Goal: Task Accomplishment & Management: Manage account settings

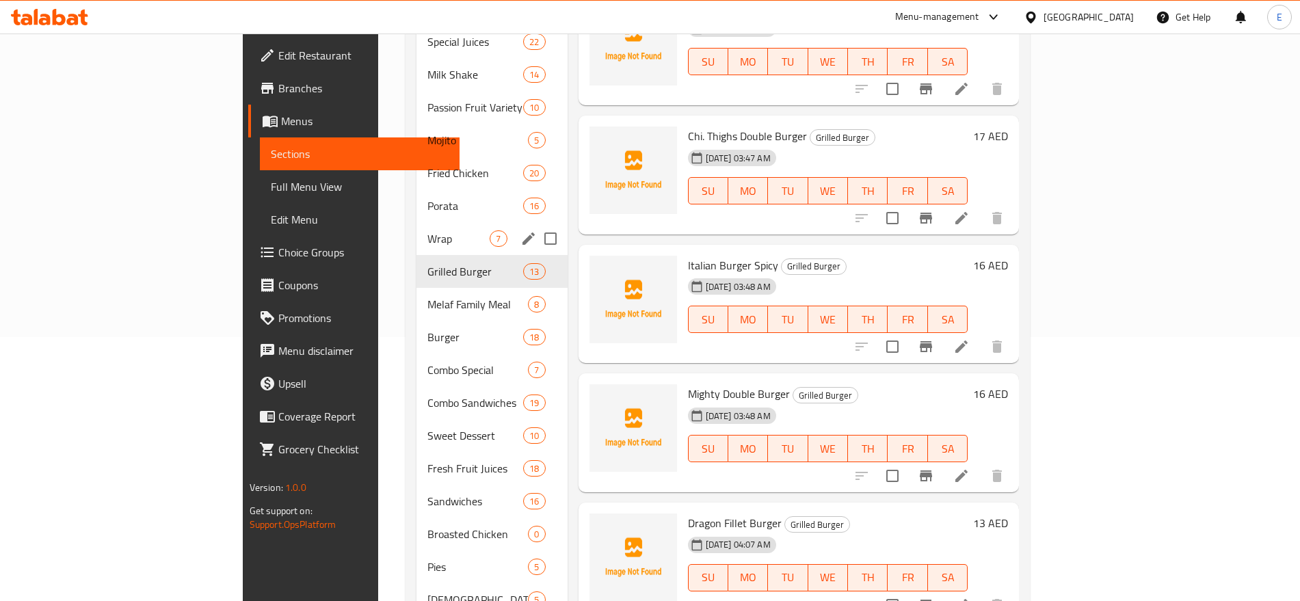
scroll to position [261, 0]
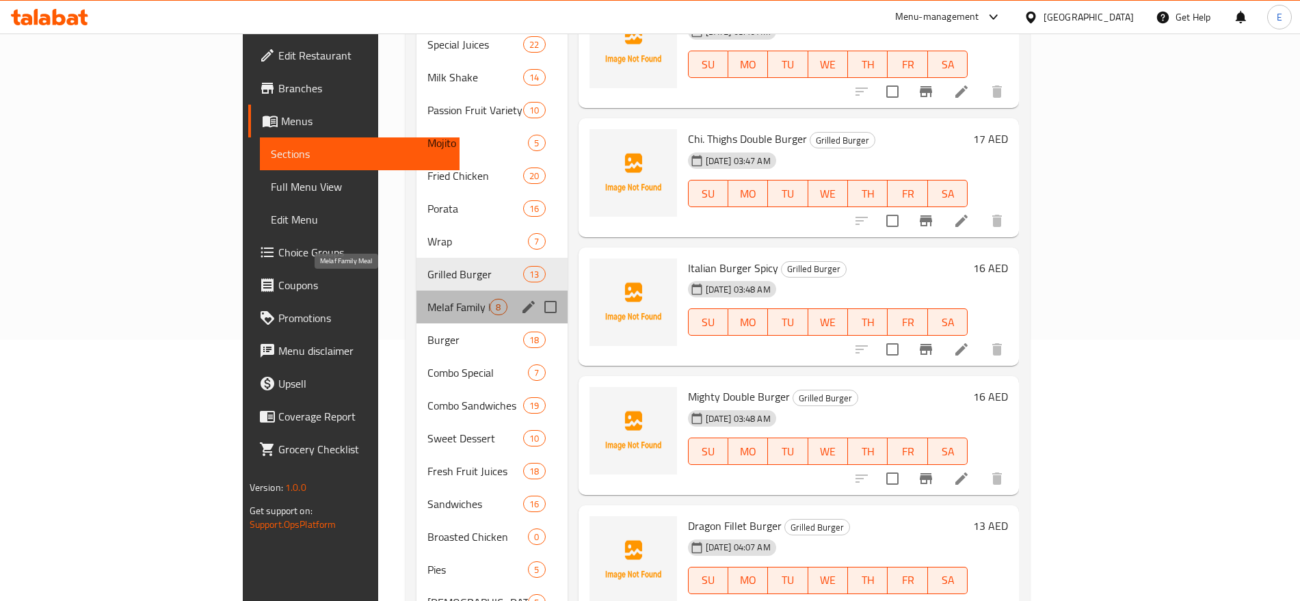
click at [428, 299] on span "Melaf Family Meal" at bounding box center [459, 307] width 62 height 16
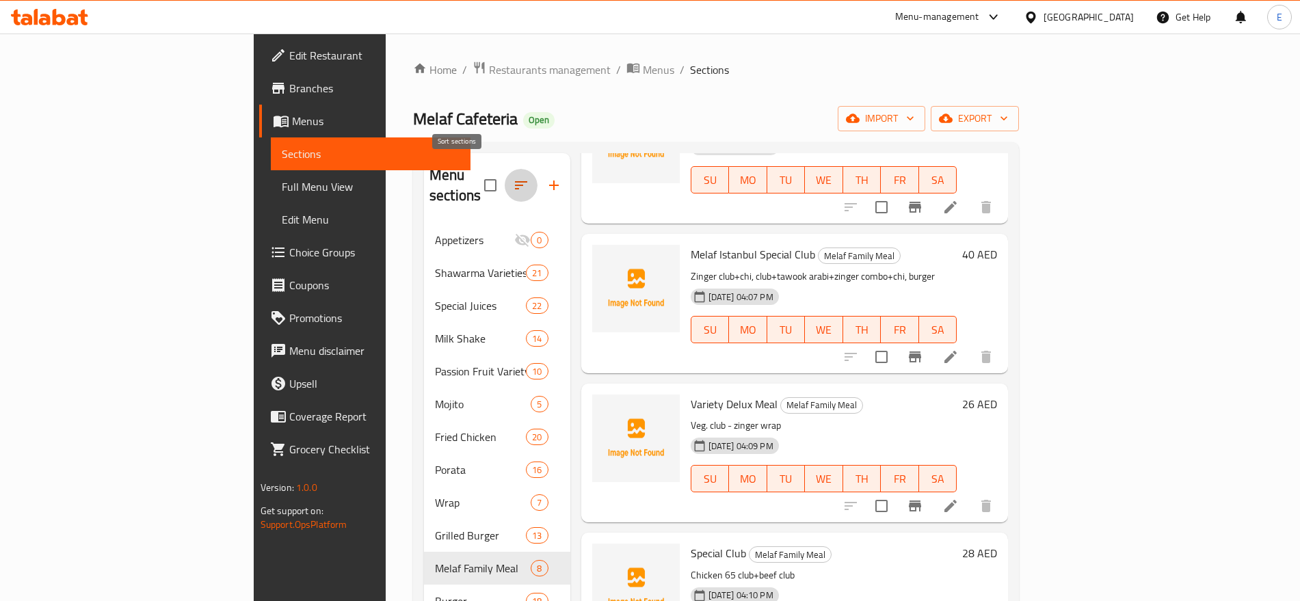
click at [513, 177] on icon "button" at bounding box center [521, 185] width 16 height 16
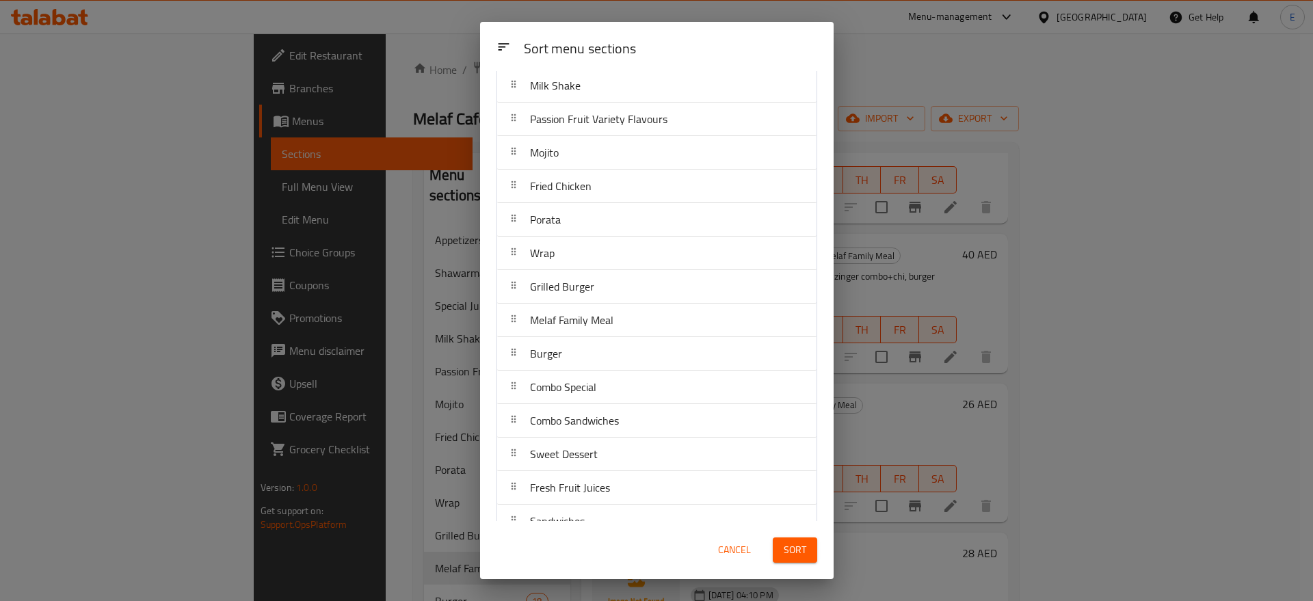
scroll to position [143, 0]
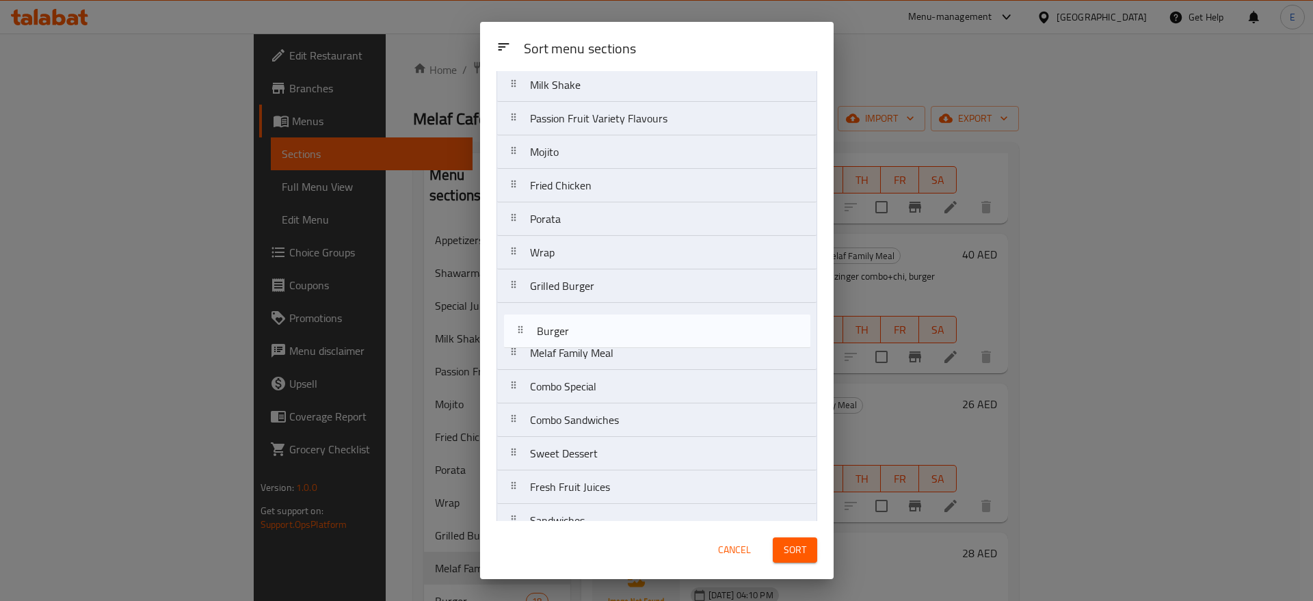
drag, startPoint x: 590, startPoint y: 356, endPoint x: 599, endPoint y: 316, distance: 40.7
click at [599, 316] on nav "Appetizers Shawarma Varieties Special Juices Milk Shake Passion Fruit Variety F…" at bounding box center [657, 303] width 321 height 672
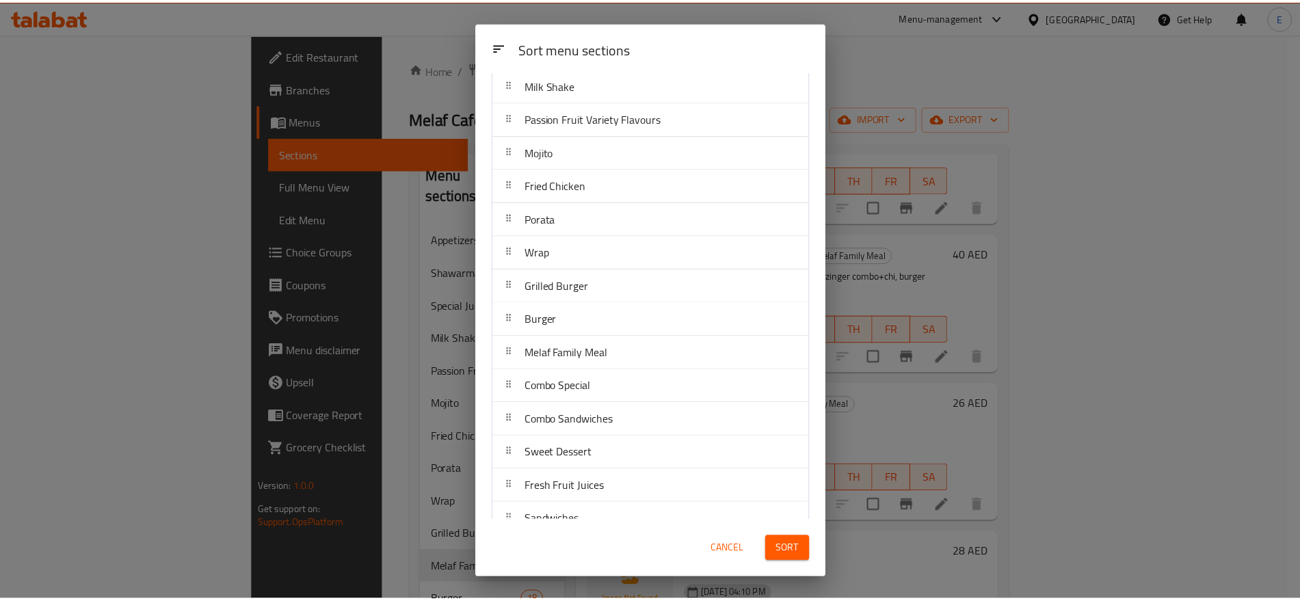
scroll to position [266, 0]
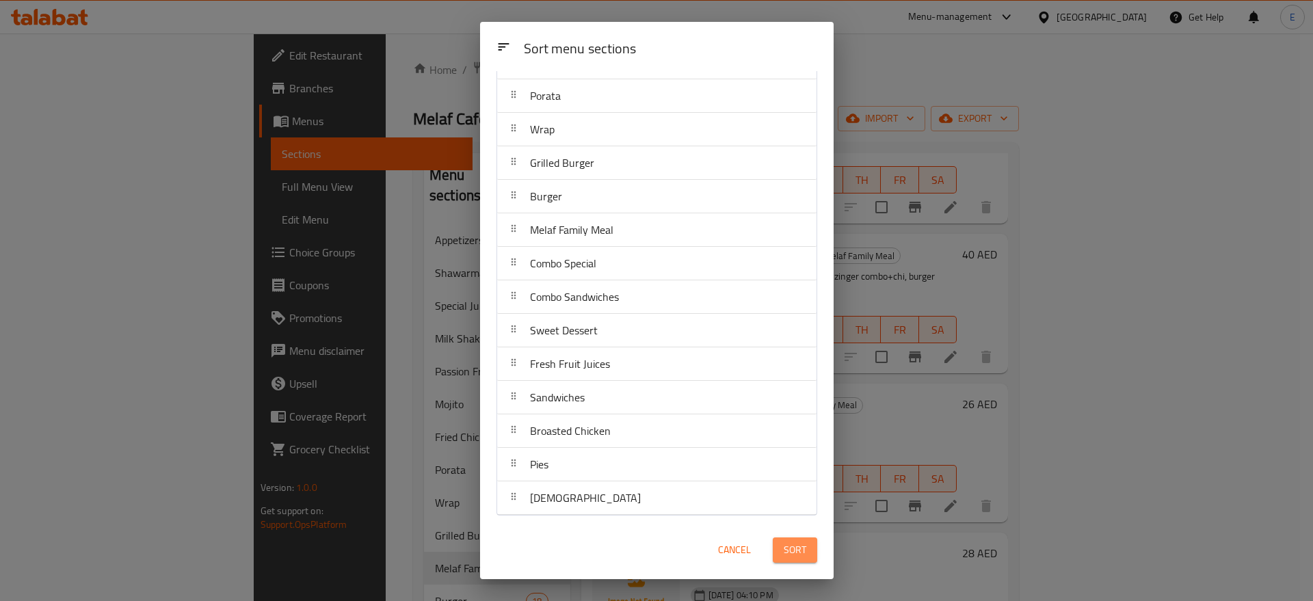
click at [806, 557] on span "Sort" at bounding box center [795, 550] width 23 height 17
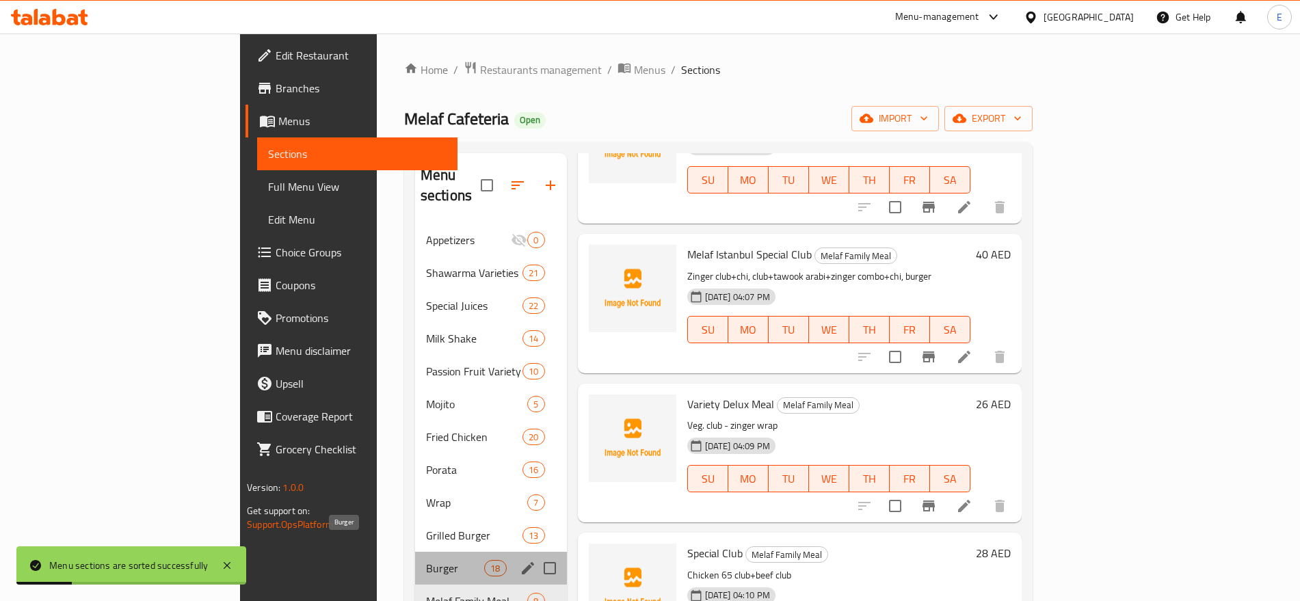
click at [426, 560] on span "Burger" at bounding box center [455, 568] width 58 height 16
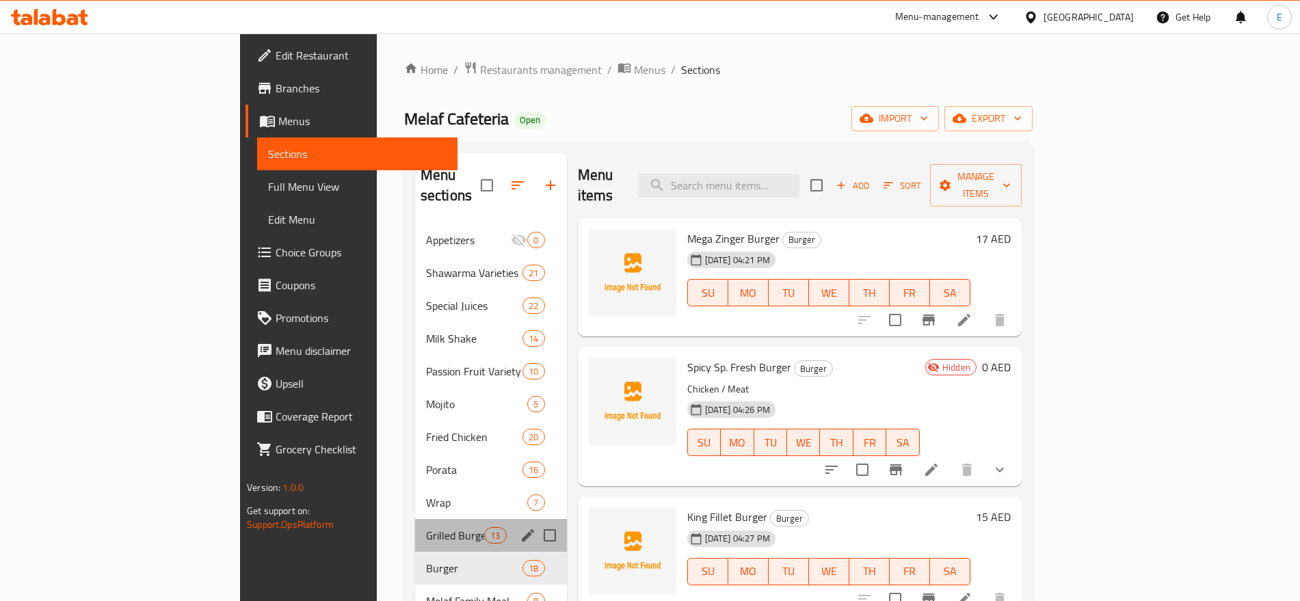
click at [415, 523] on div "Grilled Burger 13" at bounding box center [491, 535] width 152 height 33
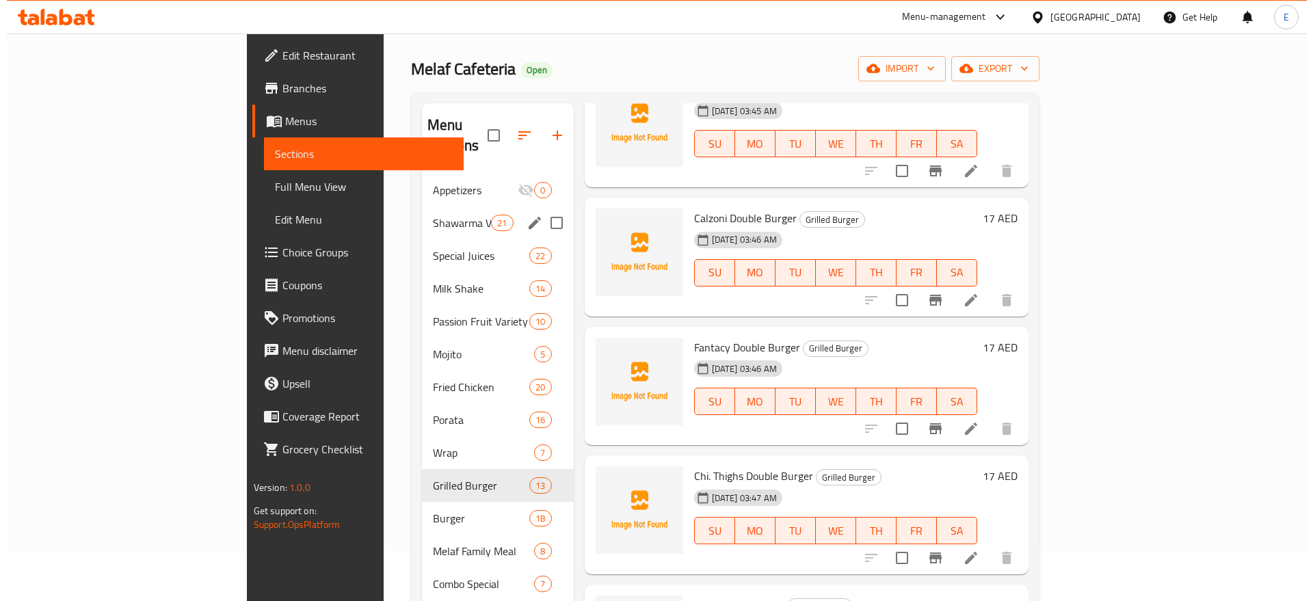
scroll to position [49, 0]
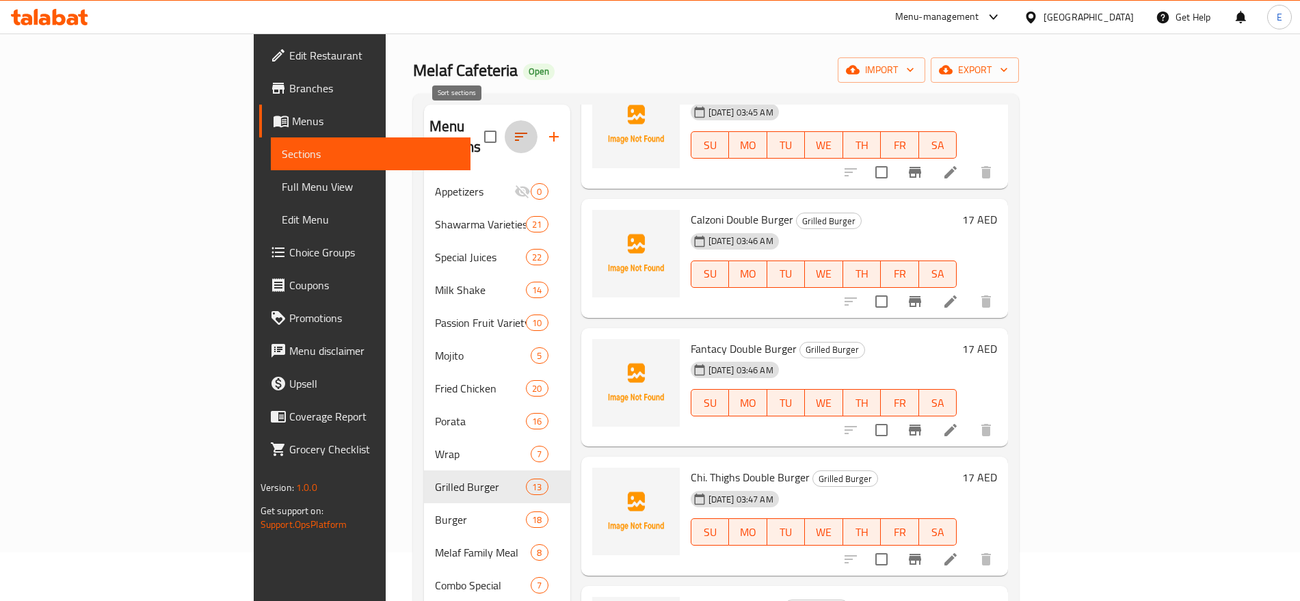
click at [513, 129] on icon "button" at bounding box center [521, 137] width 16 height 16
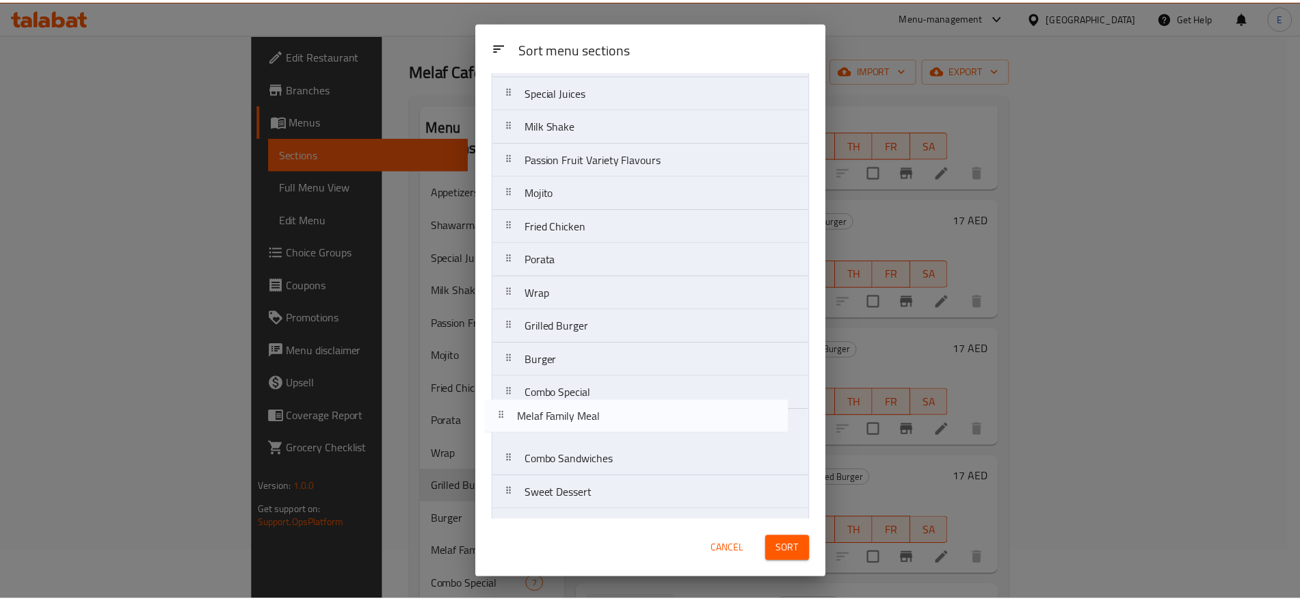
scroll to position [105, 0]
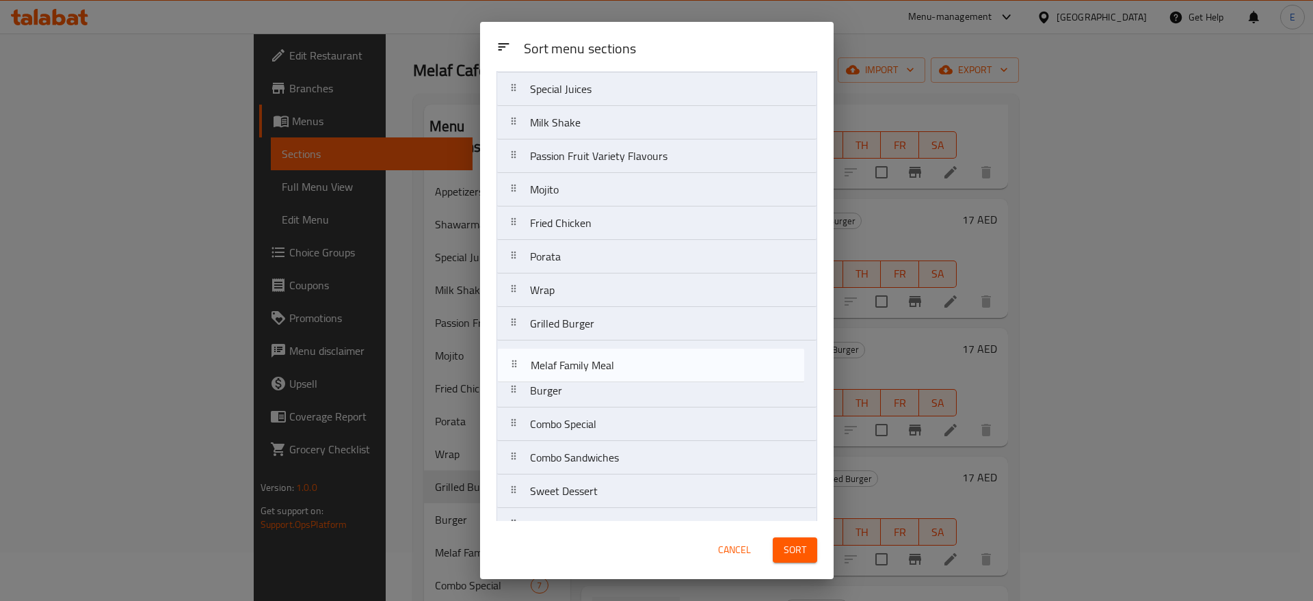
drag, startPoint x: 579, startPoint y: 496, endPoint x: 580, endPoint y: 360, distance: 136.1
click at [580, 360] on nav "Appetizers Shawarma Varieties Special Juices Milk Shake Passion Fruit Variety F…" at bounding box center [657, 341] width 321 height 672
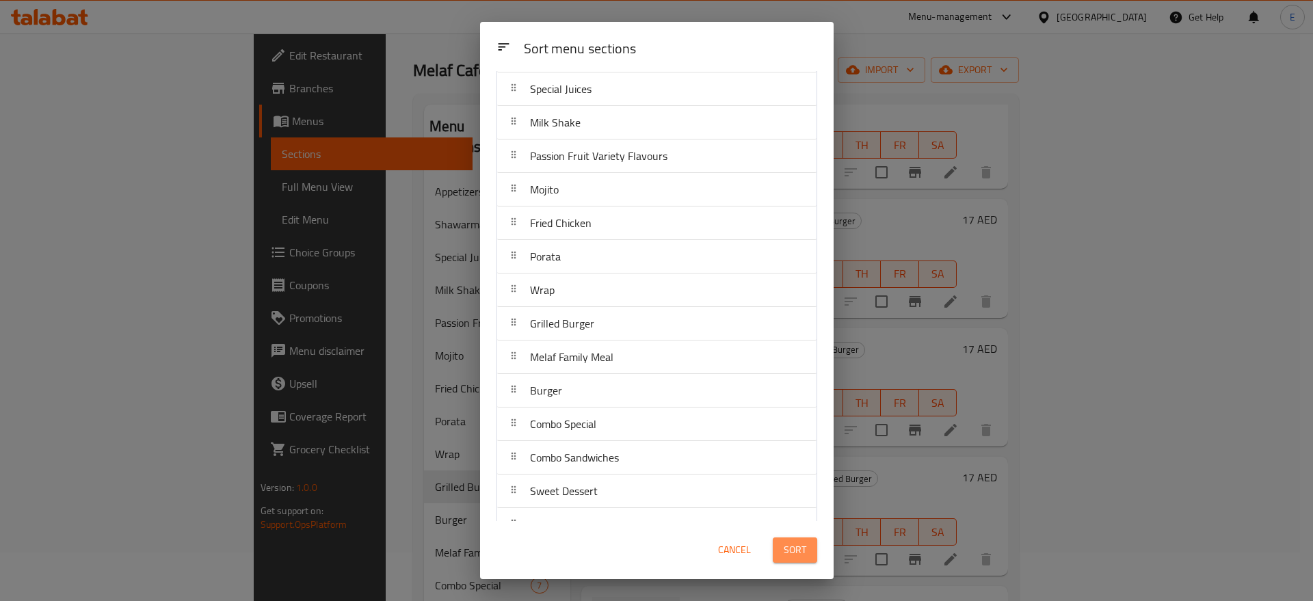
click at [793, 550] on span "Sort" at bounding box center [795, 550] width 23 height 17
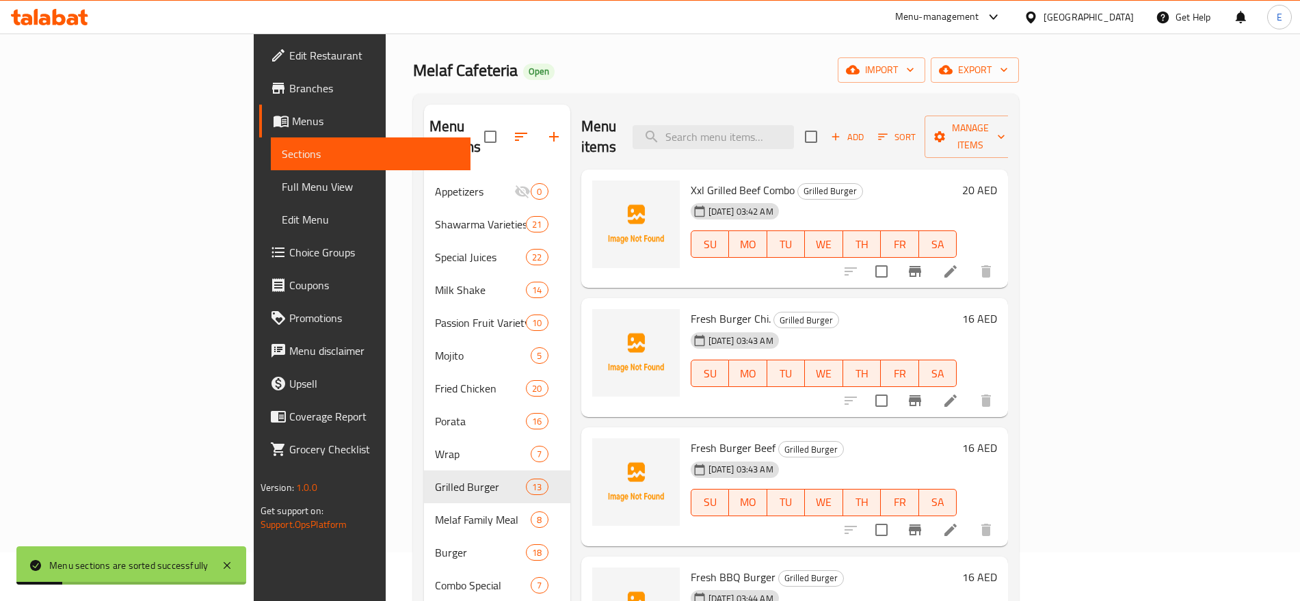
scroll to position [0, 0]
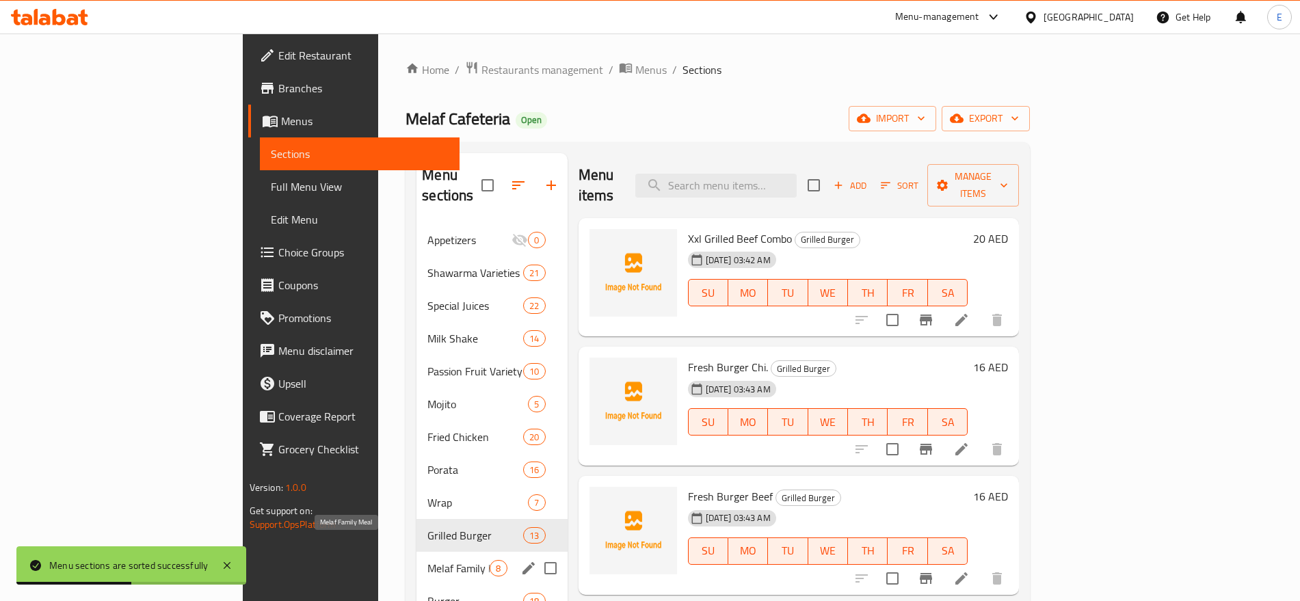
click at [428, 560] on span "Melaf Family Meal" at bounding box center [459, 568] width 62 height 16
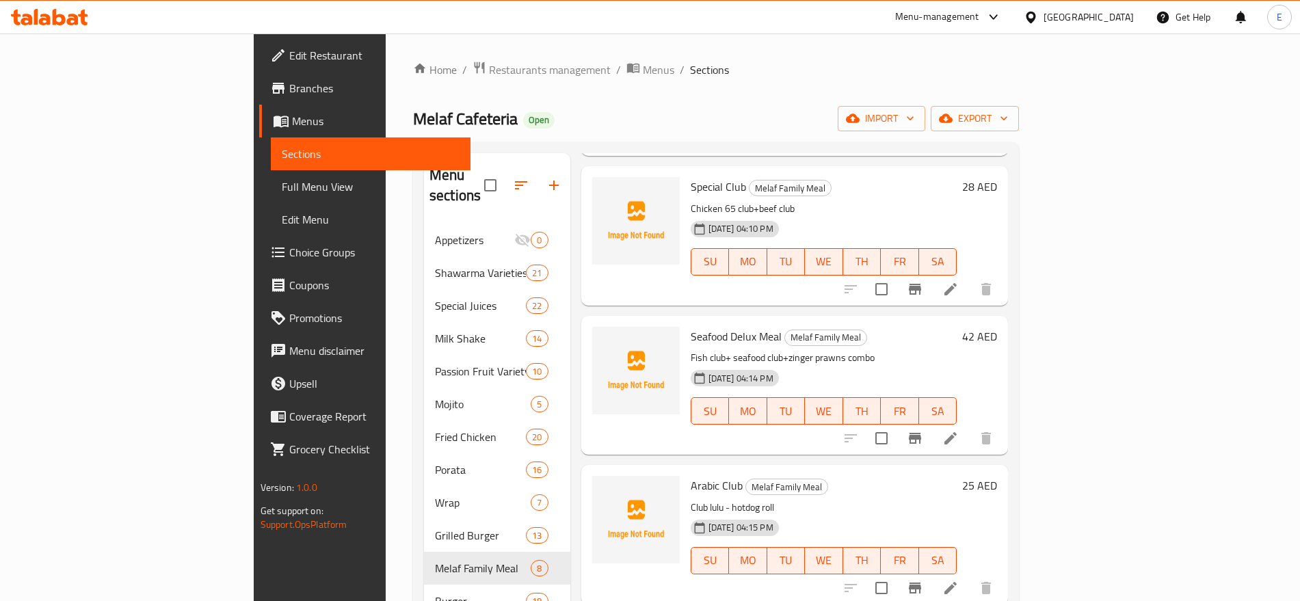
scroll to position [518, 0]
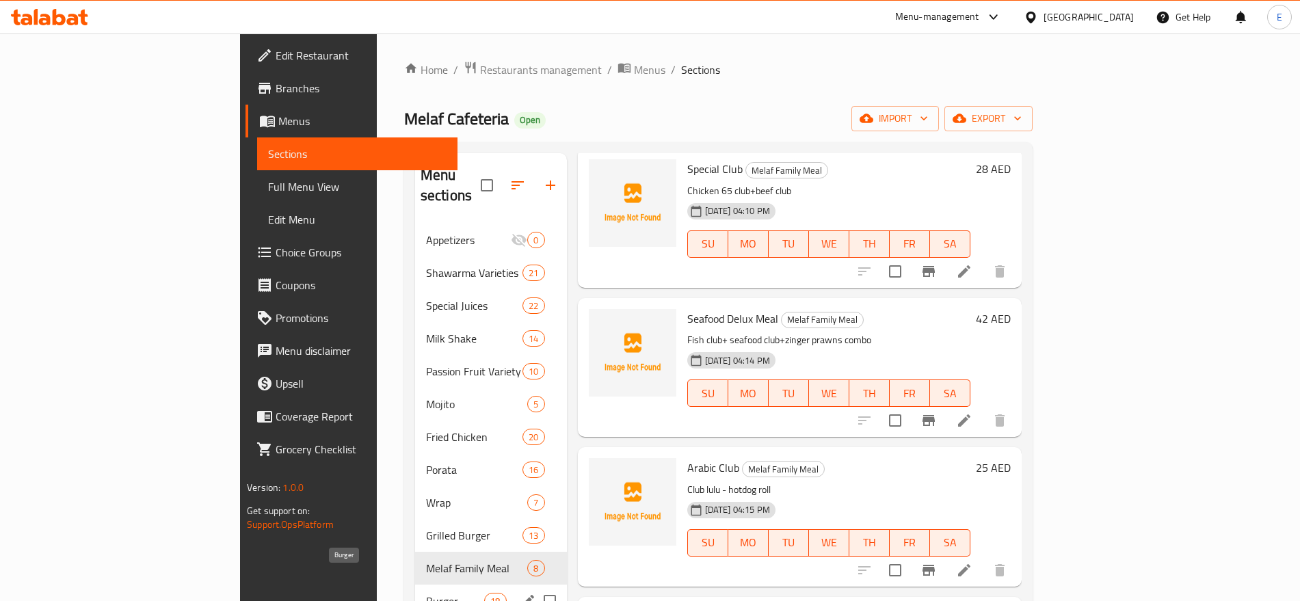
click at [426, 593] on span "Burger" at bounding box center [455, 601] width 58 height 16
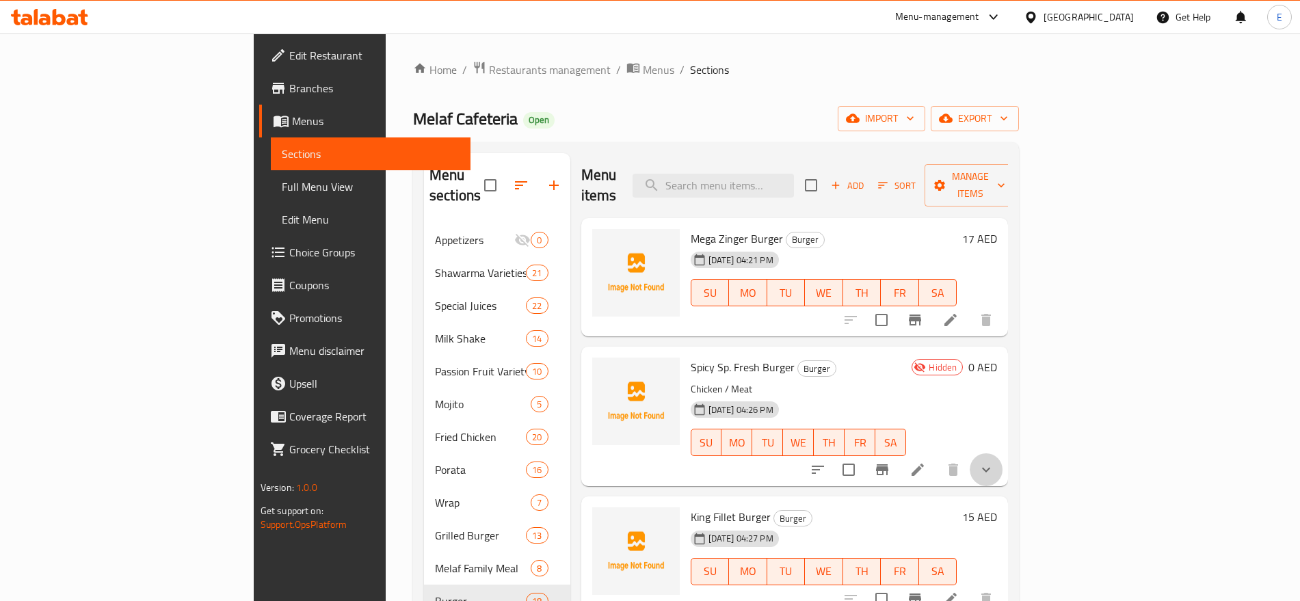
click at [1003, 453] on button "show more" at bounding box center [986, 469] width 33 height 33
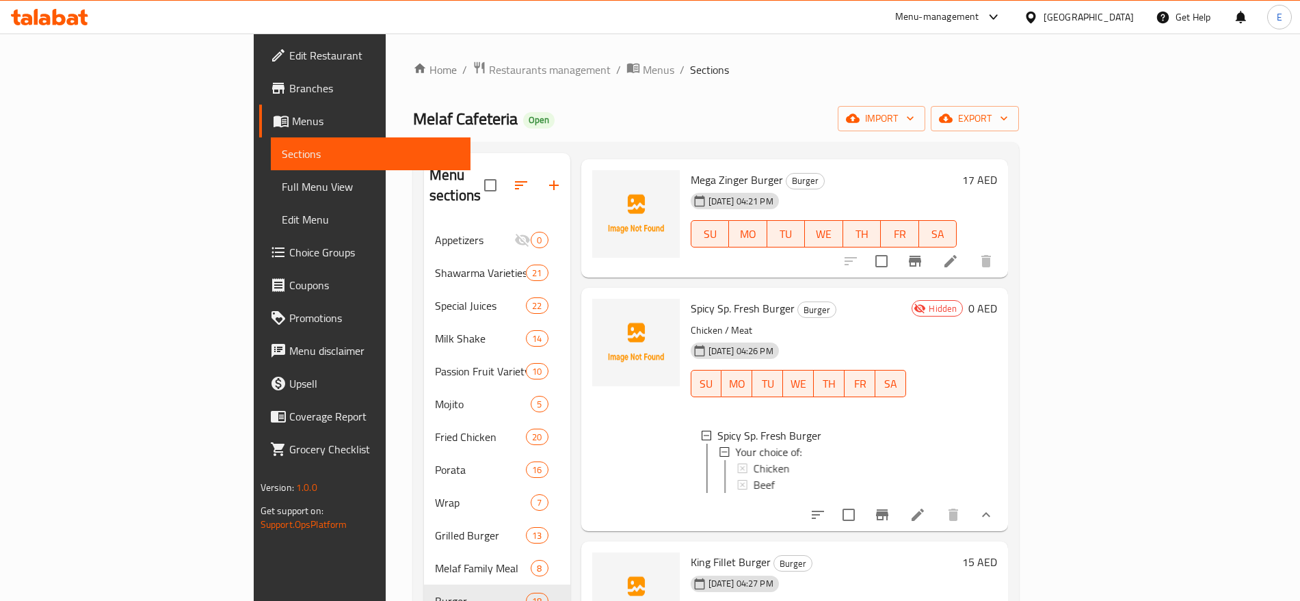
scroll to position [99, 0]
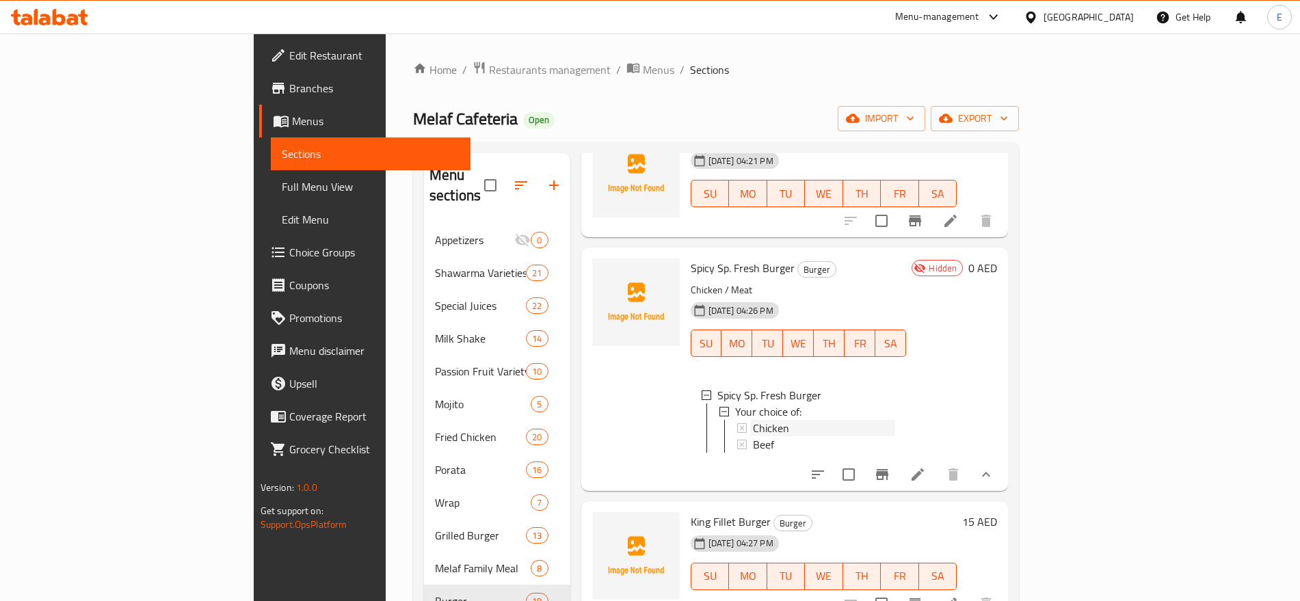
click at [771, 420] on div "Chicken" at bounding box center [824, 428] width 143 height 16
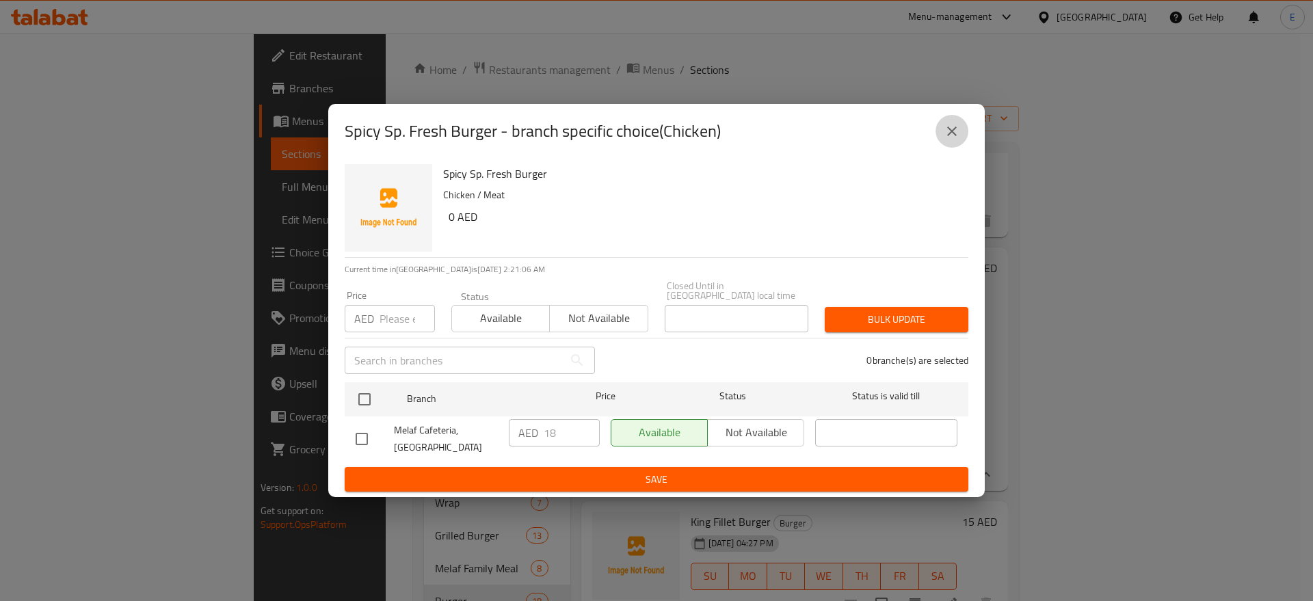
click at [958, 131] on icon "close" at bounding box center [952, 131] width 16 height 16
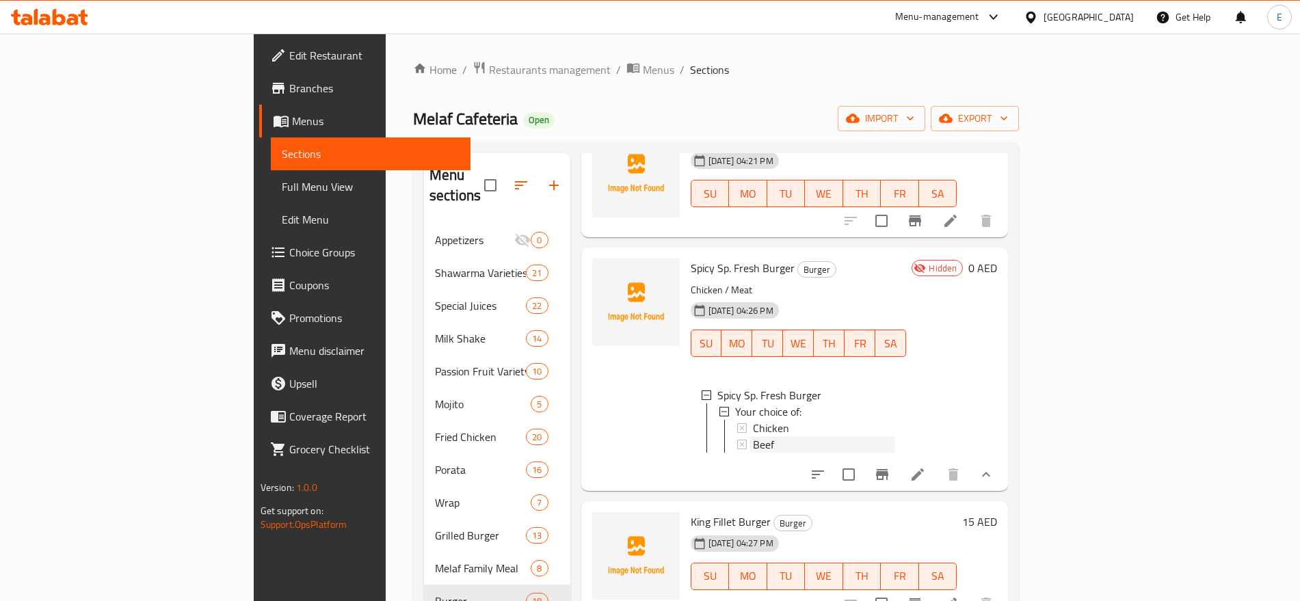
click at [753, 436] on div "Beef" at bounding box center [824, 444] width 143 height 16
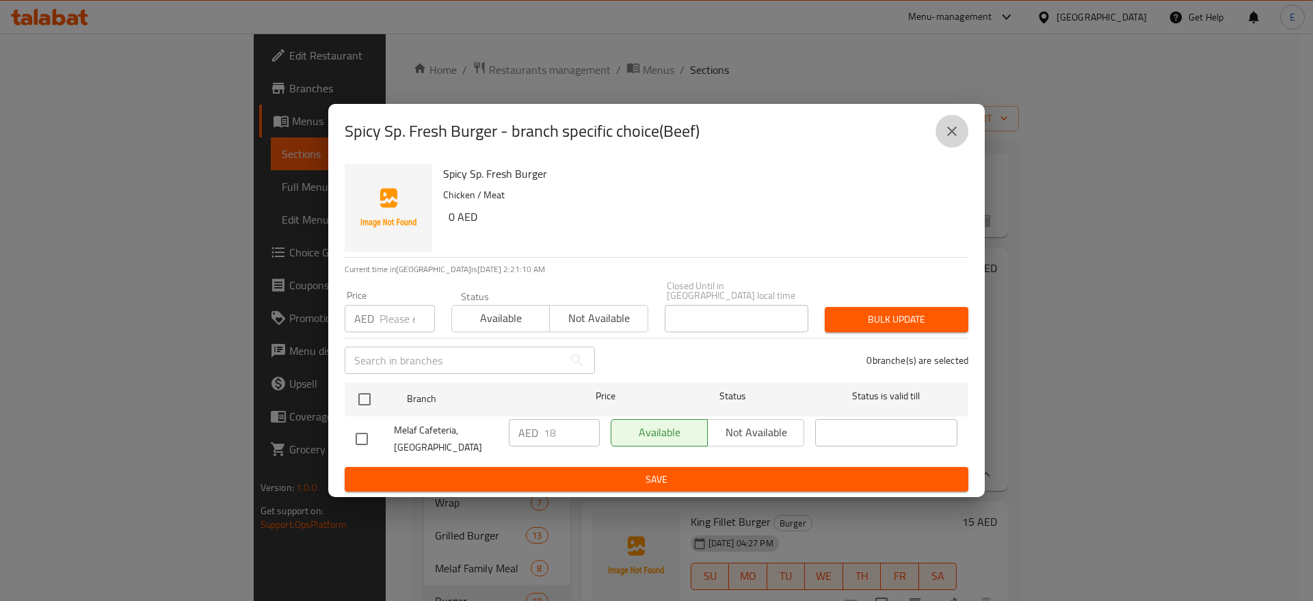
click at [948, 128] on icon "close" at bounding box center [952, 131] width 16 height 16
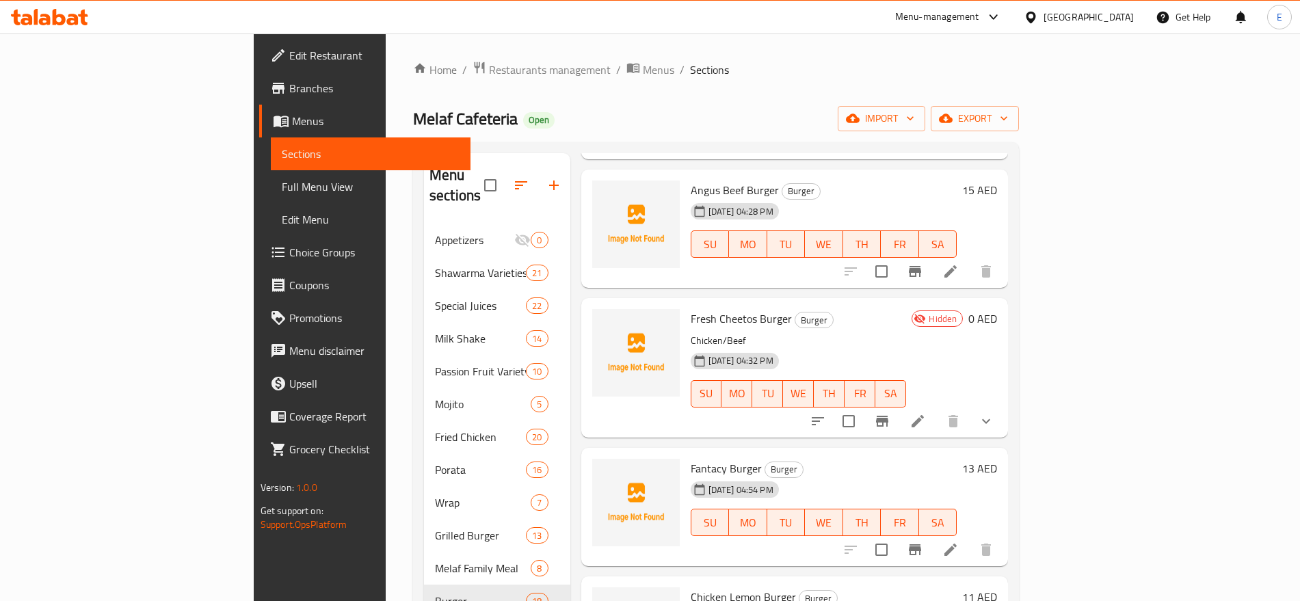
scroll to position [818, 0]
click at [1003, 410] on button "show more" at bounding box center [986, 421] width 33 height 33
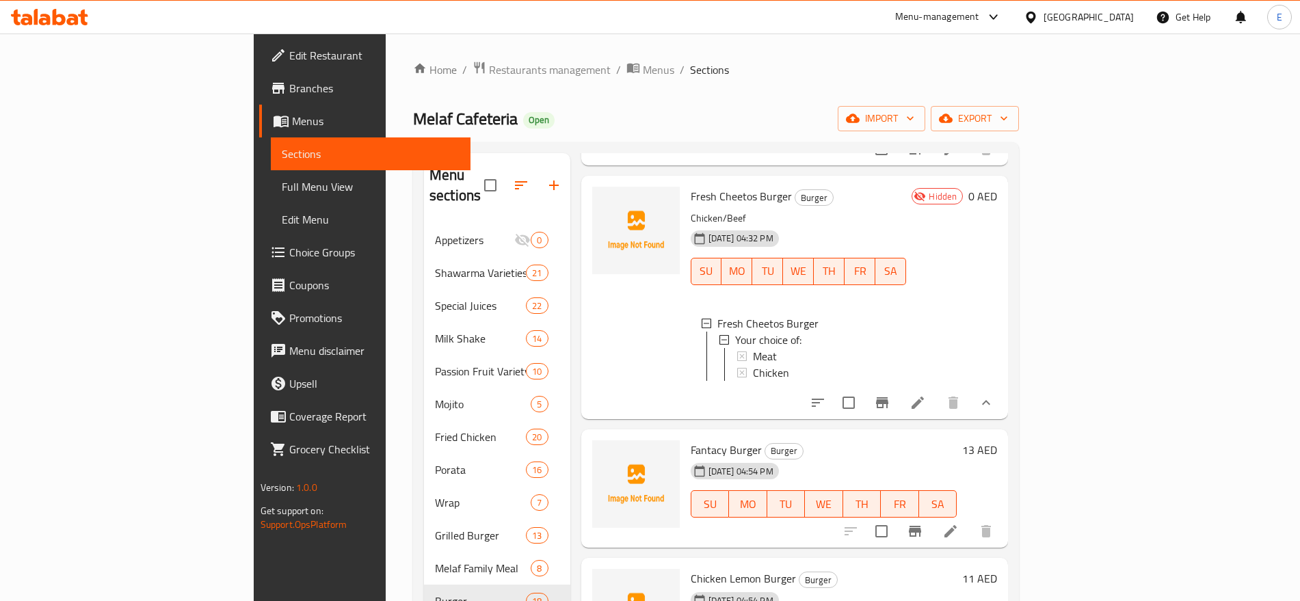
scroll to position [882, 0]
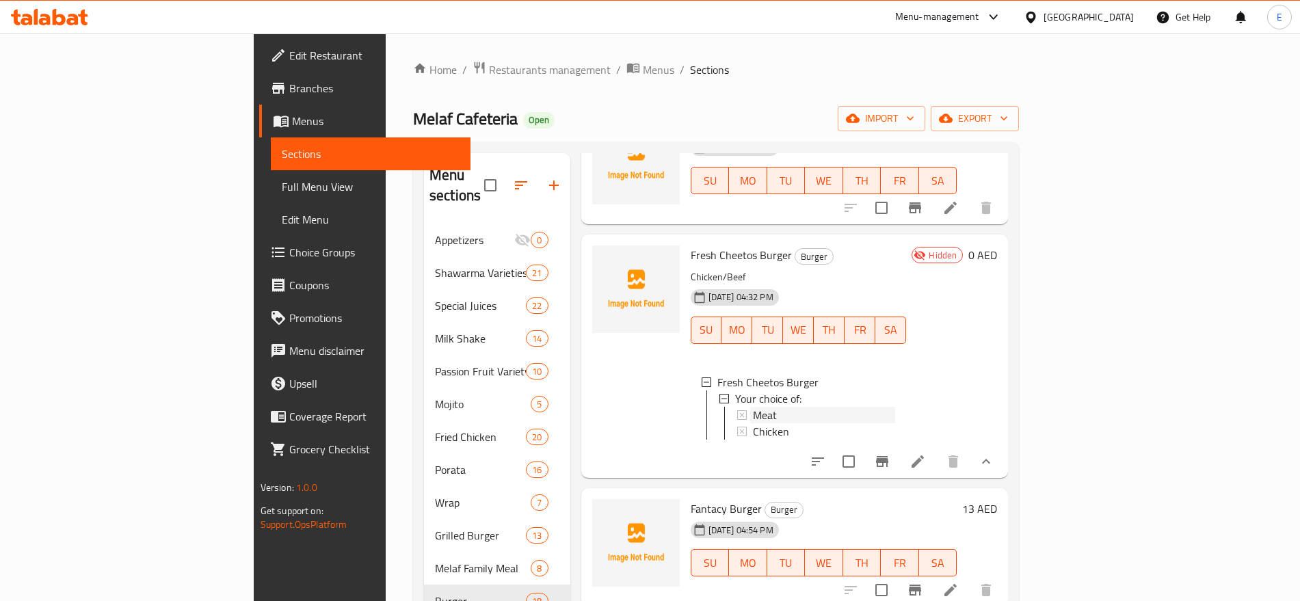
click at [776, 408] on div "Meat" at bounding box center [824, 415] width 143 height 16
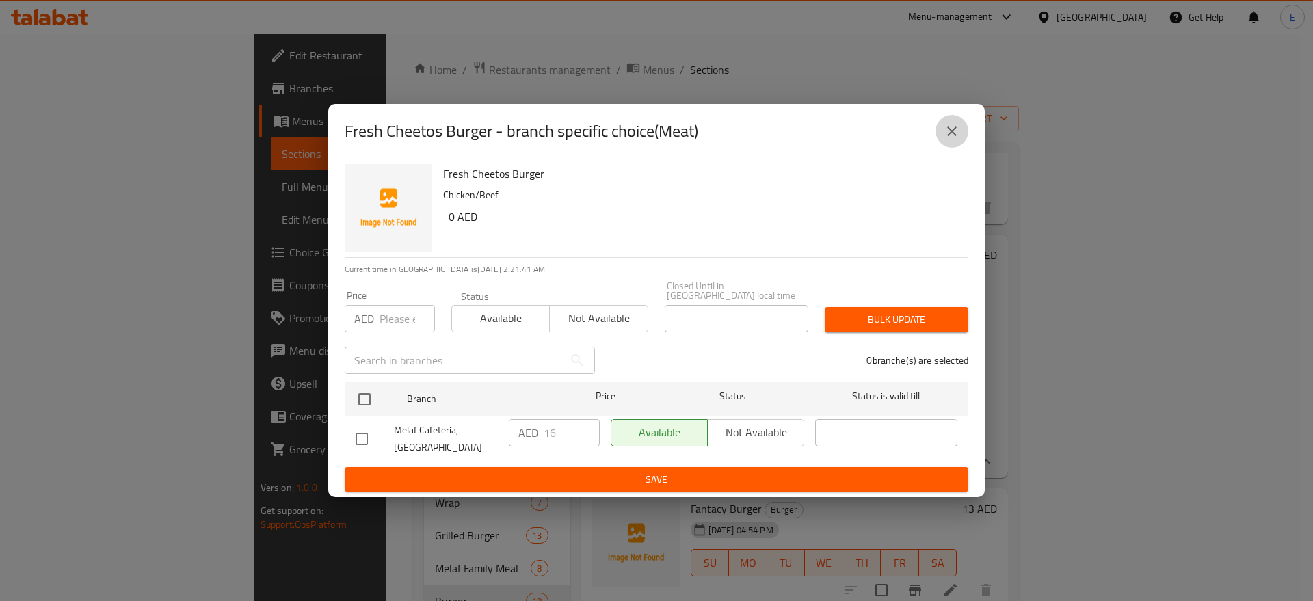
click at [959, 127] on icon "close" at bounding box center [952, 131] width 16 height 16
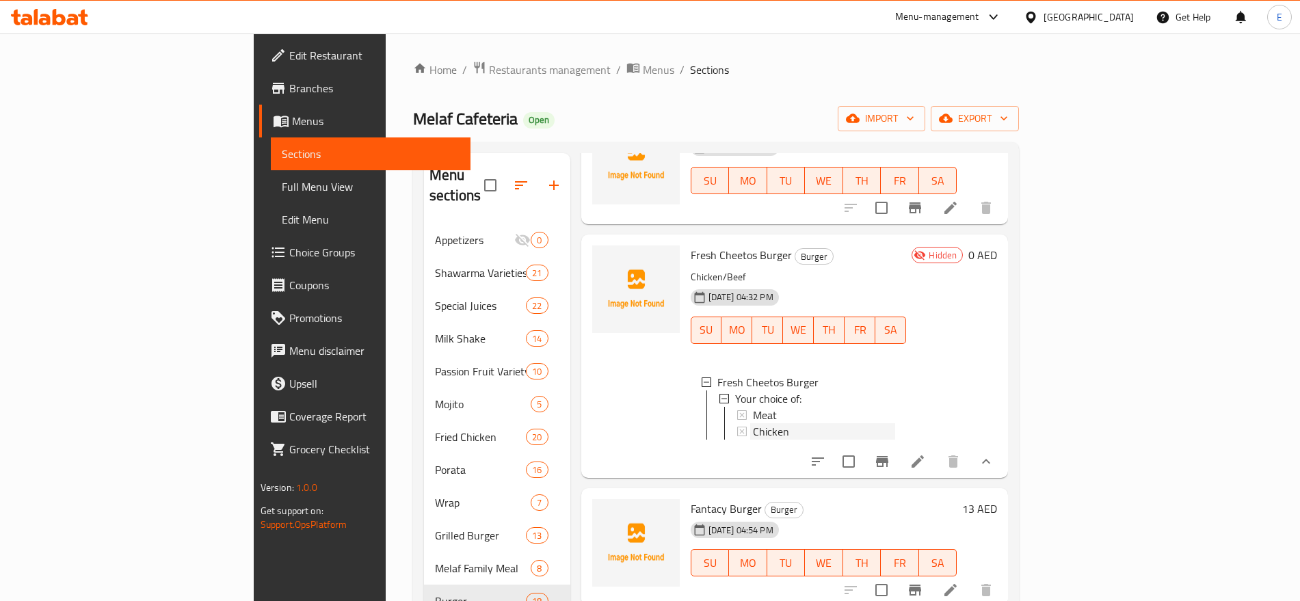
click at [753, 428] on span "Chicken" at bounding box center [771, 431] width 36 height 16
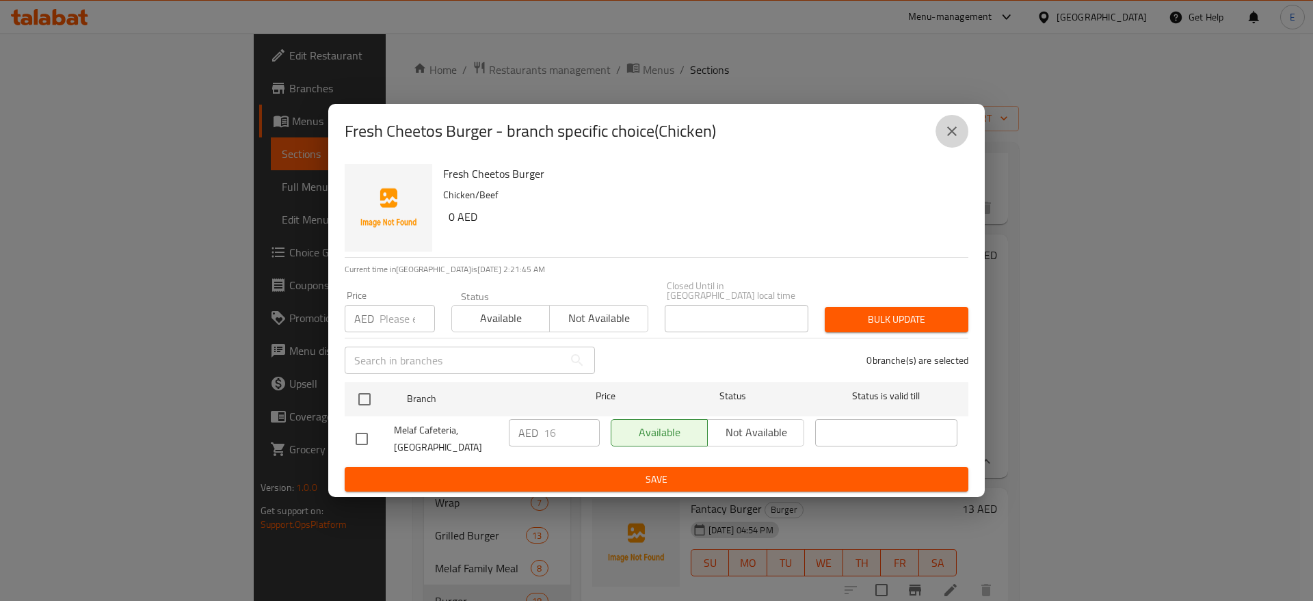
click at [945, 125] on icon "close" at bounding box center [952, 131] width 16 height 16
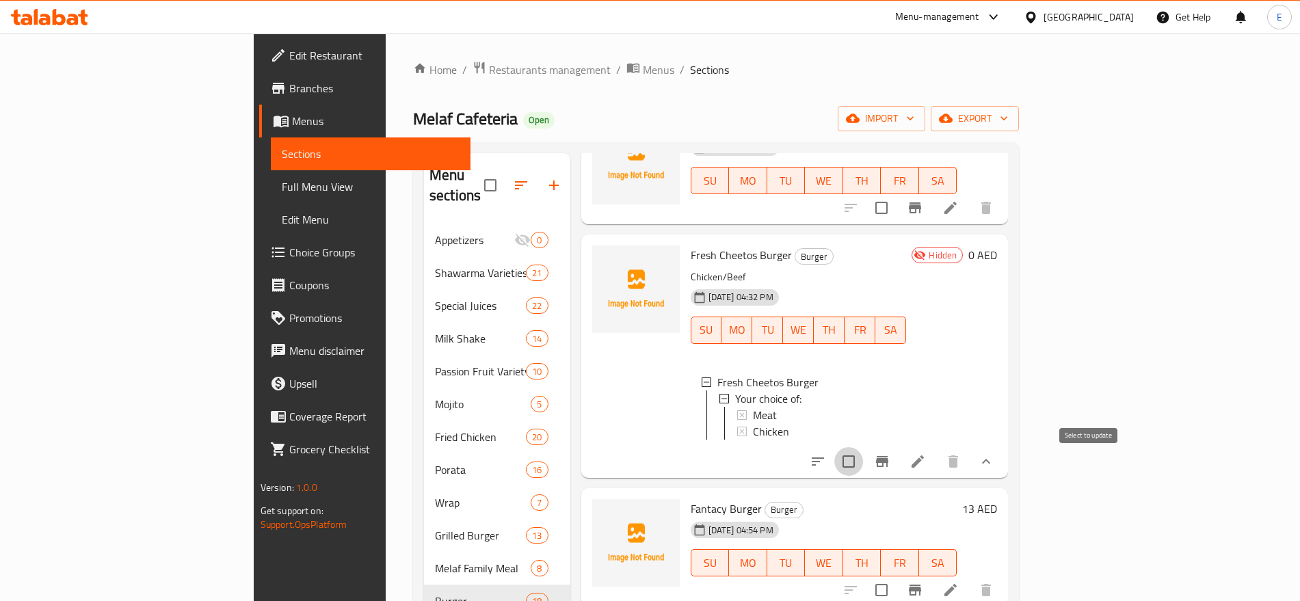
click at [863, 469] on input "checkbox" at bounding box center [848, 461] width 29 height 29
checkbox input "true"
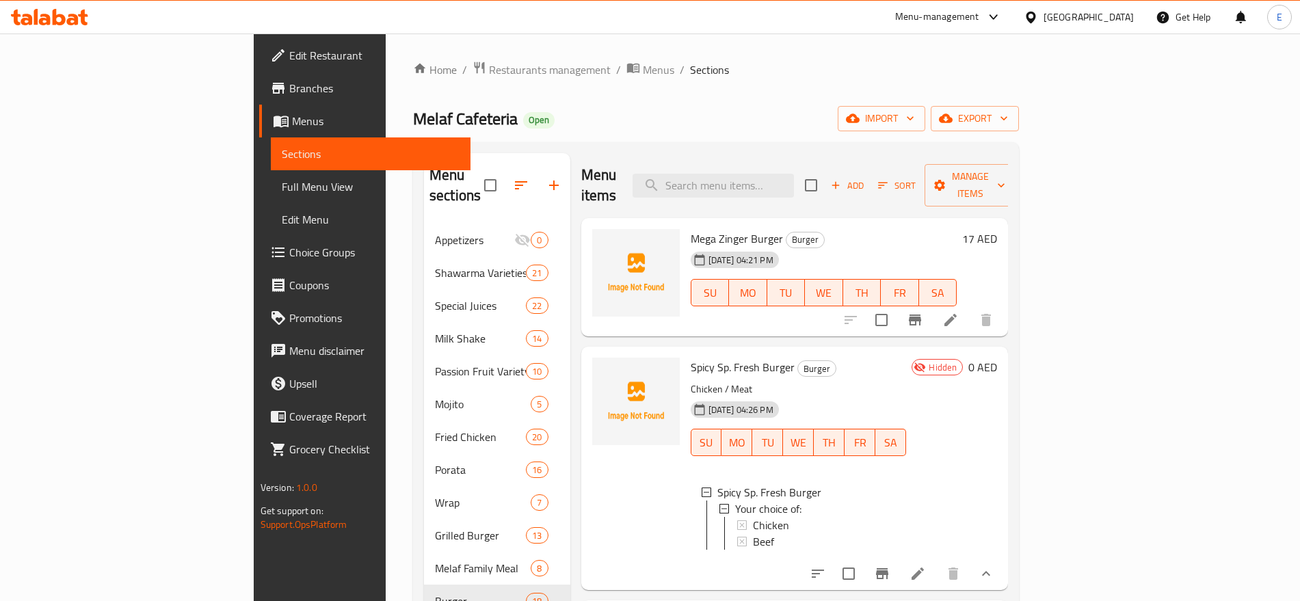
scroll to position [1, 0]
click at [863, 563] on input "checkbox" at bounding box center [848, 574] width 29 height 29
click at [1005, 174] on span "Manage items" at bounding box center [971, 185] width 70 height 34
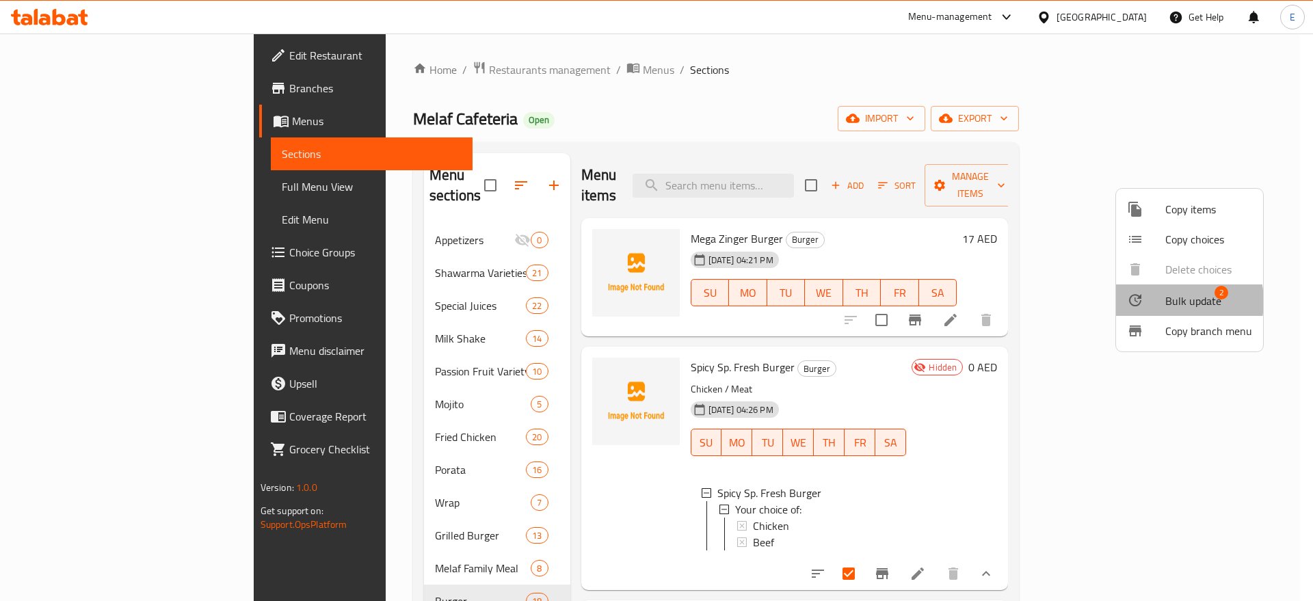
click at [1168, 302] on span "Bulk update" at bounding box center [1194, 301] width 56 height 16
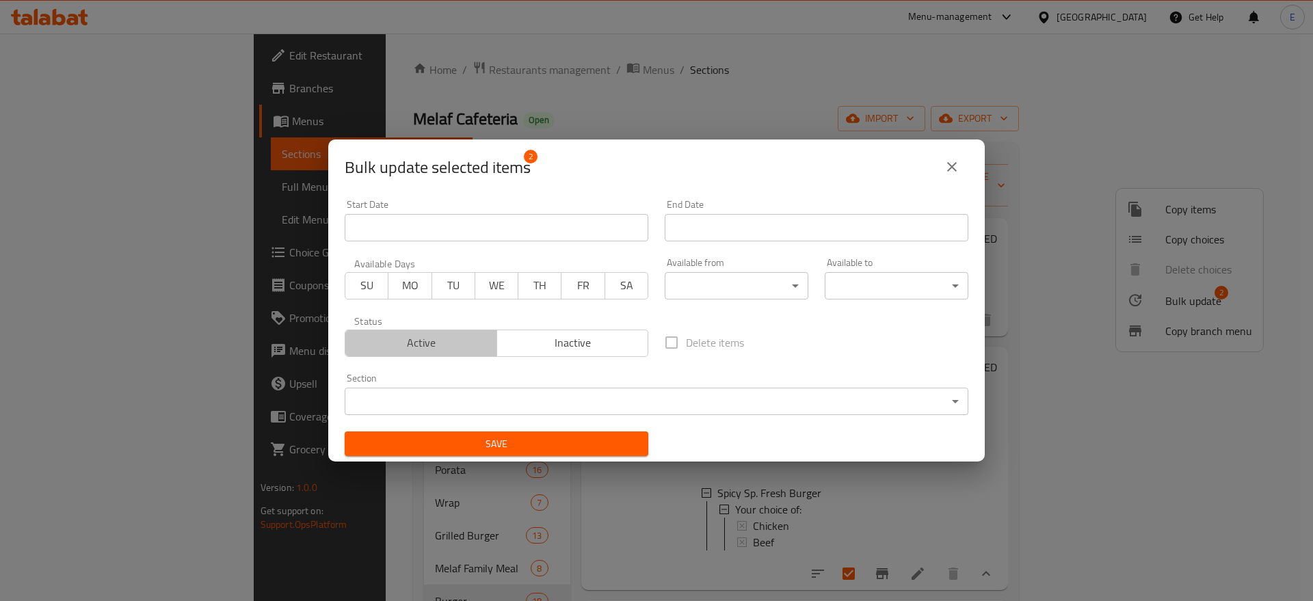
click at [479, 347] on span "Active" at bounding box center [421, 343] width 141 height 20
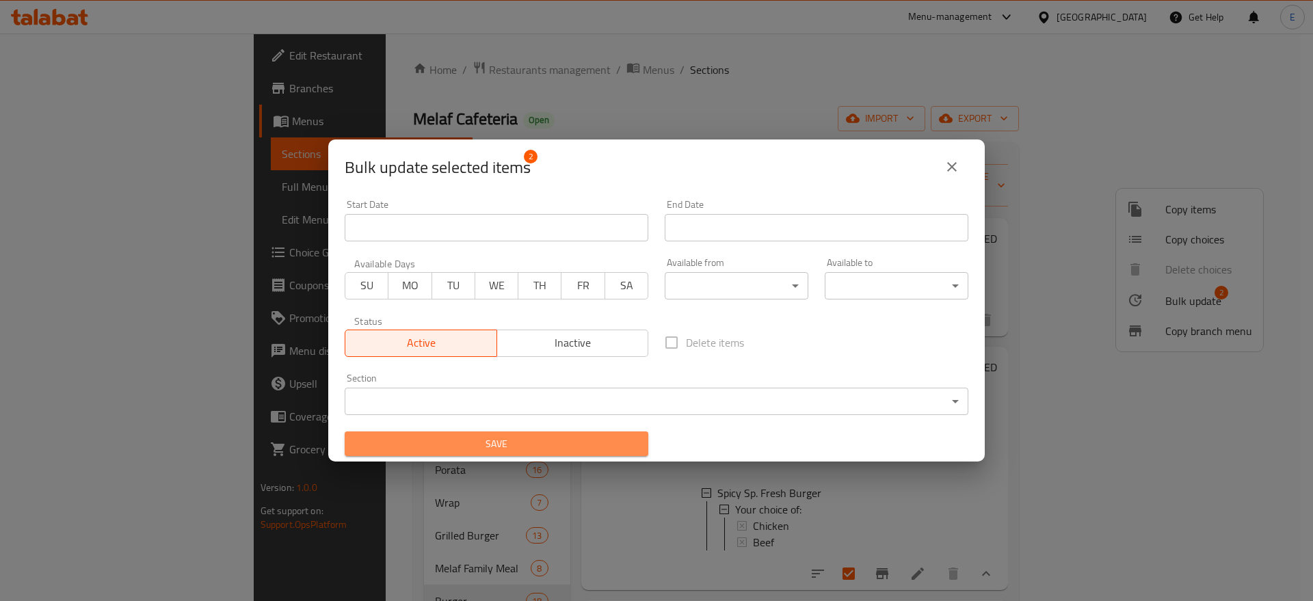
click at [503, 441] on span "Save" at bounding box center [497, 444] width 282 height 17
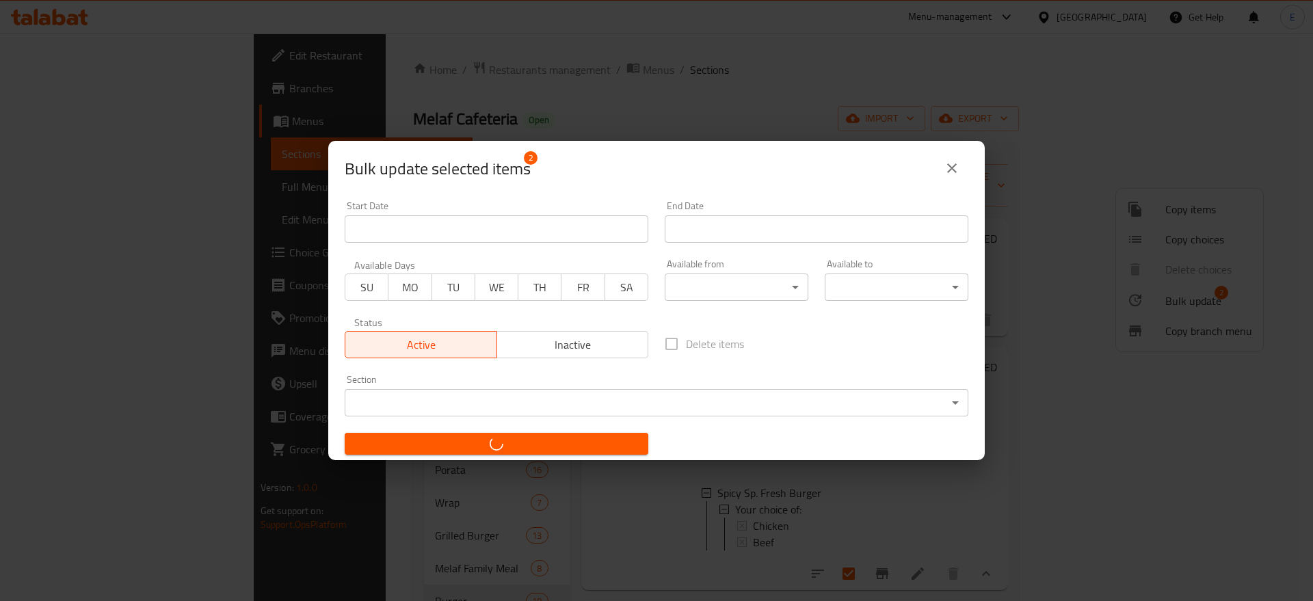
checkbox input "false"
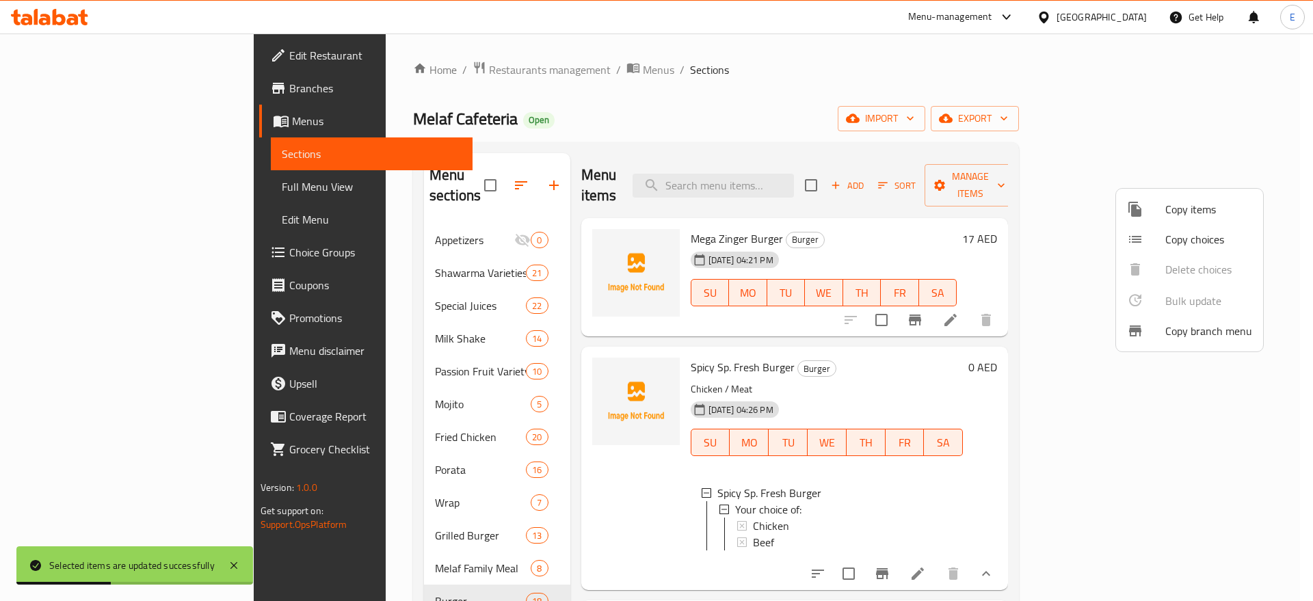
click at [1267, 442] on div at bounding box center [656, 300] width 1313 height 601
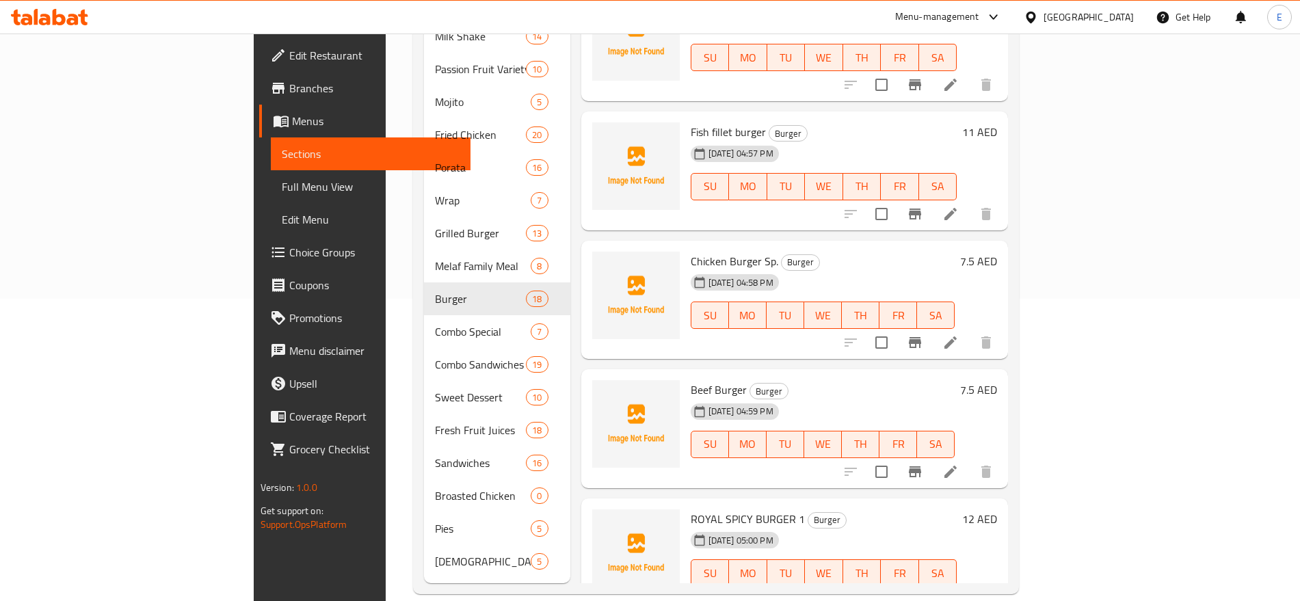
scroll to position [1857, 0]
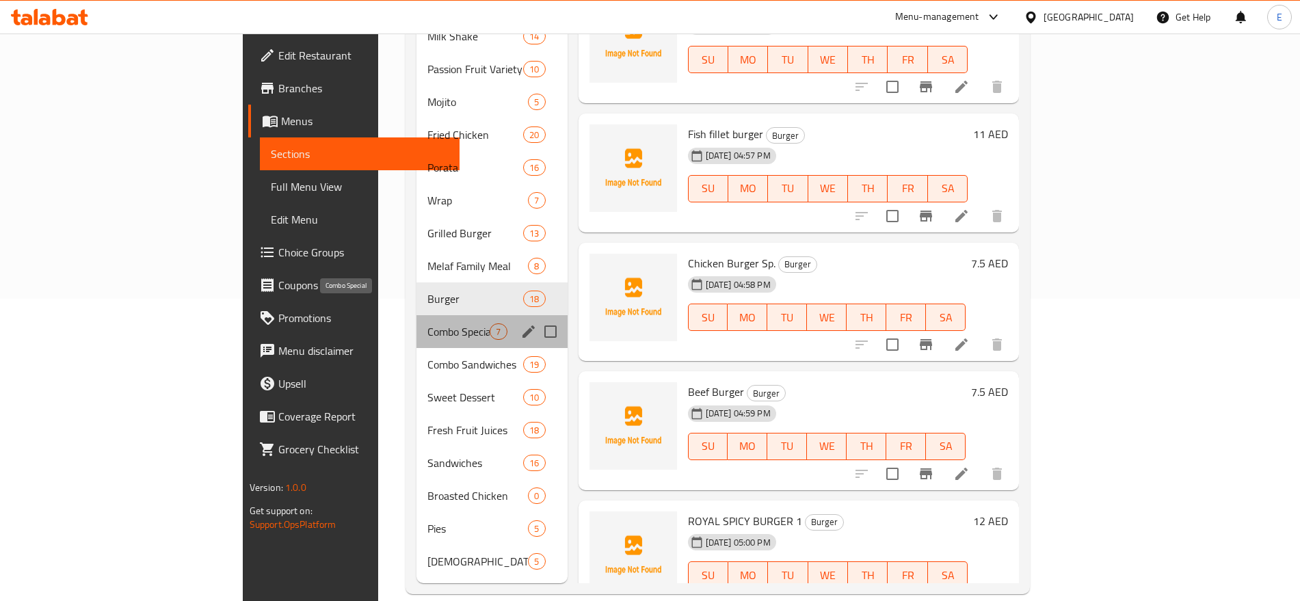
click at [428, 324] on span "Combo Special" at bounding box center [459, 332] width 62 height 16
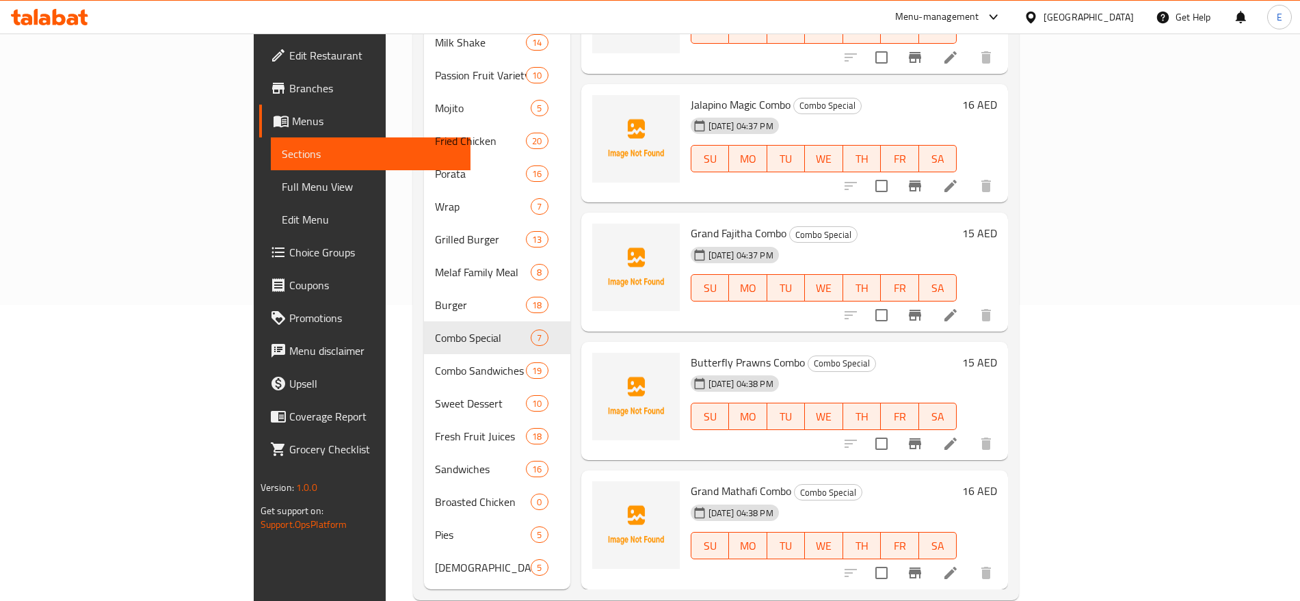
scroll to position [302, 0]
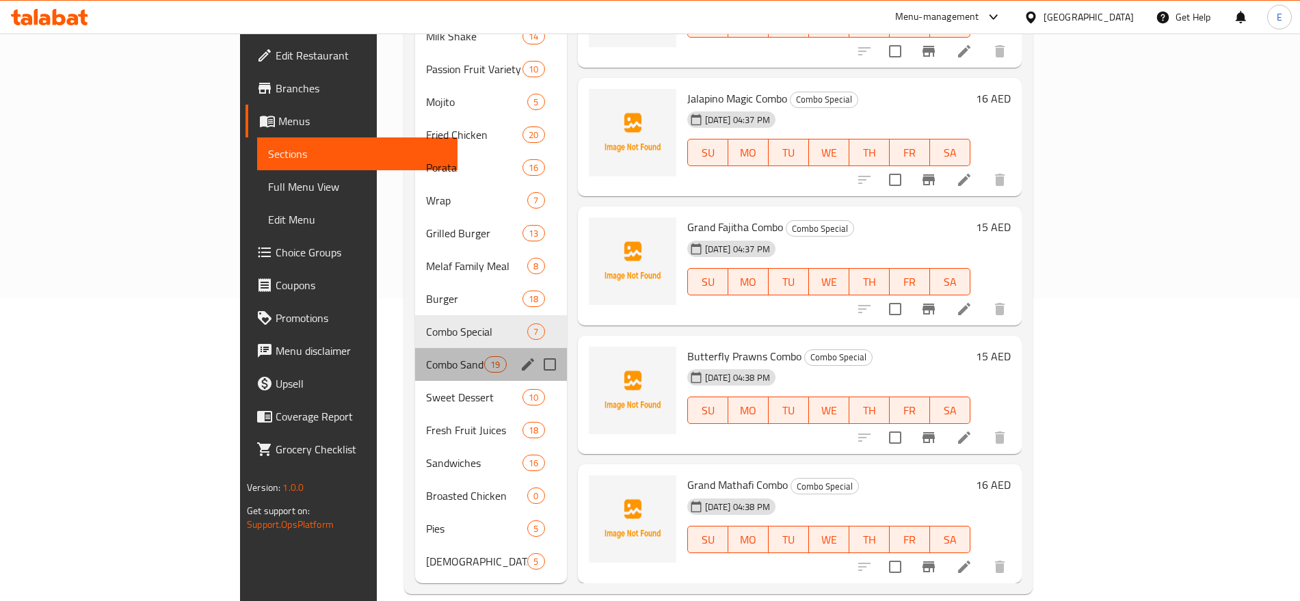
click at [415, 356] on div "Combo Sandwiches 19" at bounding box center [491, 364] width 152 height 33
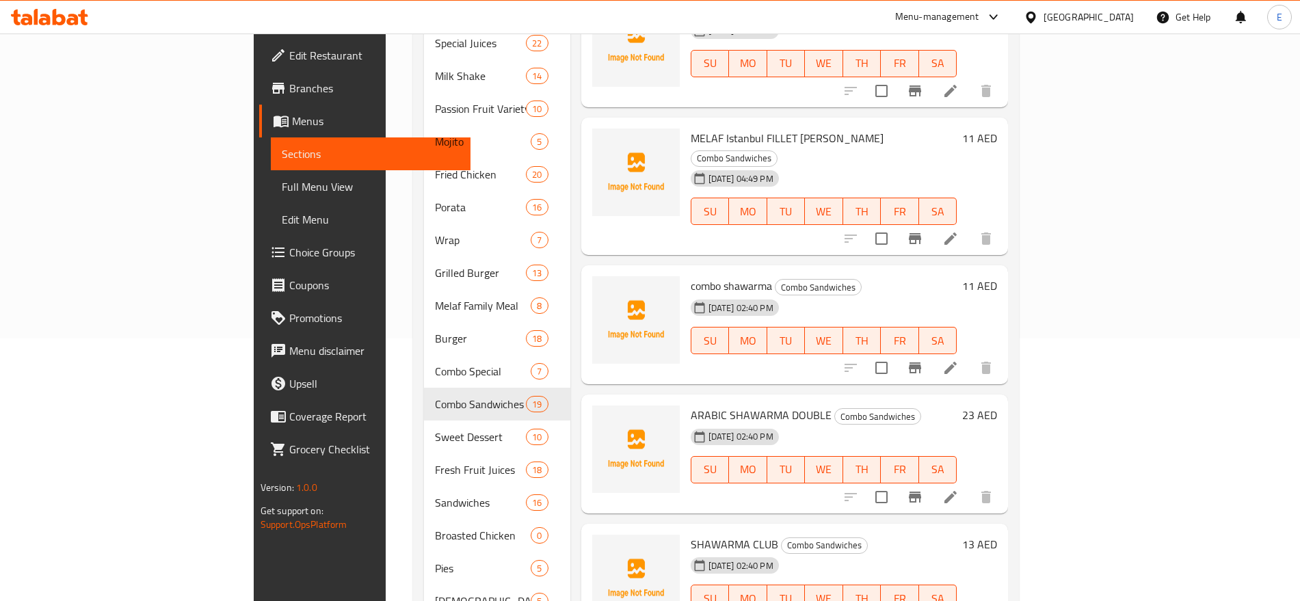
scroll to position [302, 0]
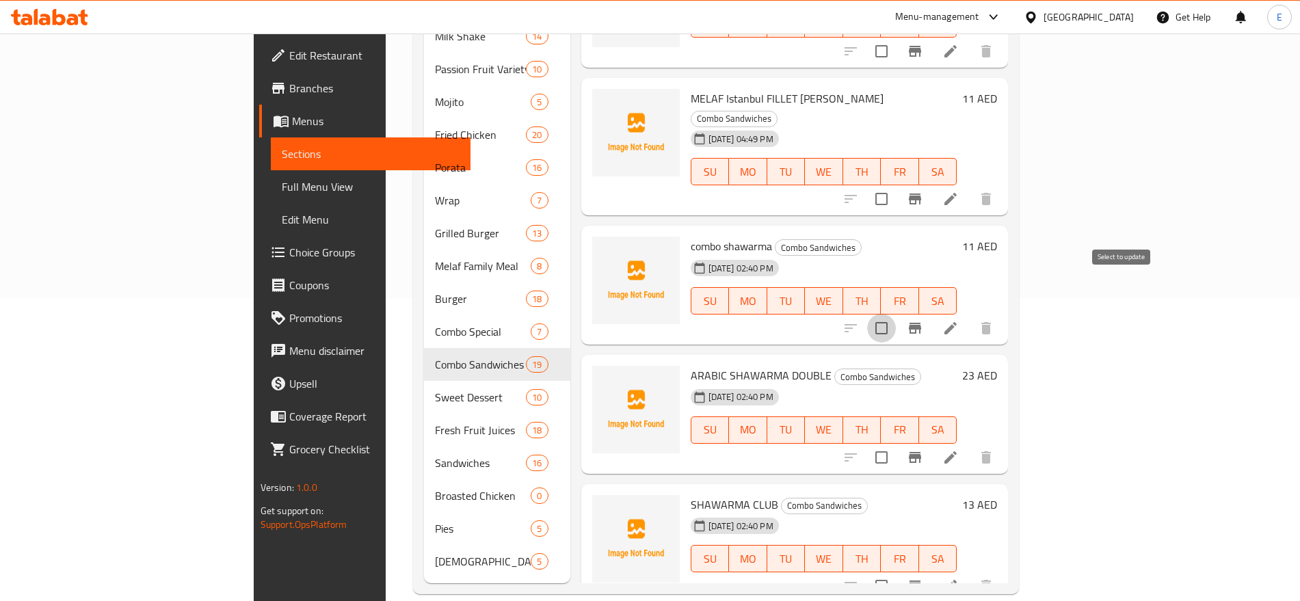
click at [896, 314] on input "checkbox" at bounding box center [881, 328] width 29 height 29
checkbox input "true"
click at [896, 443] on input "checkbox" at bounding box center [881, 457] width 29 height 29
checkbox input "true"
click at [896, 572] on input "checkbox" at bounding box center [881, 586] width 29 height 29
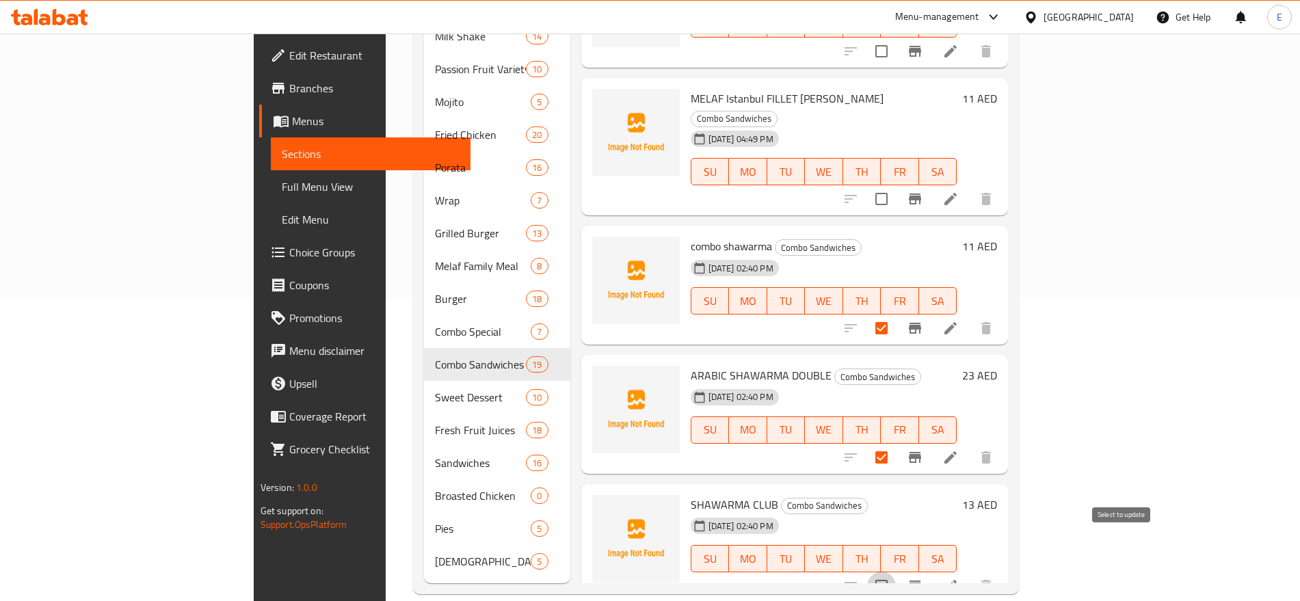
checkbox input "true"
drag, startPoint x: 1127, startPoint y: 549, endPoint x: 891, endPoint y: -103, distance: 693.0
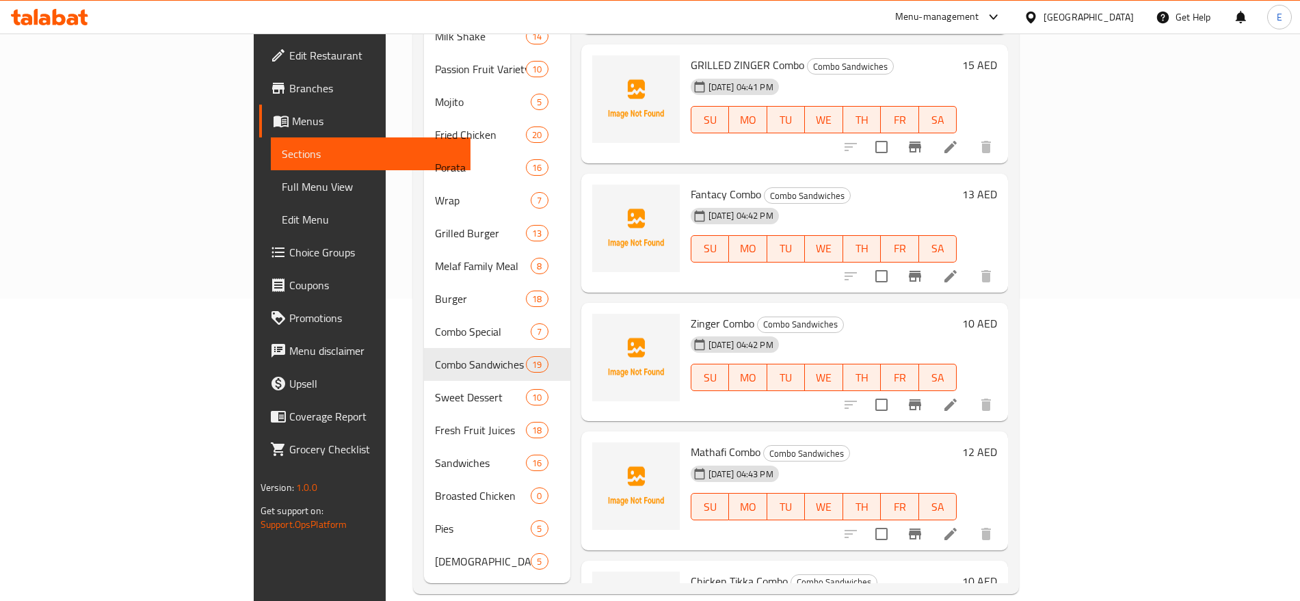
scroll to position [0, 0]
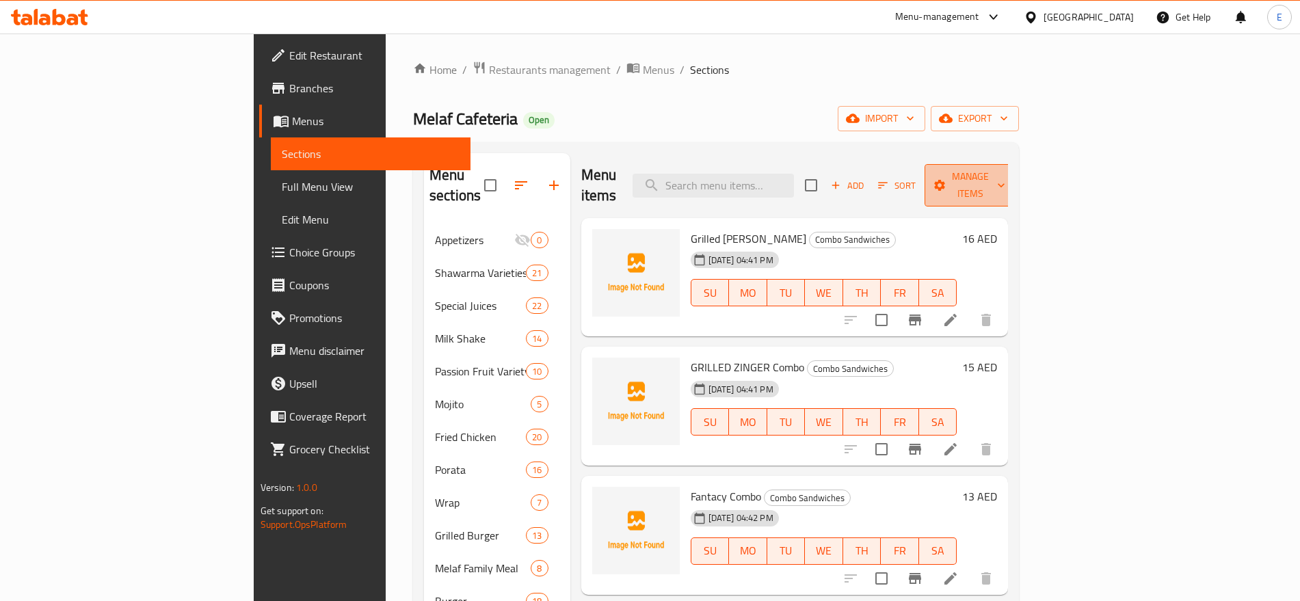
click at [1005, 173] on span "Manage items" at bounding box center [971, 185] width 70 height 34
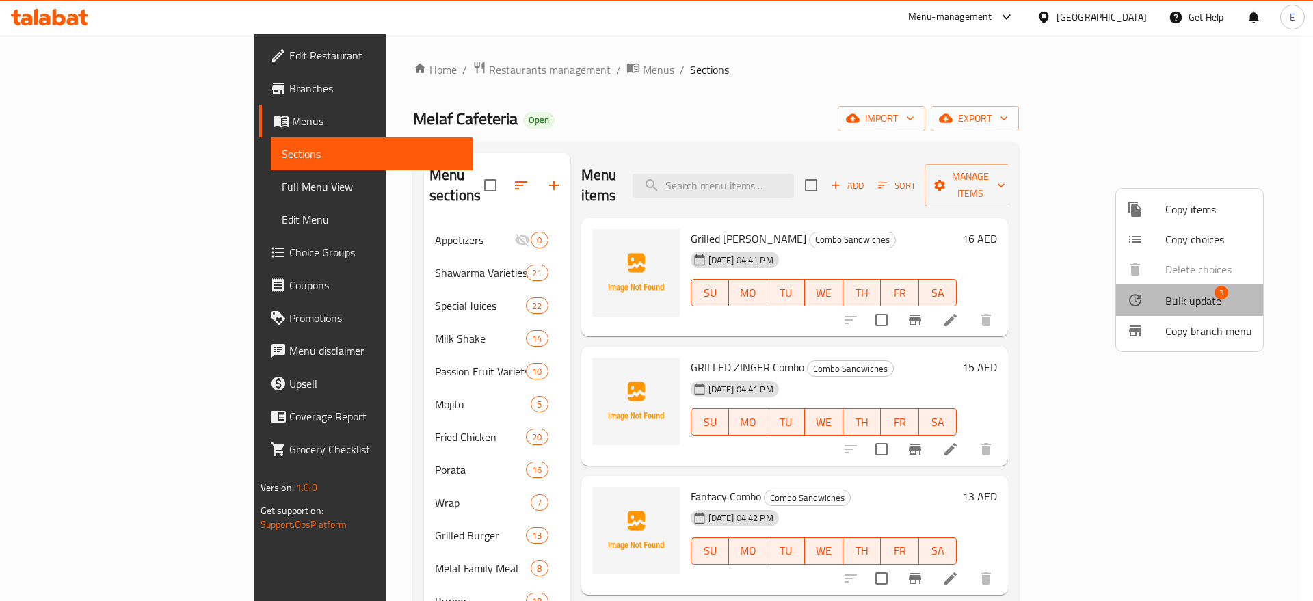
click at [1153, 297] on div at bounding box center [1146, 300] width 38 height 16
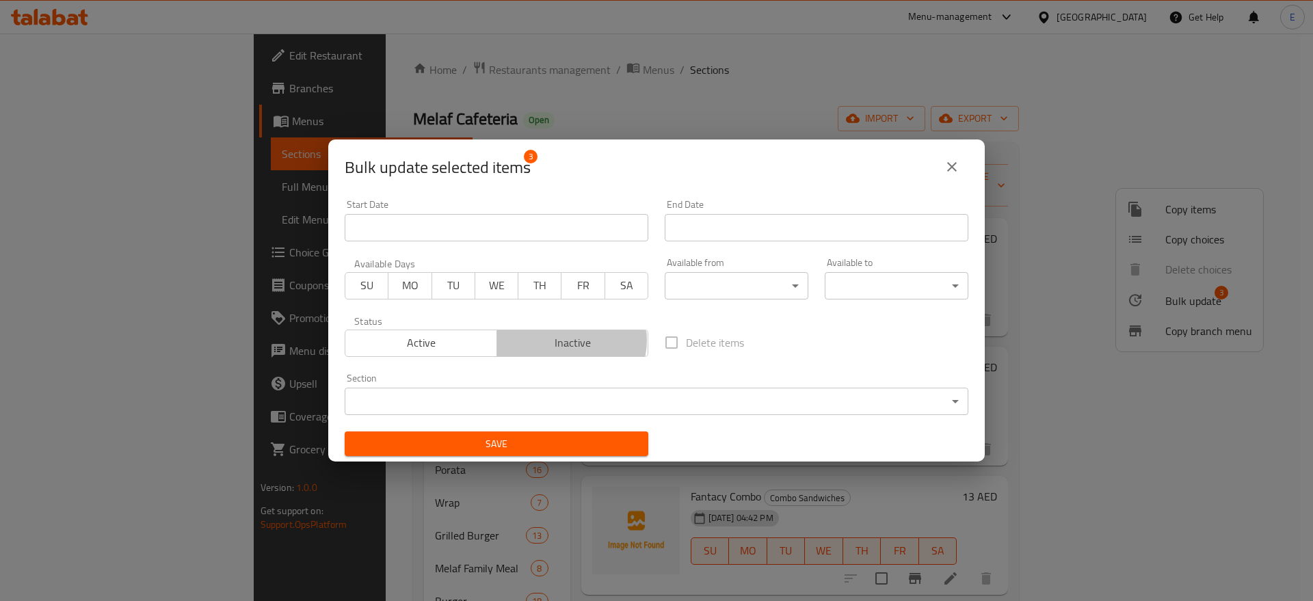
click at [564, 340] on span "Inactive" at bounding box center [573, 343] width 141 height 20
click at [525, 440] on span "Save" at bounding box center [497, 444] width 282 height 17
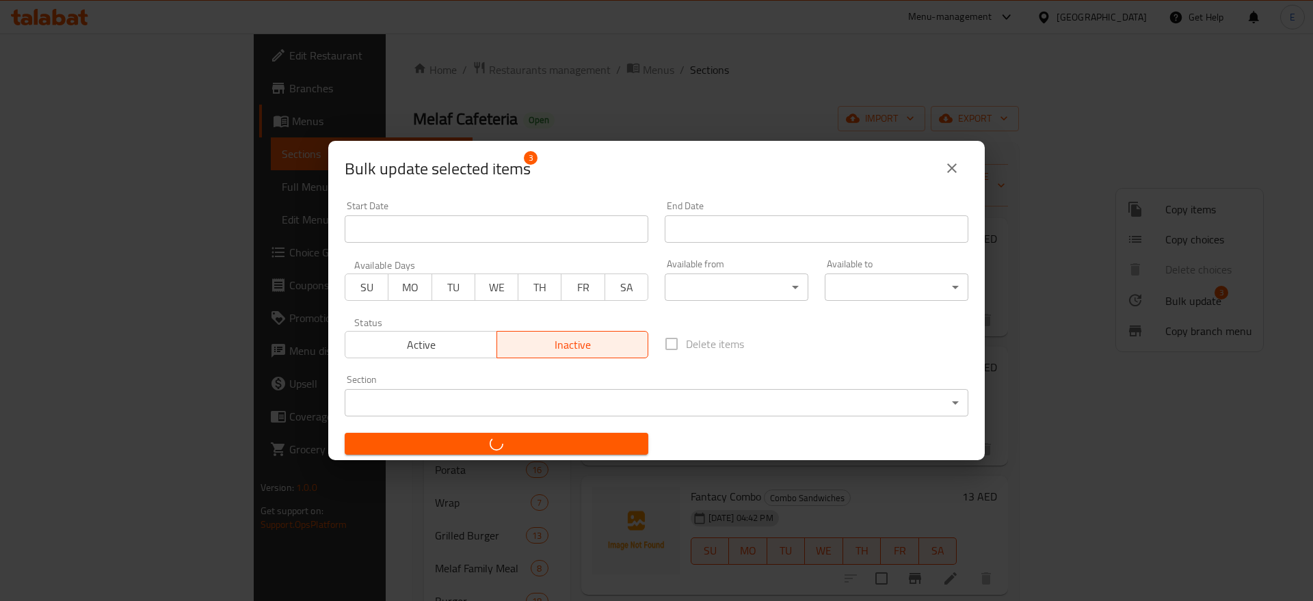
checkbox input "false"
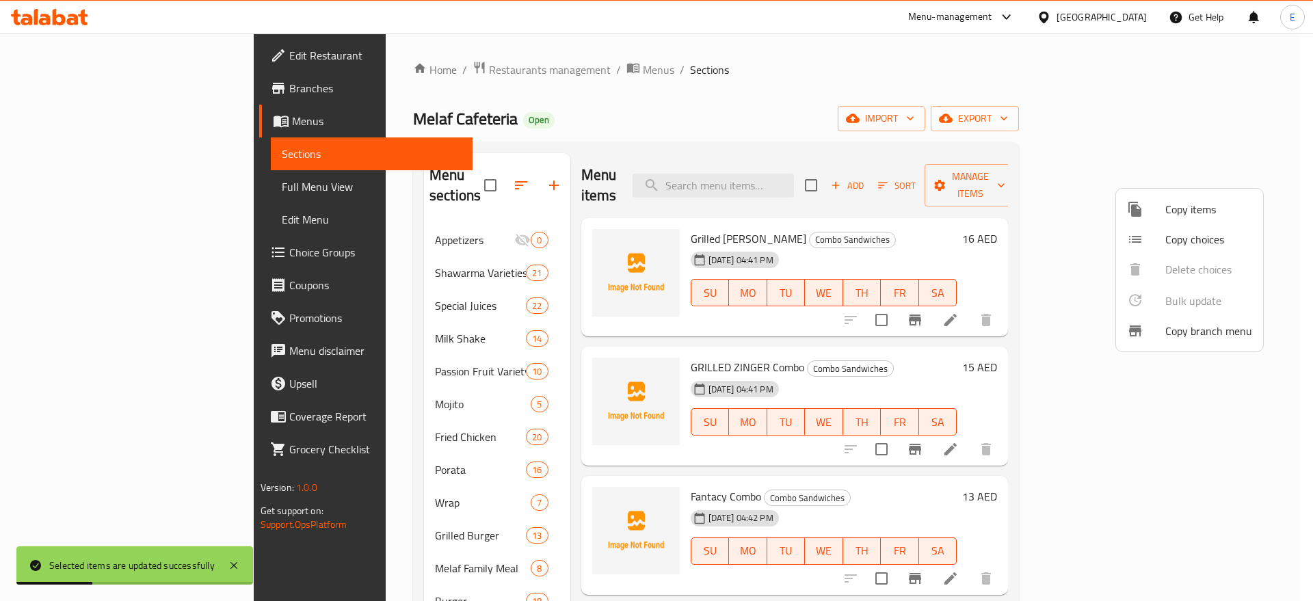
click at [612, 431] on div at bounding box center [656, 300] width 1313 height 601
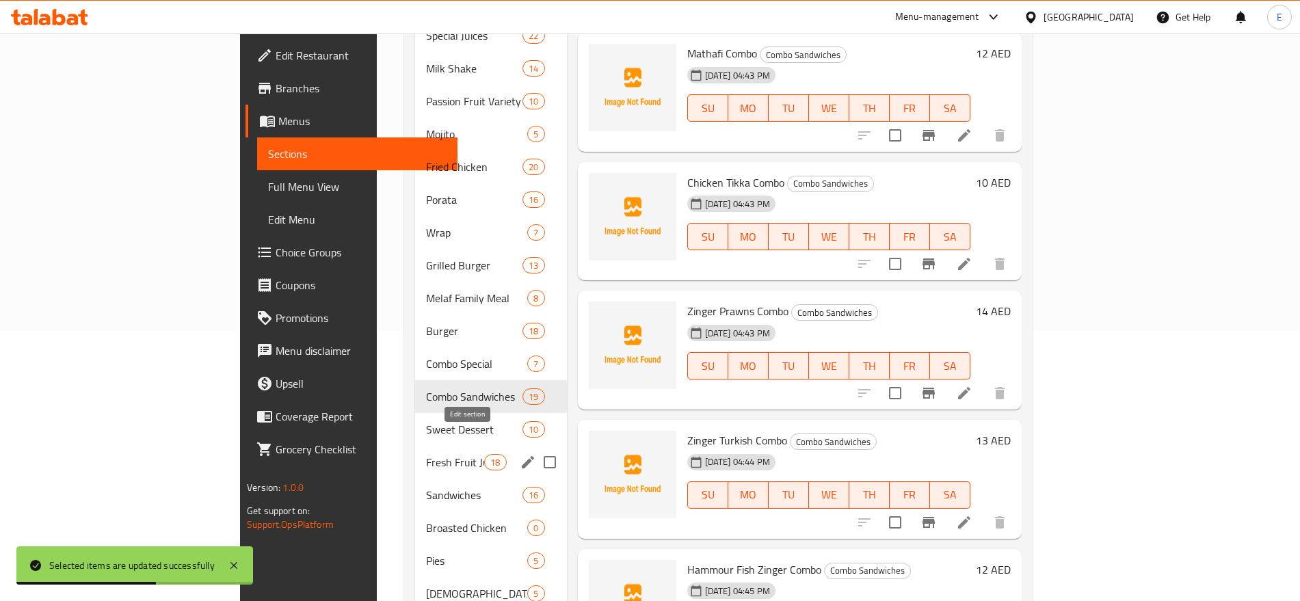
scroll to position [302, 0]
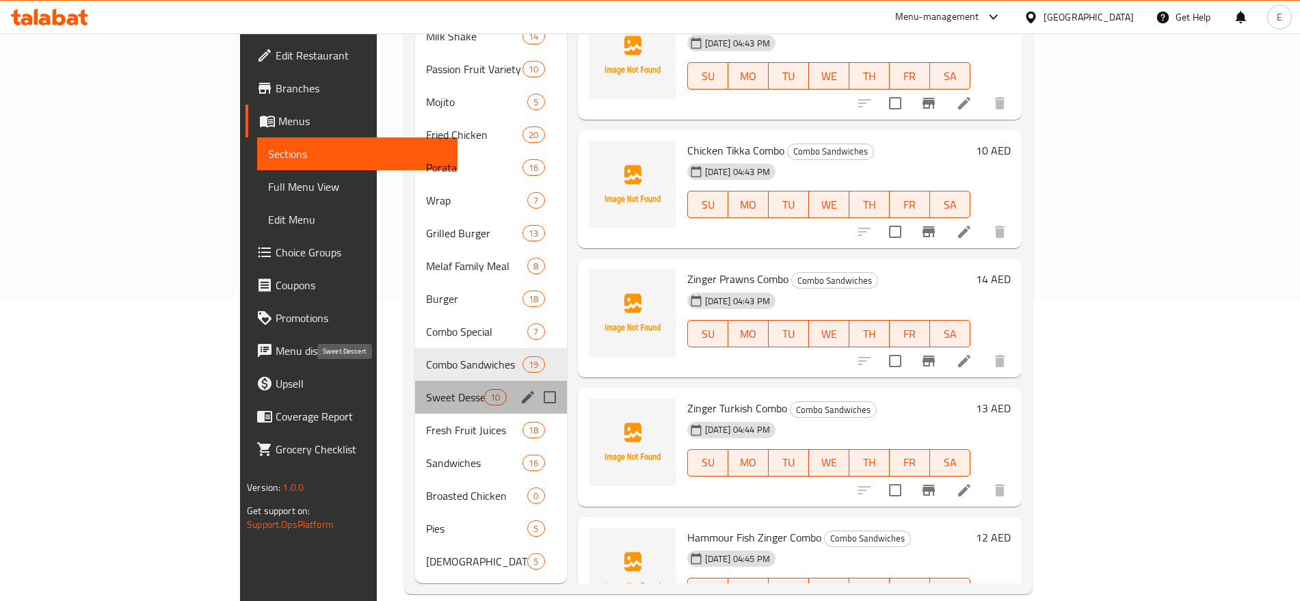
click at [426, 389] on span "Sweet Dessert" at bounding box center [455, 397] width 58 height 16
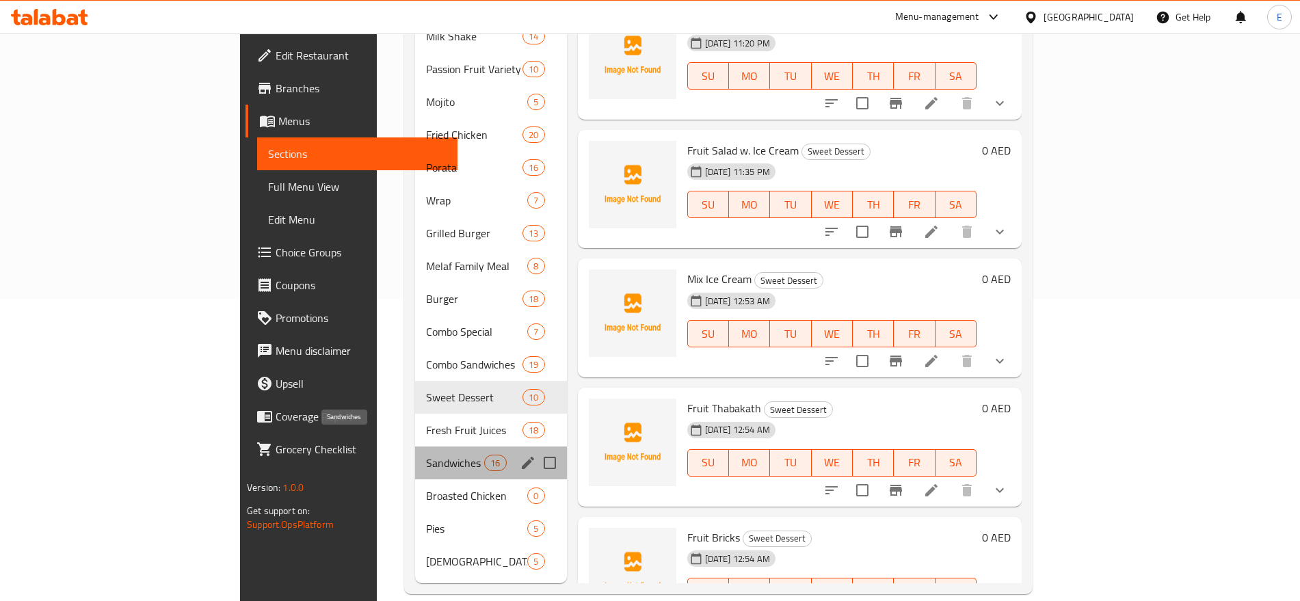
click at [426, 455] on span "Sandwiches" at bounding box center [455, 463] width 58 height 16
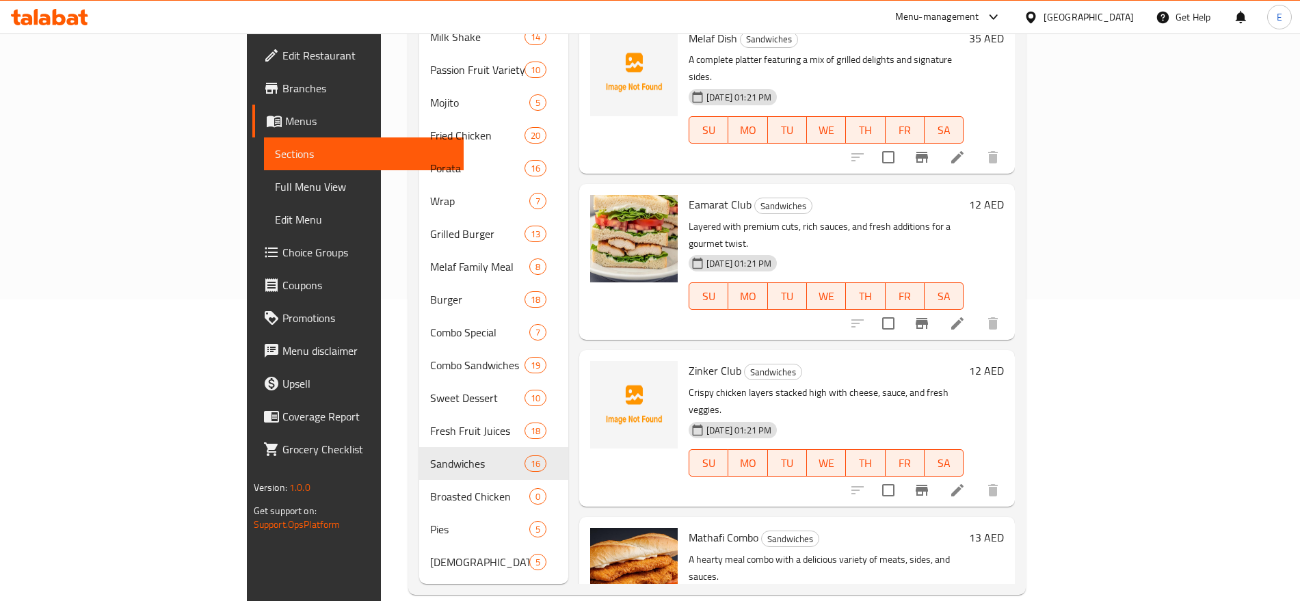
scroll to position [1525, 0]
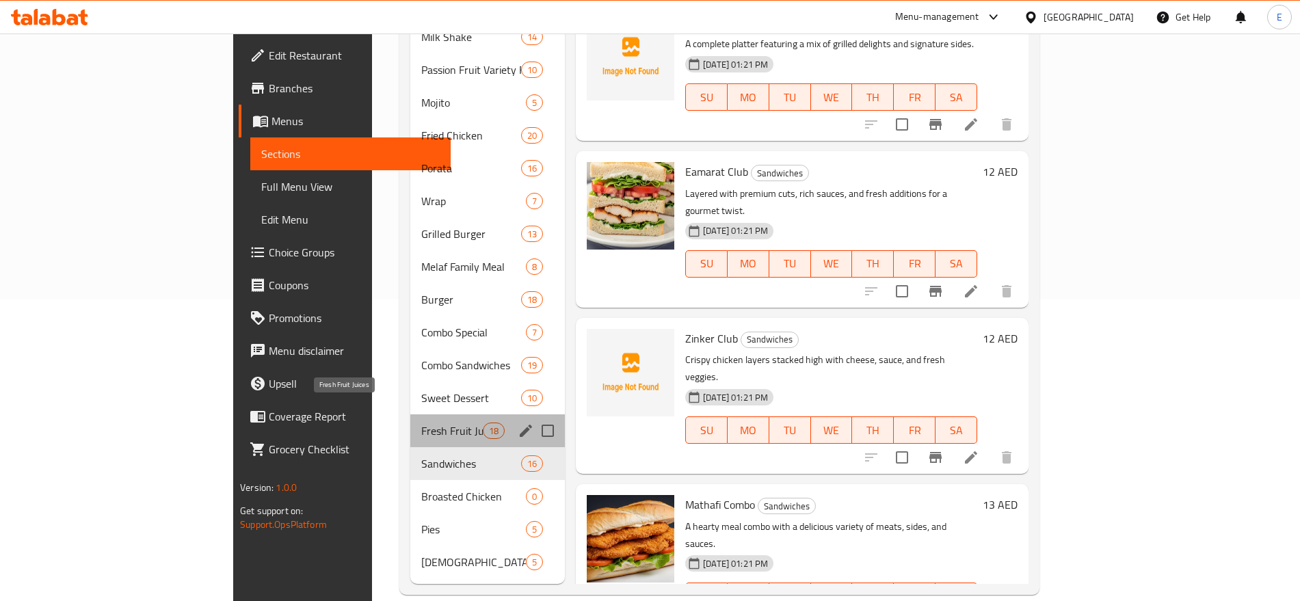
click at [421, 423] on span "Fresh Fruit Juices" at bounding box center [452, 431] width 62 height 16
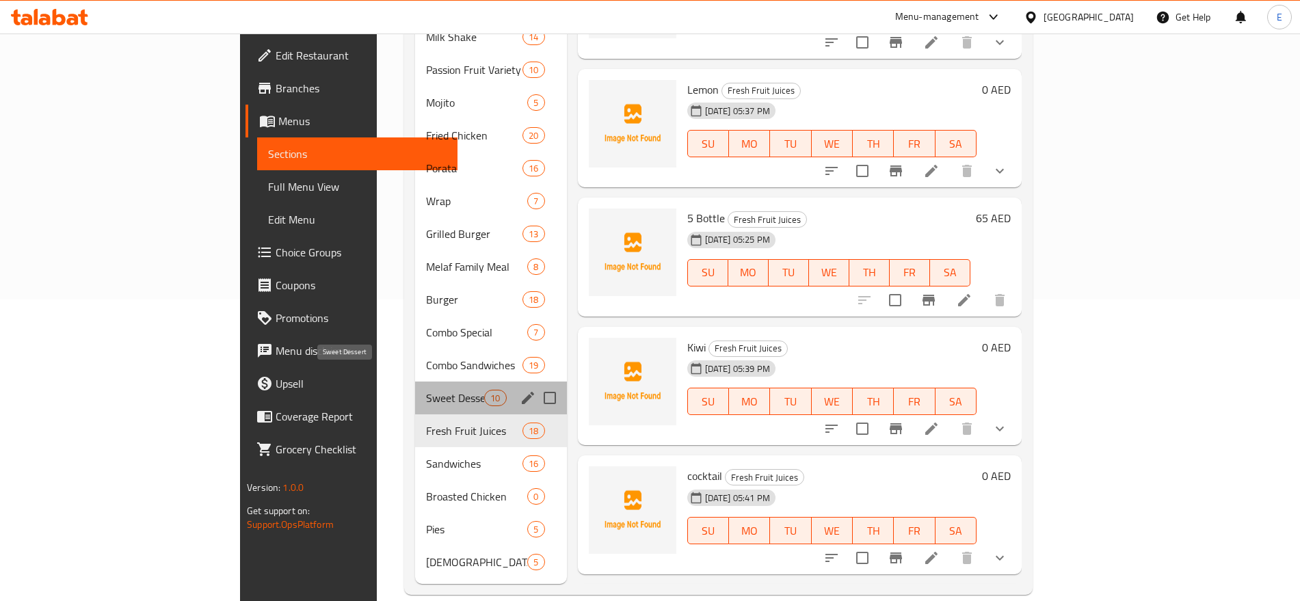
click at [426, 390] on span "Sweet Dessert" at bounding box center [455, 398] width 58 height 16
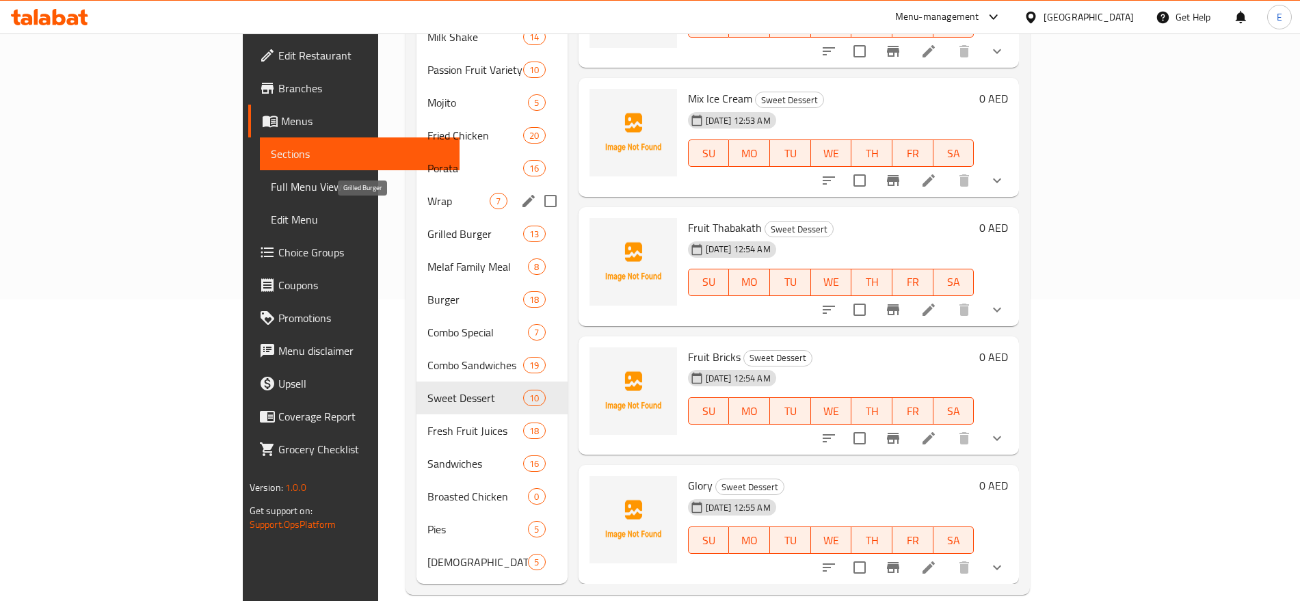
scroll to position [67, 0]
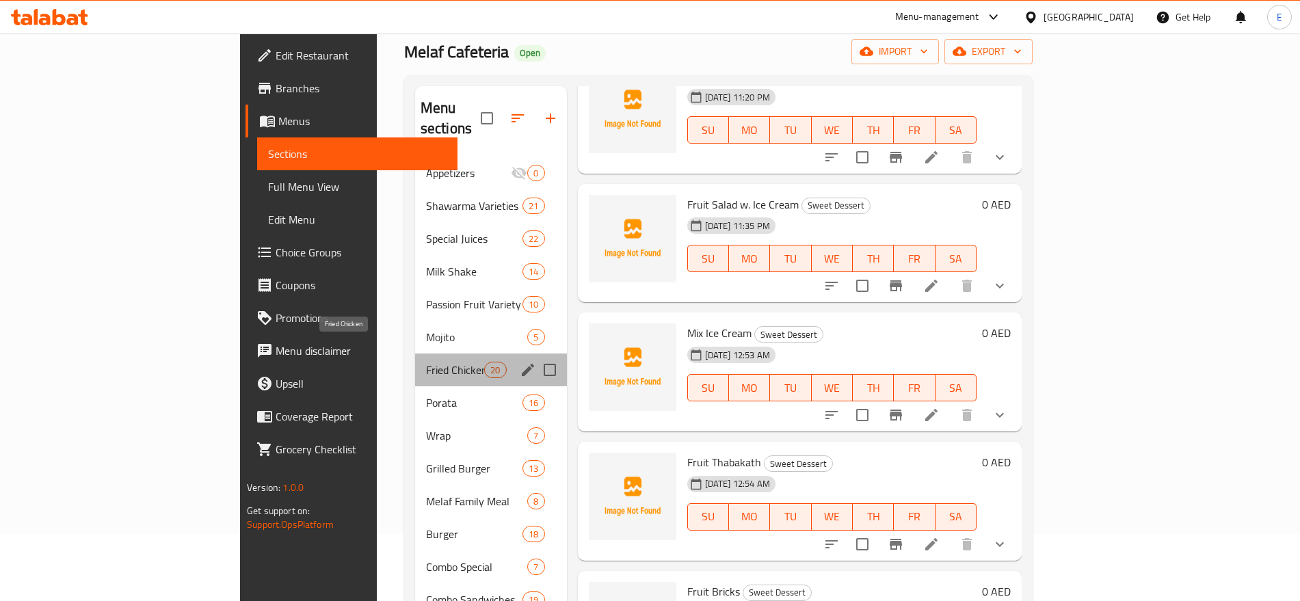
click at [426, 362] on span "Fried Chicken" at bounding box center [455, 370] width 58 height 16
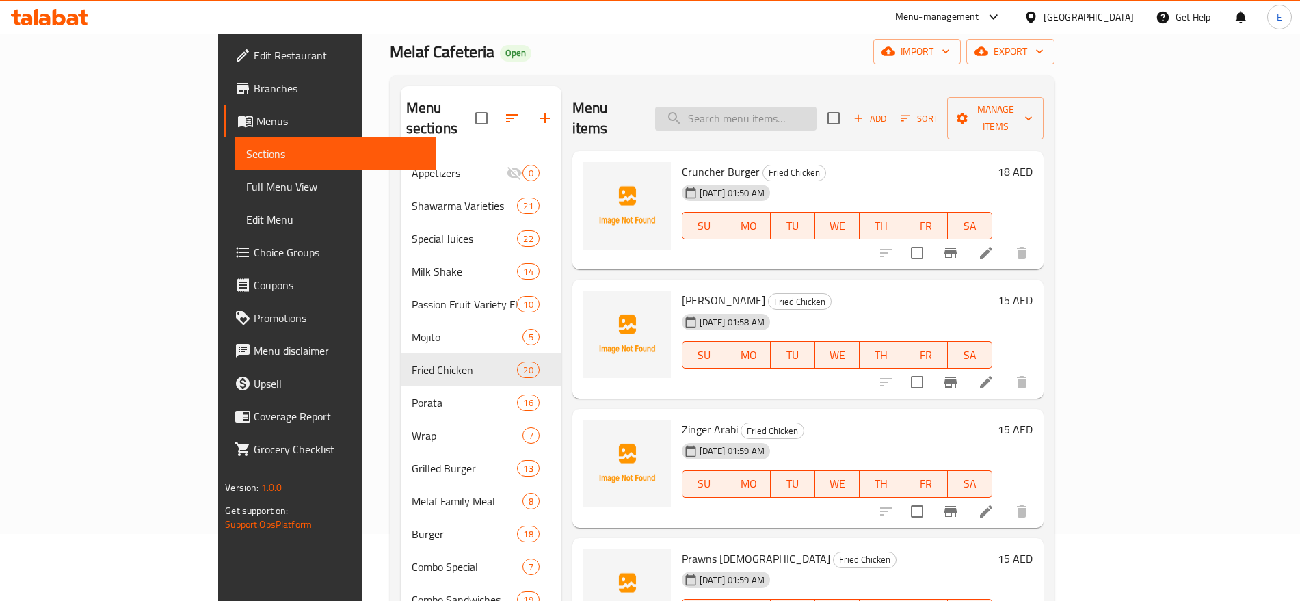
click at [764, 107] on input "search" at bounding box center [735, 119] width 161 height 24
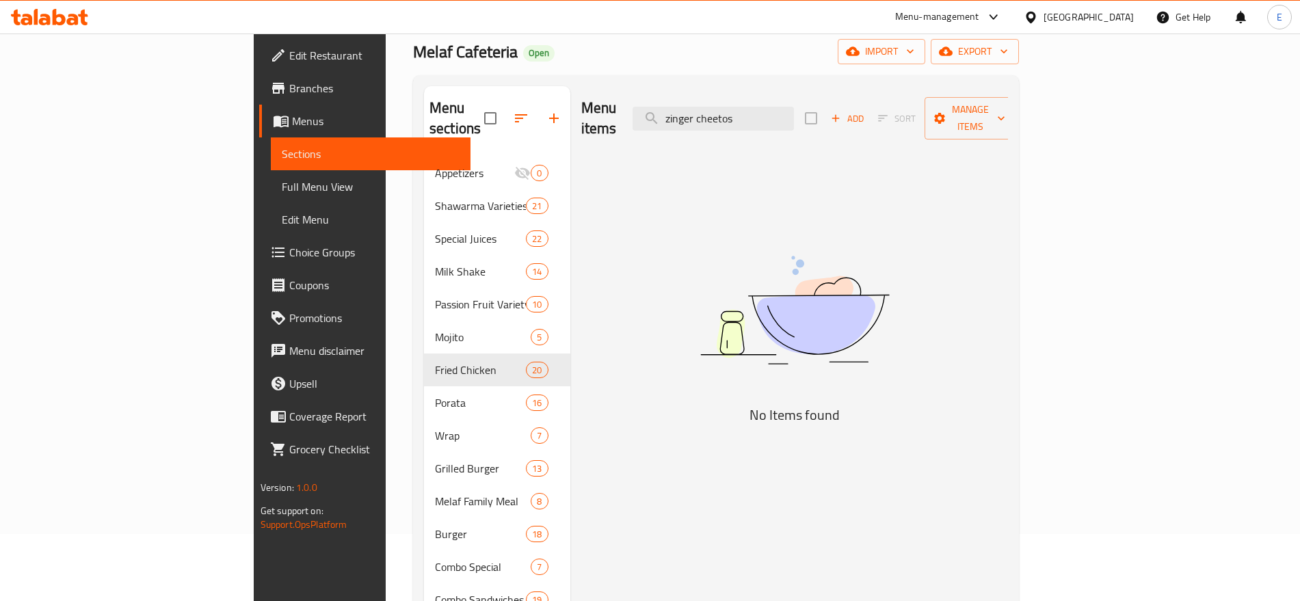
type input "zinger cheetos"
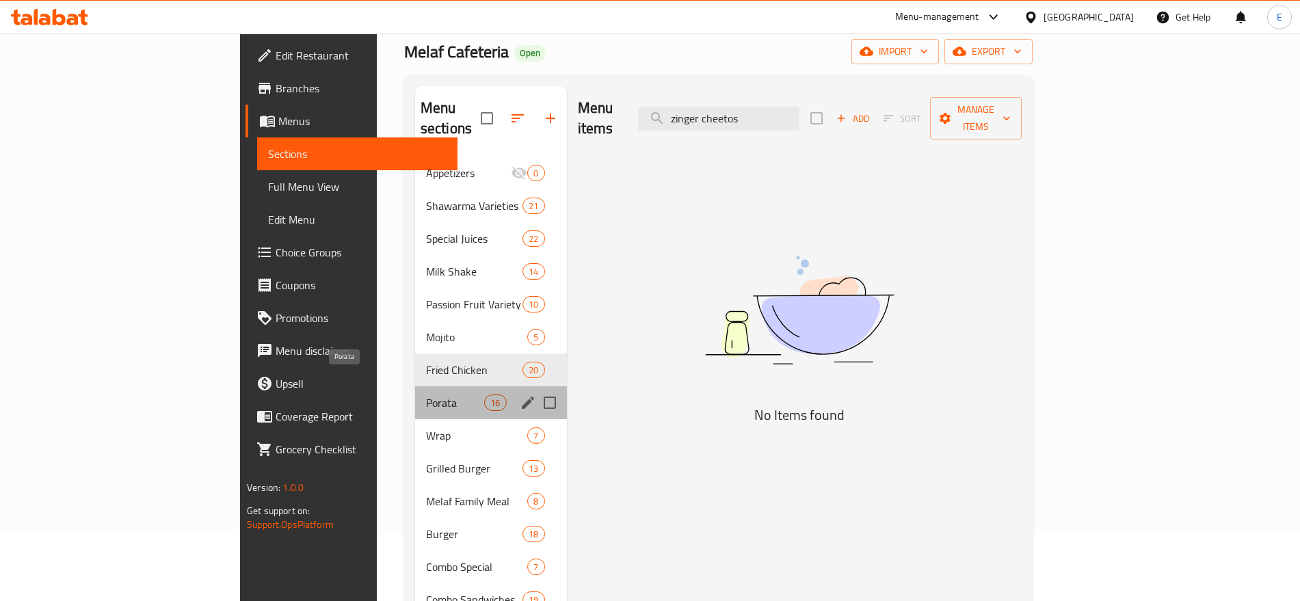
click at [426, 395] on span "Porata" at bounding box center [455, 403] width 58 height 16
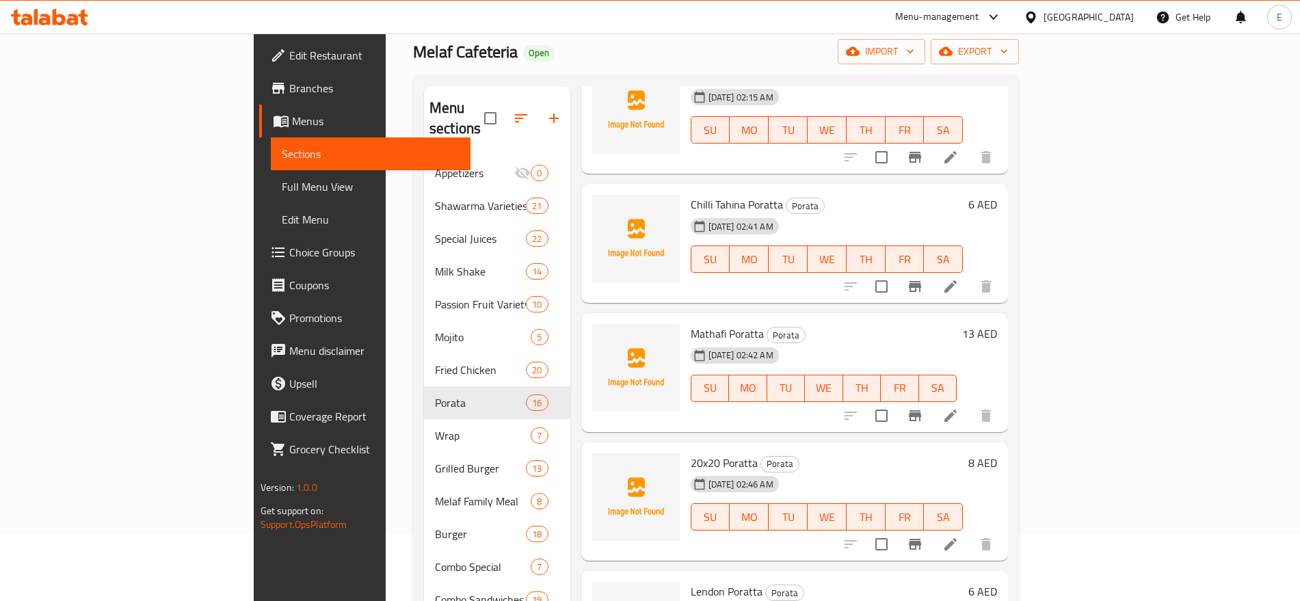
scroll to position [302, 0]
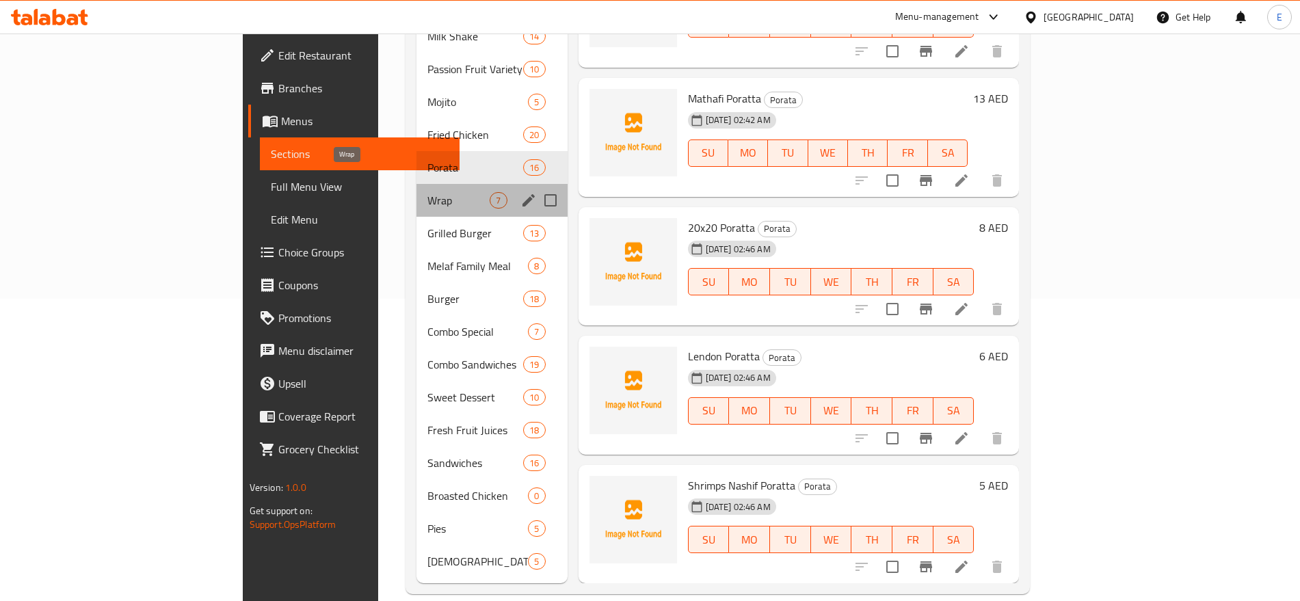
click at [428, 192] on span "Wrap" at bounding box center [459, 200] width 62 height 16
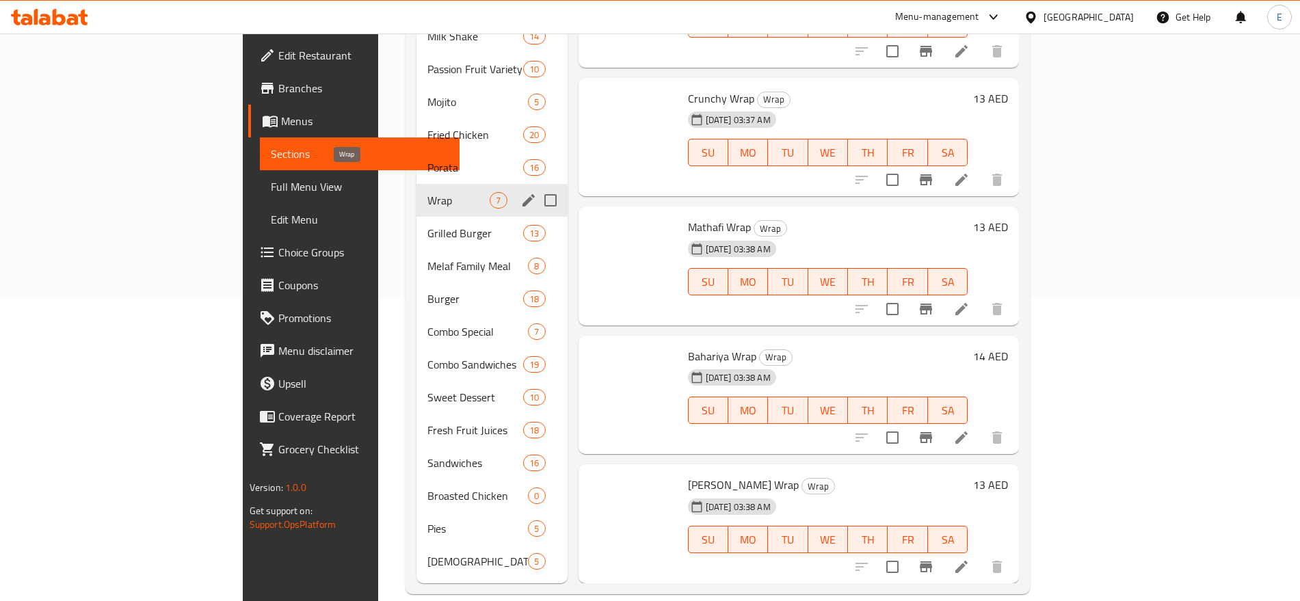
scroll to position [225, 0]
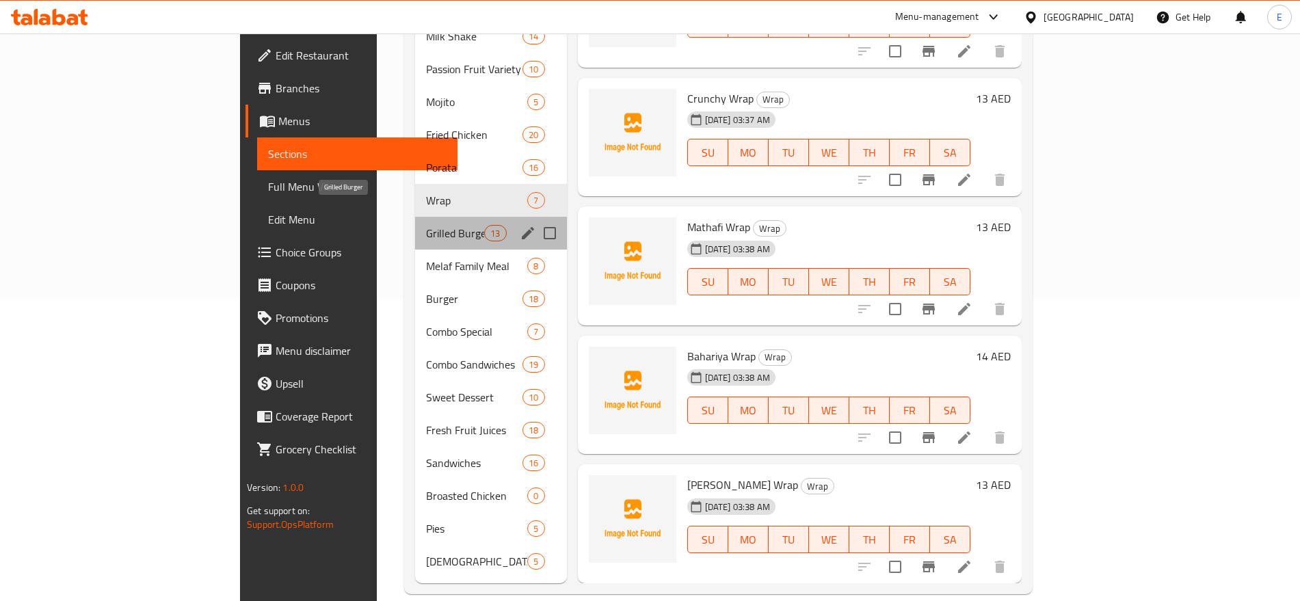
click at [426, 225] on span "Grilled Burger" at bounding box center [455, 233] width 58 height 16
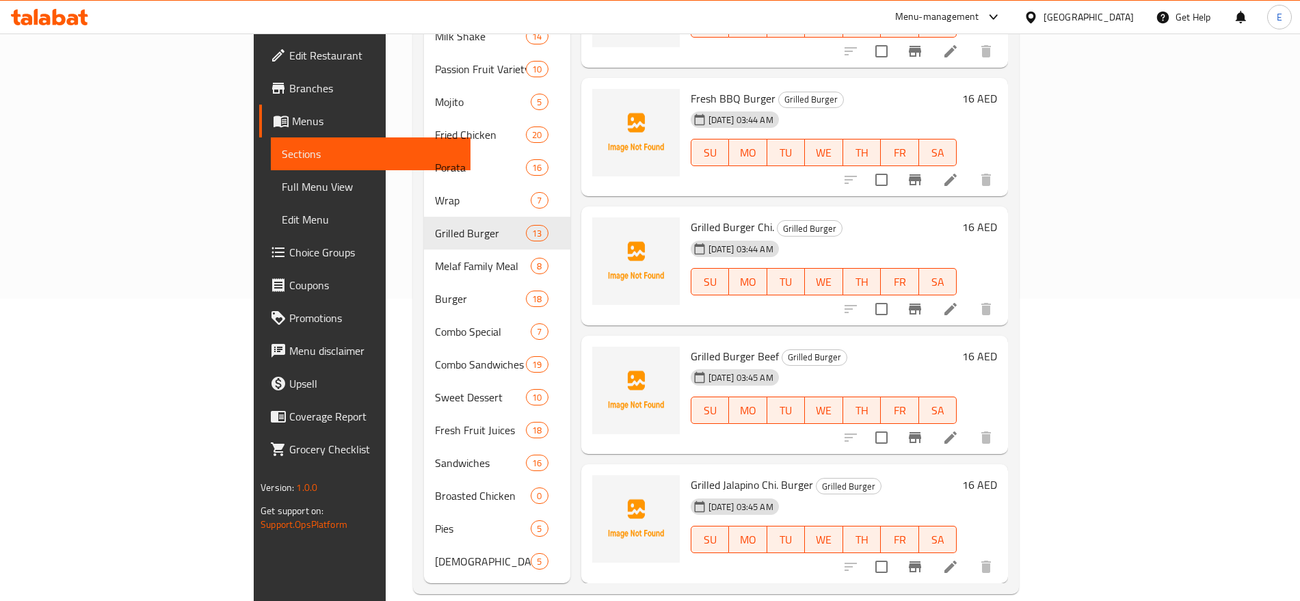
scroll to position [999, 0]
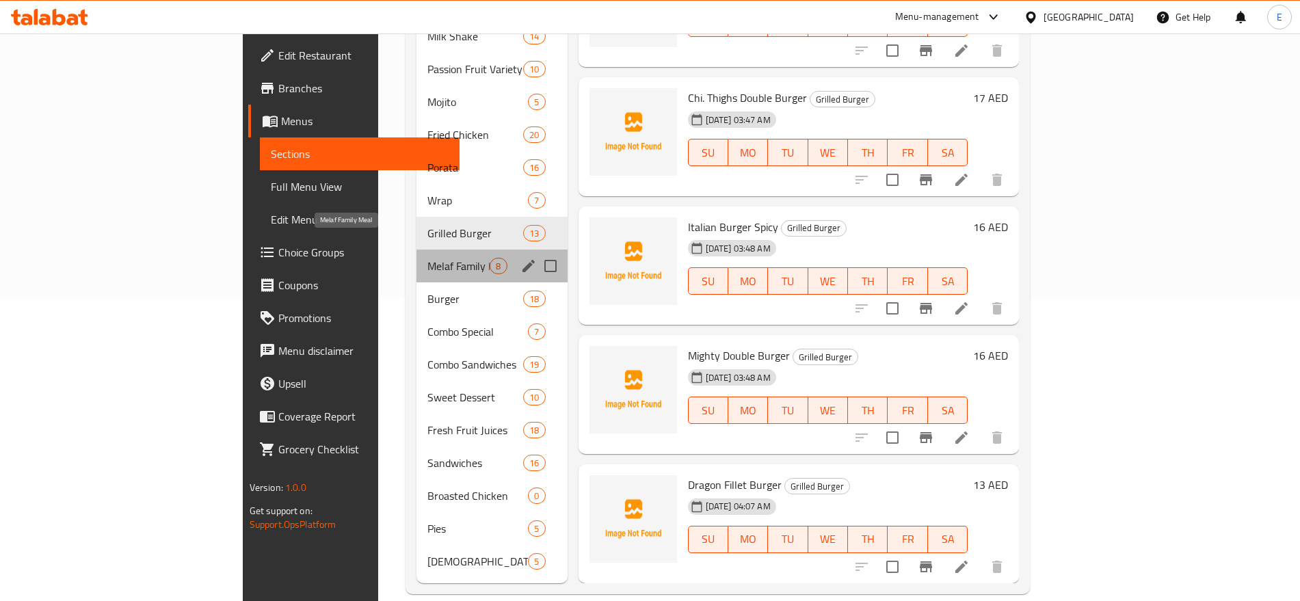
click at [428, 258] on span "Melaf Family Meal" at bounding box center [459, 266] width 62 height 16
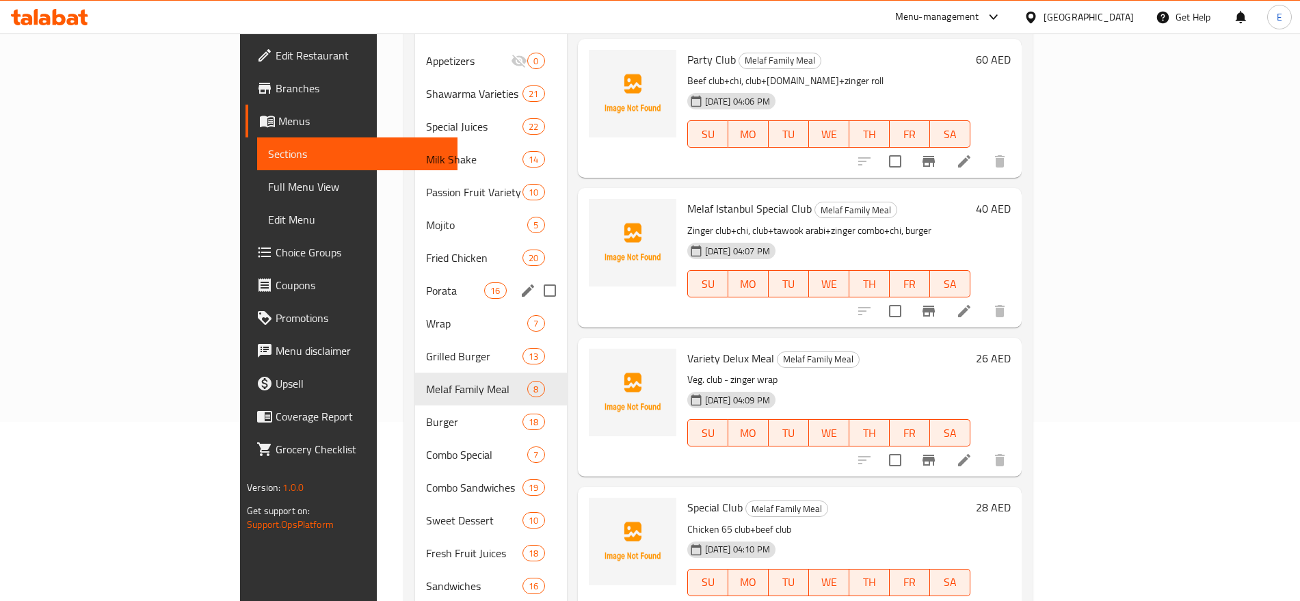
scroll to position [180, 0]
click at [426, 413] on span "Burger" at bounding box center [455, 421] width 58 height 16
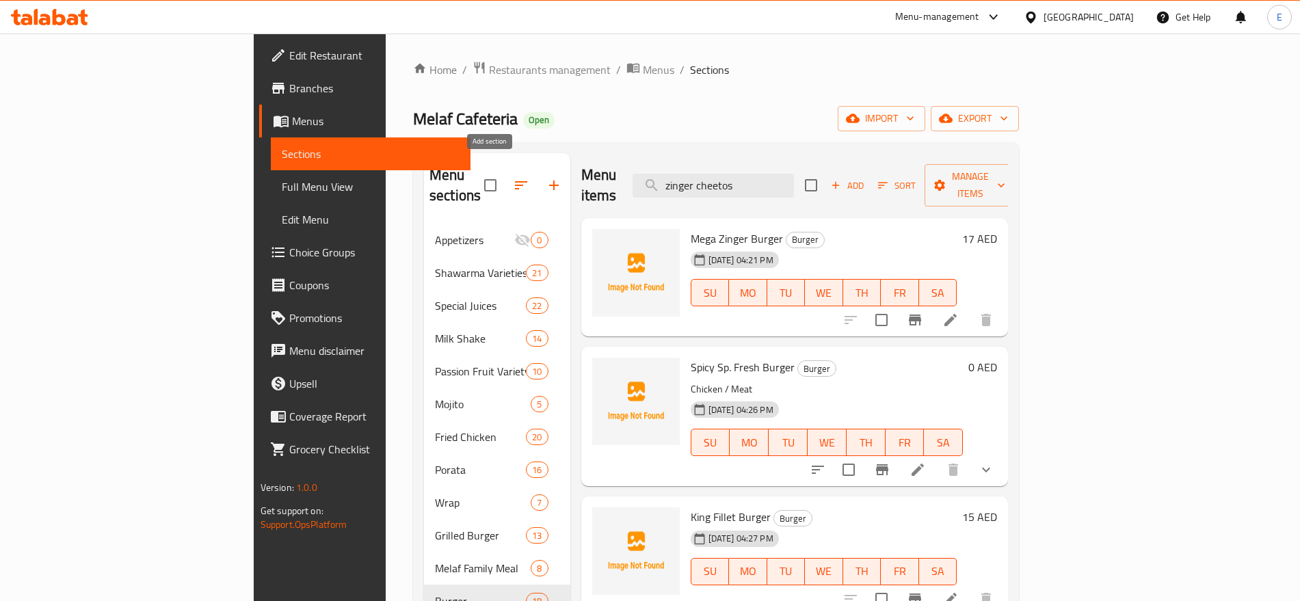
click at [546, 177] on icon "button" at bounding box center [554, 185] width 16 height 16
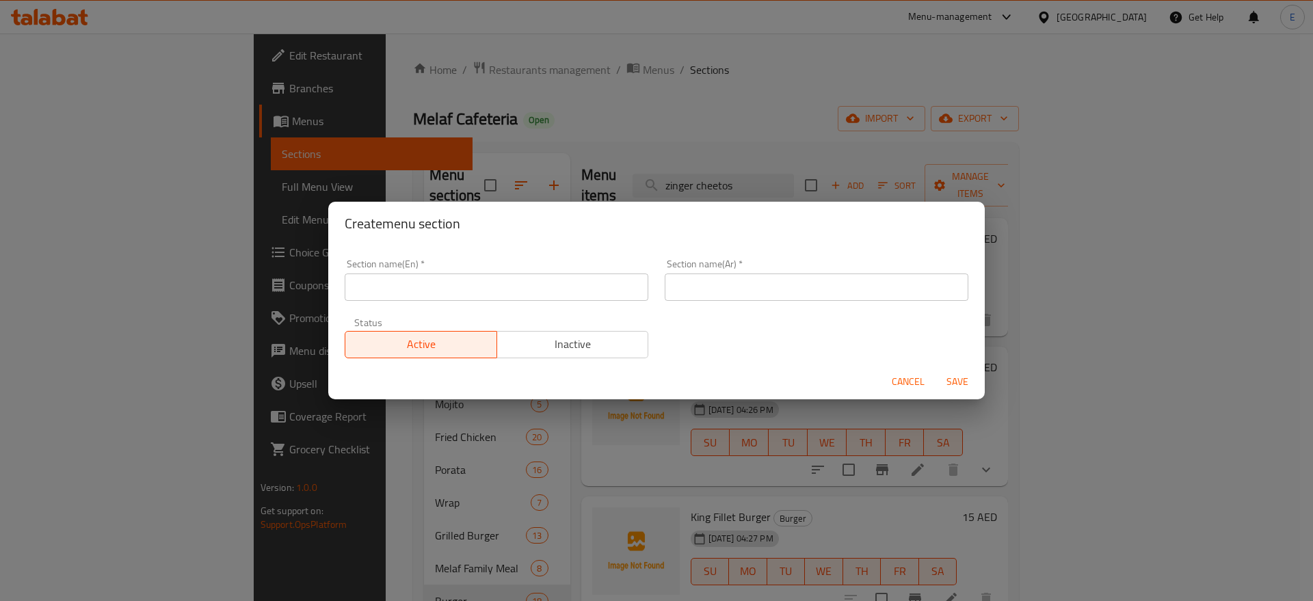
click at [590, 290] on input "text" at bounding box center [497, 287] width 304 height 27
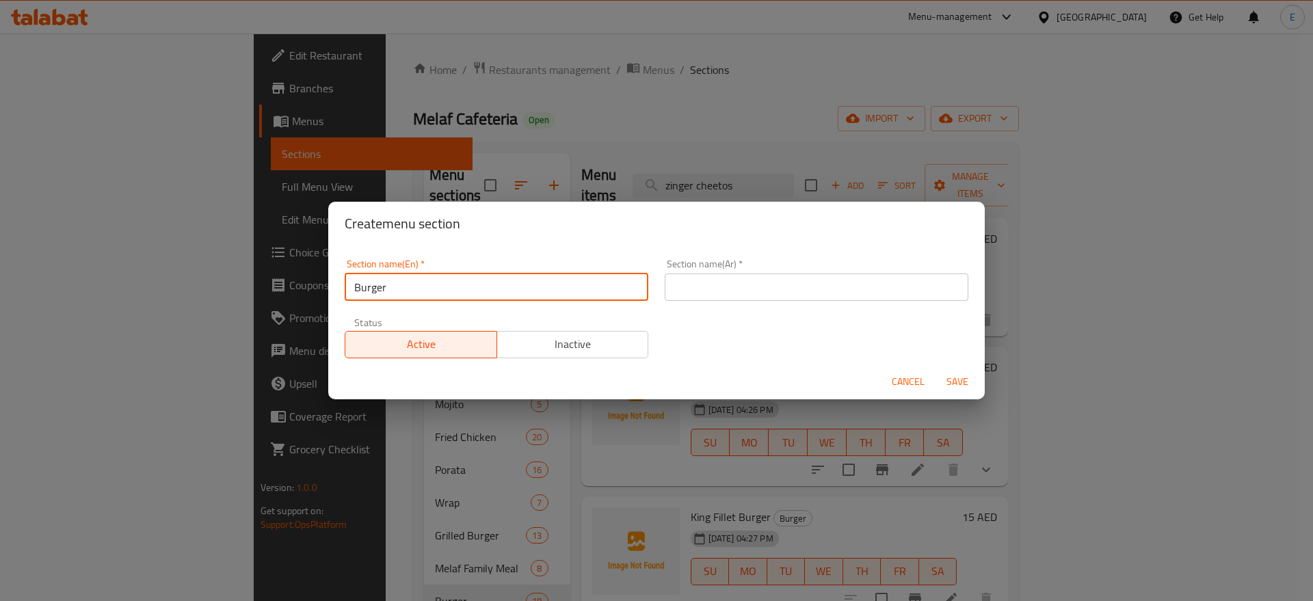
type input "Burger"
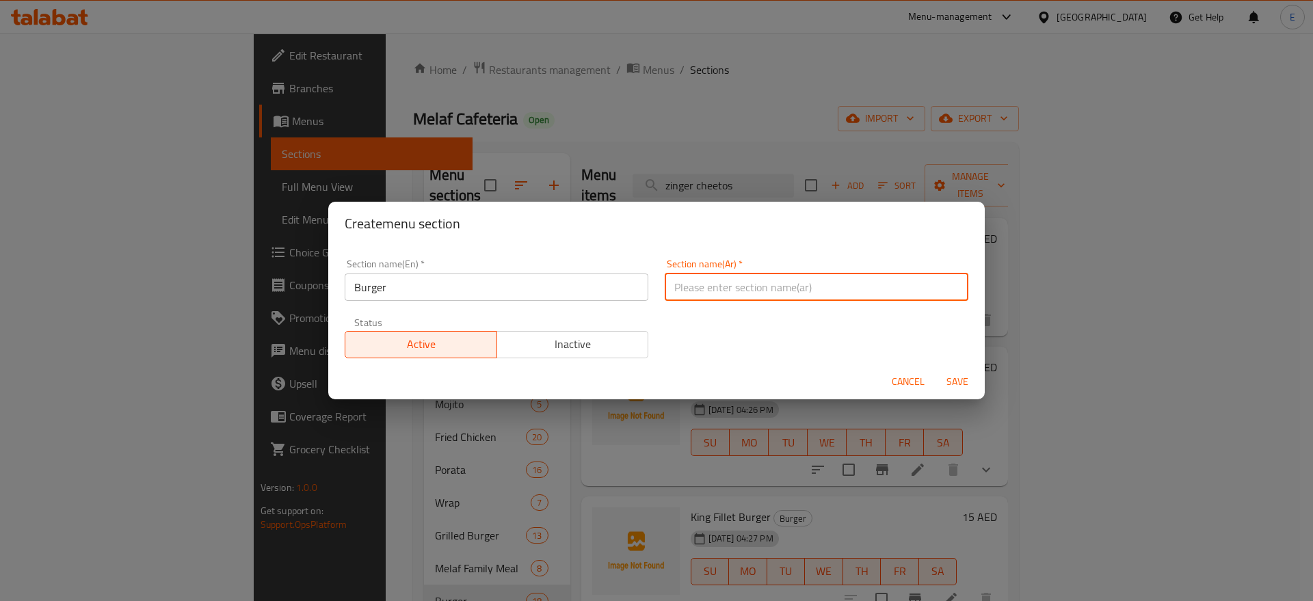
click at [736, 283] on input "text" at bounding box center [817, 287] width 304 height 27
type input "برجر"
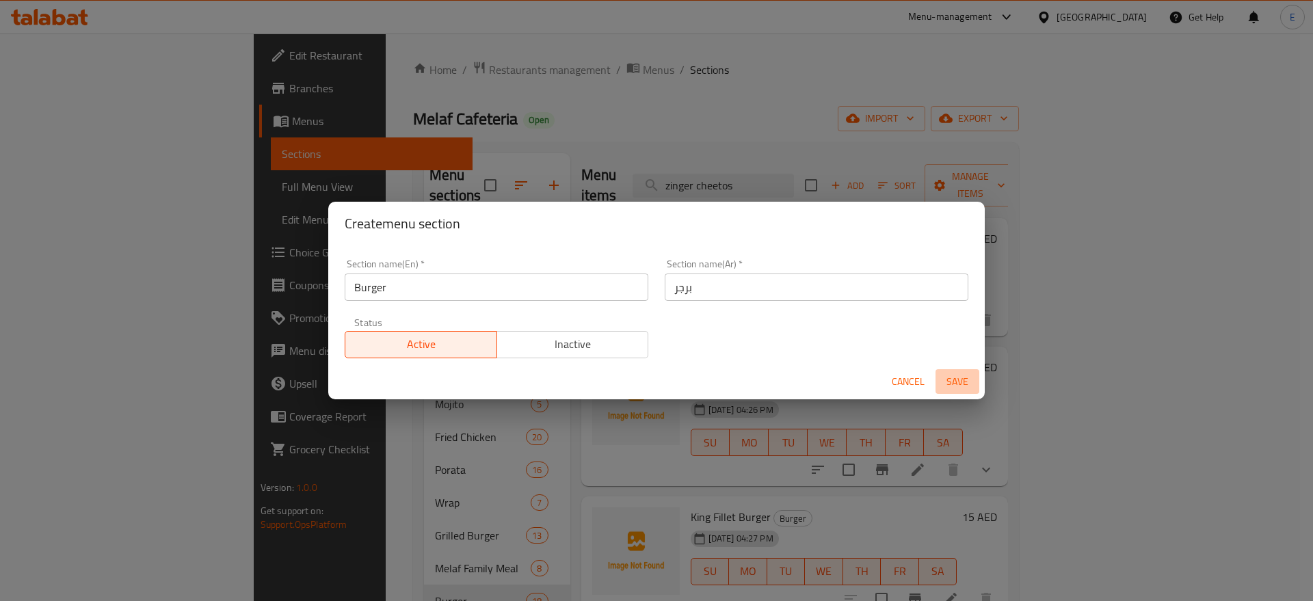
click at [958, 376] on span "Save" at bounding box center [957, 381] width 33 height 17
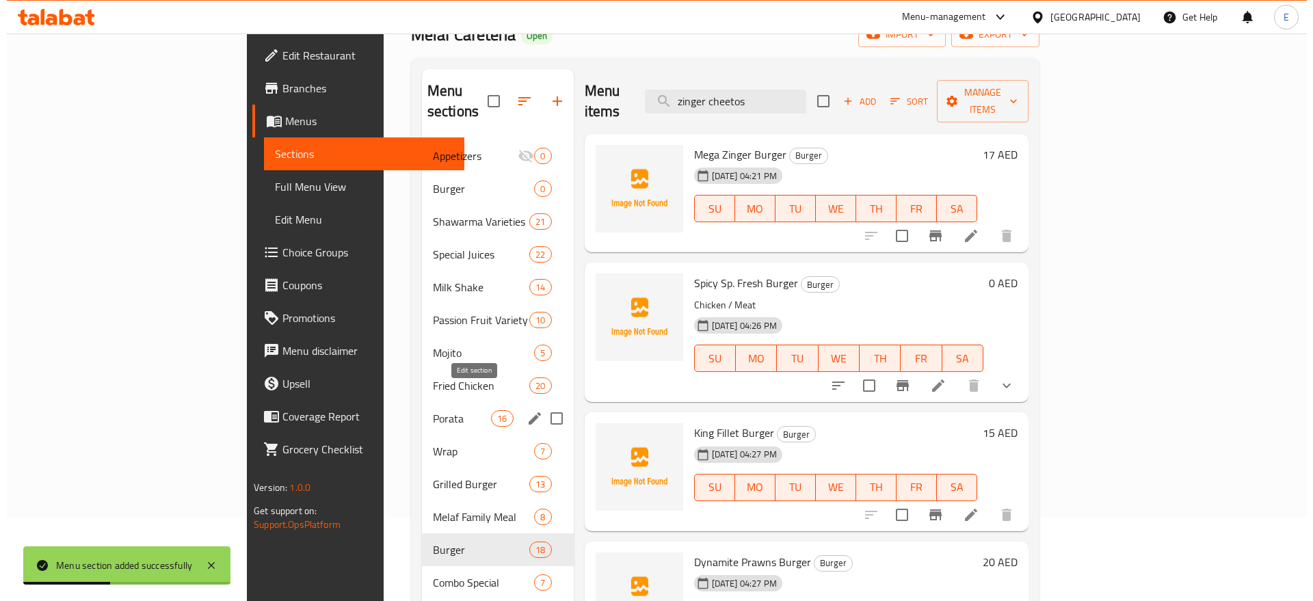
scroll to position [83, 0]
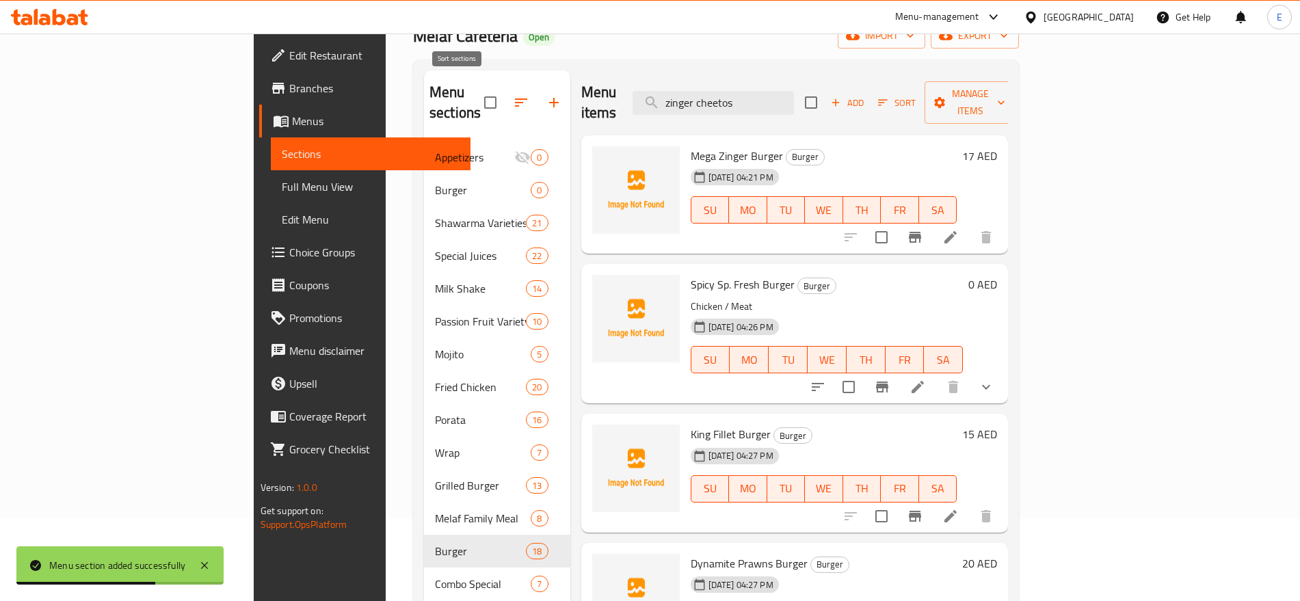
click at [513, 96] on icon "button" at bounding box center [521, 102] width 16 height 16
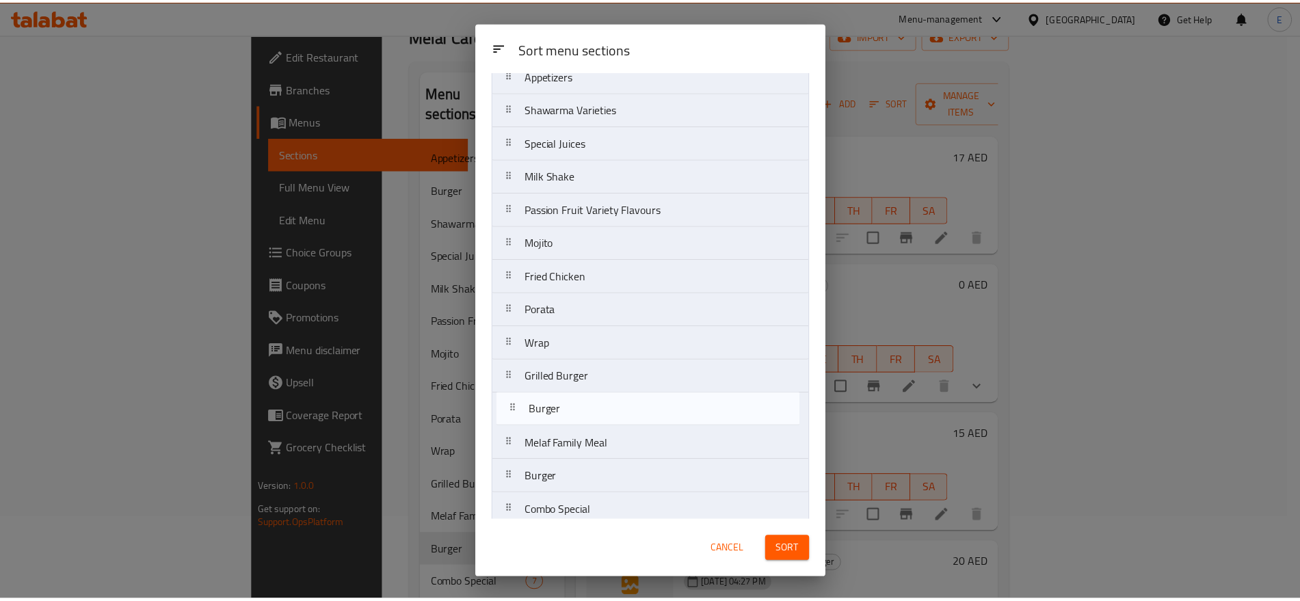
scroll to position [56, 0]
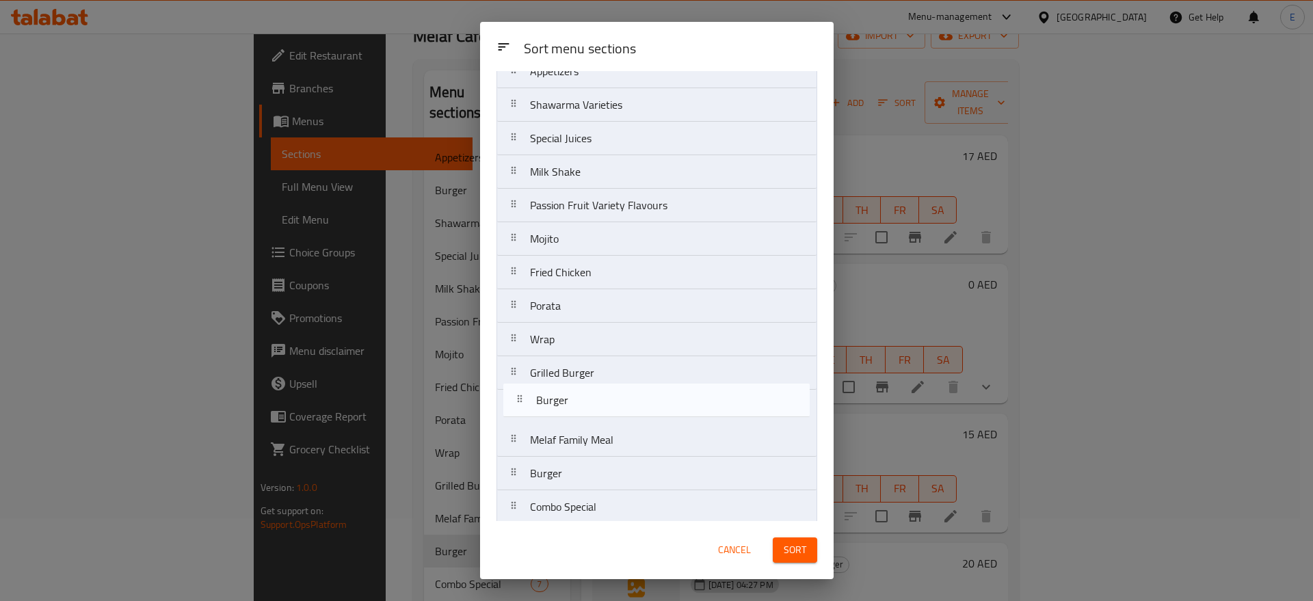
drag, startPoint x: 577, startPoint y: 170, endPoint x: 583, endPoint y: 413, distance: 242.9
click at [583, 413] on nav "Appetizers Burger Shawarma Varieties Special Juices Milk Shake Passion Fruit Va…" at bounding box center [657, 406] width 321 height 705
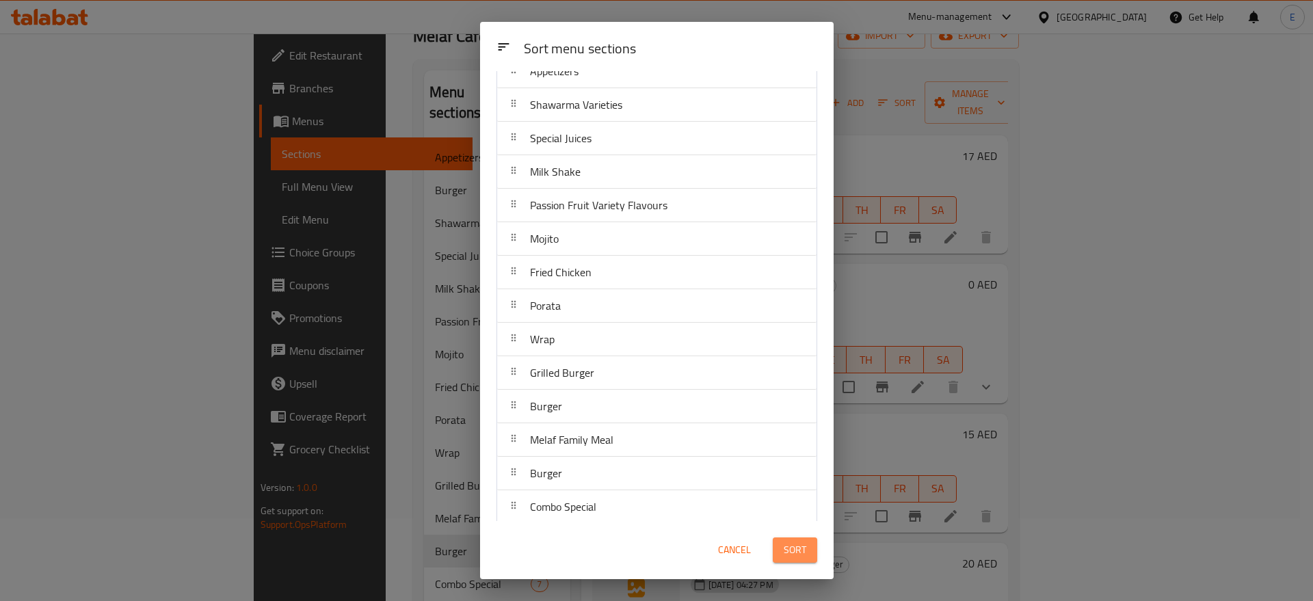
click at [791, 550] on span "Sort" at bounding box center [795, 550] width 23 height 17
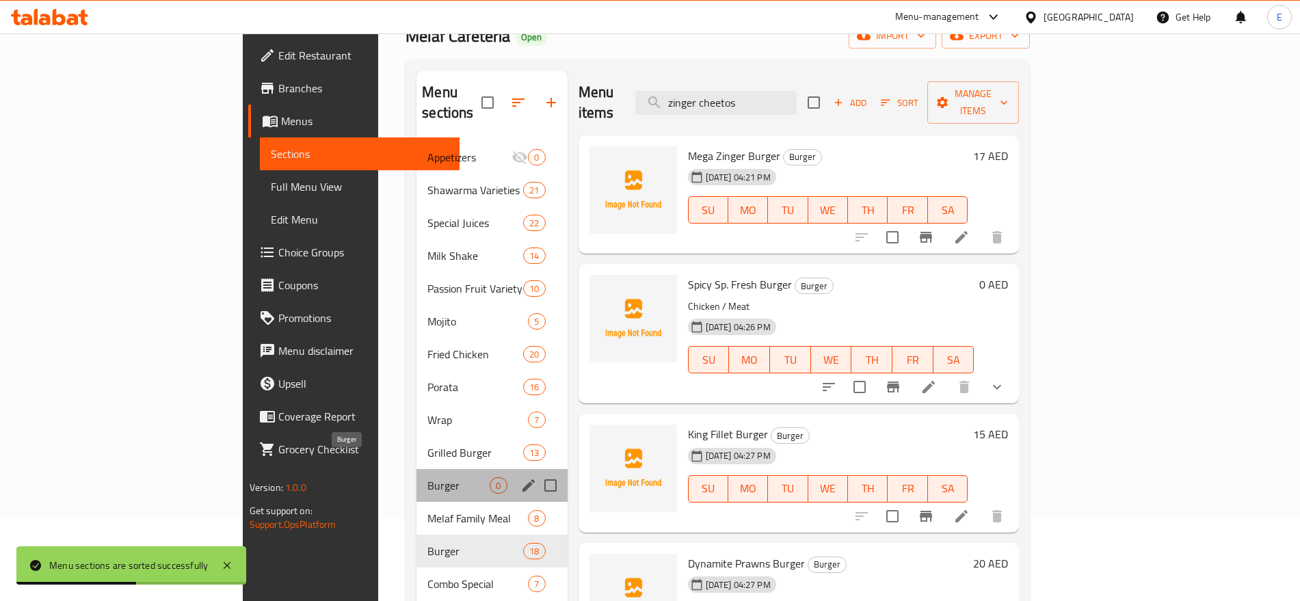
click at [428, 477] on span "Burger" at bounding box center [459, 485] width 62 height 16
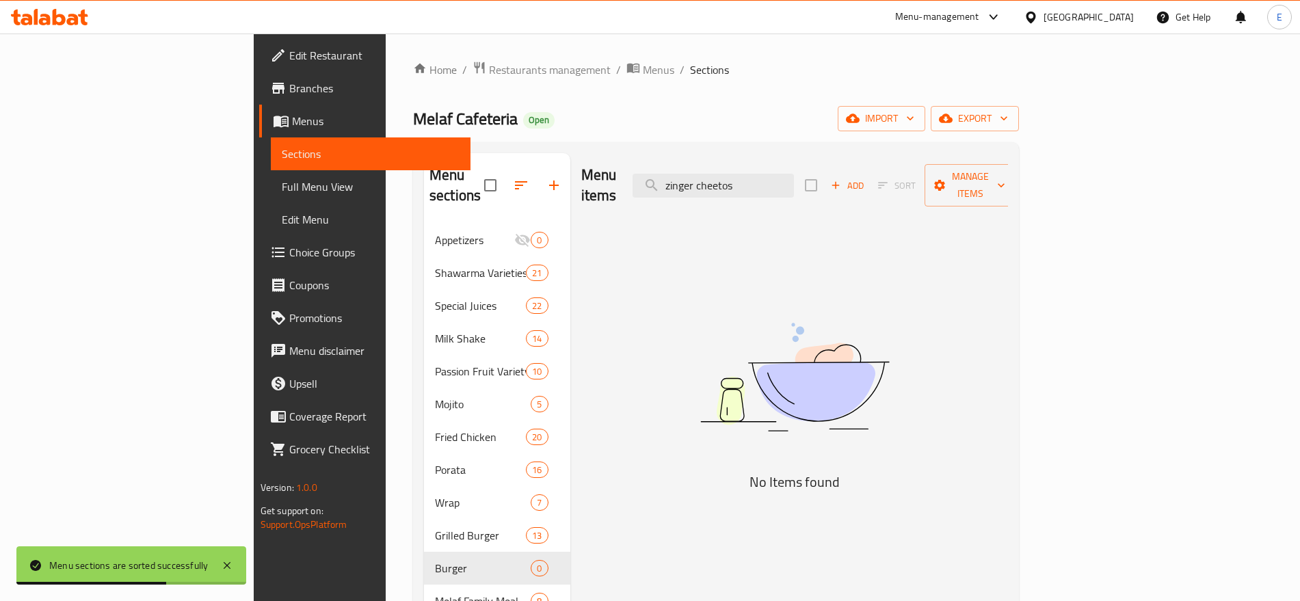
scroll to position [1, 0]
click at [866, 177] on span "Add" at bounding box center [847, 185] width 37 height 16
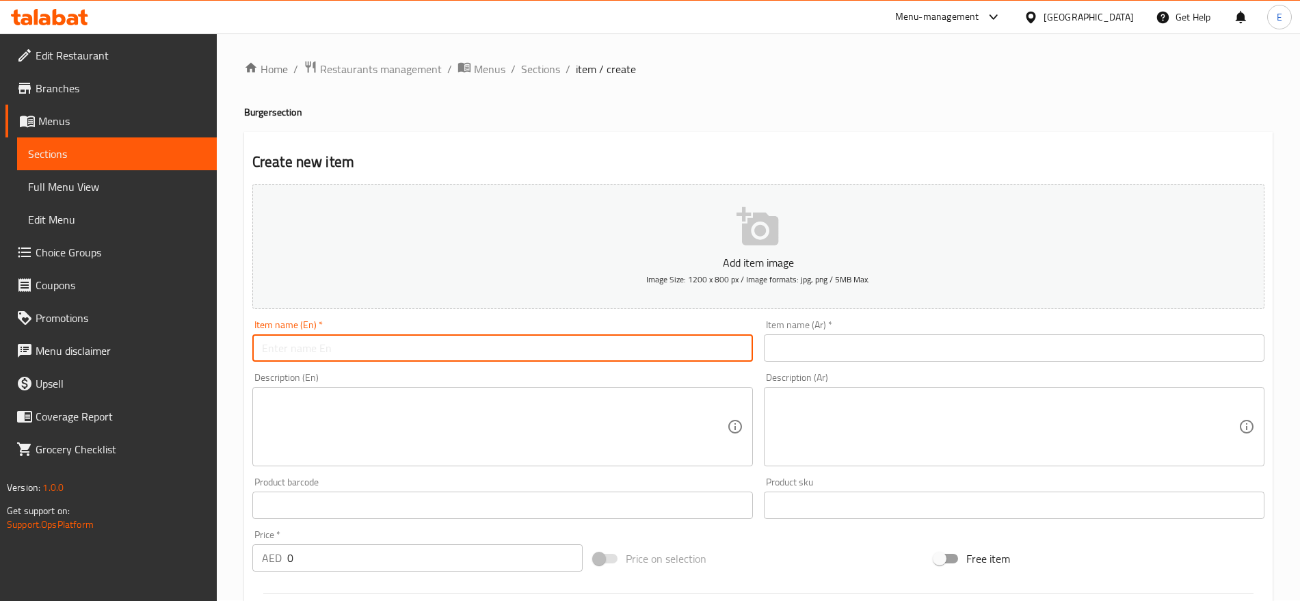
paste input "برجر الجر شينوس ZINGER CHEETOS BURGER"
click at [520, 345] on input "برجر الجر شينوس ZINGER CHEETOS BURGER" at bounding box center [502, 347] width 501 height 27
drag, startPoint x: 339, startPoint y: 346, endPoint x: 251, endPoint y: 352, distance: 87.7
click at [251, 352] on div "Item name (En)   * برجر الجر شينوس ZINGER CHEETOS BURGER Item name (En) *" at bounding box center [503, 341] width 512 height 53
type input "برجر الجر شينوس ZINGER CHEETOS BURGER"
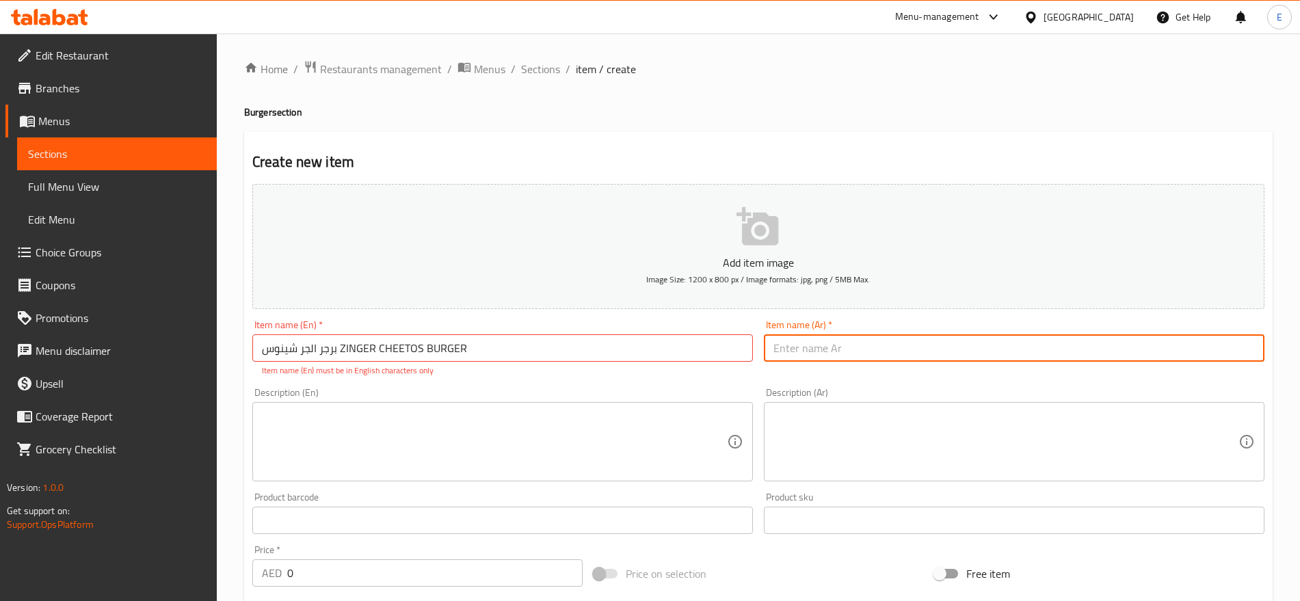
click at [840, 341] on input "text" at bounding box center [1014, 347] width 501 height 27
paste input "برجر الجر شينوس"
click at [821, 348] on input "برجر الجر شينوس" at bounding box center [1014, 347] width 501 height 27
type input "برجر زنجر شينوس"
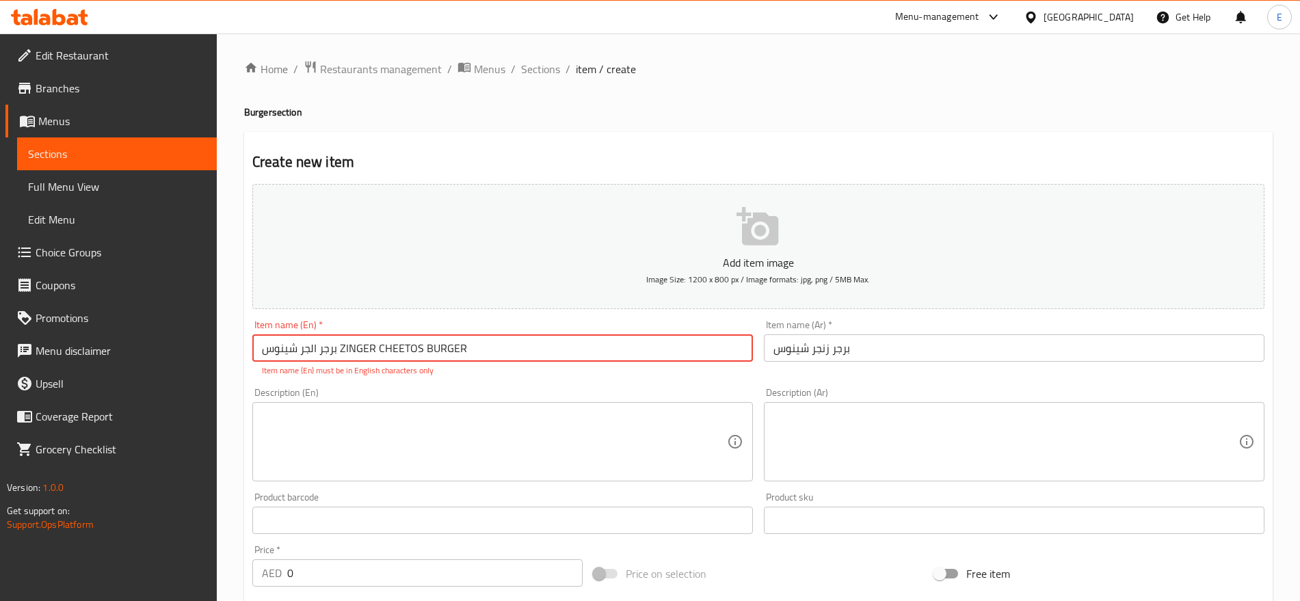
drag, startPoint x: 339, startPoint y: 346, endPoint x: 154, endPoint y: 366, distance: 186.4
click at [154, 366] on div "Edit Restaurant Branches Menus Sections Full Menu View Edit Menu Choice Groups …" at bounding box center [650, 507] width 1300 height 948
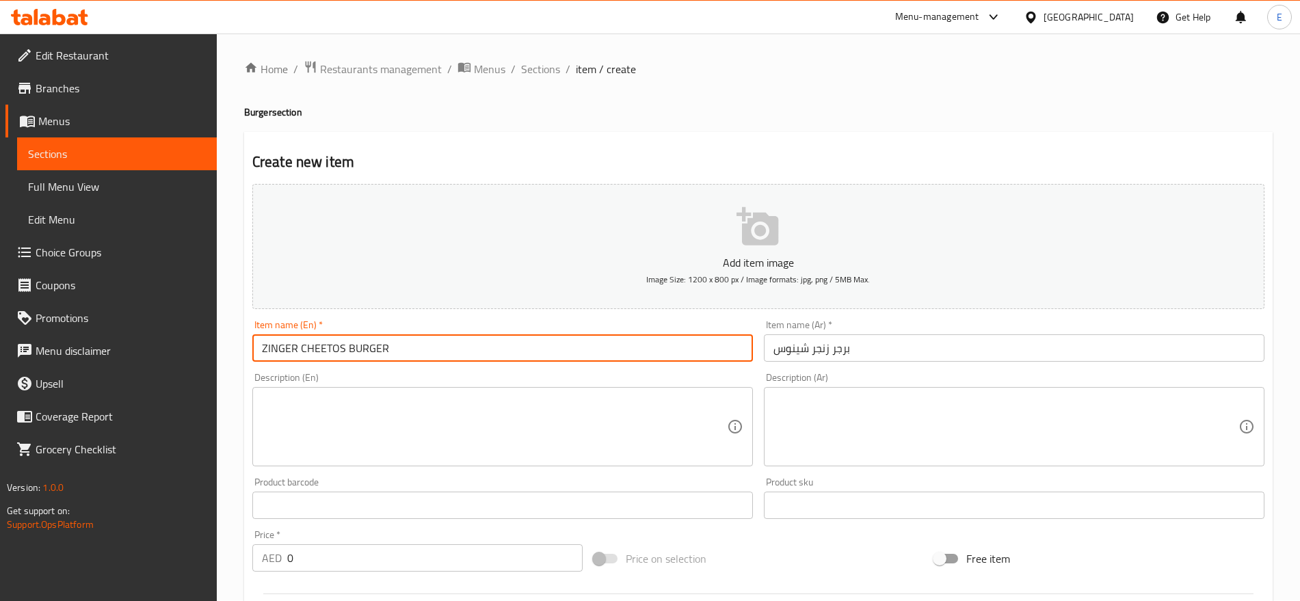
paste input "[PERSON_NAME] Cheetos Burger"
type input "Zinger Cheetos Burger"
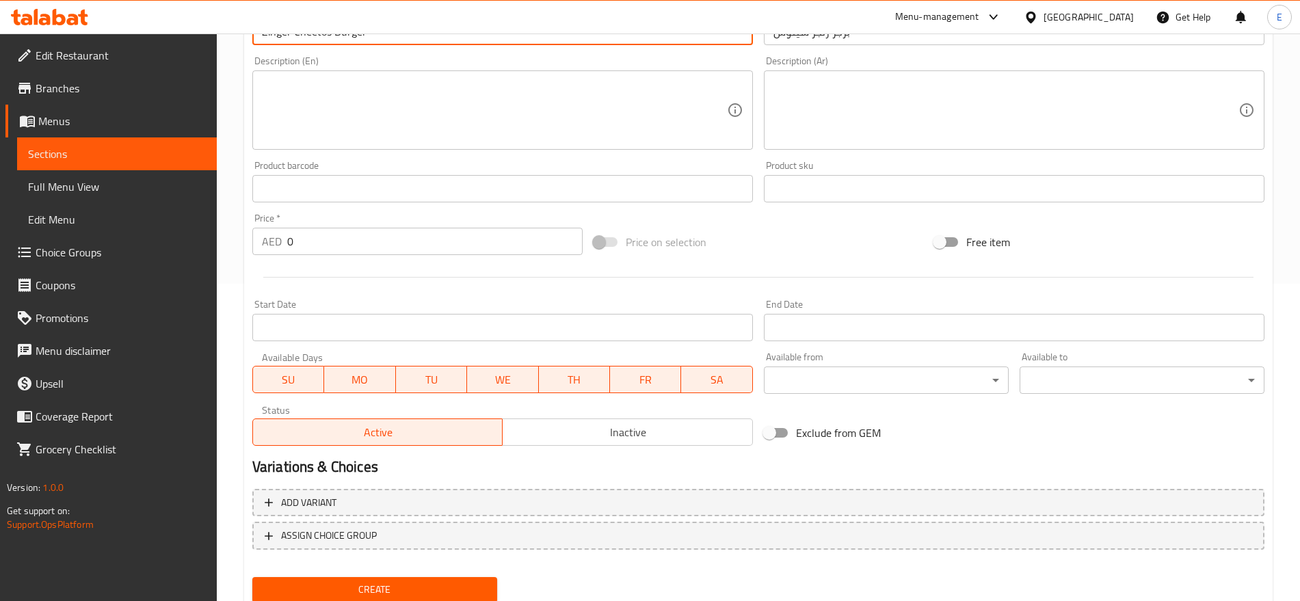
scroll to position [350, 0]
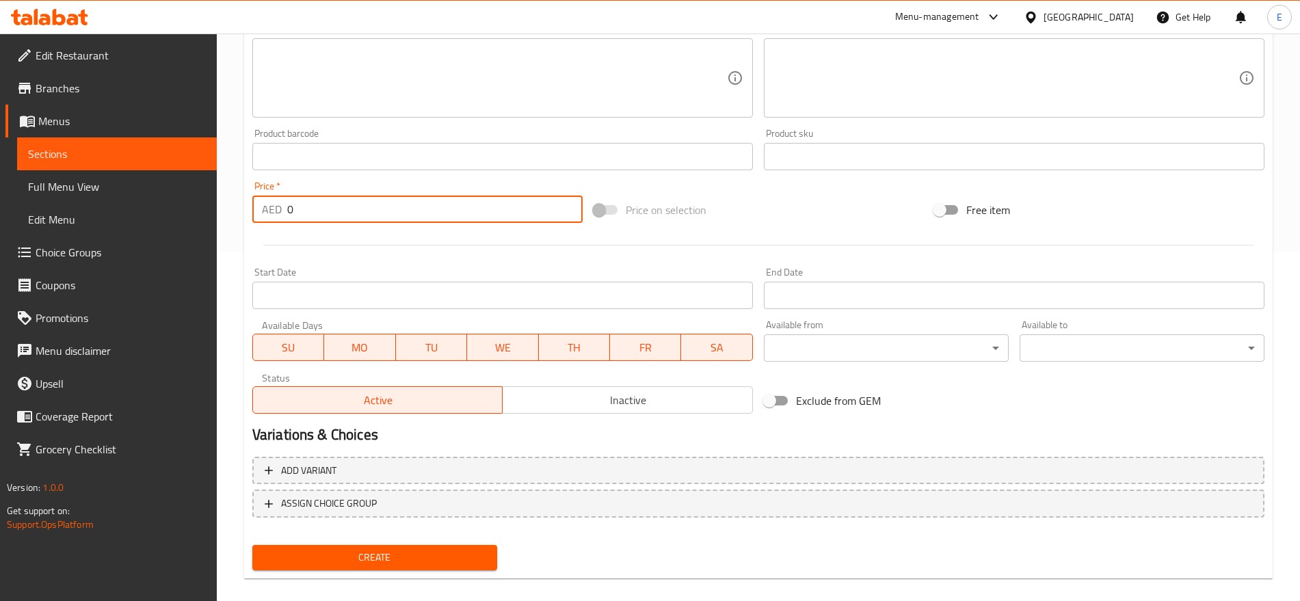
drag, startPoint x: 306, startPoint y: 207, endPoint x: 181, endPoint y: 195, distance: 126.5
click at [181, 195] on div "Edit Restaurant Branches Menus Sections Full Menu View Edit Menu Choice Groups …" at bounding box center [650, 150] width 1300 height 933
type input "14"
click at [252, 545] on button "Create" at bounding box center [374, 557] width 245 height 25
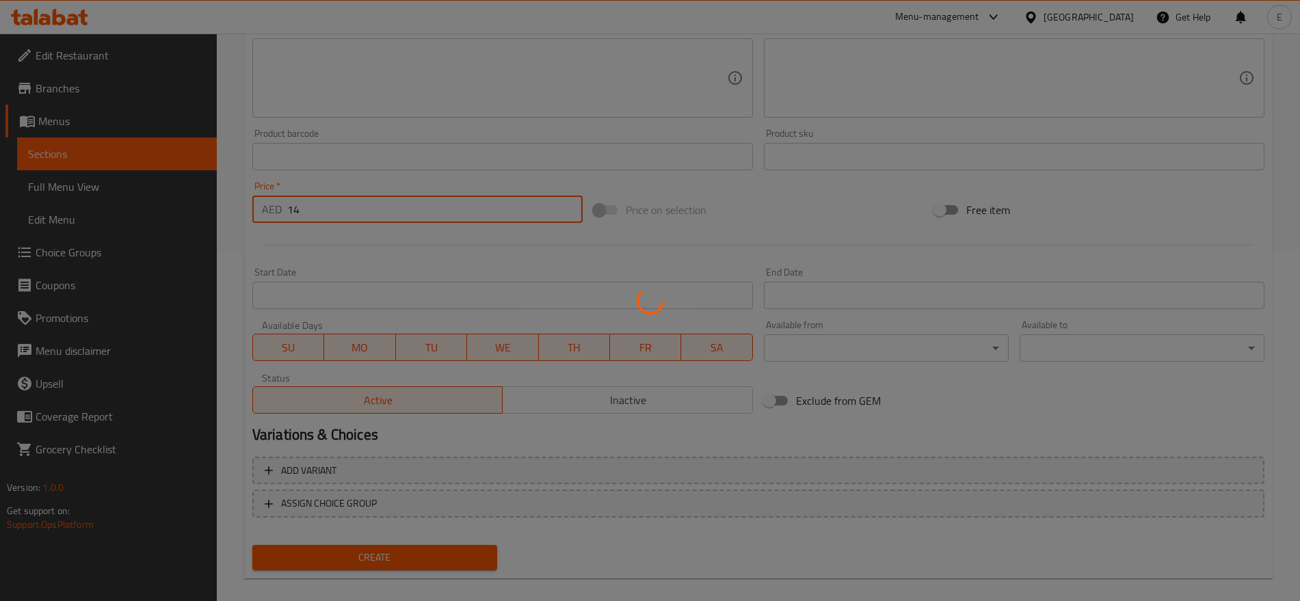
type input "0"
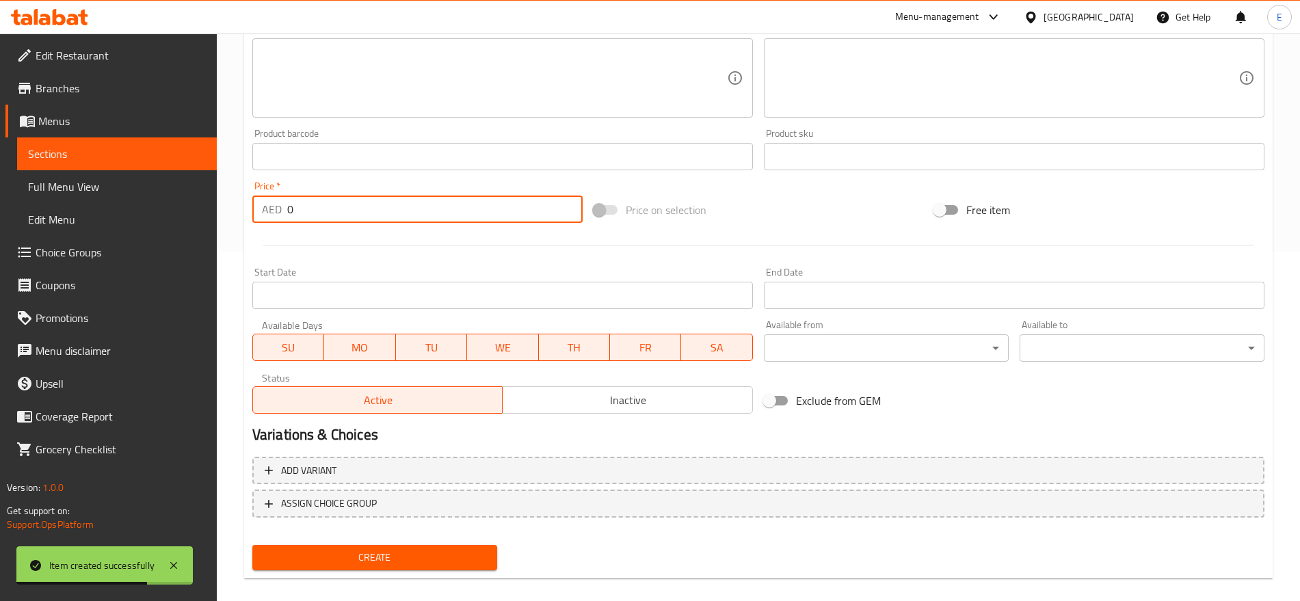
scroll to position [0, 0]
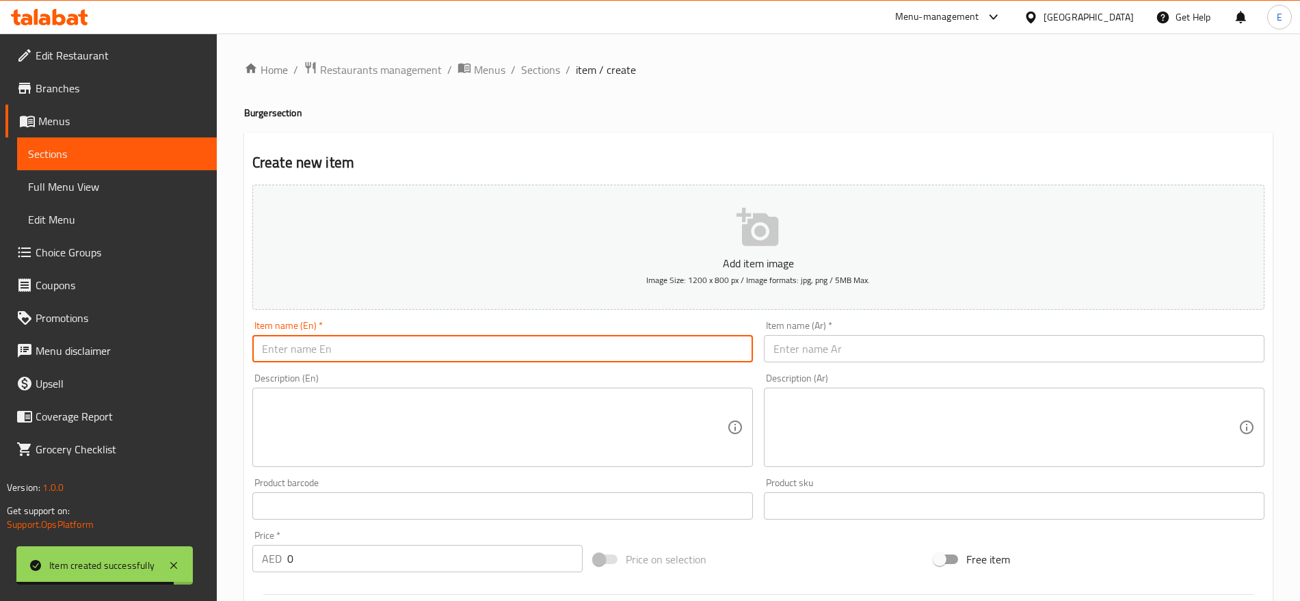
click at [665, 343] on input "text" at bounding box center [502, 348] width 501 height 27
paste input "برجر شيتوس العملاق MEGA CHEETOS BURGER"
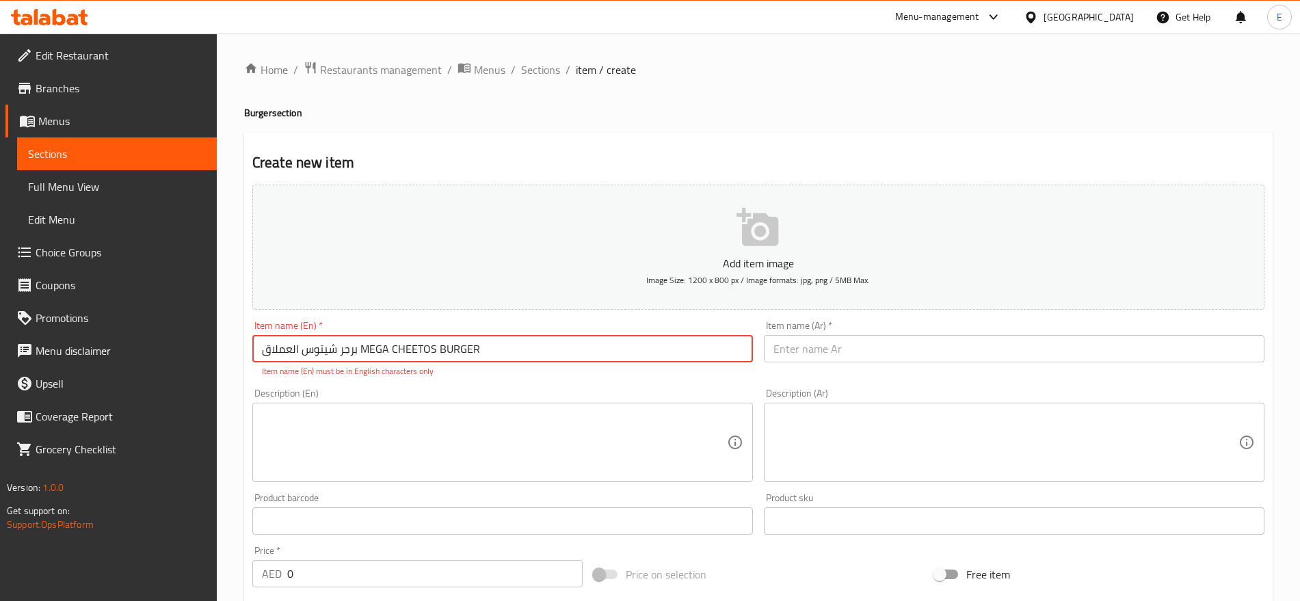
drag, startPoint x: 361, startPoint y: 352, endPoint x: 244, endPoint y: 350, distance: 117.7
click at [244, 350] on div "Create new item Add item image Image Size: 1200 x 800 px / Image formats: jpg, …" at bounding box center [758, 538] width 1029 height 811
type input "برجر شيتوس العملاق MEGA CHEETOS BURGER"
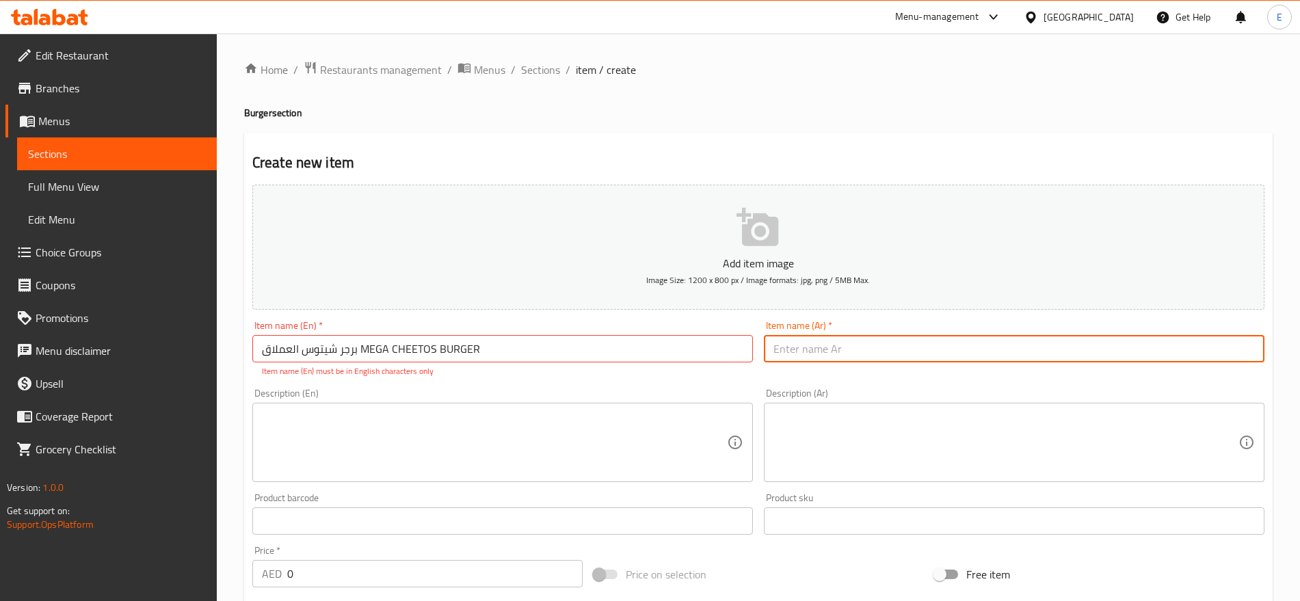
click at [813, 356] on input "text" at bounding box center [1014, 348] width 501 height 27
paste input "برجر شيتوس العملاق"
drag, startPoint x: 808, startPoint y: 347, endPoint x: 612, endPoint y: 350, distance: 196.3
click at [612, 350] on div "Add item image Image Size: 1200 x 800 px / Image formats: jpg, png / 5MB Max. I…" at bounding box center [758, 481] width 1023 height 605
type input "برجر شيتوس ميجا"
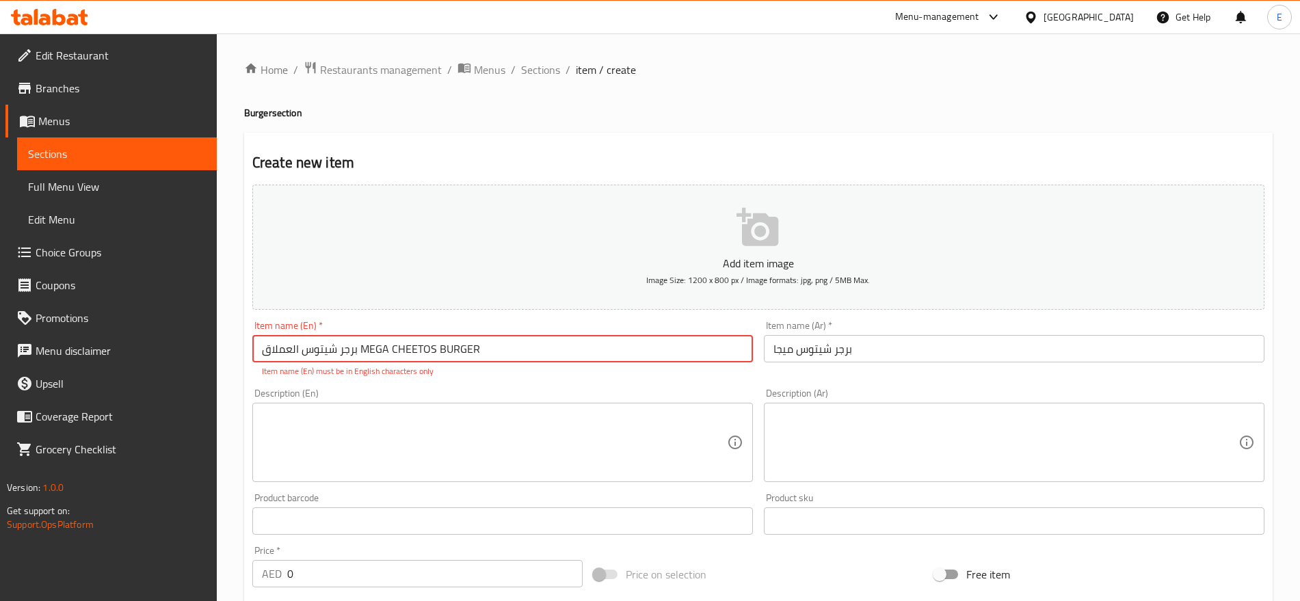
click at [595, 341] on input "برجر شيتوس العملاق MEGA CHEETOS BURGER" at bounding box center [502, 348] width 501 height 27
click at [365, 350] on input "برجر شيتوس العملاق MEGA CHEETOS BURGER" at bounding box center [502, 348] width 501 height 27
drag, startPoint x: 359, startPoint y: 347, endPoint x: 186, endPoint y: 354, distance: 173.2
click at [186, 354] on div "Edit Restaurant Branches Menus Sections Full Menu View Edit Menu Choice Groups …" at bounding box center [650, 508] width 1300 height 948
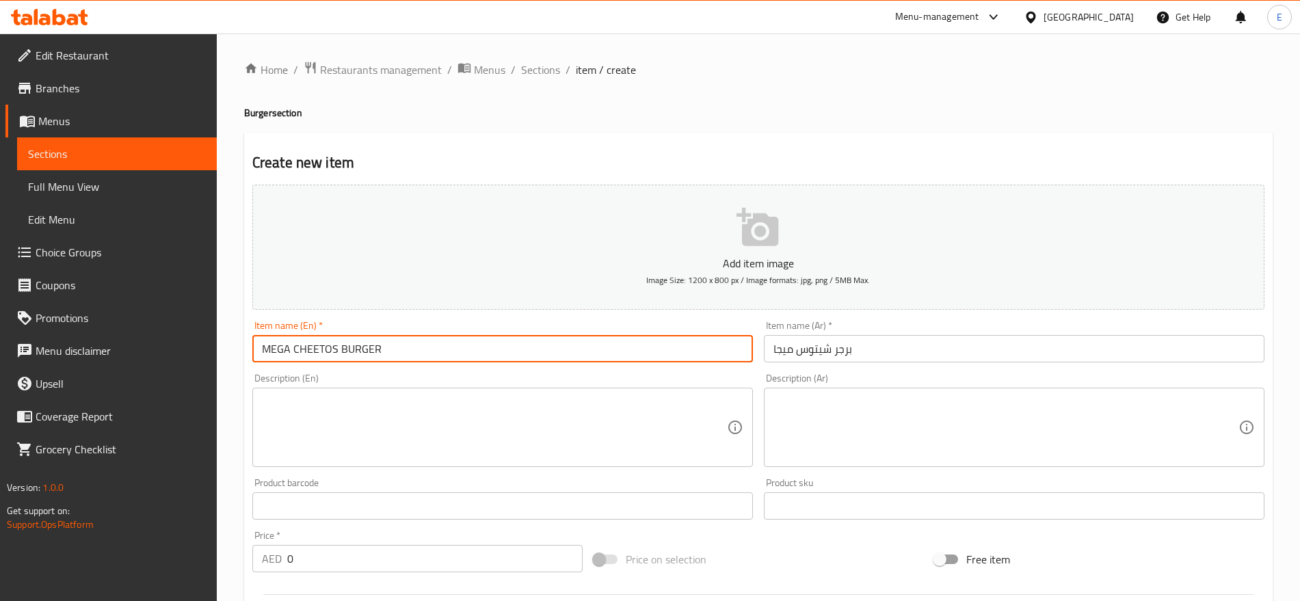
paste input "ega Cheetos Burger"
type input "Mega Cheetos Burger"
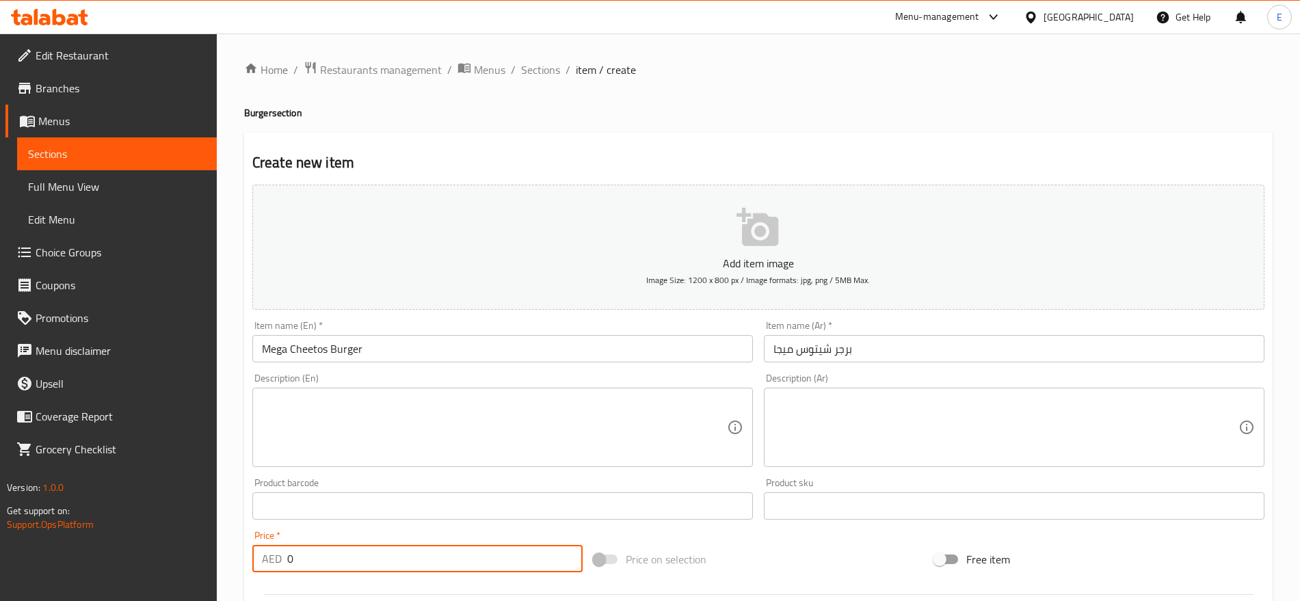
drag, startPoint x: 302, startPoint y: 562, endPoint x: 194, endPoint y: 562, distance: 108.1
click at [194, 562] on div "Edit Restaurant Branches Menus Sections Full Menu View Edit Menu Choice Groups …" at bounding box center [650, 500] width 1300 height 933
type input "18"
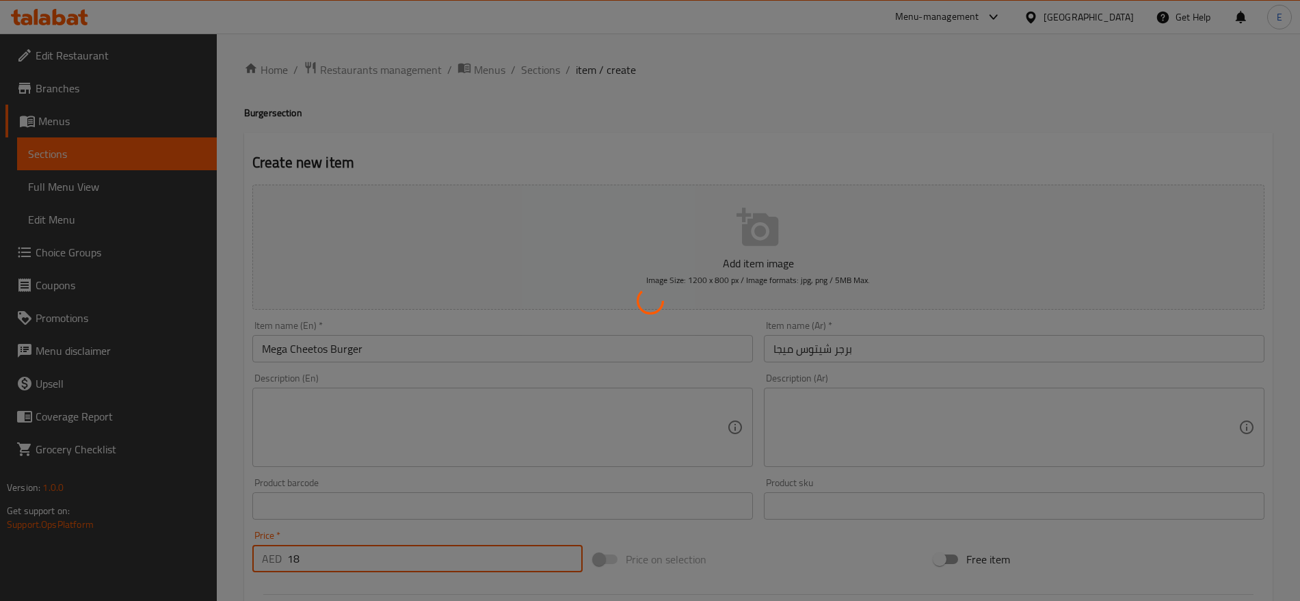
type input "0"
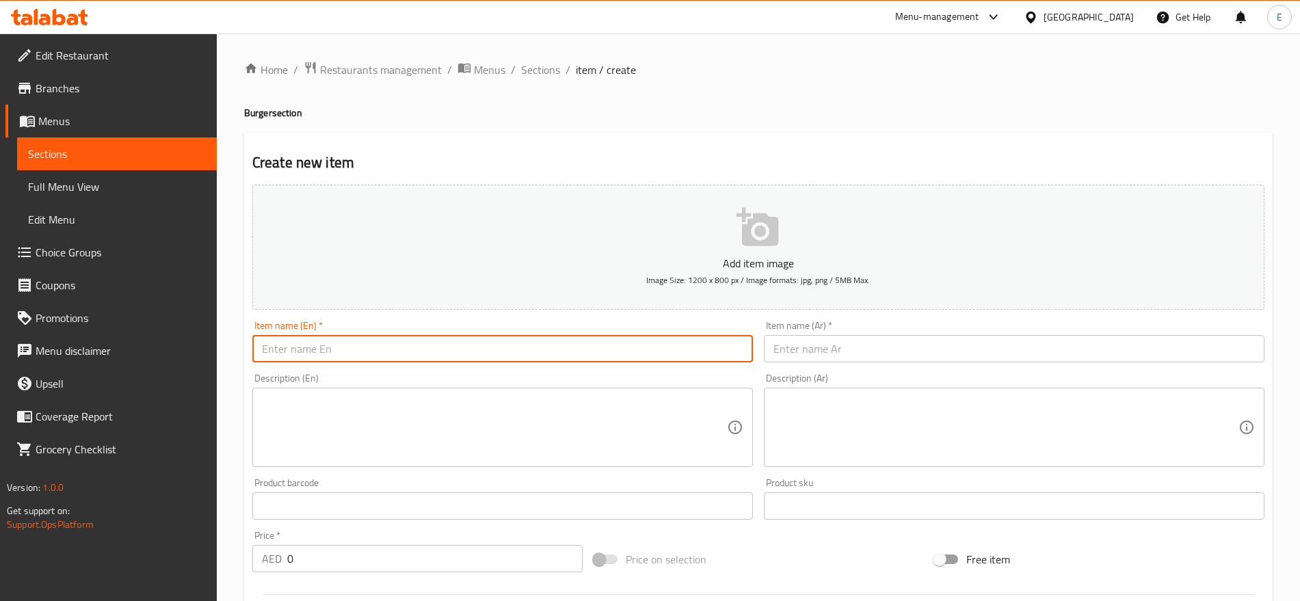
click at [434, 341] on input "text" at bounding box center [502, 348] width 501 height 27
paste input "شيتوس فيلية Cheetos Fillet"
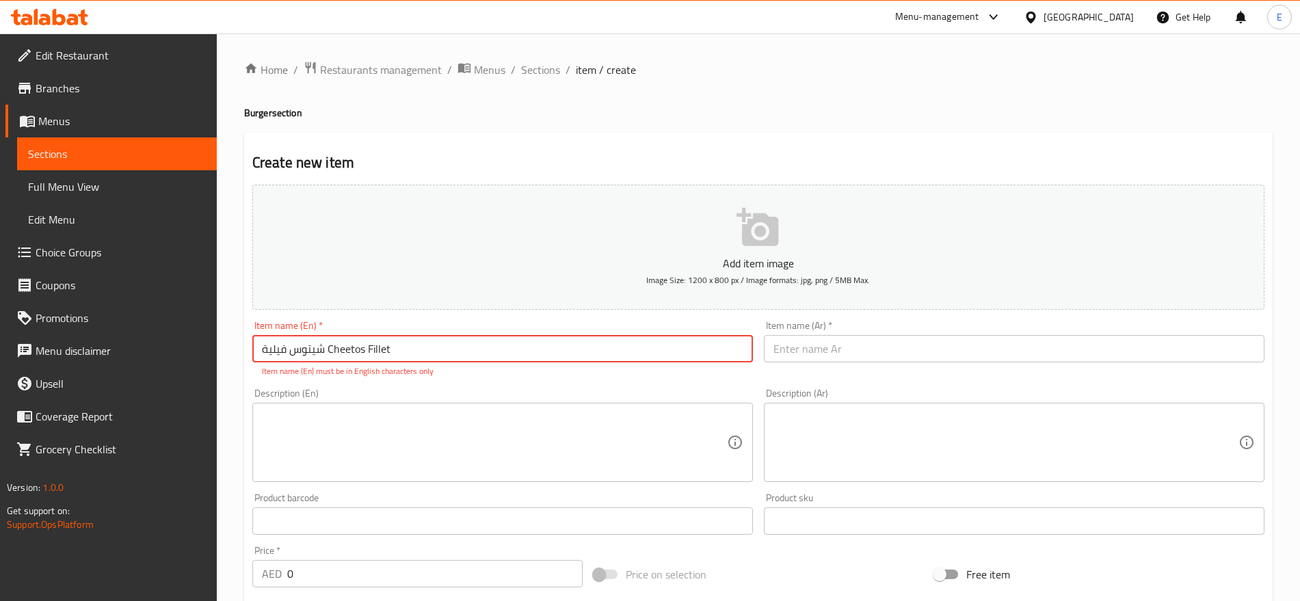
drag, startPoint x: 327, startPoint y: 352, endPoint x: 244, endPoint y: 368, distance: 85.0
click at [244, 368] on div "Create new item Add item image Image Size: 1200 x 800 px / Image formats: jpg, …" at bounding box center [758, 538] width 1029 height 811
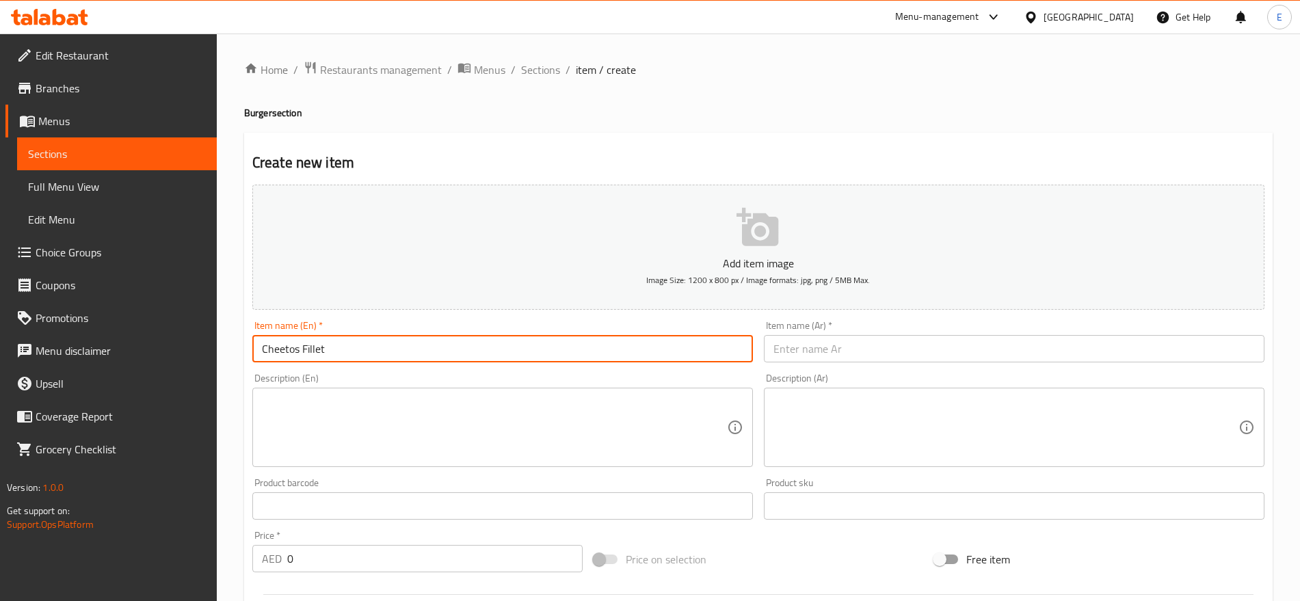
type input "Cheetos Fillet"
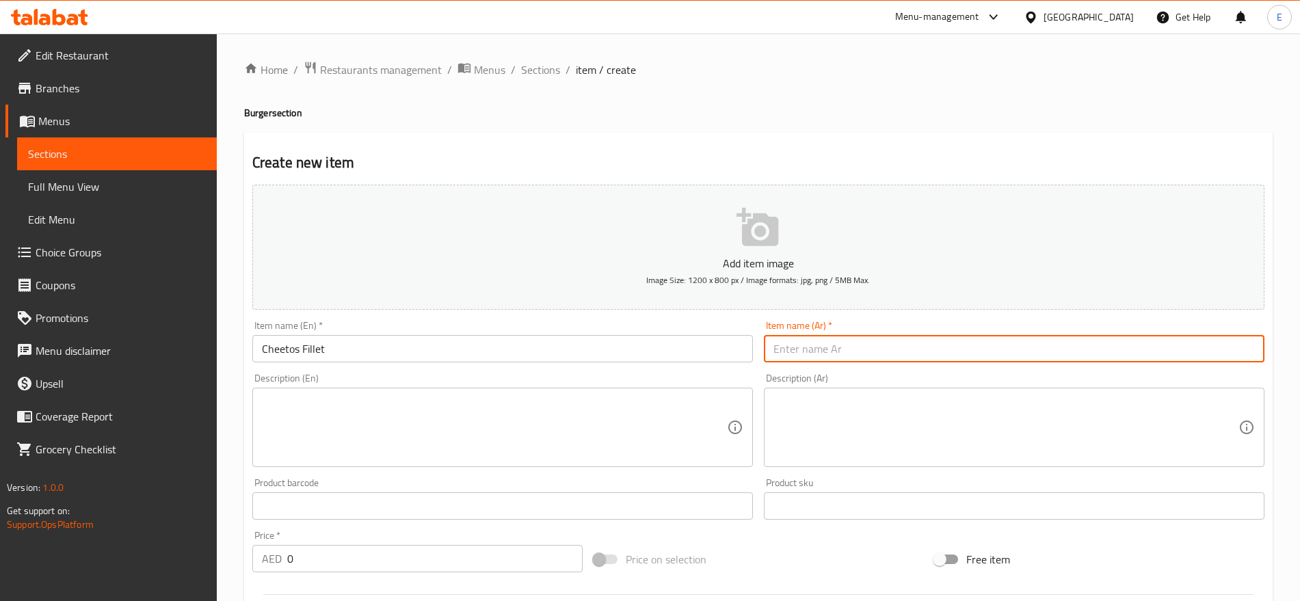
click at [918, 343] on input "text" at bounding box center [1014, 348] width 501 height 27
paste input "شيتوس فيلية"
drag, startPoint x: 779, startPoint y: 347, endPoint x: 730, endPoint y: 357, distance: 50.2
click at [730, 357] on div "Add item image Image Size: 1200 x 800 px / Image formats: jpg, png / 5MB Max. I…" at bounding box center [758, 474] width 1023 height 590
type input "[PERSON_NAME] فيليه"
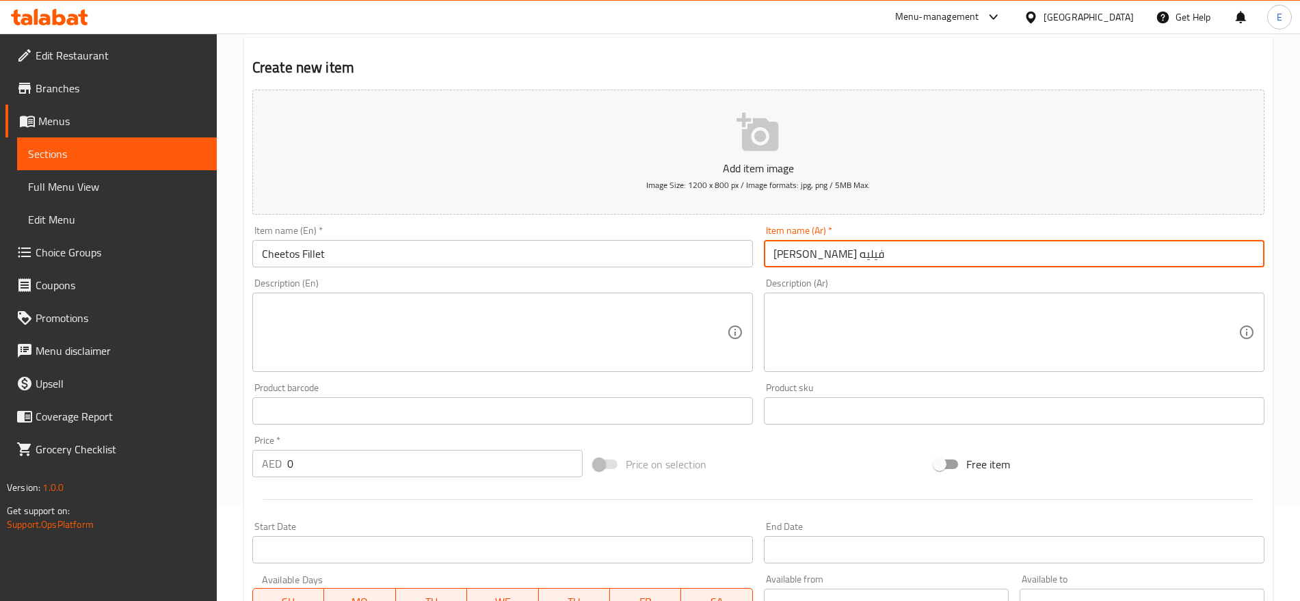
scroll to position [125, 0]
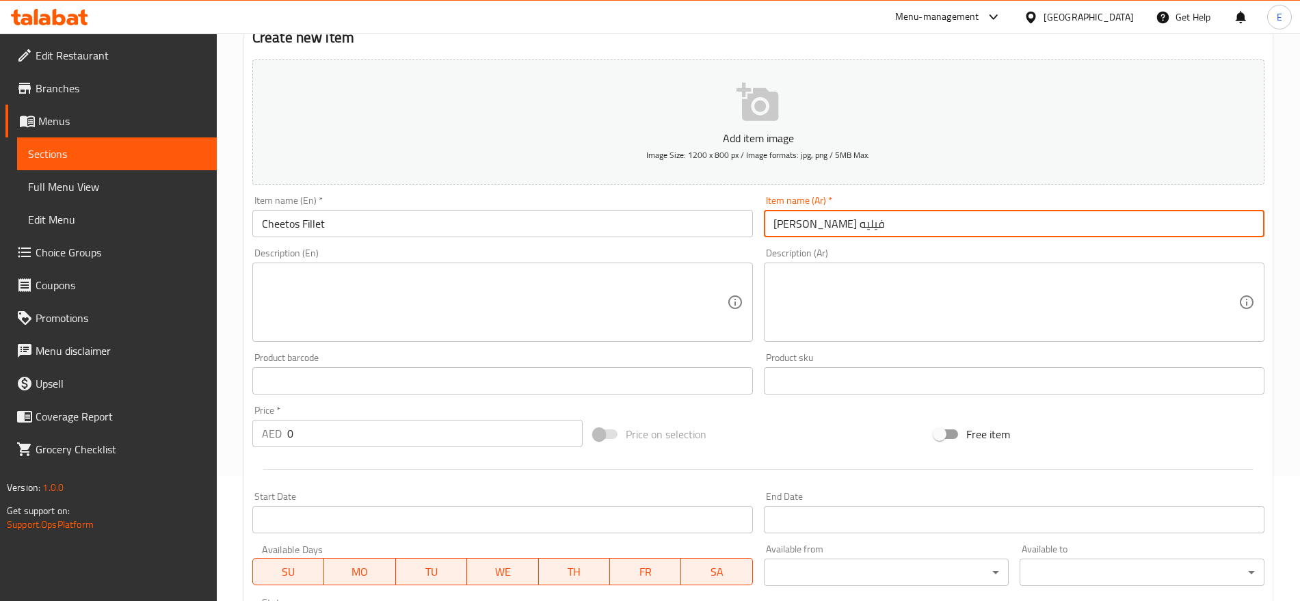
drag, startPoint x: 315, startPoint y: 428, endPoint x: 192, endPoint y: 419, distance: 123.4
click at [192, 419] on div "Edit Restaurant Branches Menus Sections Full Menu View Edit Menu Choice Groups …" at bounding box center [650, 374] width 1300 height 933
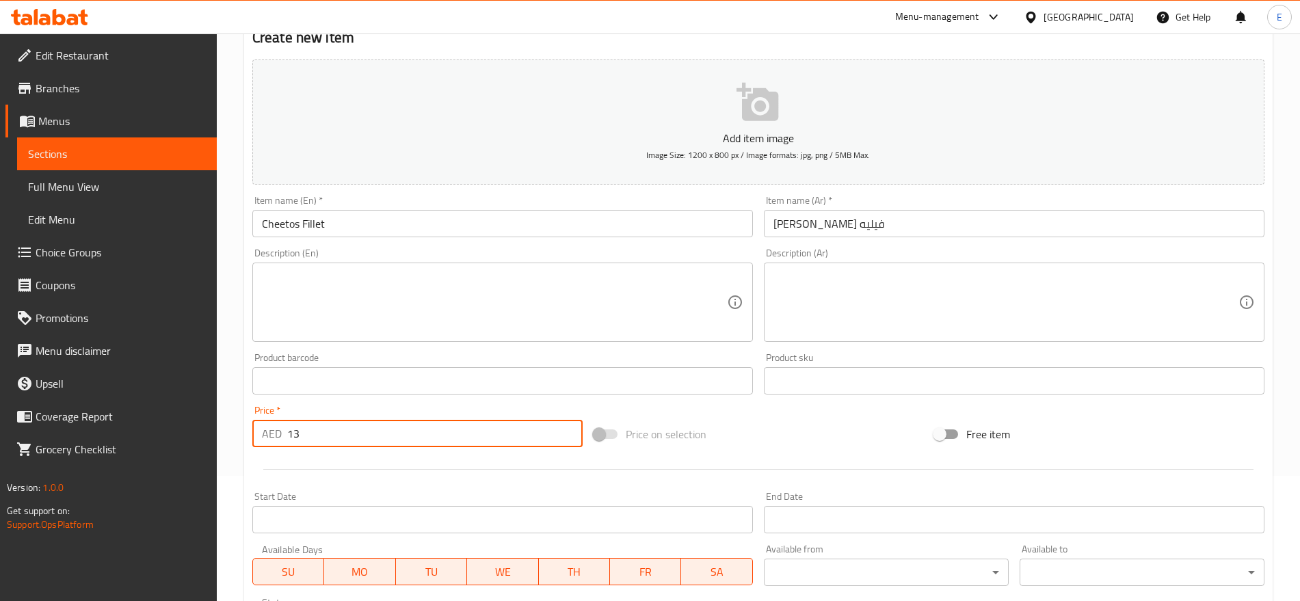
type input "13"
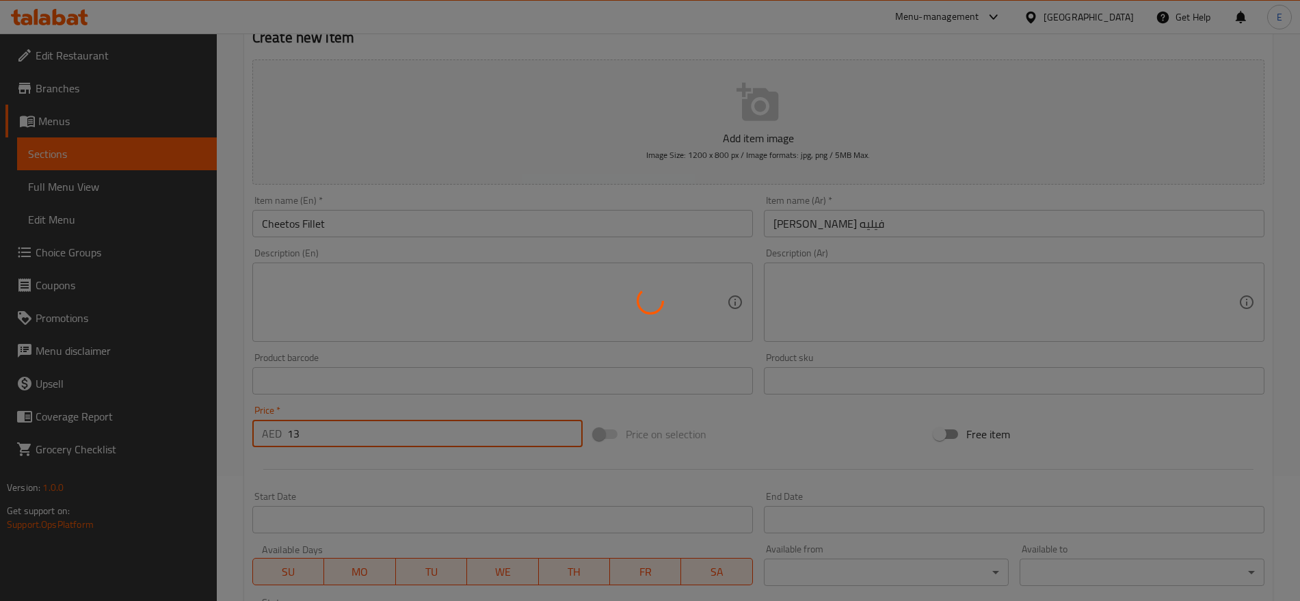
type input "0"
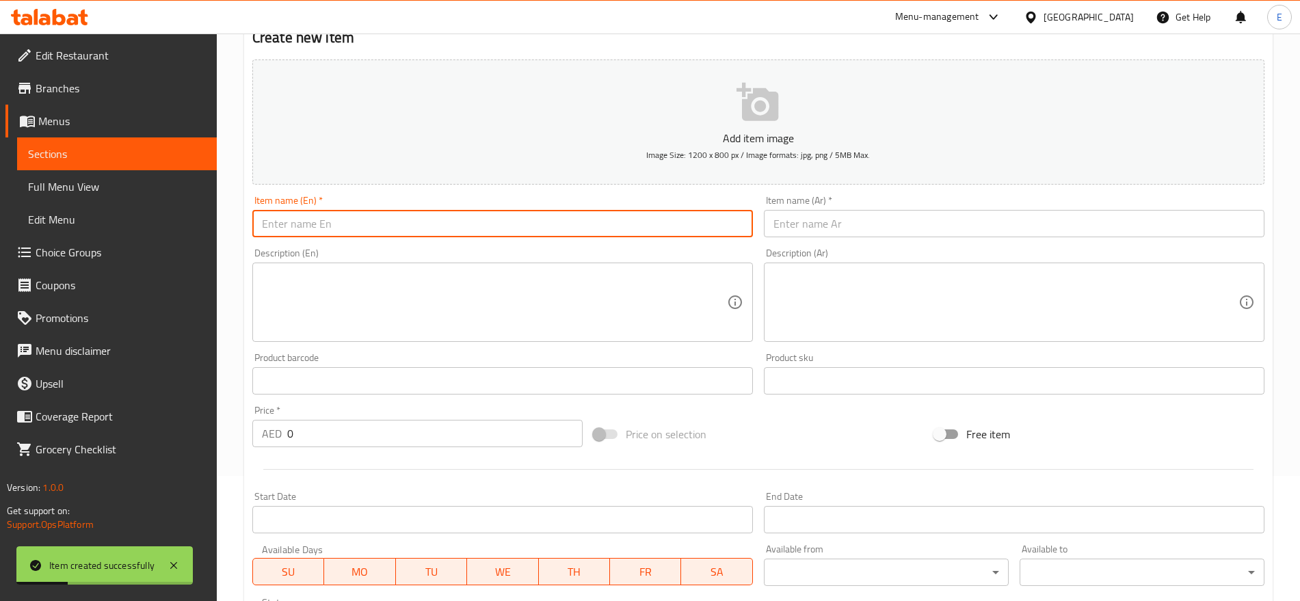
paste input "كلوب دجاج شينوس Cheetos Chicken Club"
click at [531, 218] on input "text" at bounding box center [502, 223] width 501 height 27
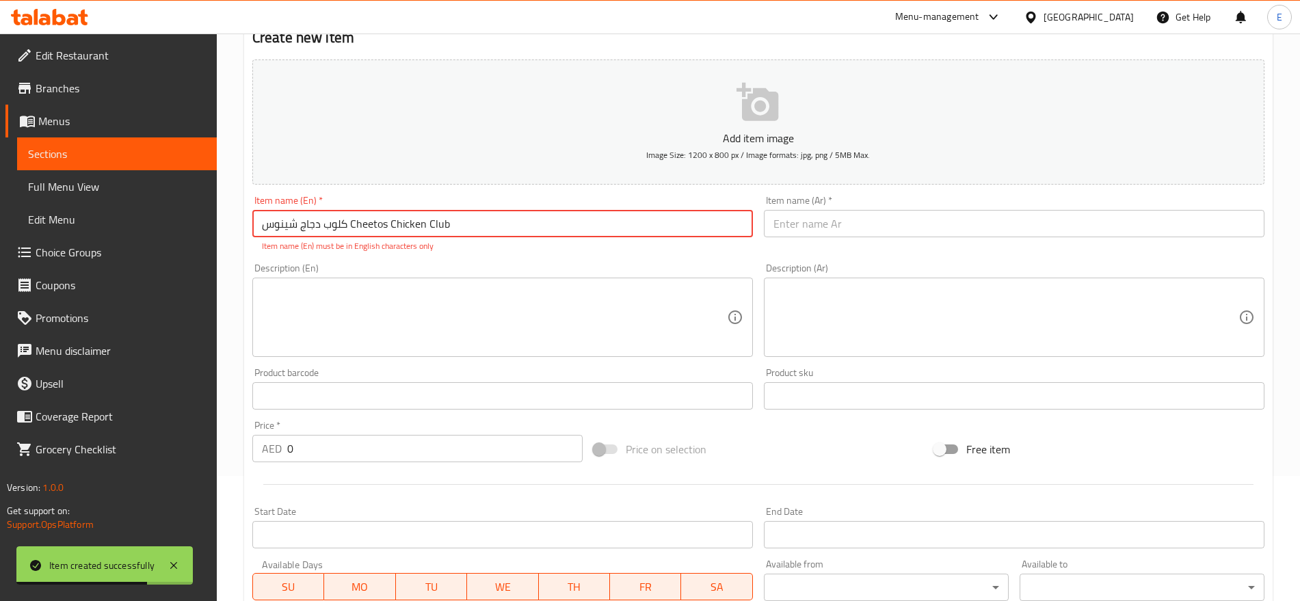
drag, startPoint x: 346, startPoint y: 222, endPoint x: 170, endPoint y: 237, distance: 177.1
click at [170, 237] on div "Edit Restaurant Branches Menus Sections Full Menu View Edit Menu Choice Groups …" at bounding box center [650, 382] width 1300 height 948
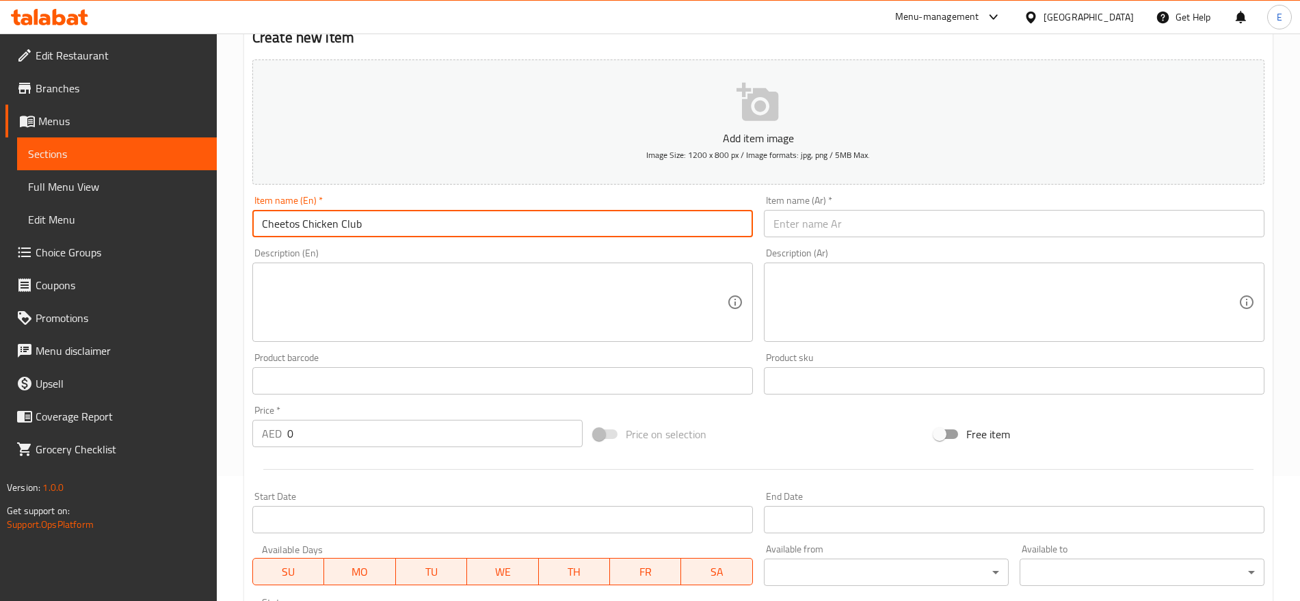
type input "Cheetos Chicken Club"
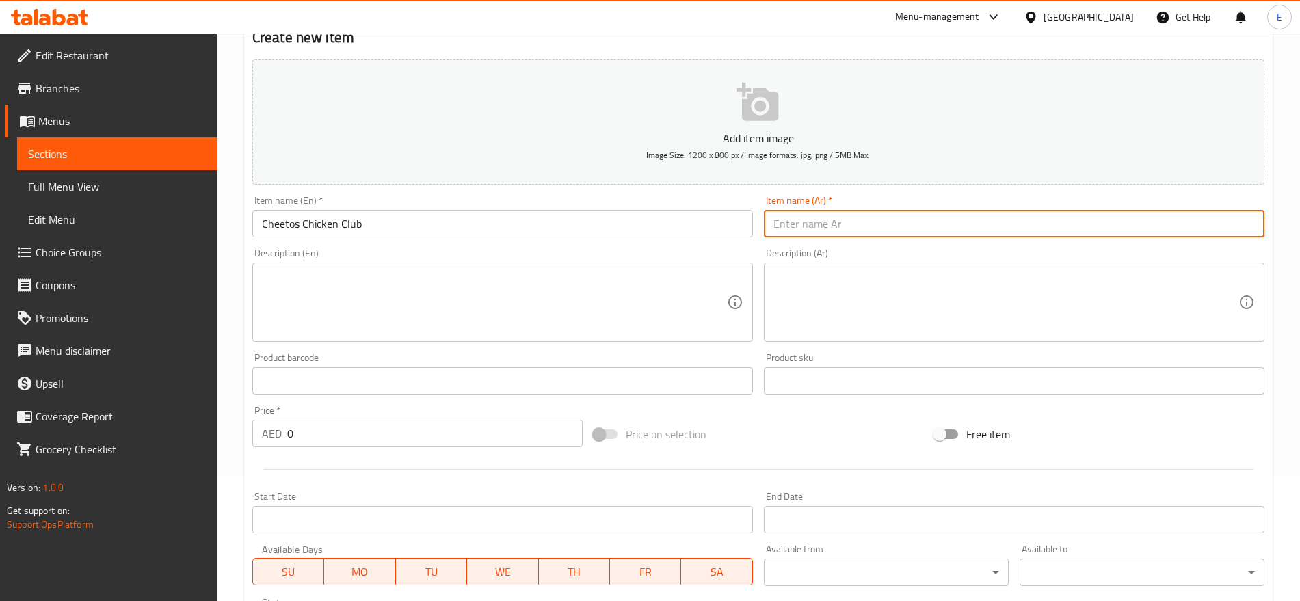
click at [860, 228] on input "text" at bounding box center [1014, 223] width 501 height 27
paste input "كلوب دجاج شينوس"
type input "كلوب دجاج شينوس"
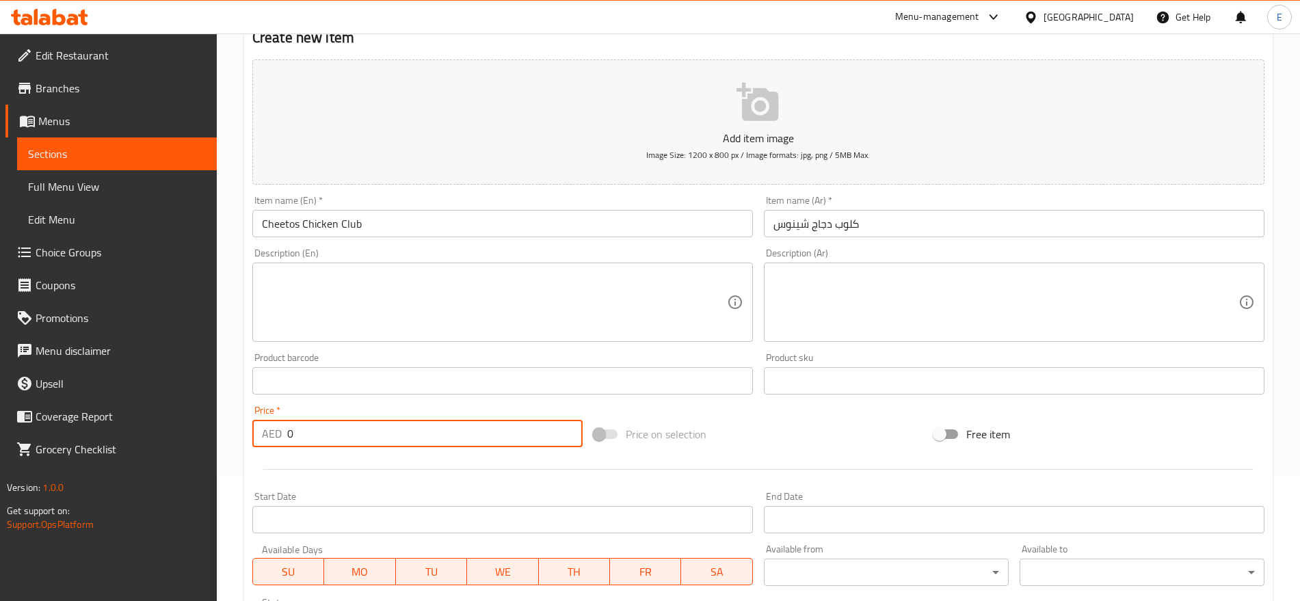
click at [391, 429] on input "0" at bounding box center [434, 433] width 295 height 27
type input "15"
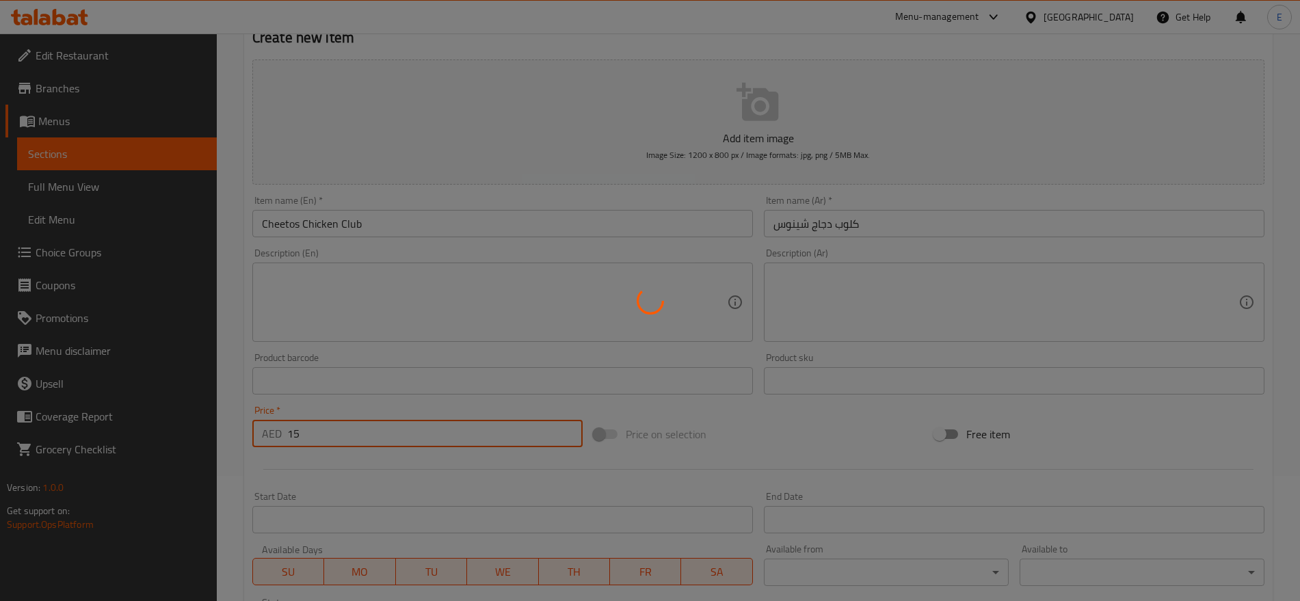
type input "0"
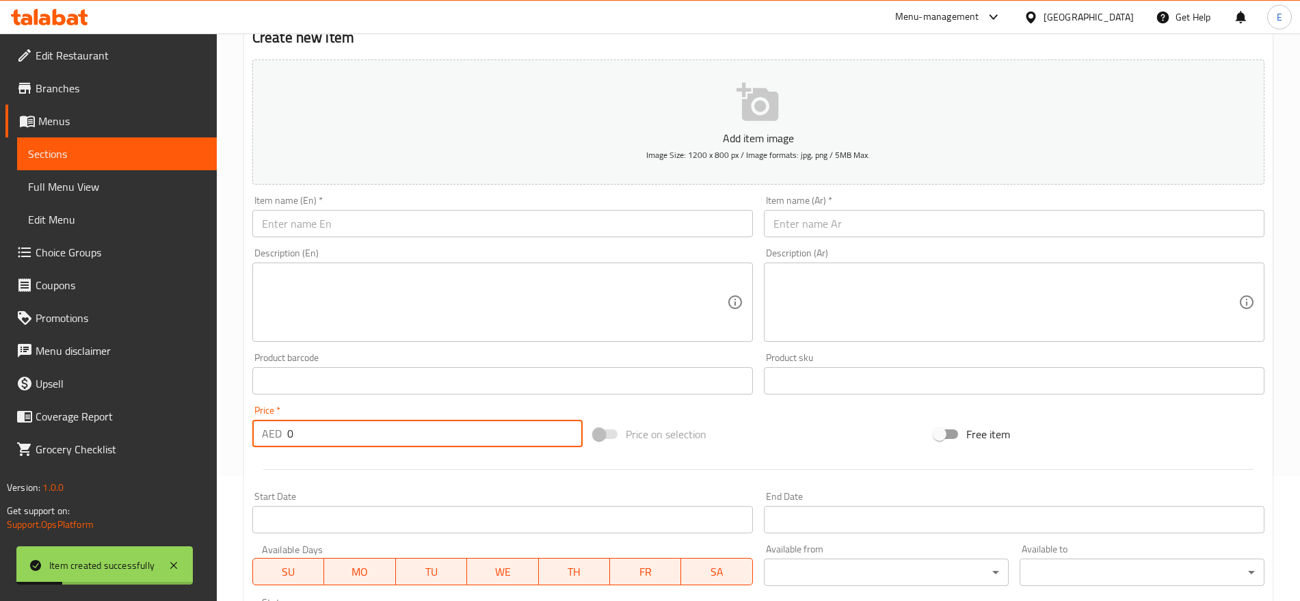
paste input "number"
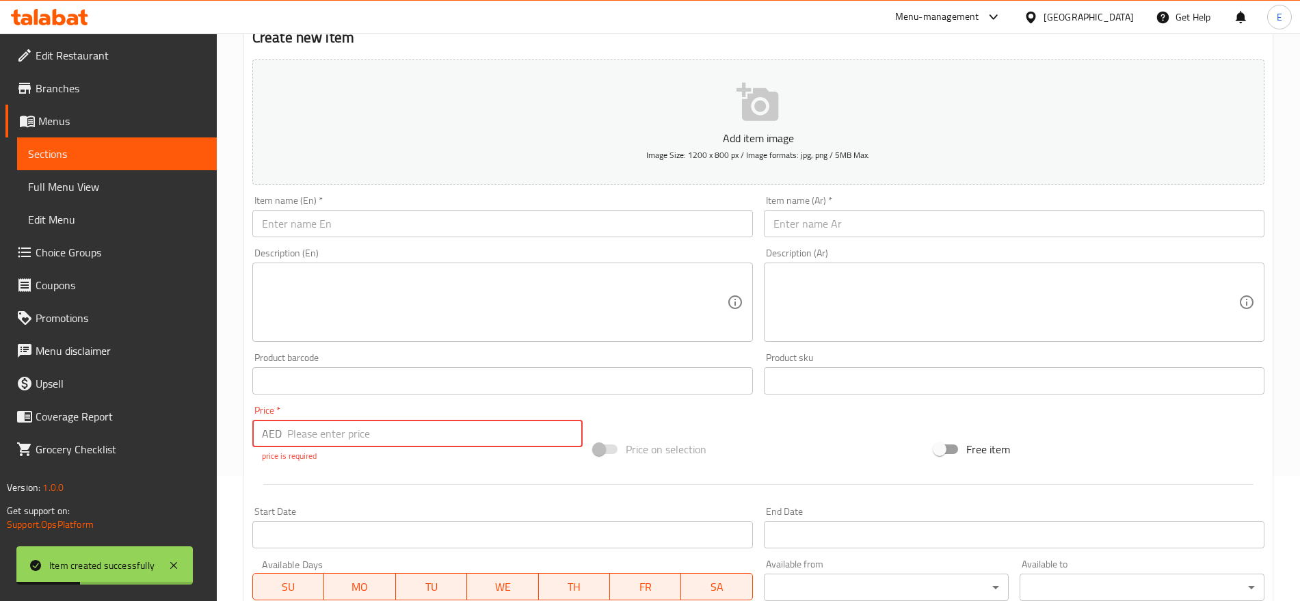
click at [451, 213] on input "text" at bounding box center [502, 223] width 501 height 27
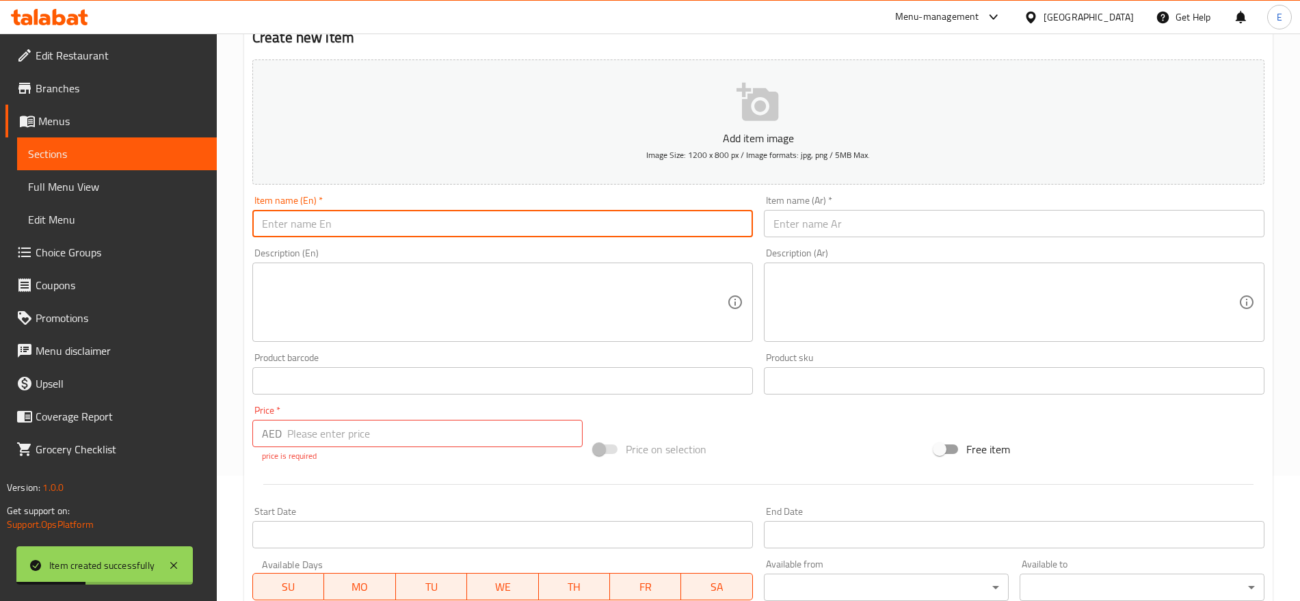
paste input "راب زنجر سيتوس Zinger Cheetos Wrap"
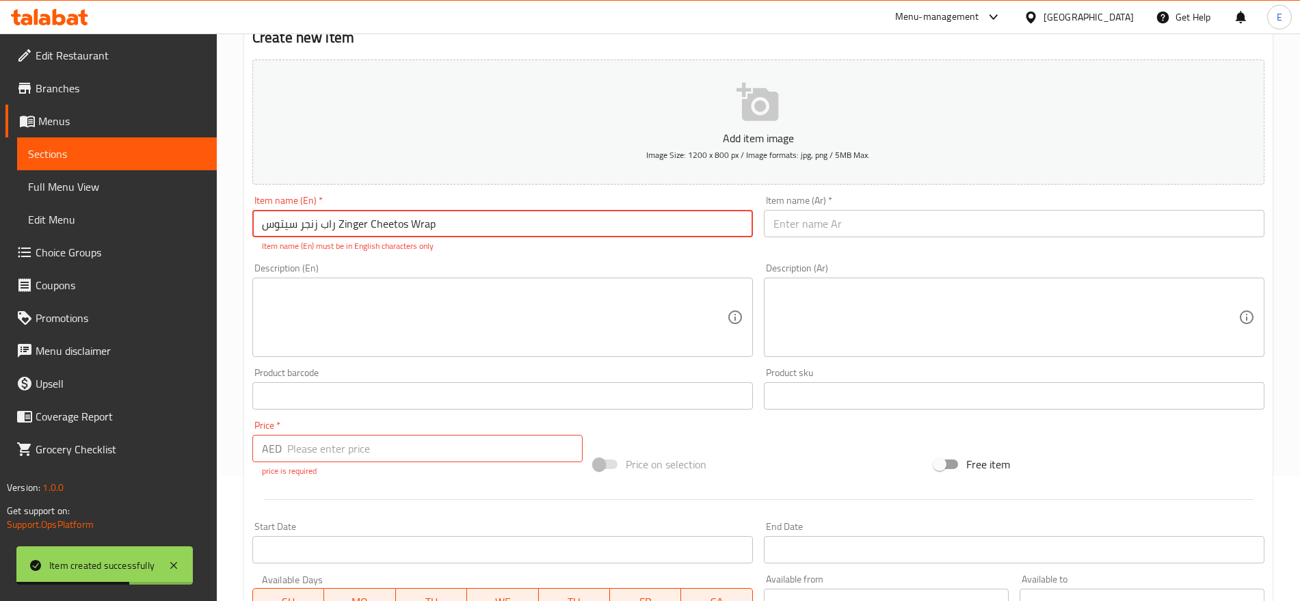
drag, startPoint x: 336, startPoint y: 224, endPoint x: 253, endPoint y: 237, distance: 83.7
click at [253, 237] on input "راب زنجر سيتوس Zinger Cheetos Wrap" at bounding box center [502, 223] width 501 height 27
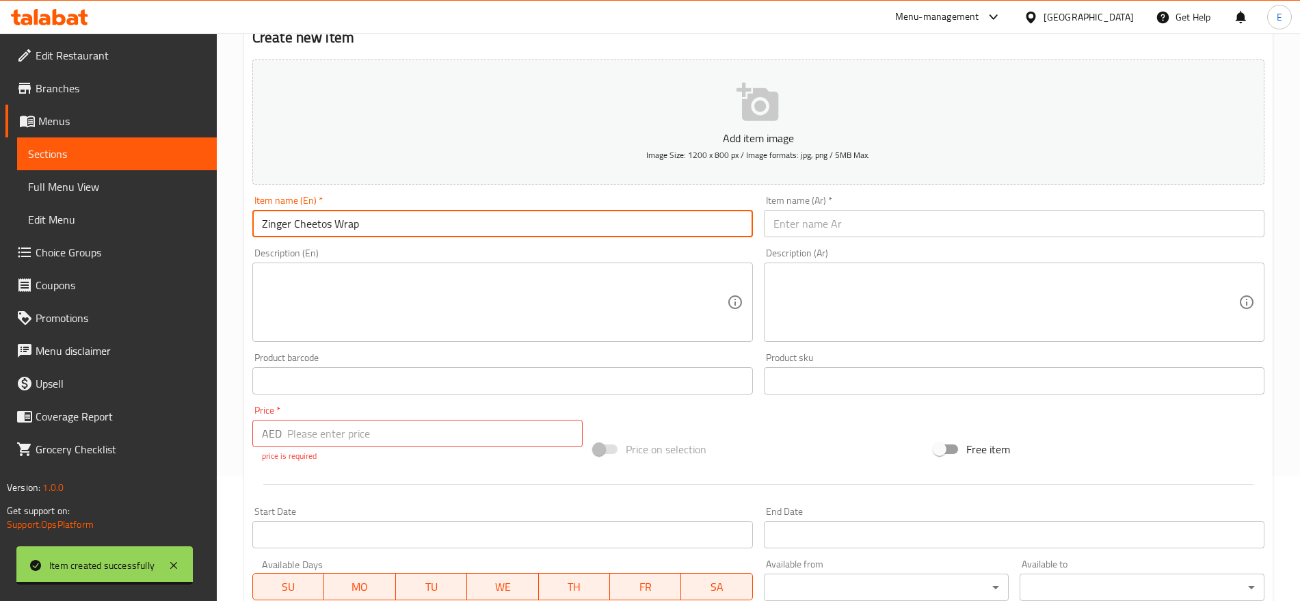
type input "Zinger Cheetos Wrap"
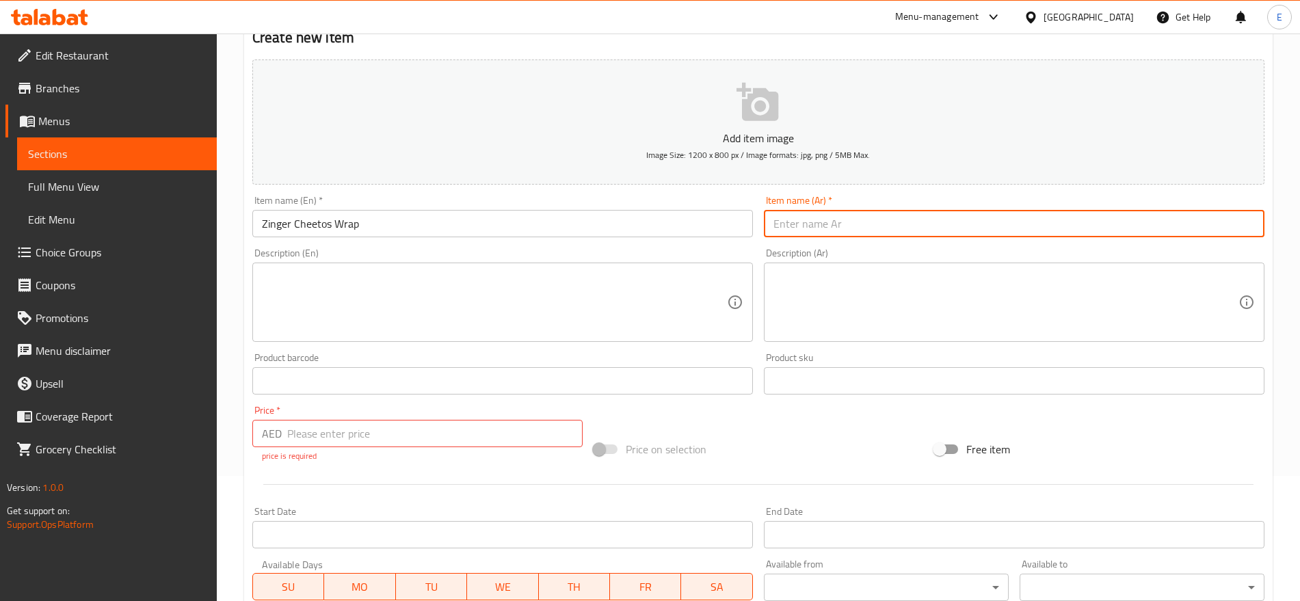
paste input "راب زنجر سيتوس"
click at [792, 224] on input "راب زنجر سيتوس" at bounding box center [1014, 223] width 501 height 27
type input "راب زنجر سيتوس"
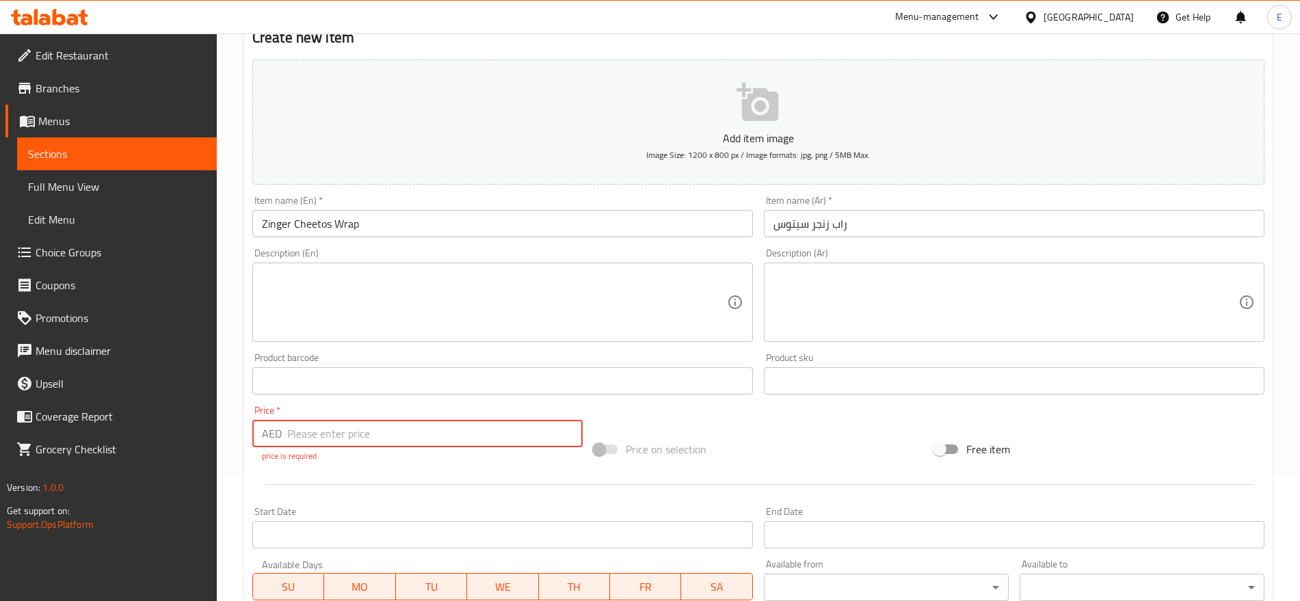
drag, startPoint x: 313, startPoint y: 441, endPoint x: 94, endPoint y: 419, distance: 220.0
click at [94, 419] on div "Edit Restaurant Branches Menus Sections Full Menu View Edit Menu Choice Groups …" at bounding box center [650, 382] width 1300 height 948
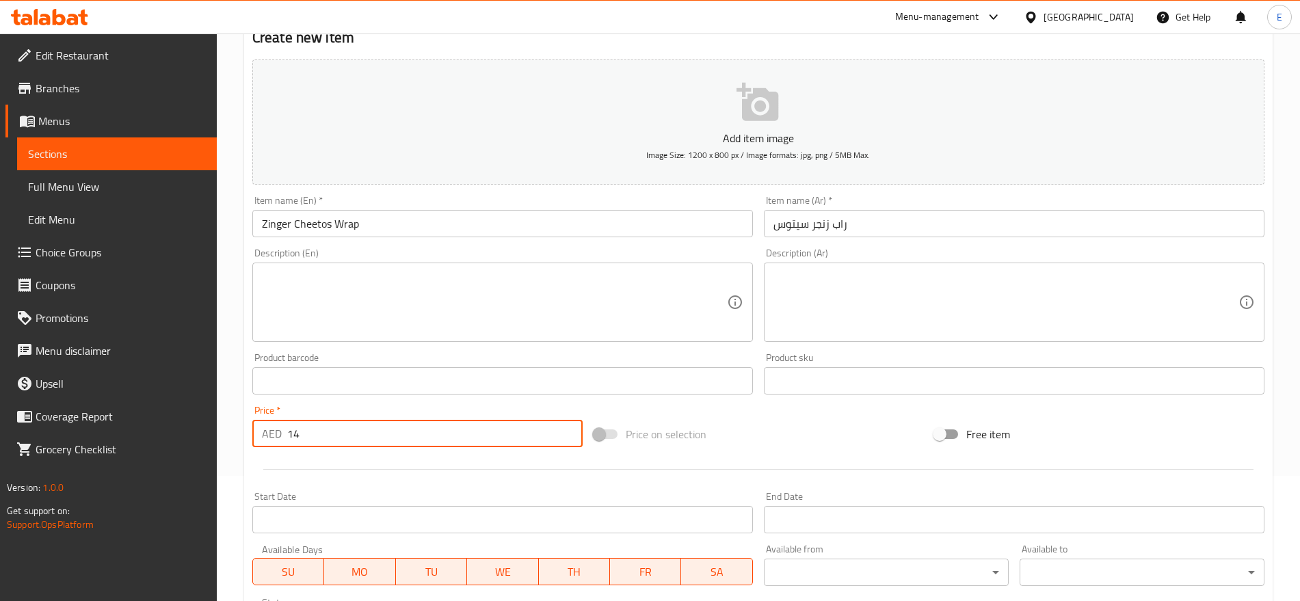
type input "14"
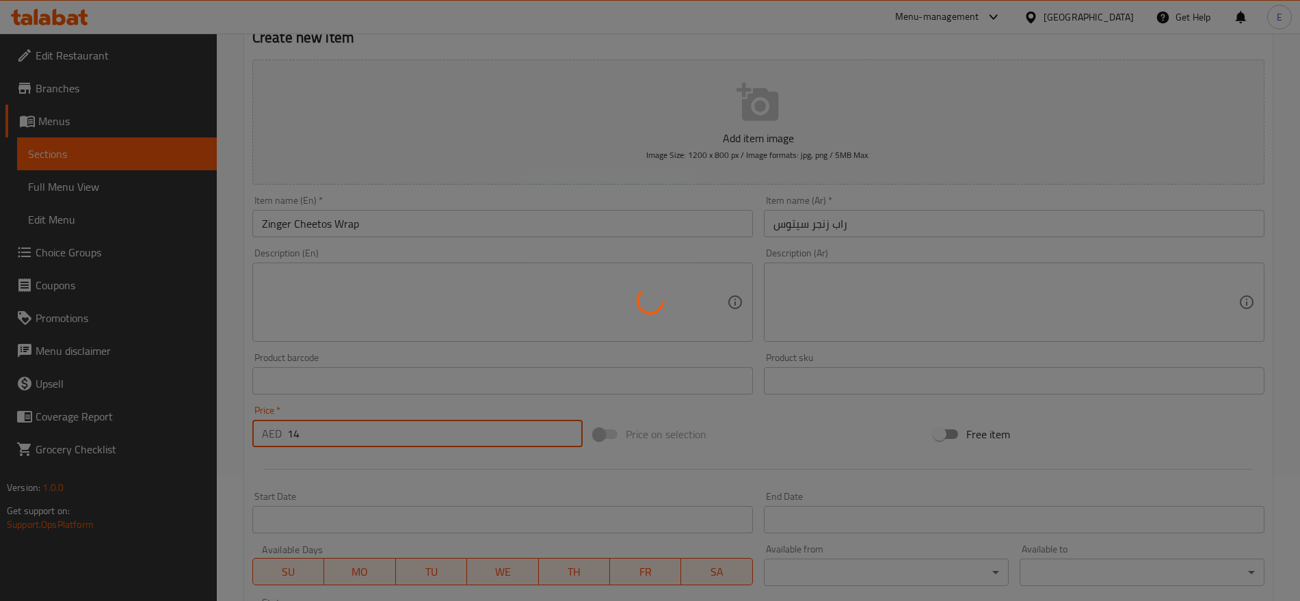
type input "0"
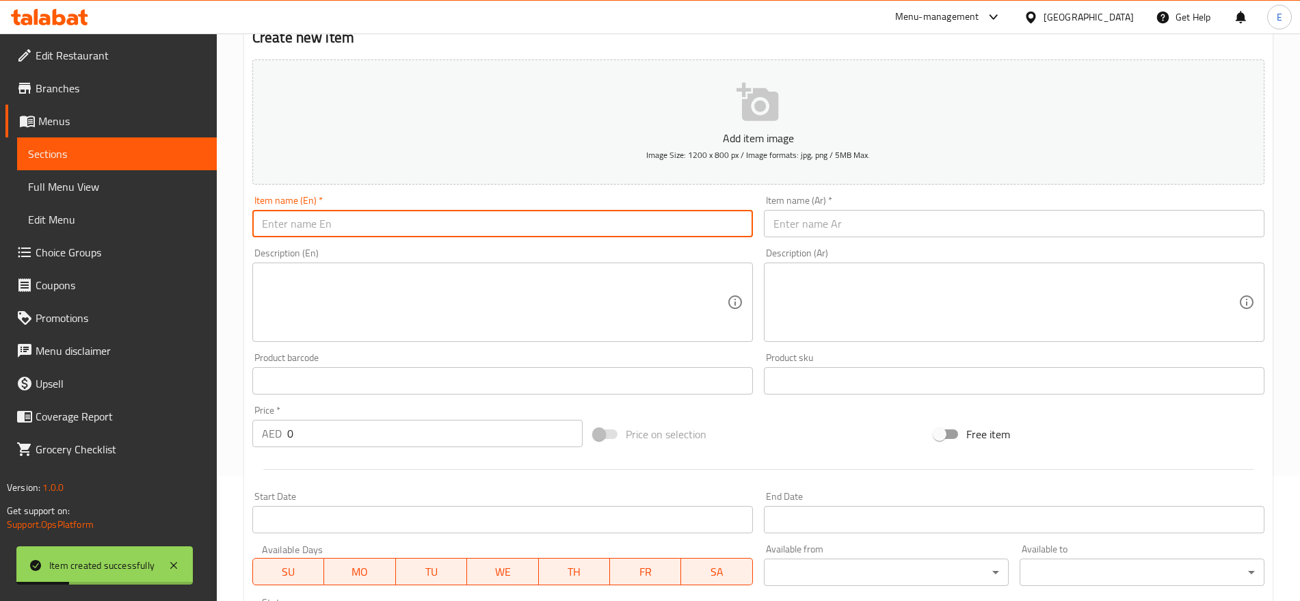
click at [426, 222] on input "text" at bounding box center [502, 223] width 501 height 27
paste input "كومية شيتوس دجاج اللحم Cheetos Combo Chi./Beef"
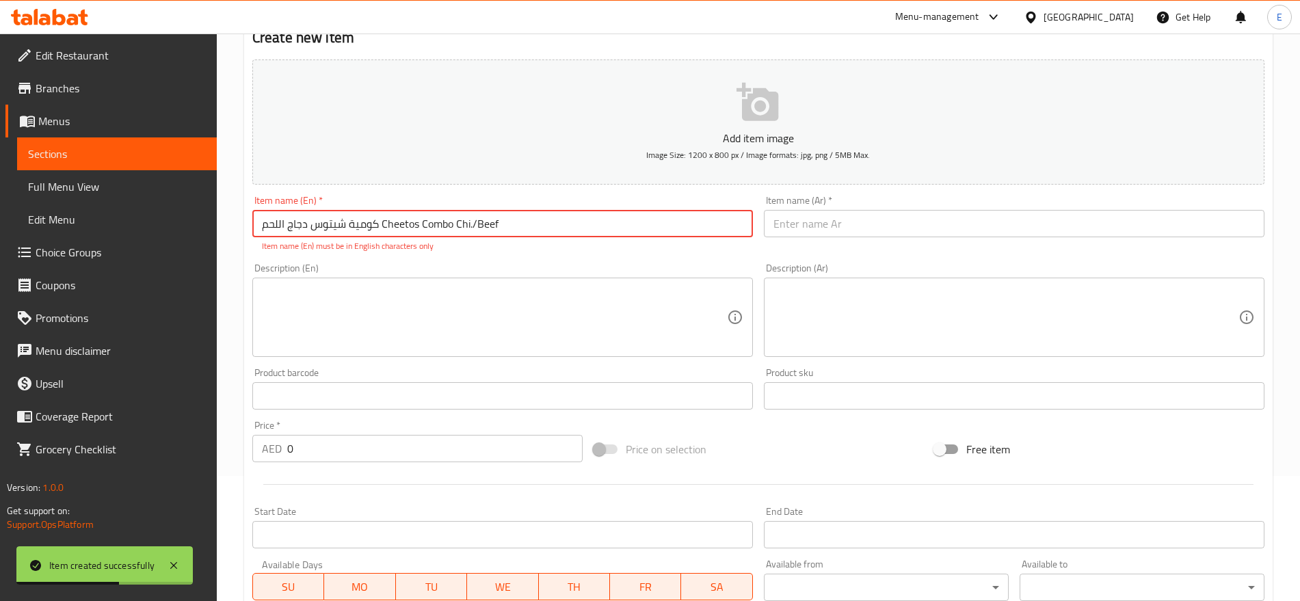
drag, startPoint x: 378, startPoint y: 224, endPoint x: 254, endPoint y: 239, distance: 125.4
click at [254, 239] on div "Item name (En)   * كومية شيتوس دجاج اللحم Cheetos Combo Chi./Beef Item name (En…" at bounding box center [502, 224] width 501 height 57
type input "كومية شيتوس دجاج اللحم Cheetos Combo Chi./Beef"
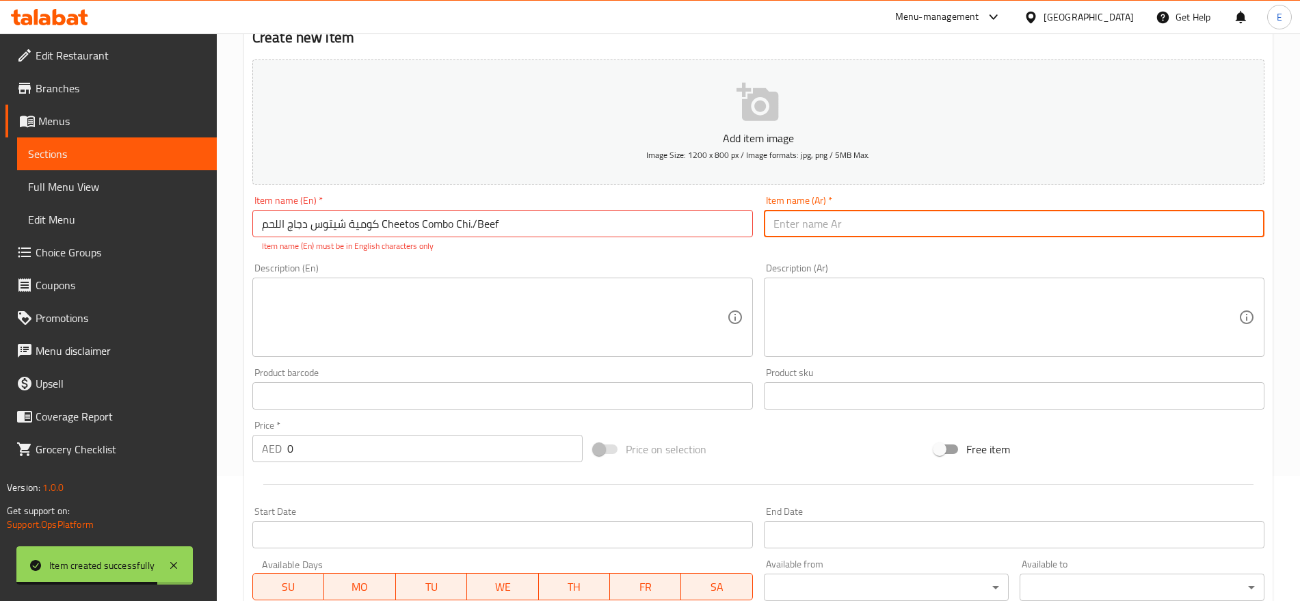
paste input "كومية شيتوس دجاج اللحم"
click at [843, 227] on input "كومية شيتوس دجاج اللحم" at bounding box center [1014, 223] width 501 height 27
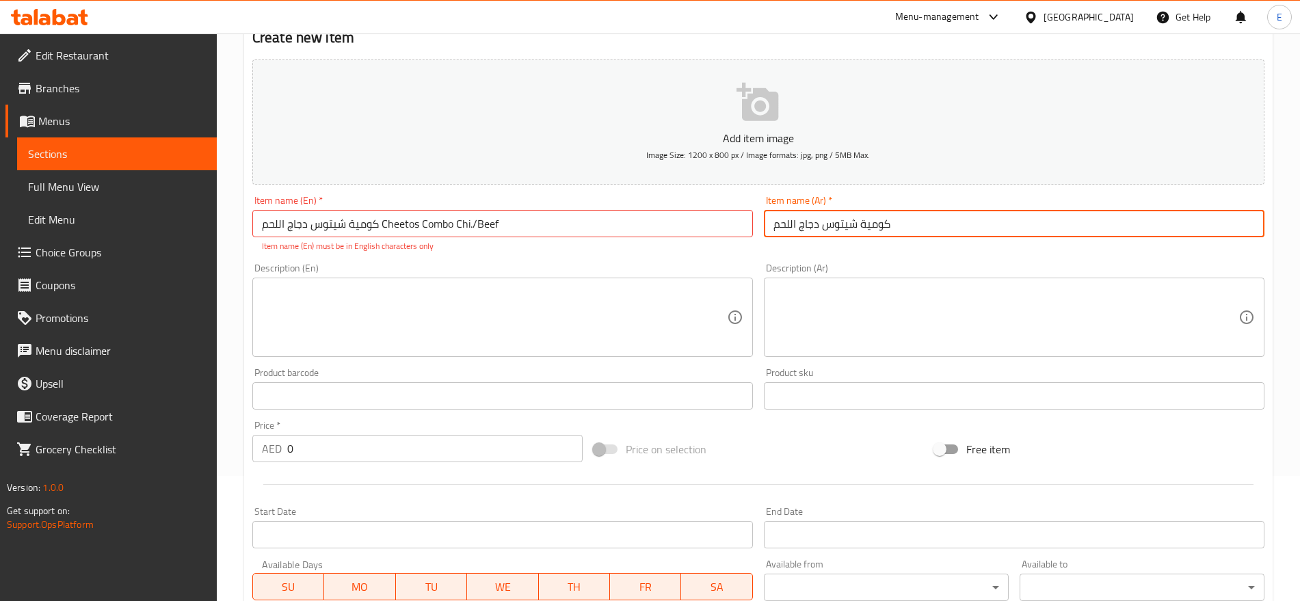
click at [859, 222] on input "كومية شيتوس دجاج اللحم" at bounding box center [1014, 223] width 501 height 27
drag, startPoint x: 820, startPoint y: 226, endPoint x: 640, endPoint y: 243, distance: 181.3
click at [640, 243] on div "Add item image Image Size: 1200 x 800 px / Image formats: jpg, png / 5MB Max. I…" at bounding box center [758, 356] width 1023 height 605
type input "كومبو شيتوس"
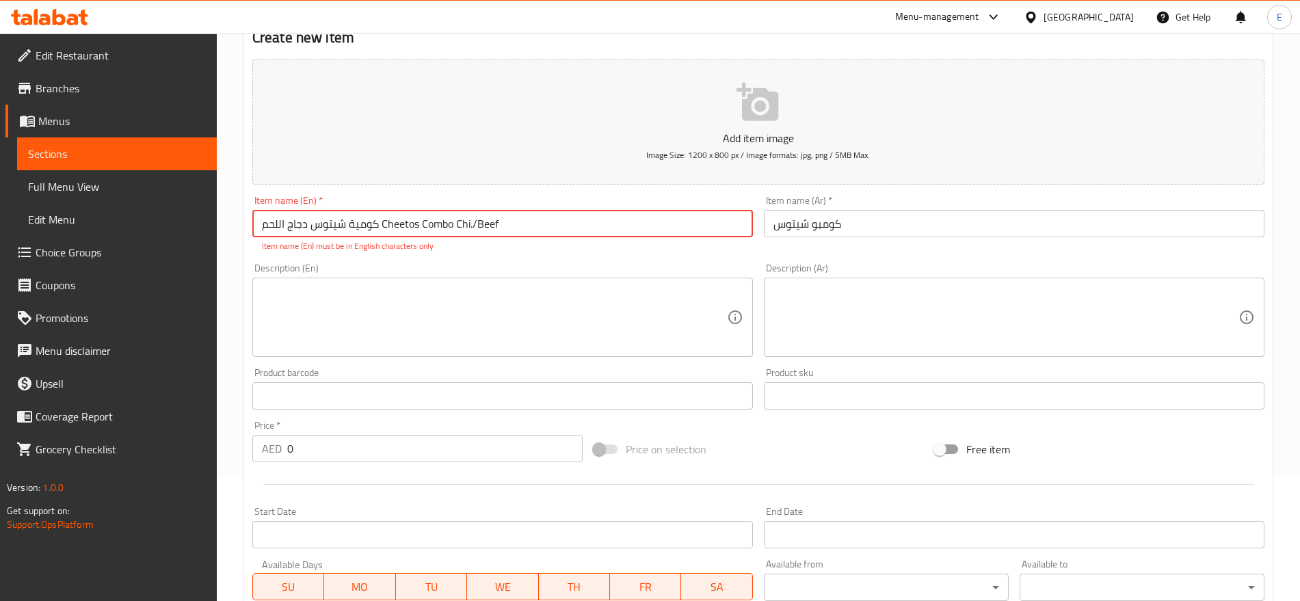
drag, startPoint x: 380, startPoint y: 220, endPoint x: 143, endPoint y: 229, distance: 237.5
click at [143, 229] on div "Edit Restaurant Branches Menus Sections Full Menu View Edit Menu Choice Groups …" at bounding box center [650, 382] width 1300 height 948
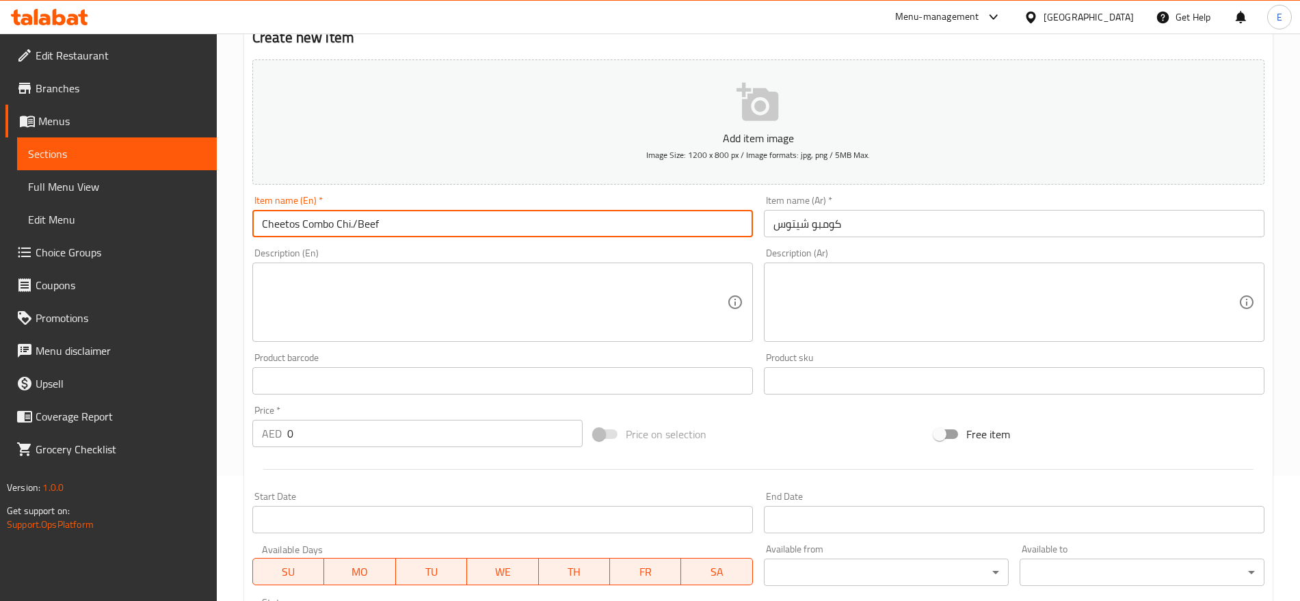
click at [437, 212] on input "Cheetos Combo Chi./Beef" at bounding box center [502, 223] width 501 height 27
type input "Cheetos Combo"
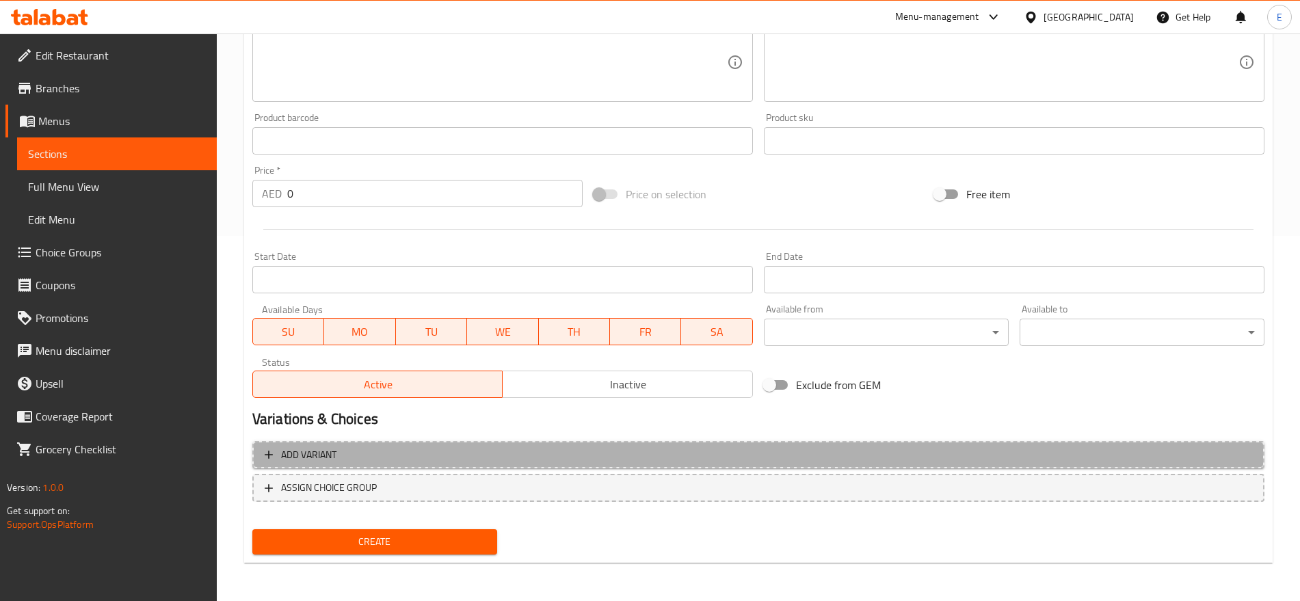
click at [347, 457] on span "Add variant" at bounding box center [759, 455] width 988 height 17
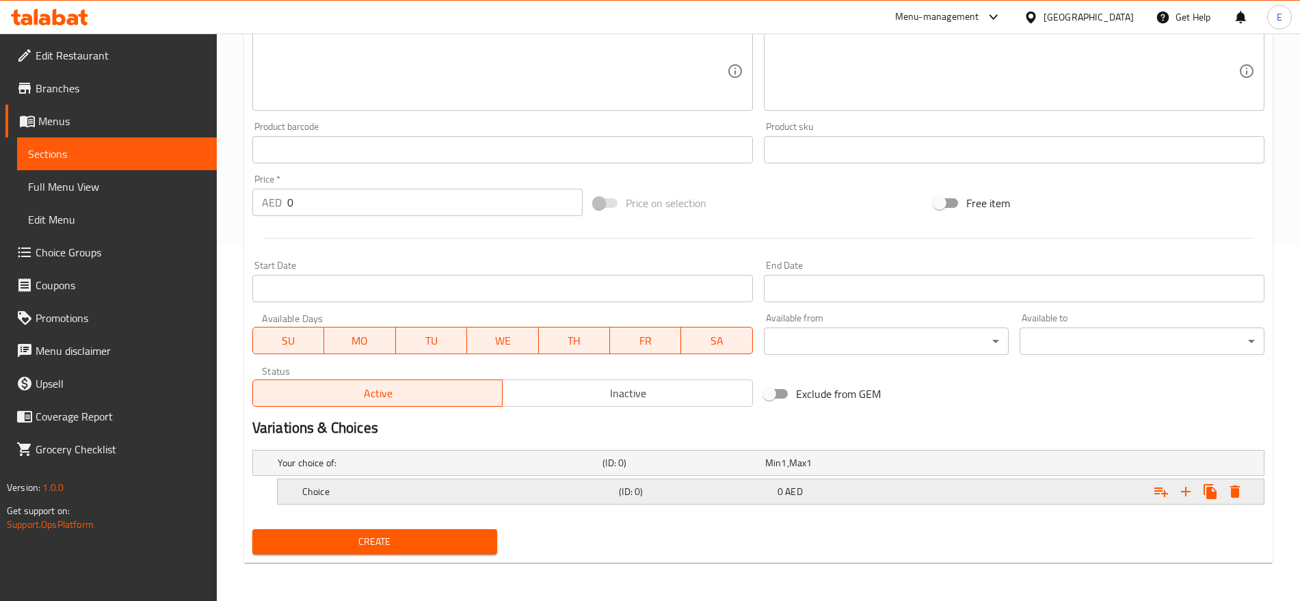
click at [446, 470] on h5 "Choice" at bounding box center [437, 463] width 319 height 14
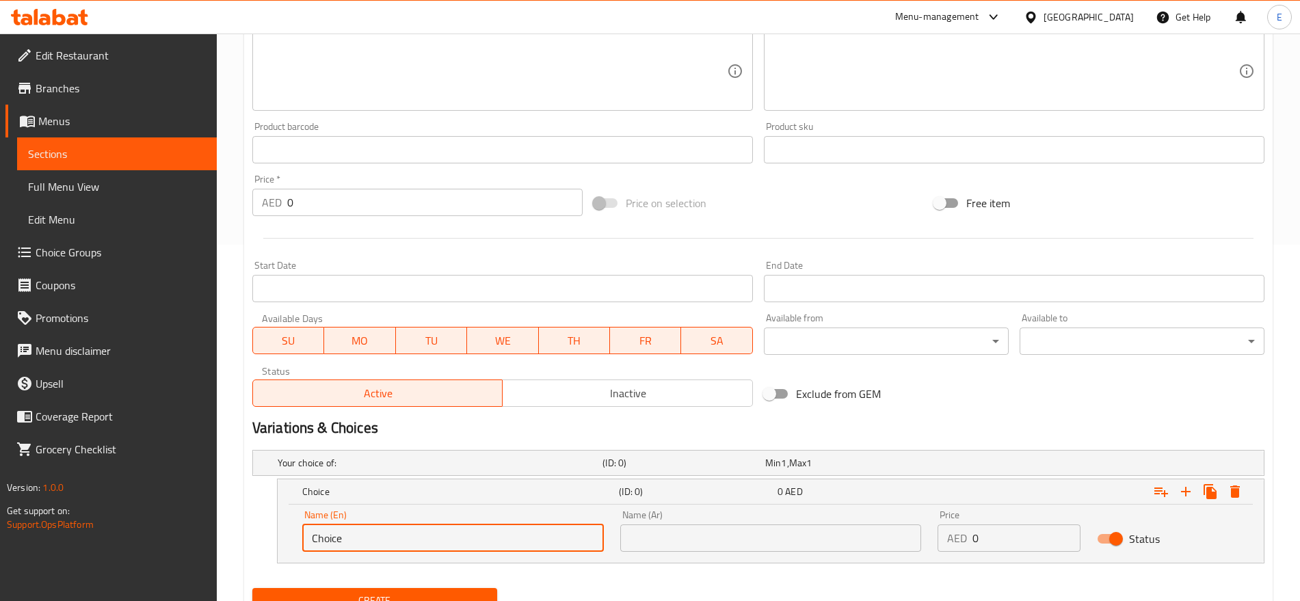
click at [456, 525] on input "Choice" at bounding box center [453, 538] width 302 height 27
click at [456, 525] on input "text" at bounding box center [453, 538] width 302 height 27
type input "Chicken"
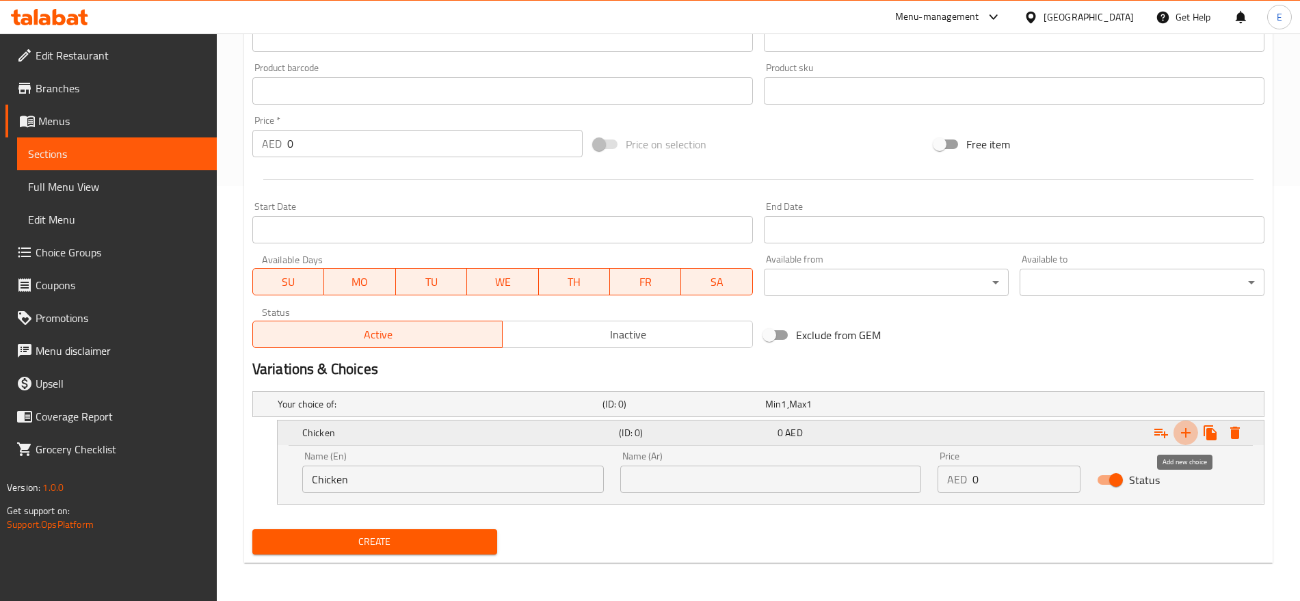
click at [1190, 430] on icon "Expand" at bounding box center [1186, 433] width 16 height 16
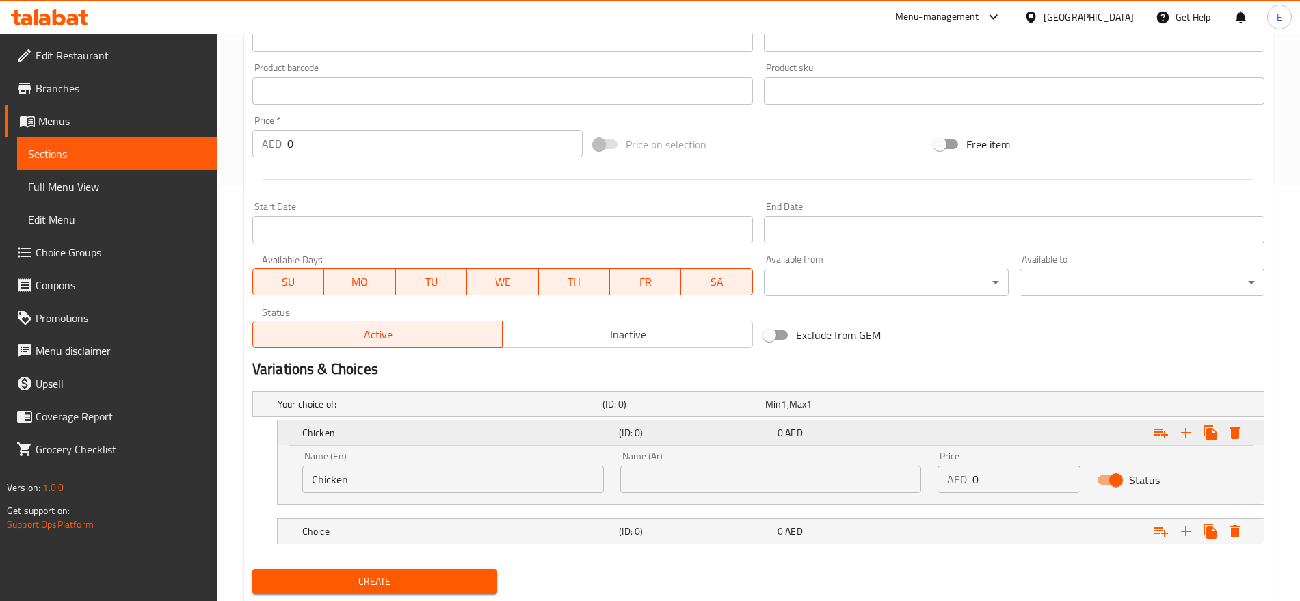
scroll to position [455, 0]
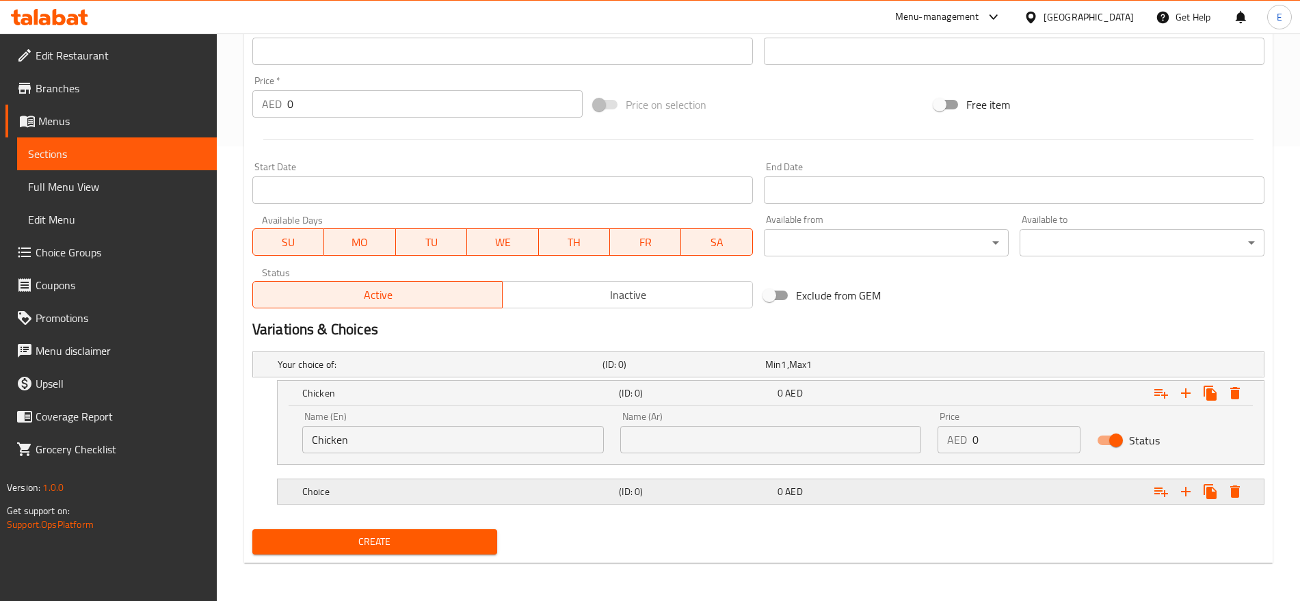
click at [434, 371] on h5 "Choice" at bounding box center [437, 365] width 319 height 14
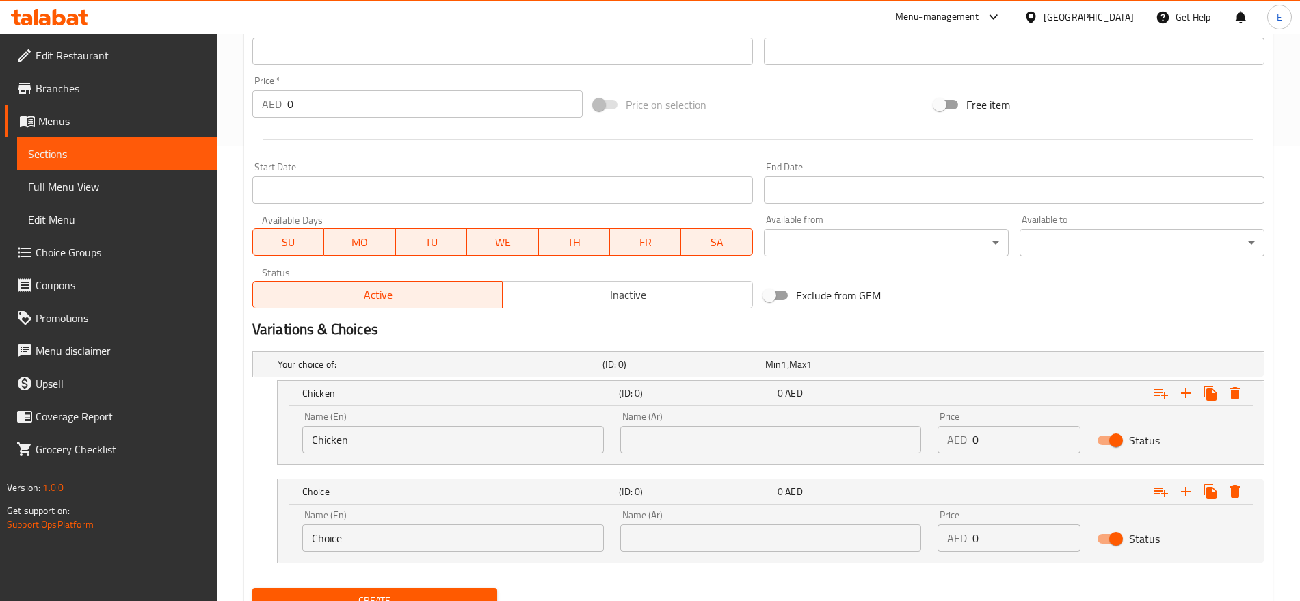
click at [456, 532] on input "Choice" at bounding box center [453, 538] width 302 height 27
click at [456, 532] on input "text" at bounding box center [453, 538] width 302 height 27
type input "Meat"
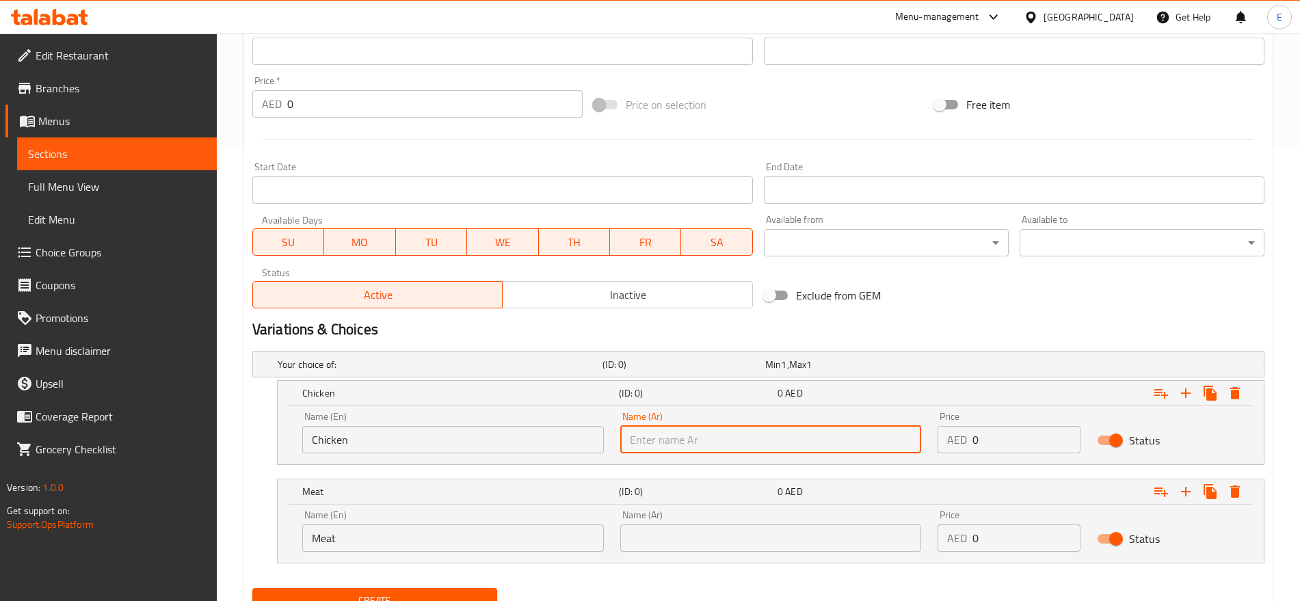
click at [755, 447] on input "text" at bounding box center [771, 439] width 302 height 27
type input "دجاج"
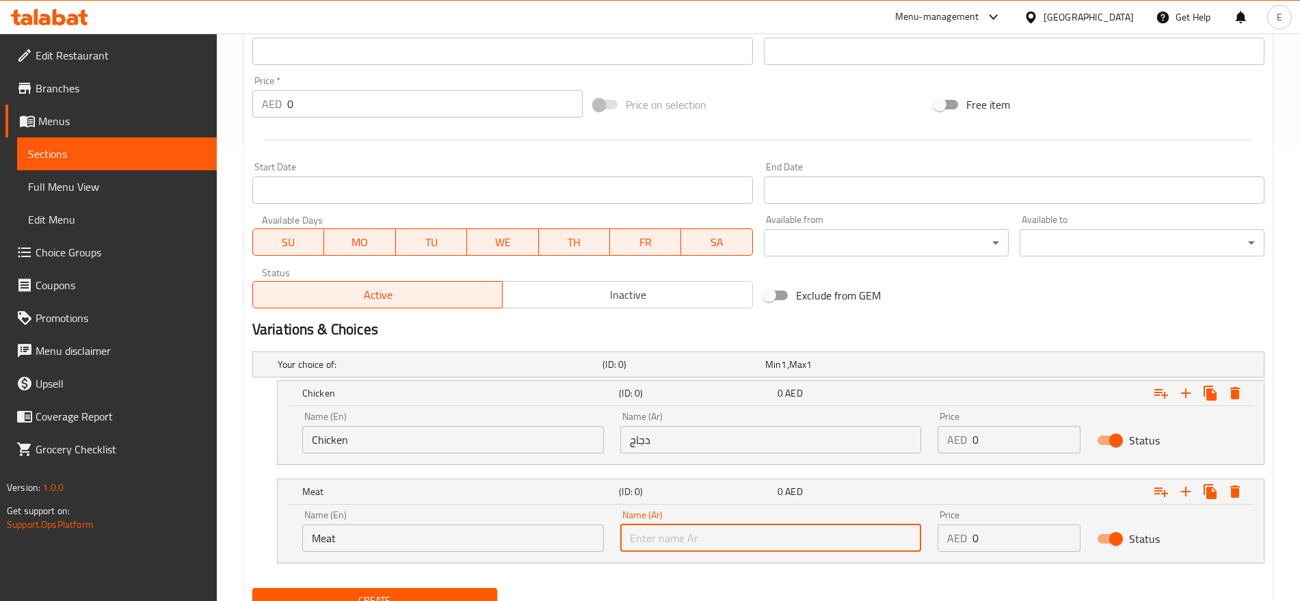
click at [748, 533] on input "text" at bounding box center [771, 538] width 302 height 27
type input "لحم"
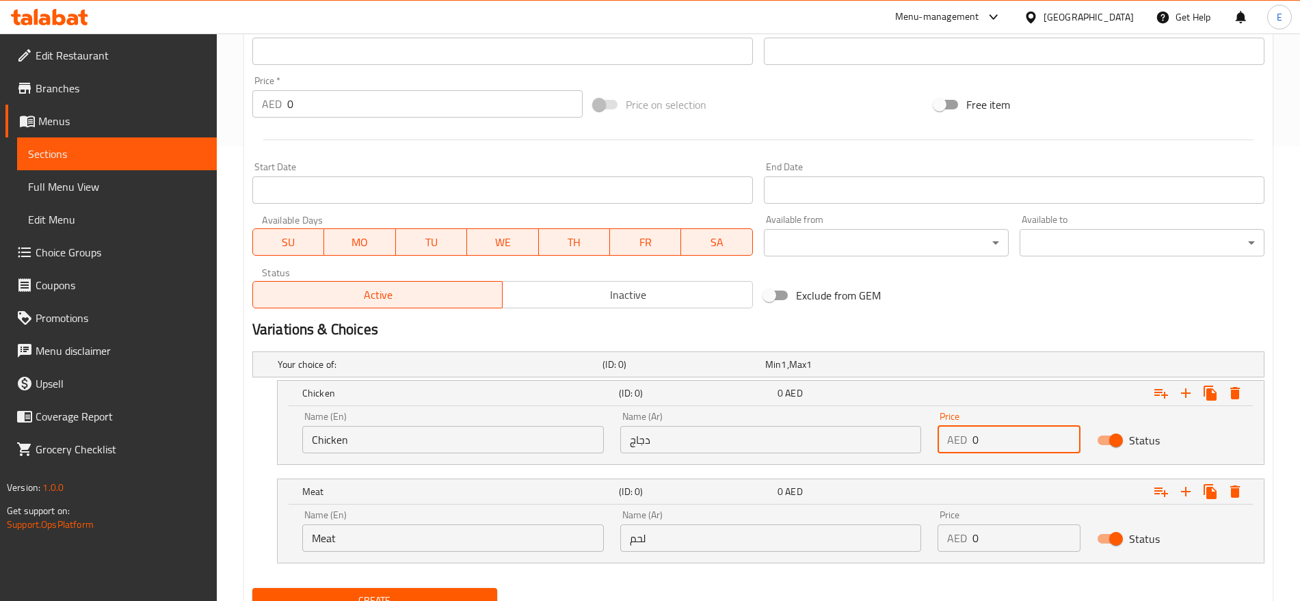
drag, startPoint x: 1034, startPoint y: 432, endPoint x: 815, endPoint y: 453, distance: 219.2
click at [815, 453] on div "Name (En) Chicken Name (En) Name (Ar) دجاج Name (Ar) Price AED 0 Price Status" at bounding box center [771, 433] width 954 height 58
type input "12"
drag, startPoint x: 987, startPoint y: 528, endPoint x: 914, endPoint y: 515, distance: 74.3
click at [914, 515] on div "Name (En) Meat Name (En) Name (Ar) لحم Name (Ar) Price AED 0 Price Status" at bounding box center [771, 531] width 954 height 58
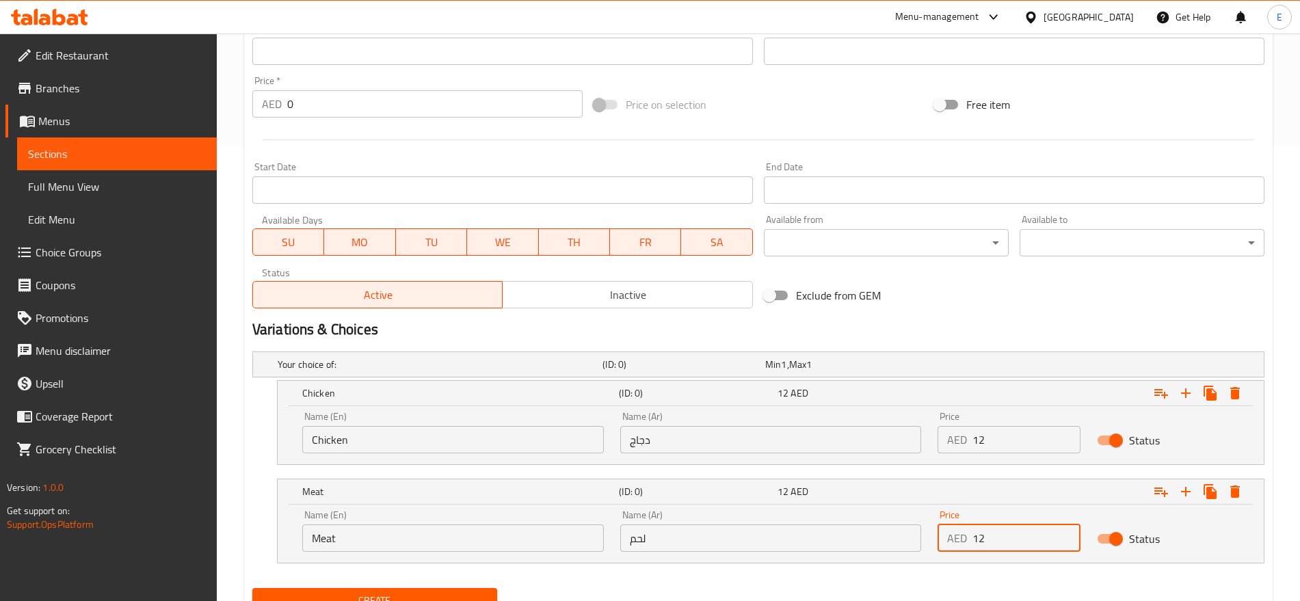
type input "12"
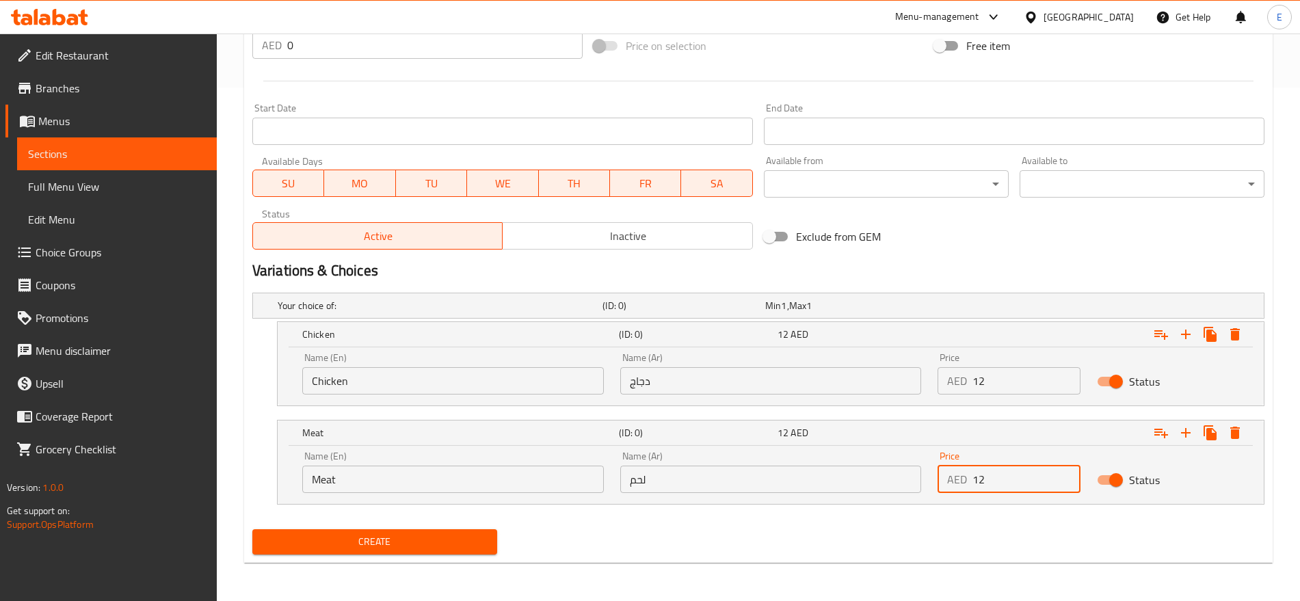
scroll to position [513, 0]
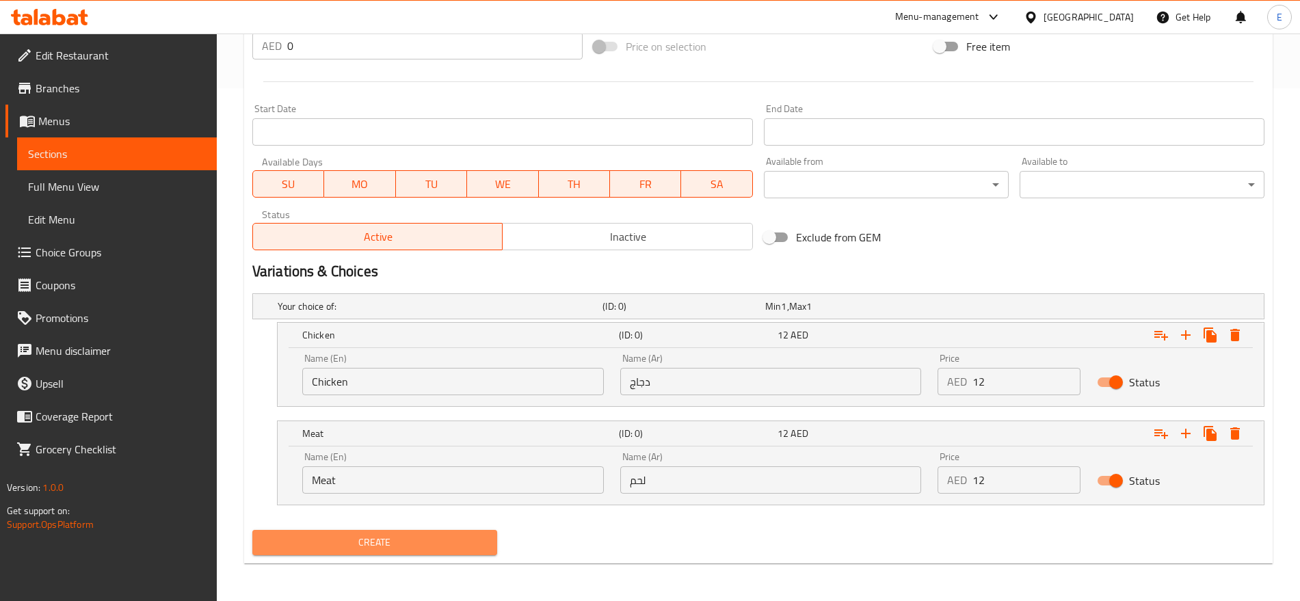
click at [395, 540] on span "Create" at bounding box center [374, 542] width 223 height 17
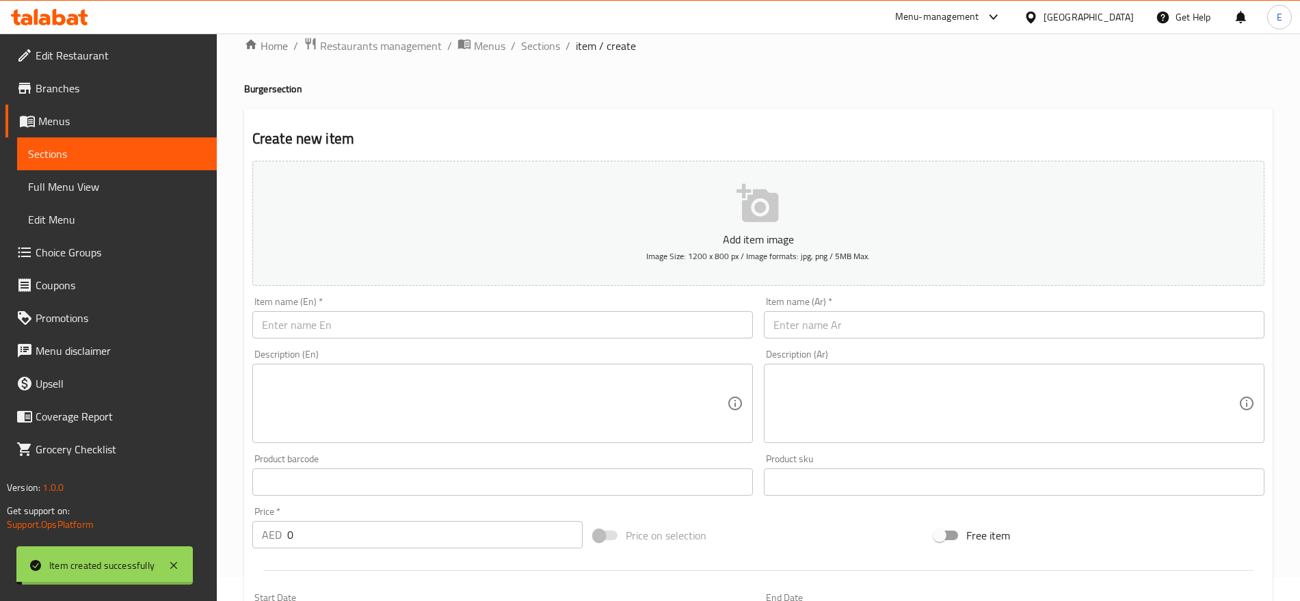
scroll to position [0, 0]
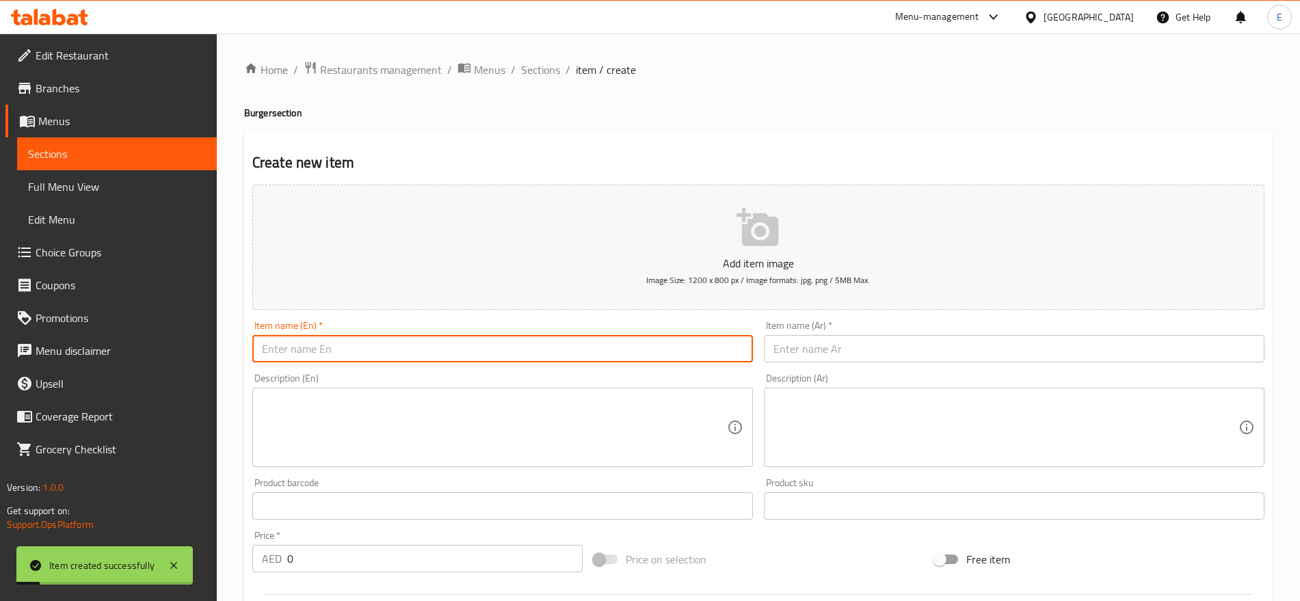
click at [654, 360] on input "text" at bounding box center [502, 348] width 501 height 27
paste input "كومبو مطافي سينوس Mathafi Cheetos Combo"
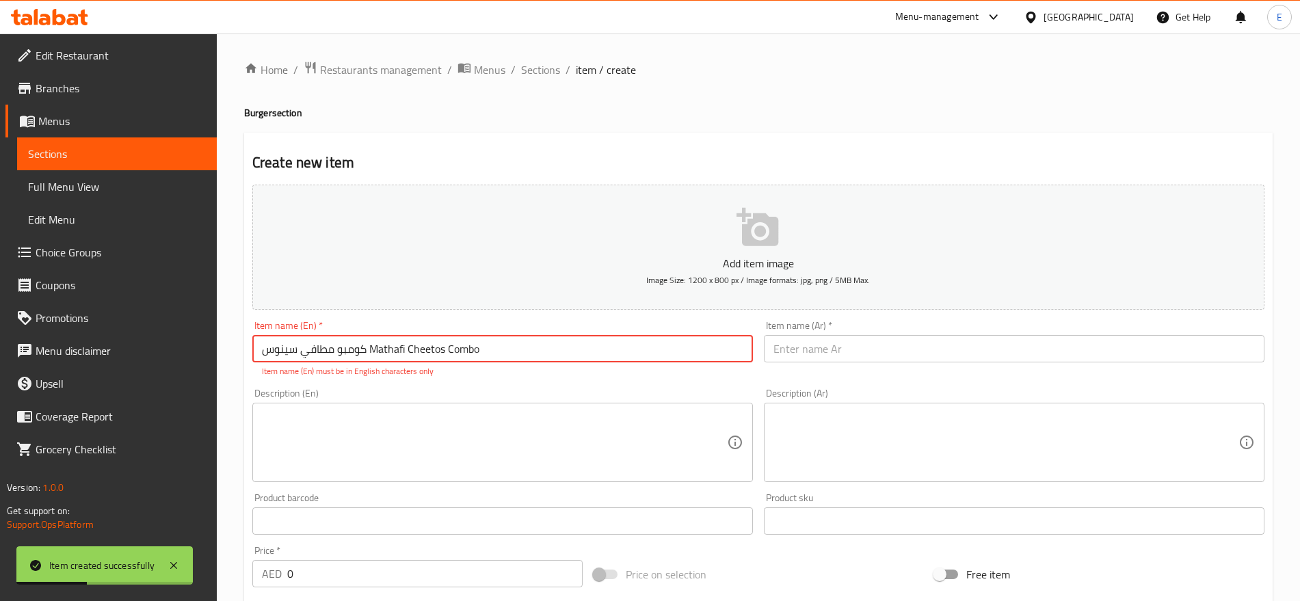
drag, startPoint x: 368, startPoint y: 349, endPoint x: 202, endPoint y: 343, distance: 166.3
click at [202, 343] on div "Edit Restaurant Branches Menus Sections Full Menu View Edit Menu Choice Groups …" at bounding box center [650, 582] width 1300 height 1096
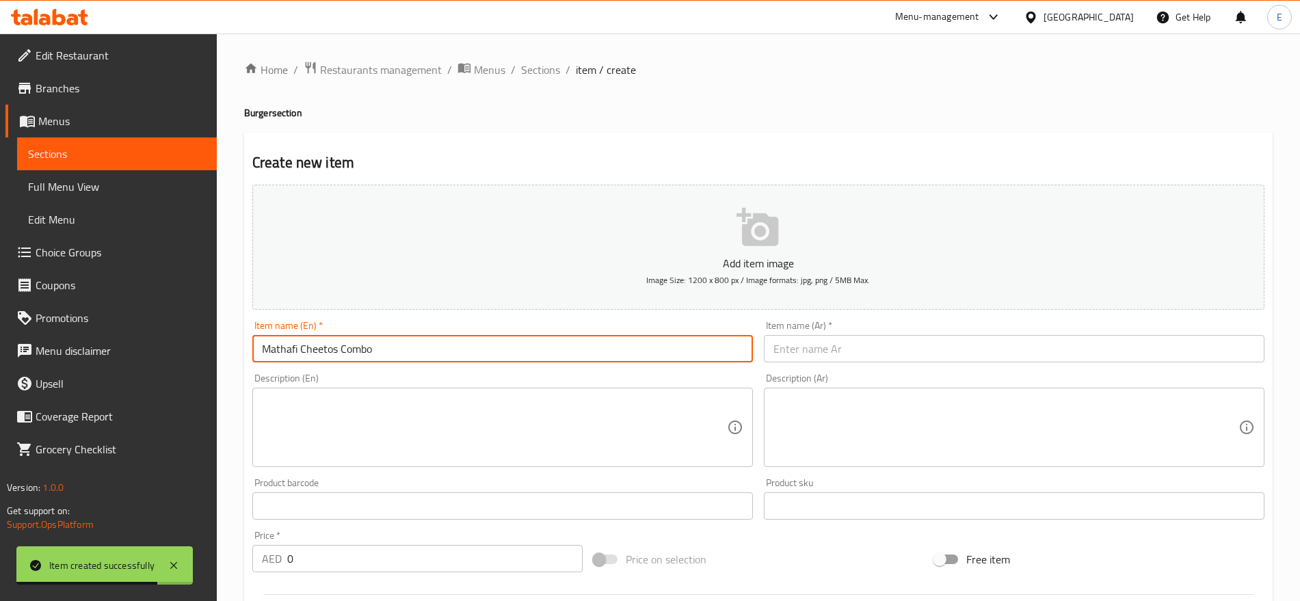
type input "Mathafi Cheetos Combo"
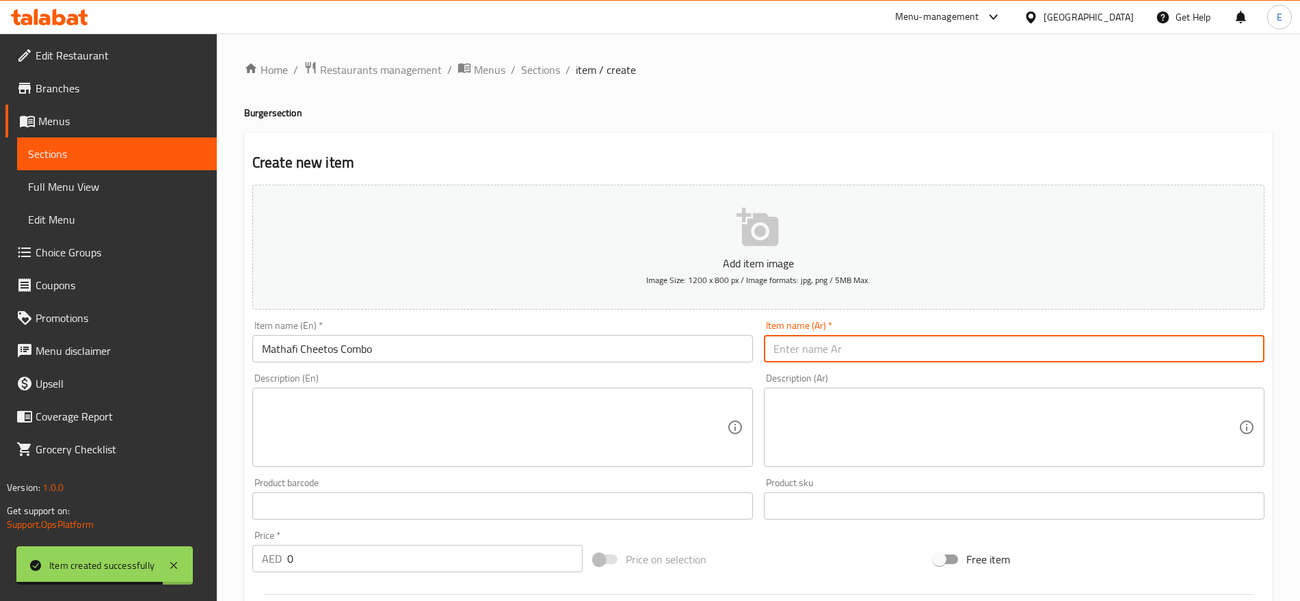
click at [805, 349] on input "text" at bounding box center [1014, 348] width 501 height 27
paste input "كومبو مطافي سينوس"
click at [802, 352] on input "كومبو مطافي سينوس" at bounding box center [1014, 348] width 501 height 27
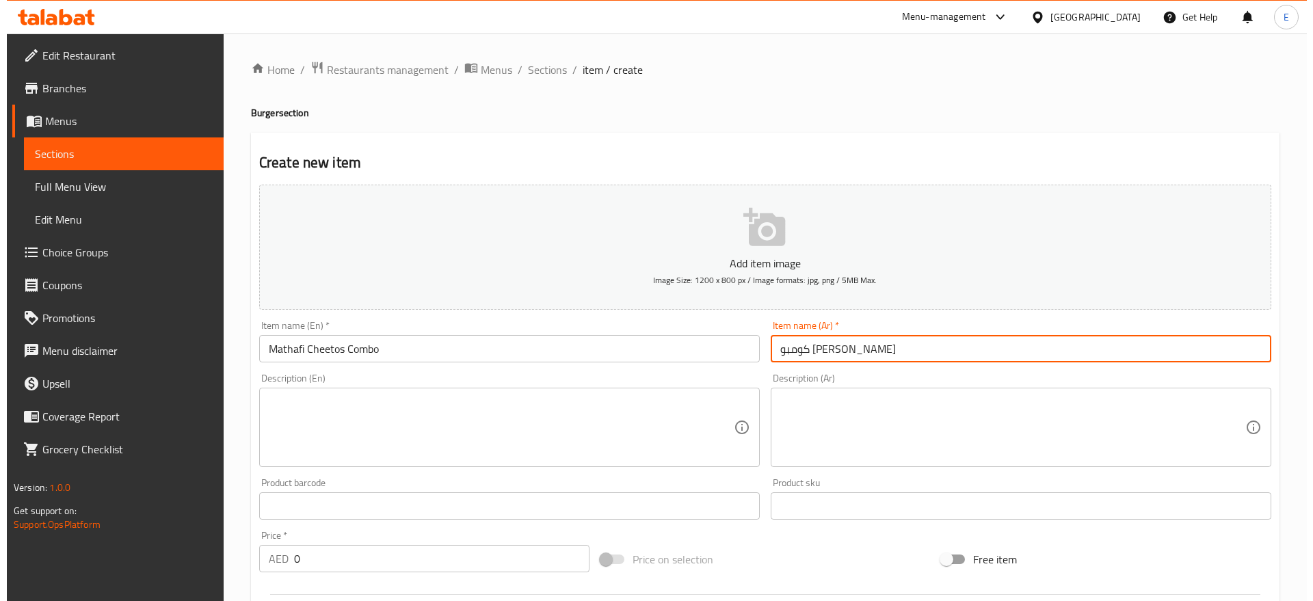
scroll to position [514, 0]
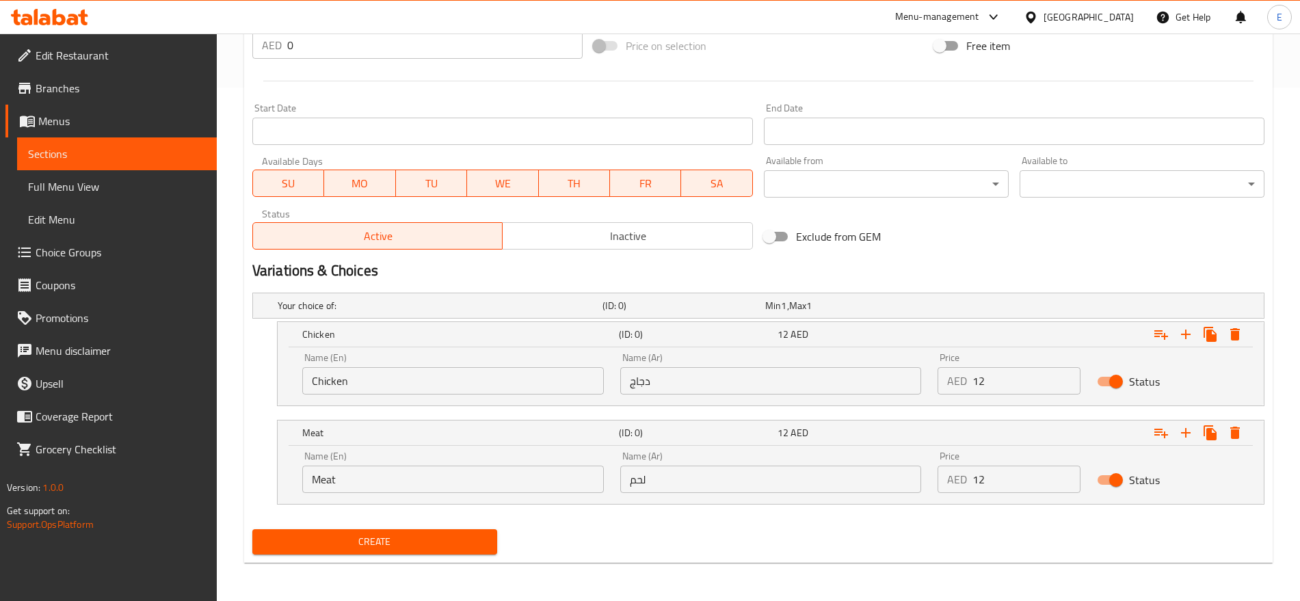
type input "كومبو [PERSON_NAME]"
click at [1240, 335] on icon "Expand" at bounding box center [1235, 334] width 16 height 16
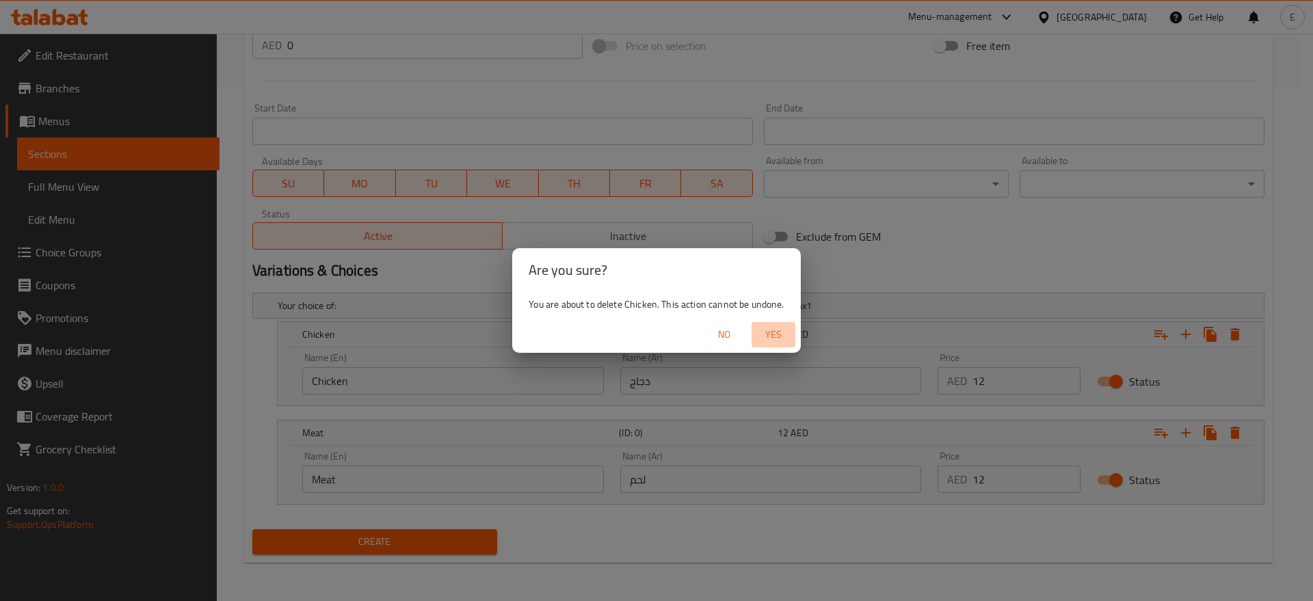
click at [766, 329] on span "Yes" at bounding box center [773, 334] width 33 height 17
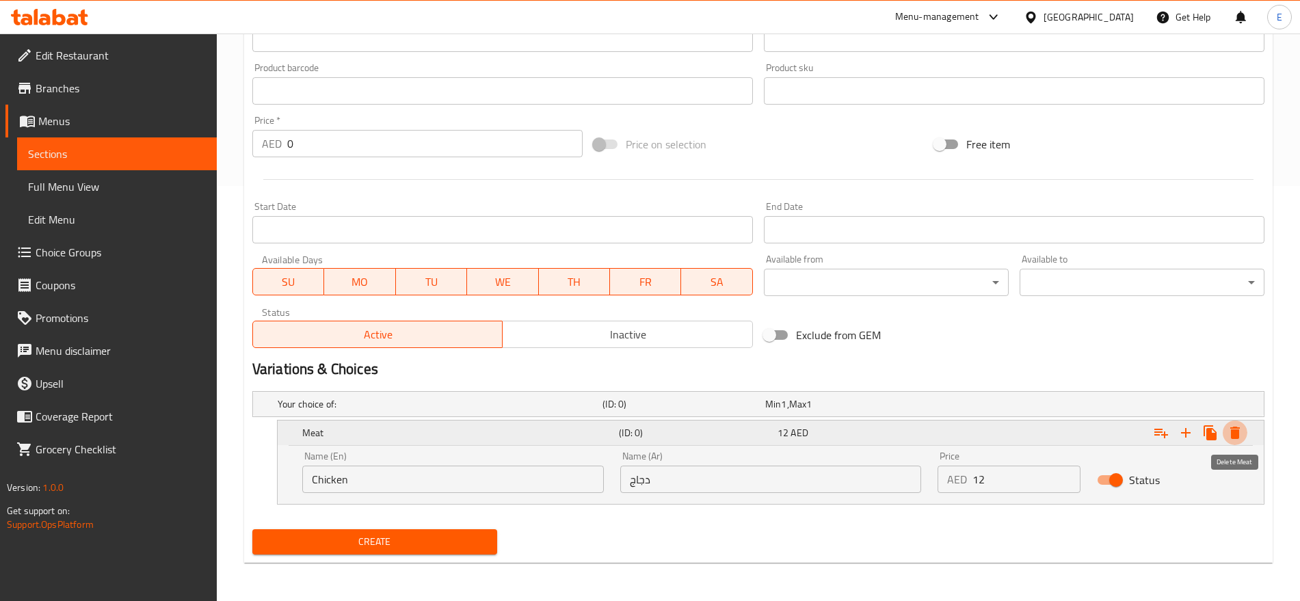
click at [1237, 425] on icon "Expand" at bounding box center [1235, 433] width 16 height 16
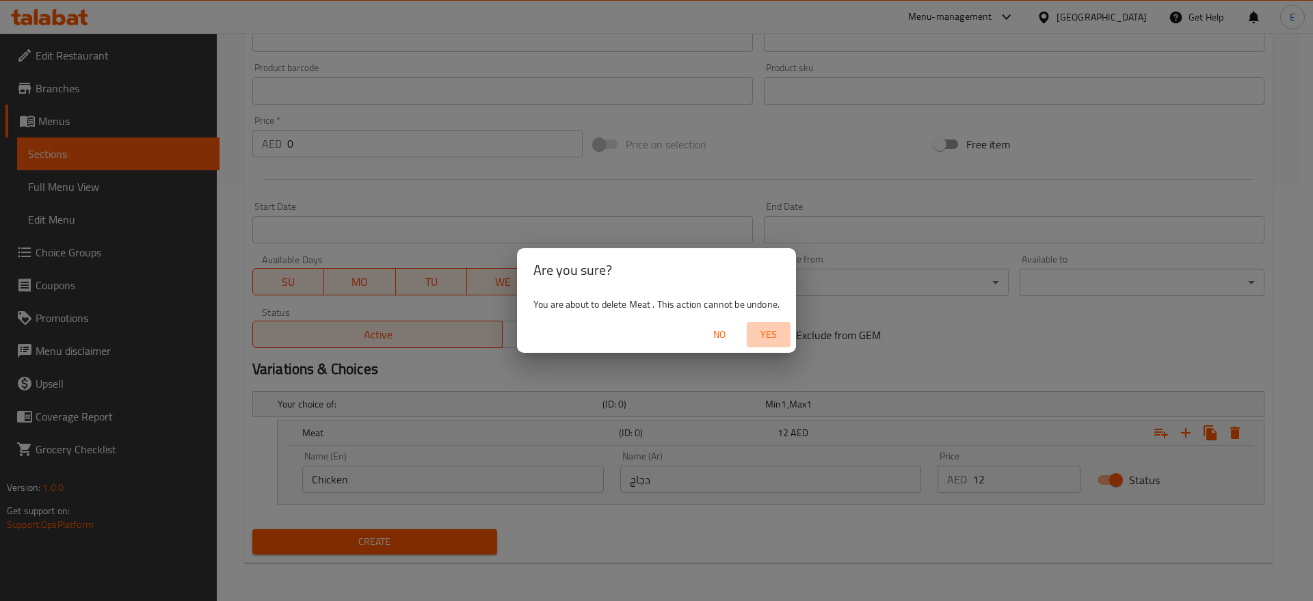
click at [754, 334] on span "Yes" at bounding box center [768, 334] width 33 height 17
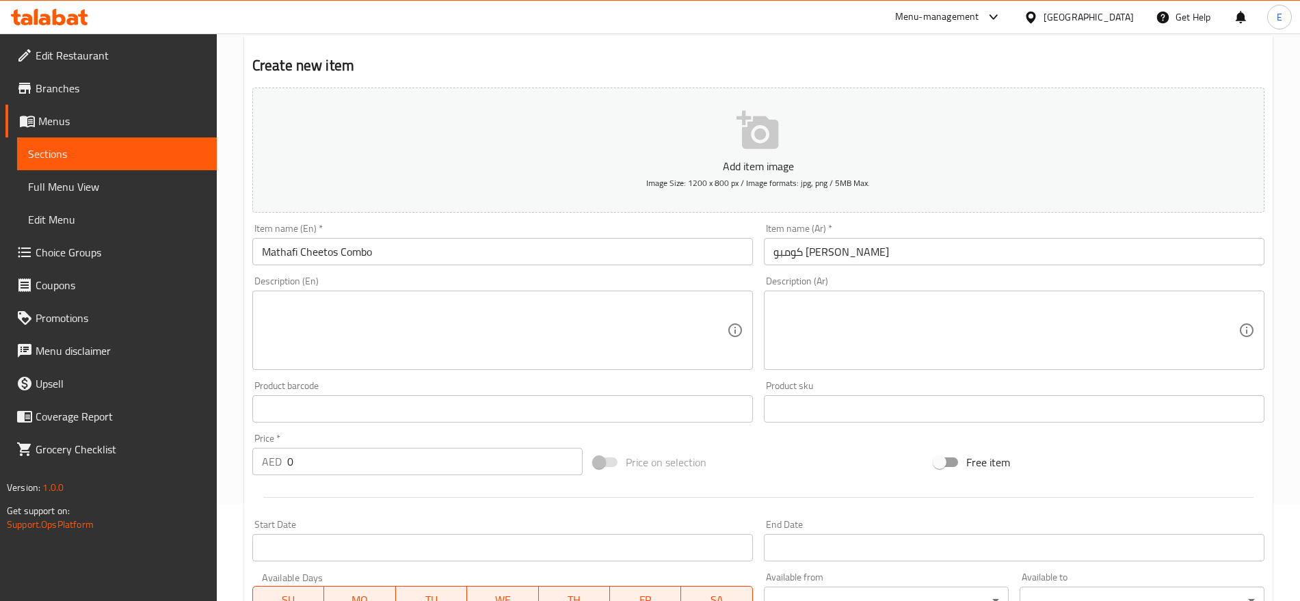
scroll to position [87, 0]
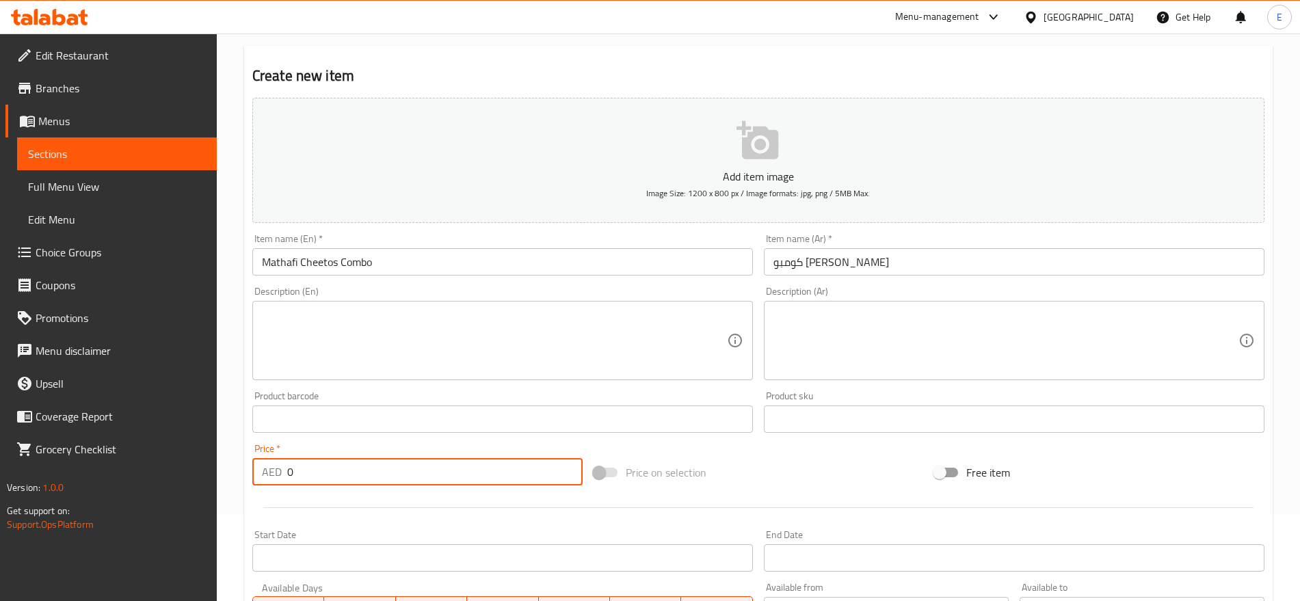
click at [347, 471] on input "0" at bounding box center [434, 471] width 295 height 27
type input "15"
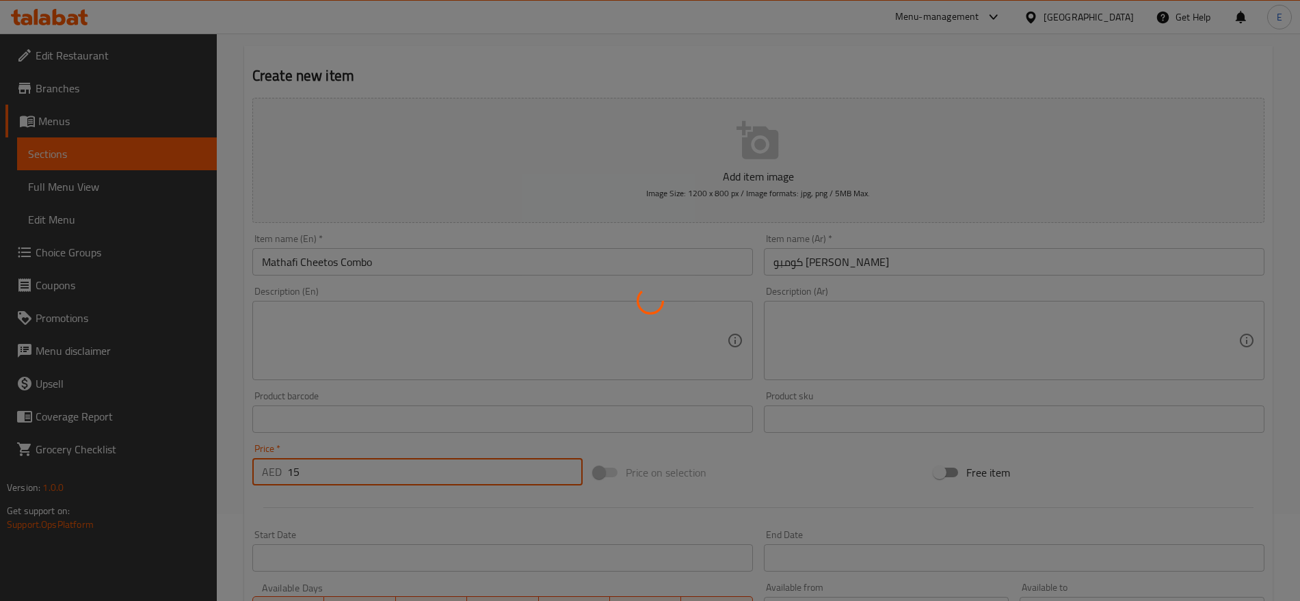
type input "0"
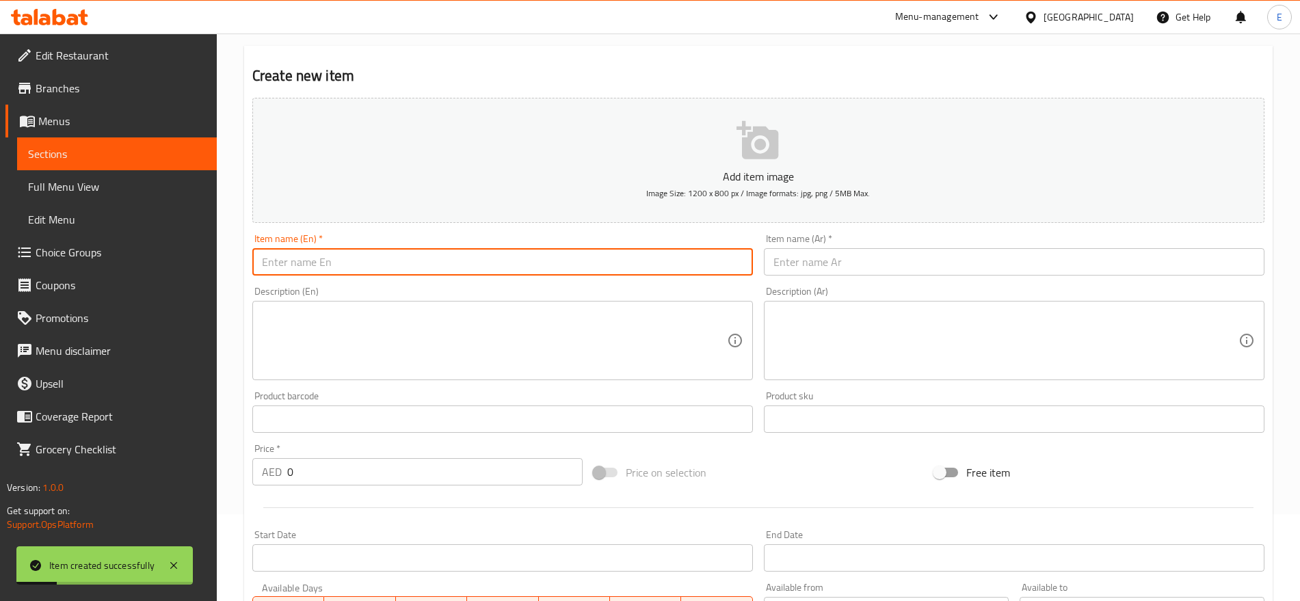
paste input "كومبو اندر سينوس Zinger Chetos Combo"
click at [586, 274] on input "text" at bounding box center [502, 261] width 501 height 27
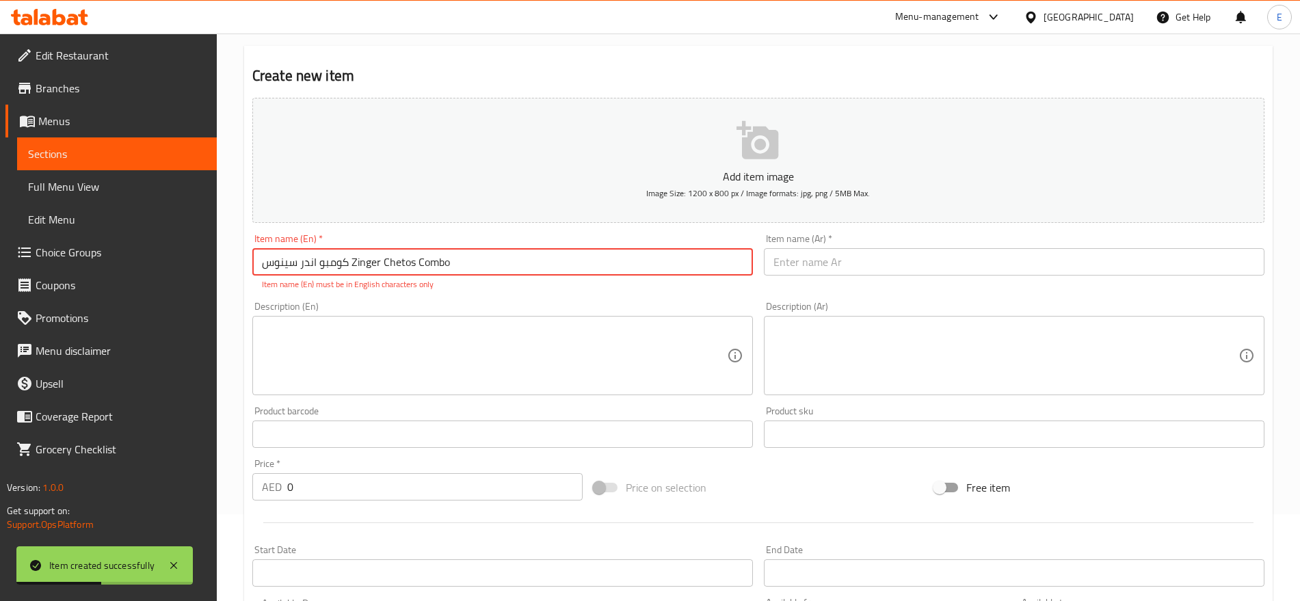
drag, startPoint x: 348, startPoint y: 263, endPoint x: 210, endPoint y: 284, distance: 139.8
click at [210, 284] on div "Edit Restaurant Branches Menus Sections Full Menu View Edit Menu Choice Groups …" at bounding box center [650, 421] width 1300 height 948
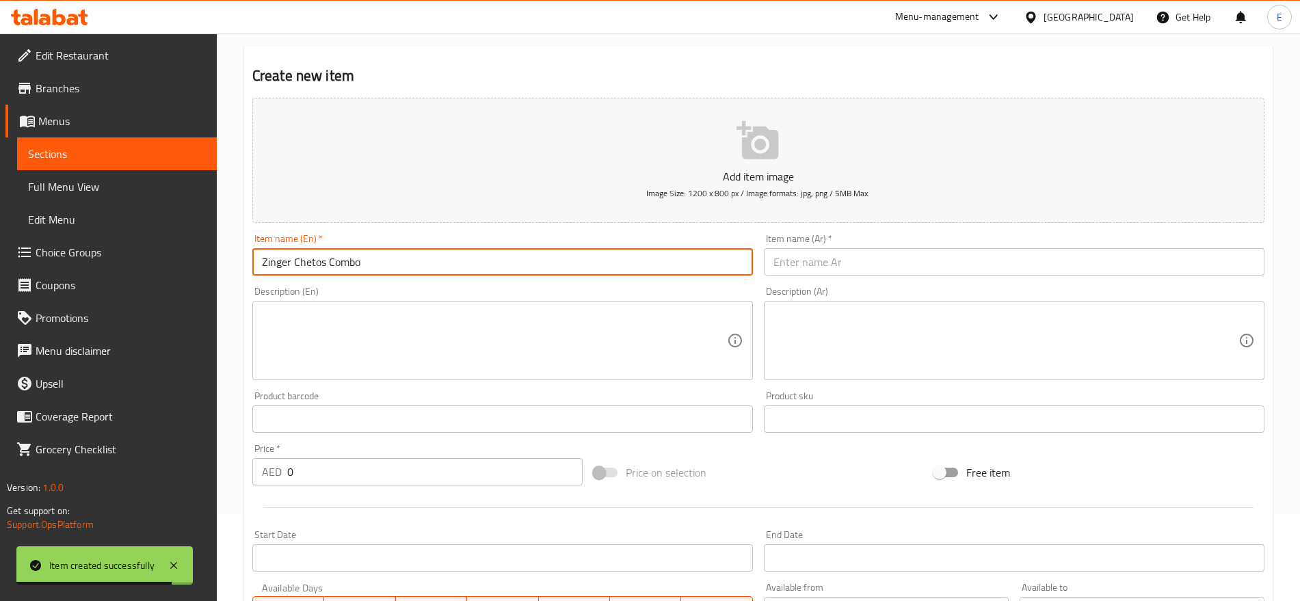
type input "Zinger Chetos Combo"
click at [839, 260] on input "text" at bounding box center [1014, 261] width 501 height 27
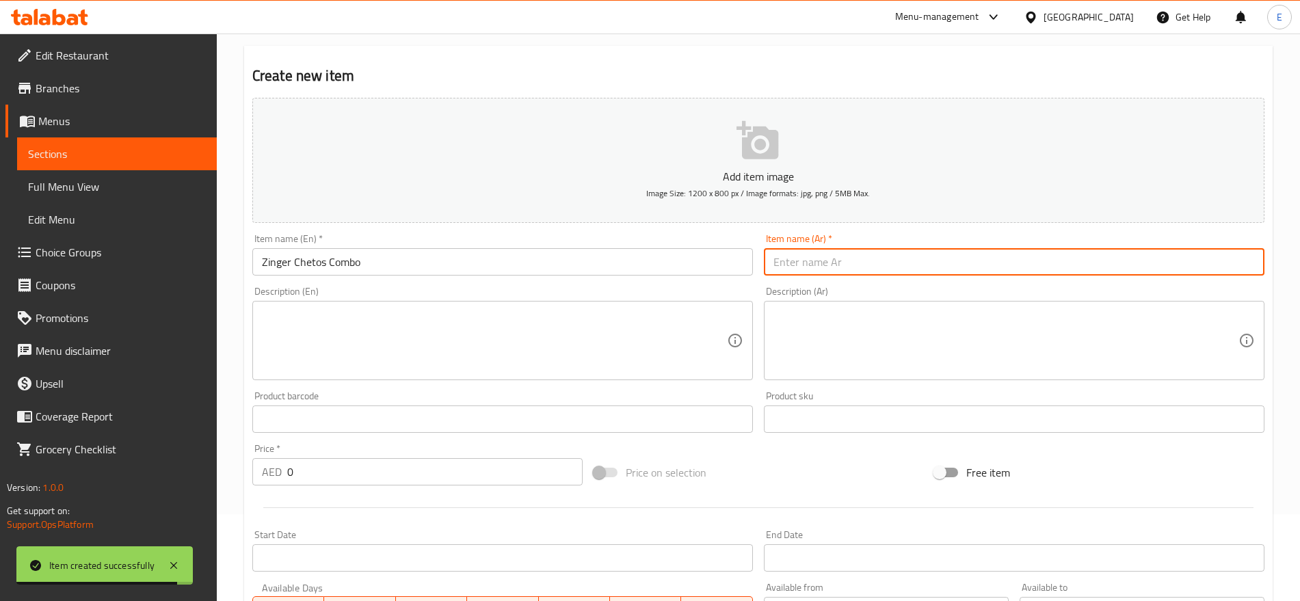
paste input "كومبو [PERSON_NAME]"
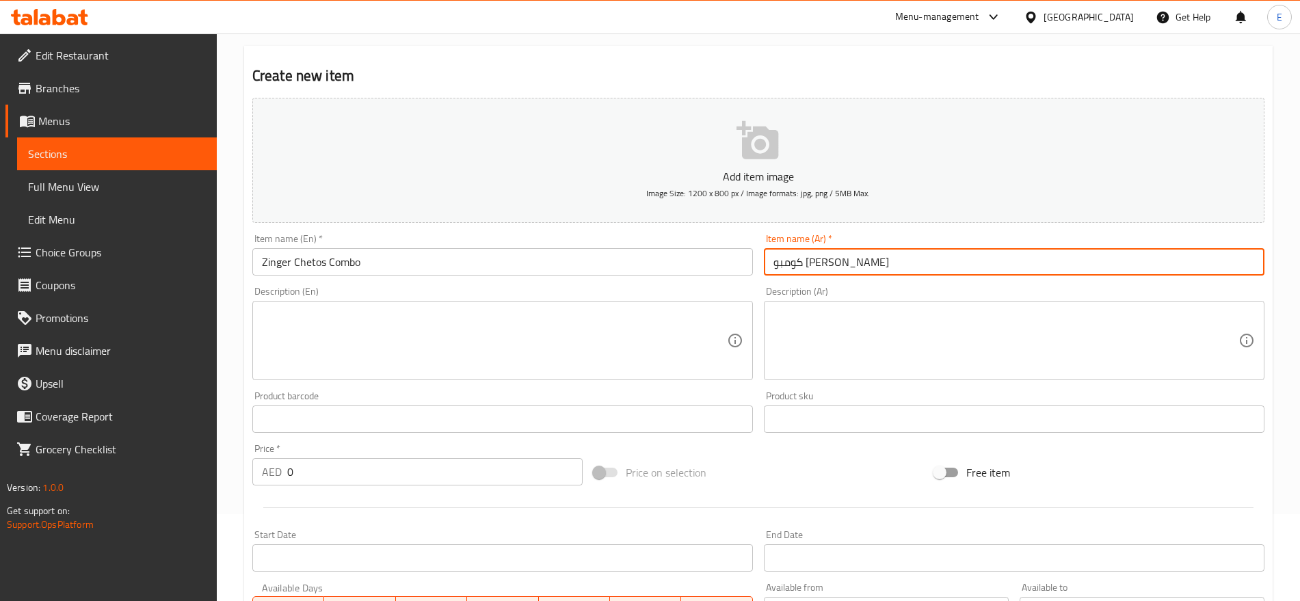
click at [813, 265] on input "كومبو [PERSON_NAME]" at bounding box center [1014, 261] width 501 height 27
click at [802, 261] on input "كومبو زنجر سينوس" at bounding box center [1014, 261] width 501 height 27
type input "كومبو [PERSON_NAME]"
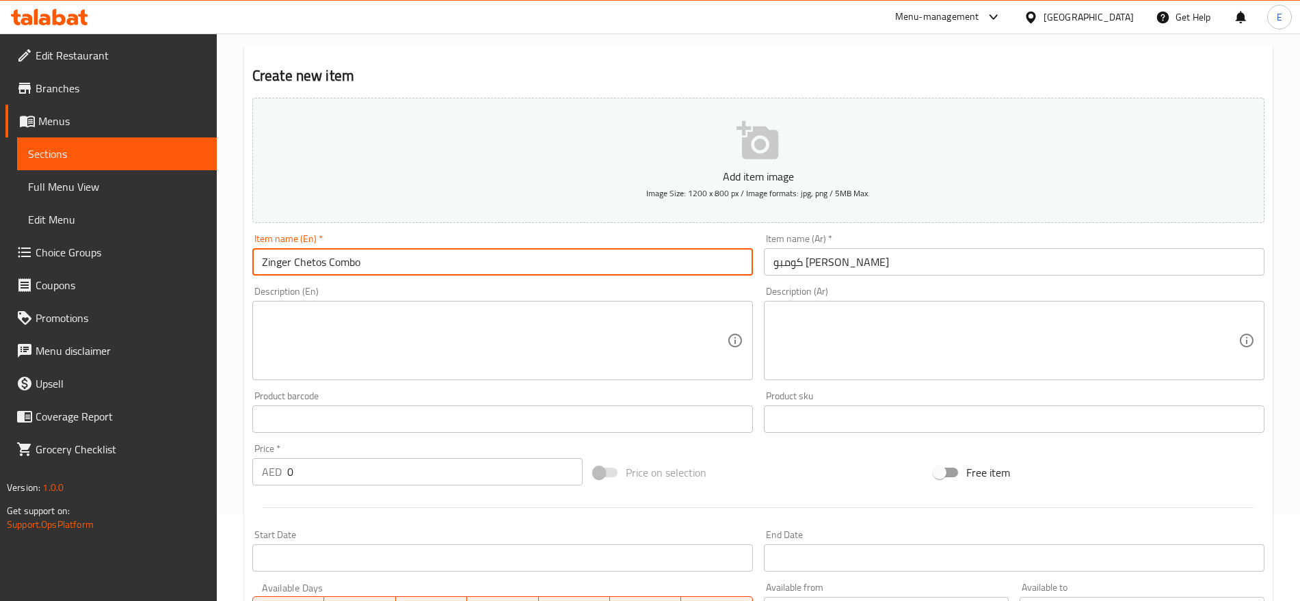
click at [312, 263] on input "Zinger Chetos Combo" at bounding box center [502, 261] width 501 height 27
type input "Zinger Cheetos Combo"
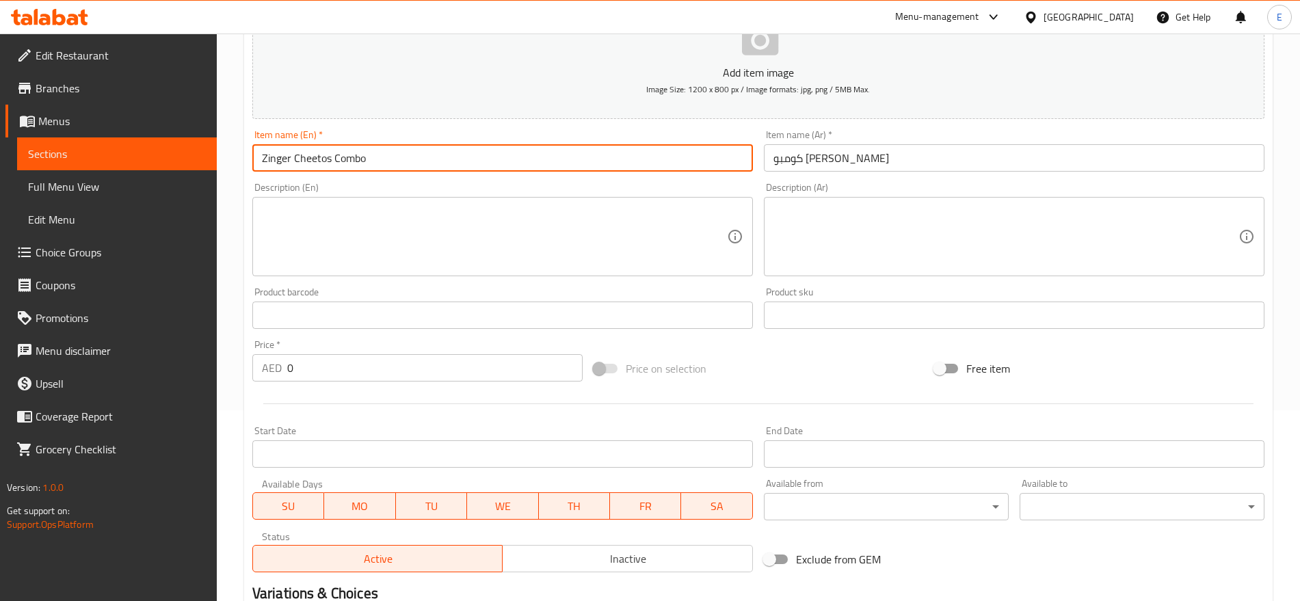
scroll to position [193, 0]
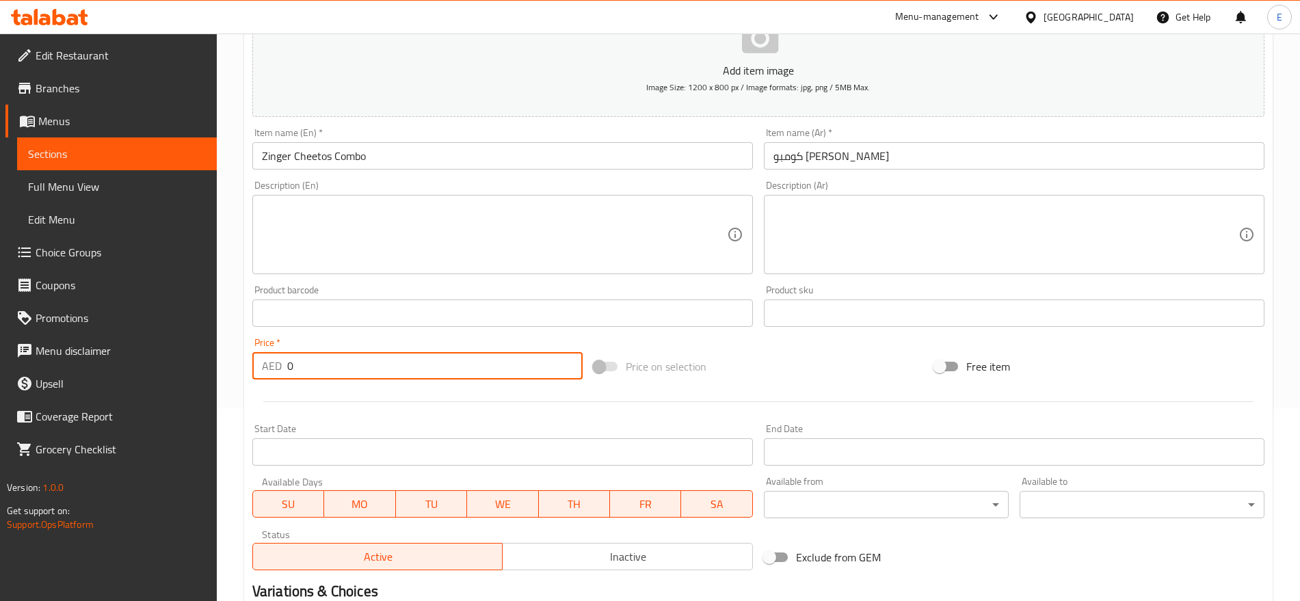
click at [307, 372] on input "0" at bounding box center [434, 365] width 295 height 27
type input "14"
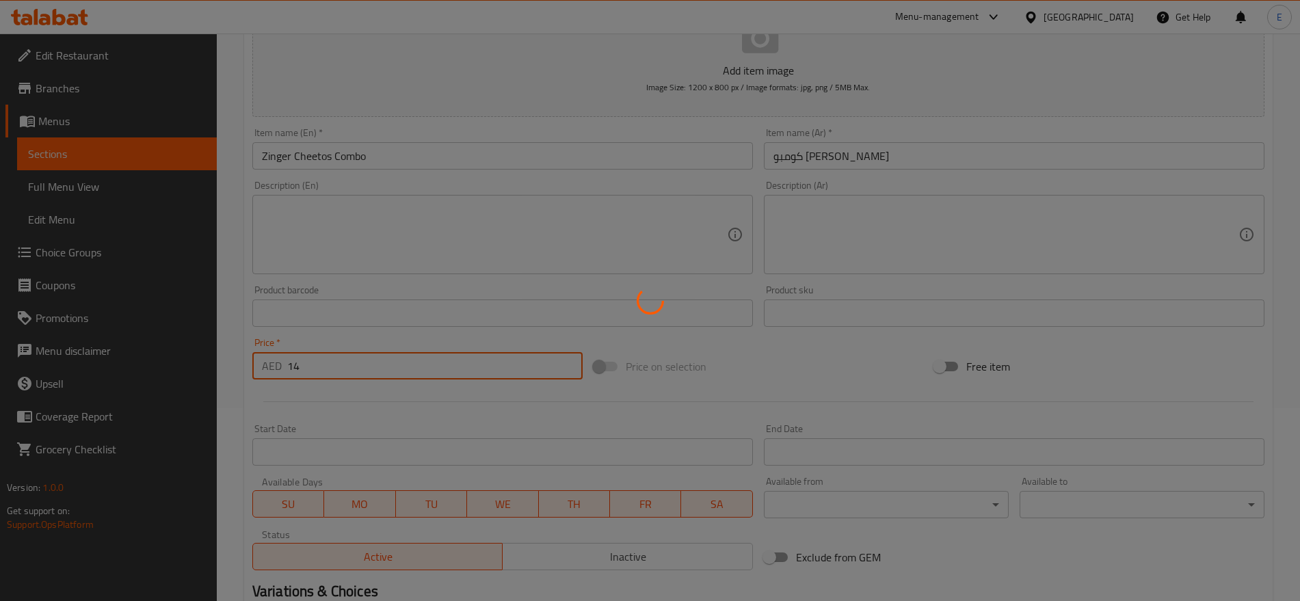
type input "0"
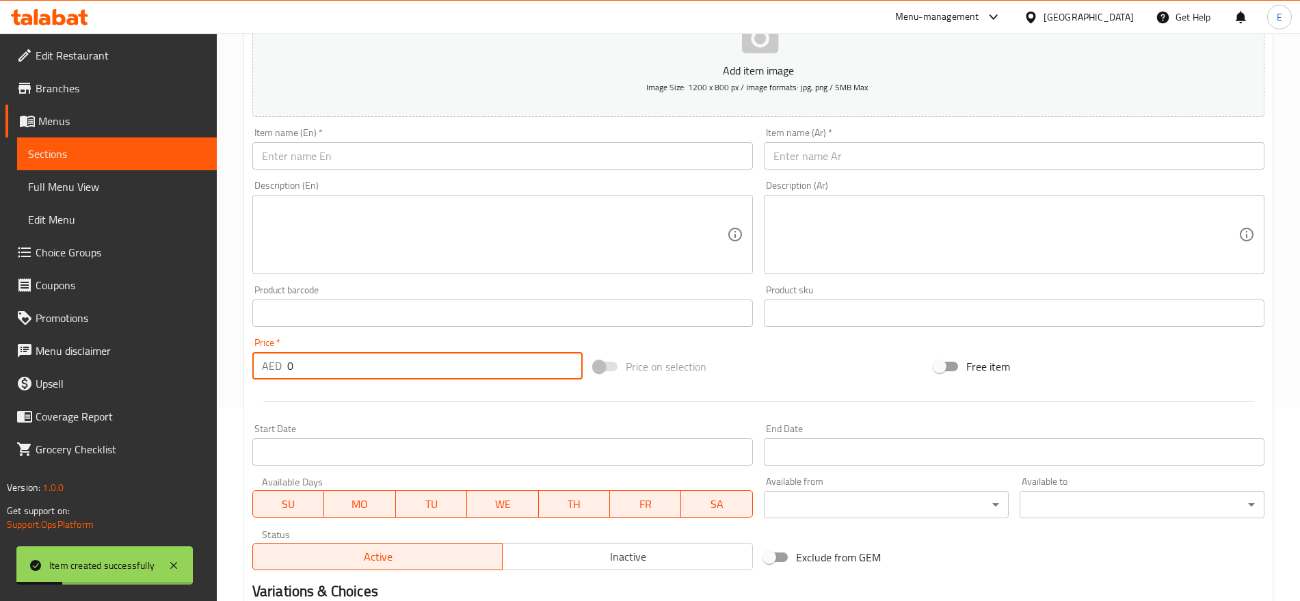
scroll to position [0, 0]
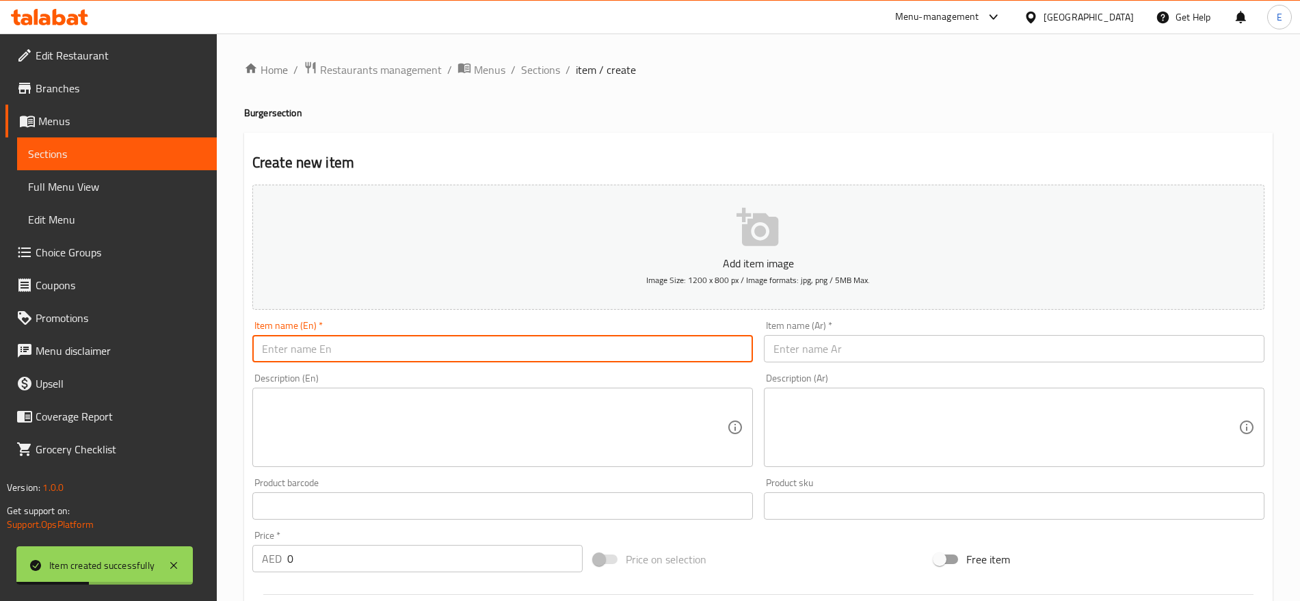
click at [429, 360] on input "text" at bounding box center [502, 348] width 501 height 27
paste input "برجر زنجر دوريتوس Zinger Doritos Burger"
type input "برجر زنجر دوريتوس Zinger Doritos Burger"
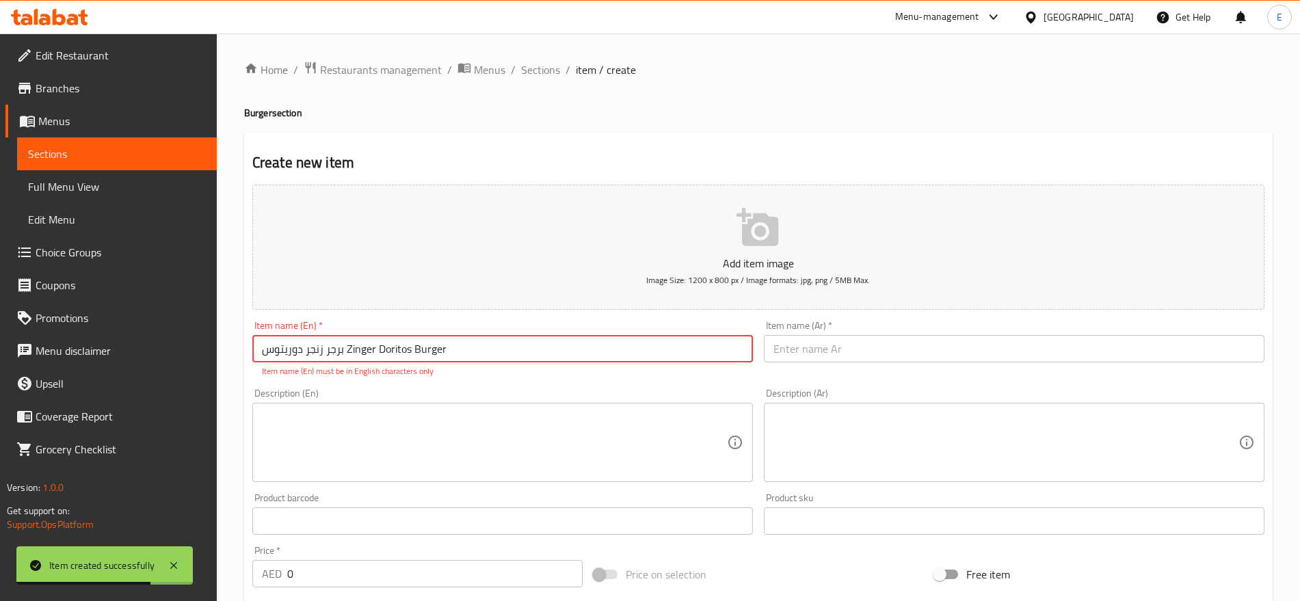
drag, startPoint x: 343, startPoint y: 349, endPoint x: 226, endPoint y: 357, distance: 117.3
click at [226, 357] on div "Home / Restaurants management / Menus / Sections / item / create Burger section…" at bounding box center [758, 508] width 1083 height 948
drag, startPoint x: 342, startPoint y: 350, endPoint x: 226, endPoint y: 362, distance: 116.9
click at [226, 362] on div "Home / Restaurants management / Menus / Sections / item / create Burger section…" at bounding box center [758, 508] width 1083 height 948
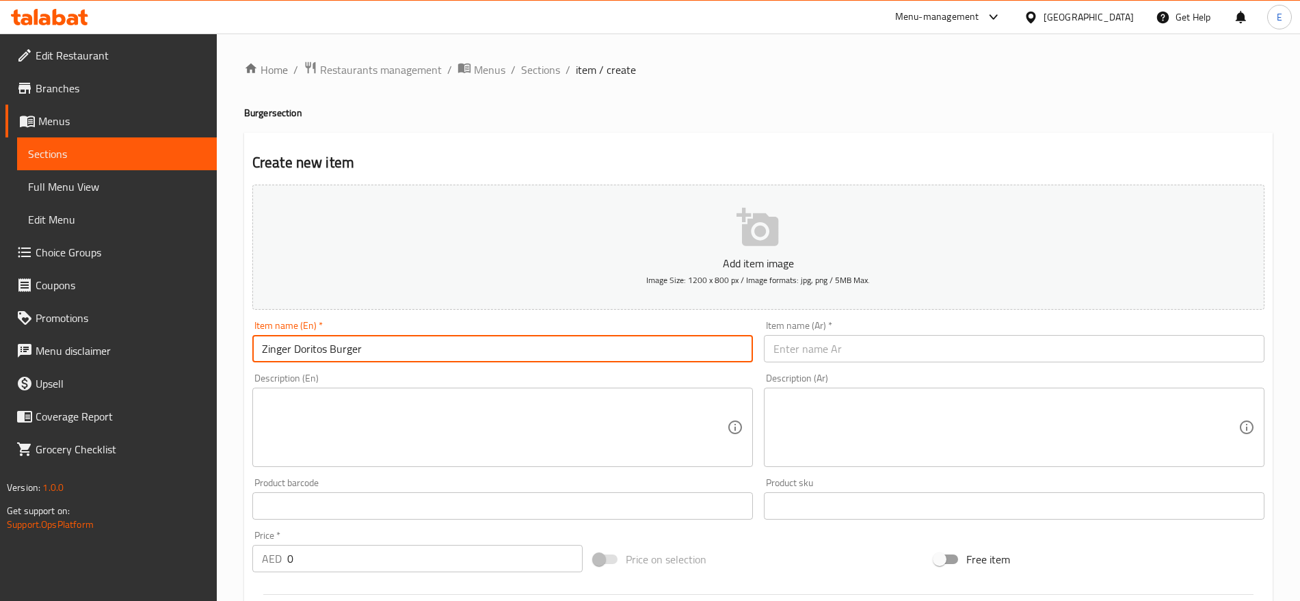
type input "Zinger Doritos Burger"
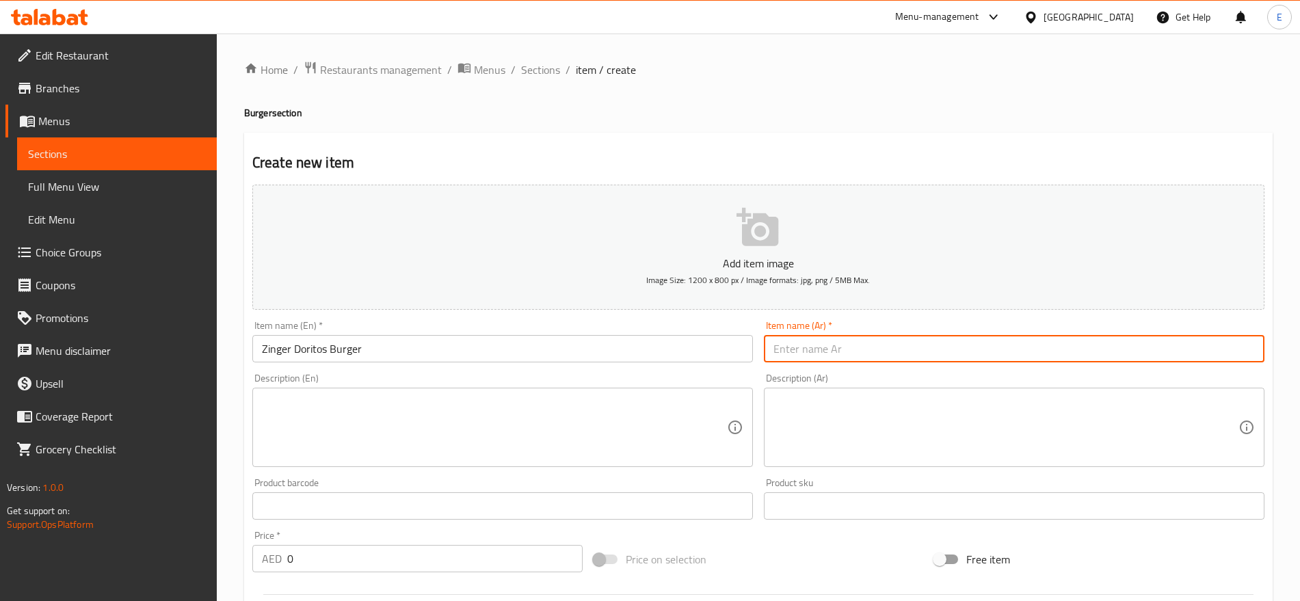
paste input "رجر زنجر دوريتوس"
click at [844, 354] on input "رجر زنجر دوريتوس" at bounding box center [1014, 348] width 501 height 27
type input "برجر زنجر دوريتوس"
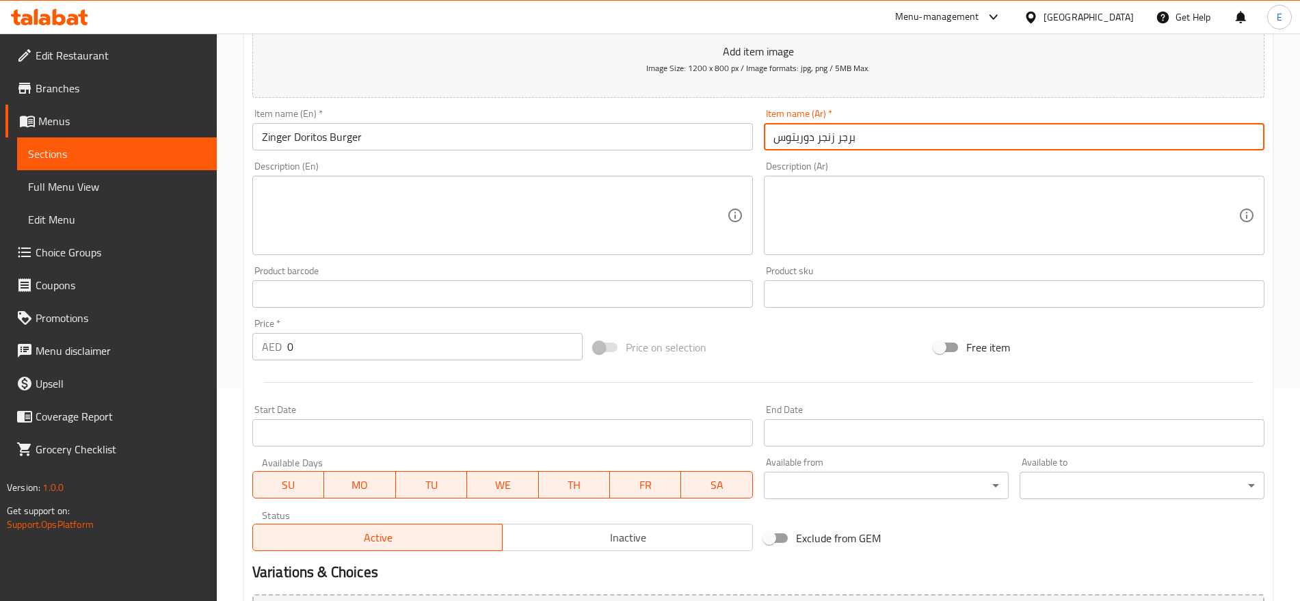
scroll to position [228, 0]
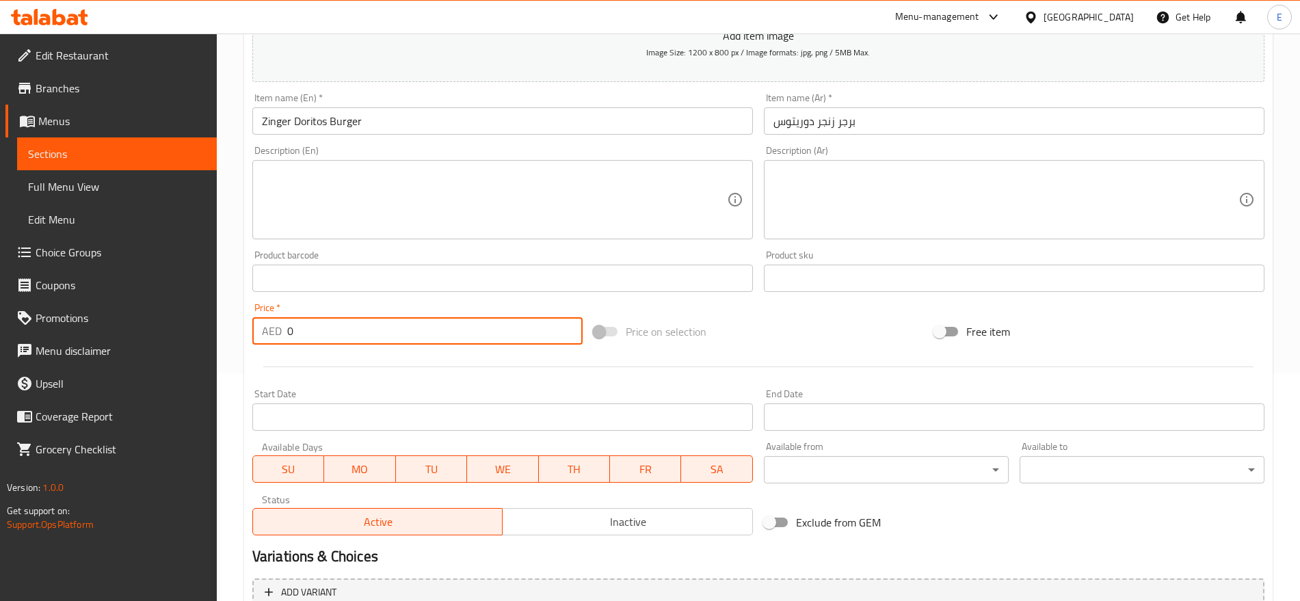
click at [325, 337] on input "0" at bounding box center [434, 330] width 295 height 27
type input "15"
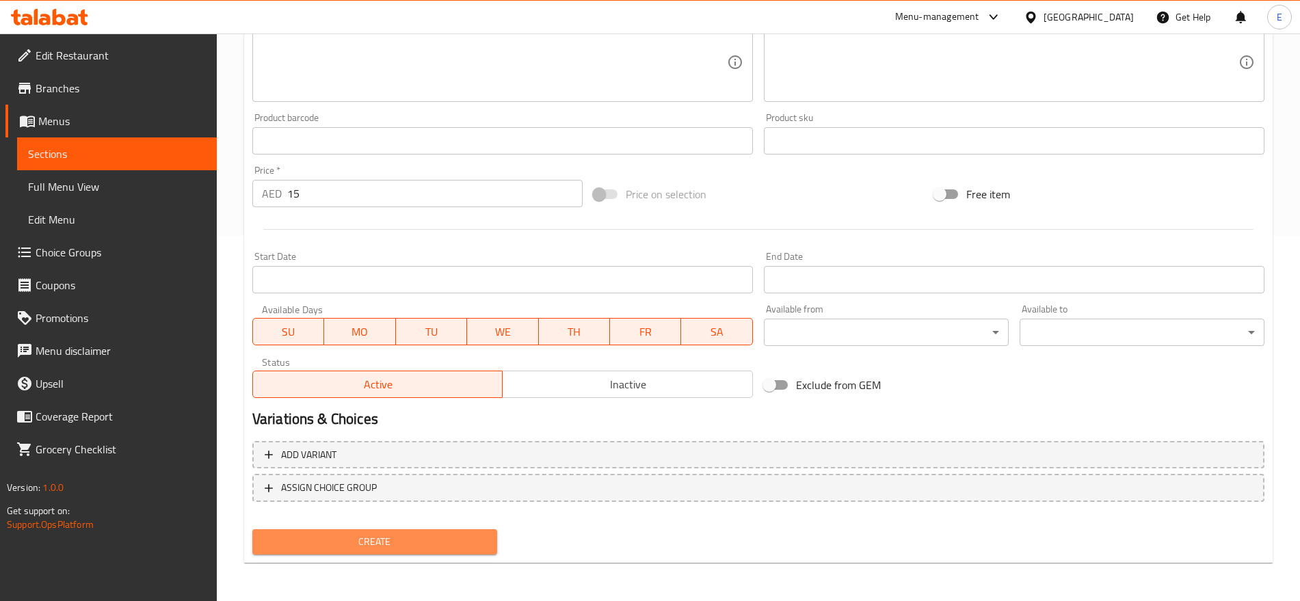
click at [414, 534] on span "Create" at bounding box center [374, 542] width 223 height 17
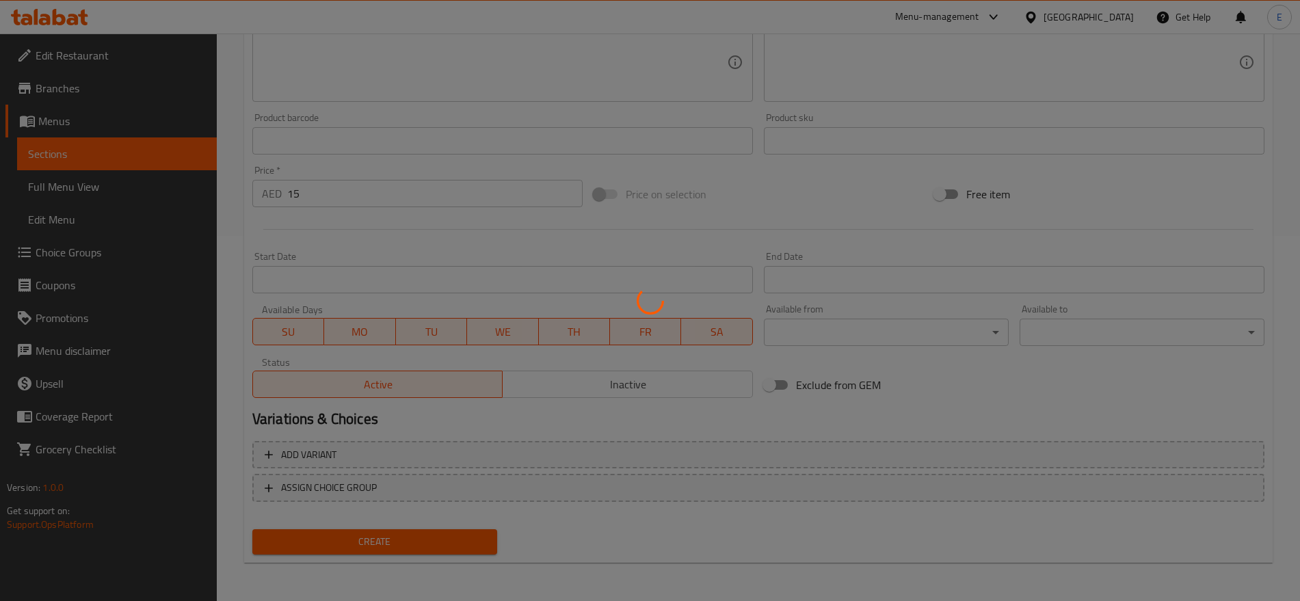
scroll to position [0, 0]
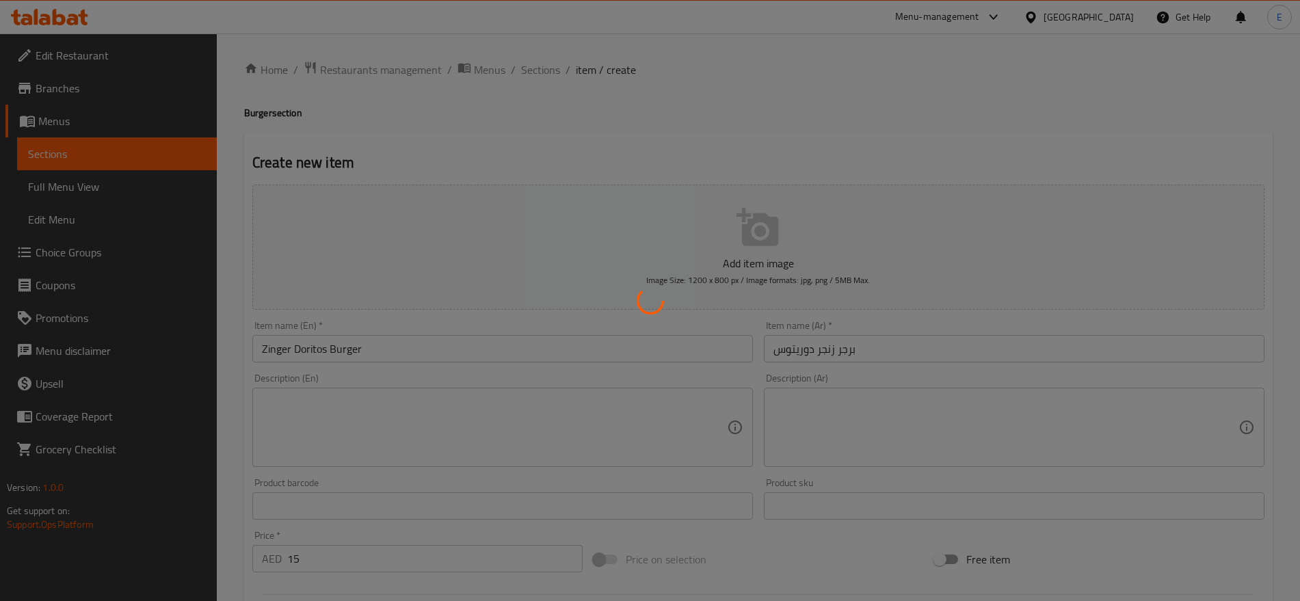
type input "0"
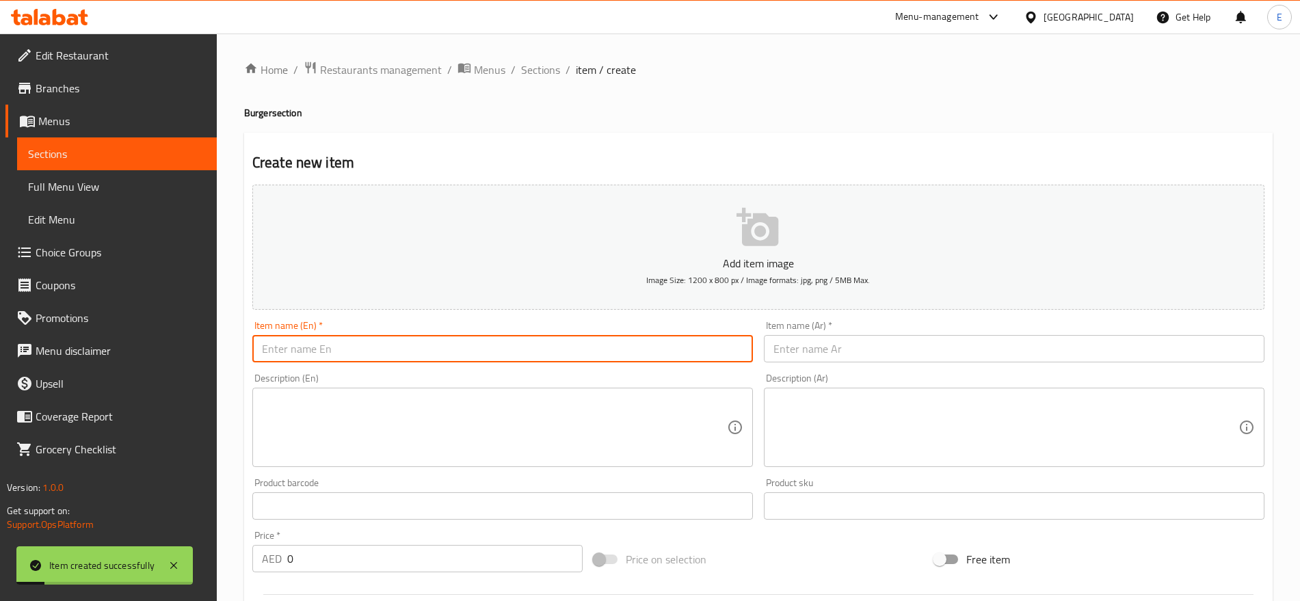
paste input "برجر دوريتوس دجاج الحم Doritos Burger Chi/Meat"
click at [410, 345] on input "برجر دوريتوس دجاج الحم Doritos Burger Chi/Meat" at bounding box center [502, 348] width 501 height 27
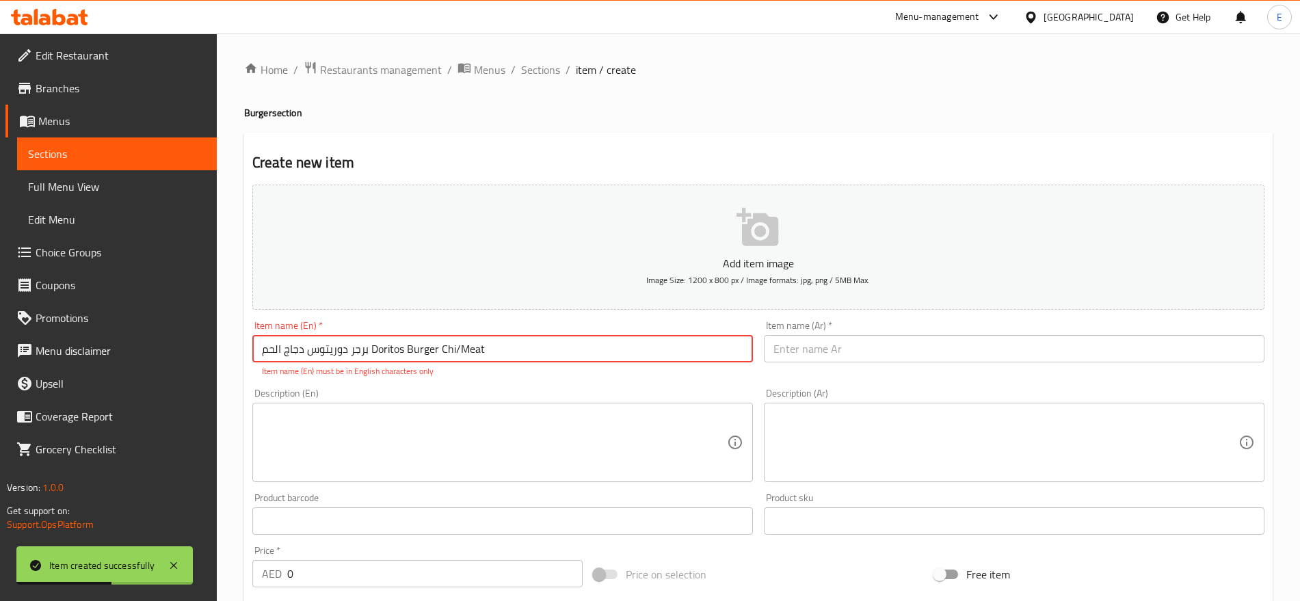
drag, startPoint x: 369, startPoint y: 349, endPoint x: 109, endPoint y: 356, distance: 260.0
click at [109, 356] on div "Edit Restaurant Branches Menus Sections Full Menu View Edit Menu Choice Groups …" at bounding box center [650, 508] width 1300 height 948
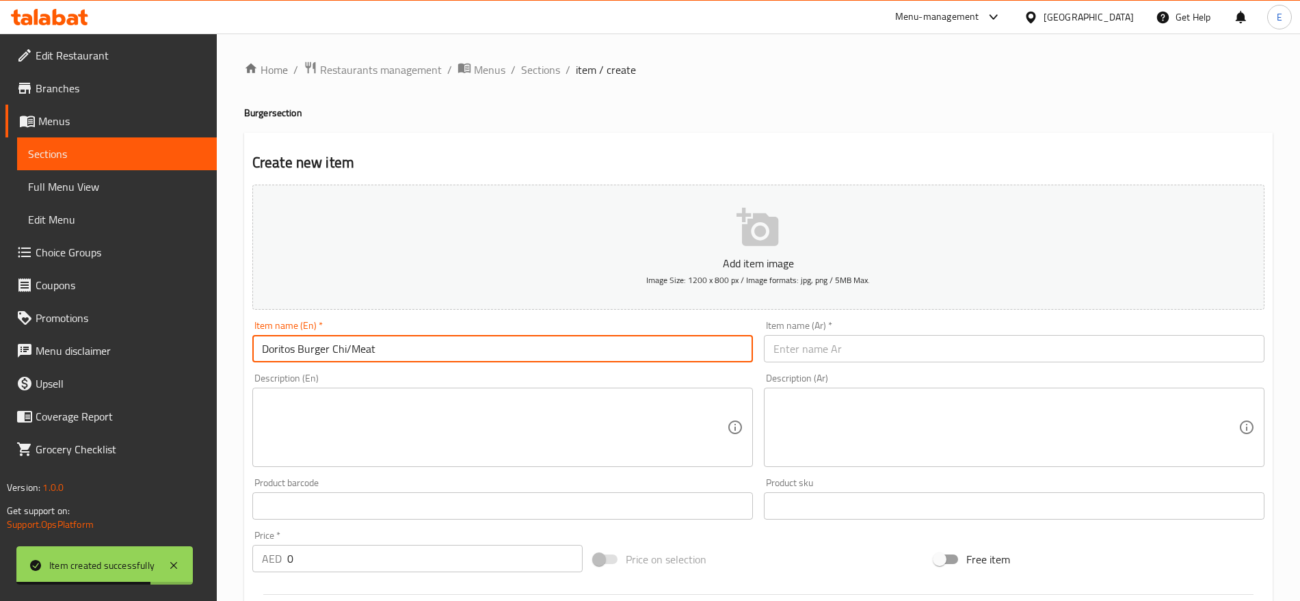
type input "Doritos Burger Chi/Meat"
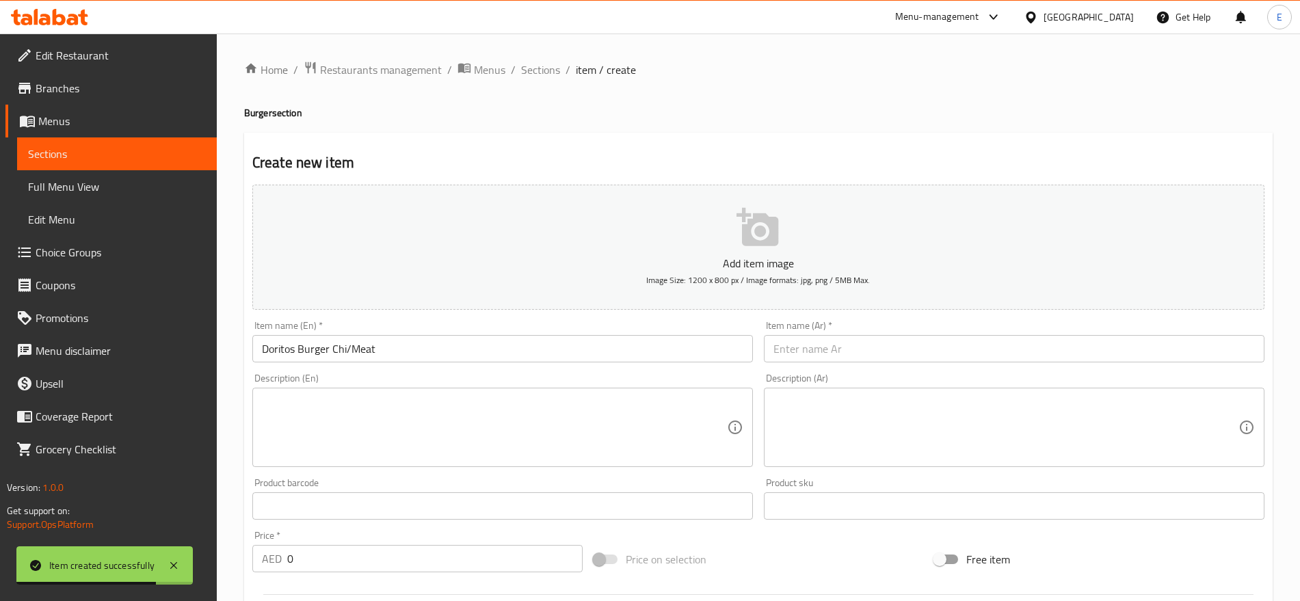
click at [923, 331] on div "Item name (Ar)   * Item name (Ar) *" at bounding box center [1014, 342] width 501 height 42
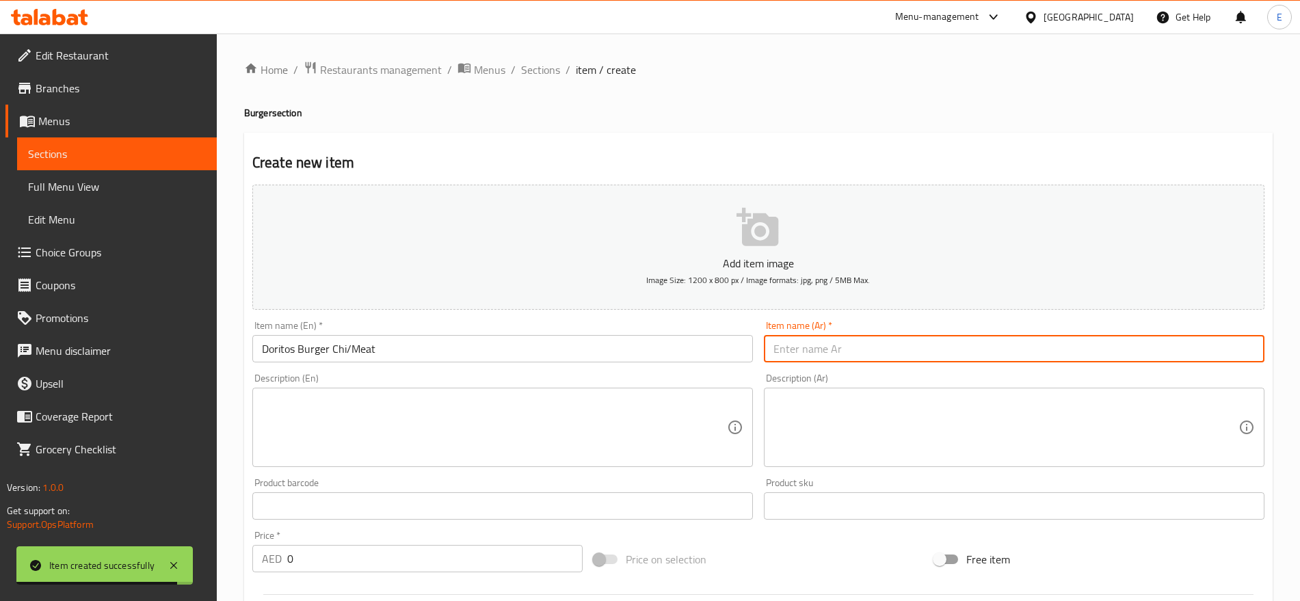
click at [871, 347] on input "text" at bounding box center [1014, 348] width 501 height 27
paste input "برجر دوريتوس دجاج الحم"
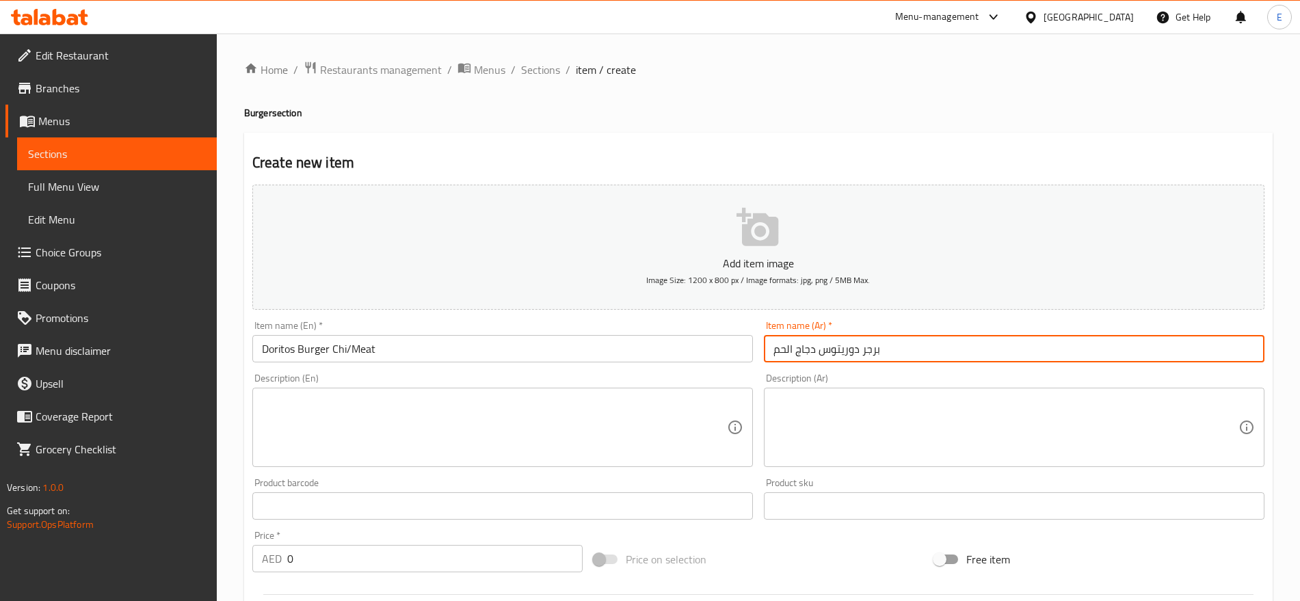
drag, startPoint x: 818, startPoint y: 352, endPoint x: 607, endPoint y: 377, distance: 212.1
click at [607, 377] on div "Add item image Image Size: 1200 x 800 px / Image formats: jpg, png / 5MB Max. I…" at bounding box center [758, 474] width 1023 height 590
type input "برجر دوريتوس"
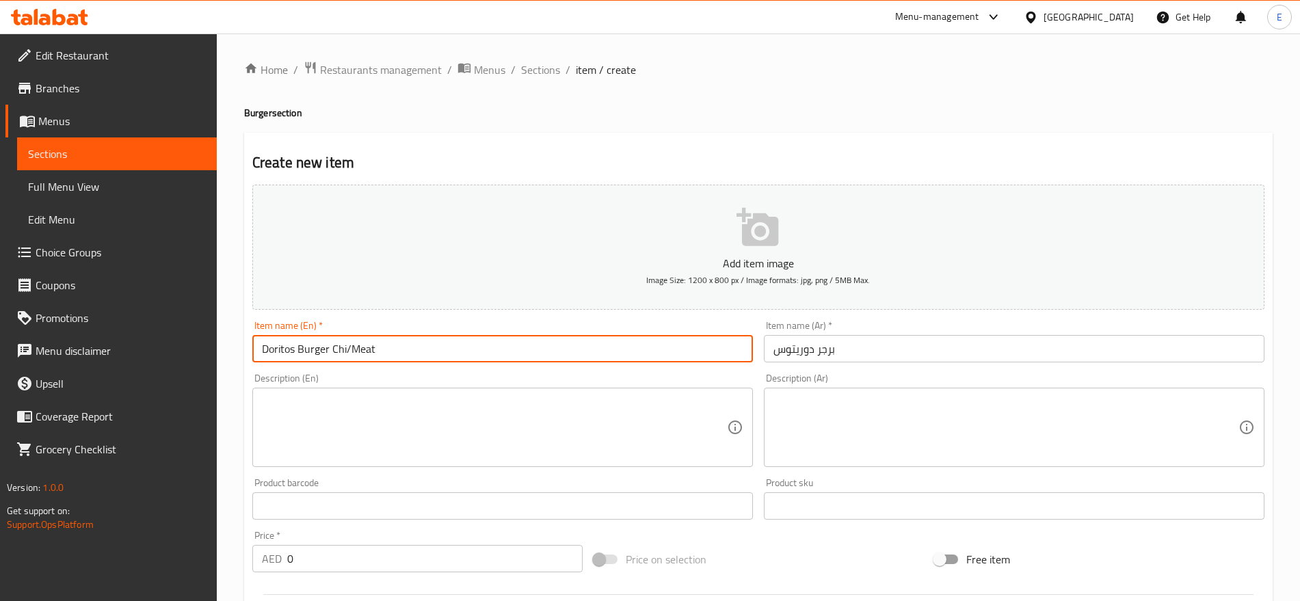
click at [373, 346] on input "Doritos Burger Chi/Meat" at bounding box center [502, 348] width 501 height 27
drag, startPoint x: 381, startPoint y: 349, endPoint x: 328, endPoint y: 351, distance: 52.7
click at [328, 351] on input "Doritos Burger Chi/Meat" at bounding box center [502, 348] width 501 height 27
type input "Doritos Burger"
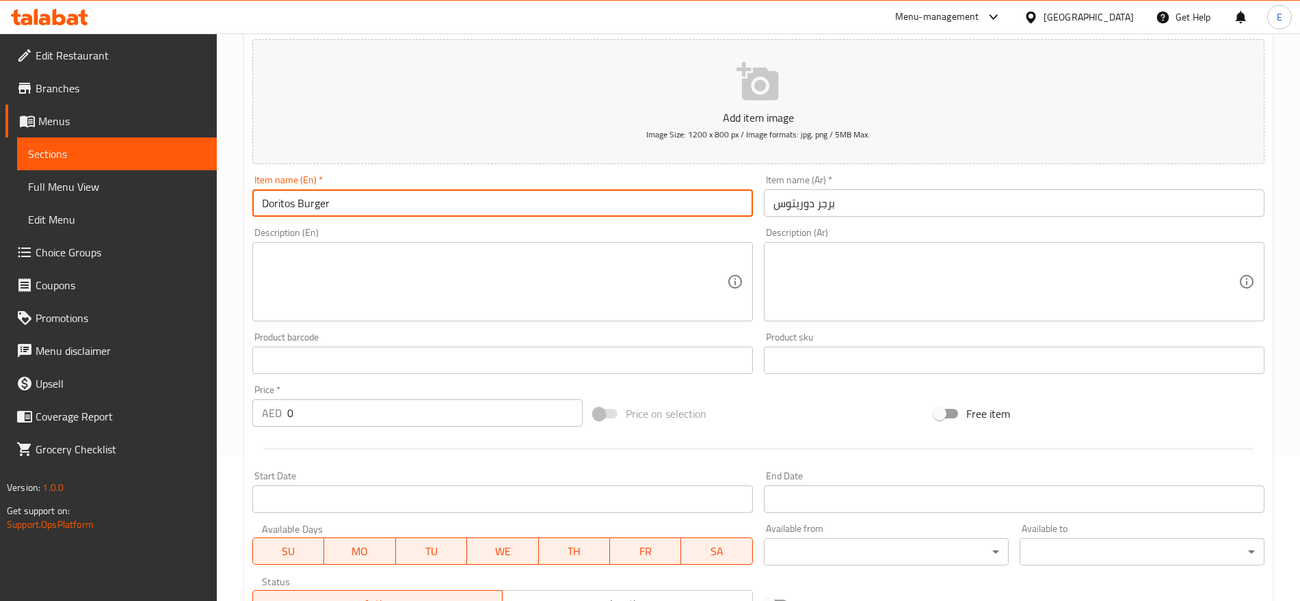
scroll to position [365, 0]
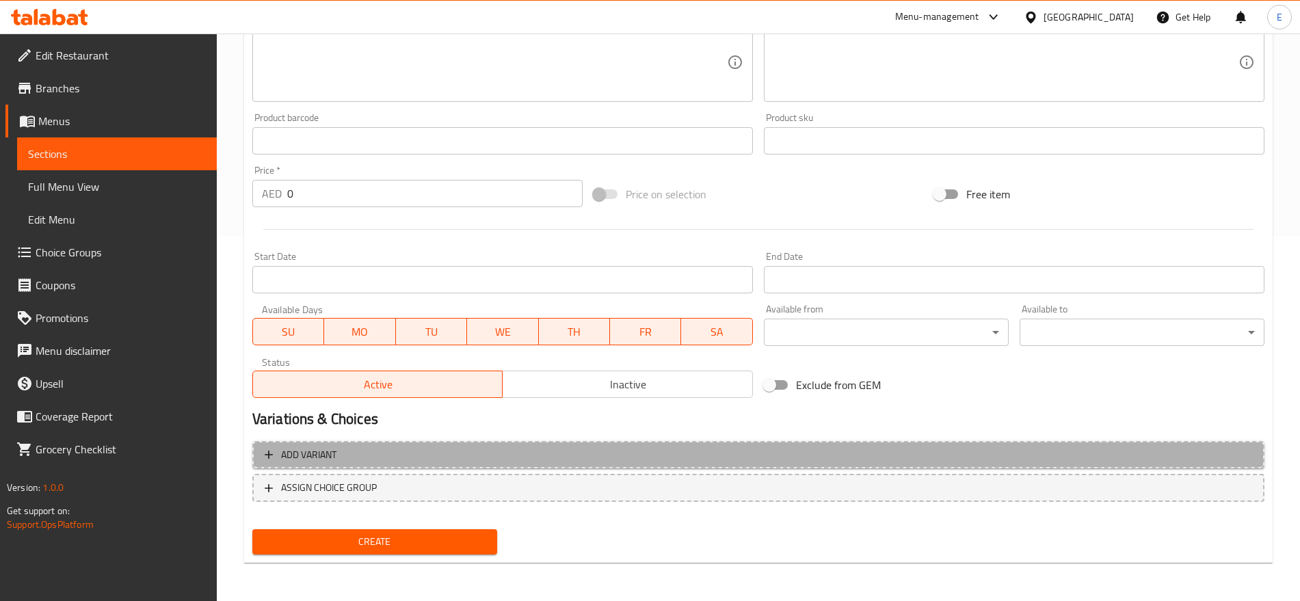
click at [368, 447] on span "Add variant" at bounding box center [759, 455] width 988 height 17
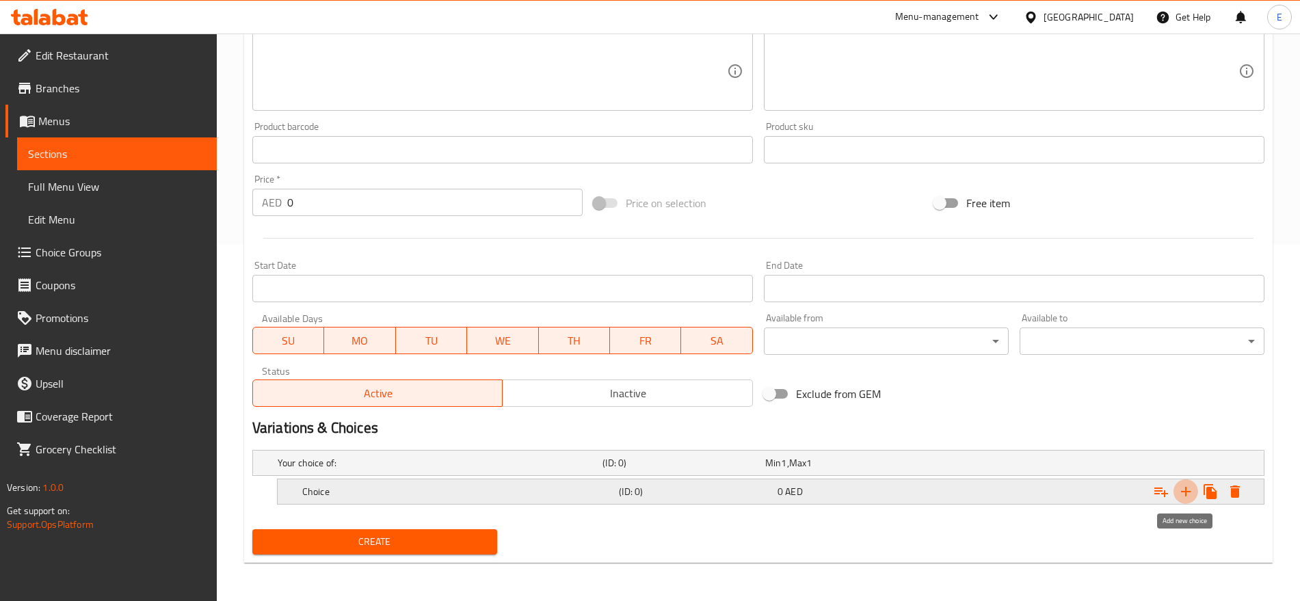
click at [1189, 482] on button "Expand" at bounding box center [1186, 491] width 25 height 25
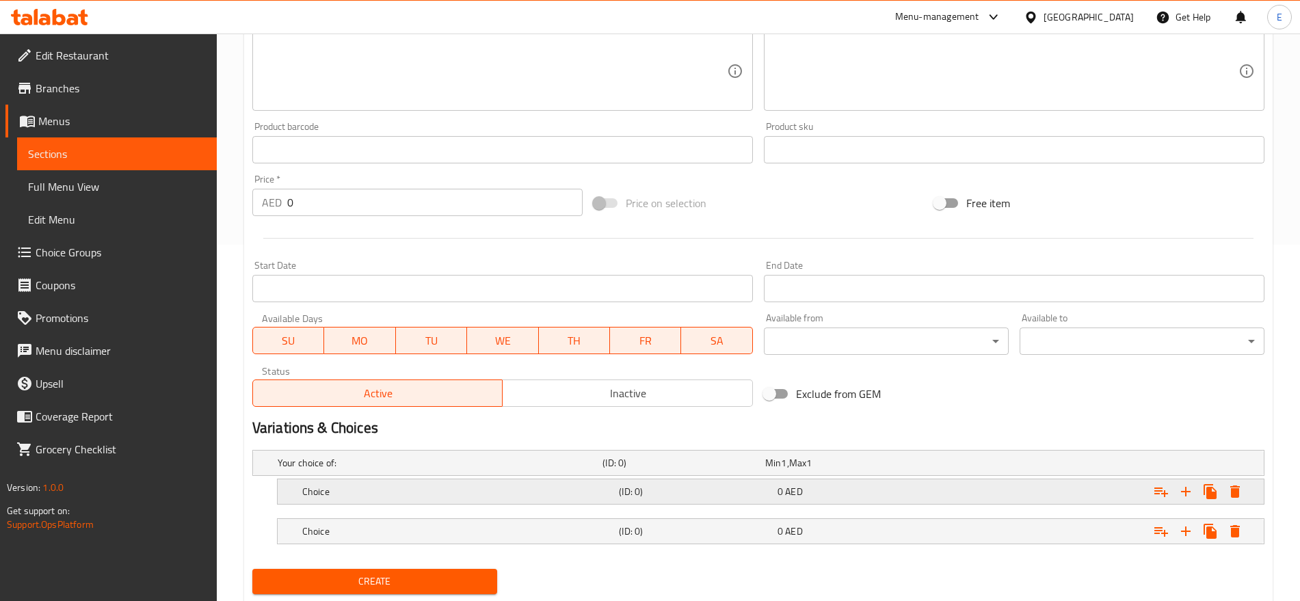
click at [763, 473] on div "(ID: 0)" at bounding box center [681, 462] width 163 height 19
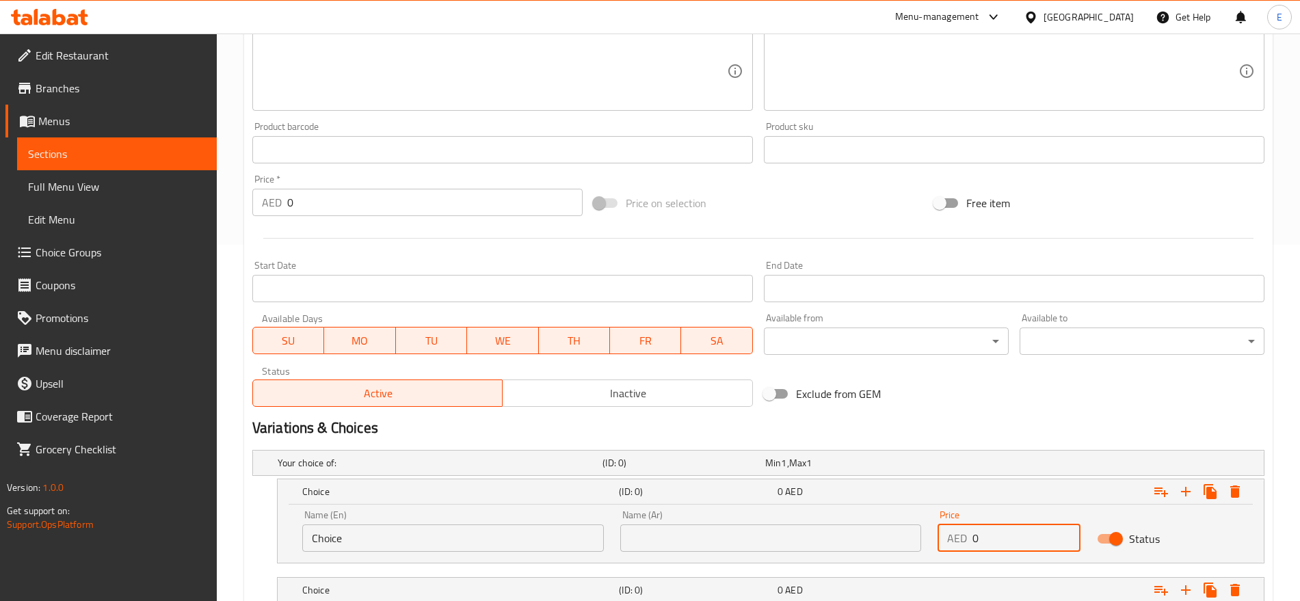
drag, startPoint x: 1006, startPoint y: 534, endPoint x: 704, endPoint y: 515, distance: 302.9
click at [704, 515] on div "Name (En) Choice Name (En) Name (Ar) Name (Ar) Price AED 0 Price Status" at bounding box center [771, 531] width 954 height 58
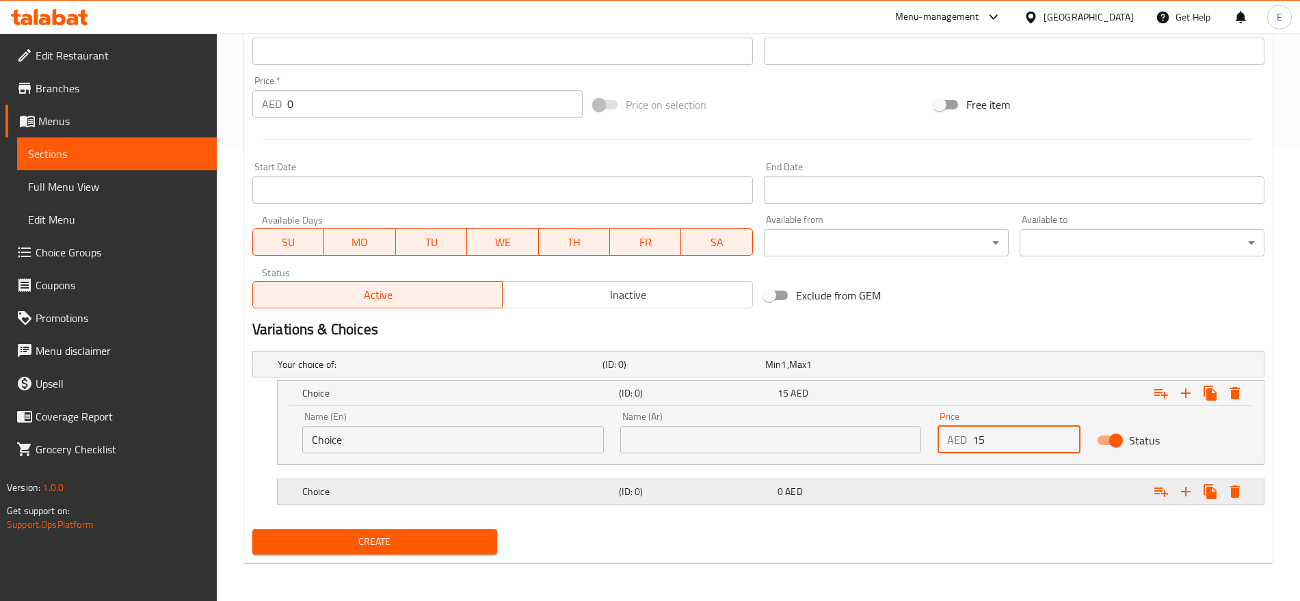
type input "15"
click at [962, 367] on div "Expand" at bounding box center [1087, 364] width 325 height 5
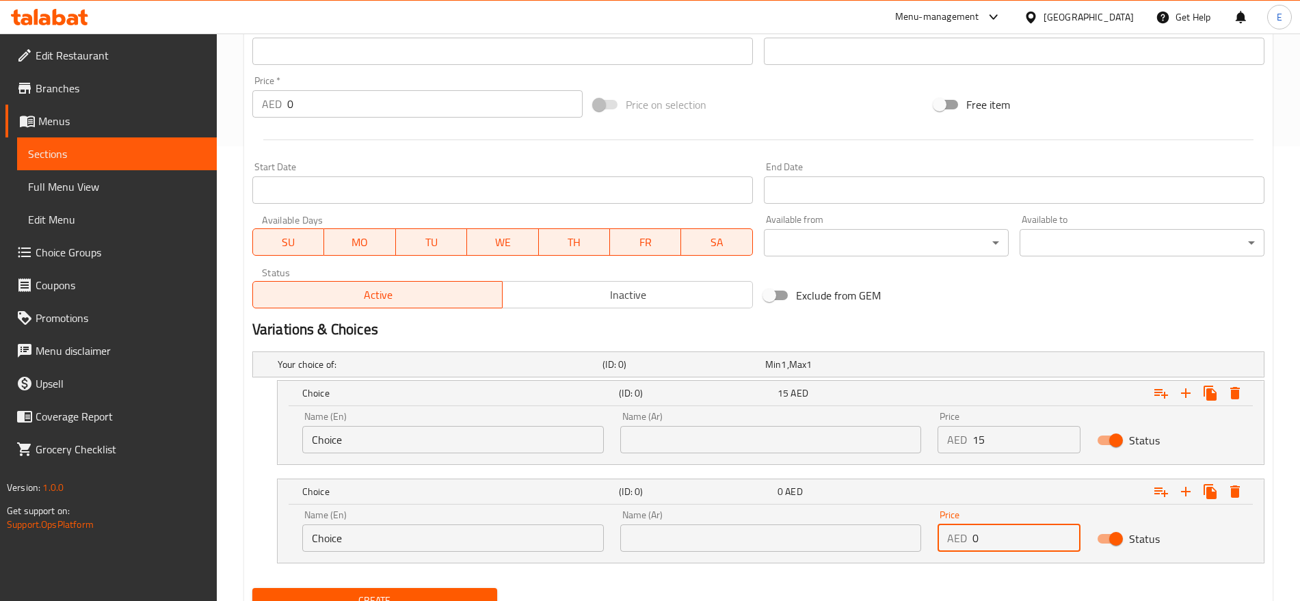
drag, startPoint x: 1013, startPoint y: 534, endPoint x: 792, endPoint y: 566, distance: 223.2
click at [792, 566] on div "Your choice of: (ID: 0) Min 1 , Max 1 Name (En) Your choice of: Name (En) Name …" at bounding box center [758, 464] width 1023 height 237
type input "15"
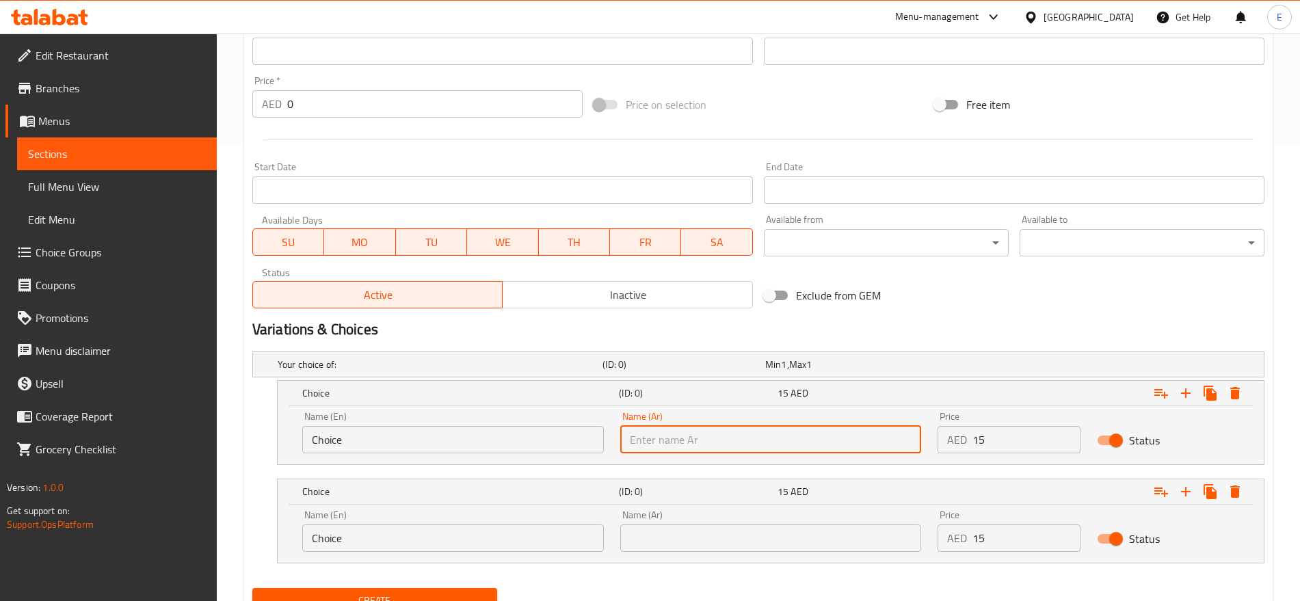
click at [661, 433] on input "text" at bounding box center [771, 439] width 302 height 27
type input "دج"
click at [252, 588] on button "Create" at bounding box center [374, 600] width 245 height 25
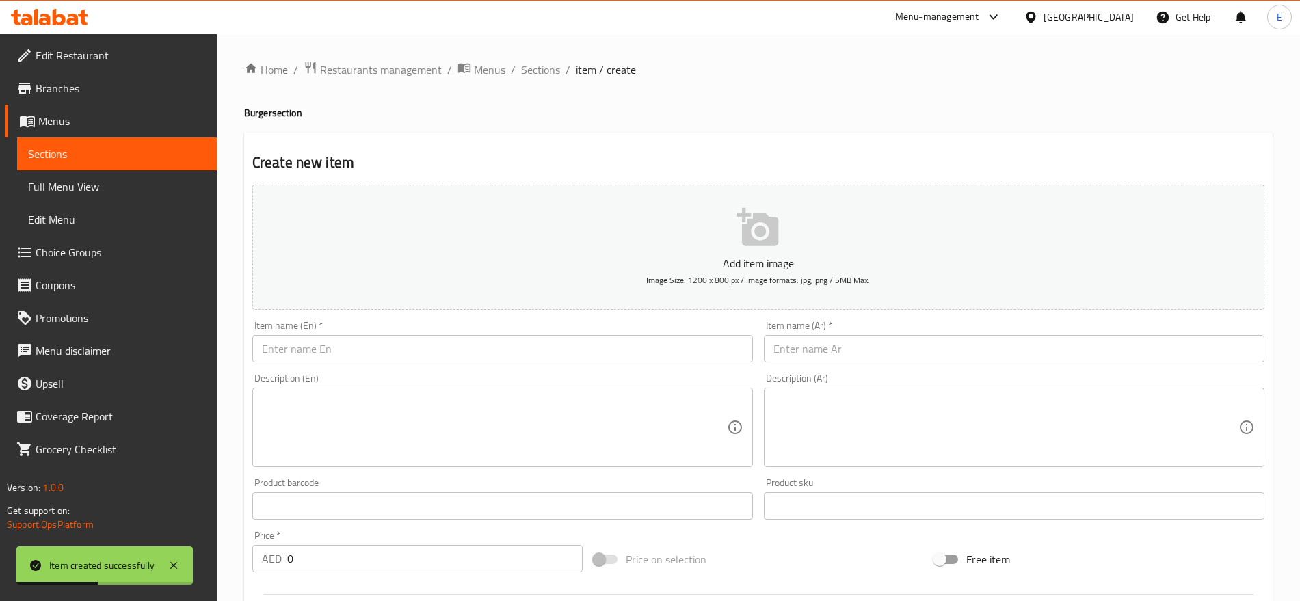
click at [547, 66] on span "Sections" at bounding box center [540, 70] width 39 height 16
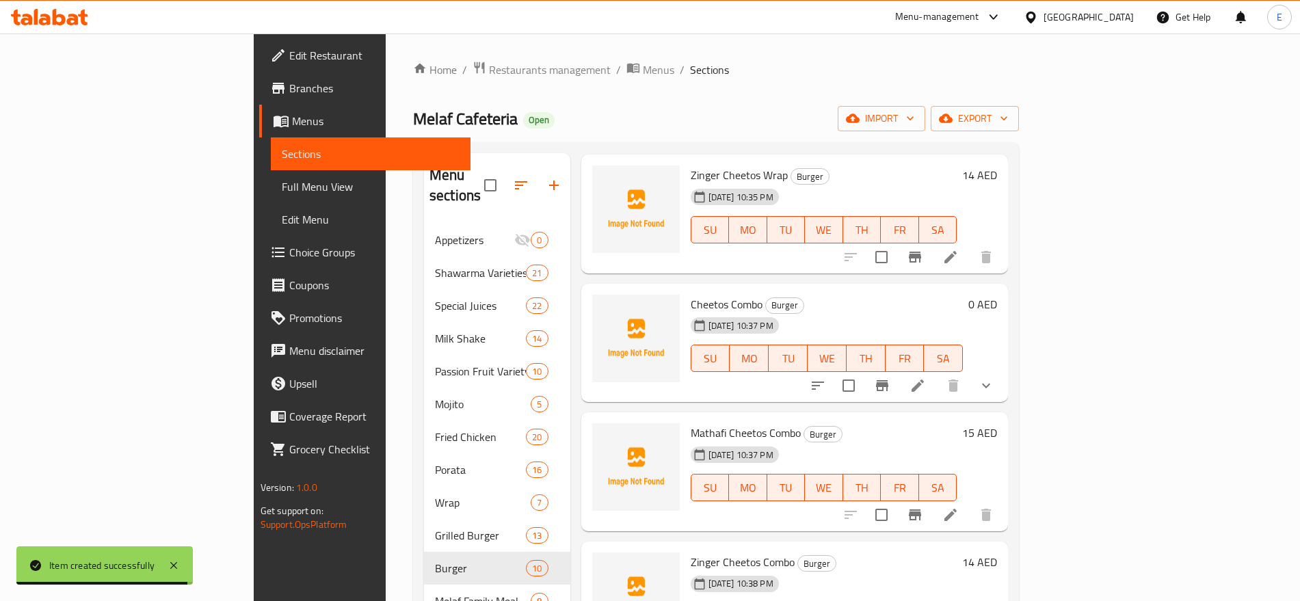
scroll to position [335, 0]
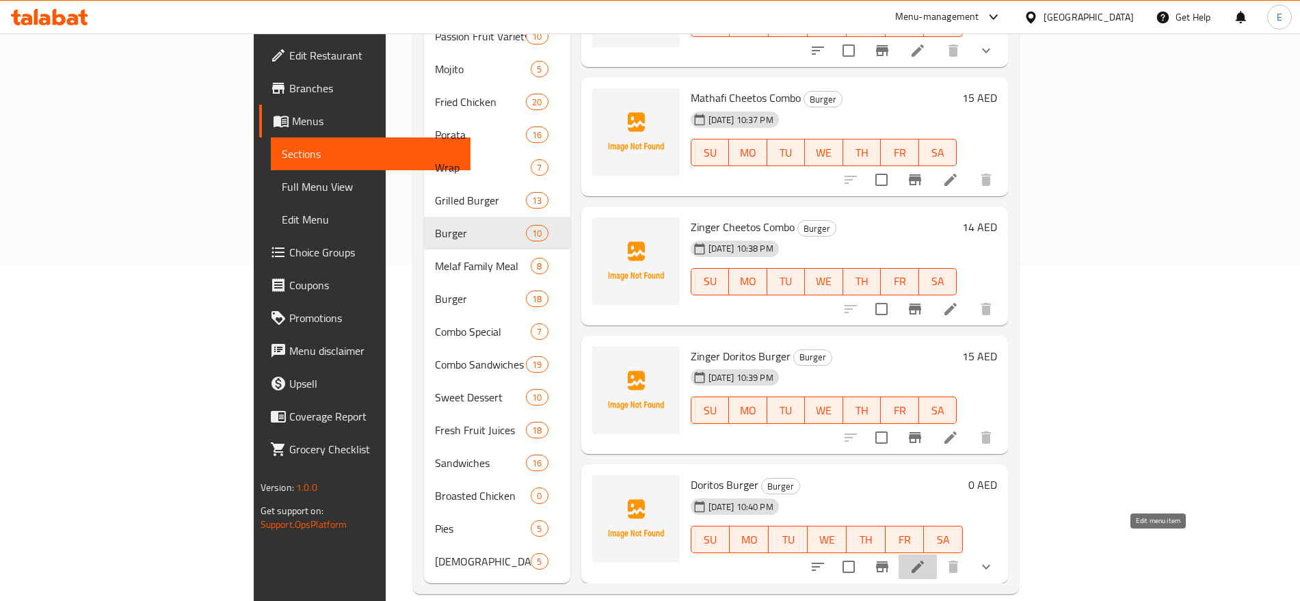
click at [926, 559] on icon at bounding box center [918, 567] width 16 height 16
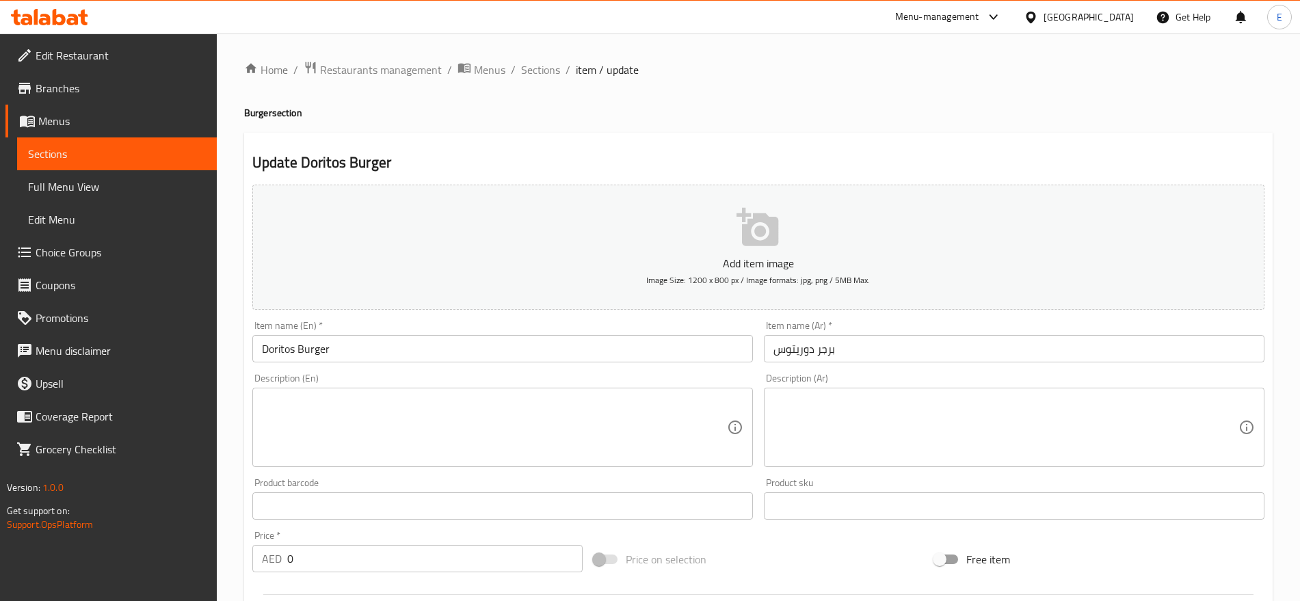
scroll to position [396, 0]
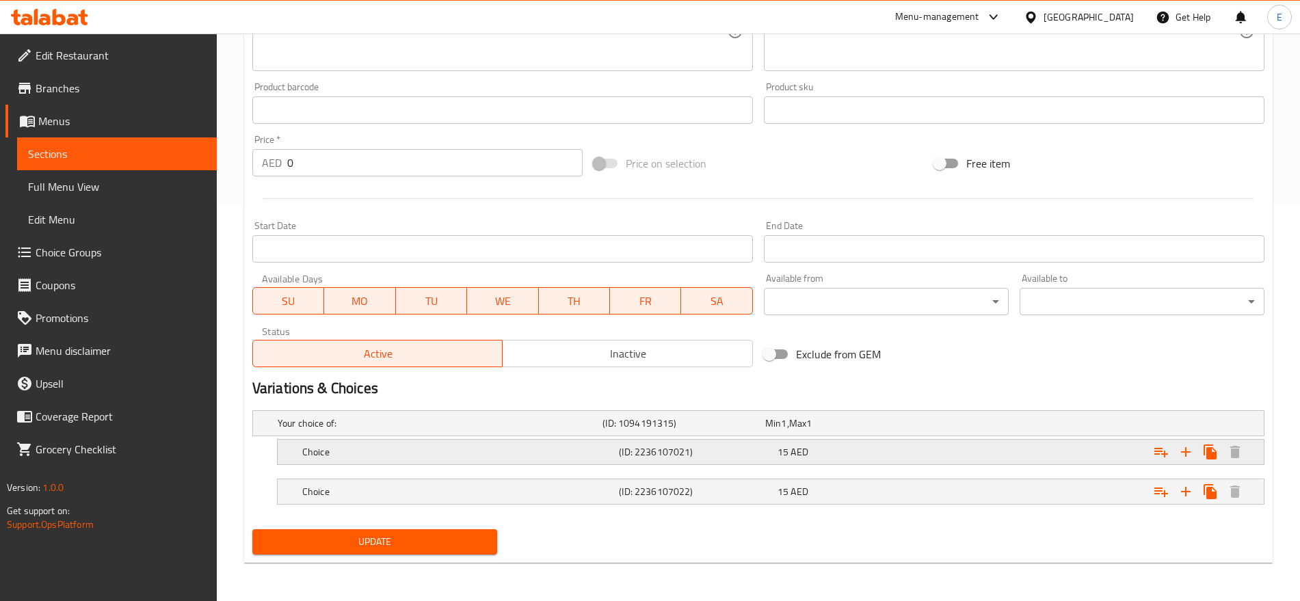
click at [908, 430] on div "15 AED" at bounding box center [843, 424] width 157 height 14
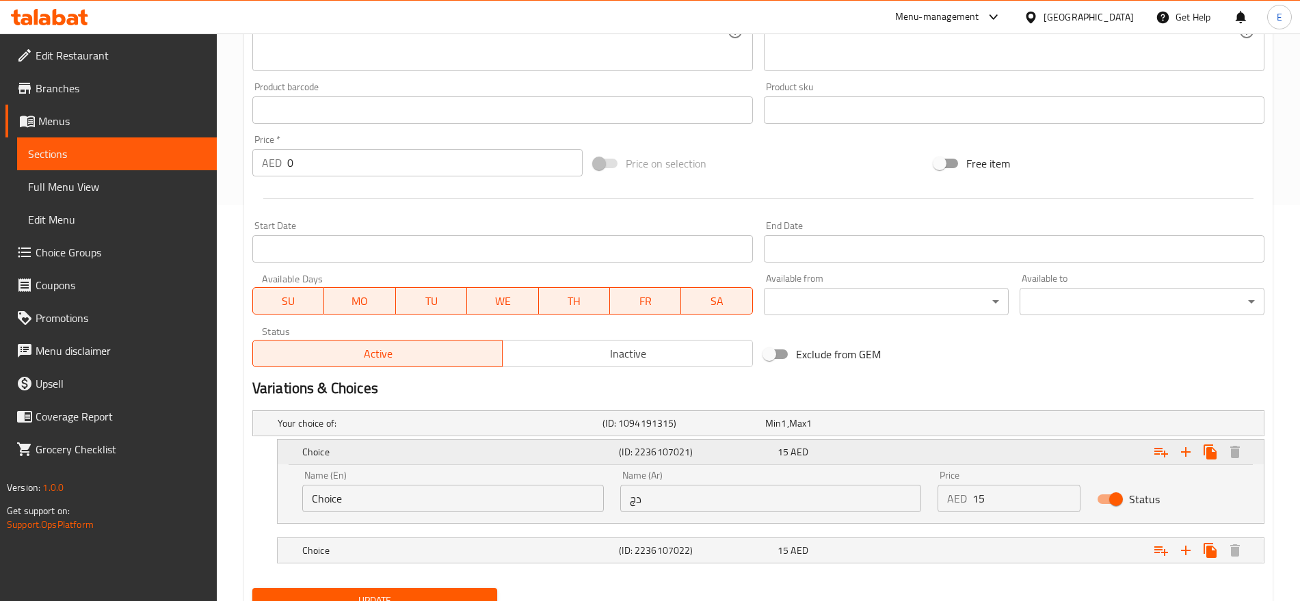
scroll to position [455, 0]
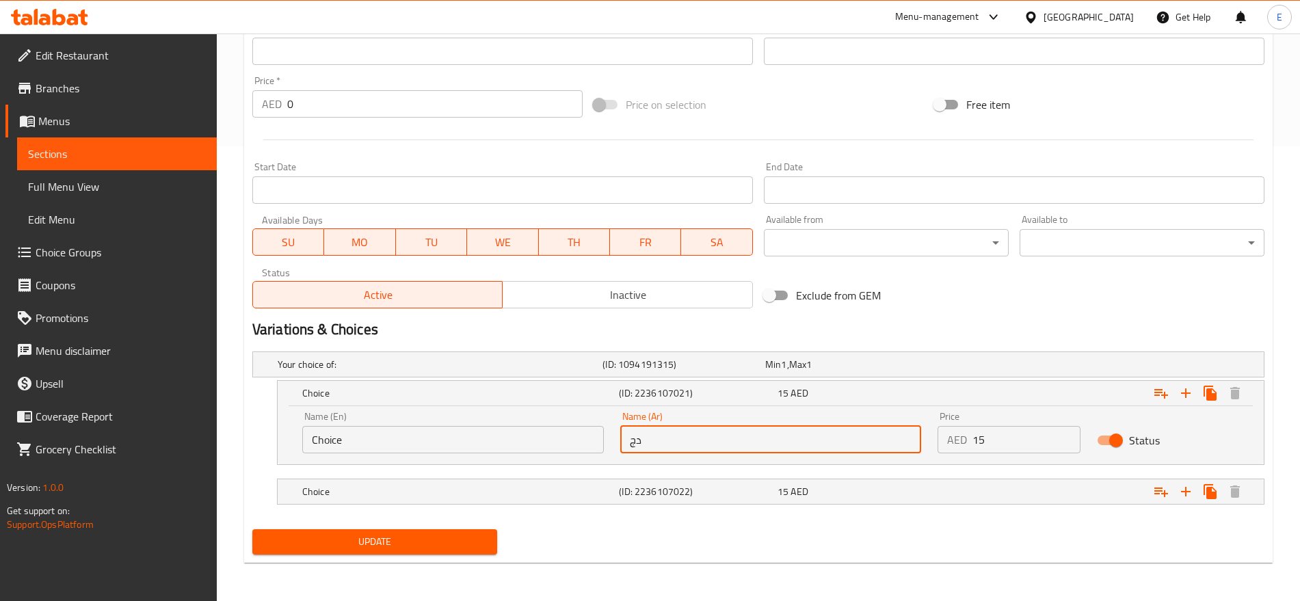
click at [853, 445] on input "دج" at bounding box center [771, 439] width 302 height 27
type input "دجاج"
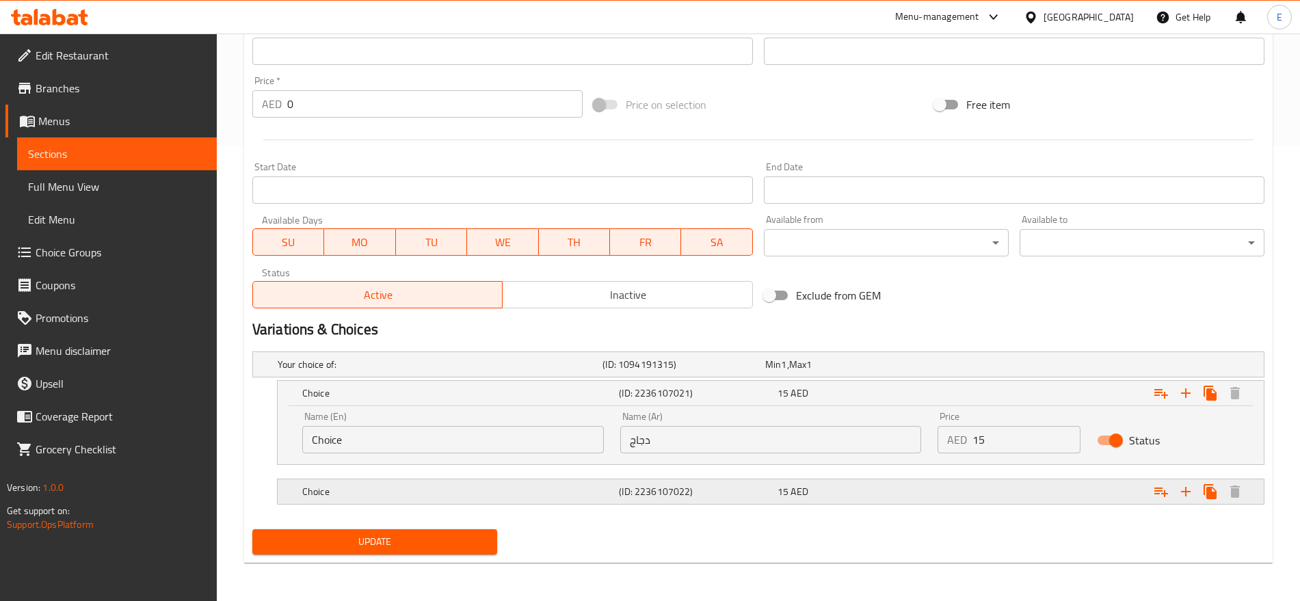
click at [750, 371] on h5 "(ID: 2236107022)" at bounding box center [681, 365] width 157 height 14
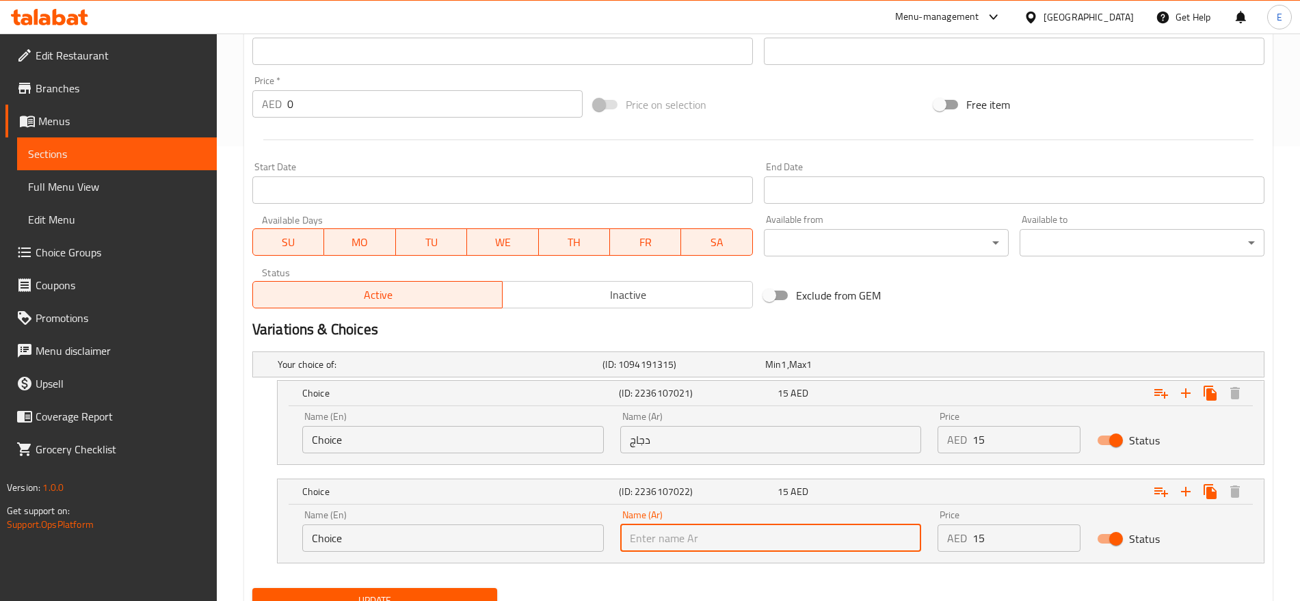
click at [770, 536] on input "text" at bounding box center [771, 538] width 302 height 27
type input "لحم"
click at [481, 448] on input "Choice" at bounding box center [453, 439] width 302 height 27
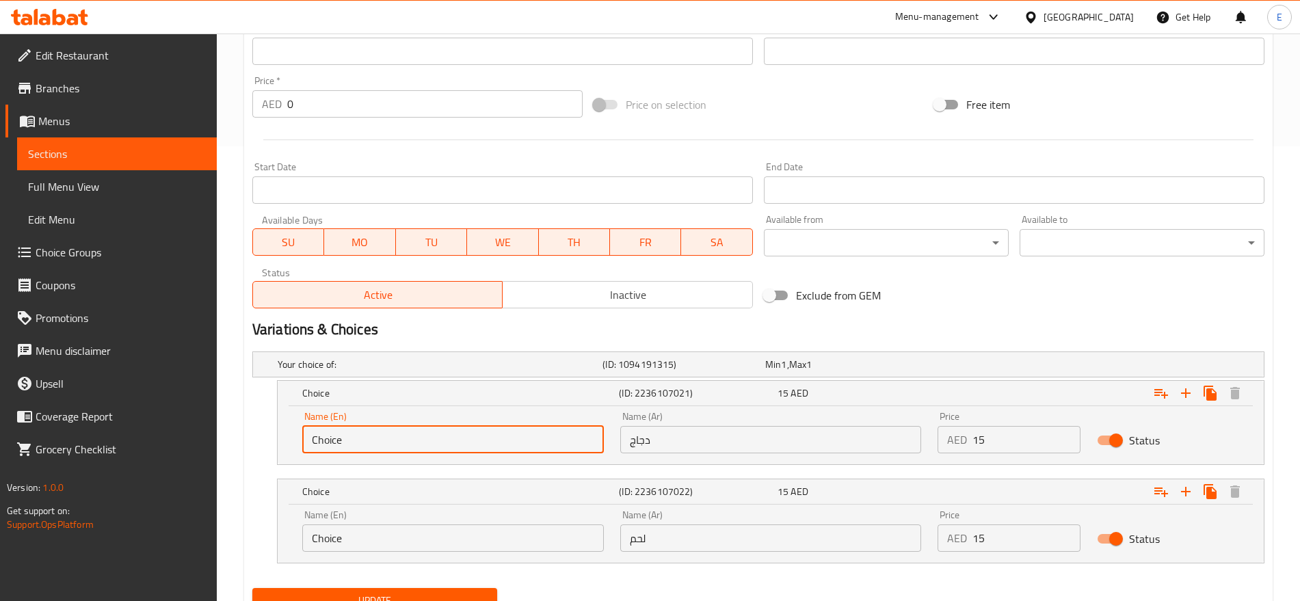
click at [481, 448] on input "Choice" at bounding box center [453, 439] width 302 height 27
type input "Chicken"
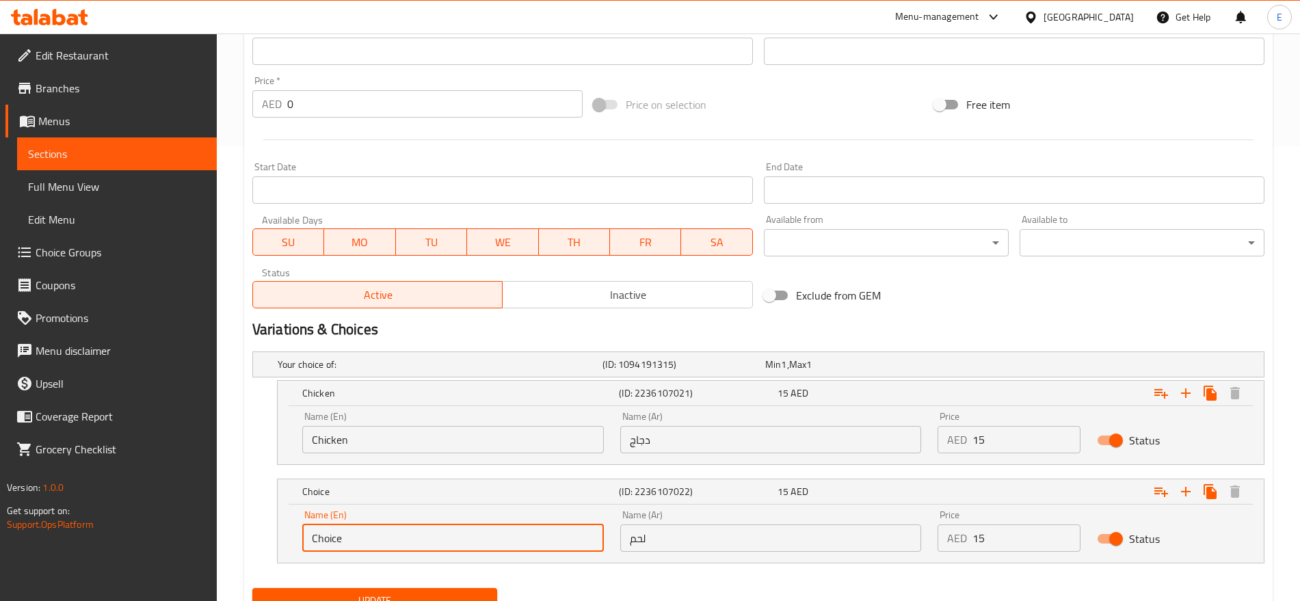
click at [467, 537] on input "Choice" at bounding box center [453, 538] width 302 height 27
type input "’"
type input "Meat"
click at [513, 471] on nav at bounding box center [758, 473] width 1012 height 11
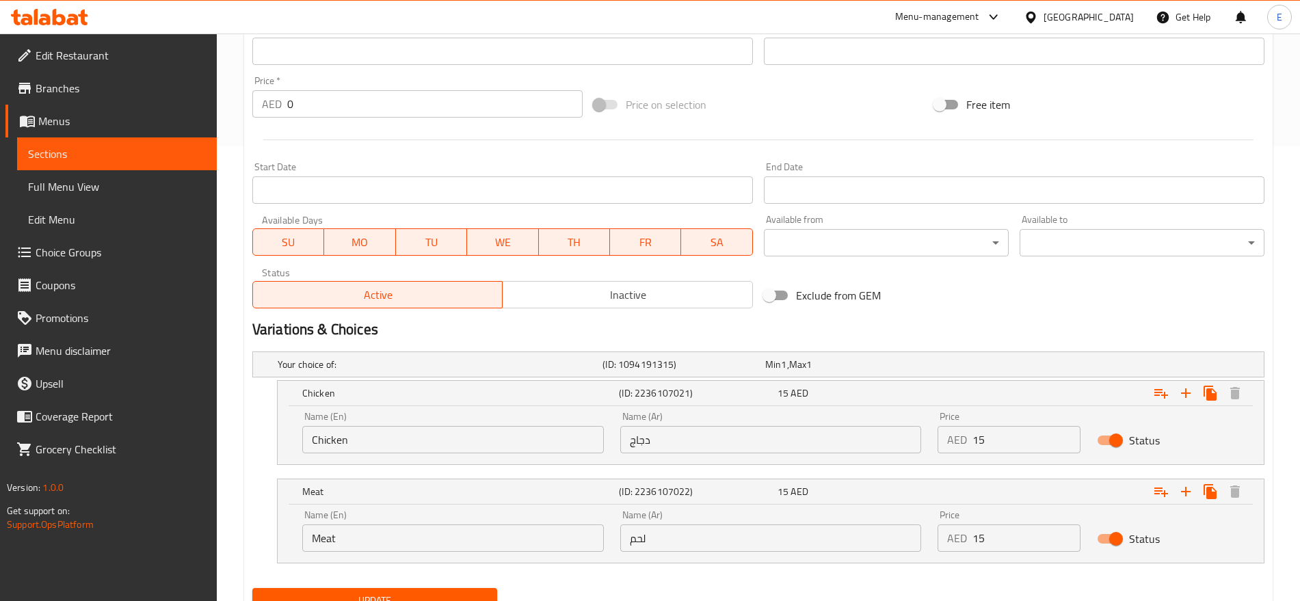
scroll to position [514, 0]
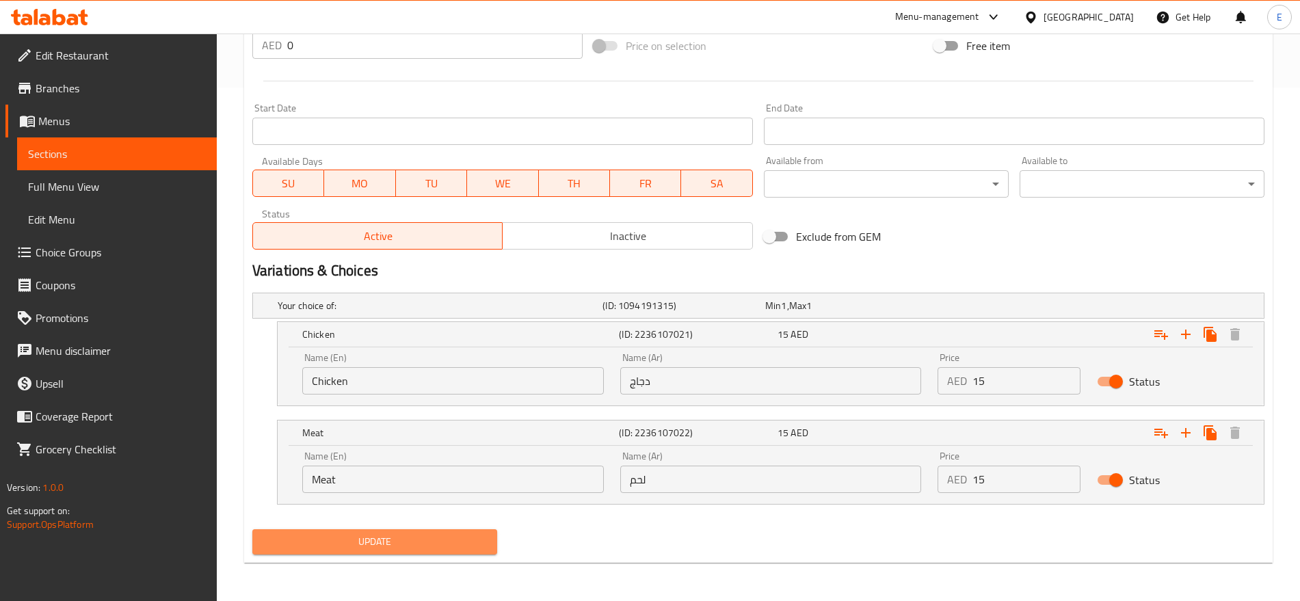
click at [398, 531] on button "Update" at bounding box center [374, 541] width 245 height 25
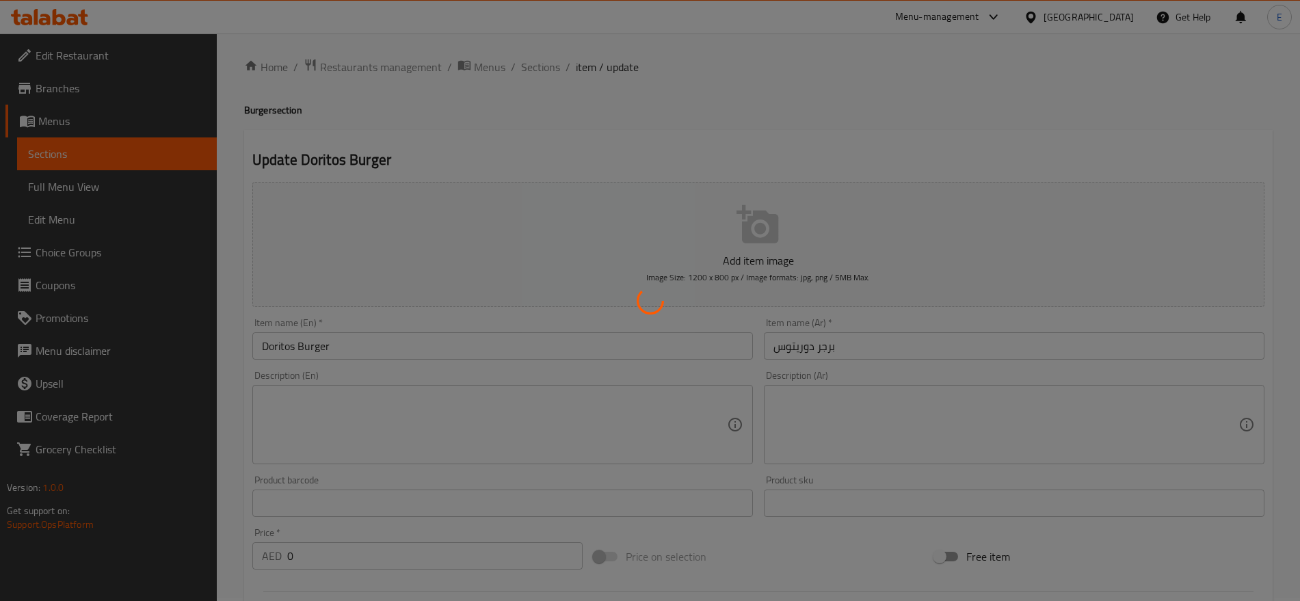
scroll to position [0, 0]
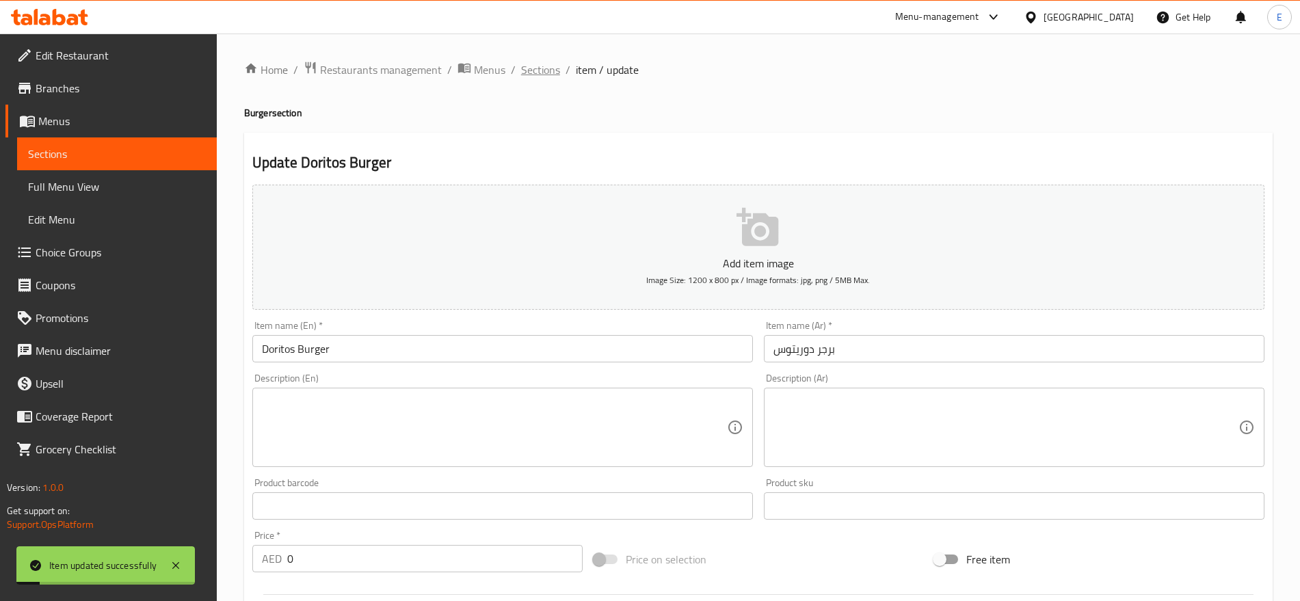
click at [527, 68] on span "Sections" at bounding box center [540, 70] width 39 height 16
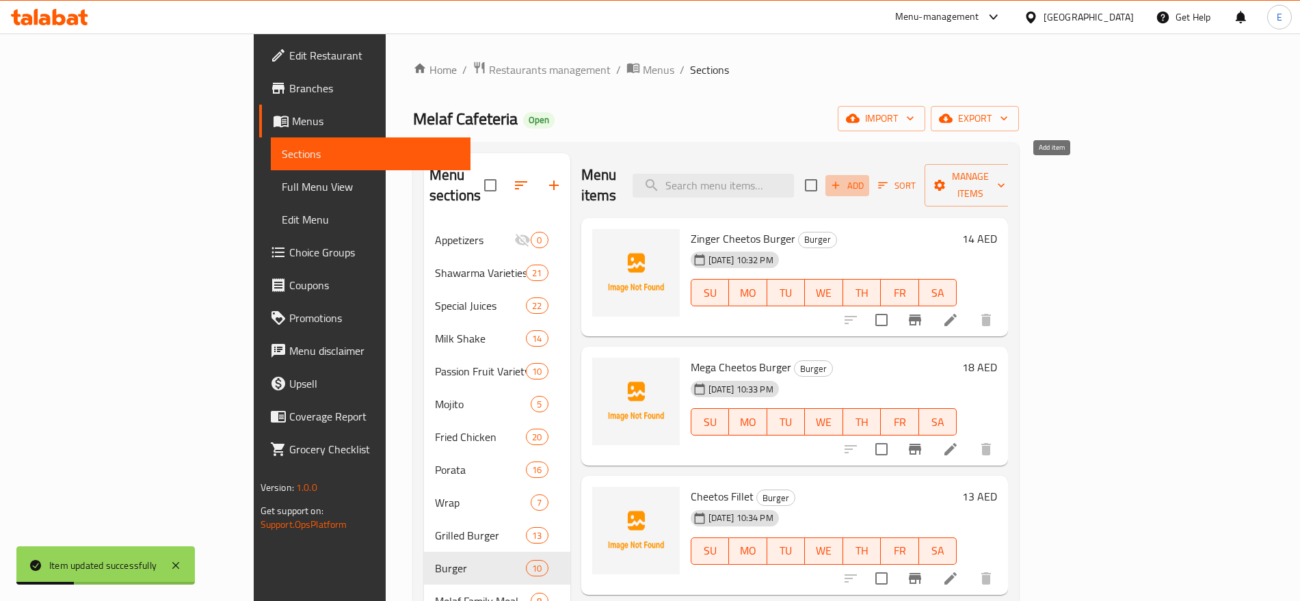
click at [866, 180] on span "Add" at bounding box center [847, 186] width 37 height 16
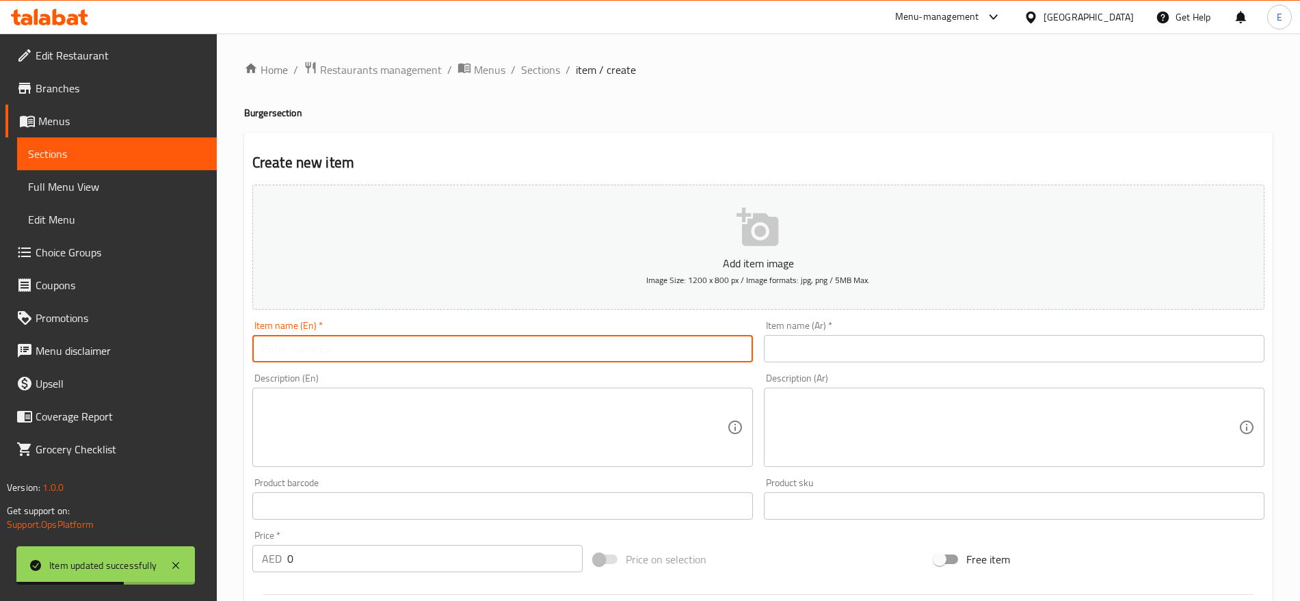
paste input "راب زنجر دوريتوس Doritos Zinger Wrap"
click at [424, 358] on input "راب زنجر دوريتوس Doritos Zinger Wrap" at bounding box center [502, 348] width 501 height 27
drag, startPoint x: 340, startPoint y: 351, endPoint x: 260, endPoint y: 360, distance: 80.5
click at [260, 360] on input "راب زنجر دوريتوس Doritos Zinger Wrap" at bounding box center [502, 348] width 501 height 27
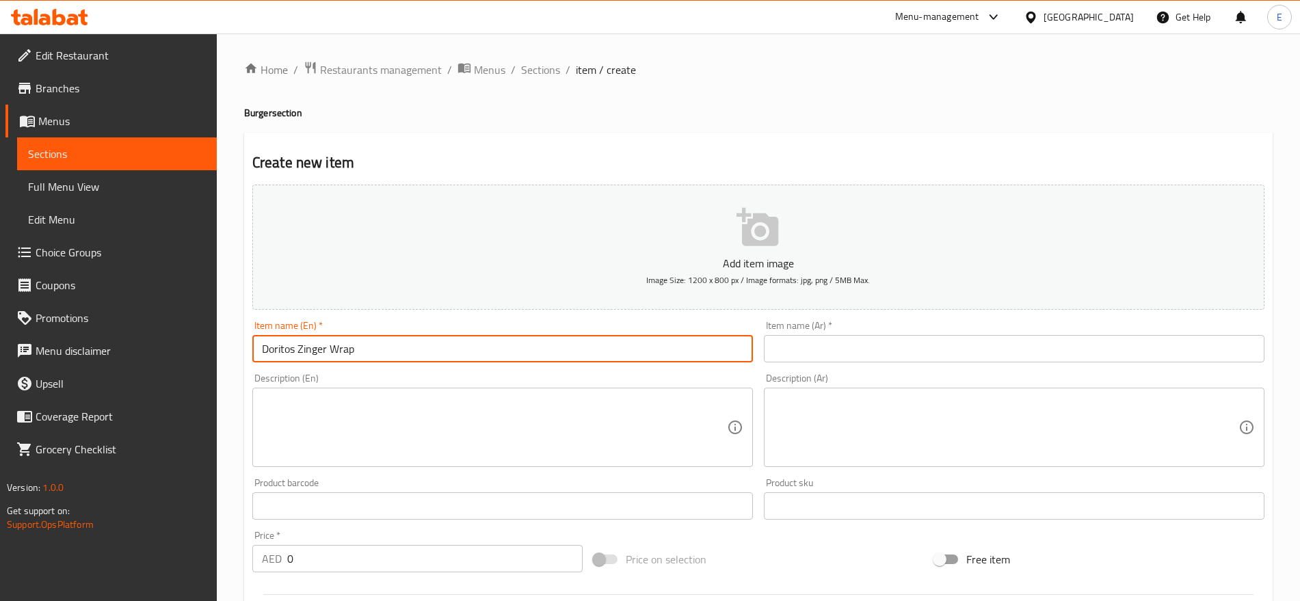
type input "Doritos Zinger Wrap"
click at [884, 353] on input "text" at bounding box center [1014, 348] width 501 height 27
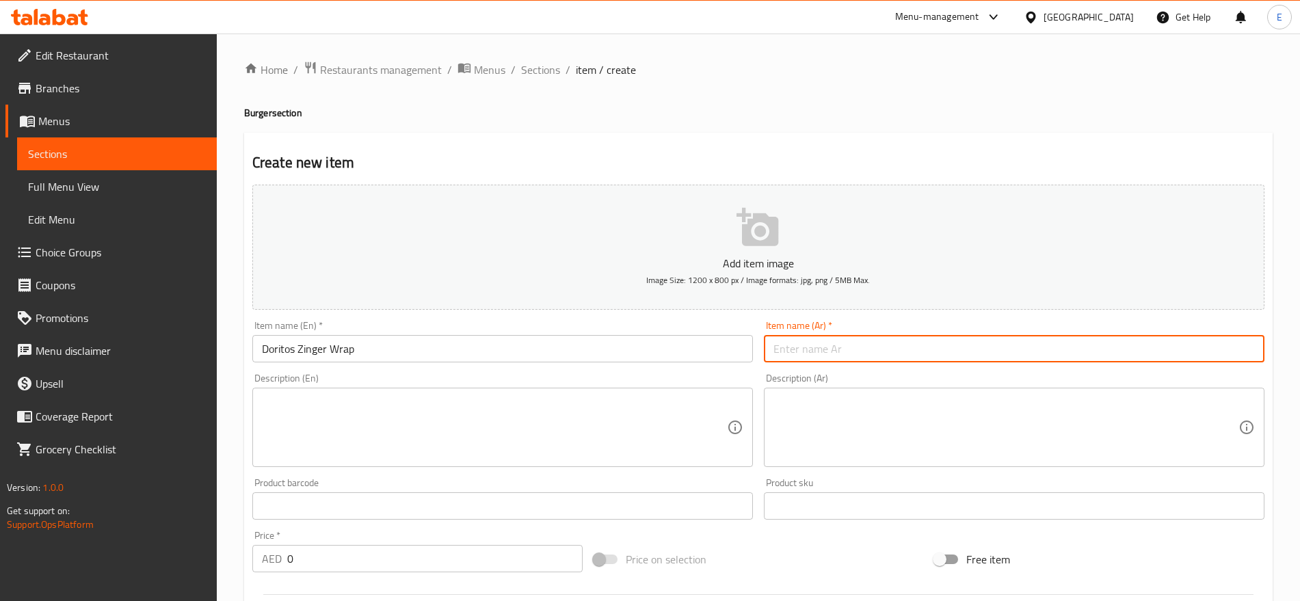
paste input "راب زنجر دوريتوس"
type input "راب زنجر دوريتوس"
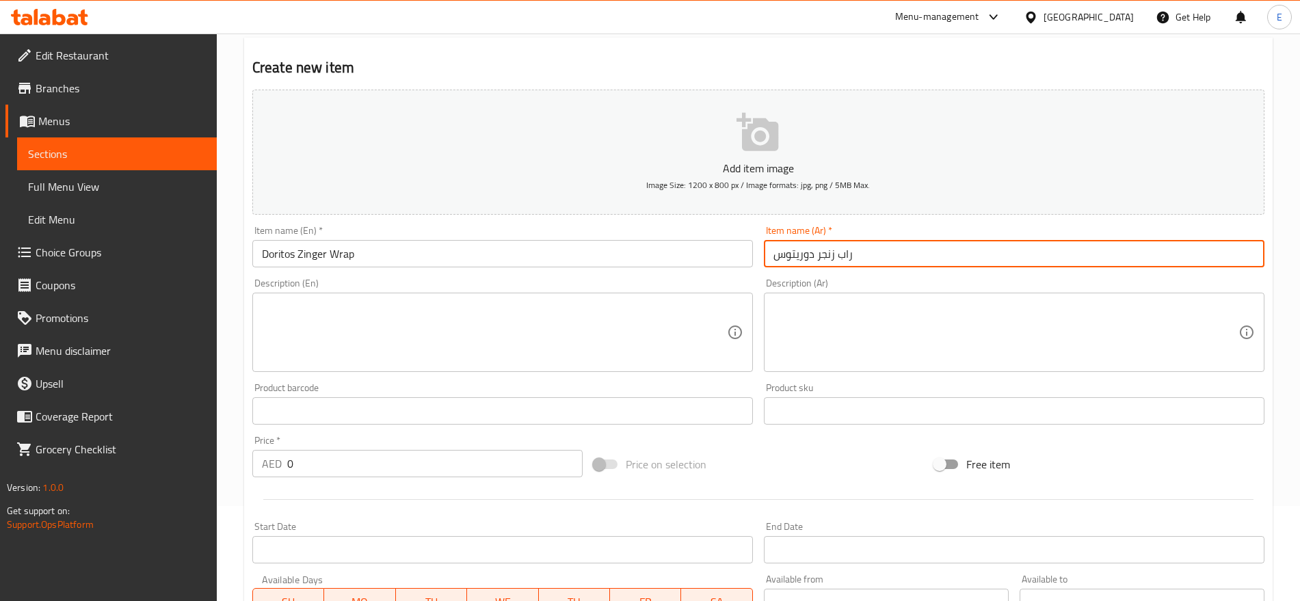
scroll to position [96, 0]
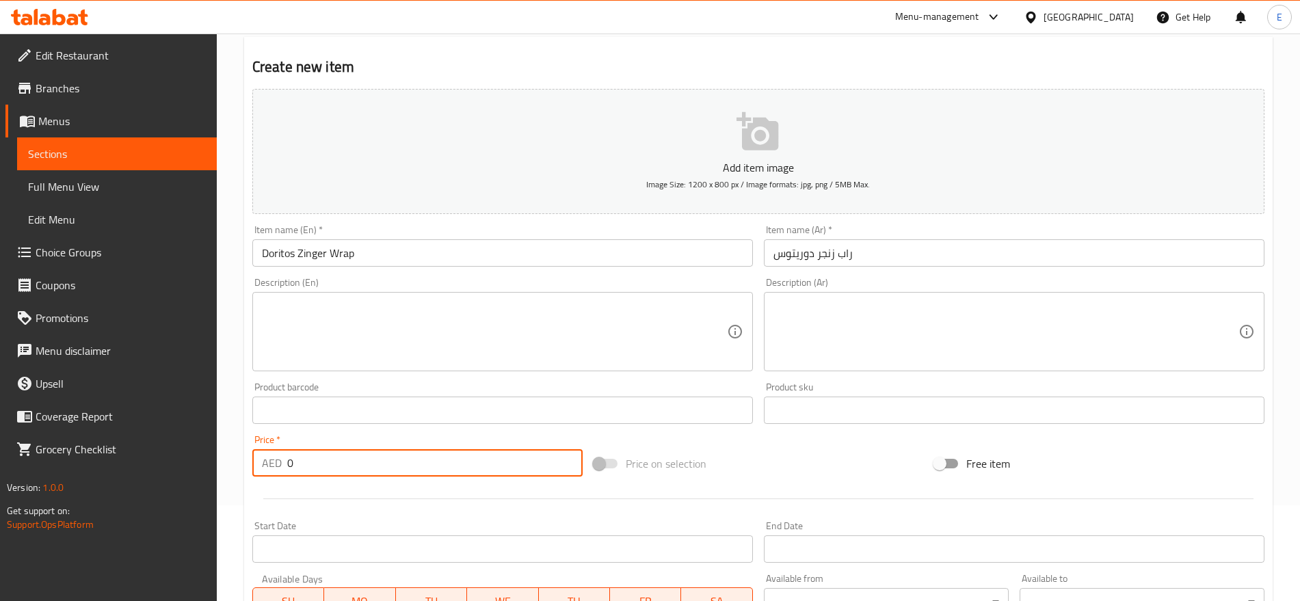
drag, startPoint x: 306, startPoint y: 457, endPoint x: 226, endPoint y: 453, distance: 80.8
click at [226, 453] on div "Home / Restaurants management / Menus / Sections / item / create Burger section…" at bounding box center [758, 404] width 1083 height 933
type input "15"
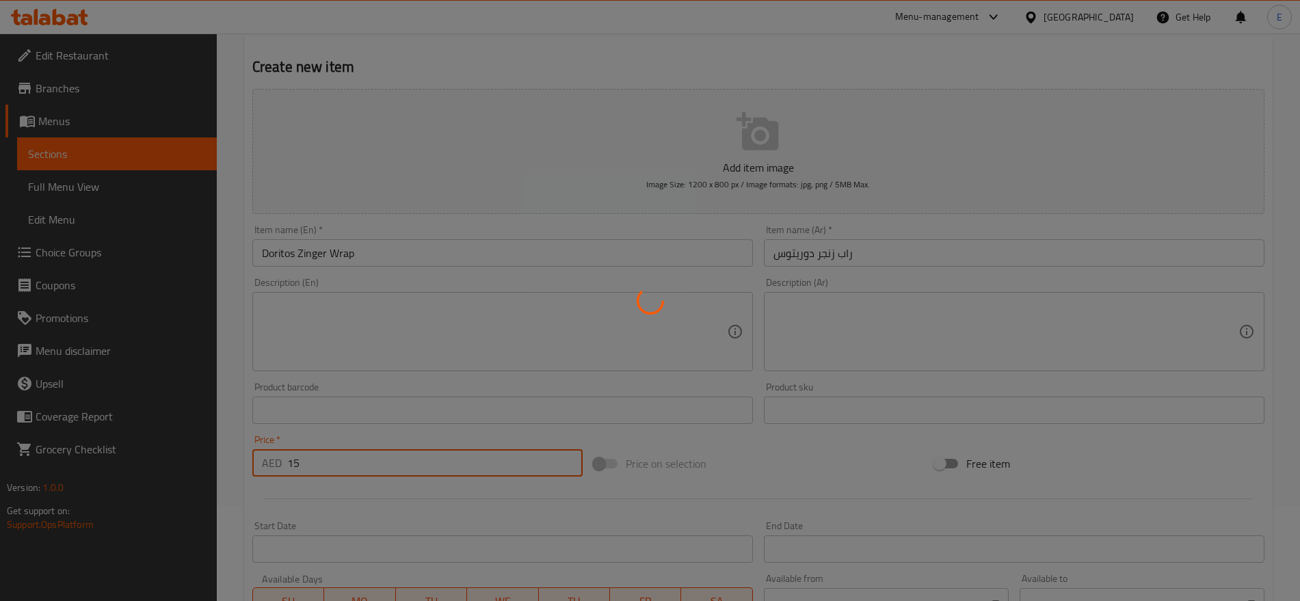
type input "0"
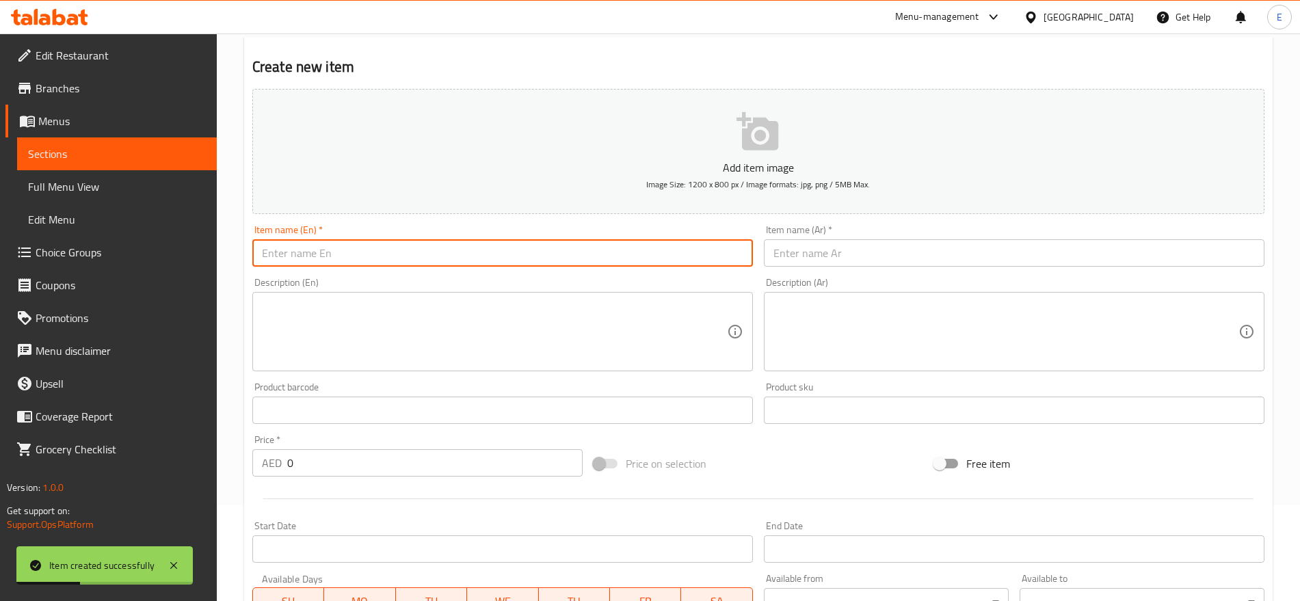
click at [389, 240] on input "text" at bounding box center [502, 252] width 501 height 27
paste input "كومبو زنجر دوريتوس Doritos Zinger Combo"
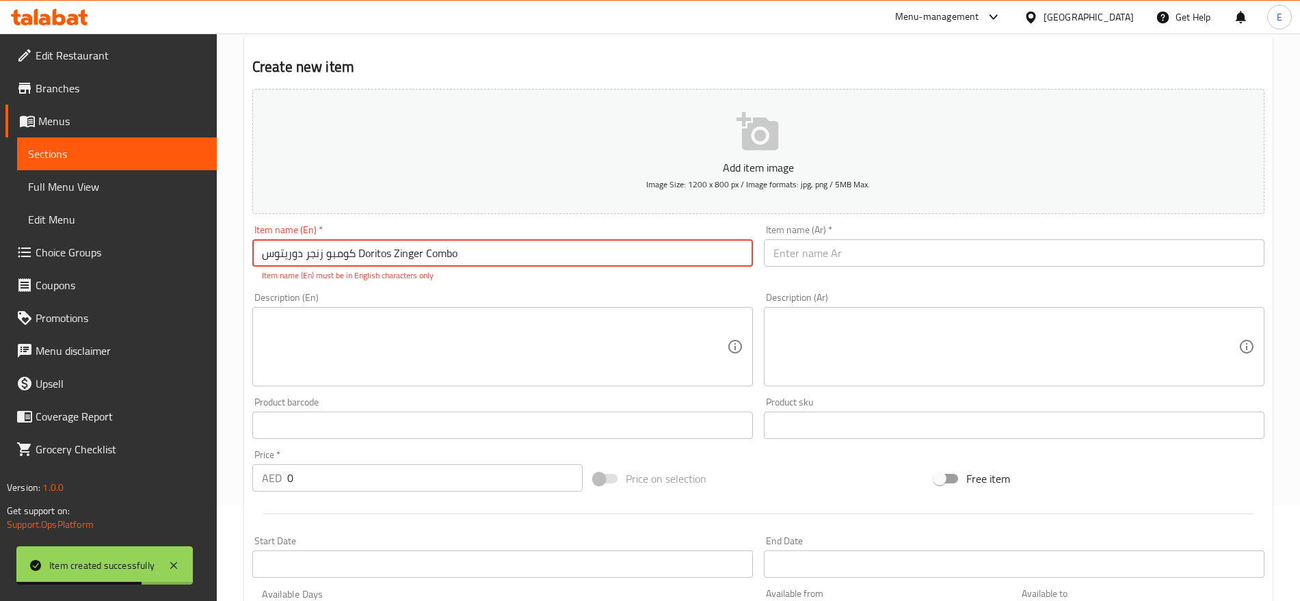
drag, startPoint x: 355, startPoint y: 253, endPoint x: 218, endPoint y: 263, distance: 137.8
click at [218, 263] on div "Home / Restaurants management / Menus / Sections / item / create Burger section…" at bounding box center [758, 412] width 1083 height 948
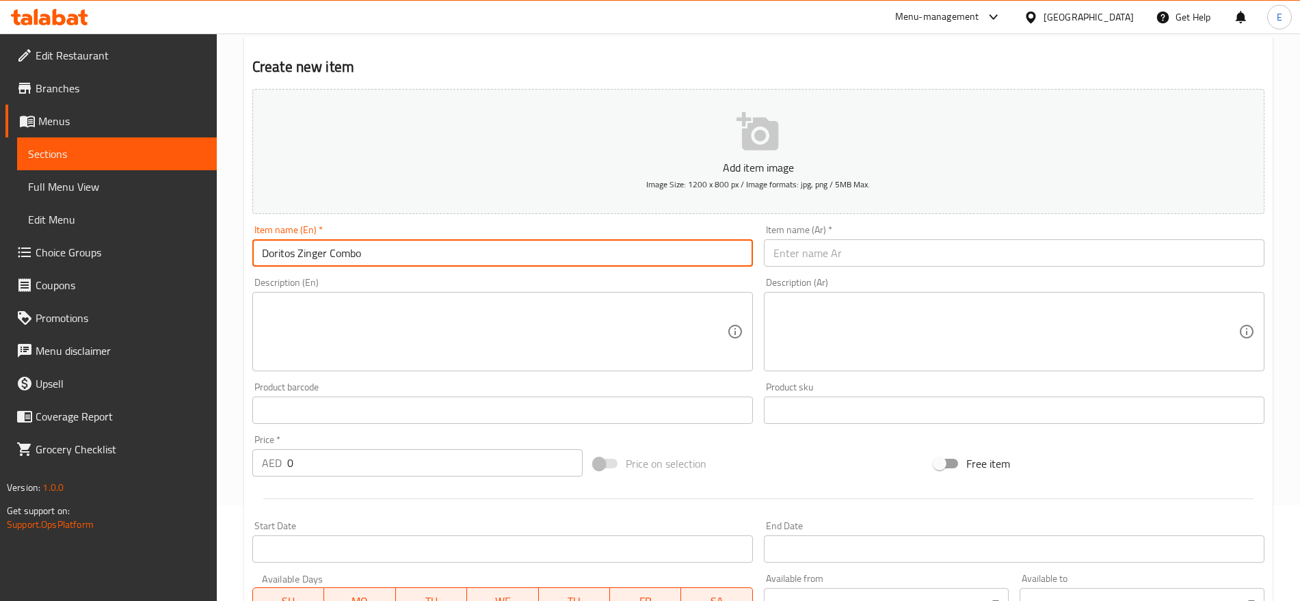
type input "Doritos Zinger Combo"
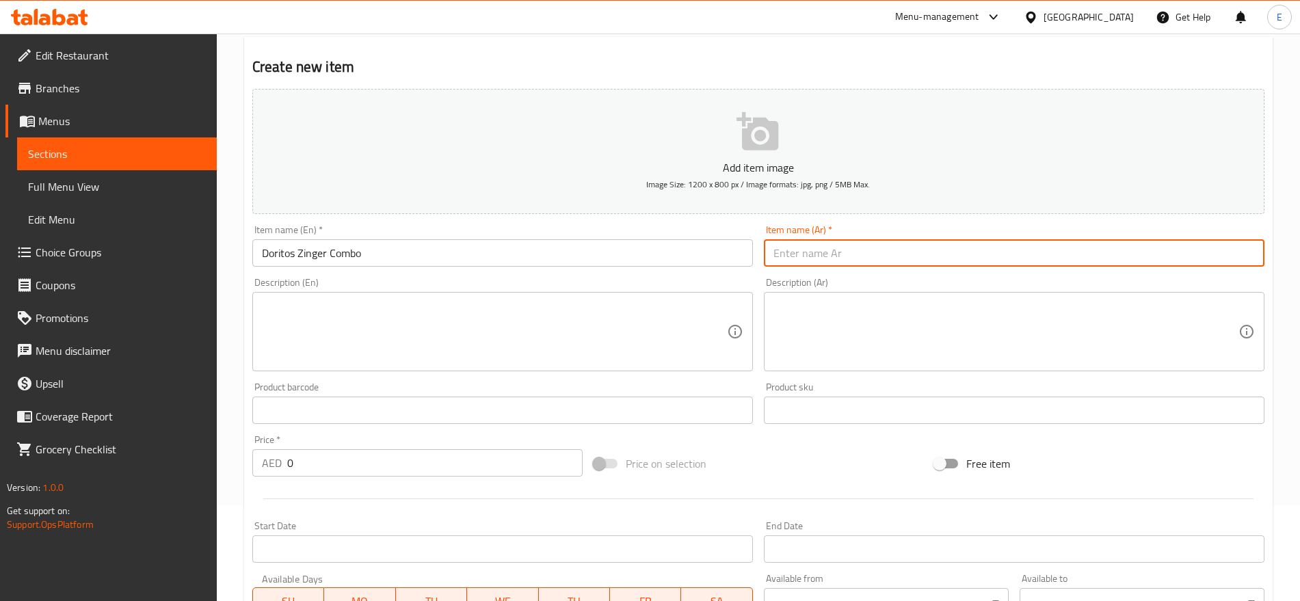
click at [813, 254] on input "text" at bounding box center [1014, 252] width 501 height 27
paste input "كومبو زنجر دوريتوس"
type input "كومبو زنجر دوريتوس"
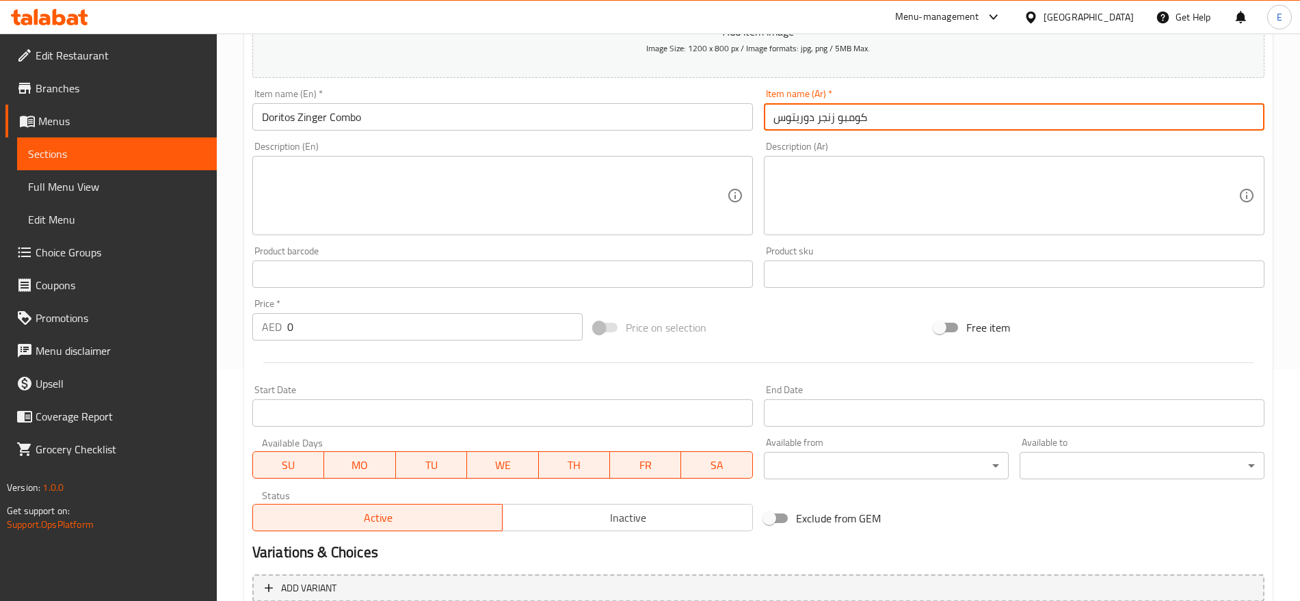
scroll to position [236, 0]
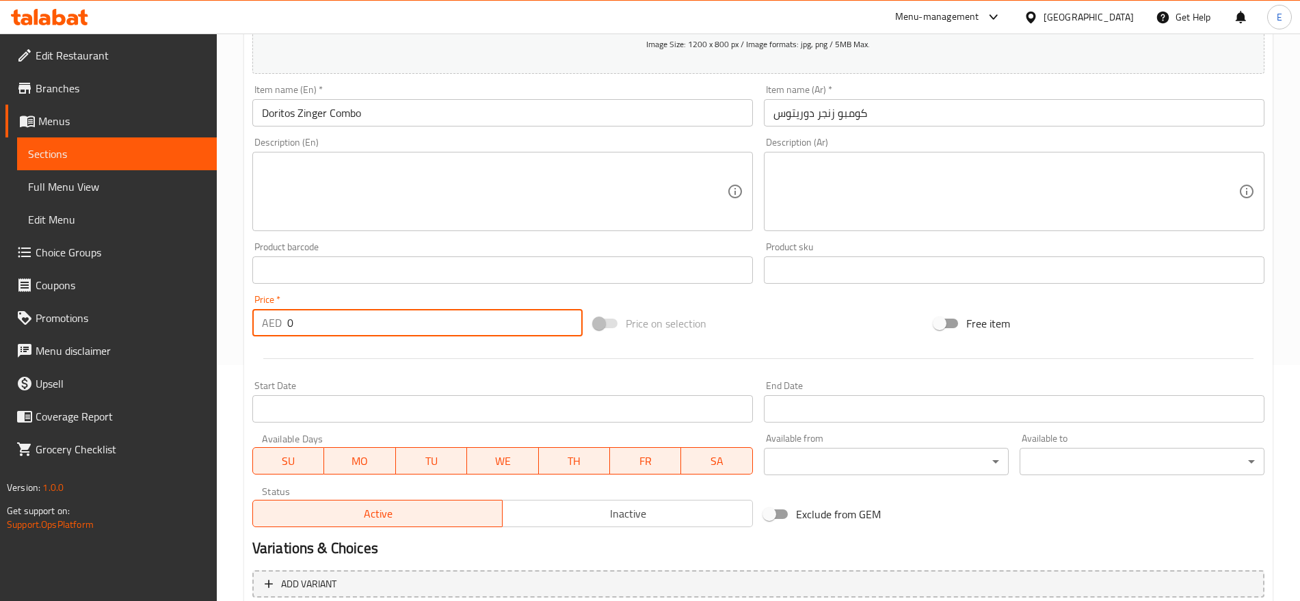
click at [304, 326] on input "0" at bounding box center [434, 322] width 295 height 27
type input "15"
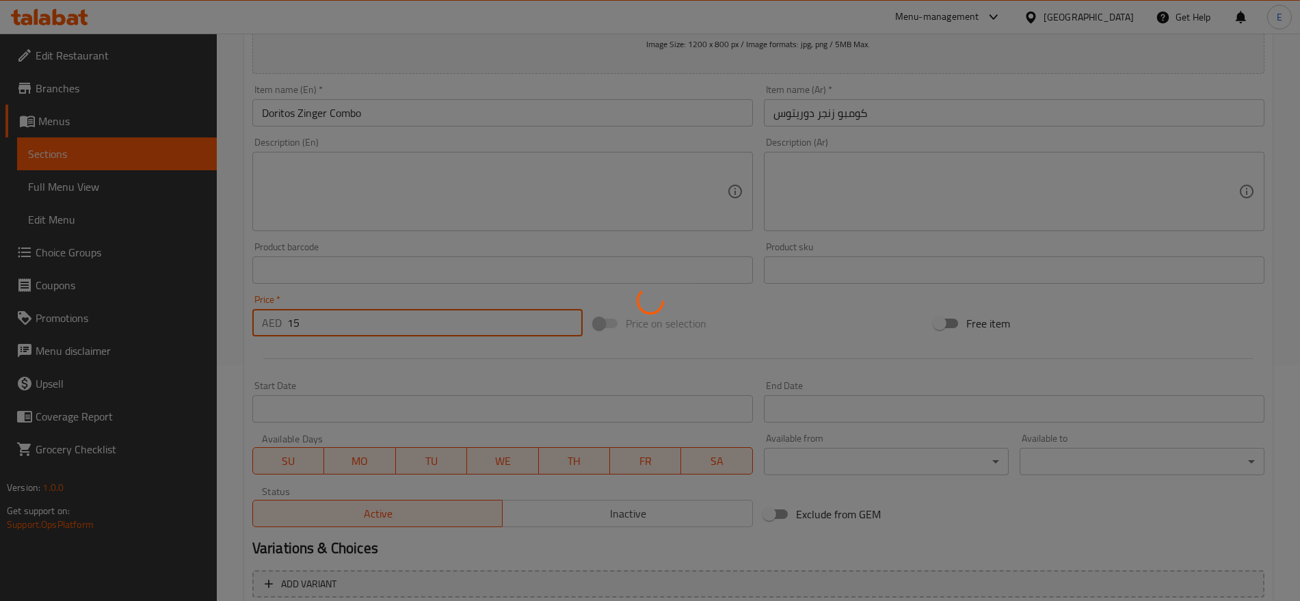
type input "0"
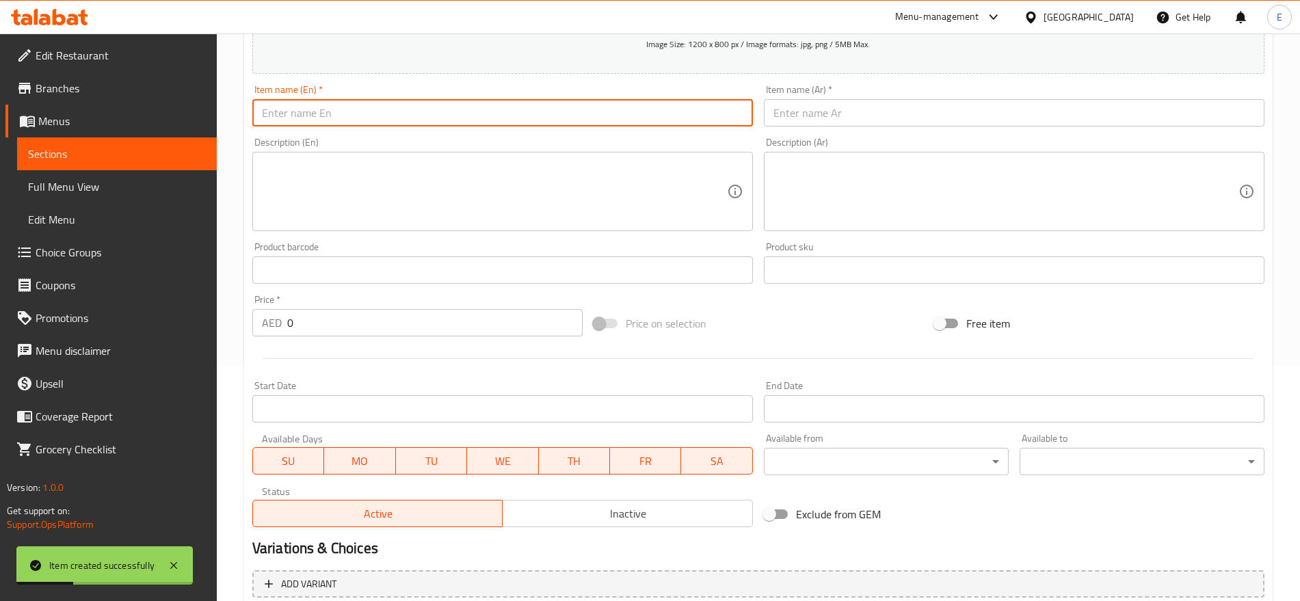
paste input "كوميو باكس دجاج الحم Takis Combo Chi./Meat"
click at [521, 116] on input "كوميو باكس دجاج الحم Takis Combo Chi./Meat" at bounding box center [502, 112] width 501 height 27
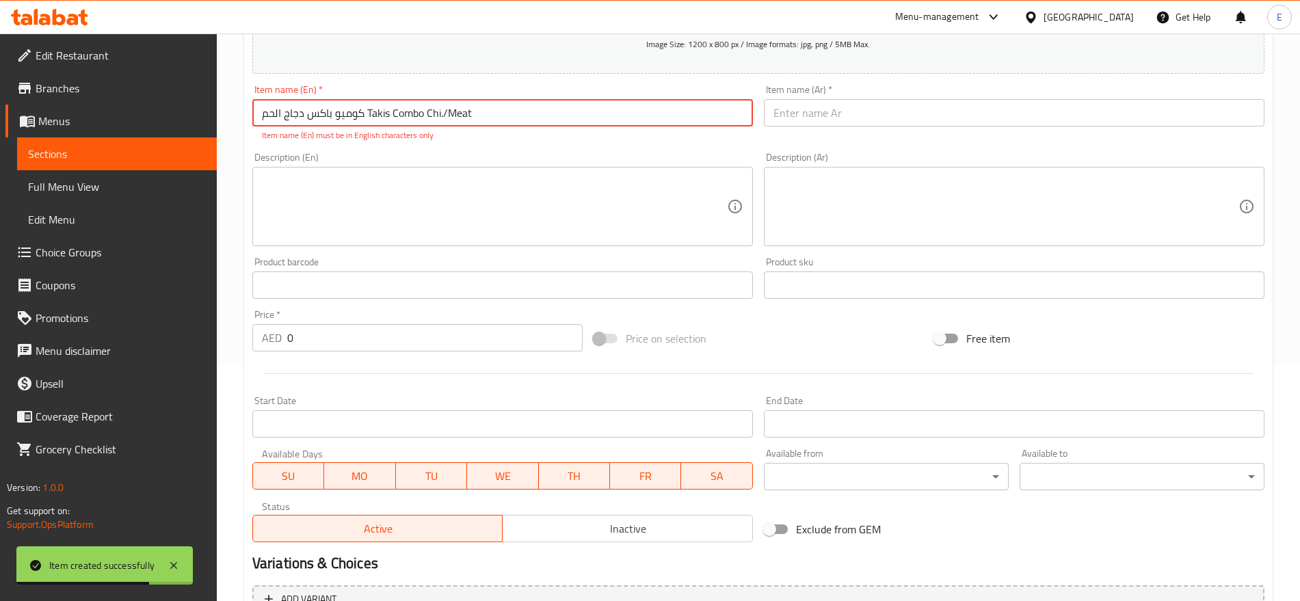
drag, startPoint x: 366, startPoint y: 113, endPoint x: 205, endPoint y: 135, distance: 163.0
click at [205, 135] on div "Edit Restaurant Branches Menus Sections Full Menu View Edit Menu Choice Groups …" at bounding box center [650, 272] width 1300 height 948
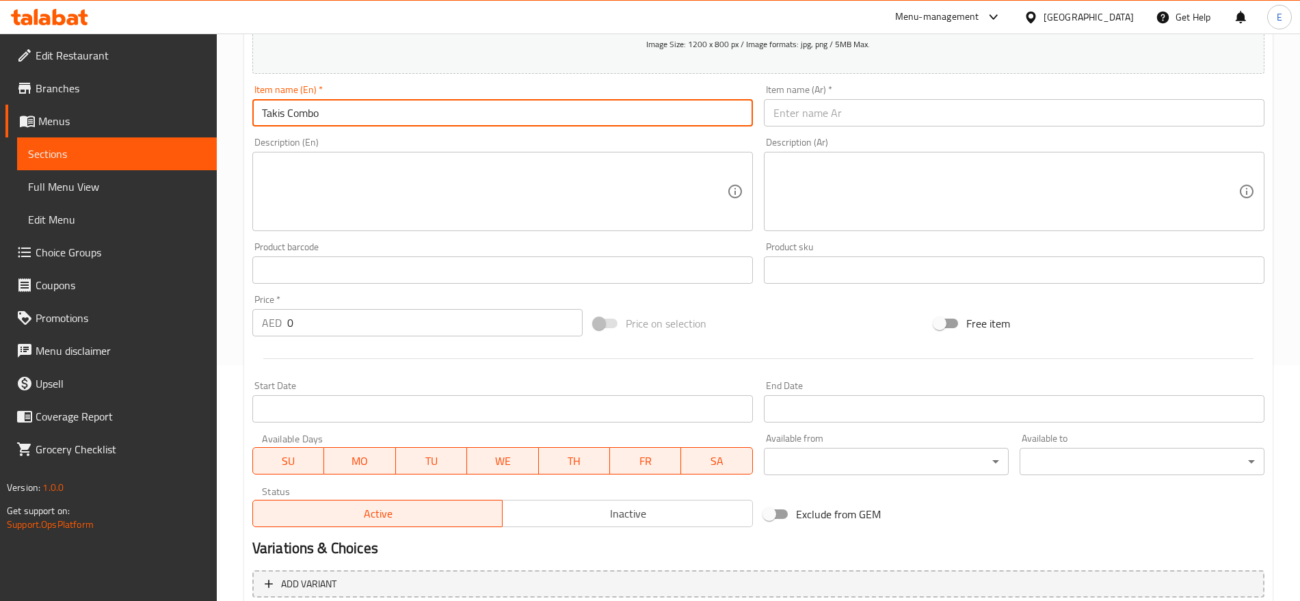
type input "Takis Combo"
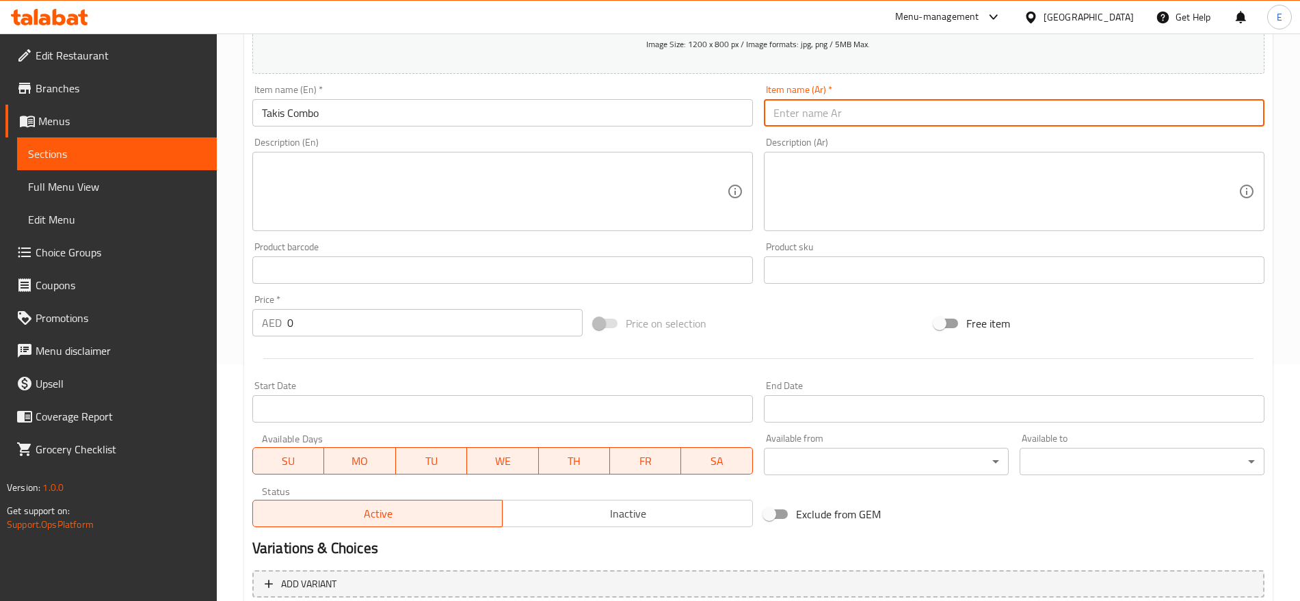
paste input "كوميو باكس دجاج الحم"
click at [820, 107] on input "كوميو باكس دجاج الحم" at bounding box center [1014, 112] width 501 height 27
type input "كوميو باكس"
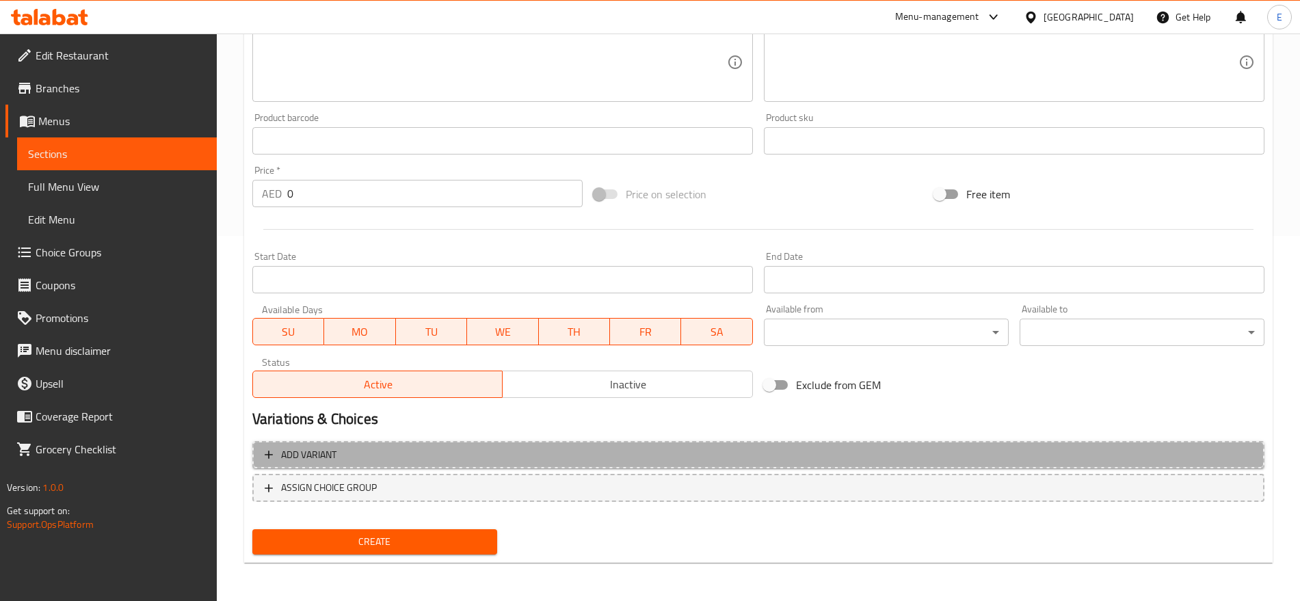
click at [567, 444] on button "Add variant" at bounding box center [758, 455] width 1012 height 28
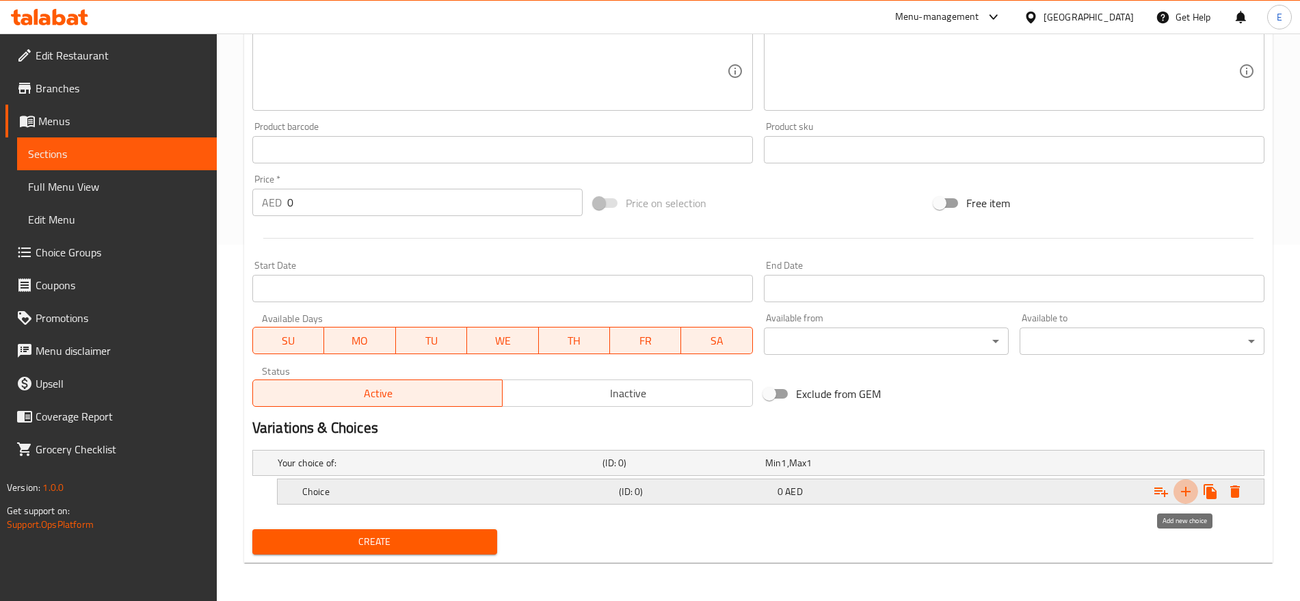
click at [1184, 497] on icon "Expand" at bounding box center [1186, 492] width 16 height 16
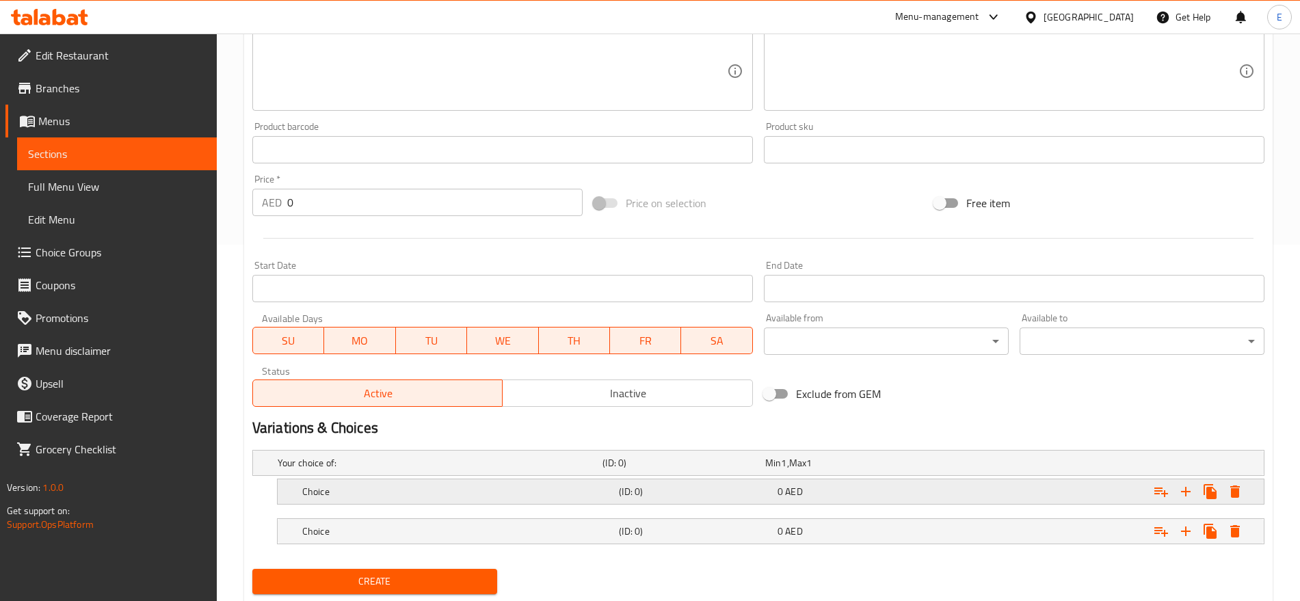
click at [447, 470] on h5 "Choice" at bounding box center [437, 463] width 319 height 14
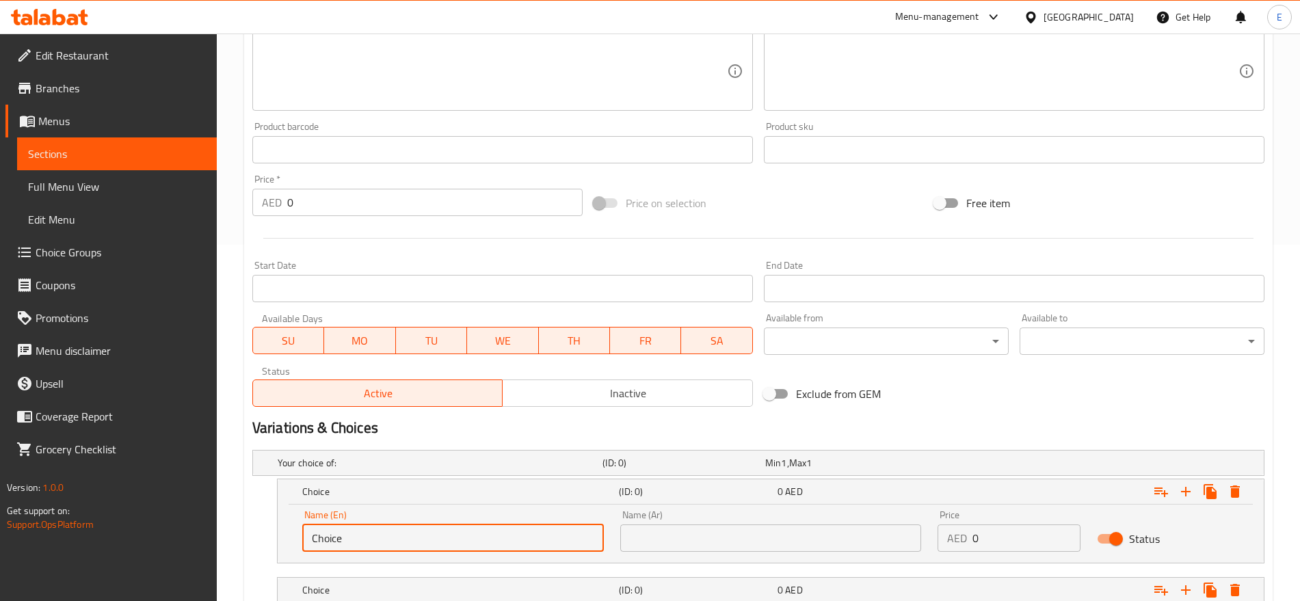
click at [445, 529] on input "Choice" at bounding box center [453, 538] width 302 height 27
click at [445, 529] on input "text" at bounding box center [453, 538] width 302 height 27
type input "Chicken"
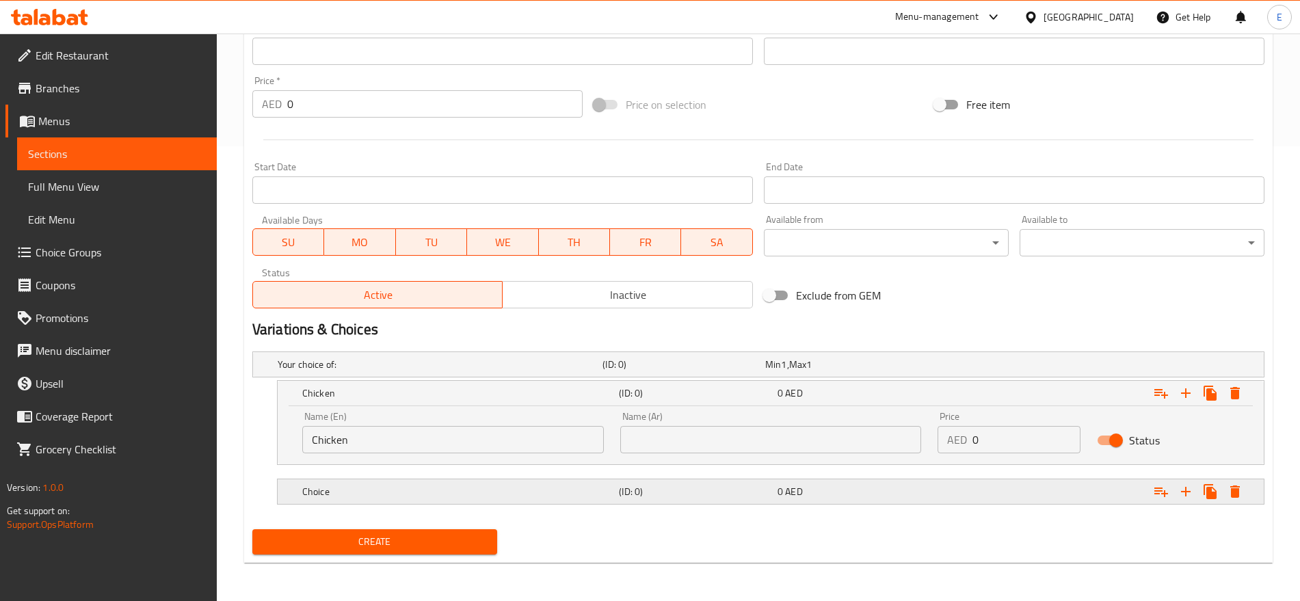
click at [479, 374] on div "Choice" at bounding box center [437, 364] width 325 height 19
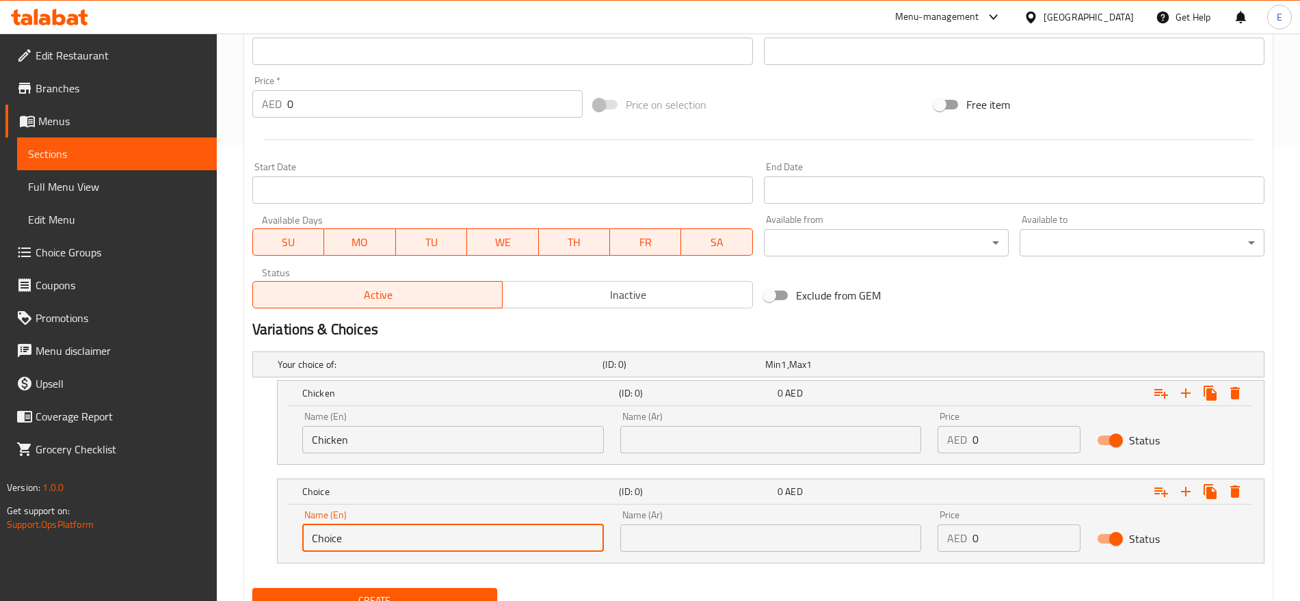
click at [453, 531] on input "Choice" at bounding box center [453, 538] width 302 height 27
type input "Meat"
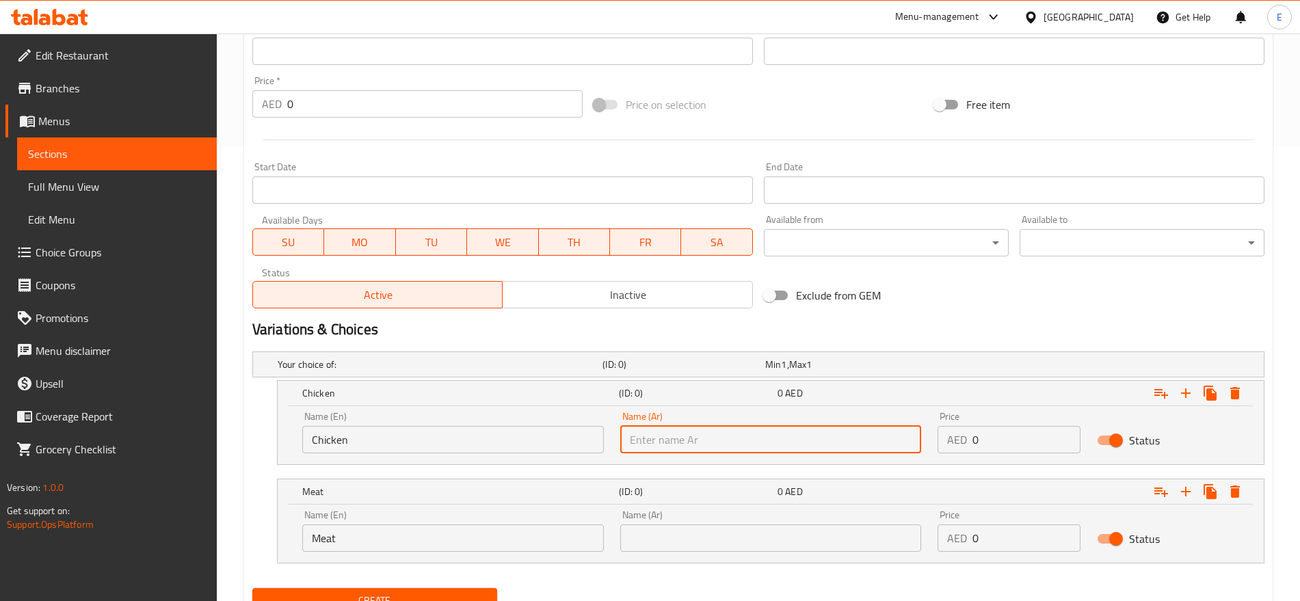
click at [683, 445] on input "text" at bounding box center [771, 439] width 302 height 27
type input "دجاج"
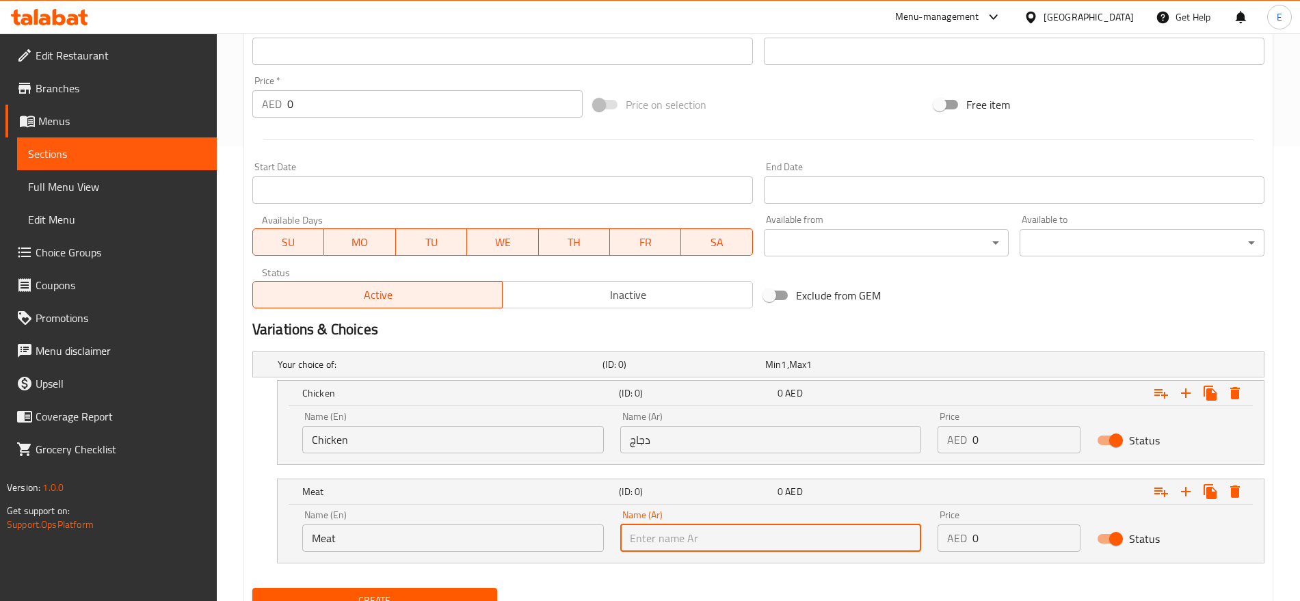
click at [702, 543] on input "text" at bounding box center [771, 538] width 302 height 27
type input "لحم"
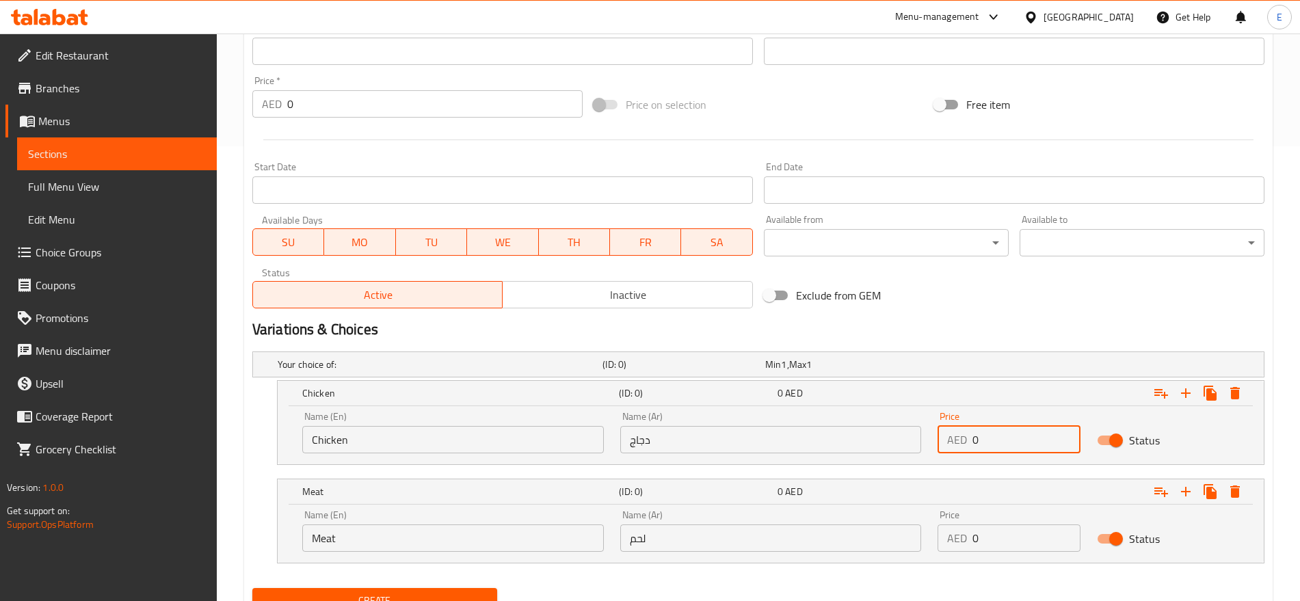
drag, startPoint x: 1016, startPoint y: 428, endPoint x: 852, endPoint y: 417, distance: 164.5
click at [852, 417] on div "Name (En) Chicken Name (En) Name (Ar) دجاج Name (Ar) Price AED 0 Price Status" at bounding box center [771, 433] width 954 height 58
type input "14"
drag, startPoint x: 982, startPoint y: 538, endPoint x: 962, endPoint y: 538, distance: 19.8
click at [962, 538] on div "AED 0 Price" at bounding box center [1009, 538] width 142 height 27
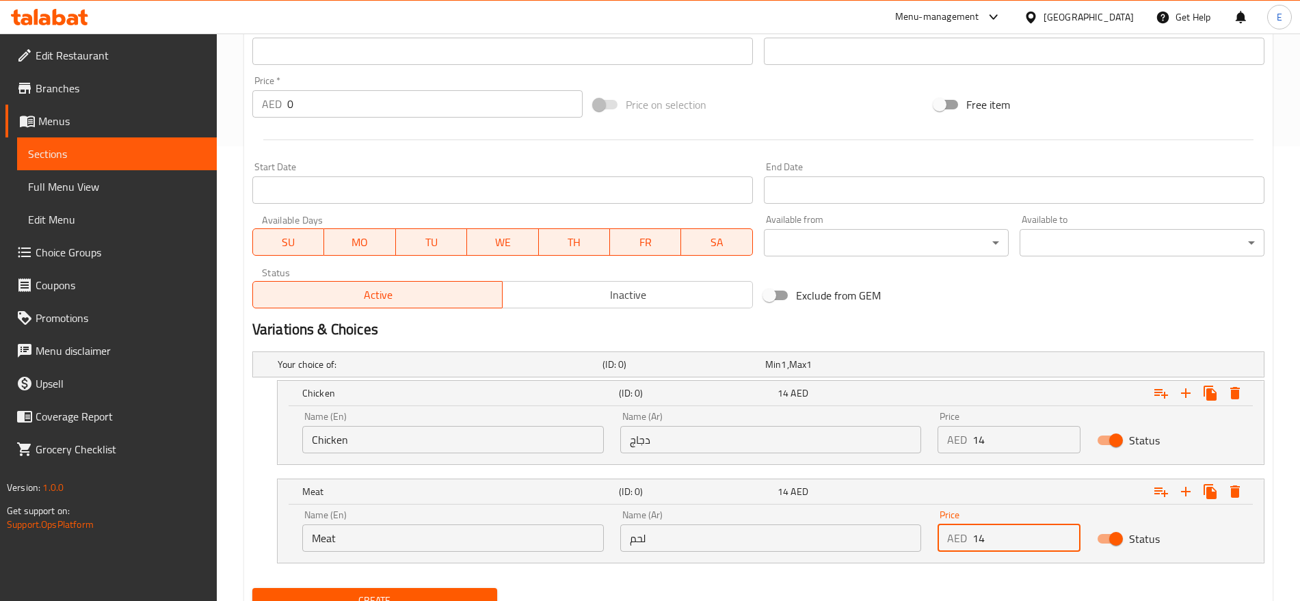
type input "14"
click at [451, 592] on span "Create" at bounding box center [374, 600] width 223 height 17
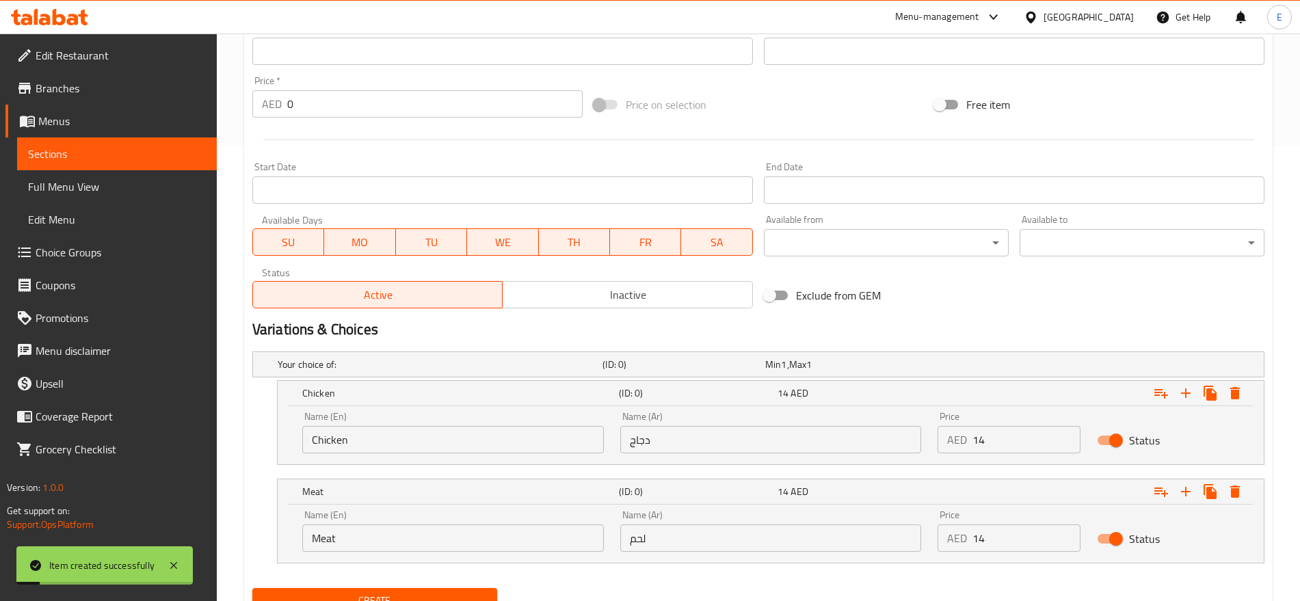
scroll to position [0, 0]
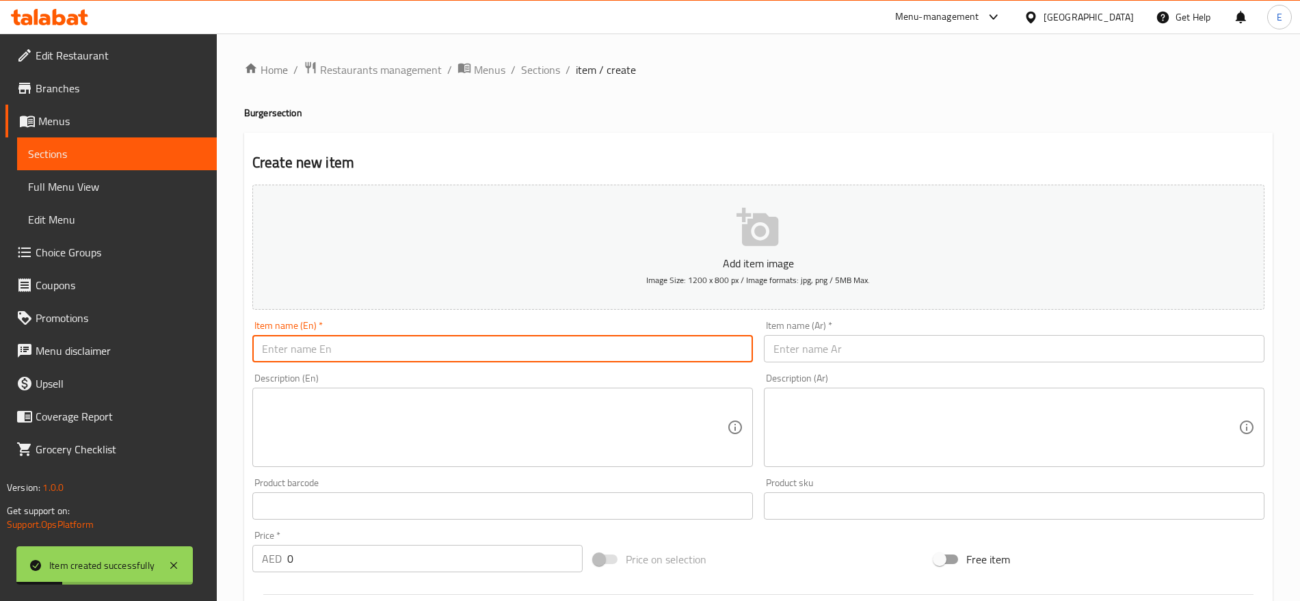
paste input "برجر تاكس دجاج اللحم [PERSON_NAME] Chi./Meat"
click at [443, 336] on input "برجر تاكس دجاج اللحم [PERSON_NAME] Chi./Meat" at bounding box center [502, 348] width 501 height 27
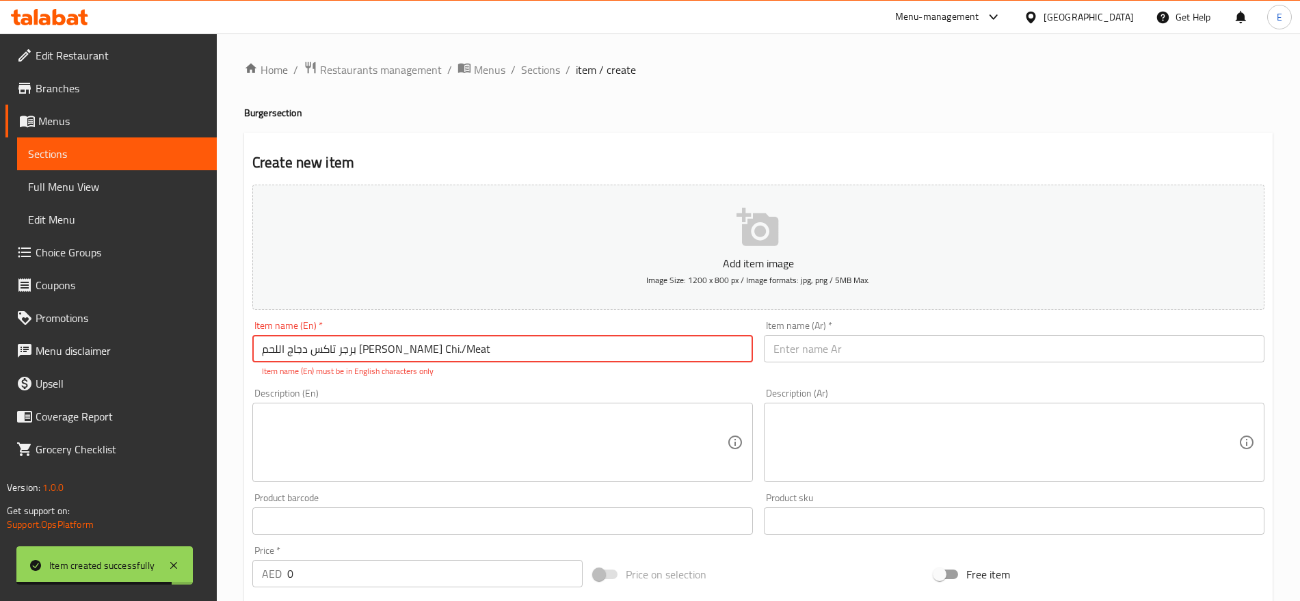
drag, startPoint x: 356, startPoint y: 350, endPoint x: 155, endPoint y: 370, distance: 202.1
click at [155, 370] on div "Edit Restaurant Branches Menus Sections Full Menu View Edit Menu Choice Groups …" at bounding box center [650, 582] width 1300 height 1096
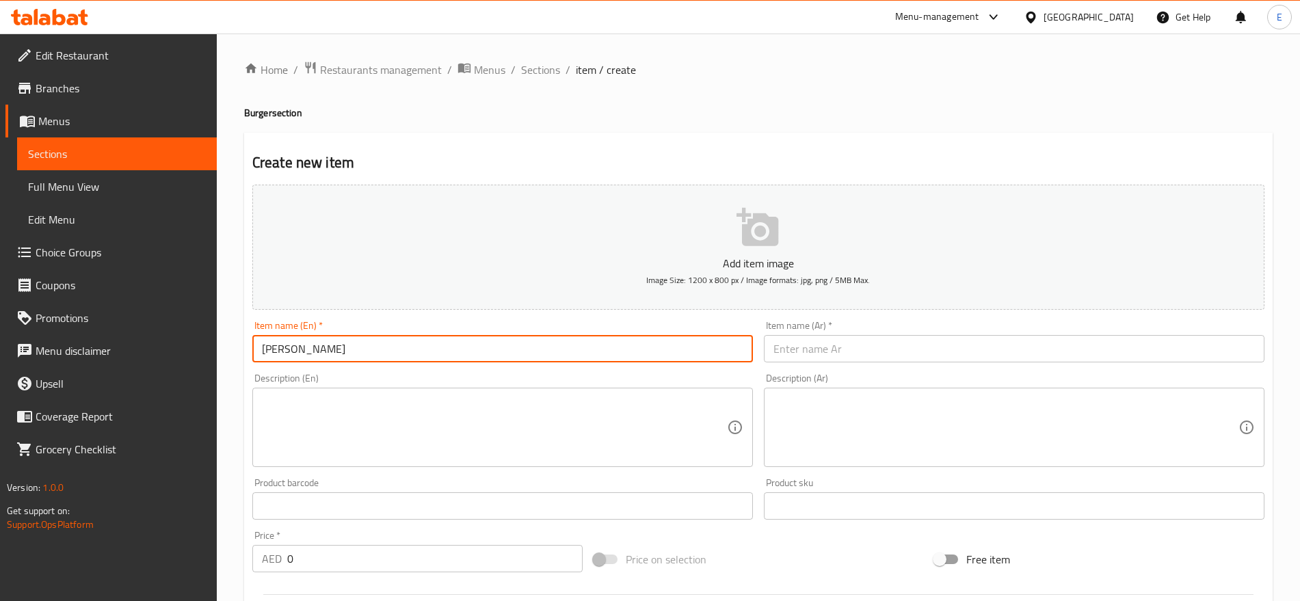
type input "[PERSON_NAME]"
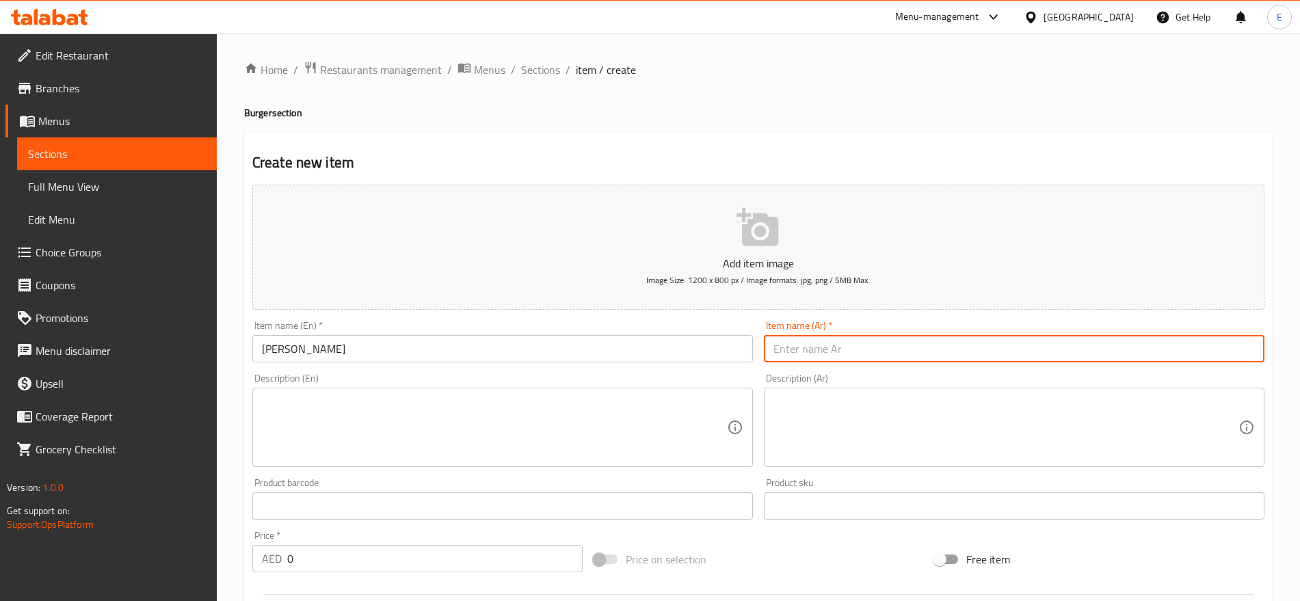
click at [811, 345] on input "text" at bounding box center [1014, 348] width 501 height 27
paste input "برجر تاكس دجاج اللحم"
type input "برجر تاكس"
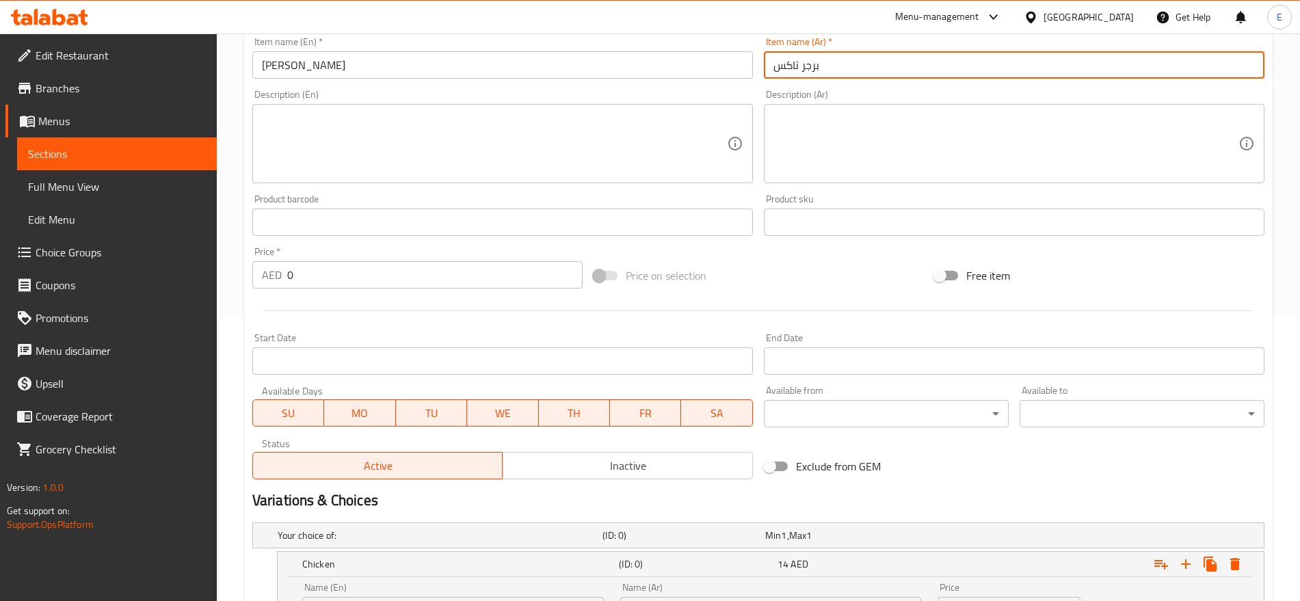
scroll to position [514, 0]
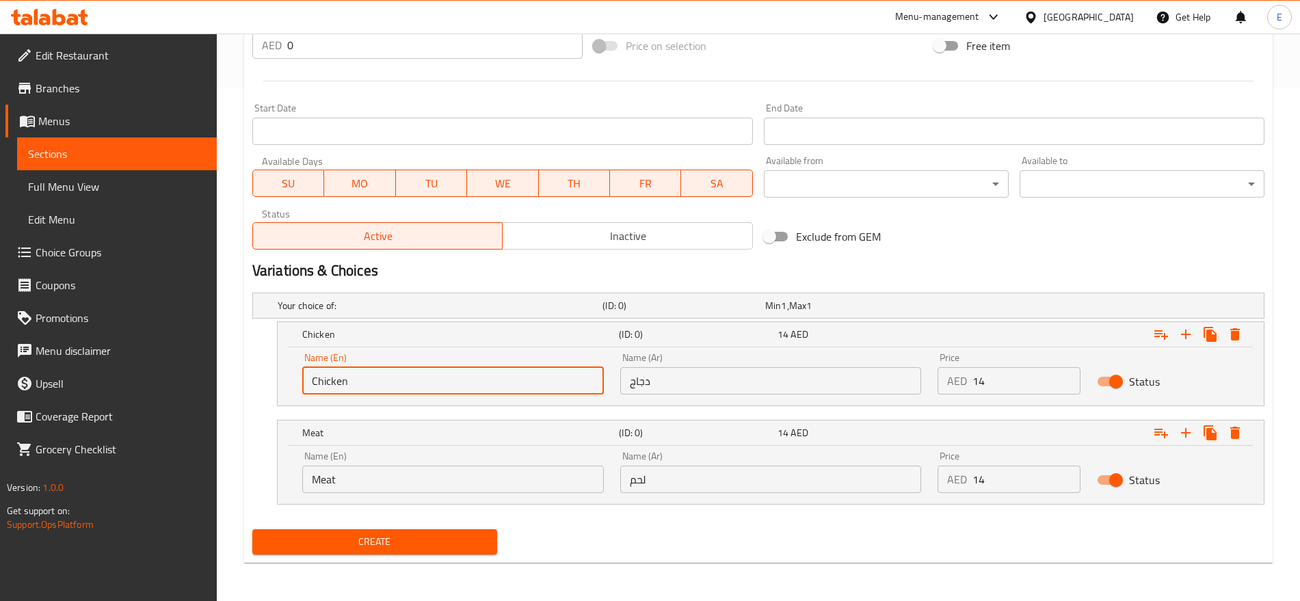
drag, startPoint x: 349, startPoint y: 384, endPoint x: 208, endPoint y: 390, distance: 141.0
click at [208, 390] on div "Edit Restaurant Branches Menus Sections Full Menu View Edit Menu Choice Groups …" at bounding box center [650, 60] width 1300 height 1081
type input "Chicken"
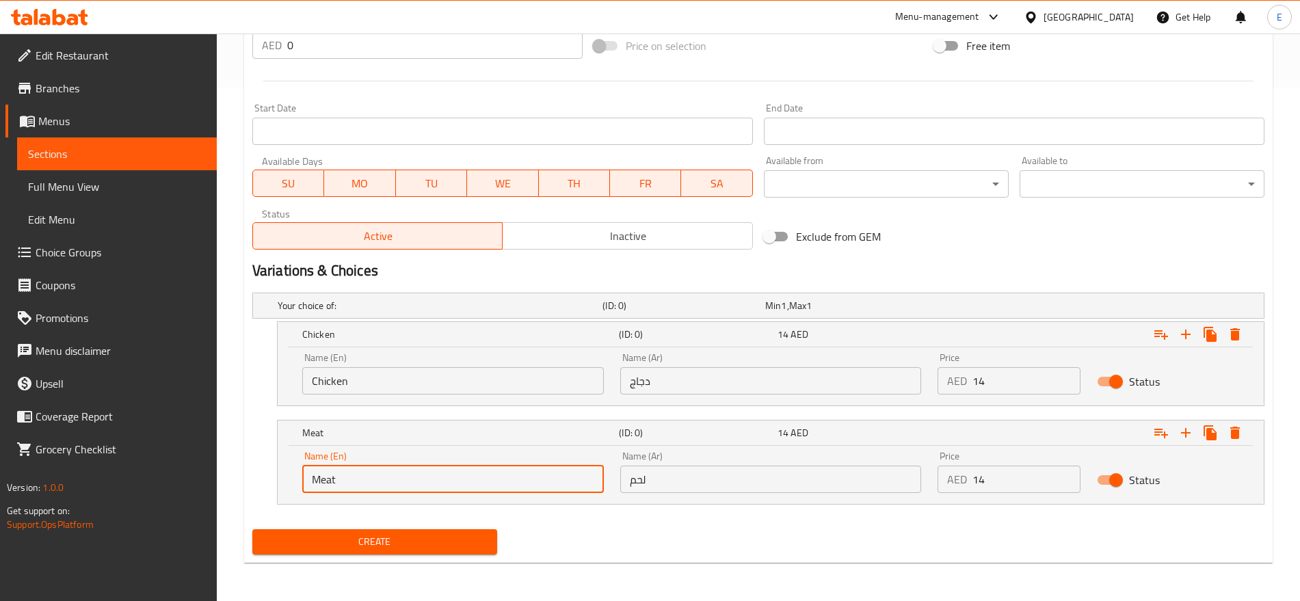
click at [332, 474] on input "Meat" at bounding box center [453, 479] width 302 height 27
type input "Meat"
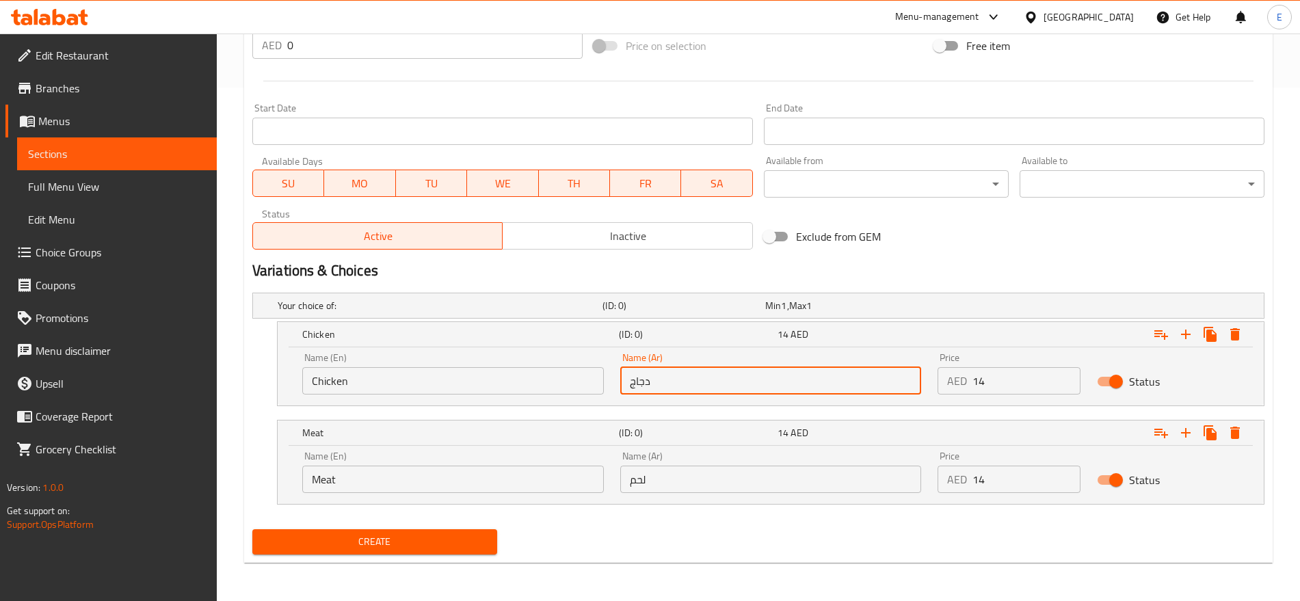
click at [732, 378] on input "دجاج" at bounding box center [771, 380] width 302 height 27
type input "دجاج"
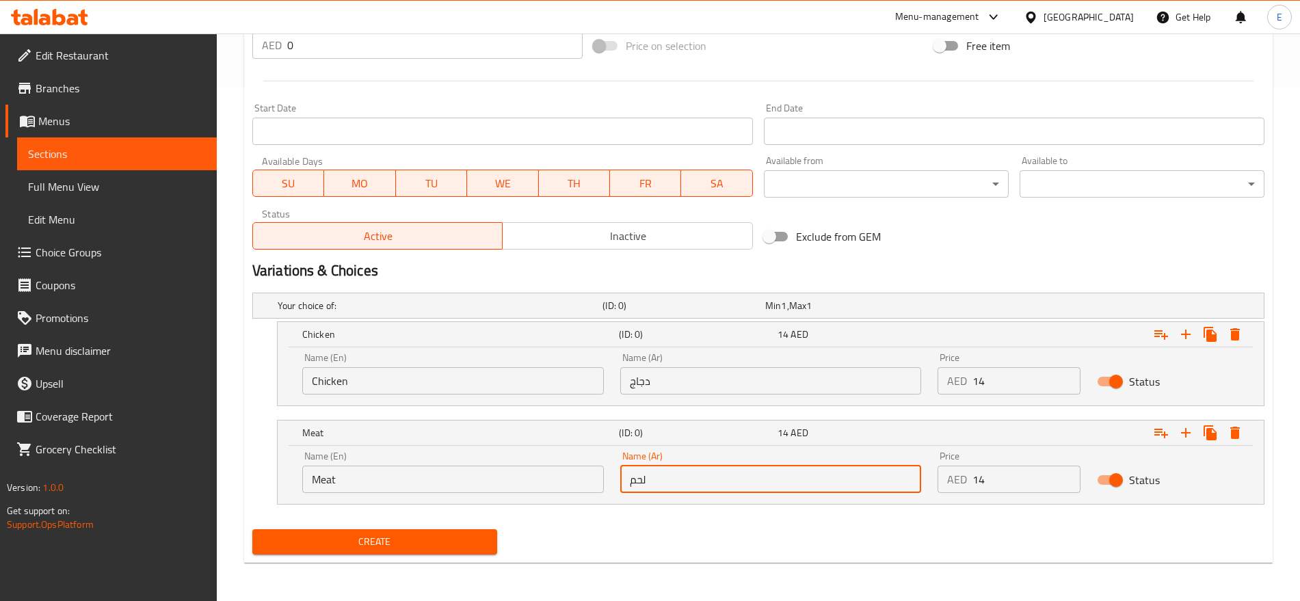
click at [731, 479] on input "لحم" at bounding box center [771, 479] width 302 height 27
type input "لحم"
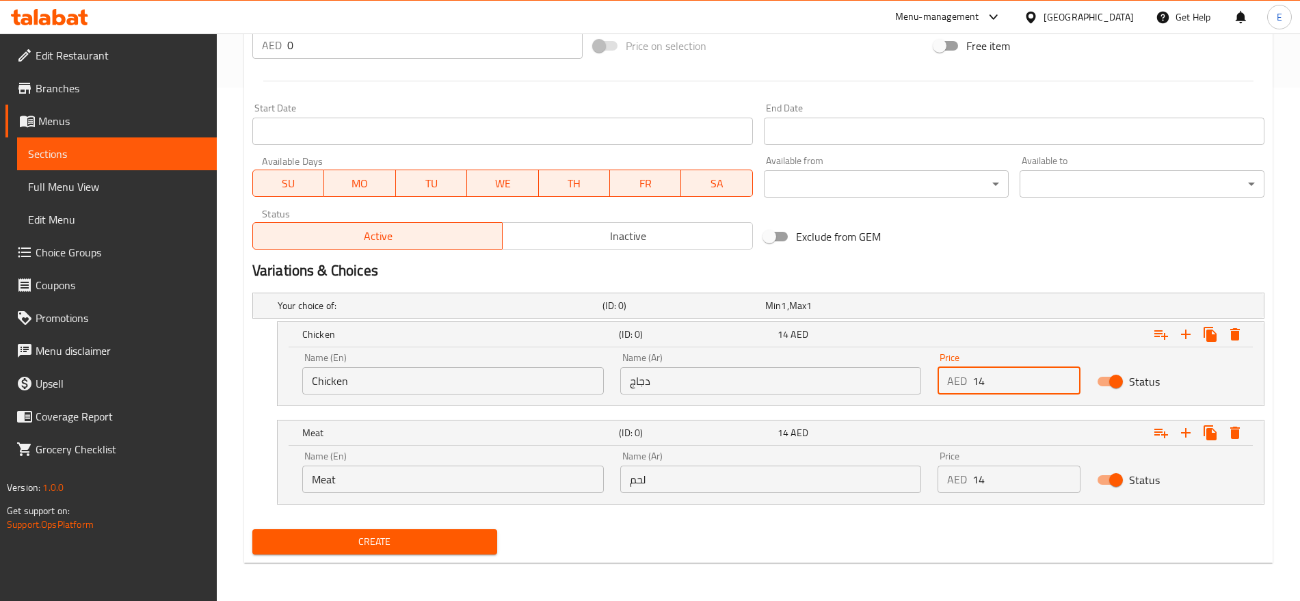
drag, startPoint x: 1028, startPoint y: 375, endPoint x: 821, endPoint y: 384, distance: 207.4
click at [821, 384] on div "Name (En) Chicken Name (En) Name (Ar) دجاج Name (Ar) Price AED 14 Price Status" at bounding box center [771, 374] width 954 height 58
type input "0"
paste input "number"
type input "14"
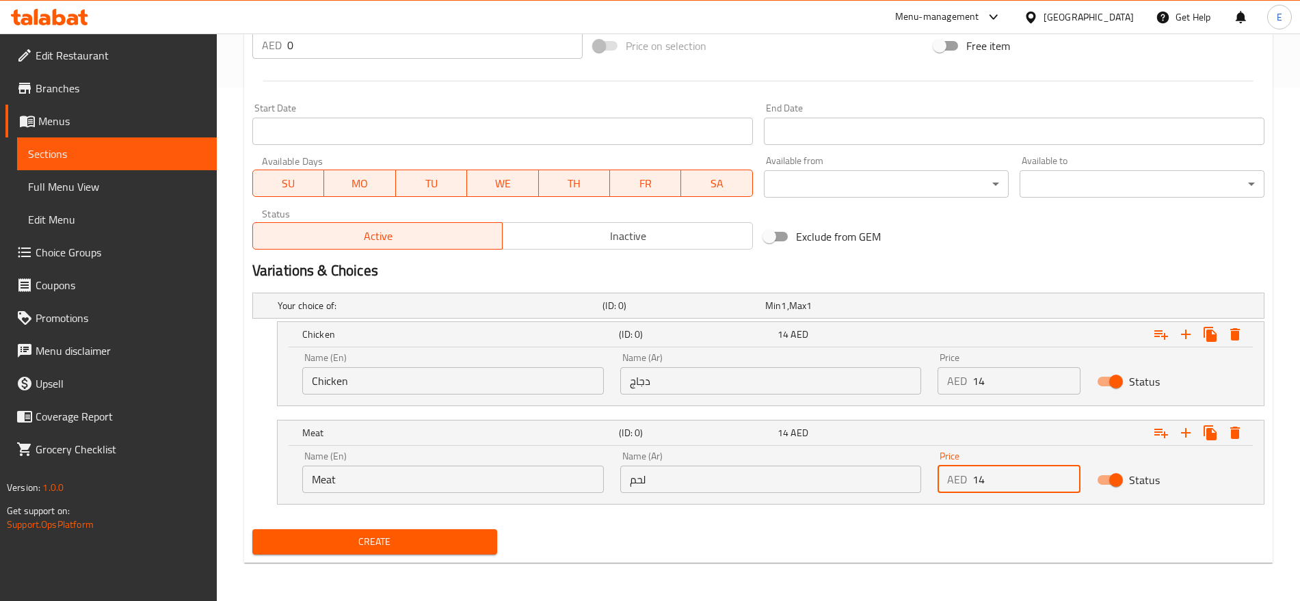
click at [998, 472] on input "14" at bounding box center [1026, 479] width 107 height 27
type input "0"
type input "14"
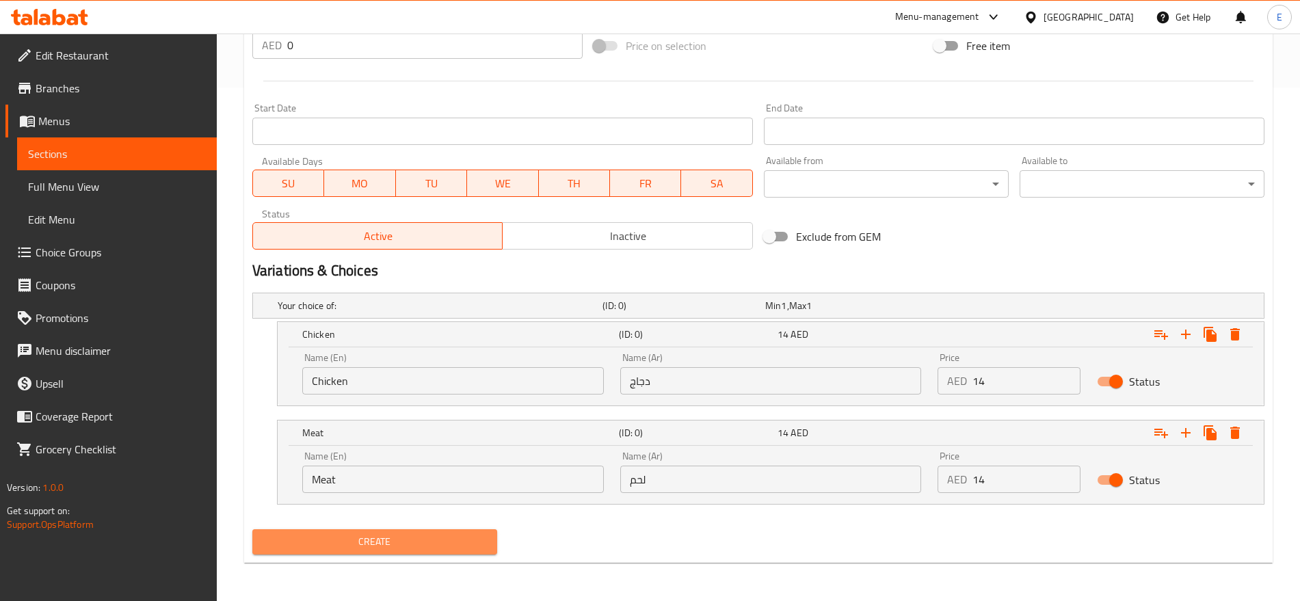
click at [386, 534] on span "Create" at bounding box center [374, 542] width 223 height 17
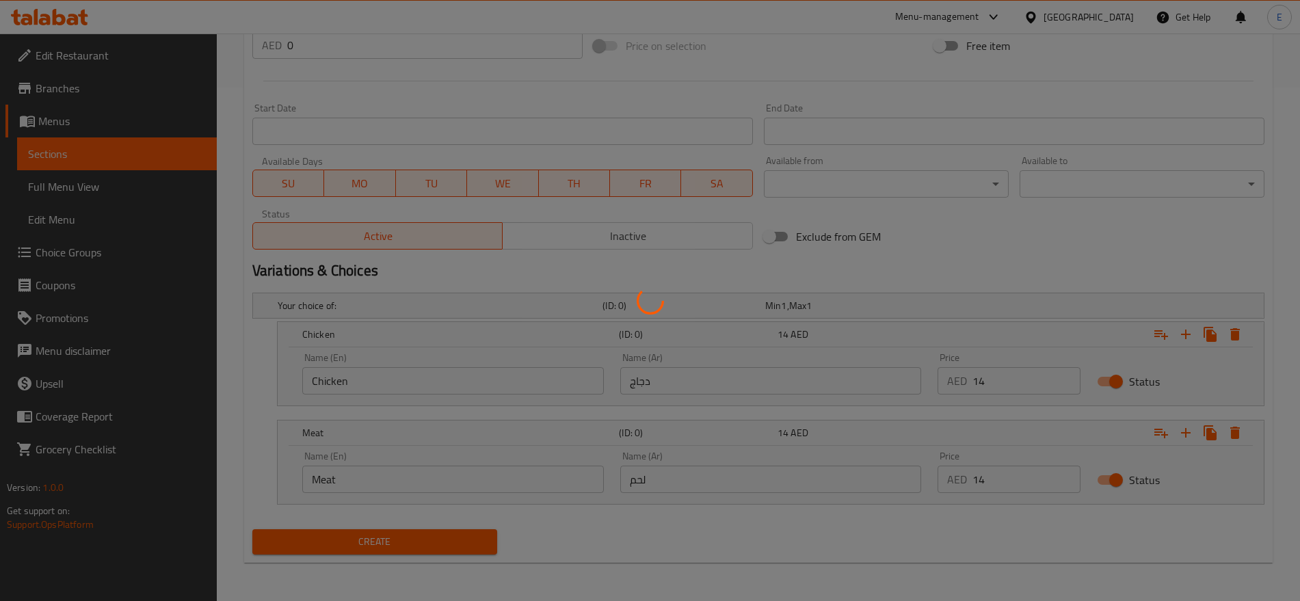
scroll to position [0, 0]
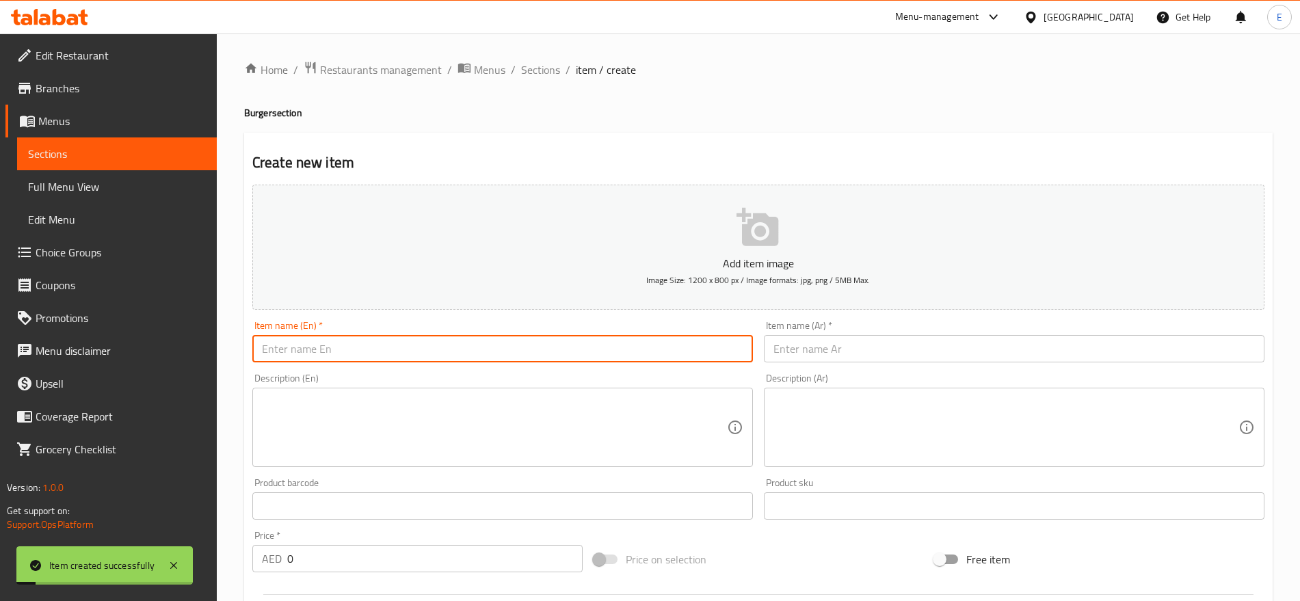
paste input "كومبو رنجر تاكس [PERSON_NAME] Combo"
click at [527, 347] on input "text" at bounding box center [502, 348] width 501 height 27
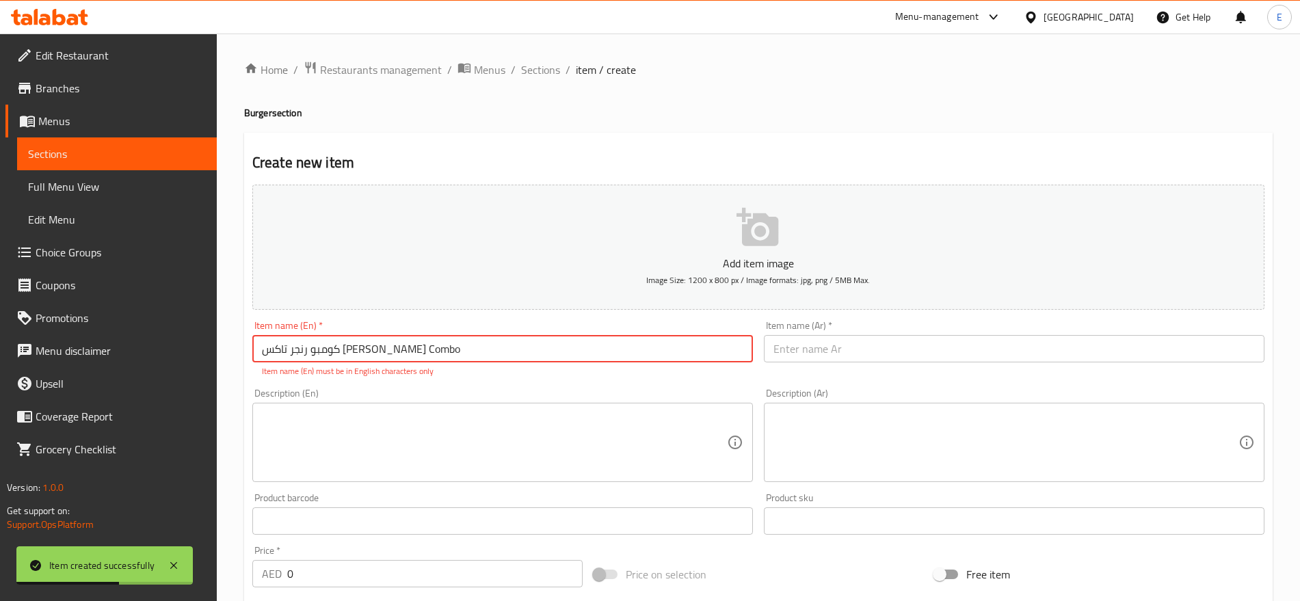
drag, startPoint x: 339, startPoint y: 347, endPoint x: 182, endPoint y: 372, distance: 159.3
click at [182, 372] on div "Edit Restaurant Branches Menus Sections Full Menu View Edit Menu Choice Groups …" at bounding box center [650, 582] width 1300 height 1096
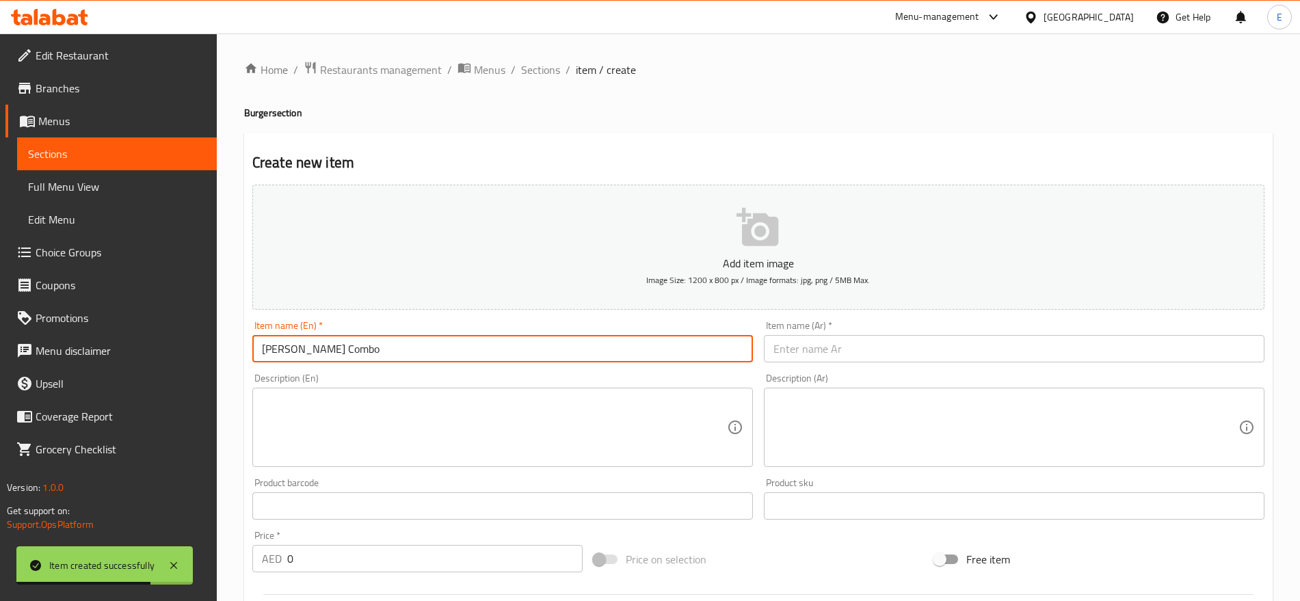
type input "[PERSON_NAME] Combo"
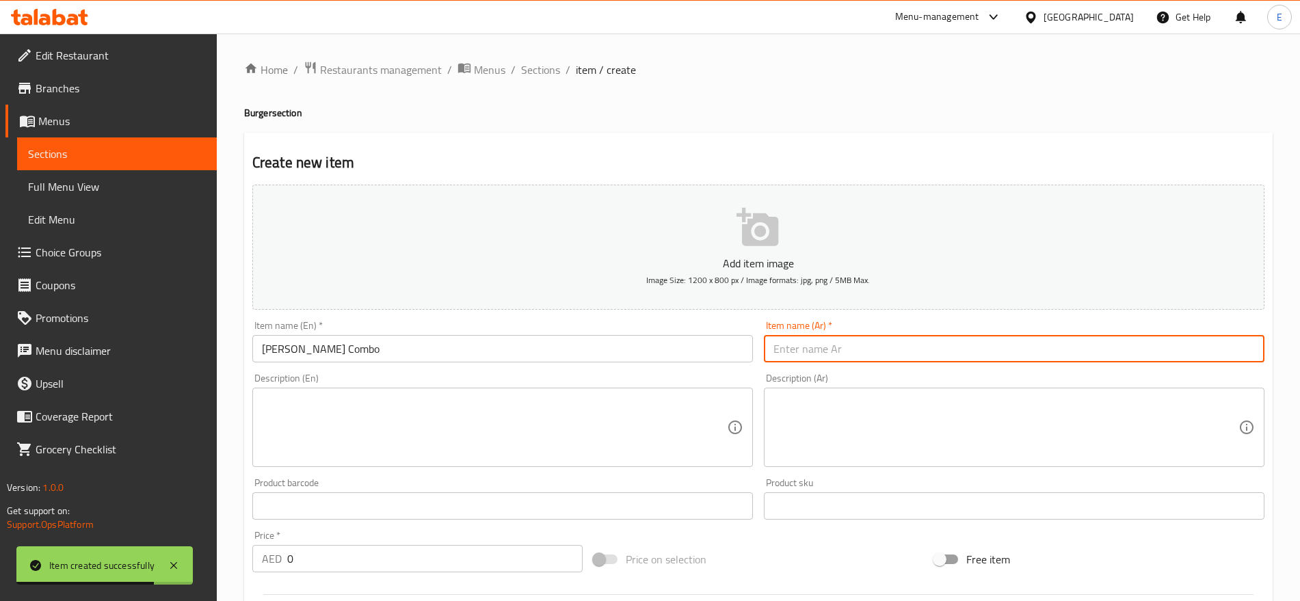
paste input "كومبو رنجر تاكس"
click at [796, 349] on input "text" at bounding box center [1014, 348] width 501 height 27
type input "كومبو رنجر تاكس"
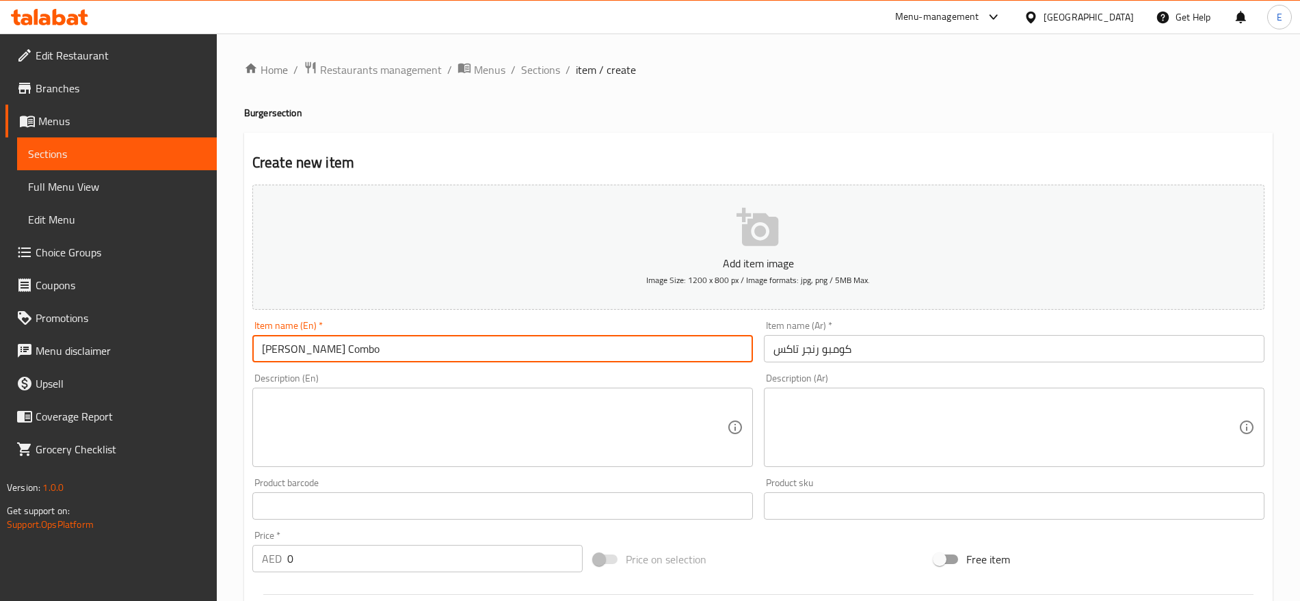
click at [265, 352] on input "[PERSON_NAME] Combo" at bounding box center [502, 348] width 501 height 27
type input "[PERSON_NAME] Combo"
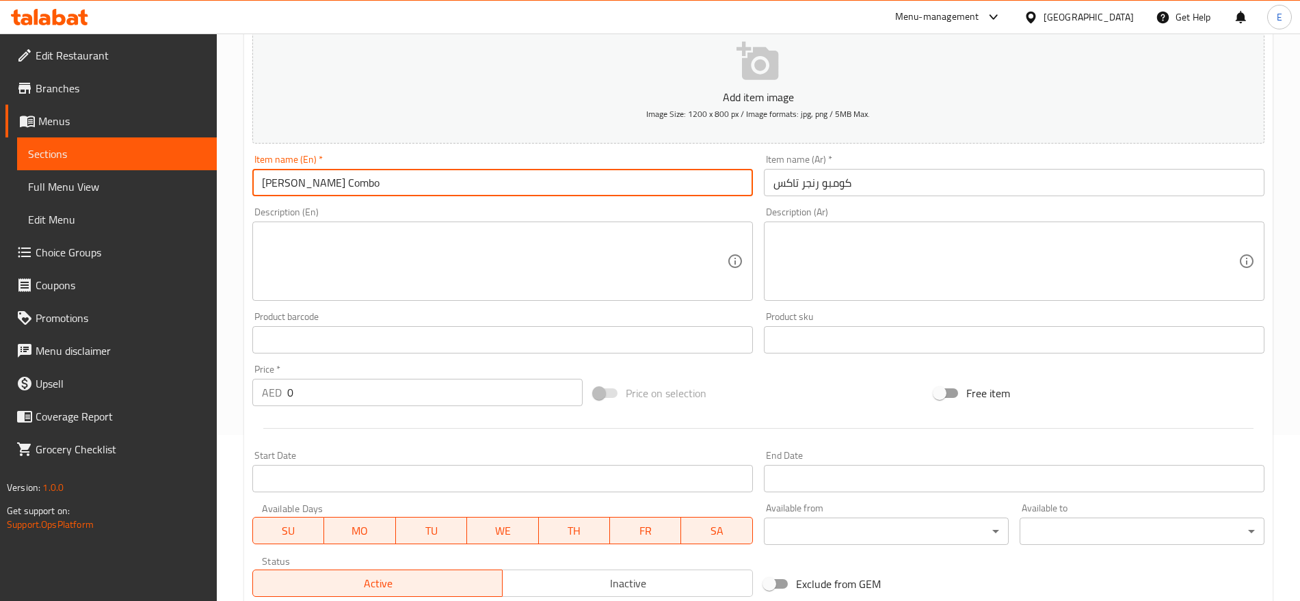
scroll to position [174, 0]
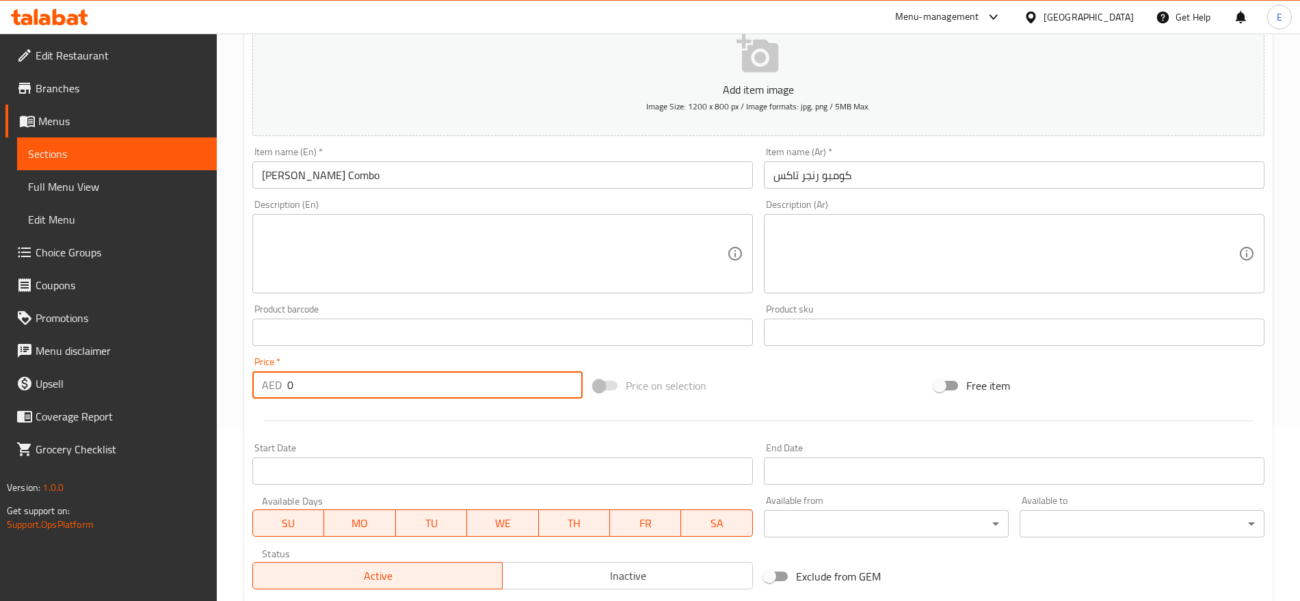
click at [334, 382] on input "0" at bounding box center [434, 384] width 295 height 27
type input "14"
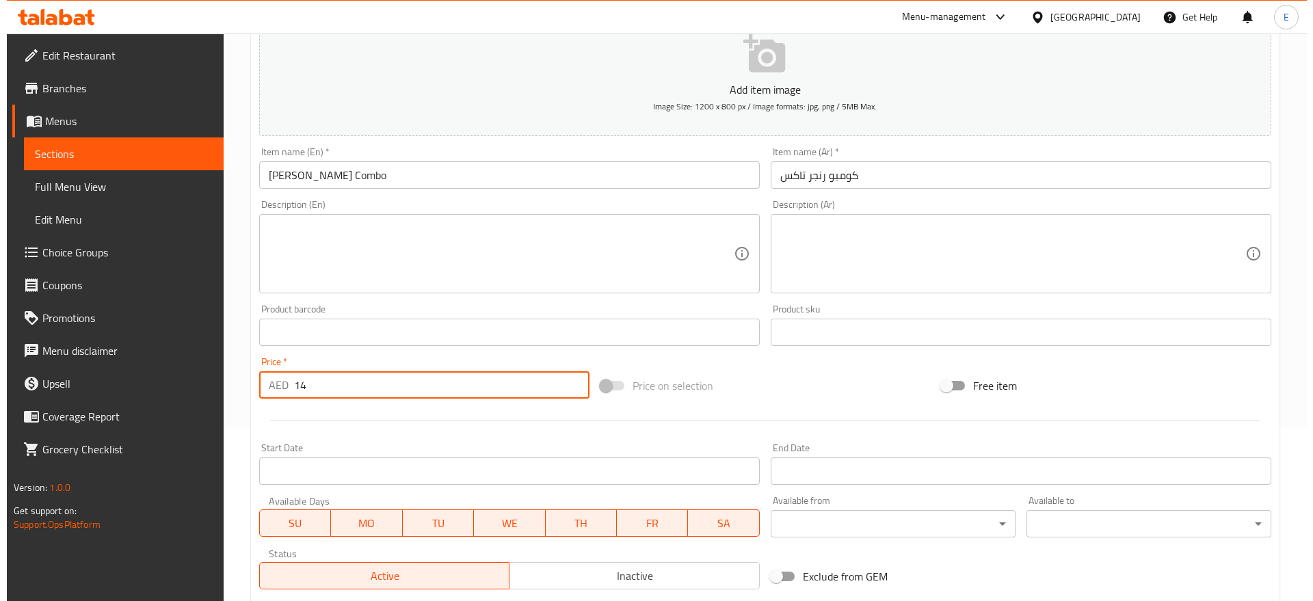
scroll to position [514, 0]
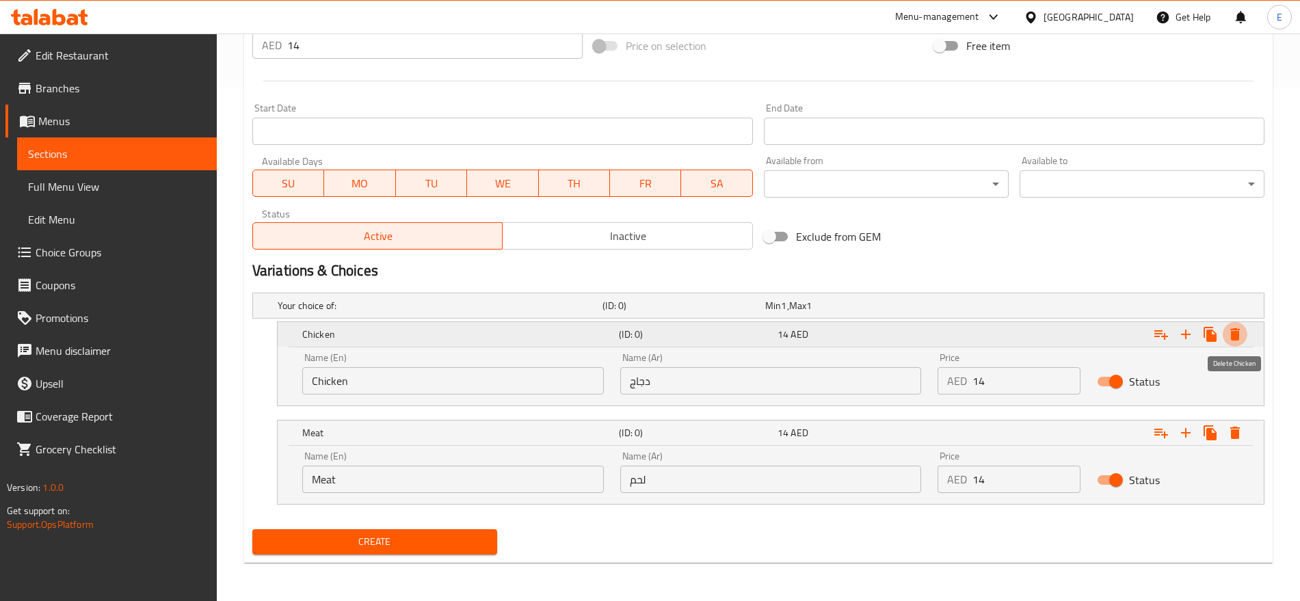
click at [1239, 335] on icon "Expand" at bounding box center [1235, 334] width 16 height 16
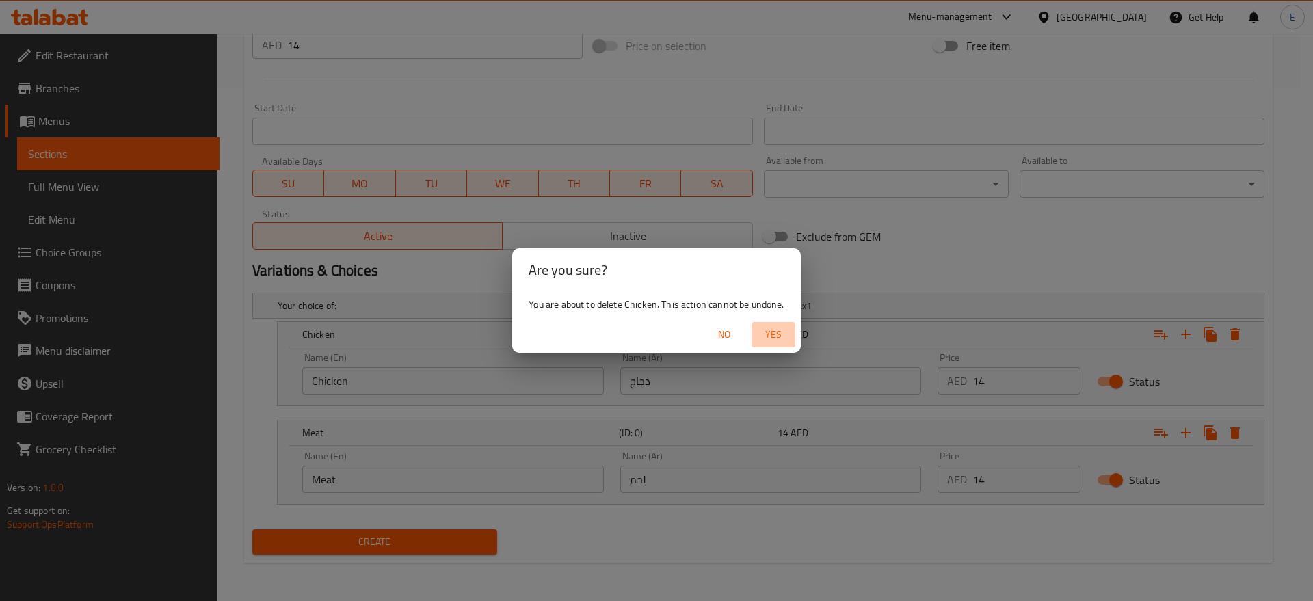
click at [777, 338] on span "Yes" at bounding box center [773, 334] width 33 height 17
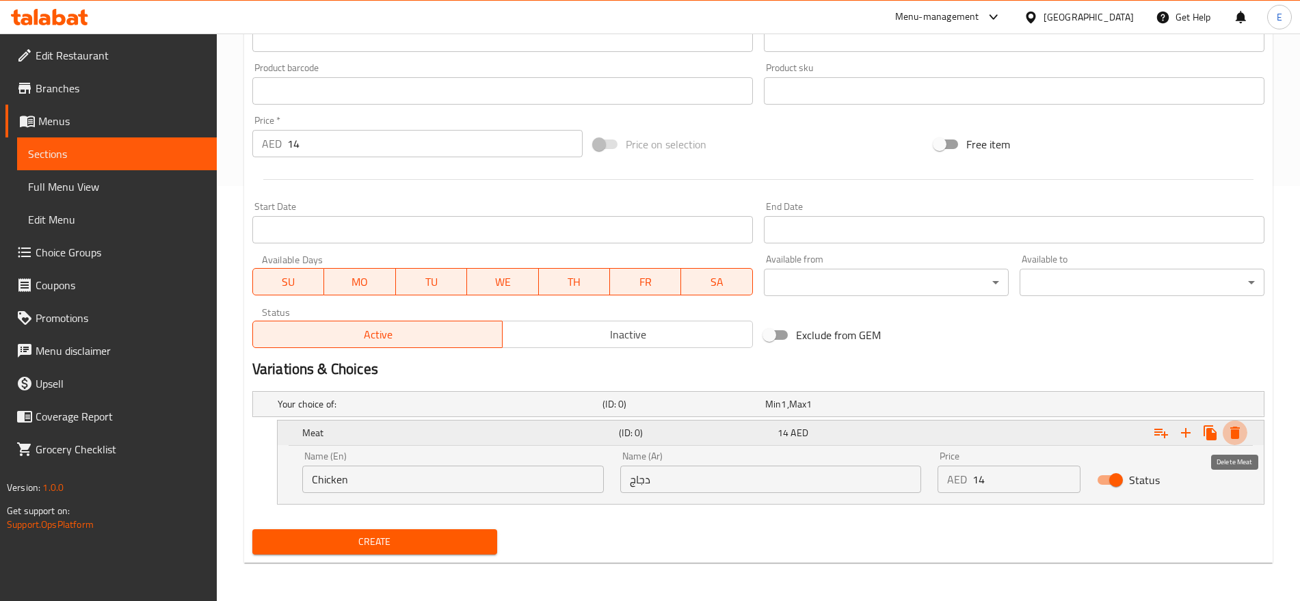
click at [1228, 436] on icon "Expand" at bounding box center [1235, 433] width 16 height 16
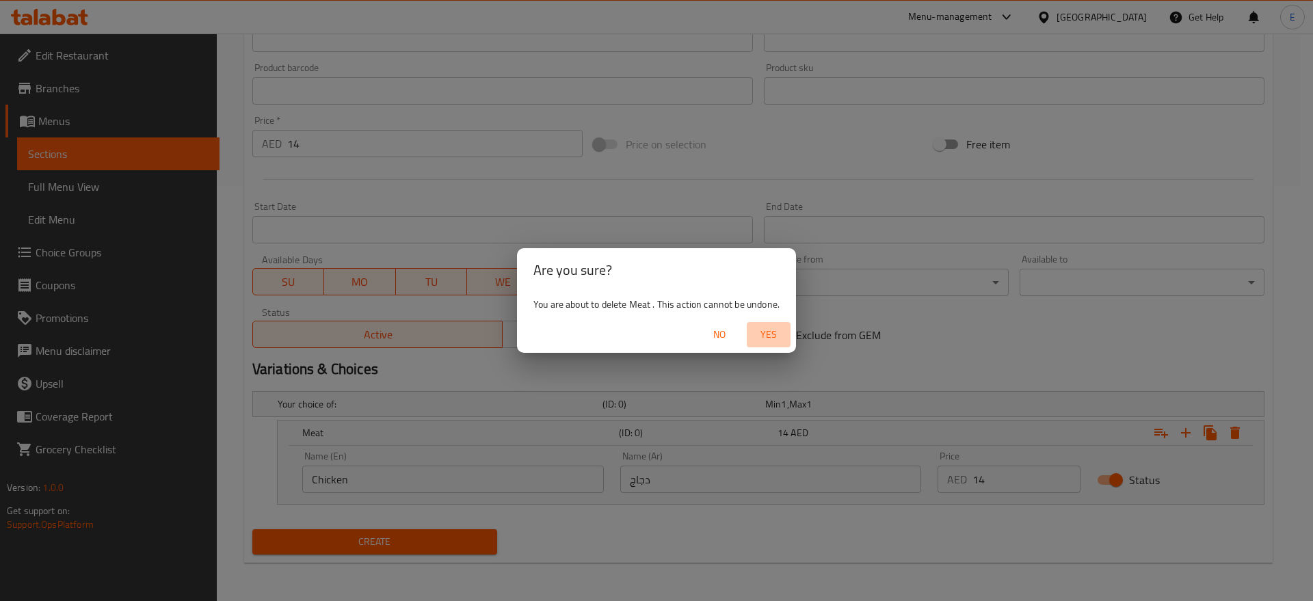
click at [767, 333] on span "Yes" at bounding box center [768, 334] width 33 height 17
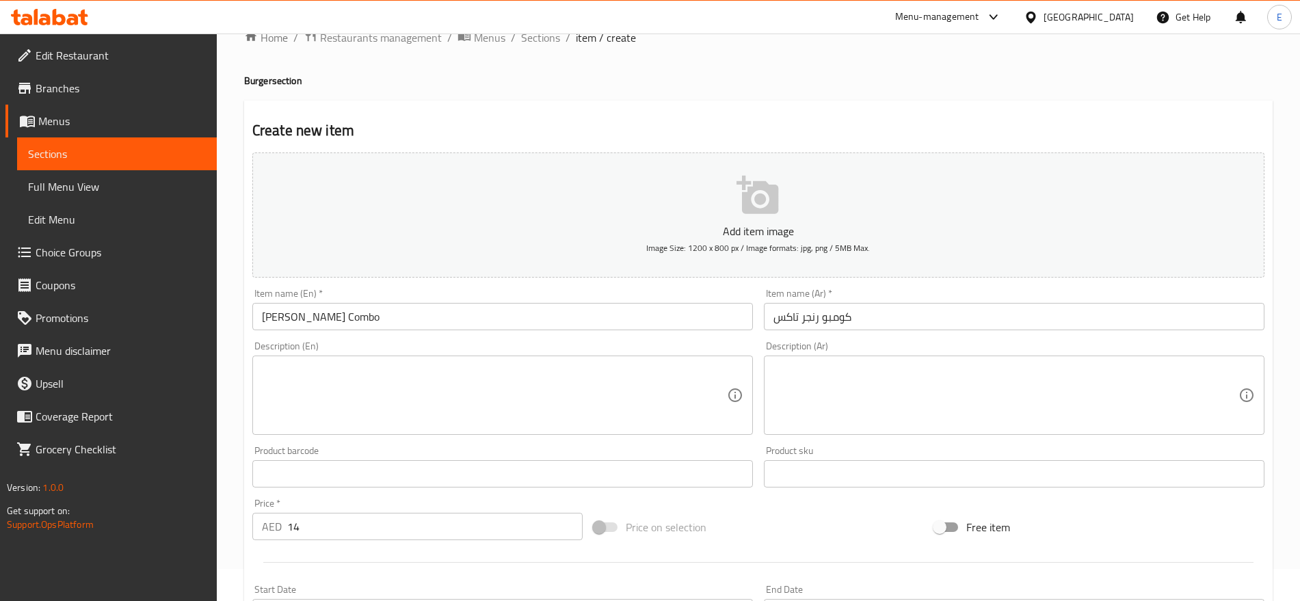
scroll to position [365, 0]
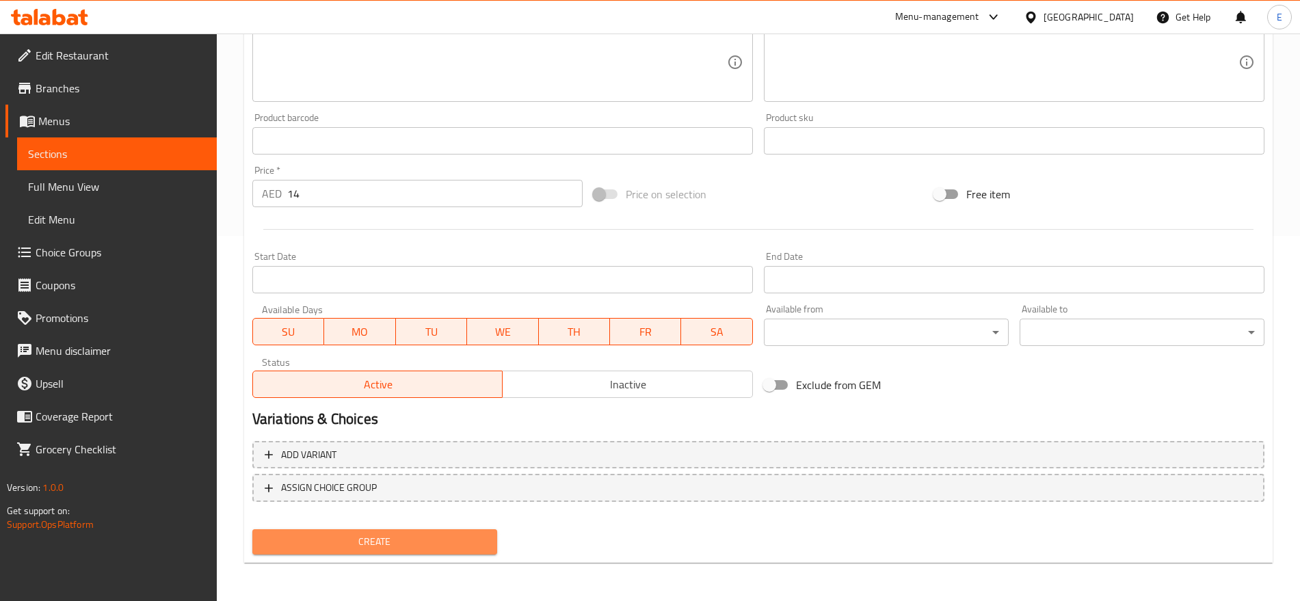
click at [436, 553] on button "Create" at bounding box center [374, 541] width 245 height 25
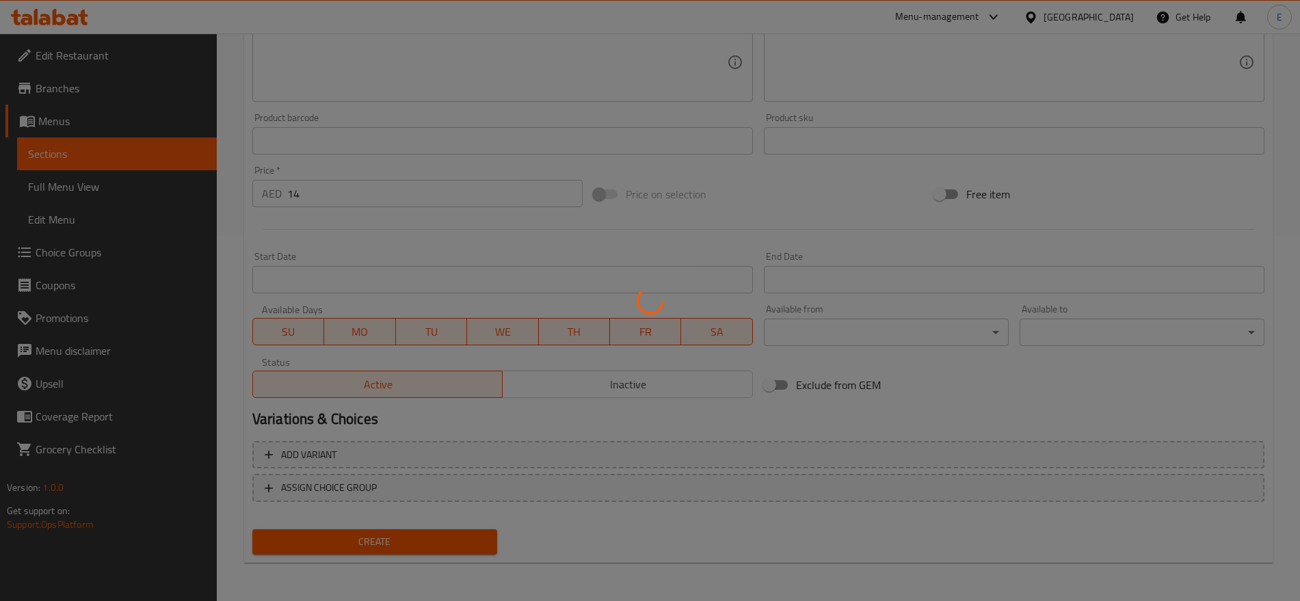
type input "0"
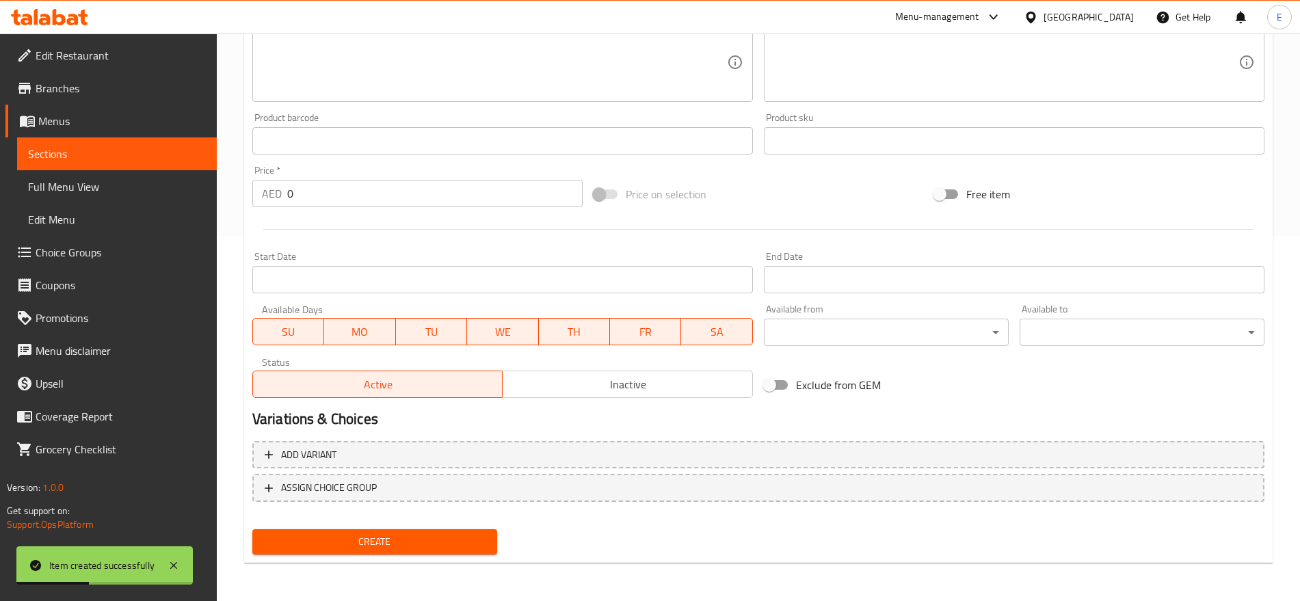
scroll to position [0, 0]
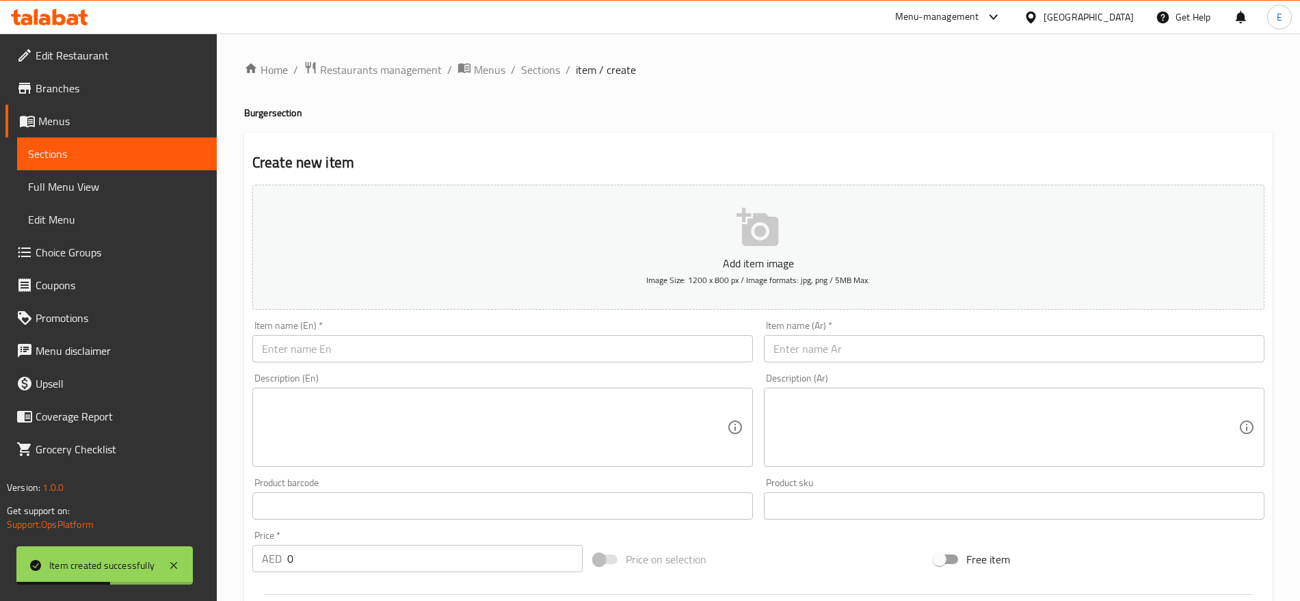
paste input "راب تاكس خاص Takis Special Wrap"
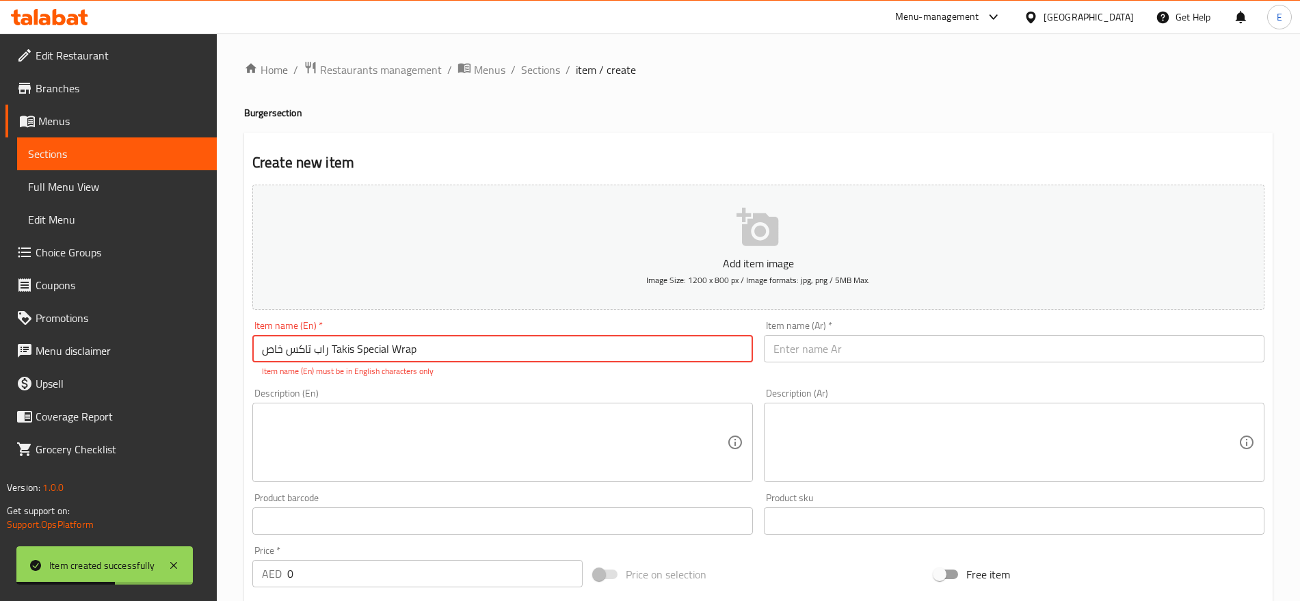
click at [562, 350] on input "راب تاكس خاص Takis Special Wrap" at bounding box center [502, 348] width 501 height 27
drag, startPoint x: 328, startPoint y: 350, endPoint x: 245, endPoint y: 360, distance: 83.3
click at [245, 360] on div "Create new item Add item image Image Size: 1200 x 800 px / Image formats: jpg, …" at bounding box center [758, 538] width 1029 height 811
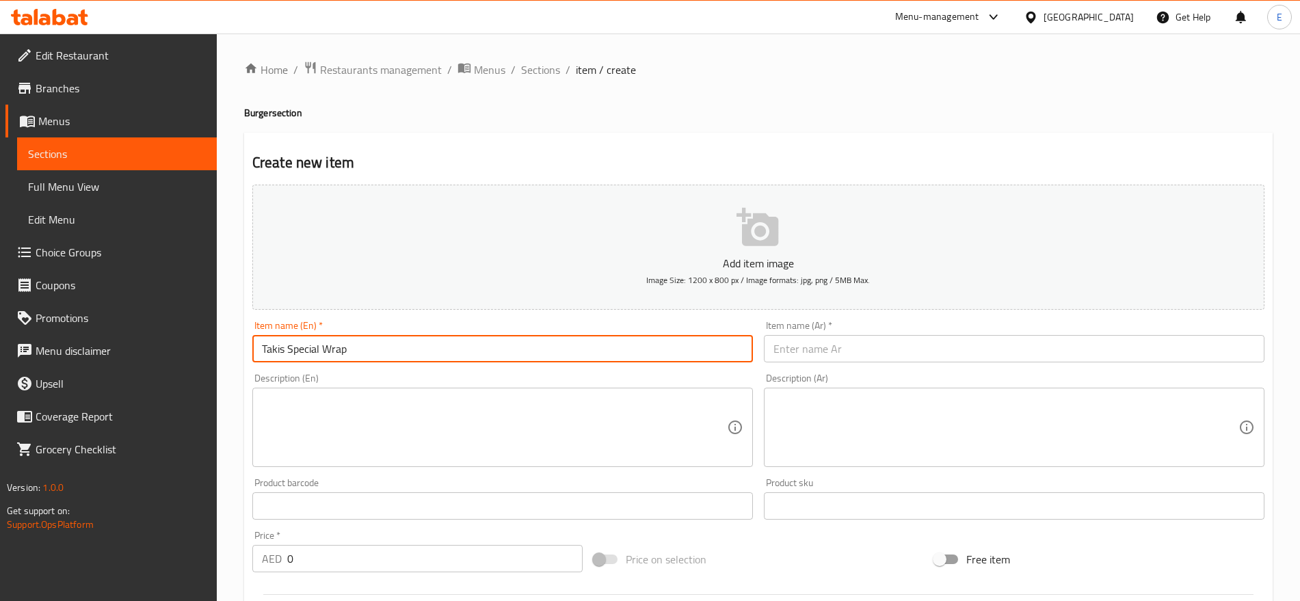
type input "Takis Special Wrap"
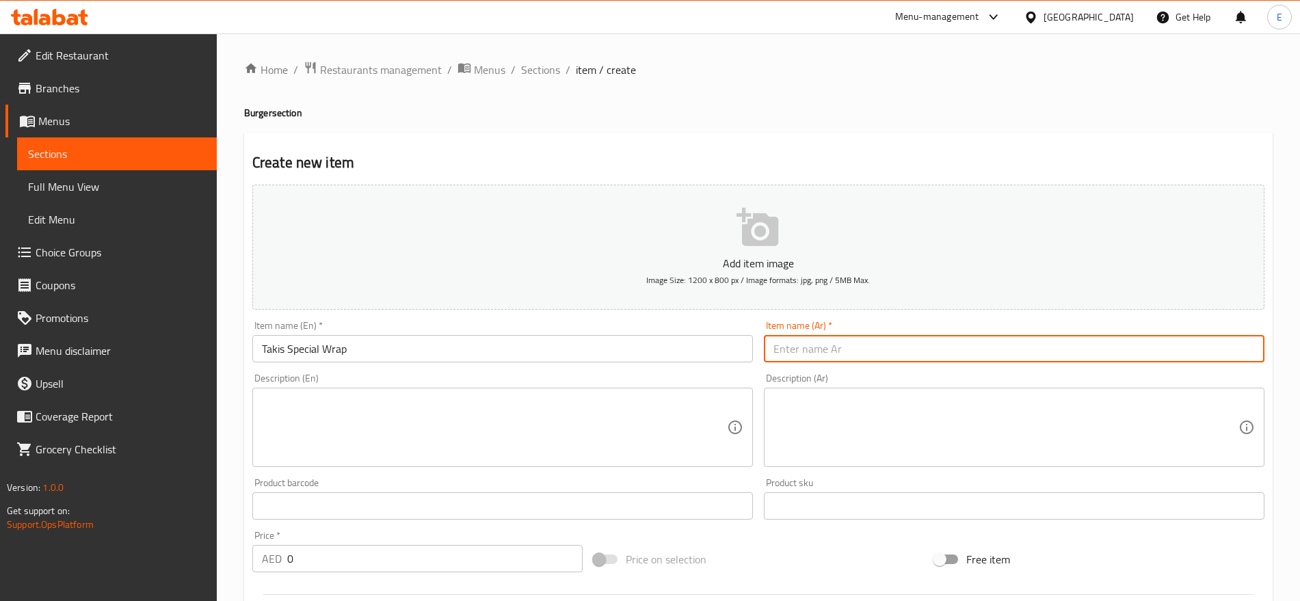
click at [871, 344] on input "text" at bounding box center [1014, 348] width 501 height 27
paste input "راب تاكس خاص"
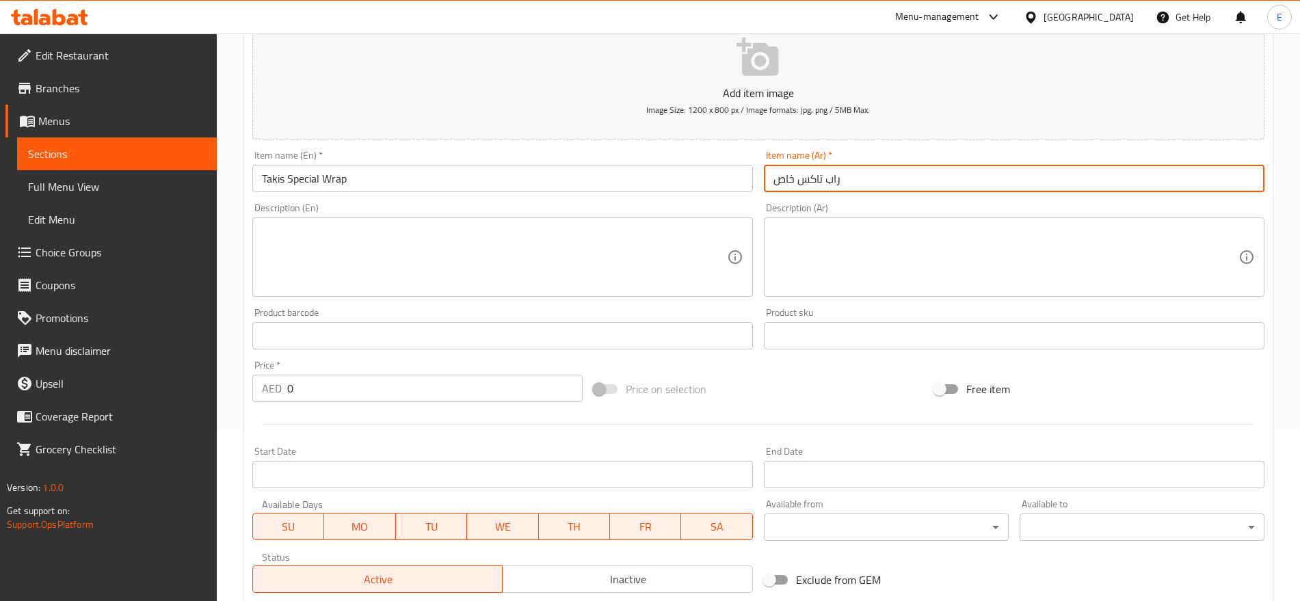
type input "راب تاكس خاص"
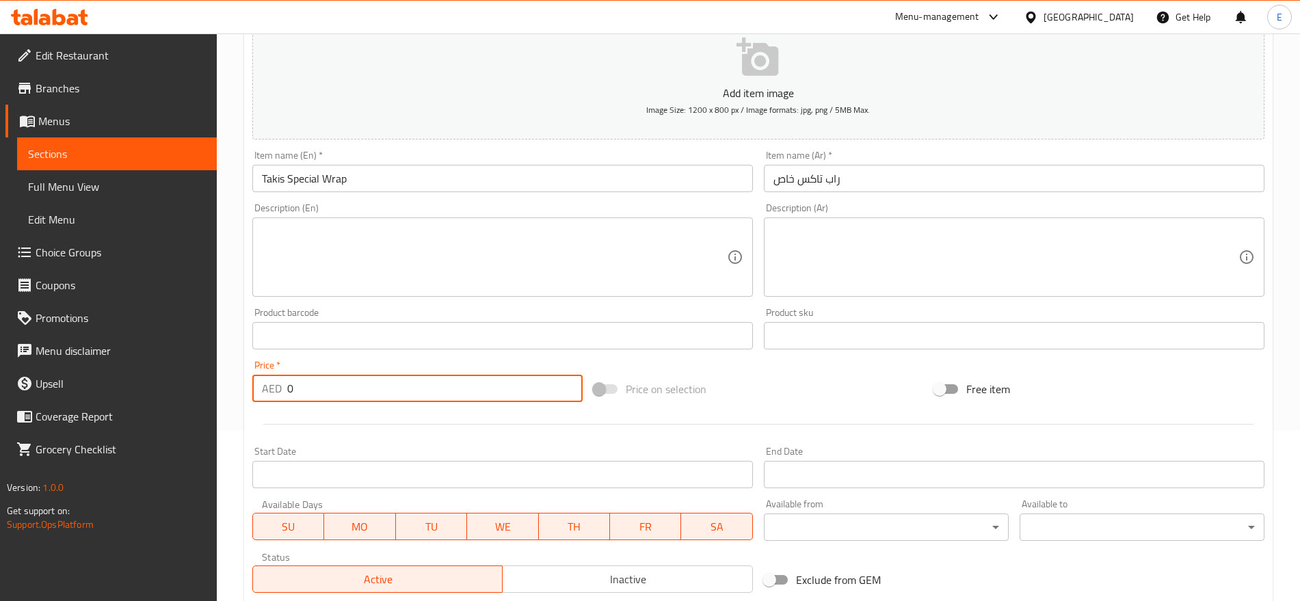
drag, startPoint x: 312, startPoint y: 393, endPoint x: 181, endPoint y: 368, distance: 133.6
click at [181, 368] on div "Edit Restaurant Branches Menus Sections Full Menu View Edit Menu Choice Groups …" at bounding box center [650, 329] width 1300 height 933
type input "14"
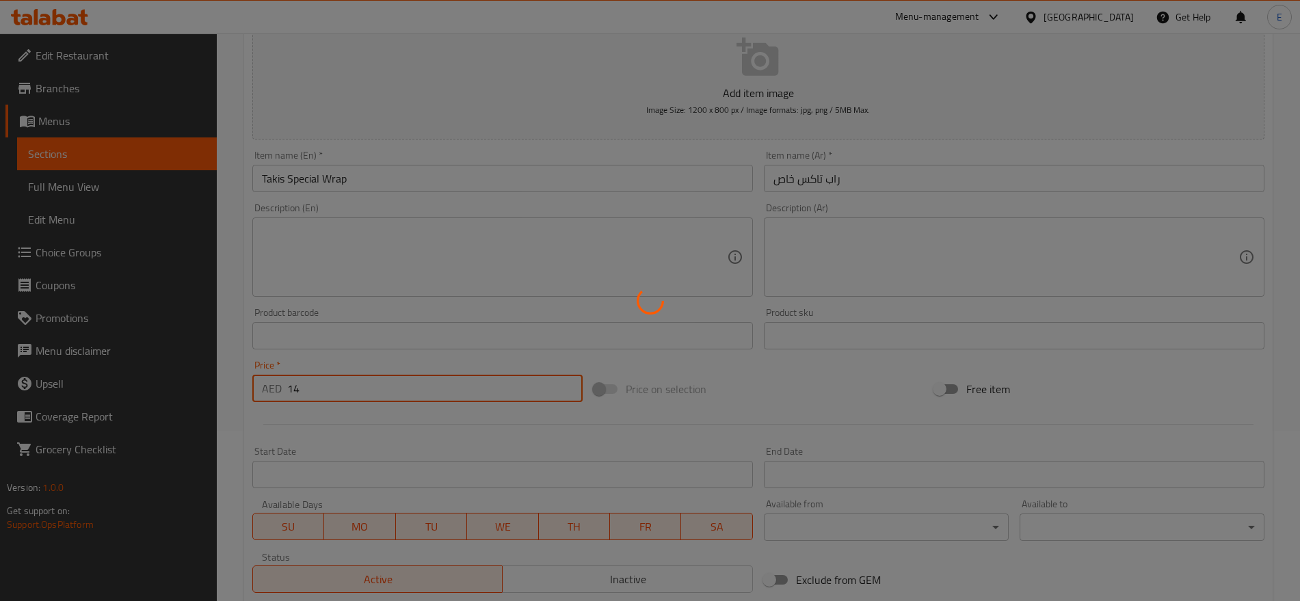
type input "0"
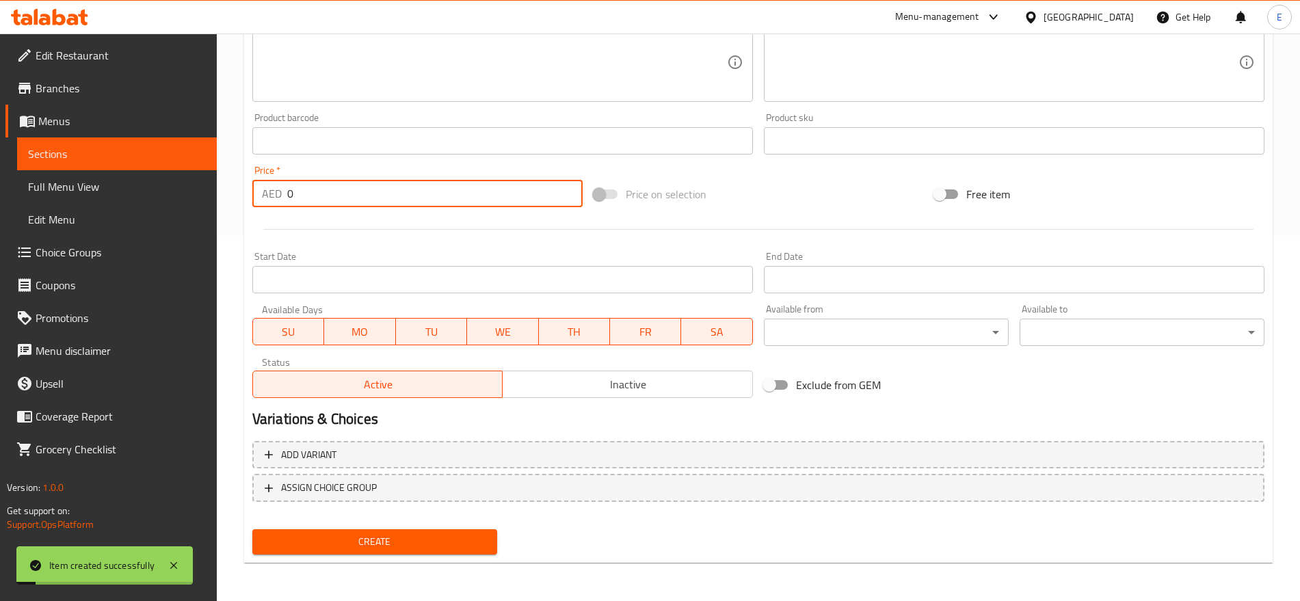
scroll to position [0, 0]
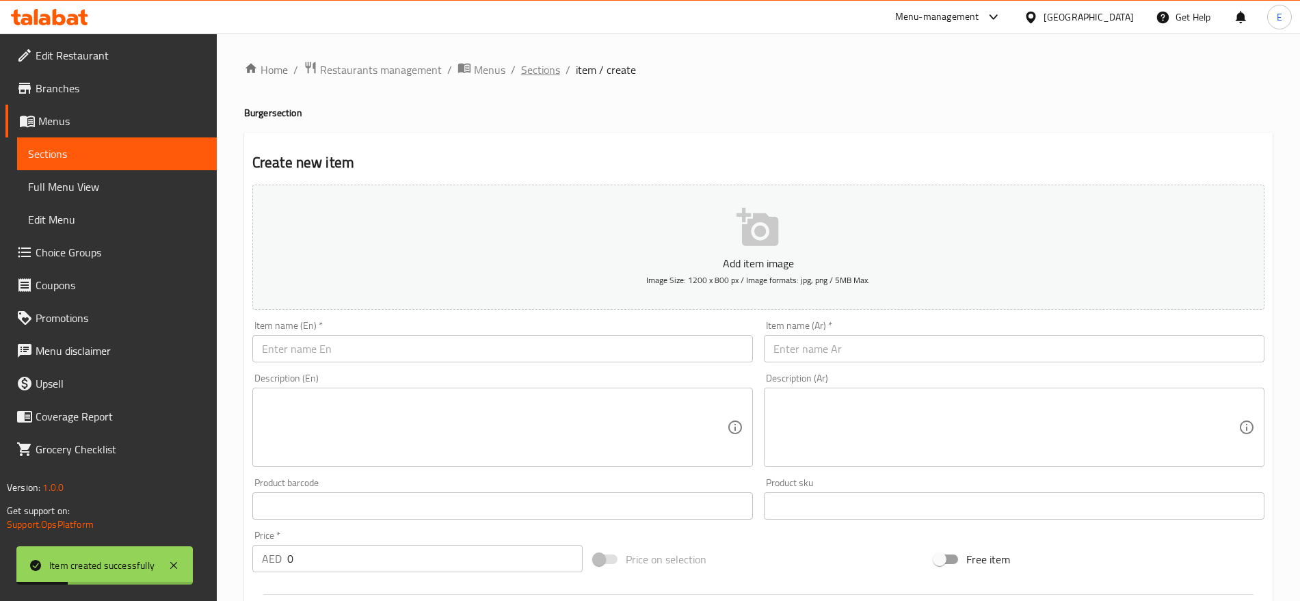
click at [551, 76] on span "Sections" at bounding box center [540, 70] width 39 height 16
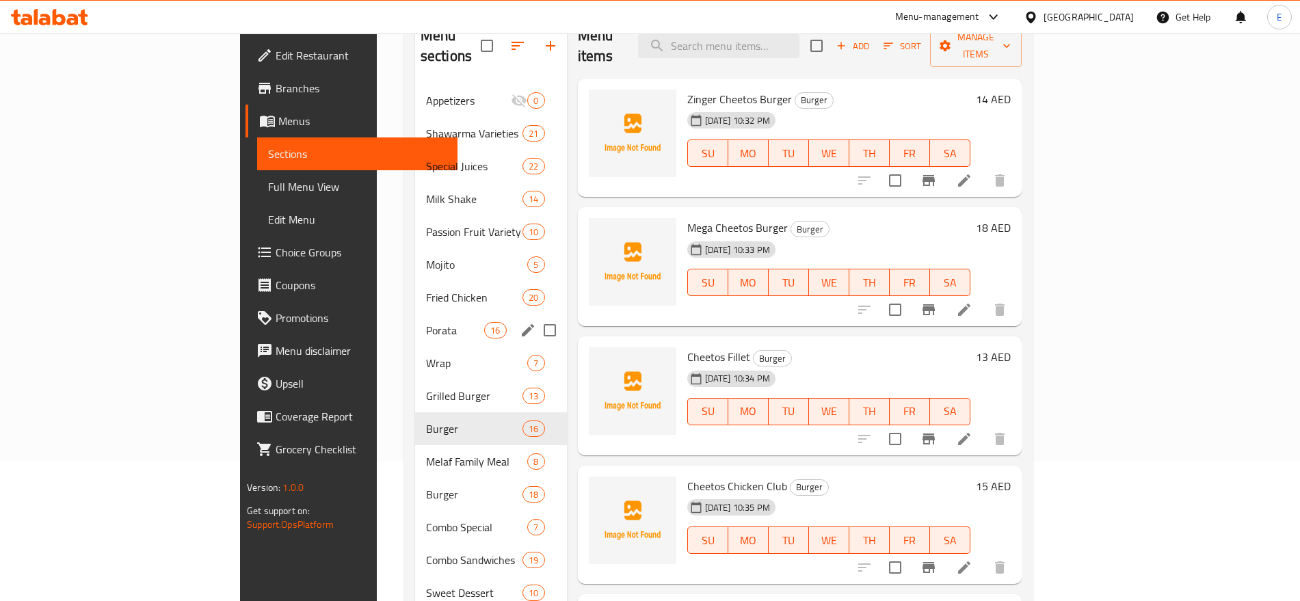
scroll to position [139, 0]
click at [426, 421] on span "Burger" at bounding box center [455, 429] width 58 height 16
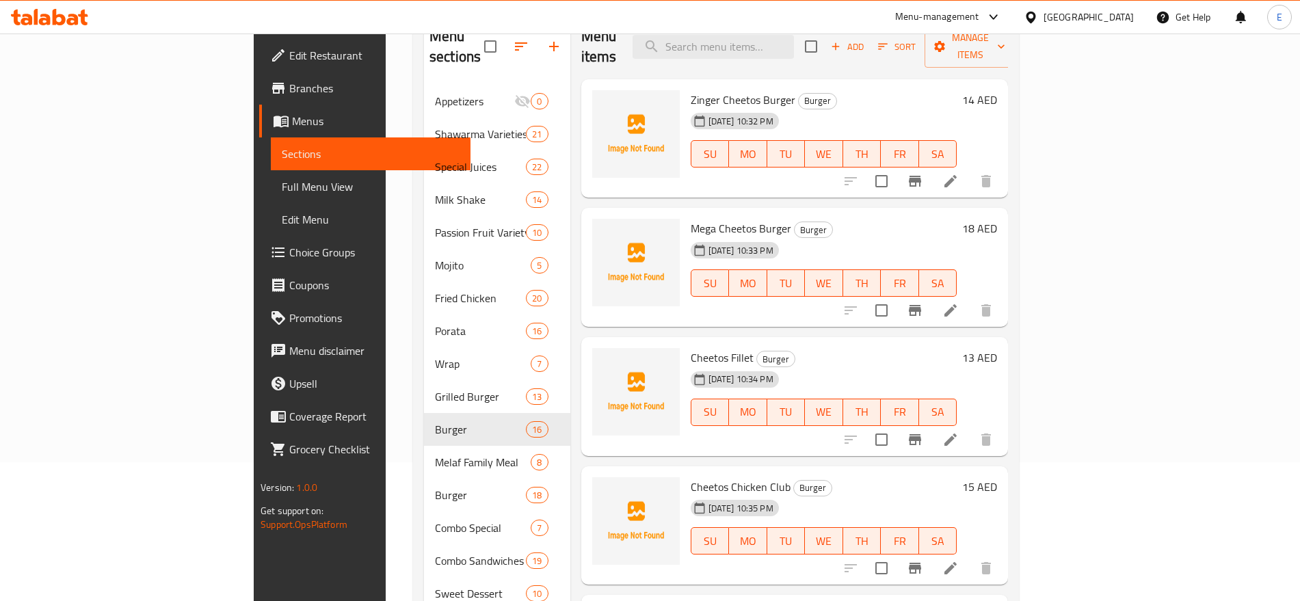
scroll to position [0, 0]
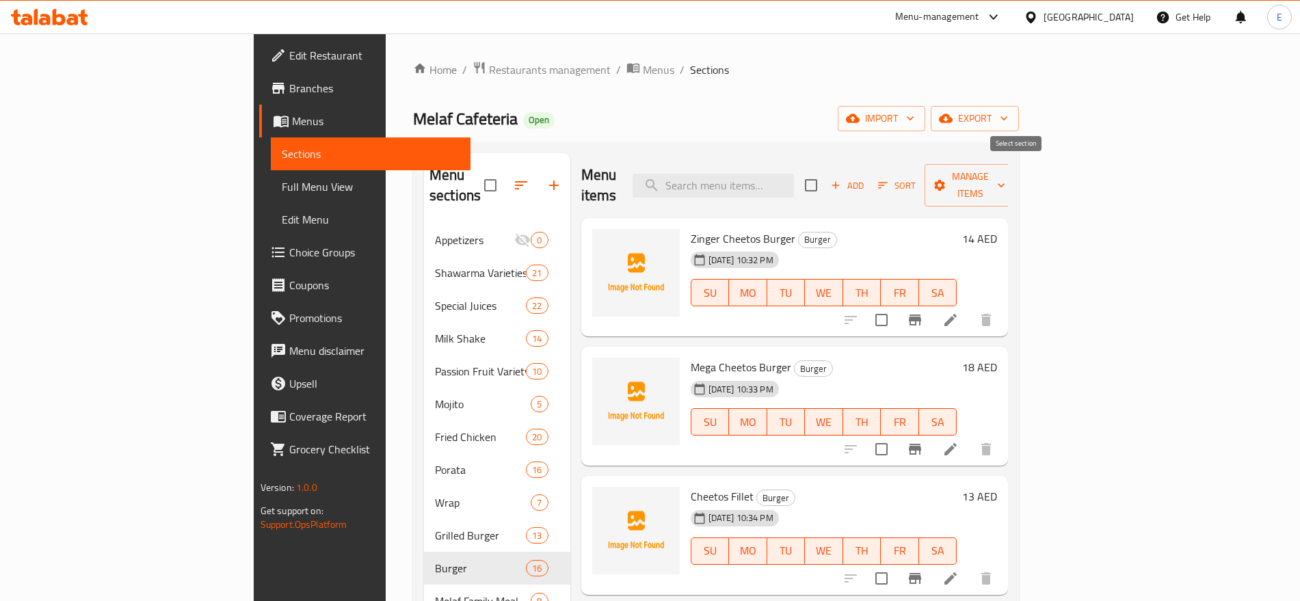
click at [826, 174] on input "checkbox" at bounding box center [811, 185] width 29 height 29
checkbox input "true"
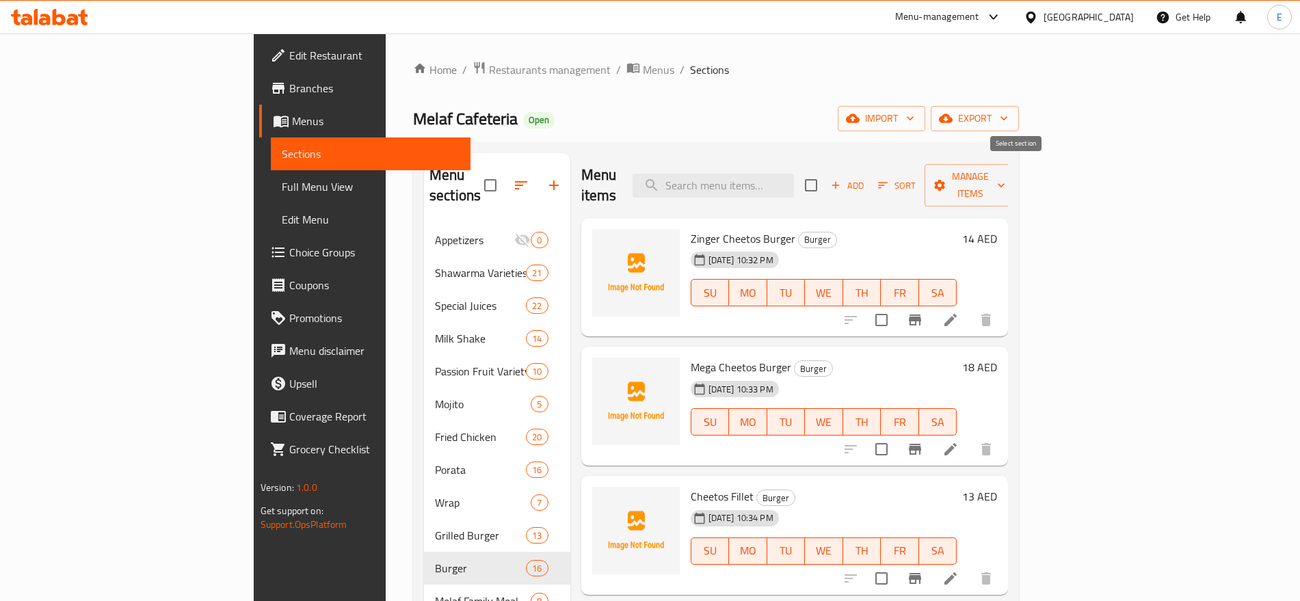
checkbox input "true"
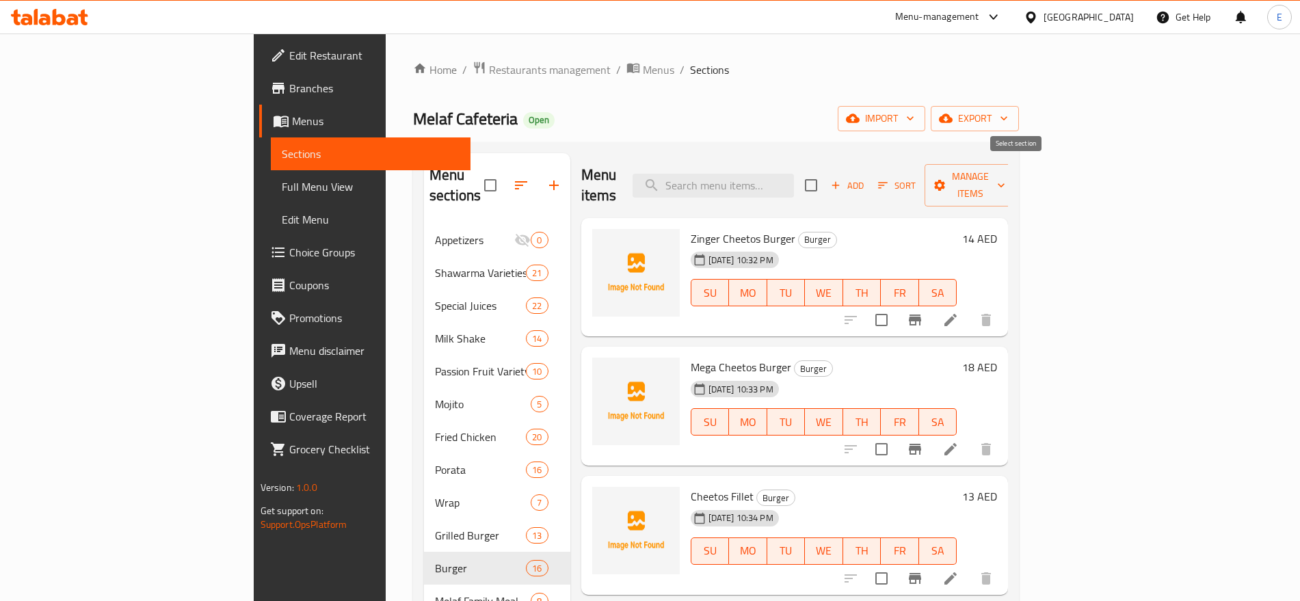
checkbox input "true"
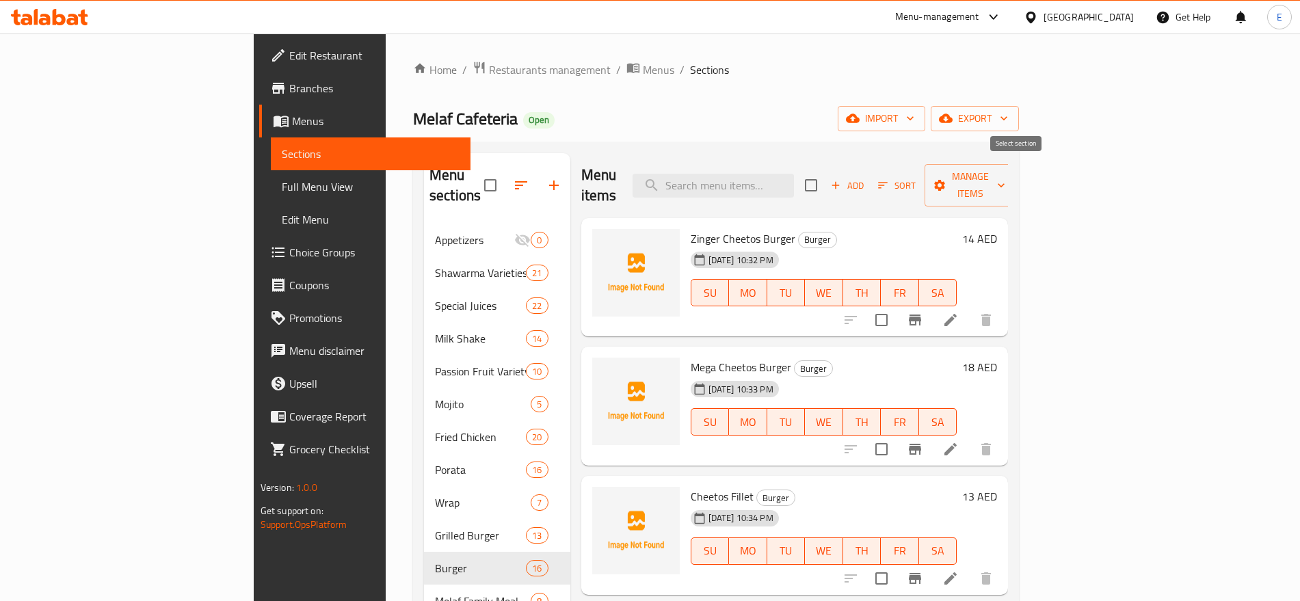
checkbox input "true"
click at [1005, 173] on span "Manage items" at bounding box center [971, 185] width 70 height 34
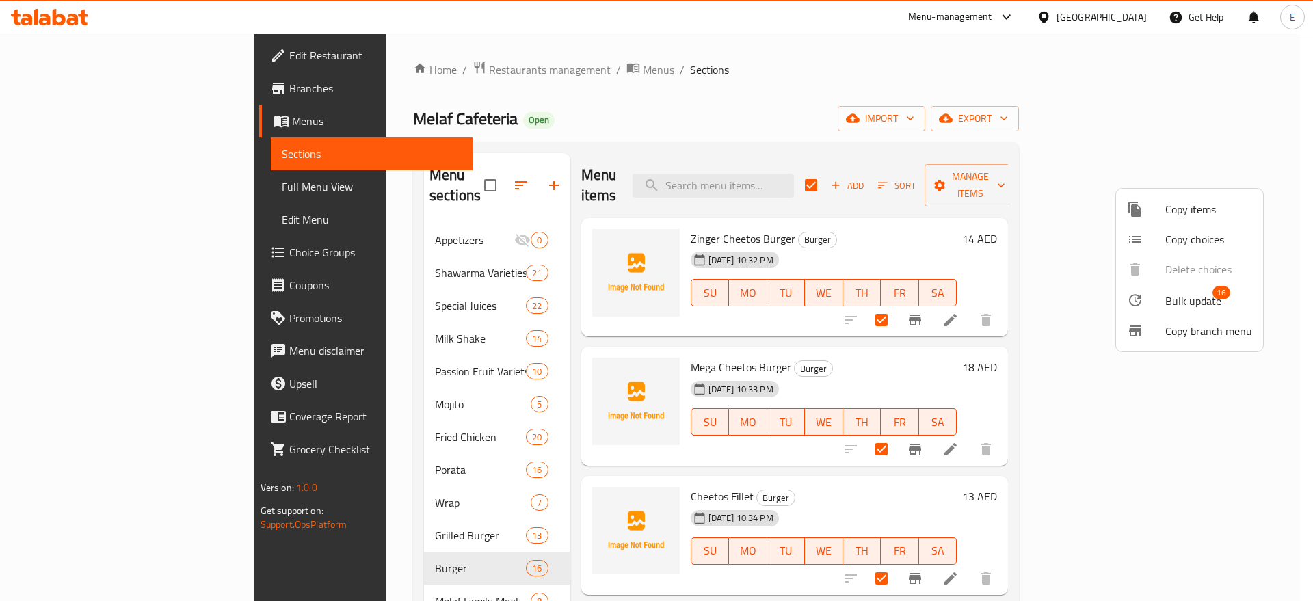
click at [1169, 302] on span "Bulk update" at bounding box center [1194, 301] width 56 height 16
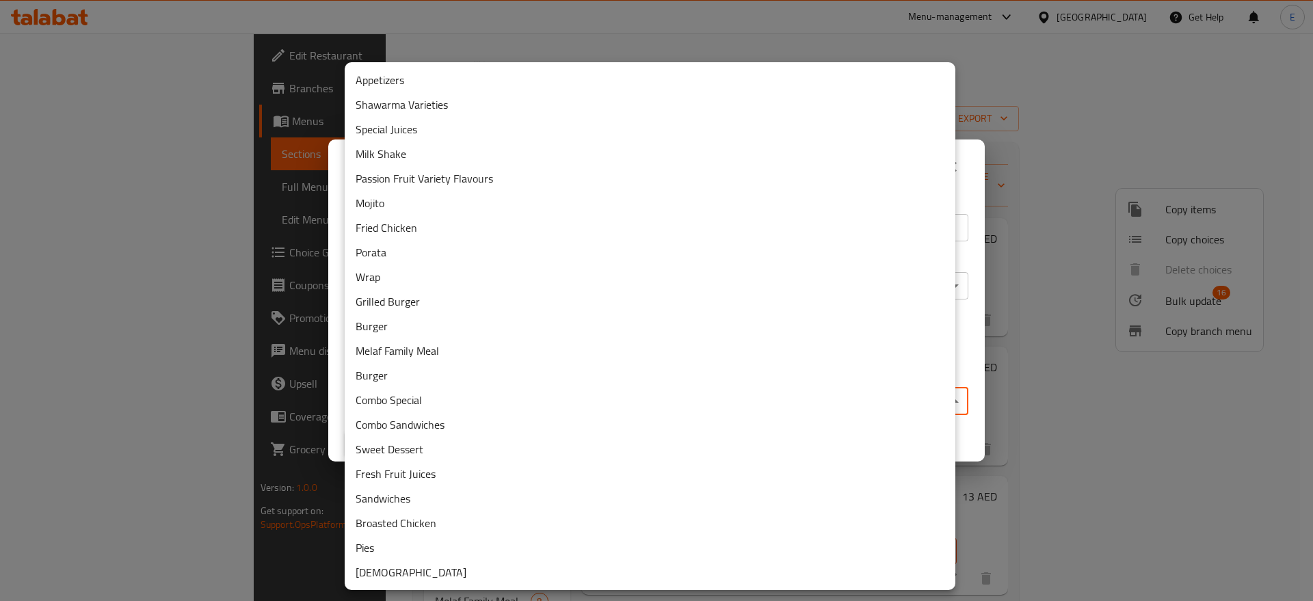
click at [751, 397] on body "​ Menu-management [GEOGRAPHIC_DATA] Get Help E Edit Restaurant Branches Menus S…" at bounding box center [656, 318] width 1313 height 568
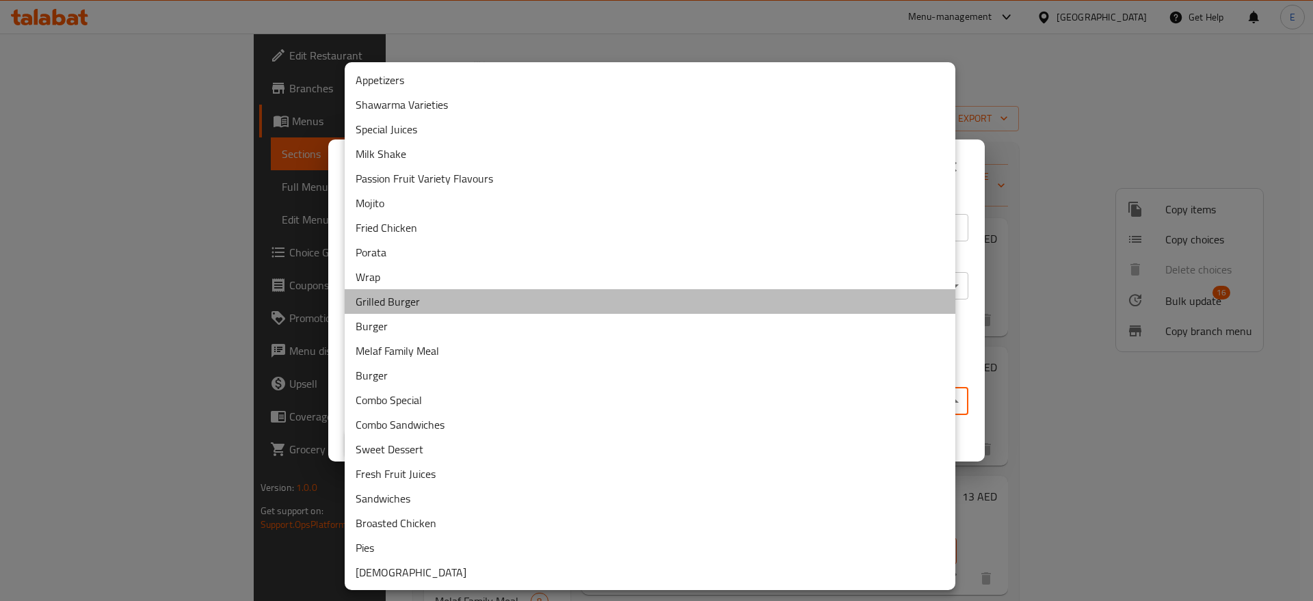
click at [425, 294] on li "Grilled Burger" at bounding box center [650, 301] width 611 height 25
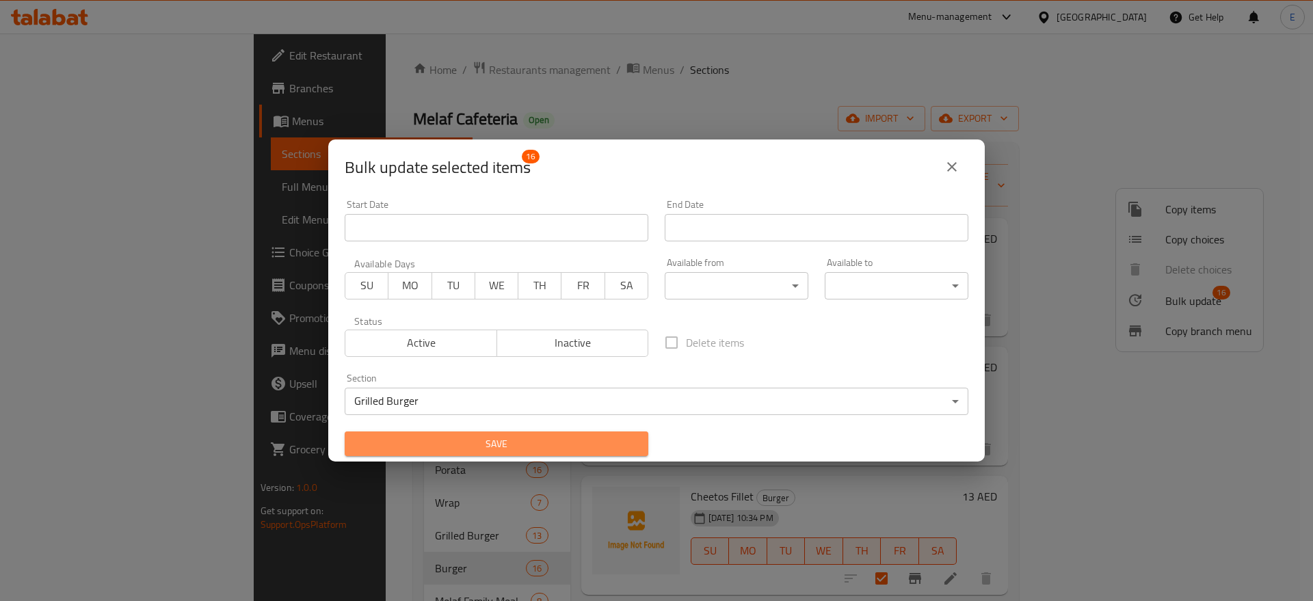
click at [517, 438] on span "Save" at bounding box center [497, 444] width 282 height 17
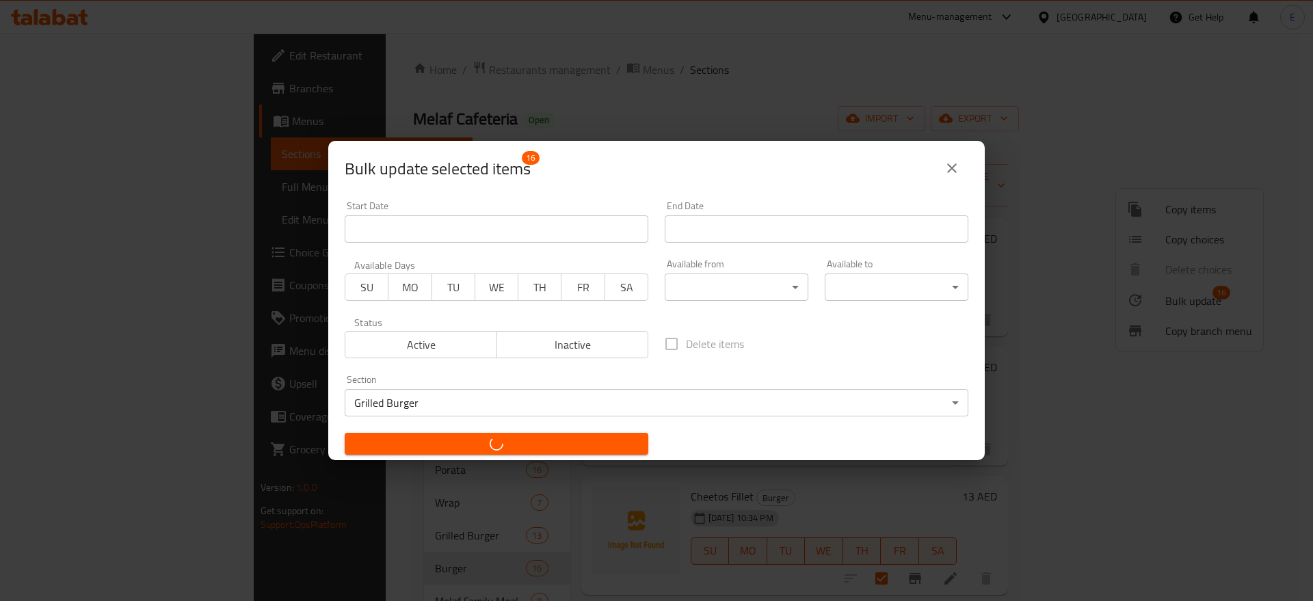
checkbox input "false"
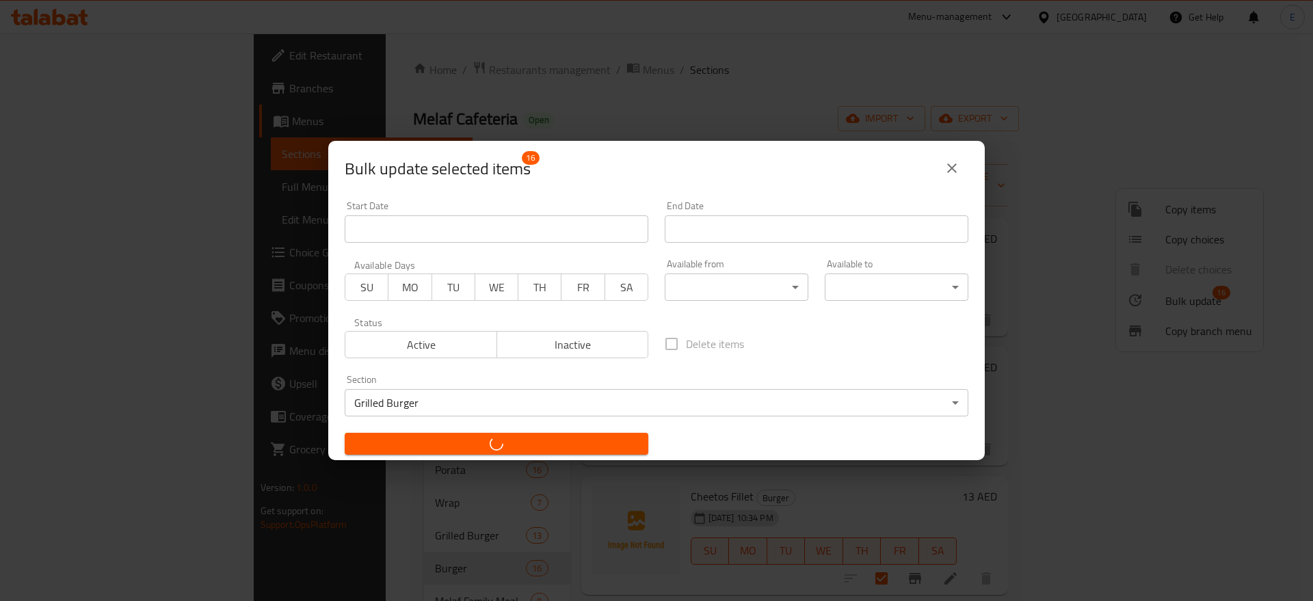
checkbox input "false"
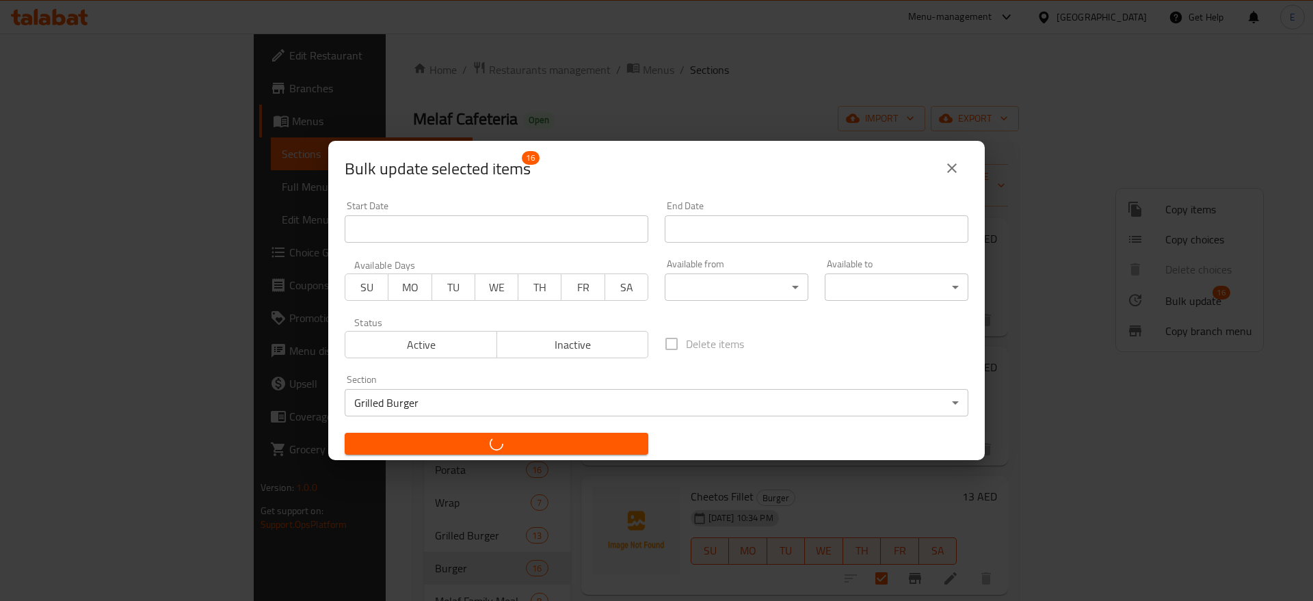
checkbox input "false"
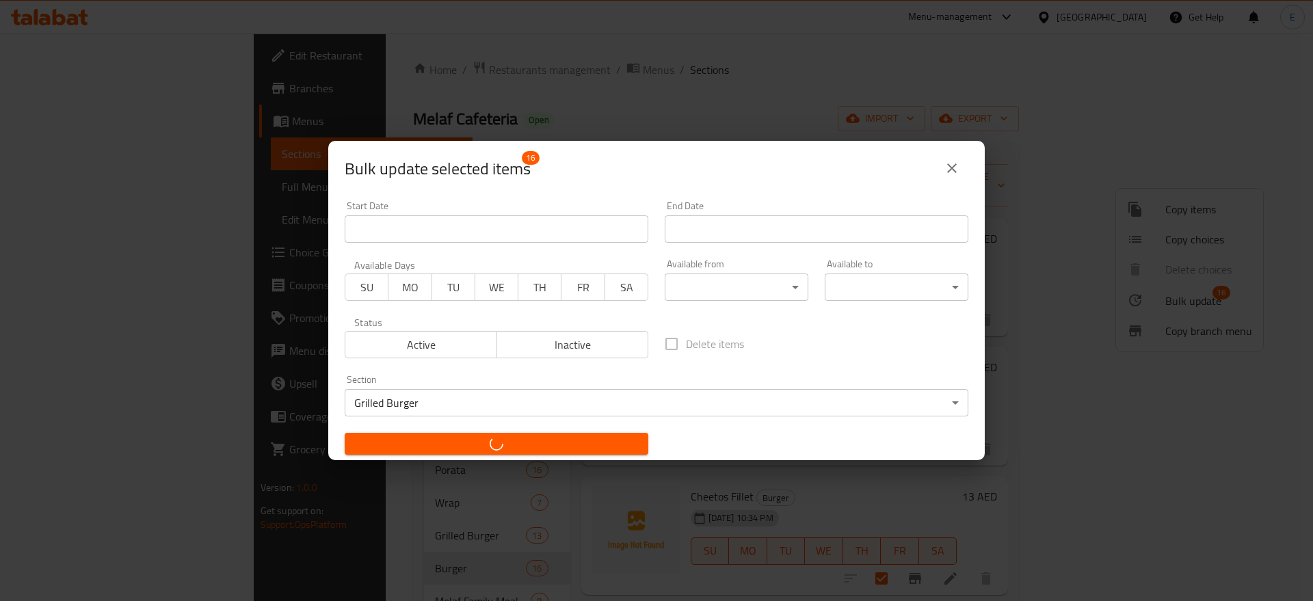
checkbox input "false"
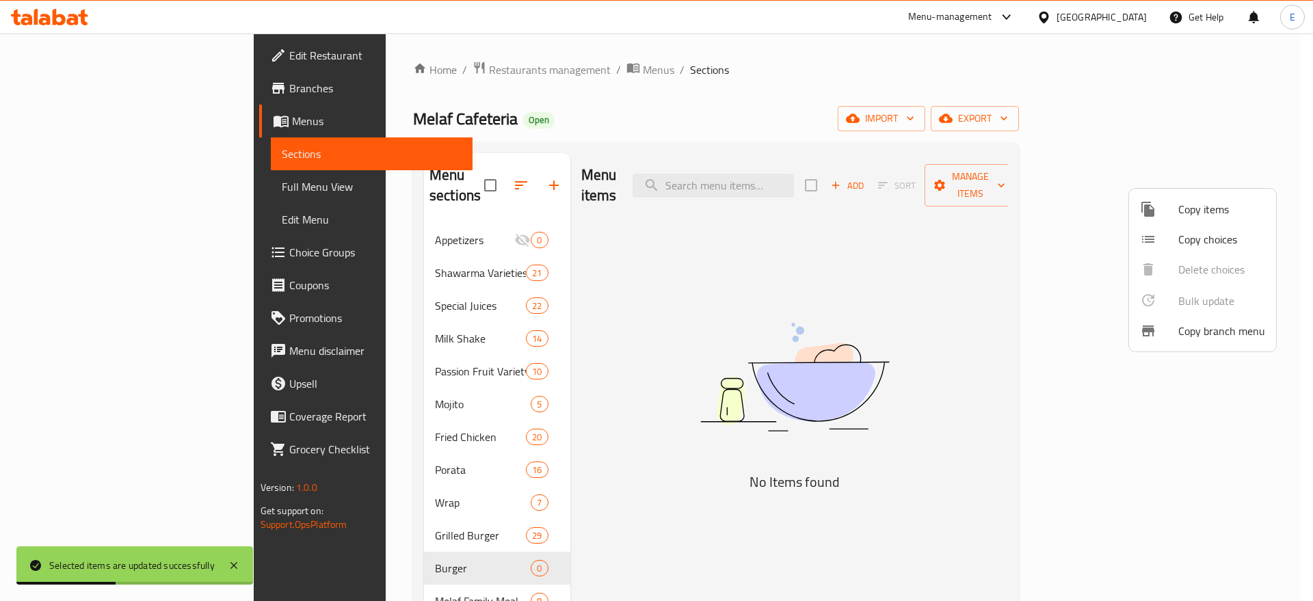
click at [627, 489] on div at bounding box center [656, 300] width 1313 height 601
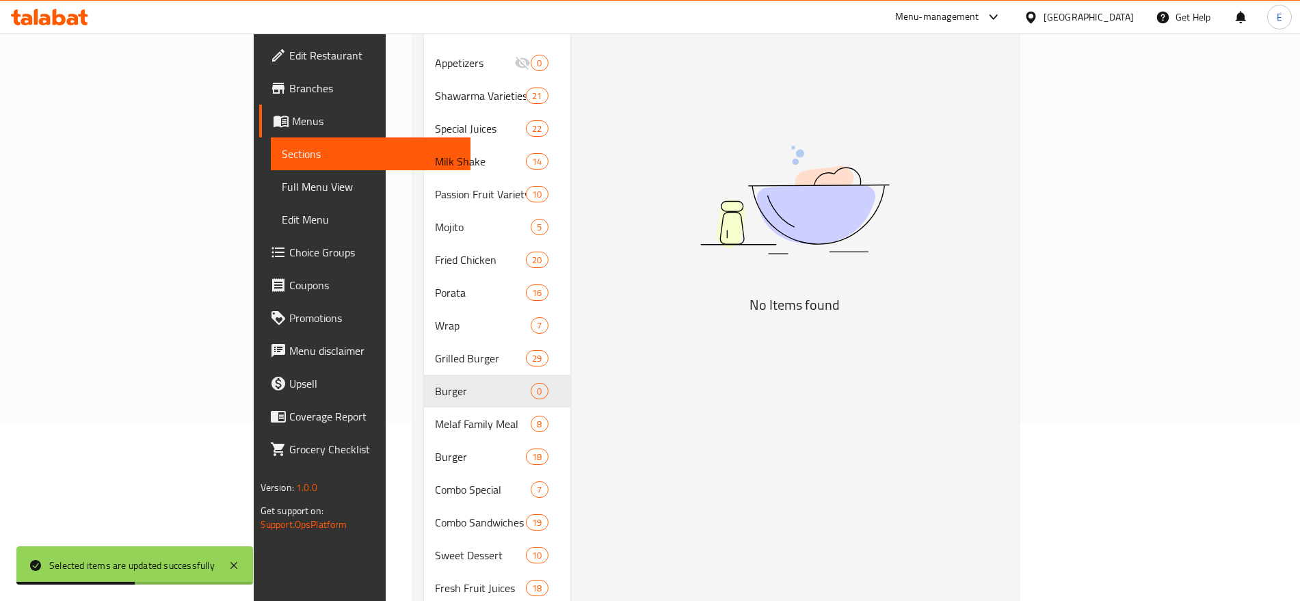
scroll to position [179, 0]
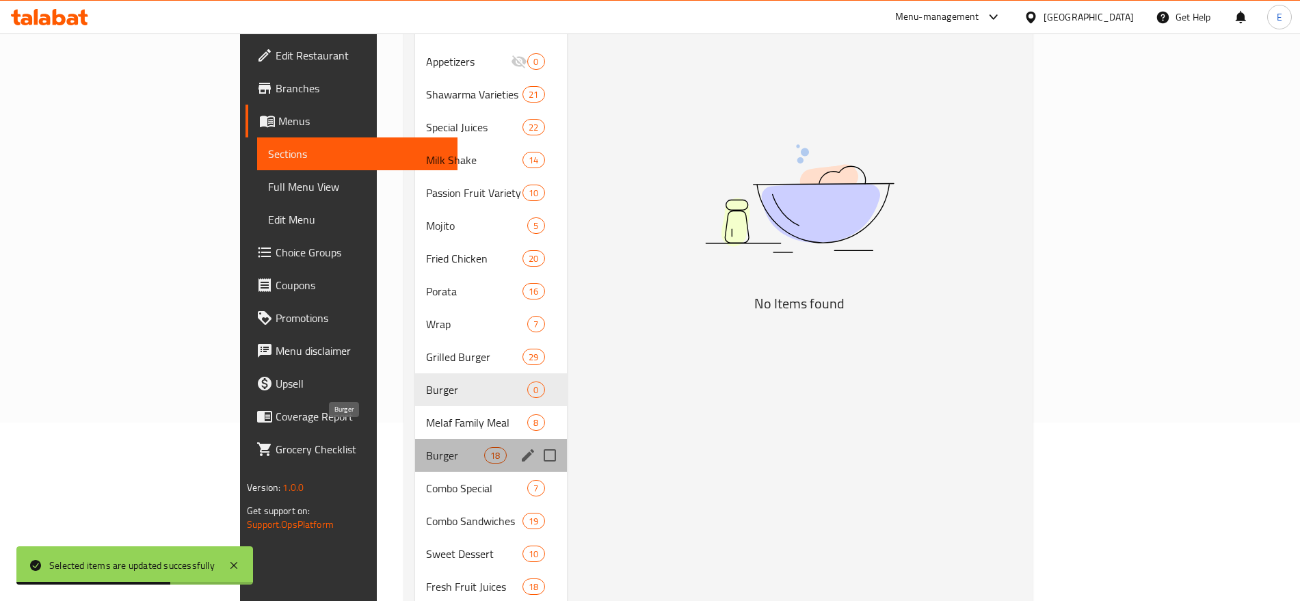
click at [426, 447] on span "Burger" at bounding box center [455, 455] width 58 height 16
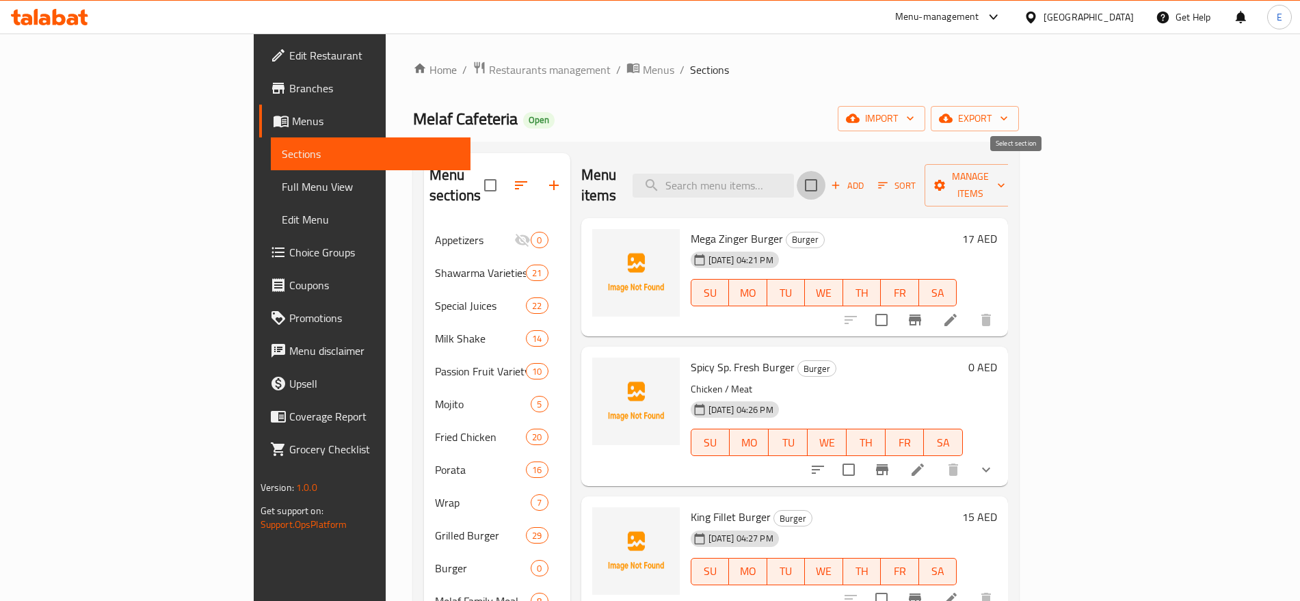
click at [826, 174] on input "checkbox" at bounding box center [811, 185] width 29 height 29
checkbox input "true"
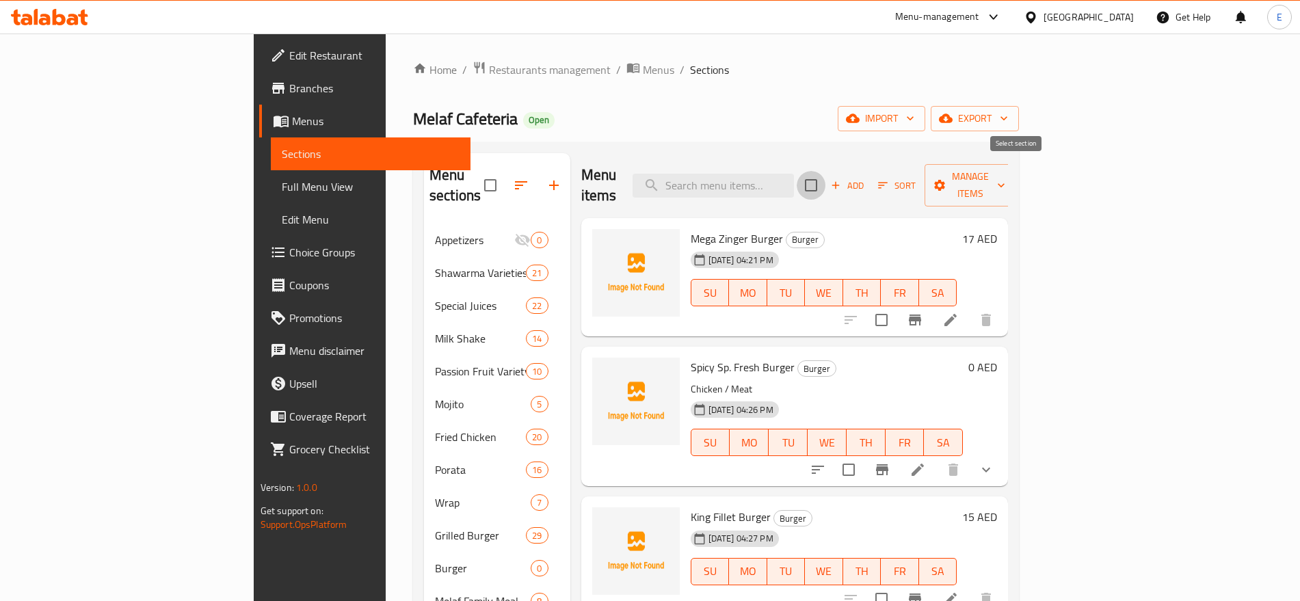
checkbox input "true"
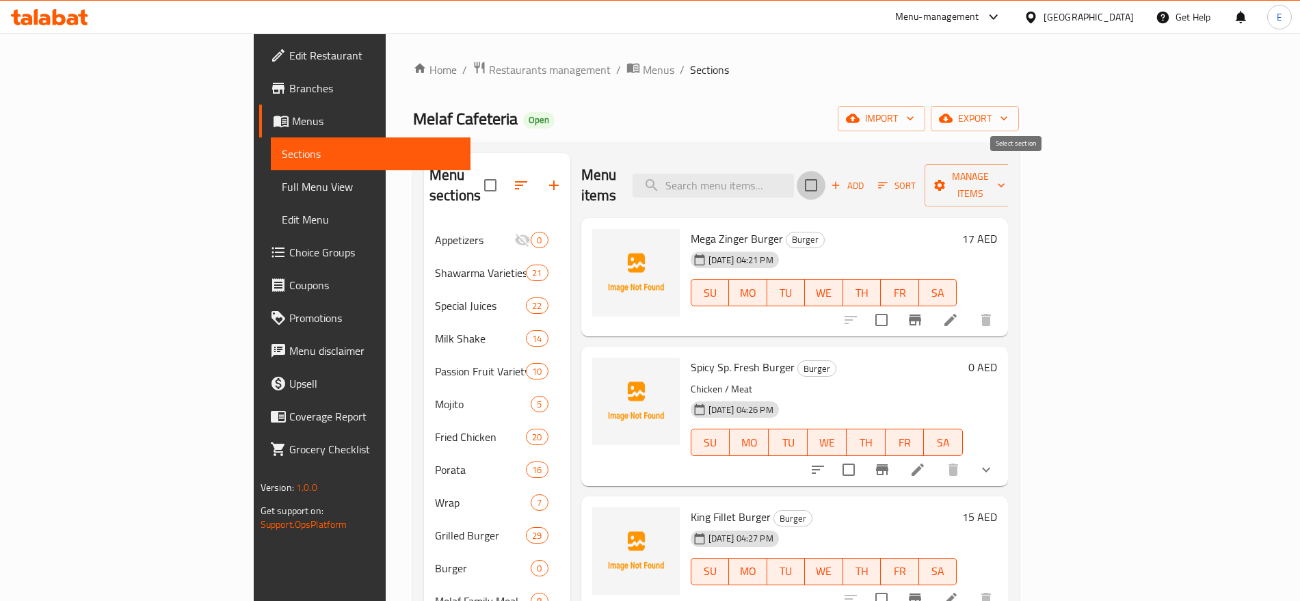
checkbox input "true"
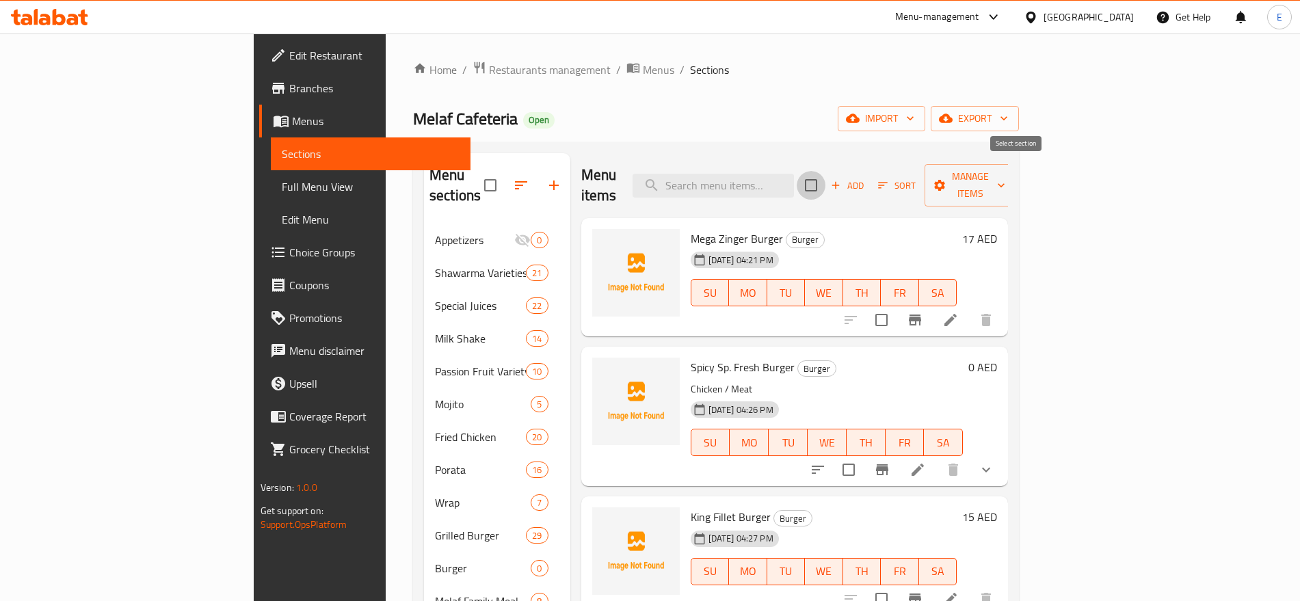
checkbox input "true"
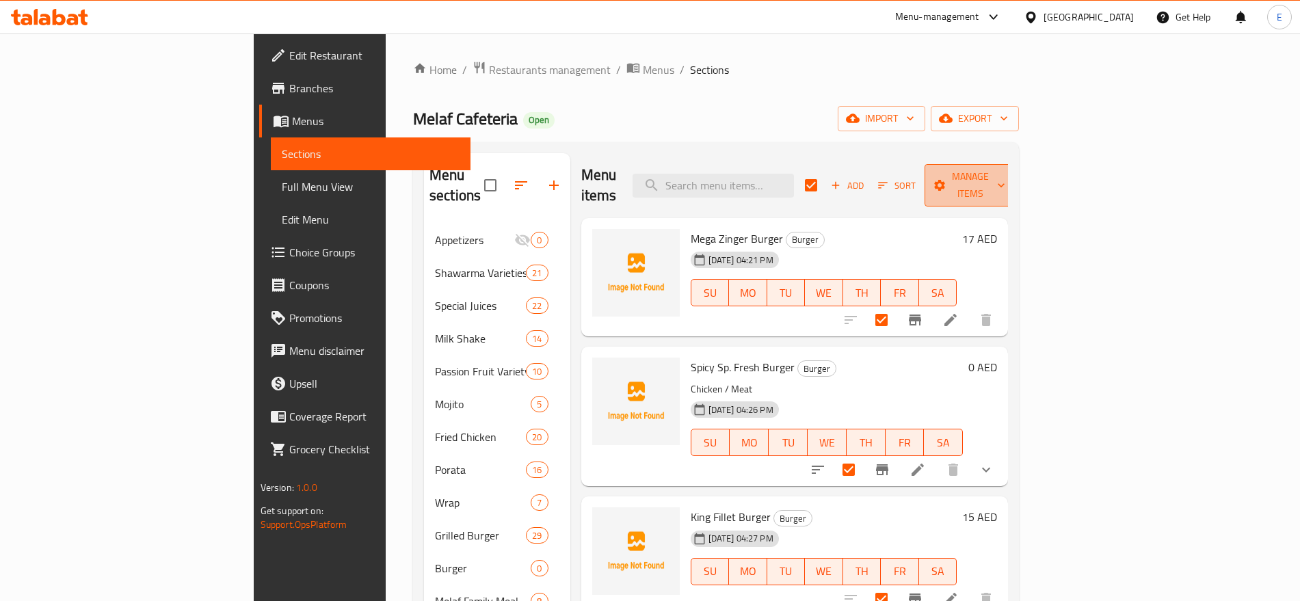
click at [1005, 183] on span "Manage items" at bounding box center [971, 185] width 70 height 34
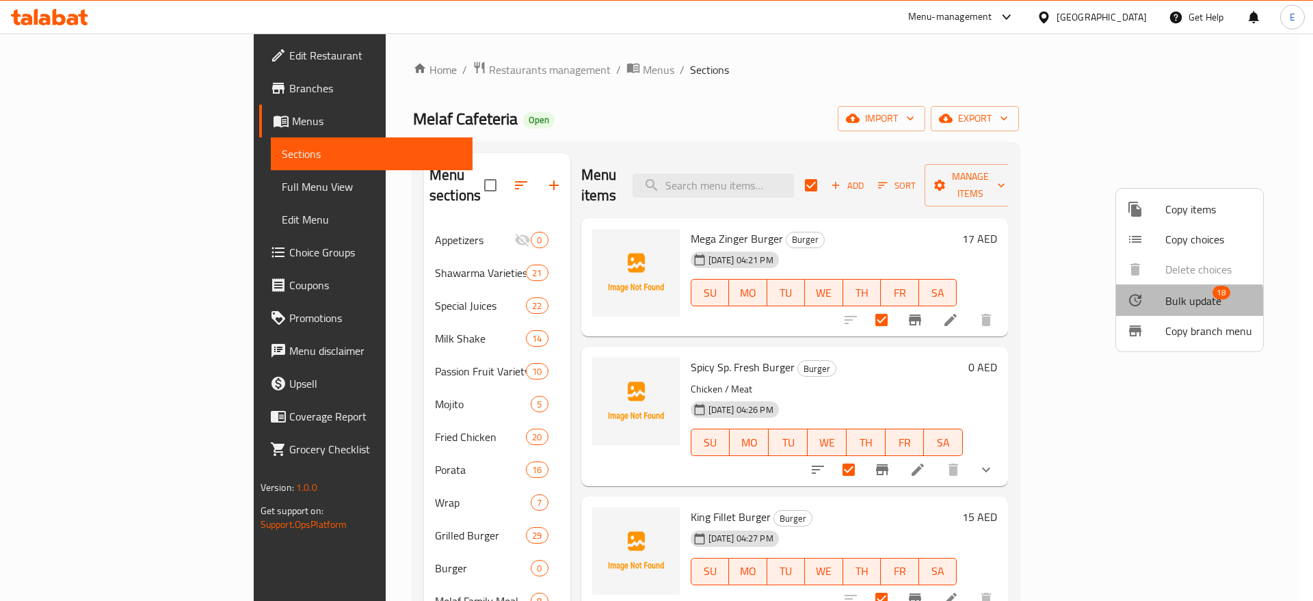
click at [1171, 304] on span "Bulk update" at bounding box center [1194, 301] width 56 height 16
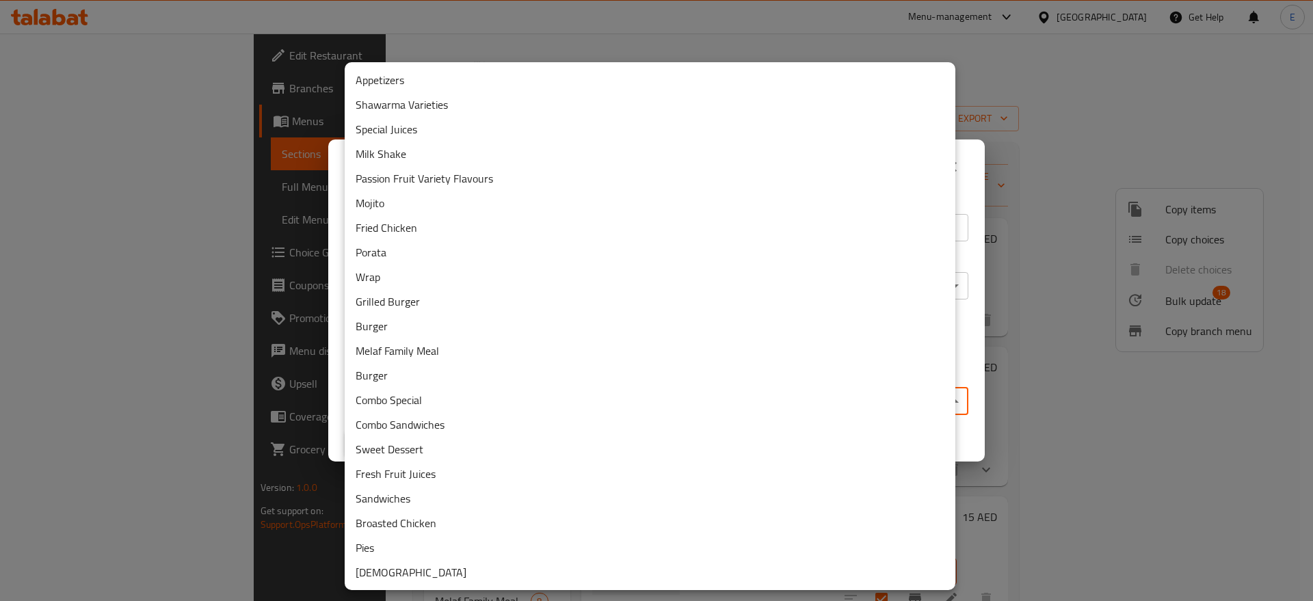
click at [807, 391] on body "​ Menu-management [GEOGRAPHIC_DATA] Get Help E Edit Restaurant Branches Menus S…" at bounding box center [656, 318] width 1313 height 568
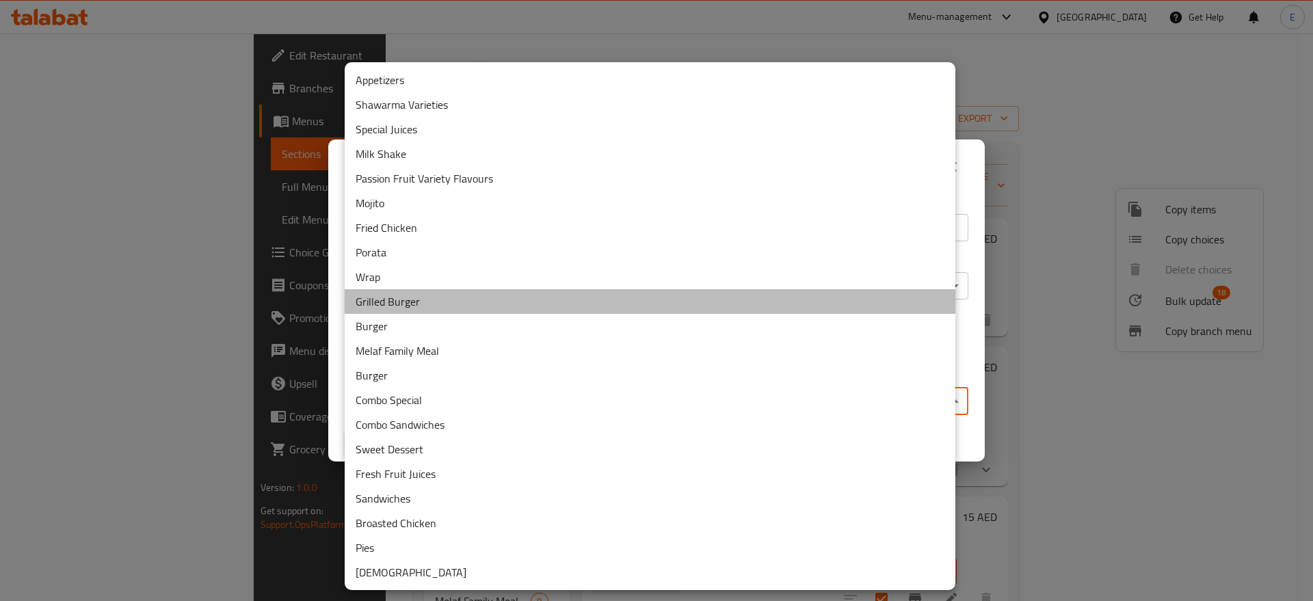
click at [403, 293] on li "Grilled Burger" at bounding box center [650, 301] width 611 height 25
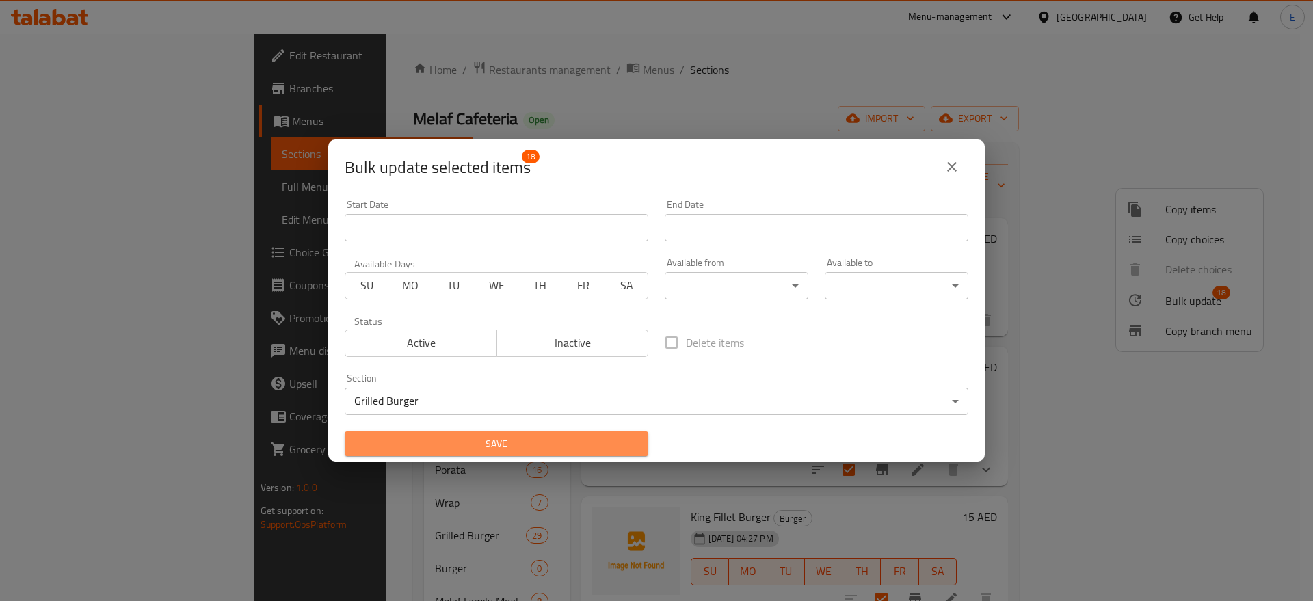
click at [578, 441] on span "Save" at bounding box center [497, 444] width 282 height 17
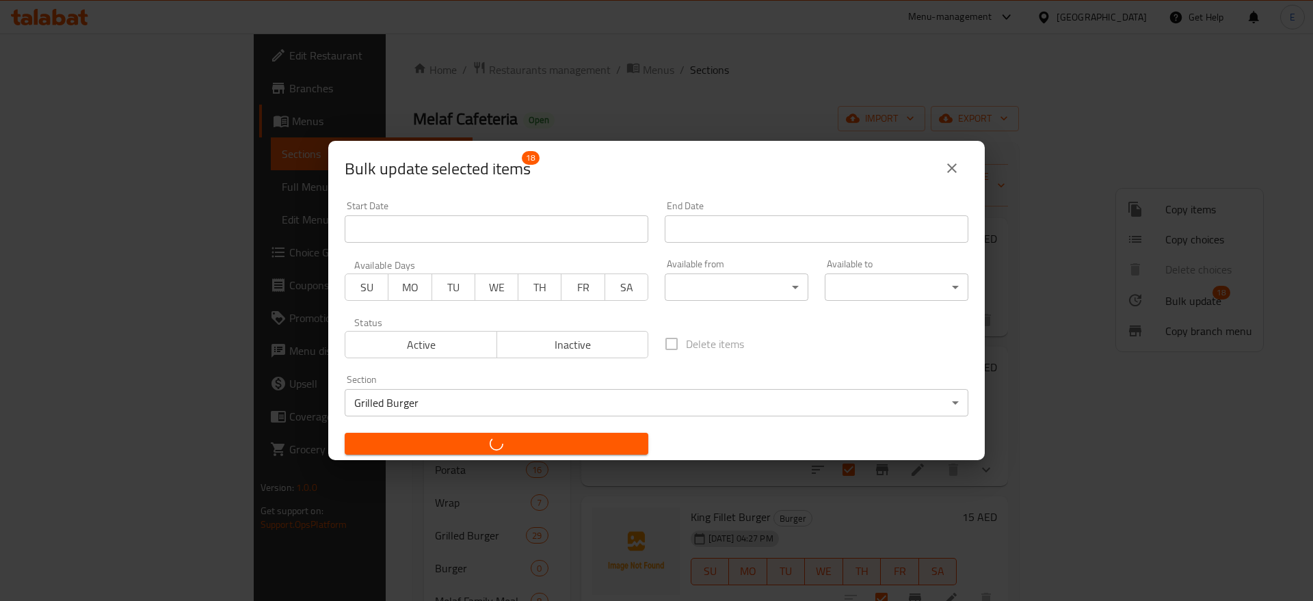
checkbox input "false"
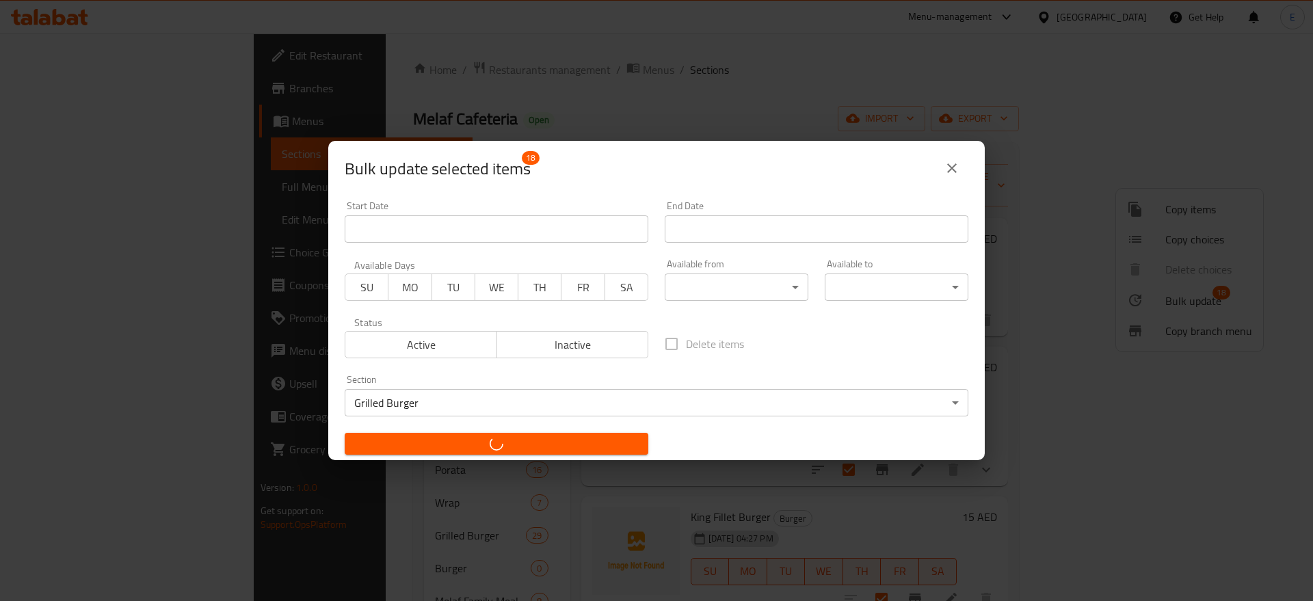
checkbox input "false"
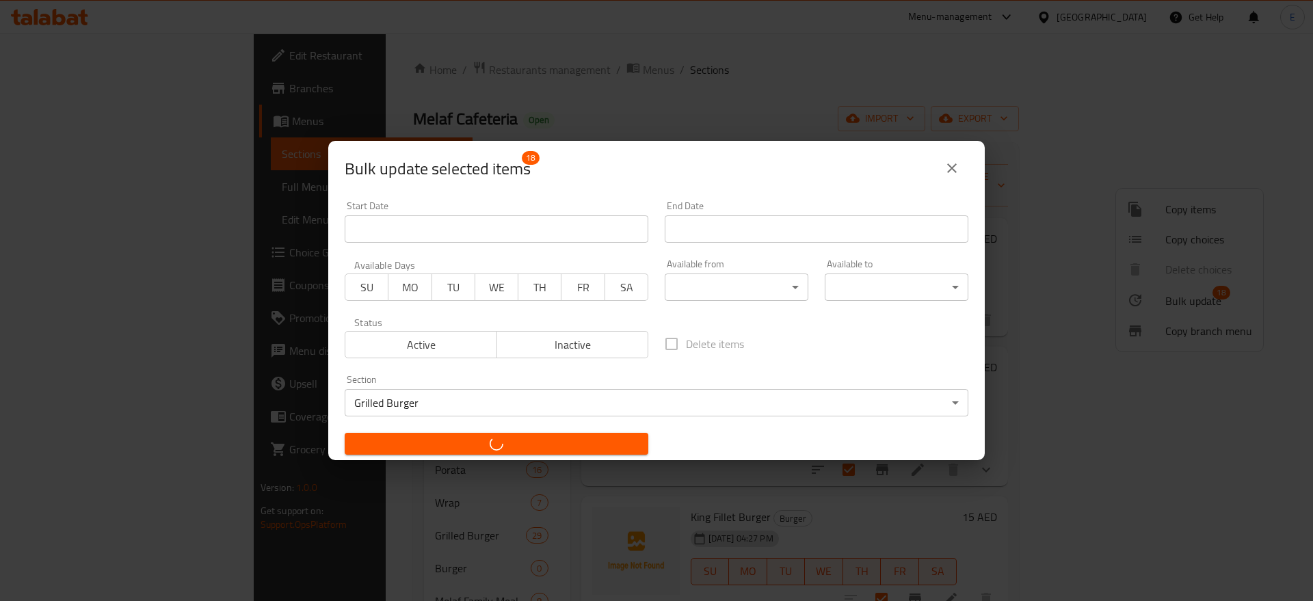
checkbox input "false"
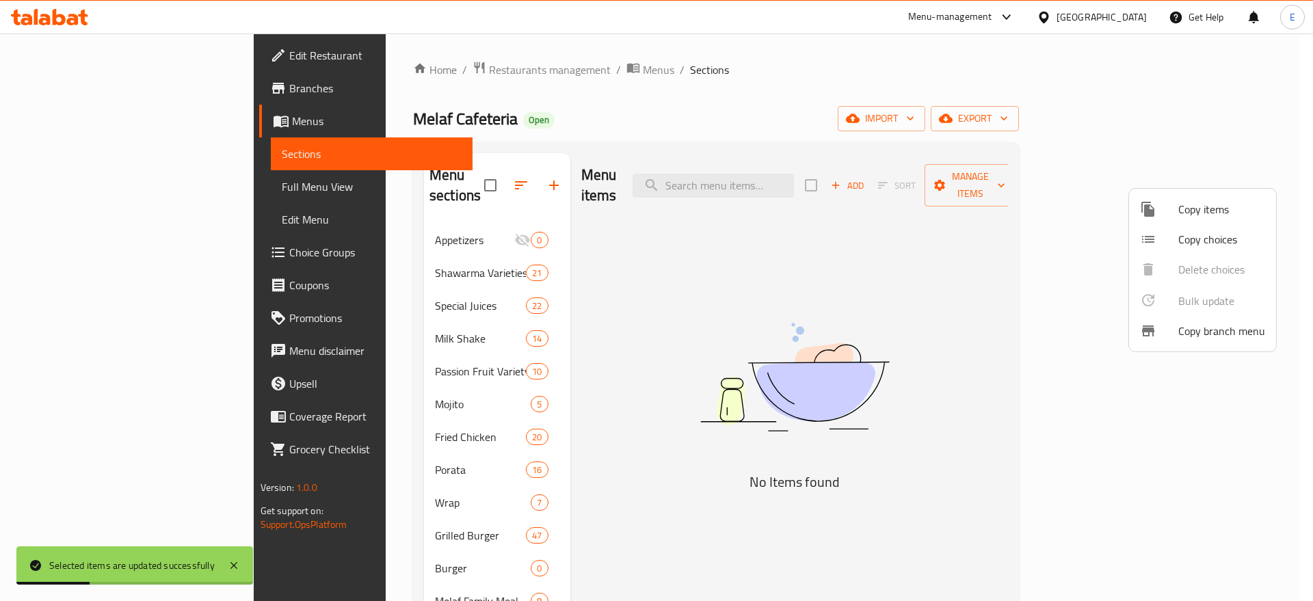
click at [631, 293] on div at bounding box center [656, 300] width 1313 height 601
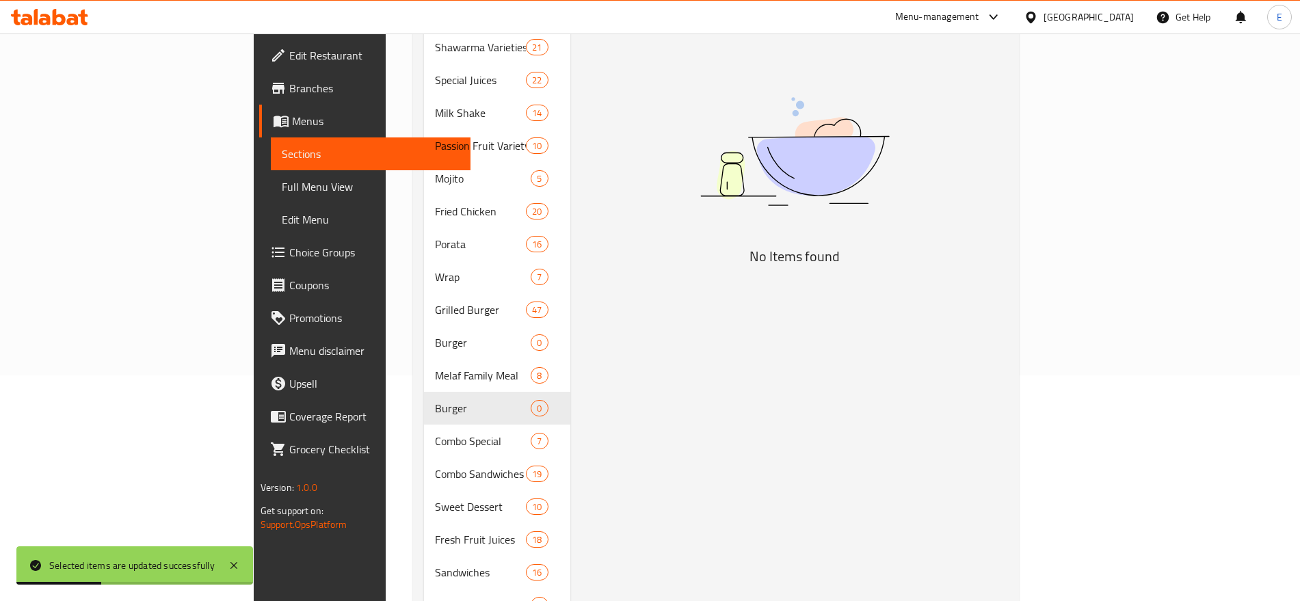
scroll to position [253, 0]
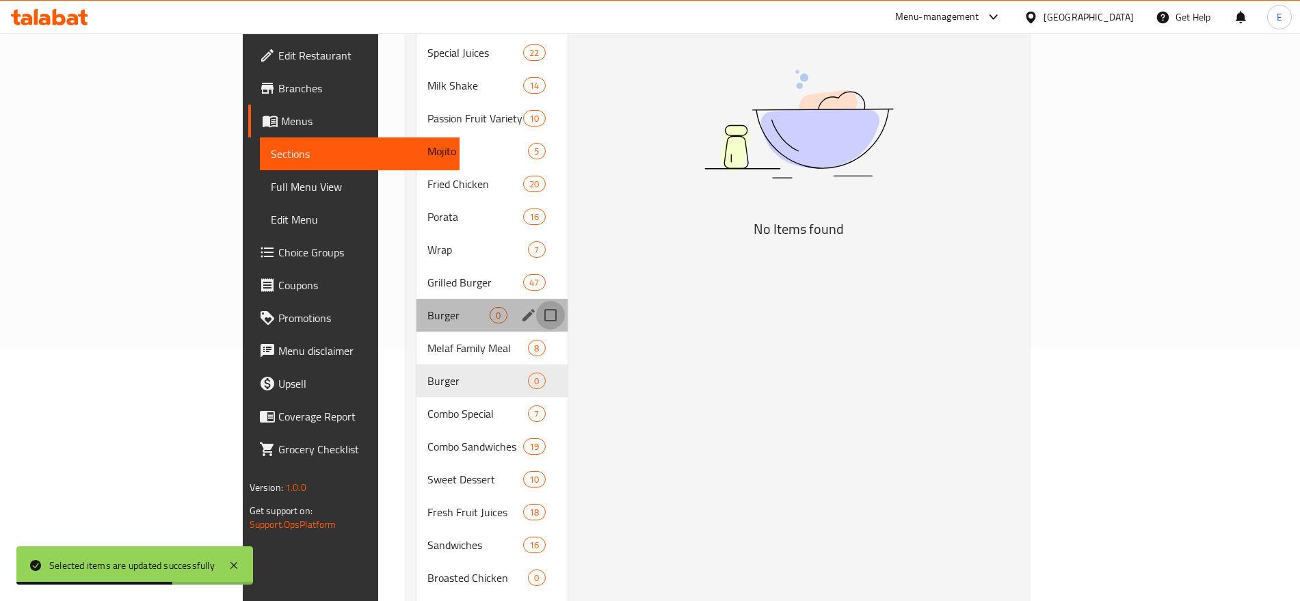
click at [536, 301] on input "Menu sections" at bounding box center [550, 315] width 29 height 29
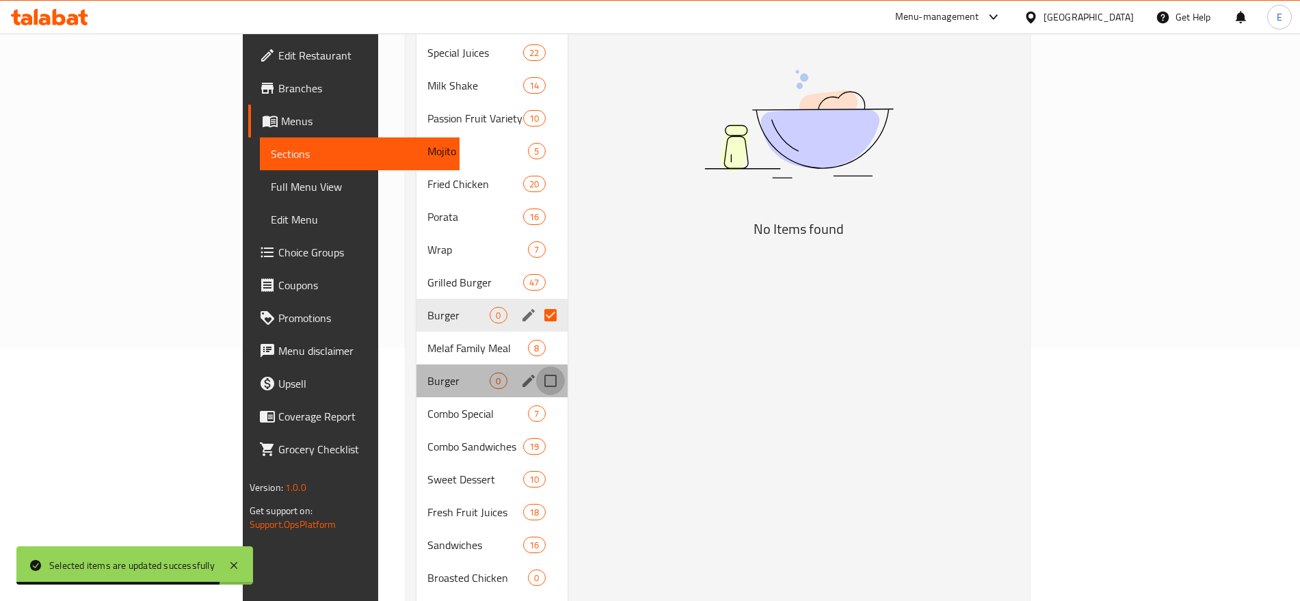
click at [536, 367] on input "Menu sections" at bounding box center [550, 381] width 29 height 29
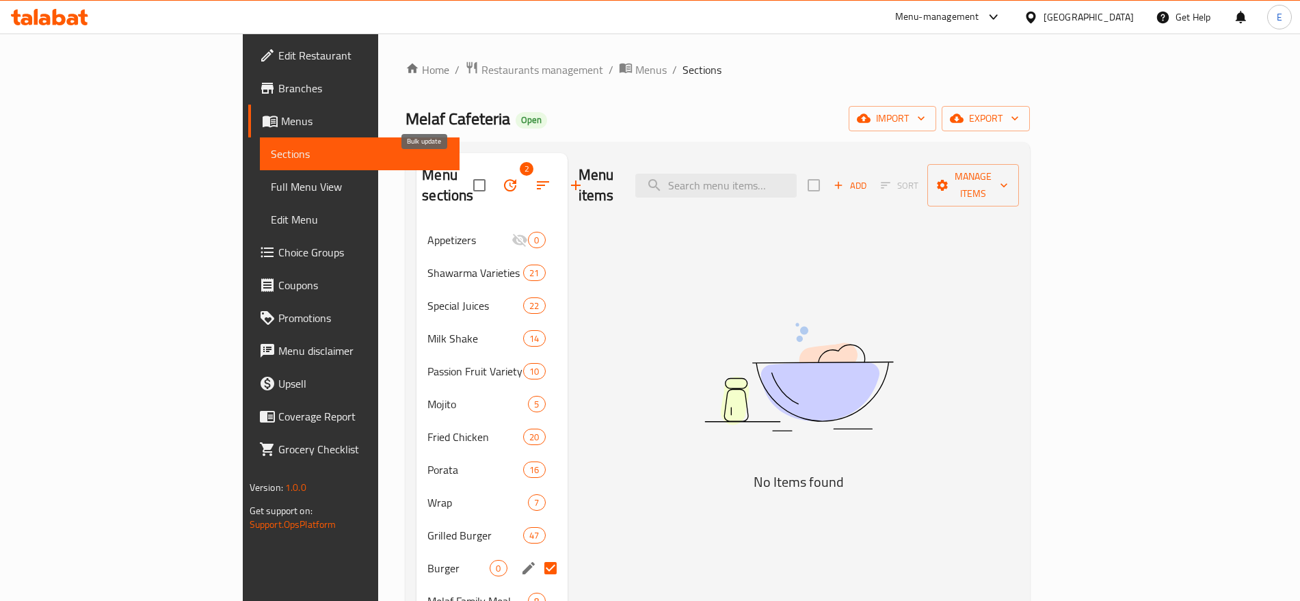
click at [502, 177] on icon "button" at bounding box center [510, 185] width 16 height 16
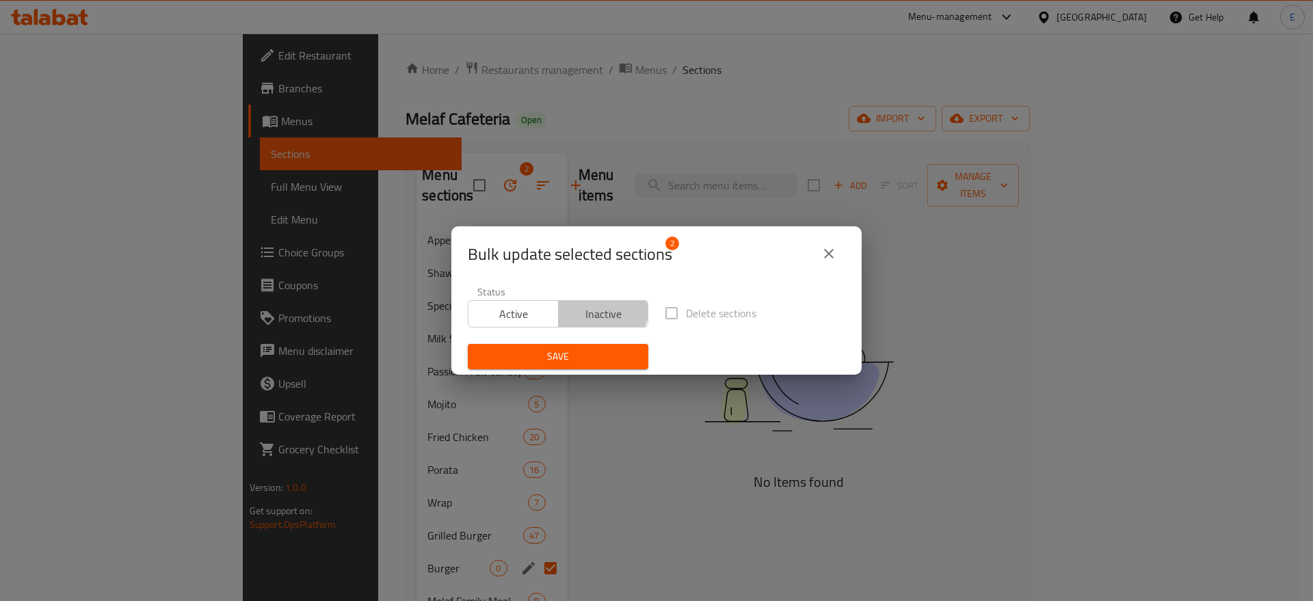
click at [590, 307] on span "Inactive" at bounding box center [603, 314] width 79 height 20
click at [557, 352] on span "Save" at bounding box center [558, 356] width 159 height 17
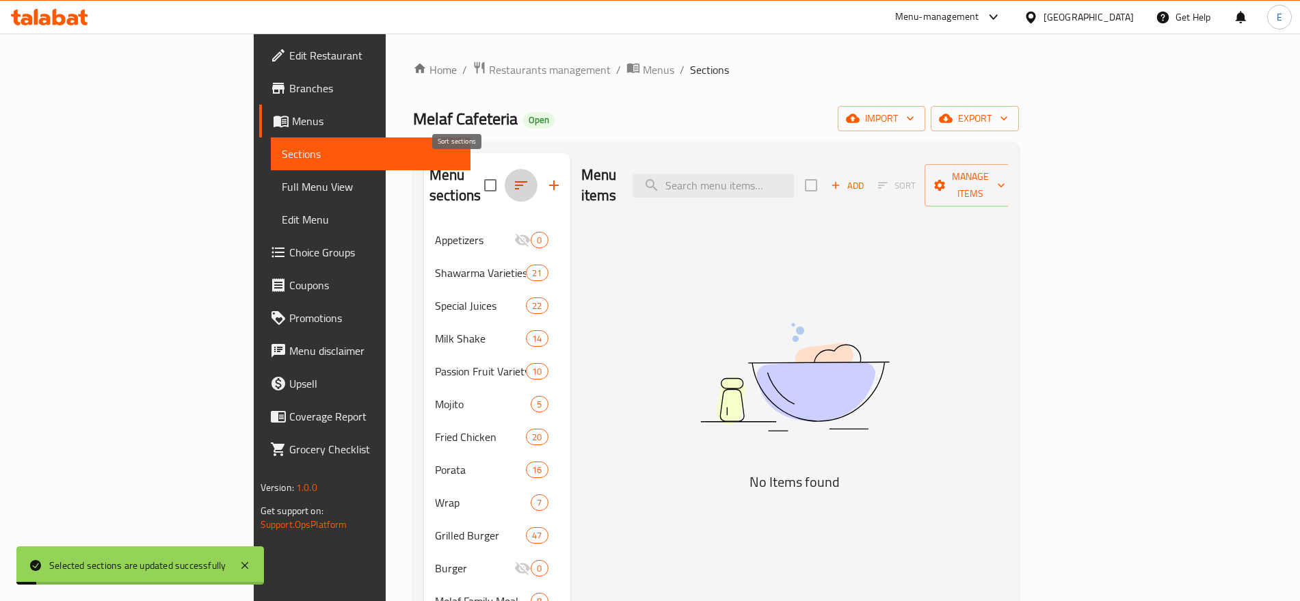
click at [513, 177] on icon "button" at bounding box center [521, 185] width 16 height 16
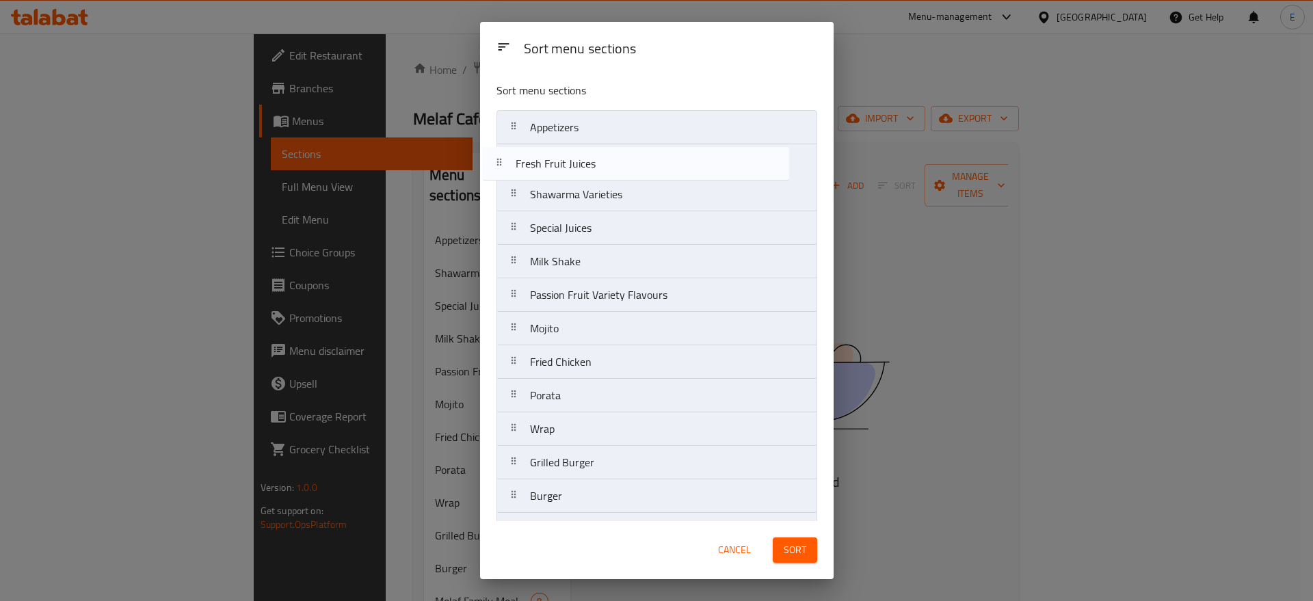
drag, startPoint x: 620, startPoint y: 377, endPoint x: 605, endPoint y: 160, distance: 217.4
click at [605, 160] on nav "Appetizers Shawarma Varieties Special Juices Milk Shake Passion Fruit Variety F…" at bounding box center [657, 462] width 321 height 705
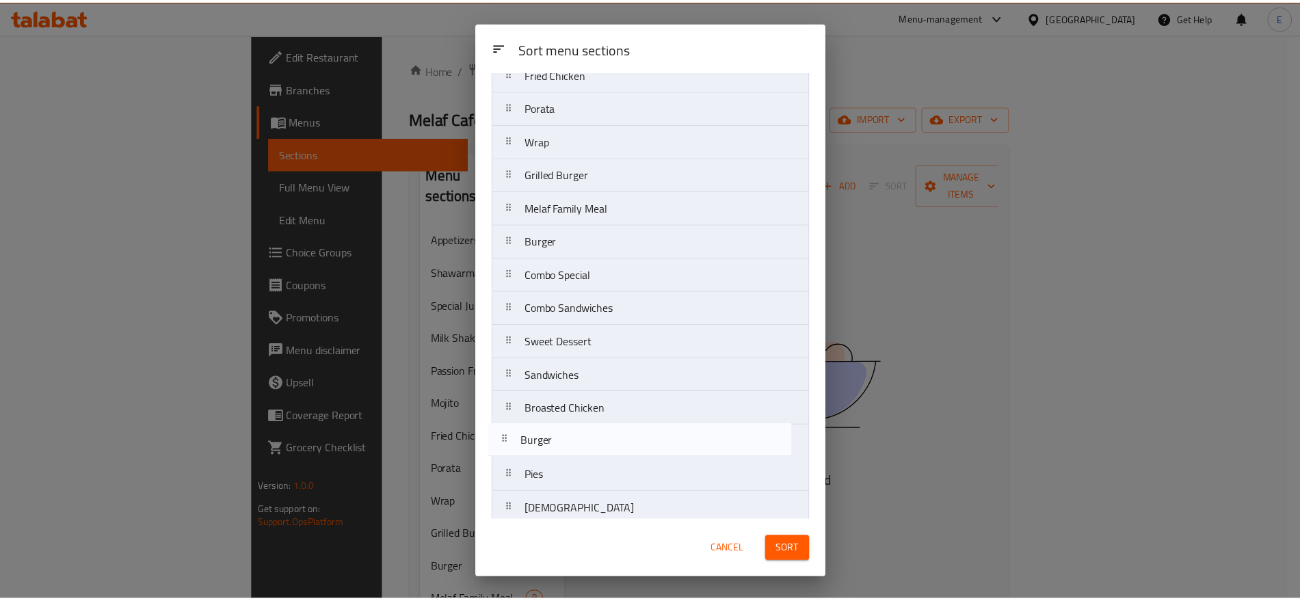
scroll to position [300, 0]
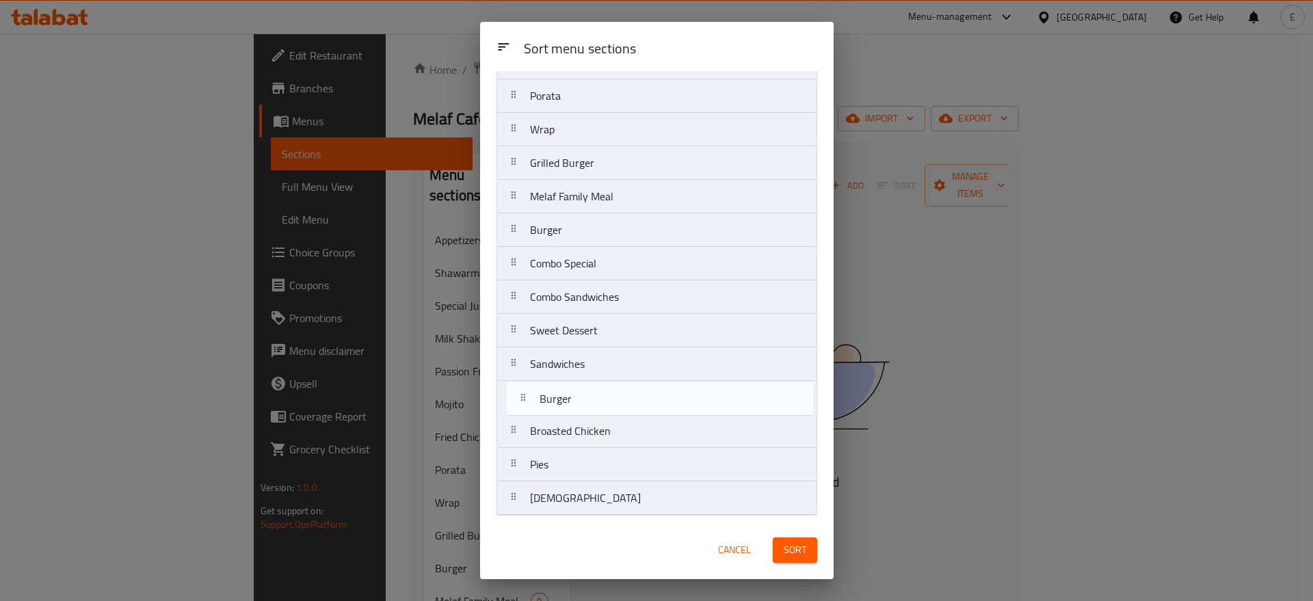
drag, startPoint x: 588, startPoint y: 246, endPoint x: 599, endPoint y: 418, distance: 172.7
click at [599, 418] on nav "Appetizers Fresh Fruit Juices Shawarma Varieties Special Juices Milk Shake Pass…" at bounding box center [657, 163] width 321 height 705
drag, startPoint x: 587, startPoint y: 236, endPoint x: 574, endPoint y: 406, distance: 170.1
click at [574, 406] on nav "Appetizers Fresh Fruit Juices Shawarma Varieties Special Juices Milk Shake Pass…" at bounding box center [657, 163] width 321 height 705
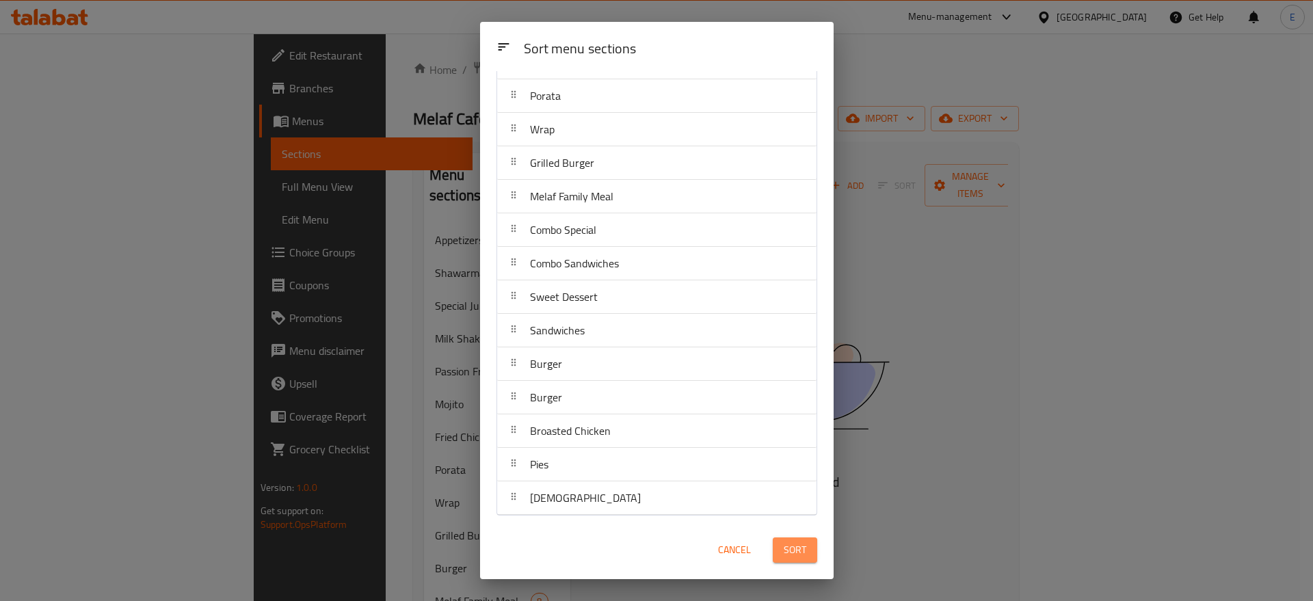
click at [806, 553] on span "Sort" at bounding box center [795, 550] width 23 height 17
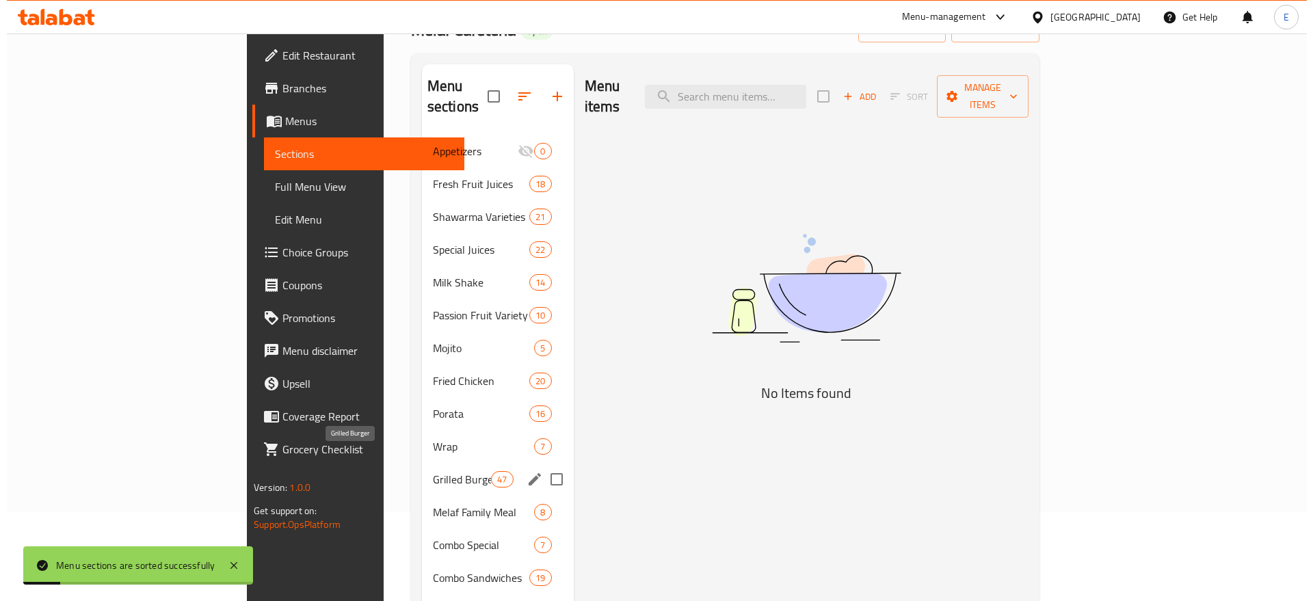
scroll to position [91, 0]
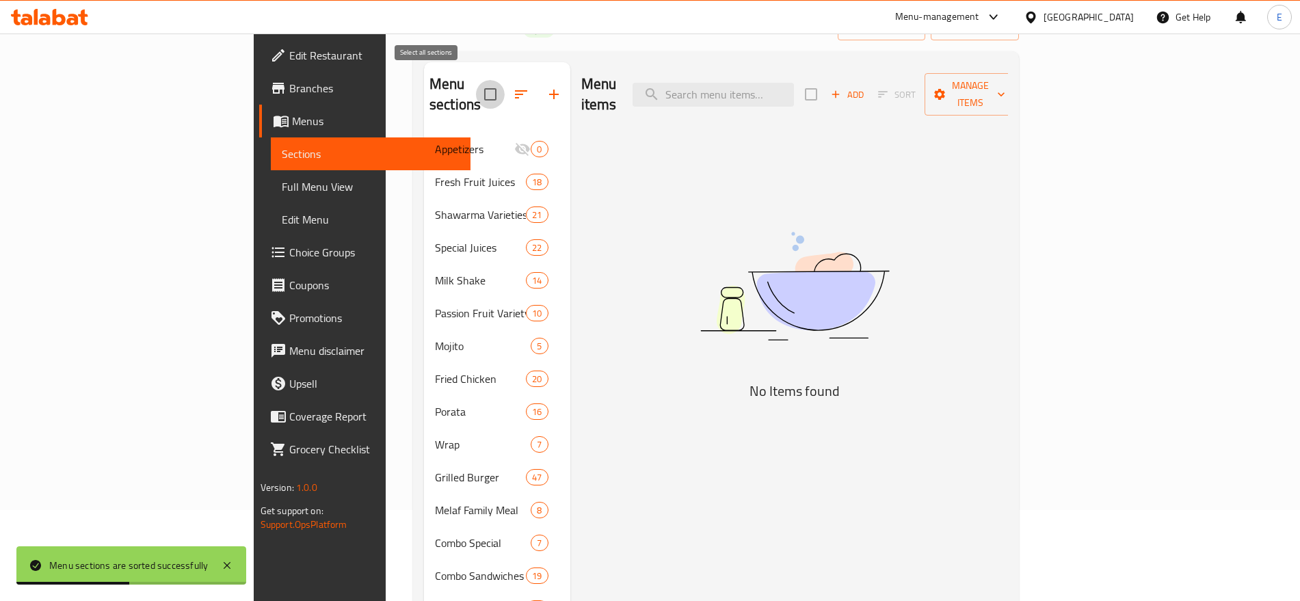
click at [476, 83] on input "checkbox" at bounding box center [490, 94] width 29 height 29
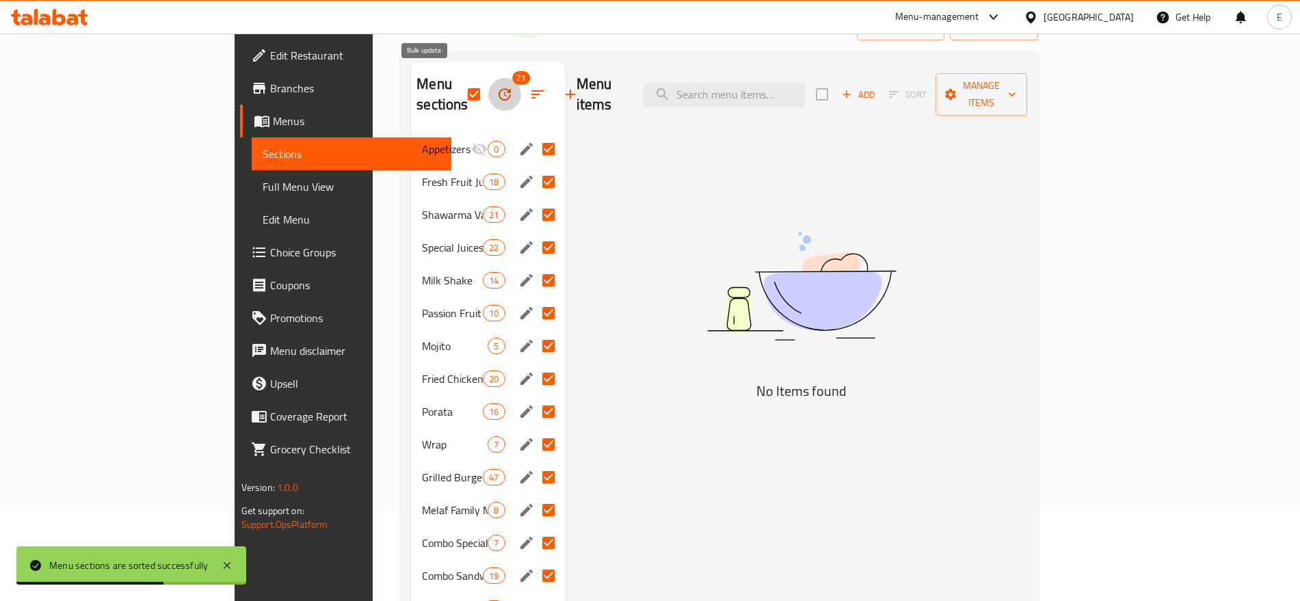
click at [497, 86] on icon "button" at bounding box center [505, 94] width 16 height 16
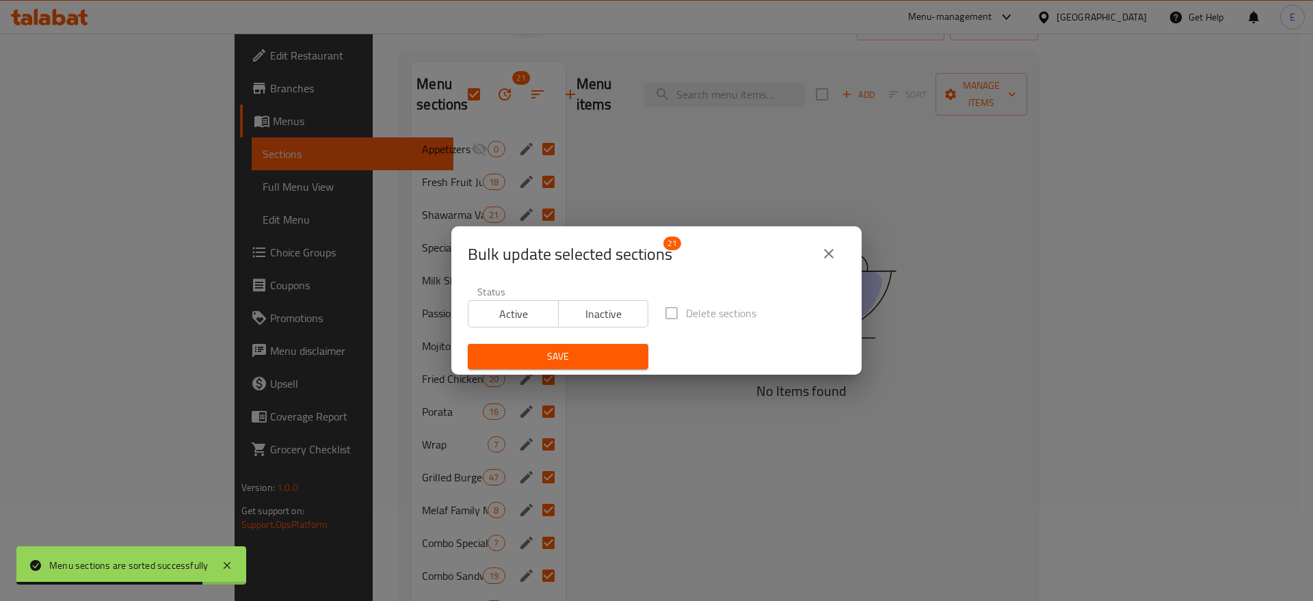
click at [829, 256] on icon "close" at bounding box center [829, 254] width 16 height 16
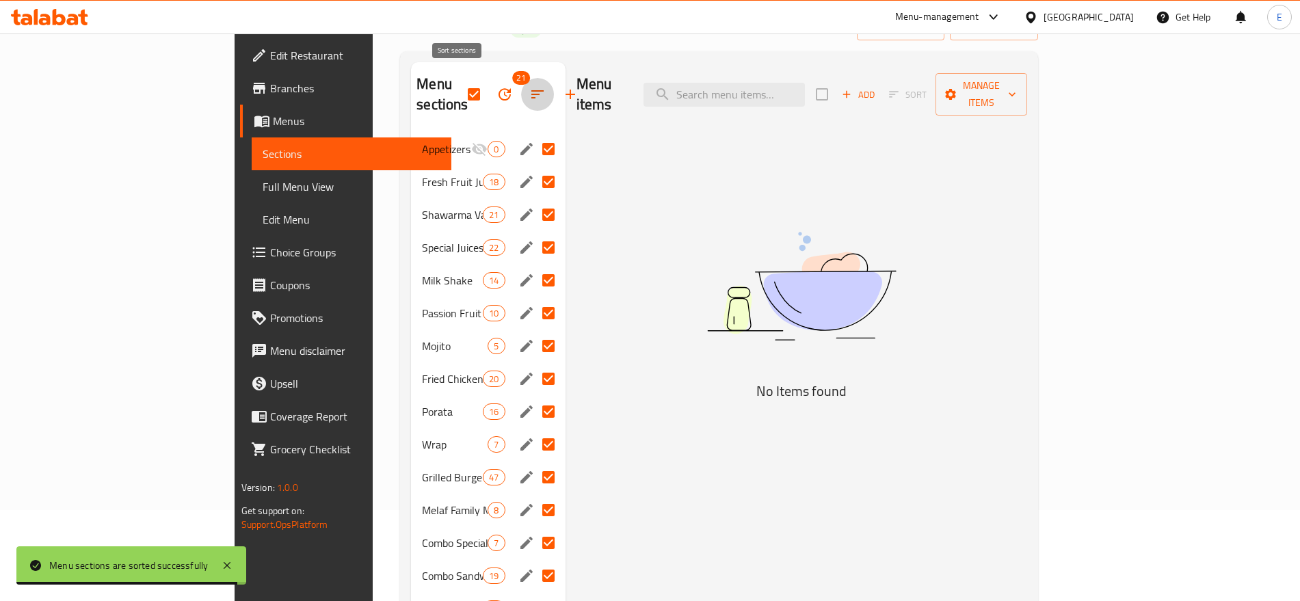
click at [521, 92] on button "button" at bounding box center [537, 94] width 33 height 33
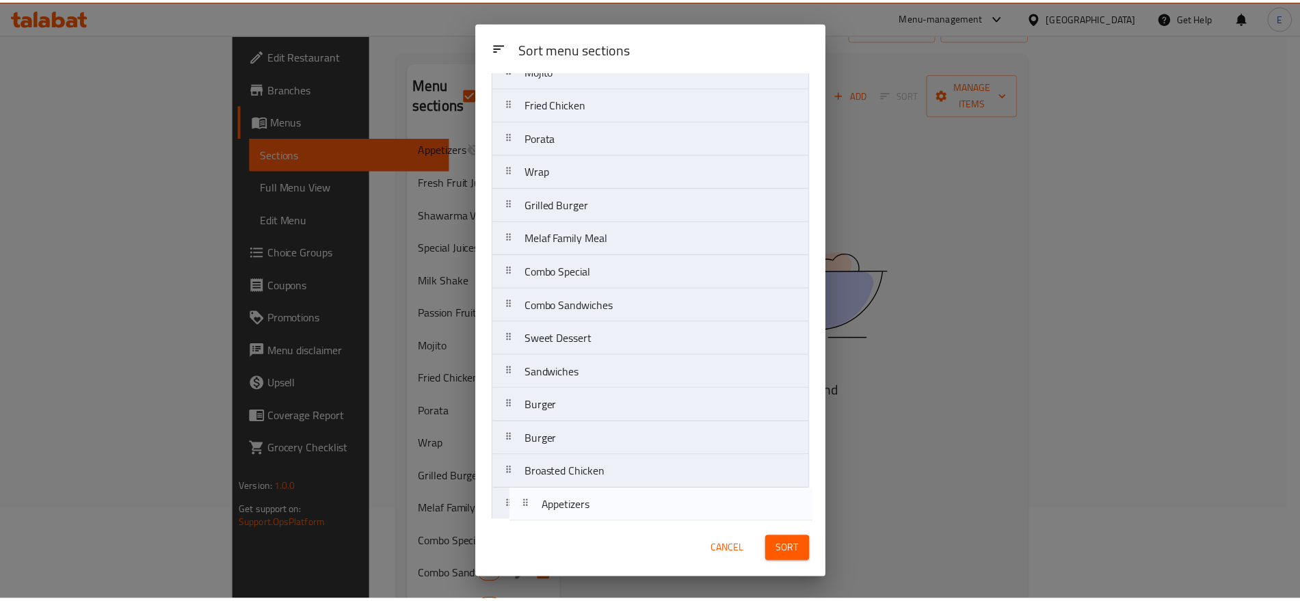
scroll to position [300, 0]
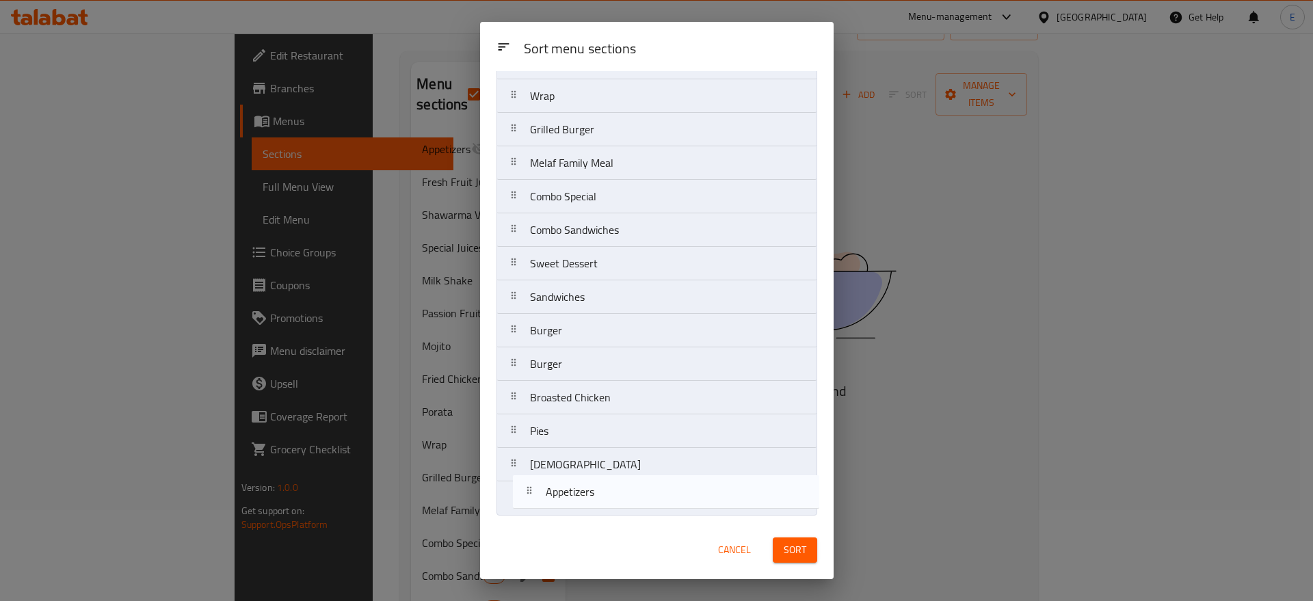
drag, startPoint x: 605, startPoint y: 131, endPoint x: 620, endPoint y: 516, distance: 385.4
click at [620, 516] on div "Sort menu sections Appetizers Fresh Fruit Juices Shawarma Varieties Special Jui…" at bounding box center [657, 296] width 354 height 450
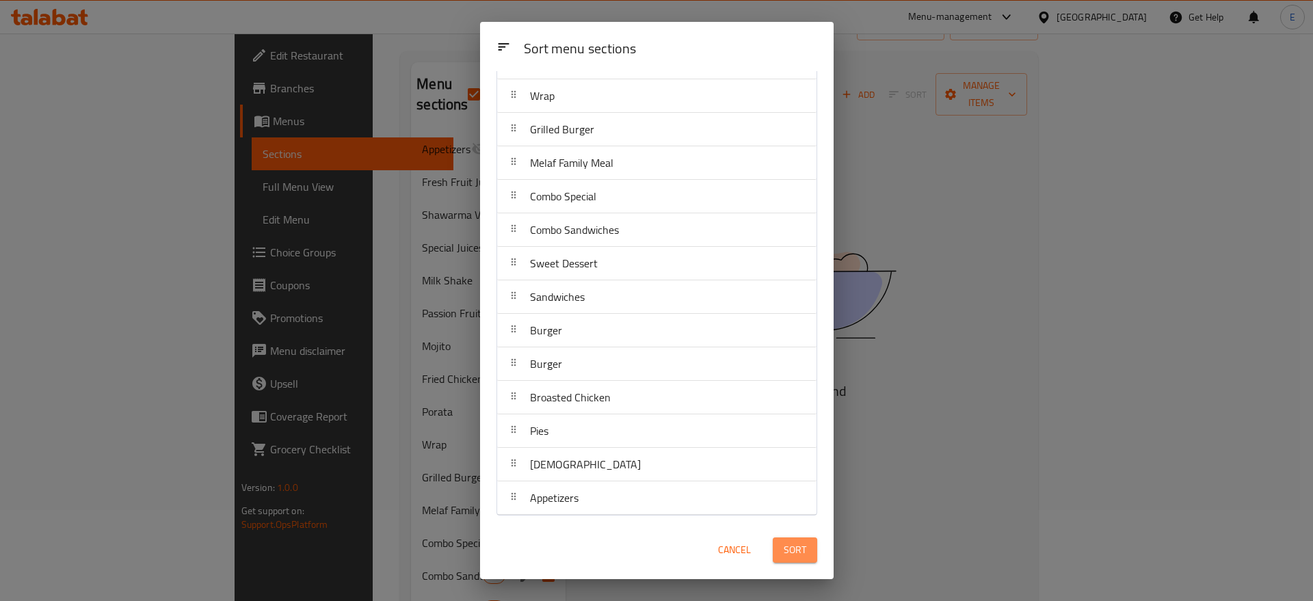
click at [795, 552] on span "Sort" at bounding box center [795, 550] width 23 height 17
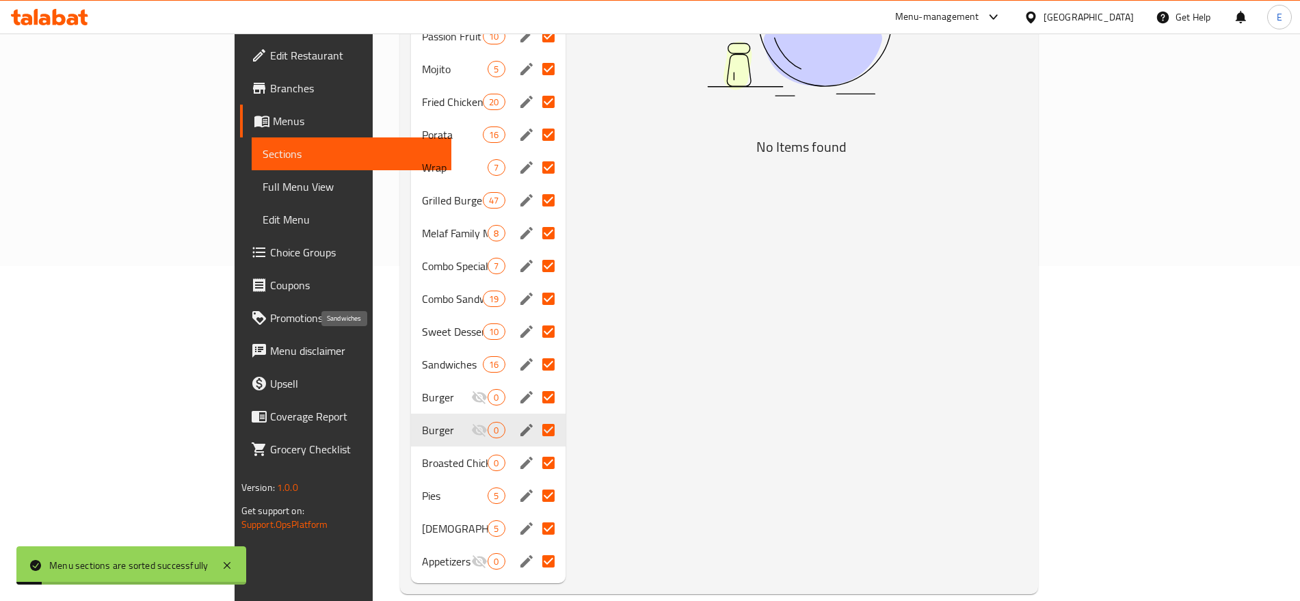
scroll to position [0, 0]
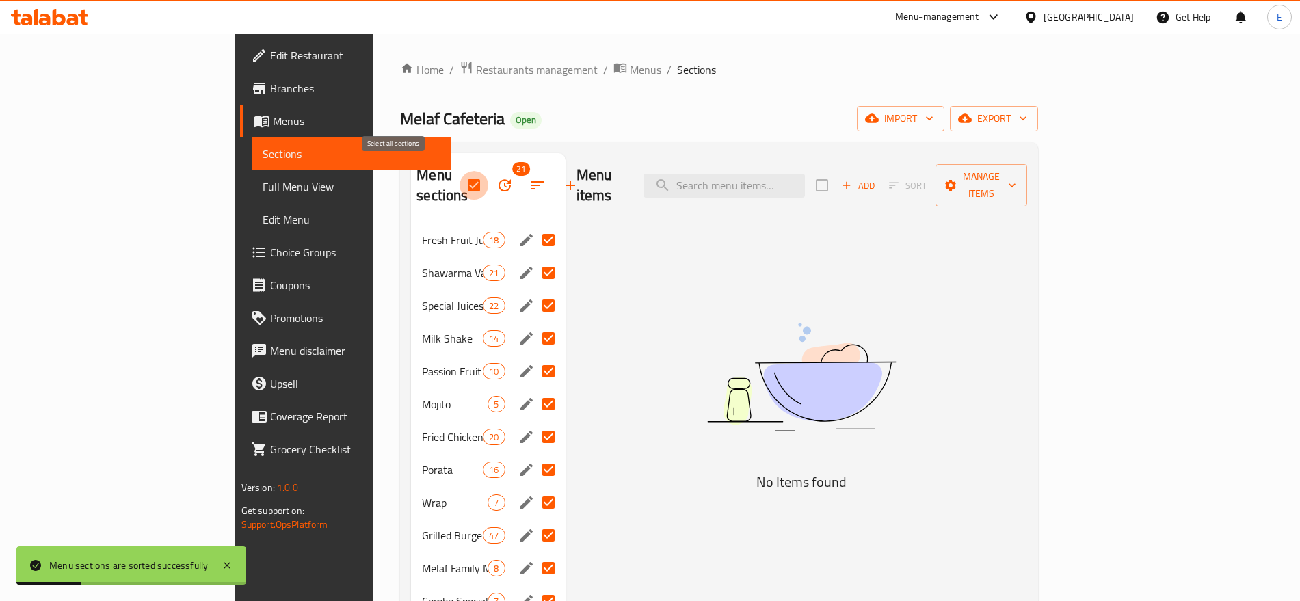
click at [460, 174] on input "checkbox" at bounding box center [474, 185] width 29 height 29
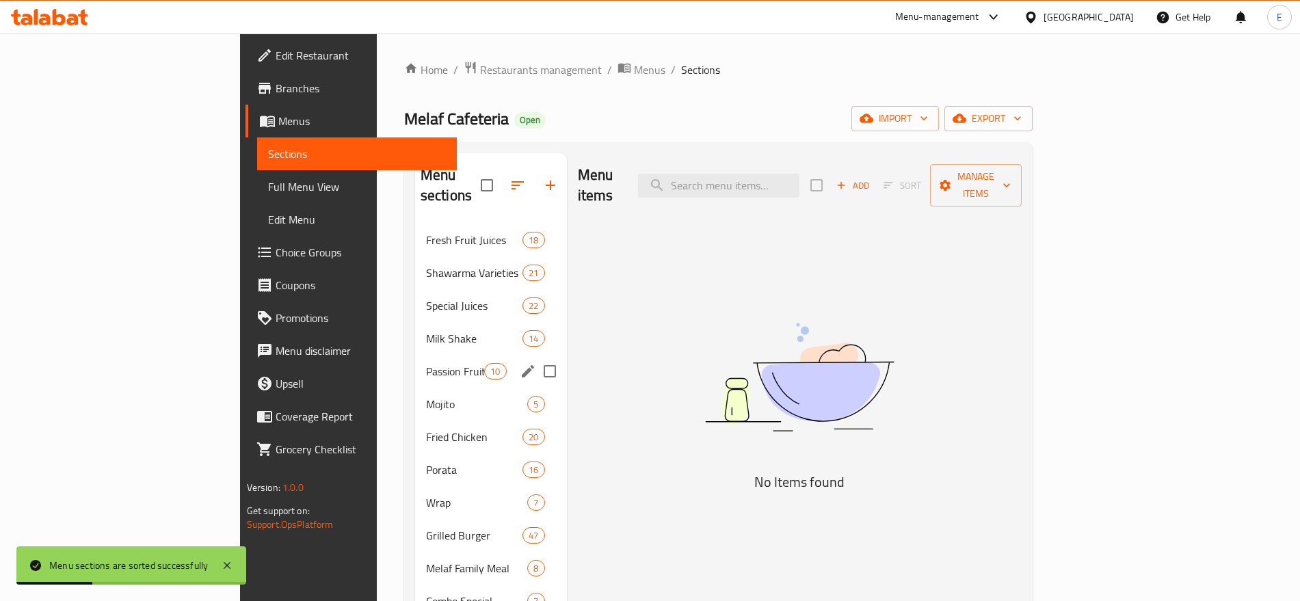
scroll to position [335, 0]
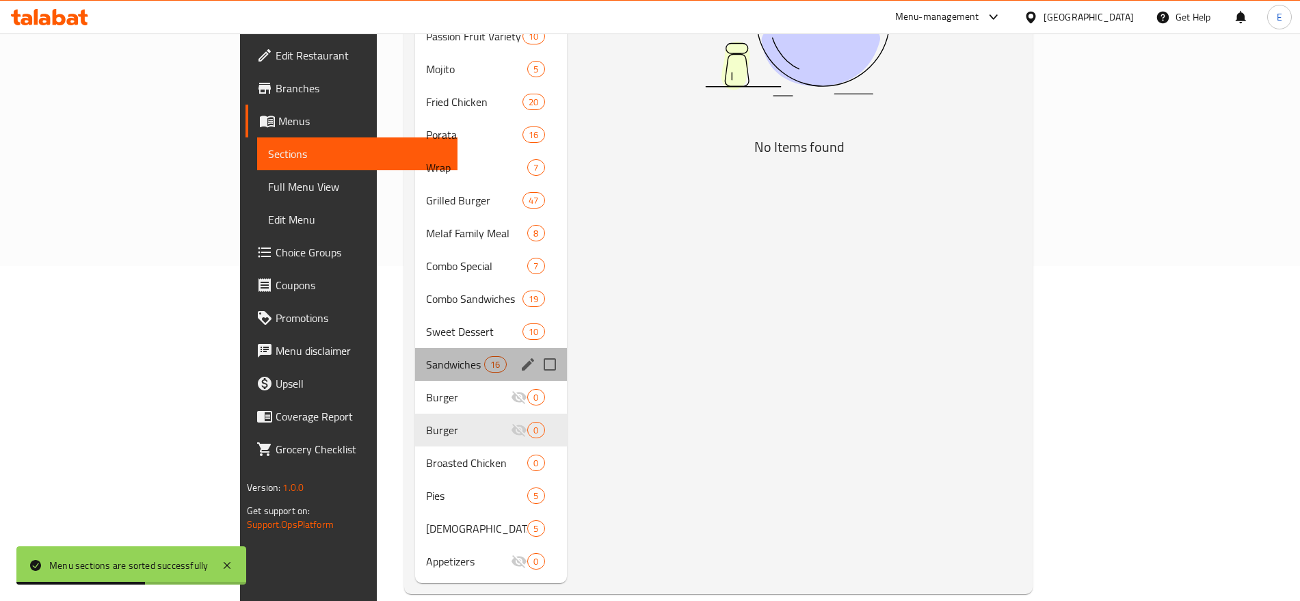
click at [415, 356] on div "Sandwiches 16" at bounding box center [491, 364] width 152 height 33
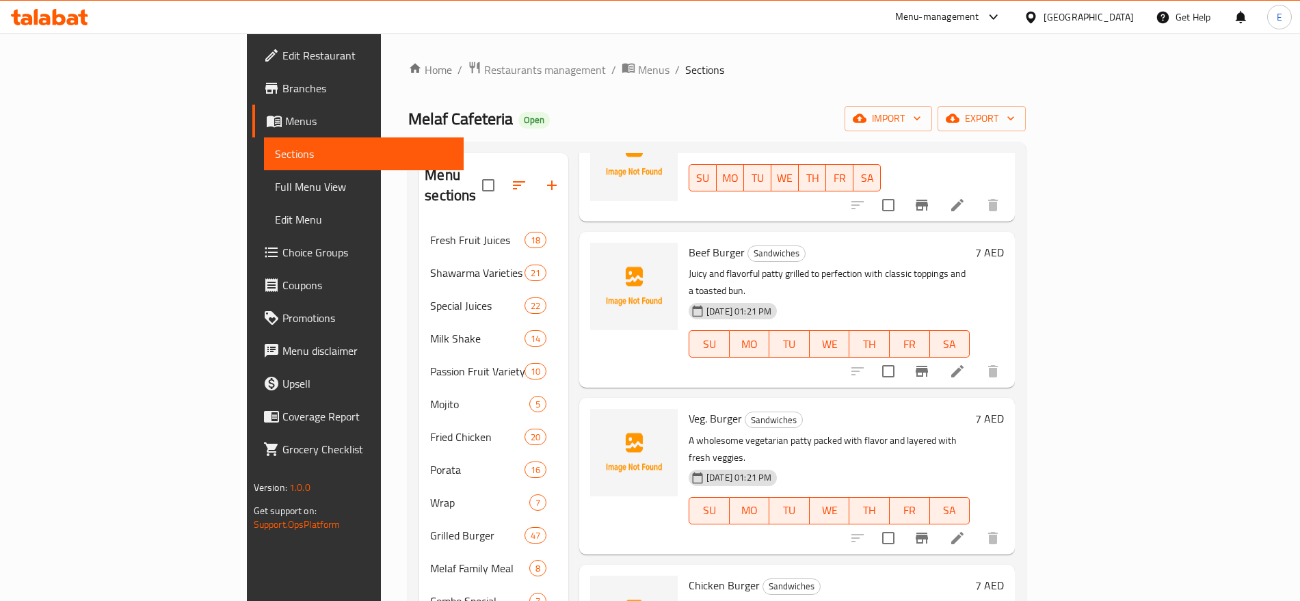
scroll to position [633, 0]
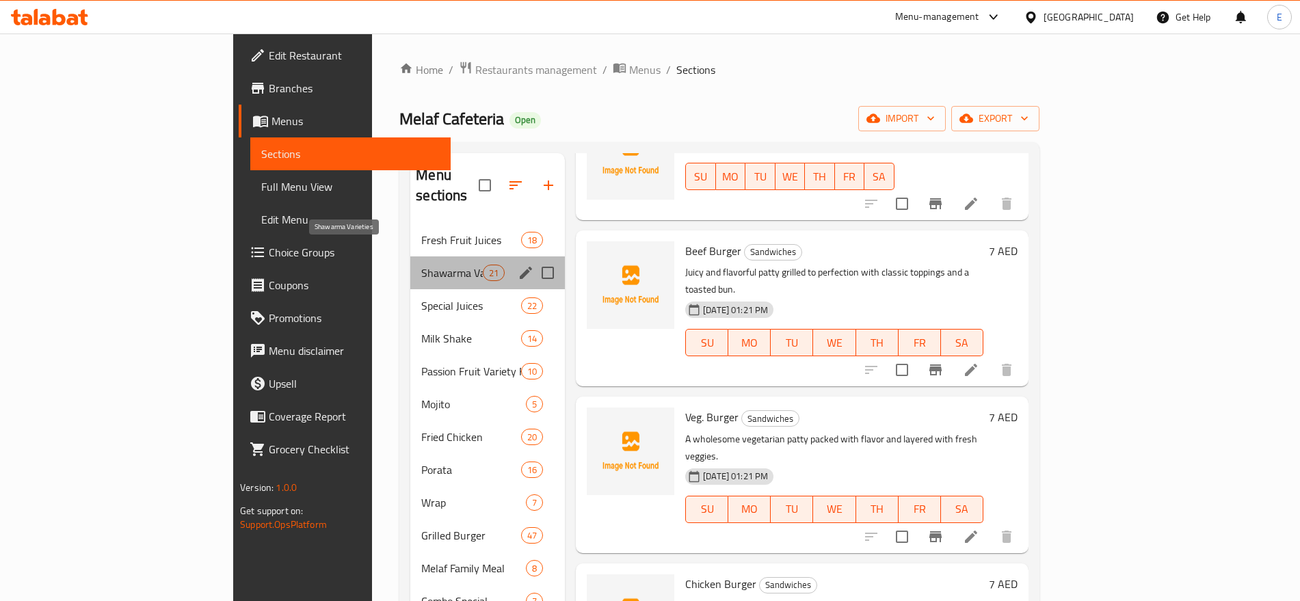
click at [421, 265] on span "Shawarma Varieties" at bounding box center [452, 273] width 62 height 16
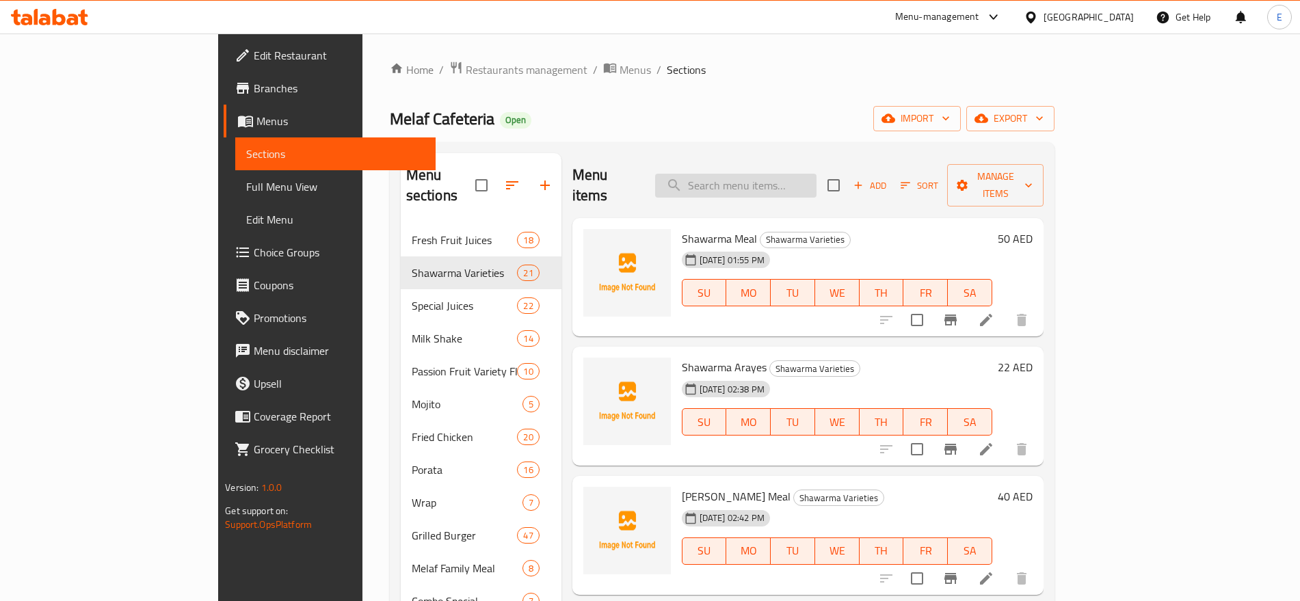
click at [782, 181] on input "search" at bounding box center [735, 186] width 161 height 24
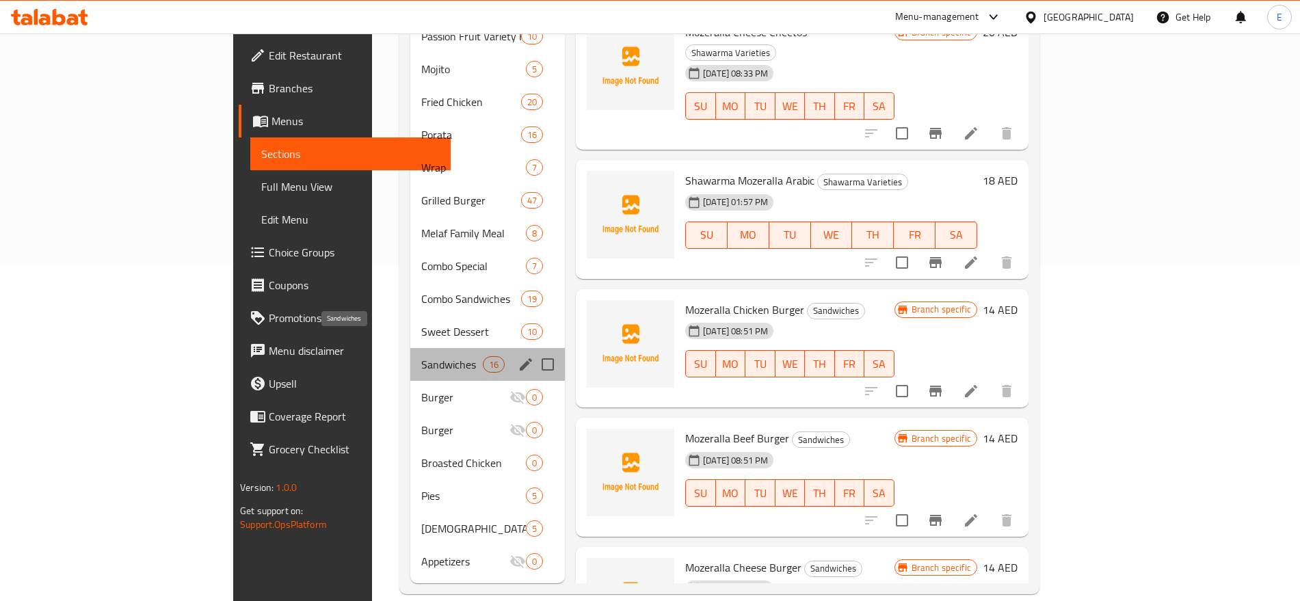
click at [421, 356] on span "Sandwiches" at bounding box center [452, 364] width 62 height 16
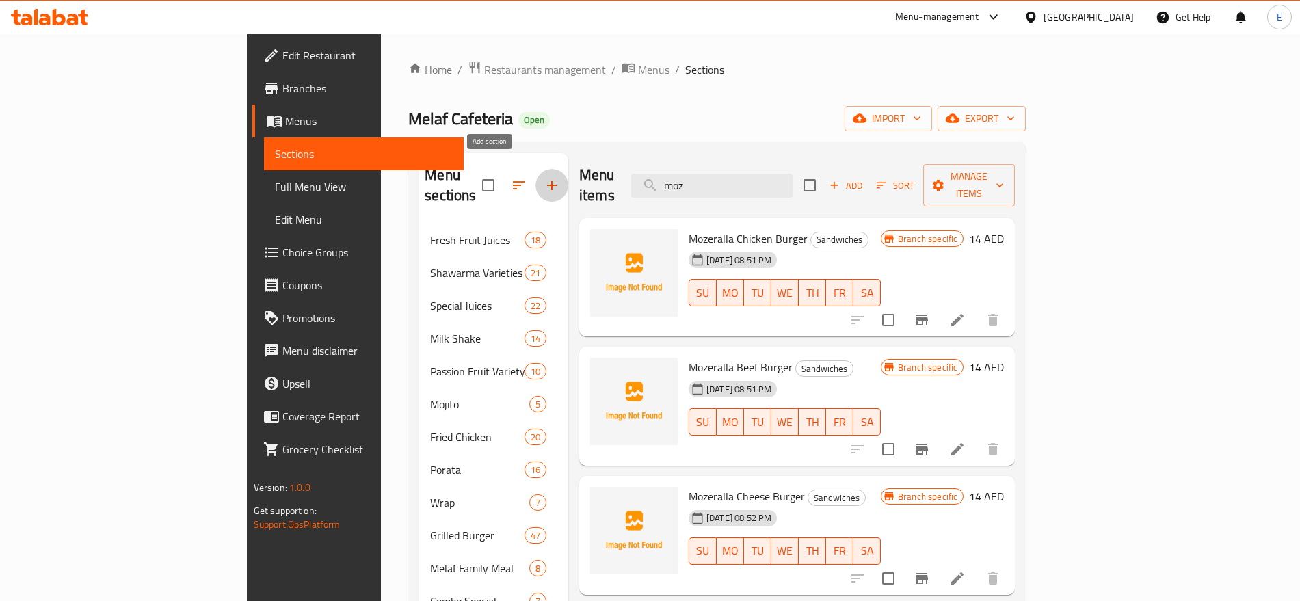
click at [544, 177] on icon "button" at bounding box center [552, 185] width 16 height 16
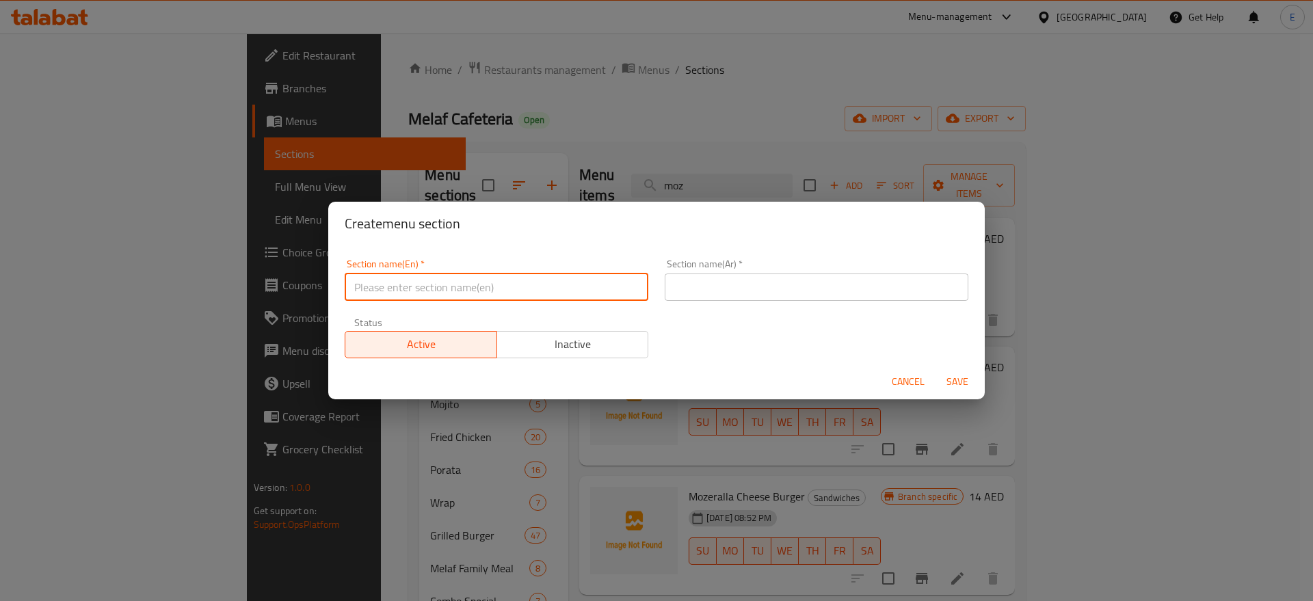
click at [544, 279] on input "text" at bounding box center [497, 287] width 304 height 27
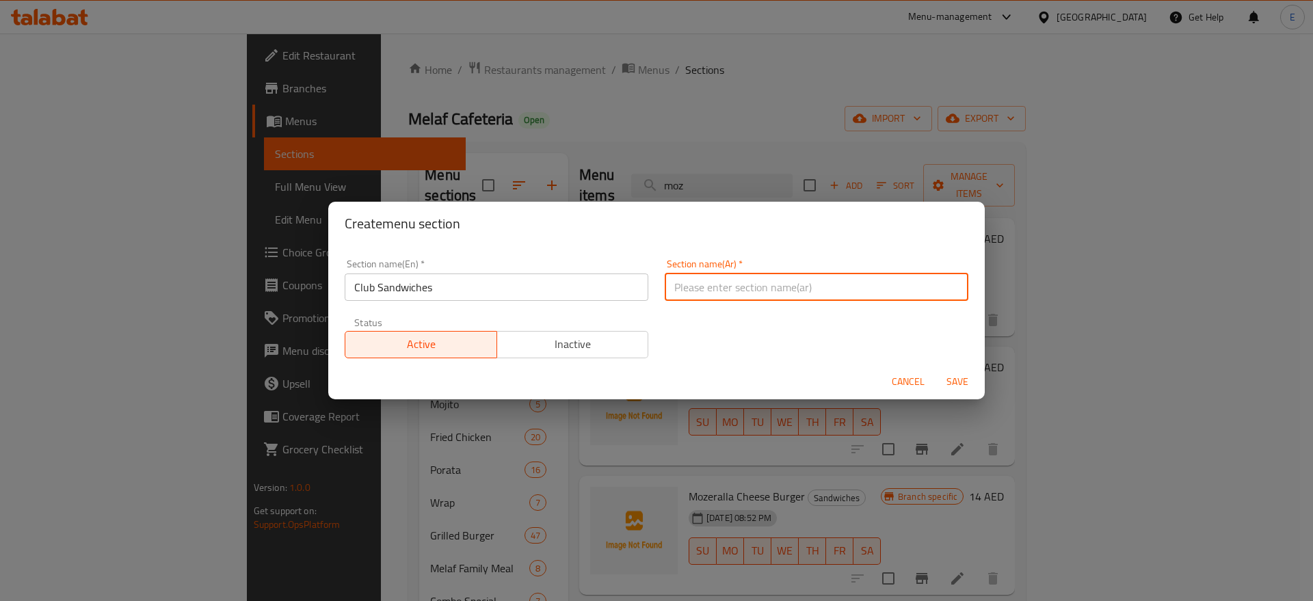
click at [708, 285] on input "text" at bounding box center [817, 287] width 304 height 27
click at [708, 285] on input "س" at bounding box center [817, 287] width 304 height 27
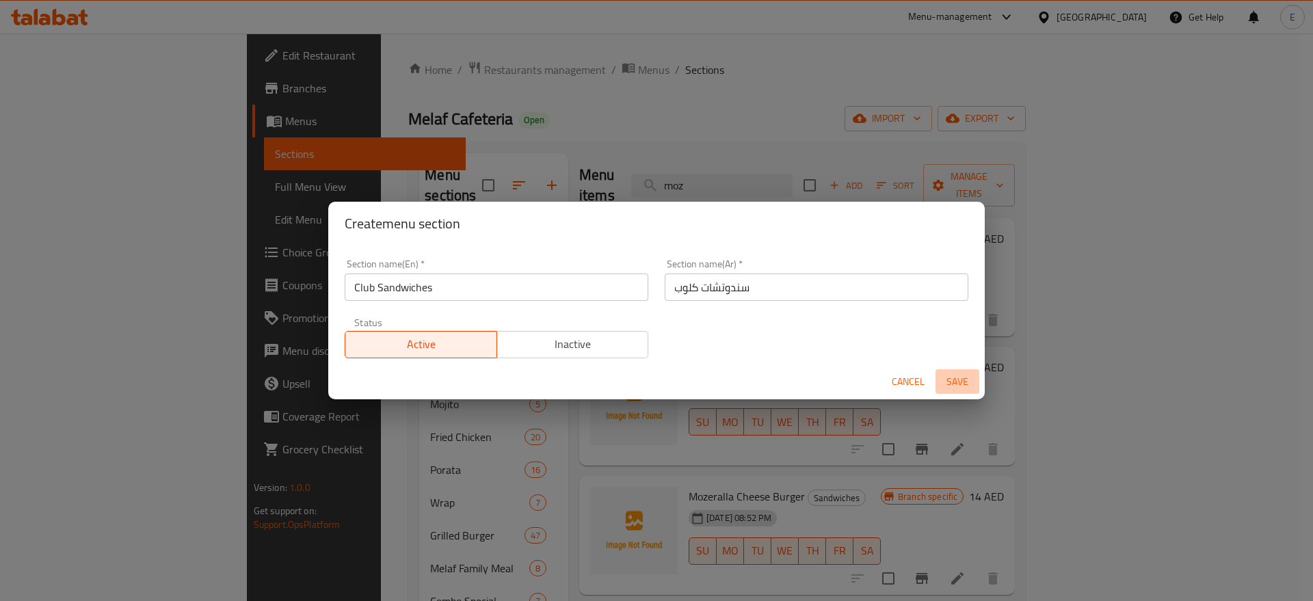
click at [960, 384] on span "Save" at bounding box center [957, 381] width 33 height 17
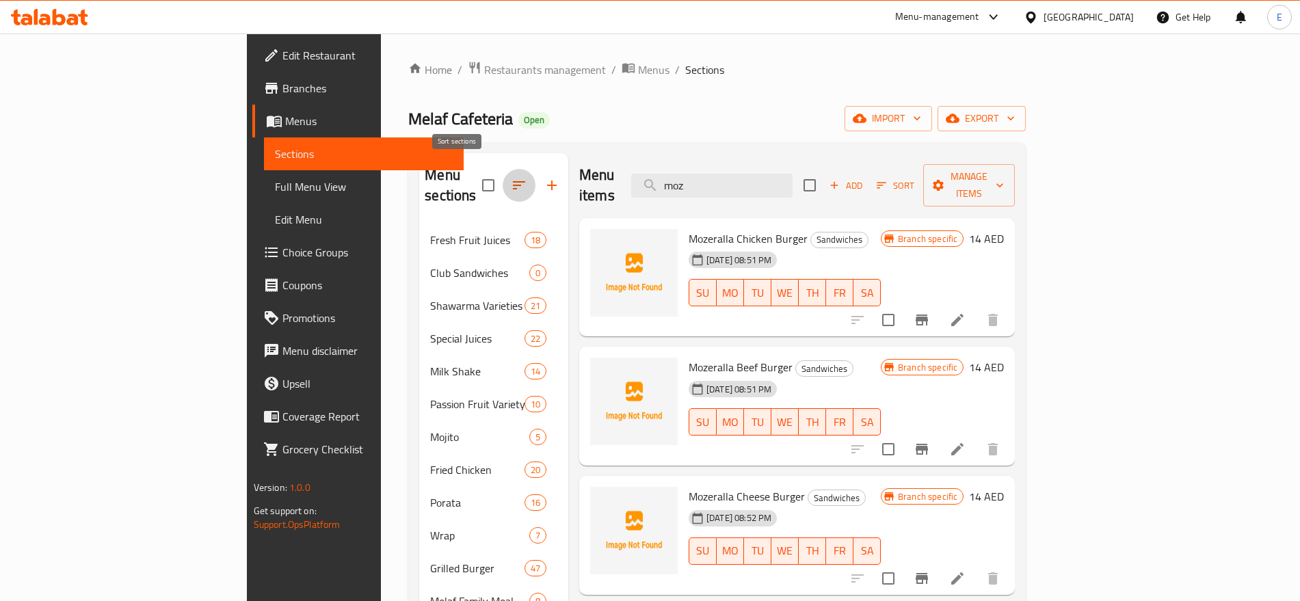
click at [503, 169] on button "button" at bounding box center [519, 185] width 33 height 33
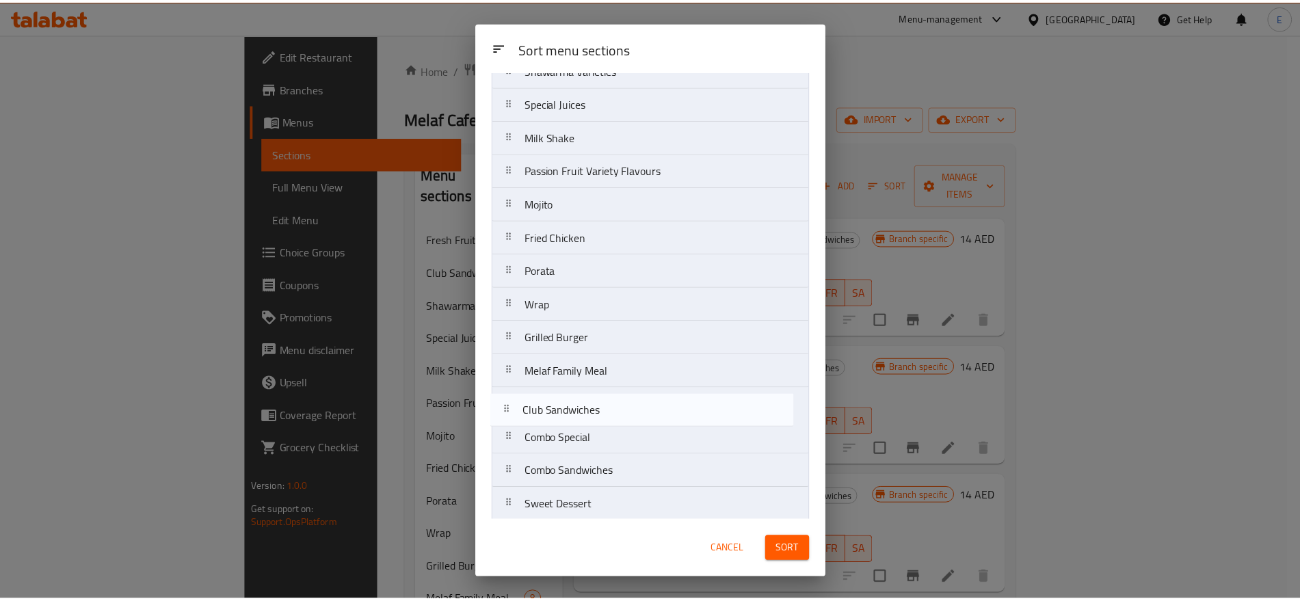
scroll to position [98, 0]
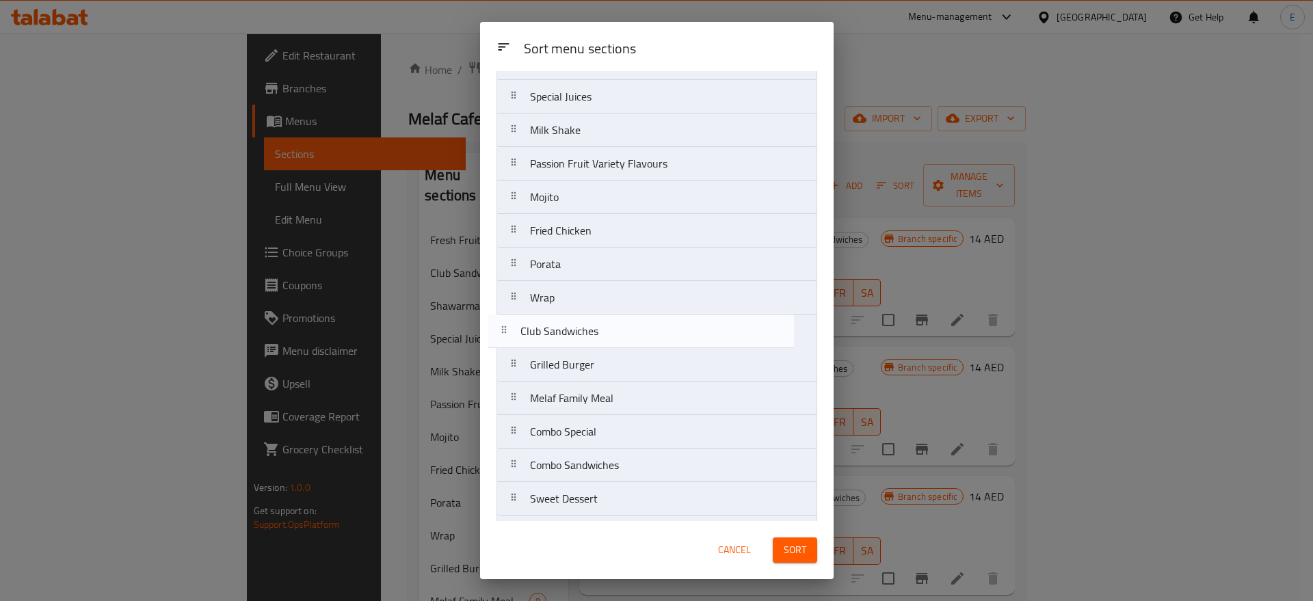
drag, startPoint x: 625, startPoint y: 171, endPoint x: 615, endPoint y: 349, distance: 178.1
click at [615, 349] on nav "Fresh Fruit Juices Club Sandwiches Shawarma Varieties Special Juices Milk Shake…" at bounding box center [657, 381] width 321 height 739
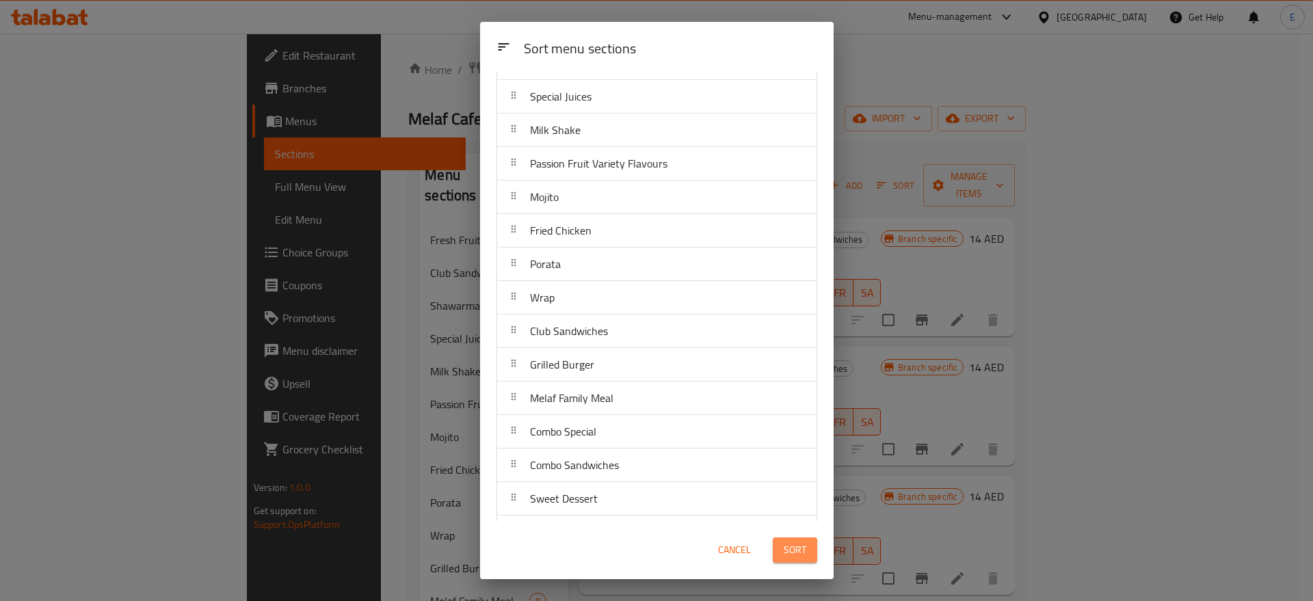
click at [795, 550] on span "Sort" at bounding box center [795, 550] width 23 height 17
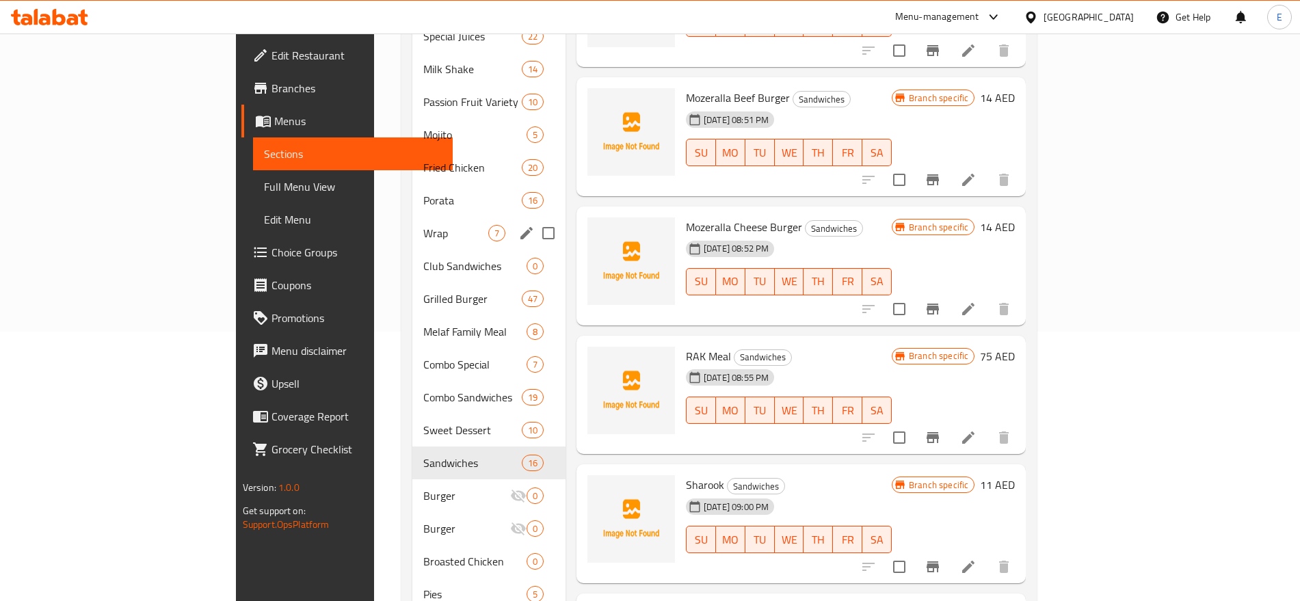
scroll to position [291, 0]
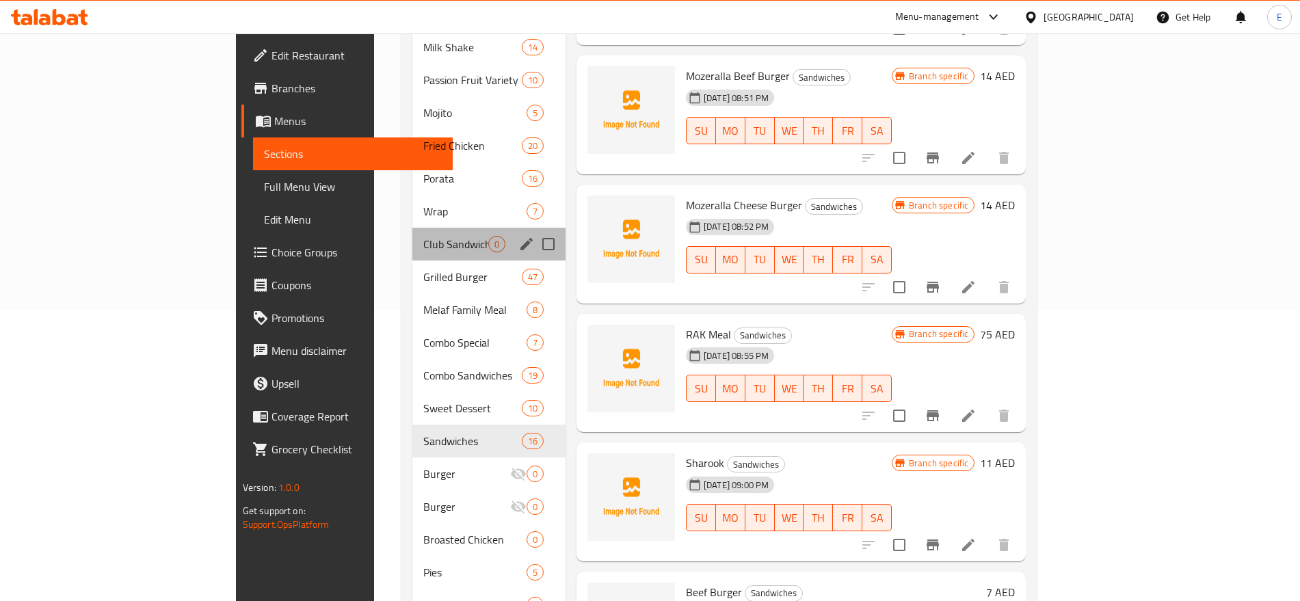
click at [412, 232] on div "Club Sandwiches 0" at bounding box center [488, 244] width 153 height 33
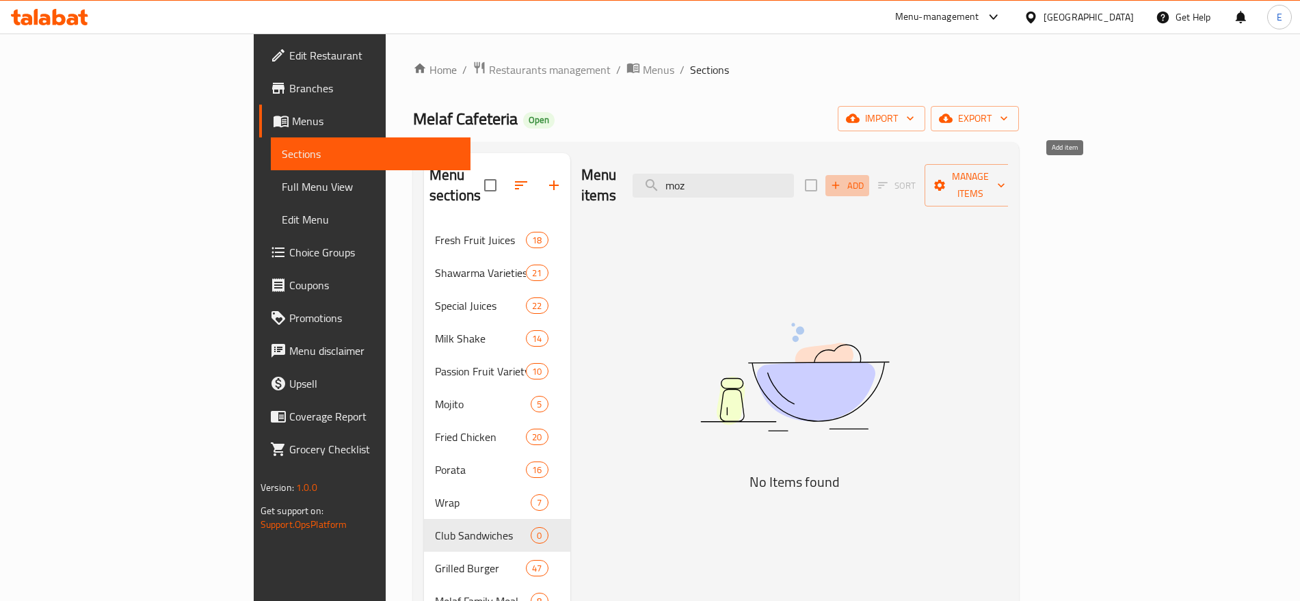
click at [866, 178] on span "Add" at bounding box center [847, 186] width 37 height 16
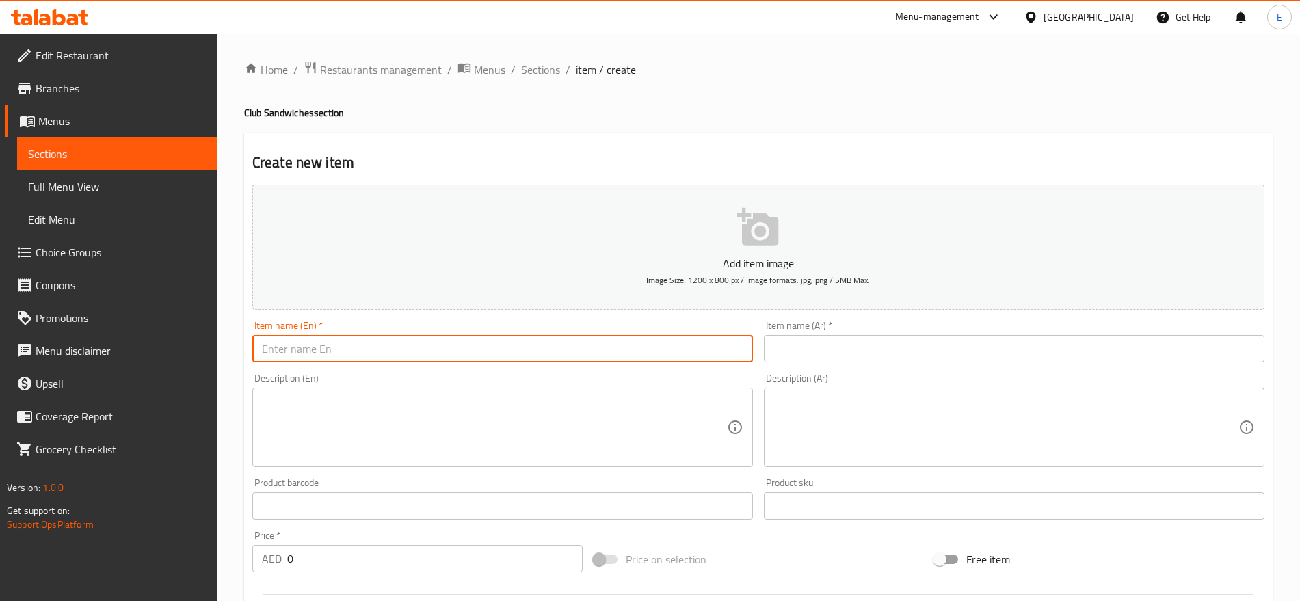
click at [516, 344] on input "text" at bounding box center [502, 348] width 501 height 27
paste input "VEGETABLE CLUB"
paste input "egetable Club"
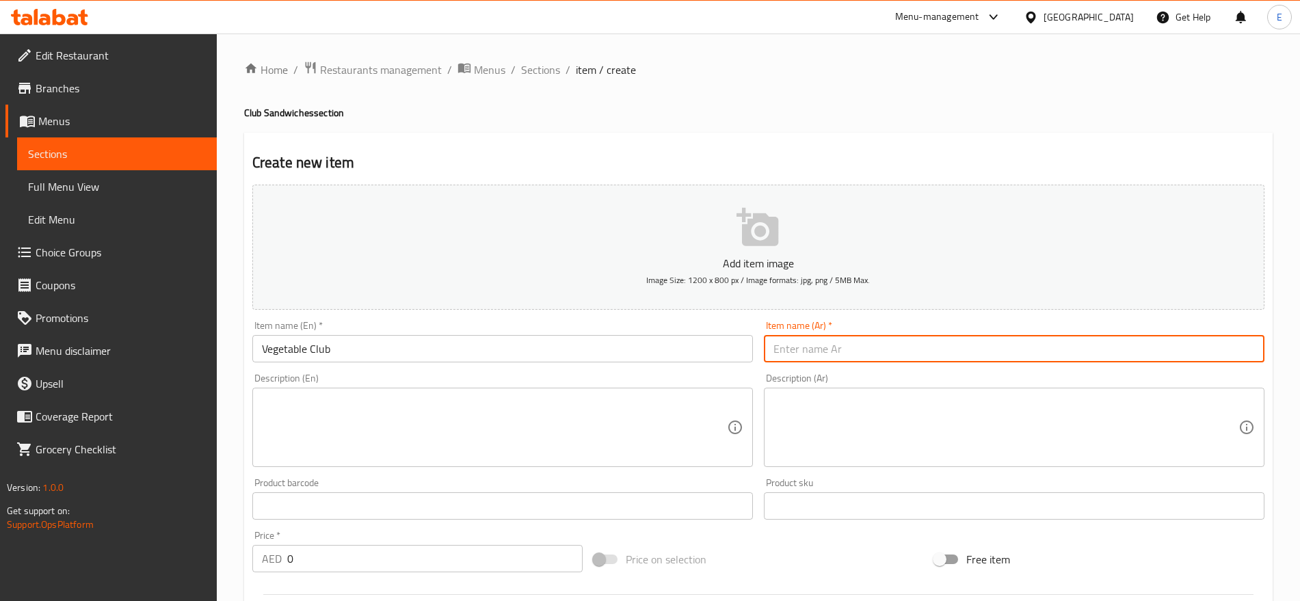
click at [796, 352] on input "text" at bounding box center [1014, 348] width 501 height 27
paste input "كلوب خضار كلوب فانتسي"
drag, startPoint x: 839, startPoint y: 350, endPoint x: 515, endPoint y: 304, distance: 326.8
click at [515, 304] on div "Add item image Image Size: 1200 x 800 px / Image formats: jpg, png / 5MB Max. I…" at bounding box center [758, 474] width 1023 height 590
drag, startPoint x: 320, startPoint y: 557, endPoint x: 213, endPoint y: 541, distance: 107.9
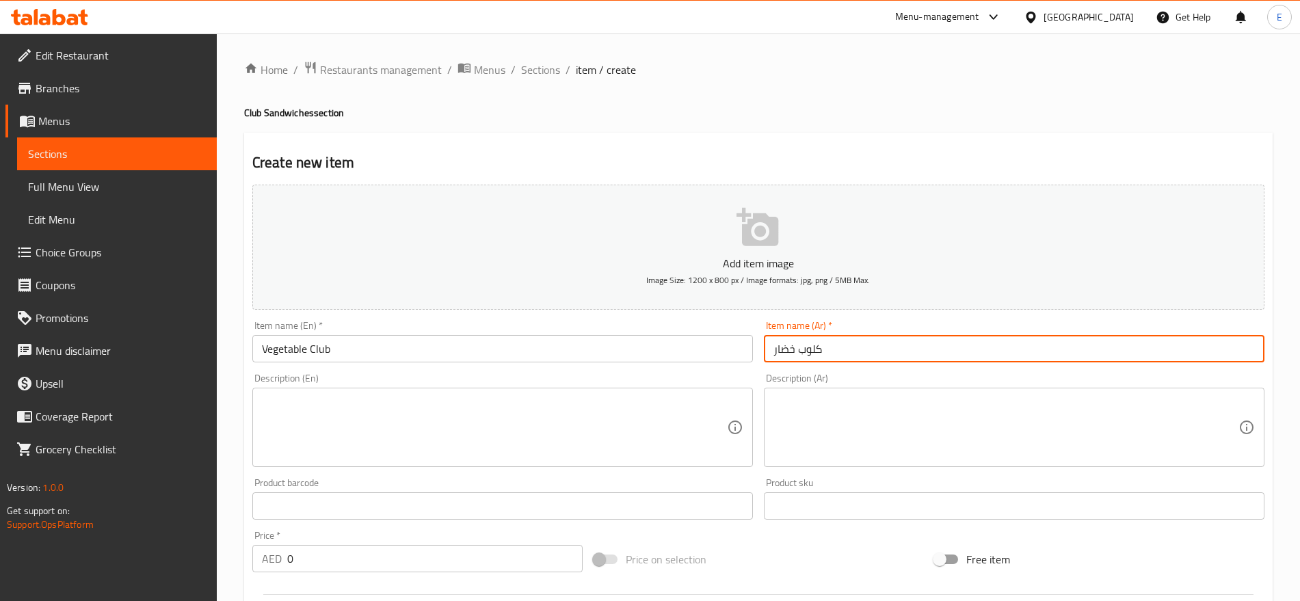
click at [213, 541] on div "Edit Restaurant Branches Menus Sections Full Menu View Edit Menu Choice Groups …" at bounding box center [650, 500] width 1300 height 933
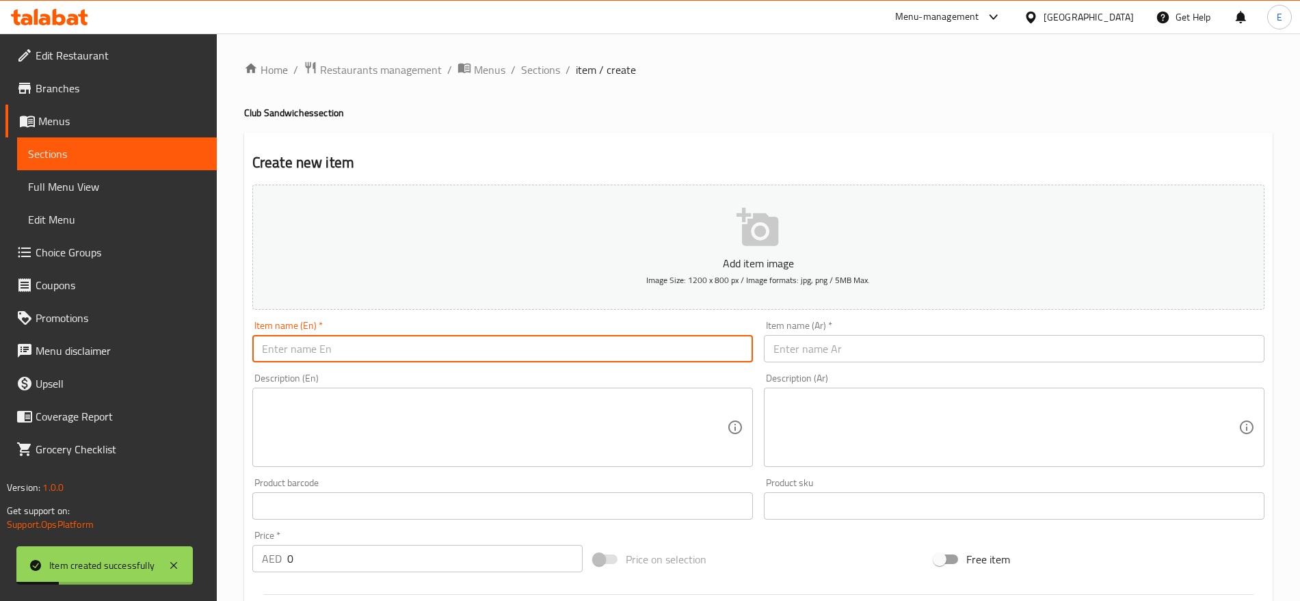
paste input "170 FANTACY CLUB"
click at [425, 352] on input "170 FANTACY CLUB" at bounding box center [502, 348] width 501 height 27
drag, startPoint x: 282, startPoint y: 347, endPoint x: 19, endPoint y: 317, distance: 264.5
click at [19, 317] on div "Edit Restaurant Branches Menus Sections Full Menu View Edit Menu Choice Groups …" at bounding box center [650, 500] width 1300 height 933
paste input "antacy Club"
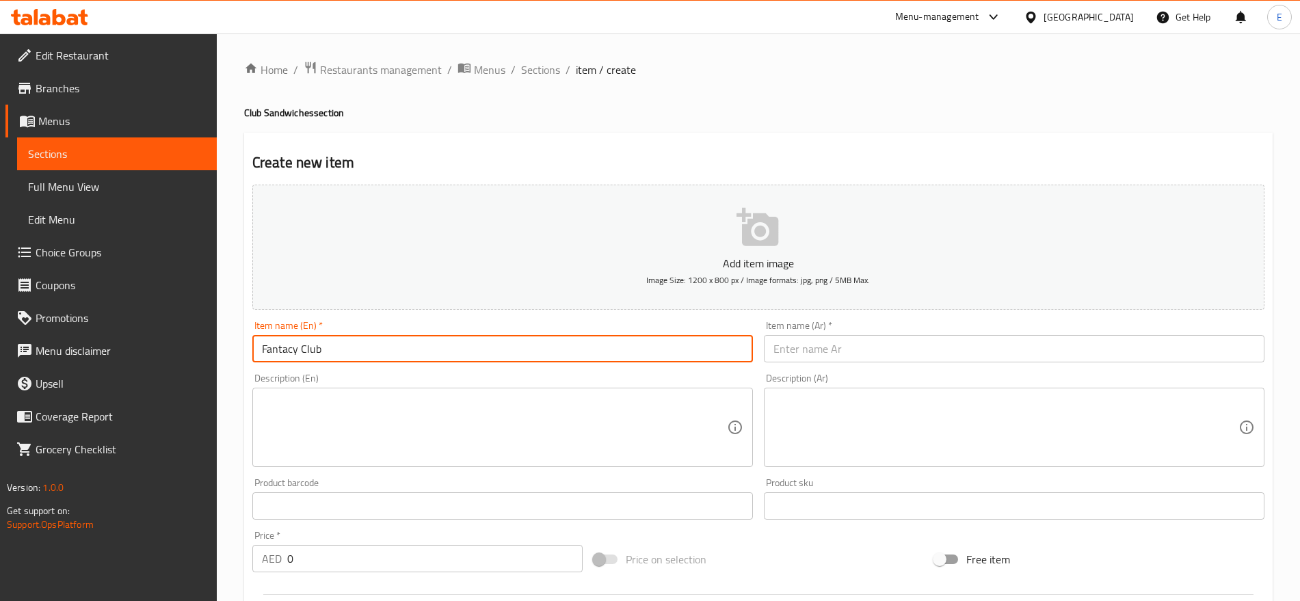
paste input "كلوب خضار كلوب فانتسي"
click at [784, 346] on input "كلوب خضار كلوب فانتسي" at bounding box center [1014, 348] width 501 height 27
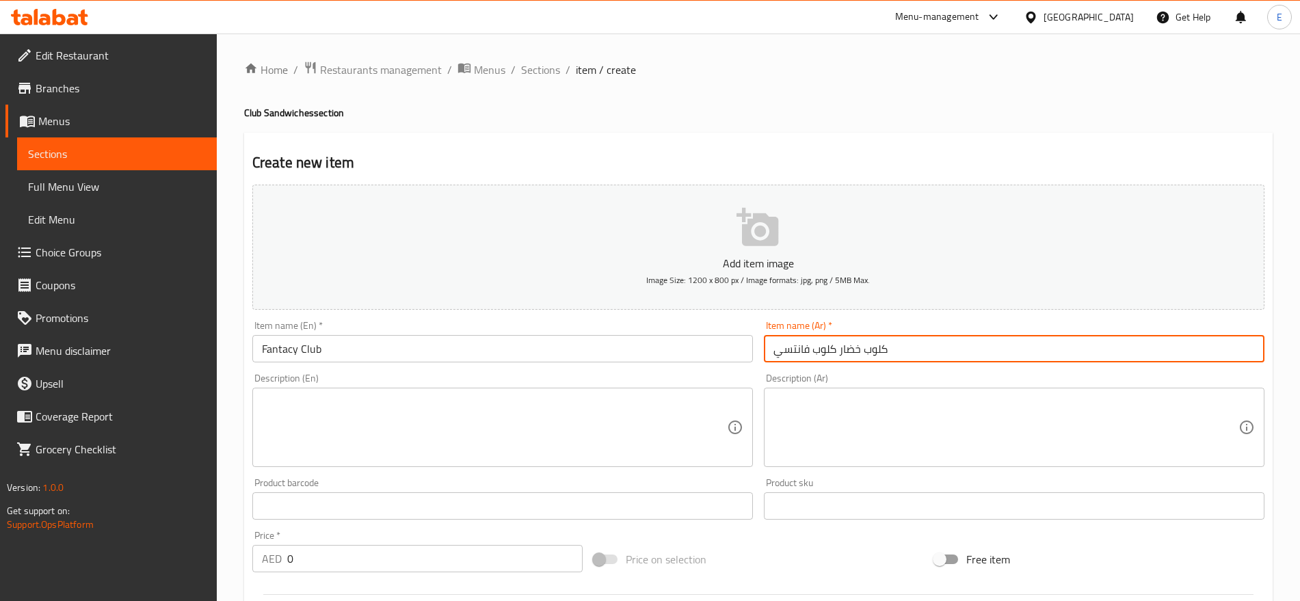
drag, startPoint x: 834, startPoint y: 354, endPoint x: 1038, endPoint y: 373, distance: 204.1
click at [1038, 373] on div "Add item image Image Size: 1200 x 800 px / Image formats: jpg, png / 5MB Max. I…" at bounding box center [758, 474] width 1023 height 590
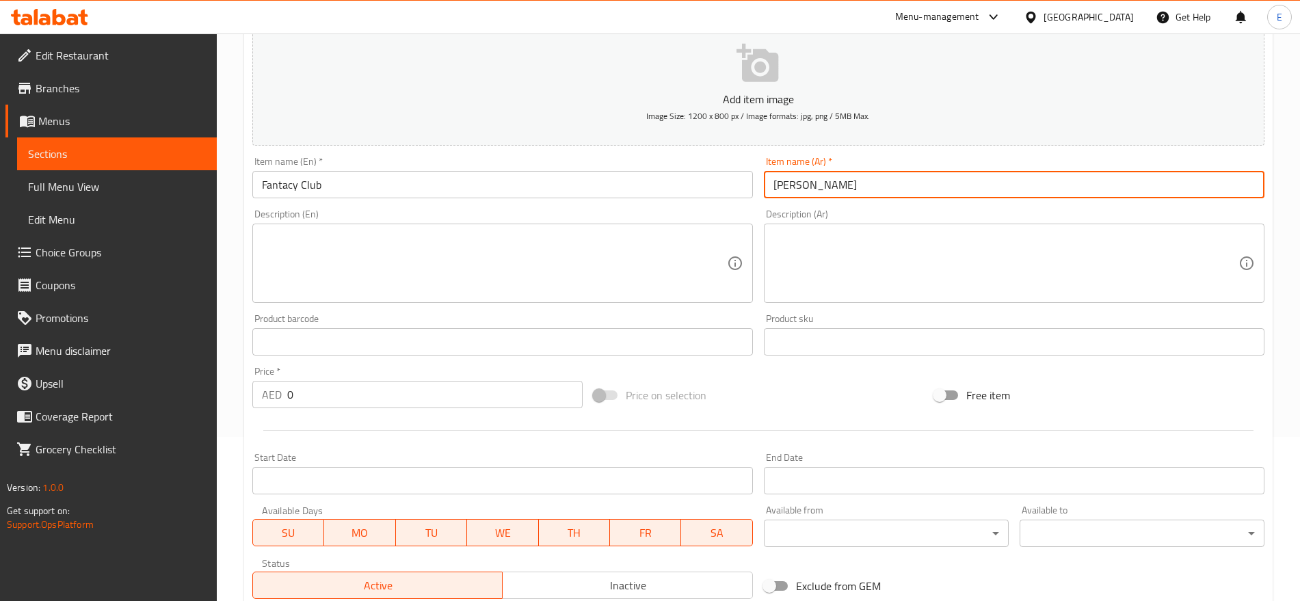
scroll to position [172, 0]
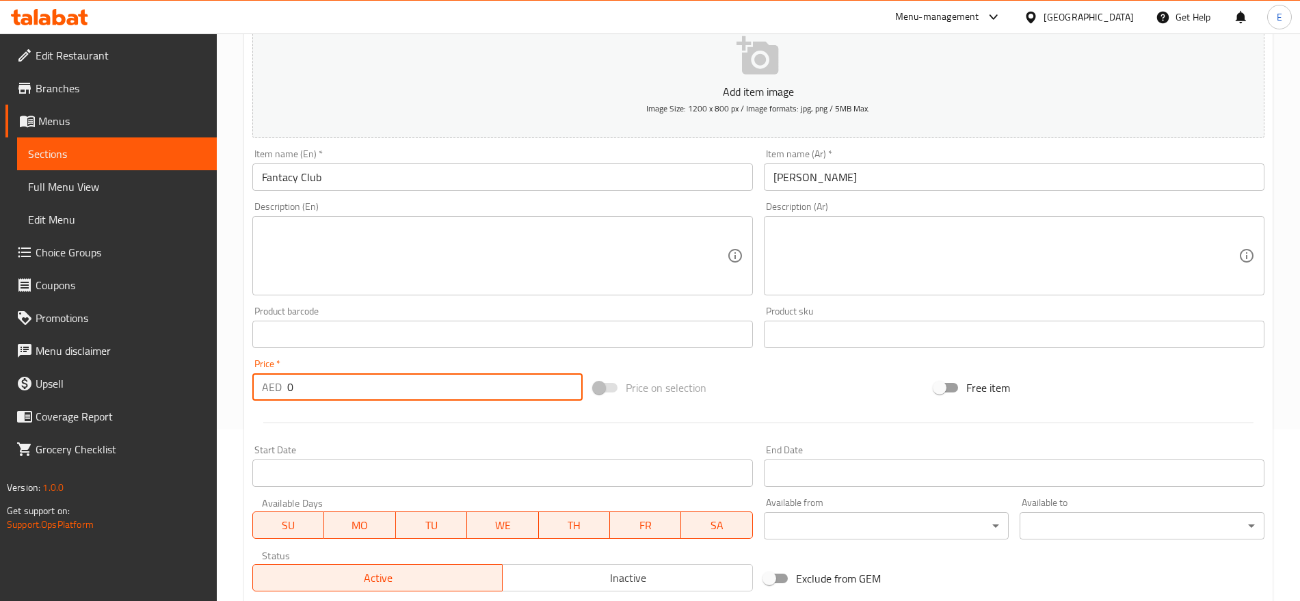
drag, startPoint x: 300, startPoint y: 389, endPoint x: 207, endPoint y: 369, distance: 95.1
click at [207, 369] on div "Edit Restaurant Branches Menus Sections Full Menu View Edit Menu Choice Groups …" at bounding box center [650, 328] width 1300 height 933
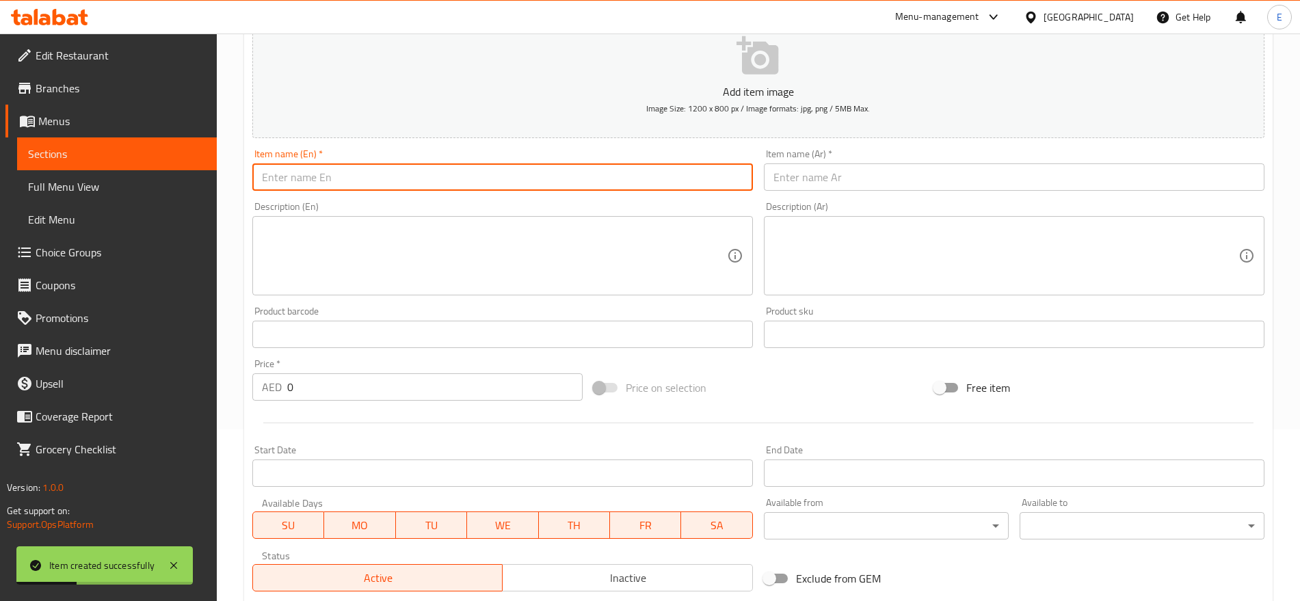
click at [467, 177] on input "text" at bounding box center [502, 176] width 501 height 27
paste input "EMARAT CLUB"
paste input "Emarat Club"
paste input "text"
click at [790, 166] on input "text" at bounding box center [1014, 176] width 501 height 27
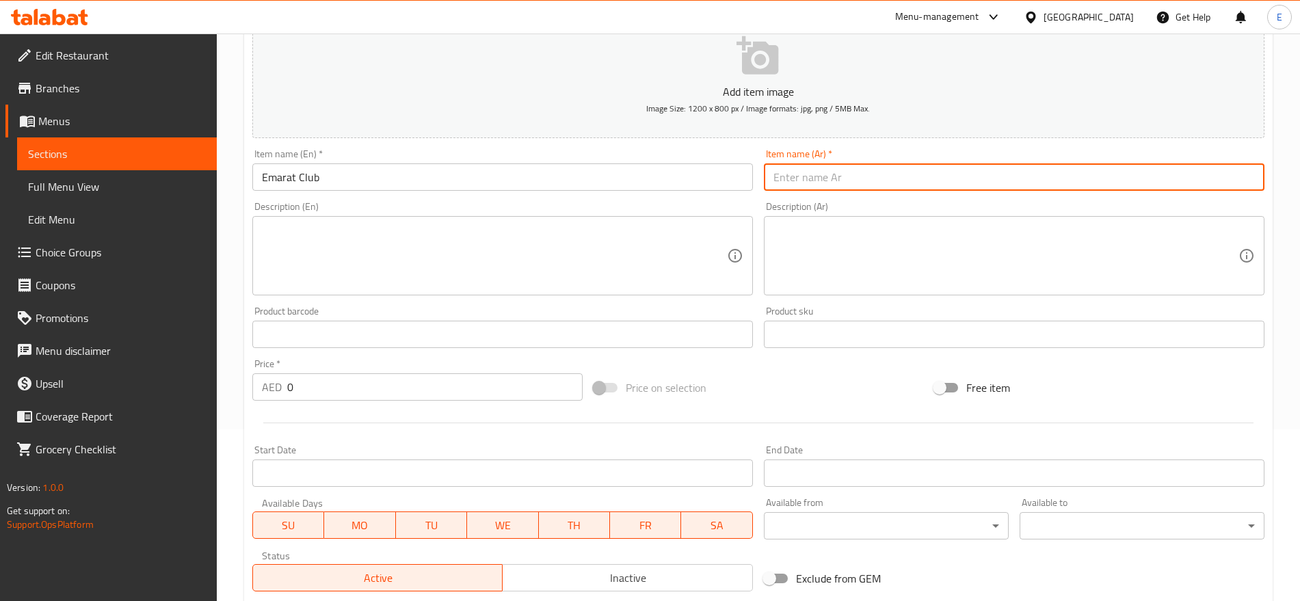
paste input "كلوب امارات"
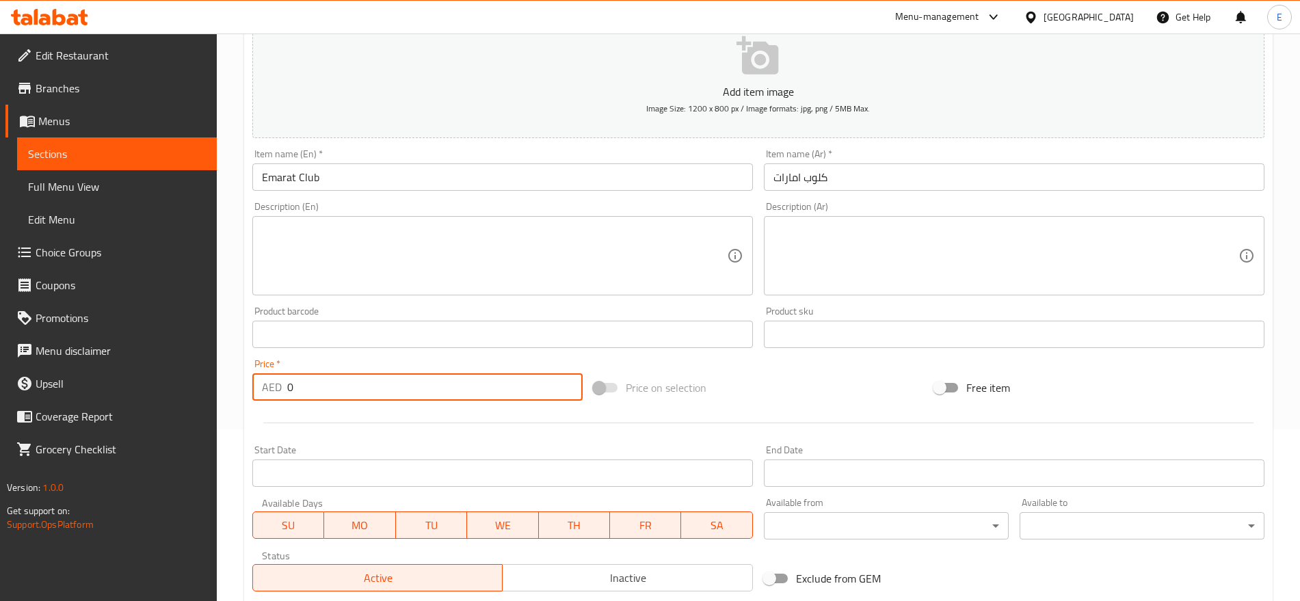
click at [321, 385] on input "0" at bounding box center [434, 386] width 295 height 27
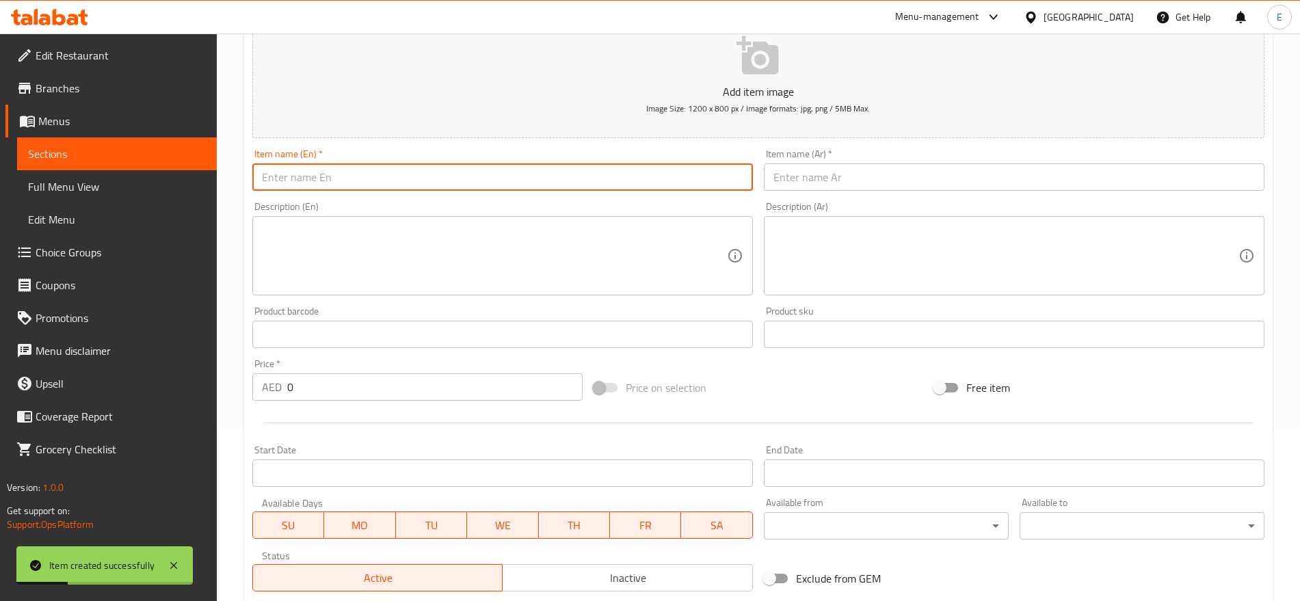
paste input "EGG CLUB"
click at [430, 170] on input "text" at bounding box center [502, 176] width 501 height 27
paste input "gg Club"
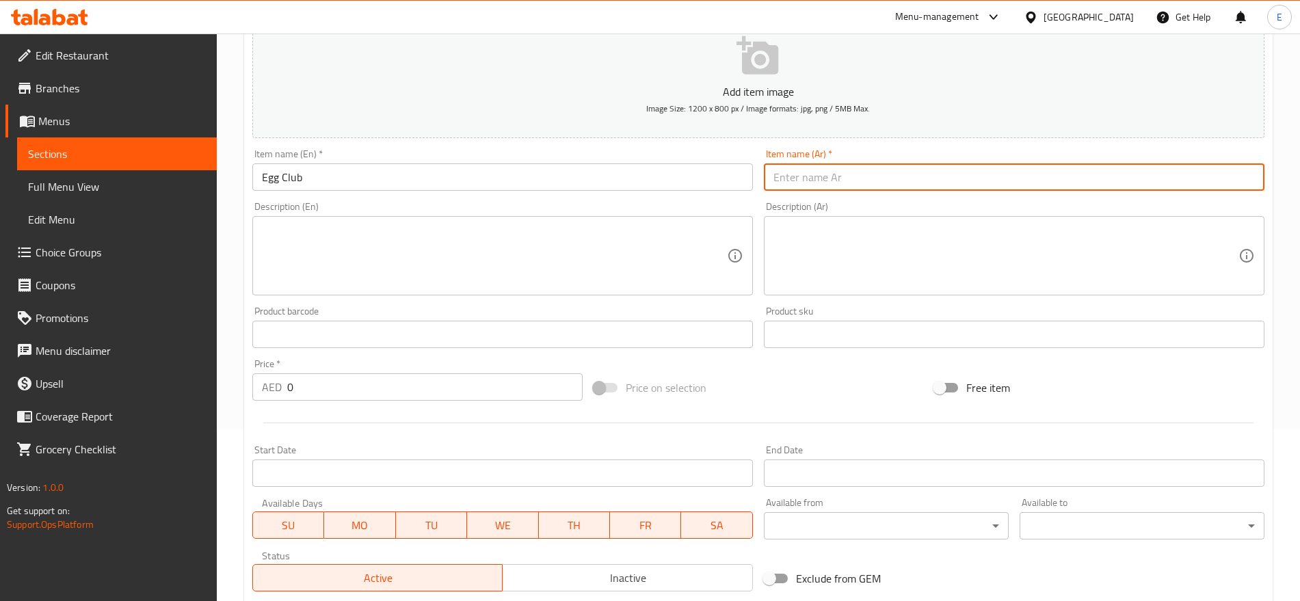
click at [812, 175] on input "text" at bounding box center [1014, 176] width 501 height 27
paste input "كلوب بيض"
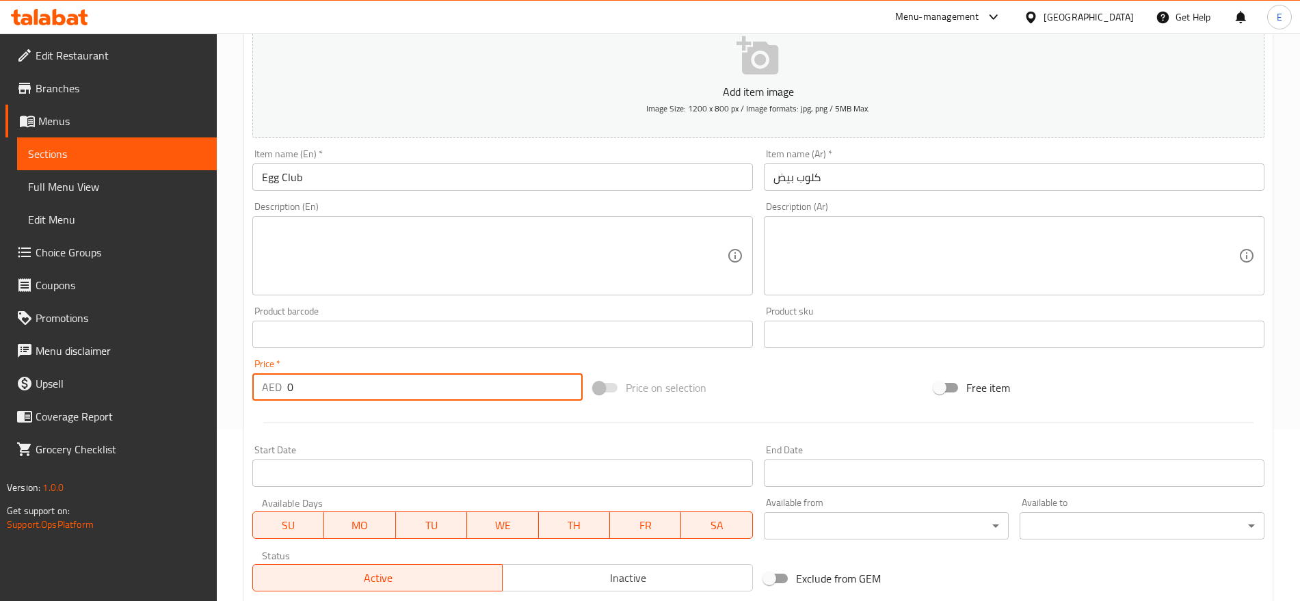
drag, startPoint x: 295, startPoint y: 385, endPoint x: 207, endPoint y: 381, distance: 88.3
click at [207, 381] on div "Edit Restaurant Branches Menus Sections Full Menu View Edit Menu Choice Groups …" at bounding box center [650, 328] width 1300 height 933
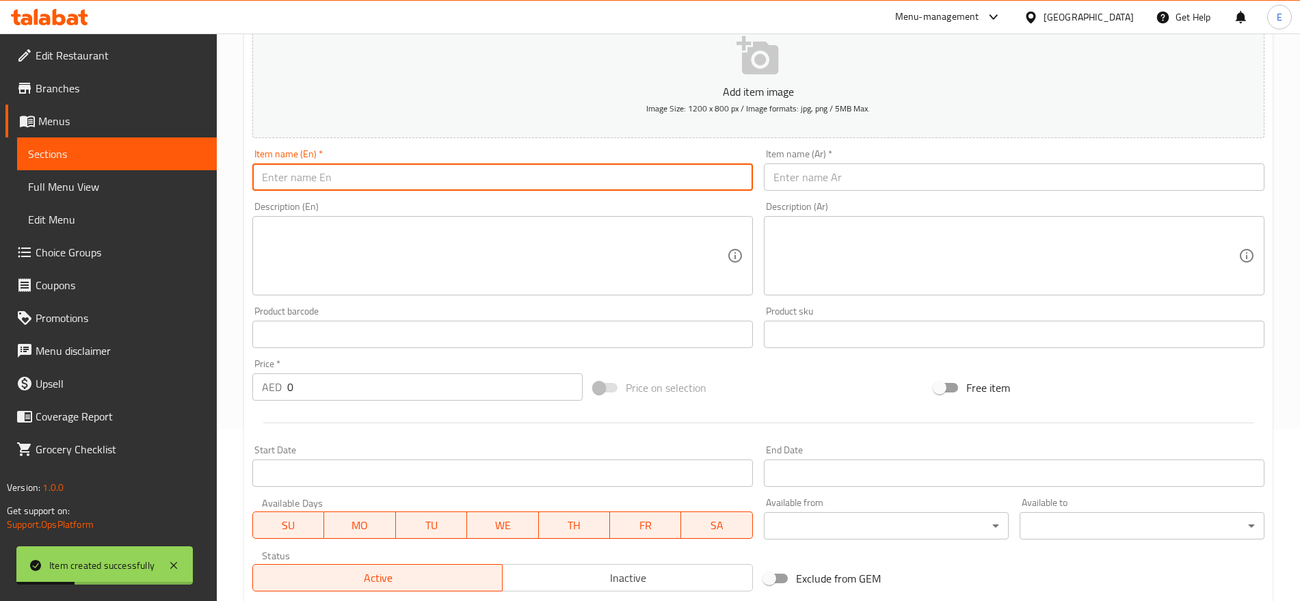
click at [447, 174] on input "text" at bounding box center [502, 176] width 501 height 27
paste input "BAHARIYA CLUB"
click at [393, 165] on input "BAHARIYA CLUB" at bounding box center [502, 176] width 501 height 27
paste input "ahariya Club"
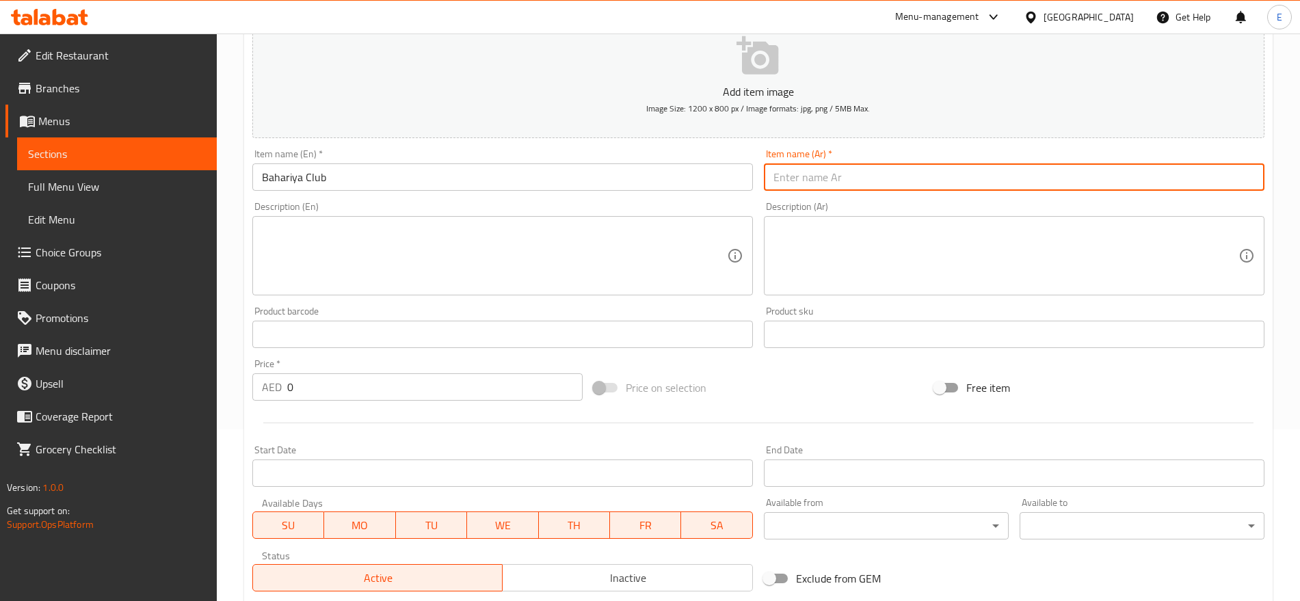
paste input "كلوب بحرية"
click at [796, 172] on input "text" at bounding box center [1014, 176] width 501 height 27
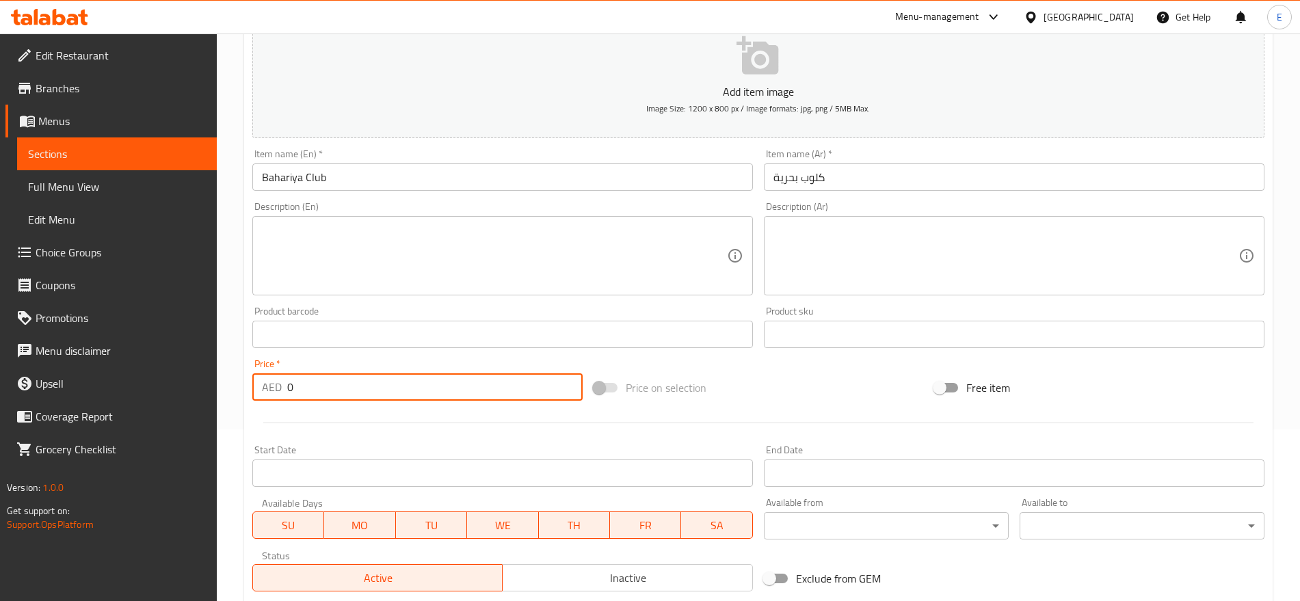
drag, startPoint x: 322, startPoint y: 389, endPoint x: 90, endPoint y: 391, distance: 231.9
click at [90, 391] on div "Edit Restaurant Branches Menus Sections Full Menu View Edit Menu Choice Groups …" at bounding box center [650, 328] width 1300 height 933
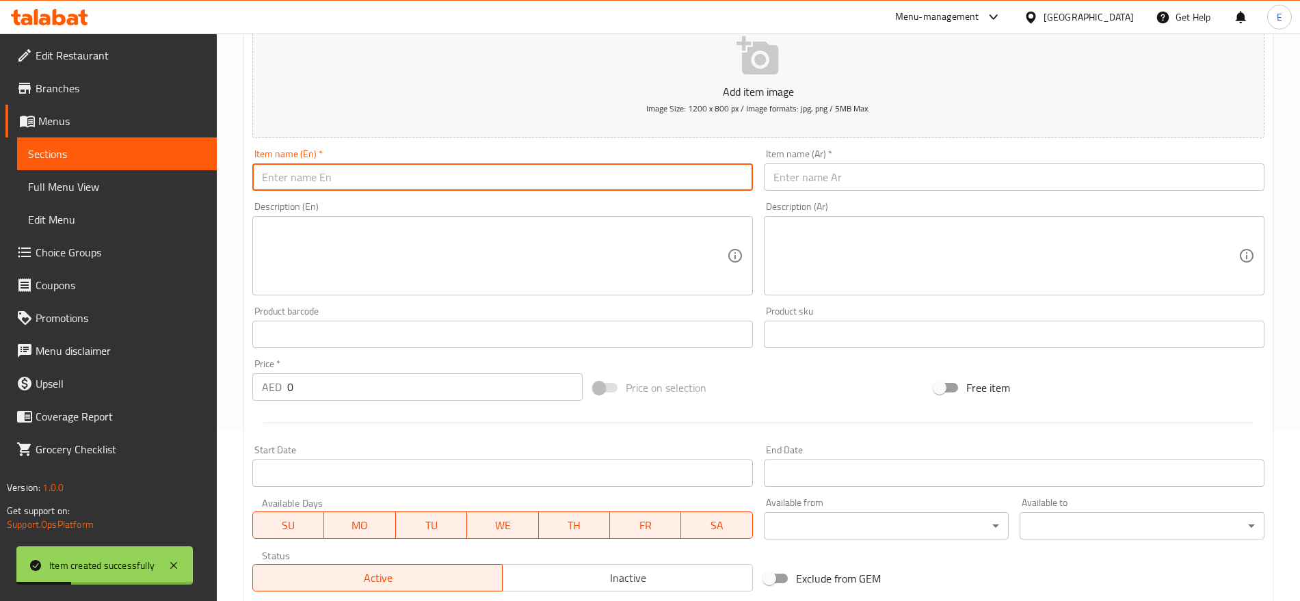
click at [428, 165] on input "text" at bounding box center [502, 176] width 501 height 27
paste input "Spanish Club كلوب سبانيس"
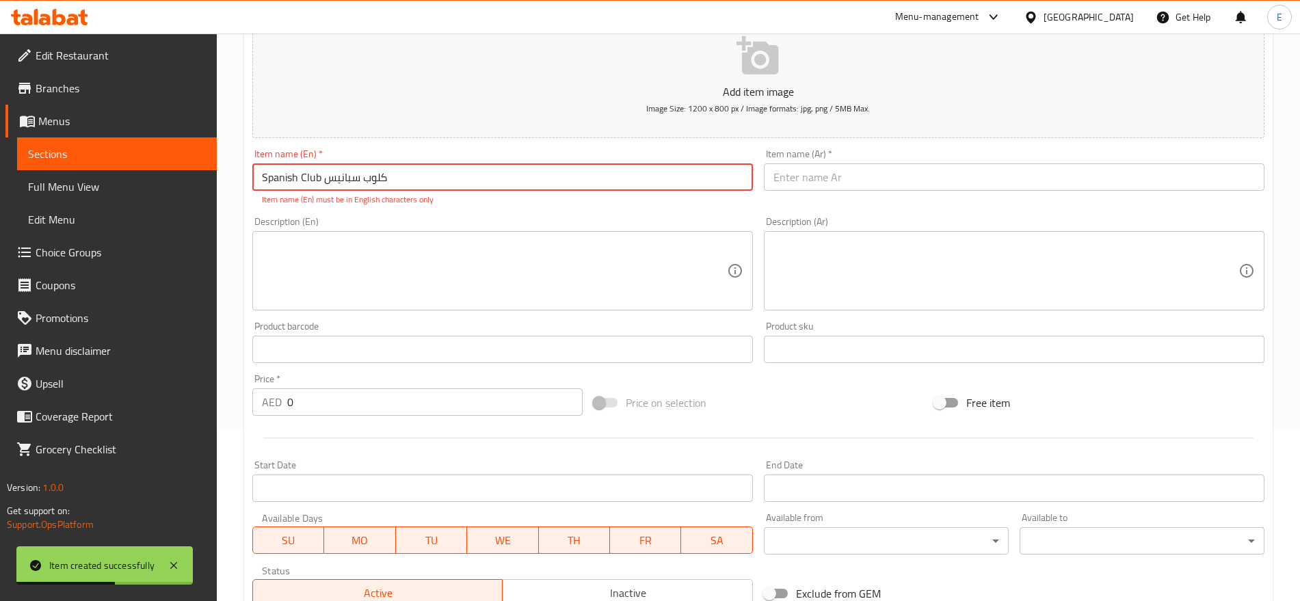
drag, startPoint x: 322, startPoint y: 177, endPoint x: 473, endPoint y: 192, distance: 151.9
click at [473, 192] on div "Item name (En)   * Spanish Club كلوب سبانيس Item name (En) * Item name (En) mus…" at bounding box center [502, 177] width 501 height 57
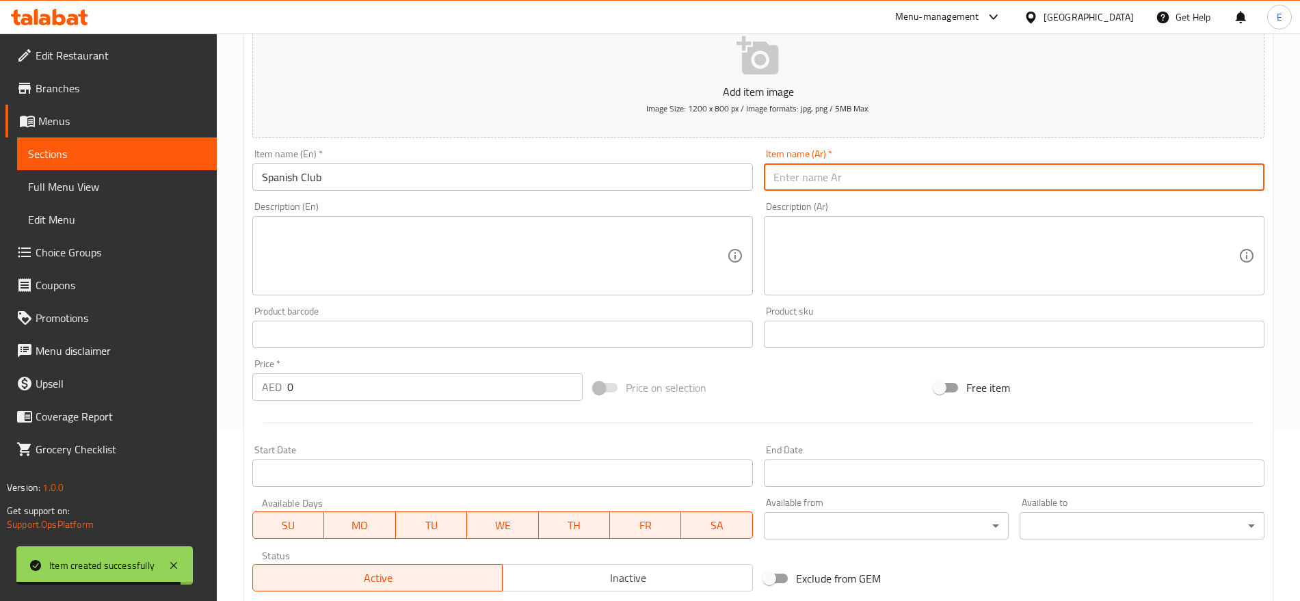
paste input "[PERSON_NAME]"
click at [851, 185] on input "text" at bounding box center [1014, 176] width 501 height 27
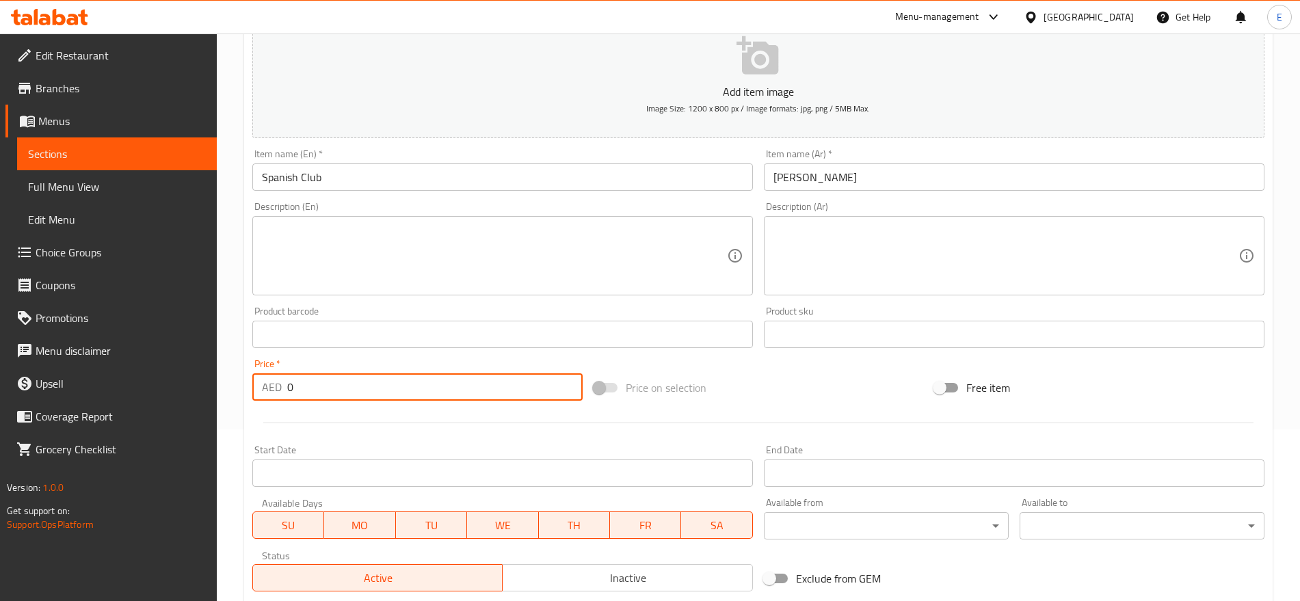
drag, startPoint x: 314, startPoint y: 380, endPoint x: 159, endPoint y: 353, distance: 157.5
click at [159, 353] on div "Edit Restaurant Branches Menus Sections Full Menu View Edit Menu Choice Groups …" at bounding box center [650, 328] width 1300 height 933
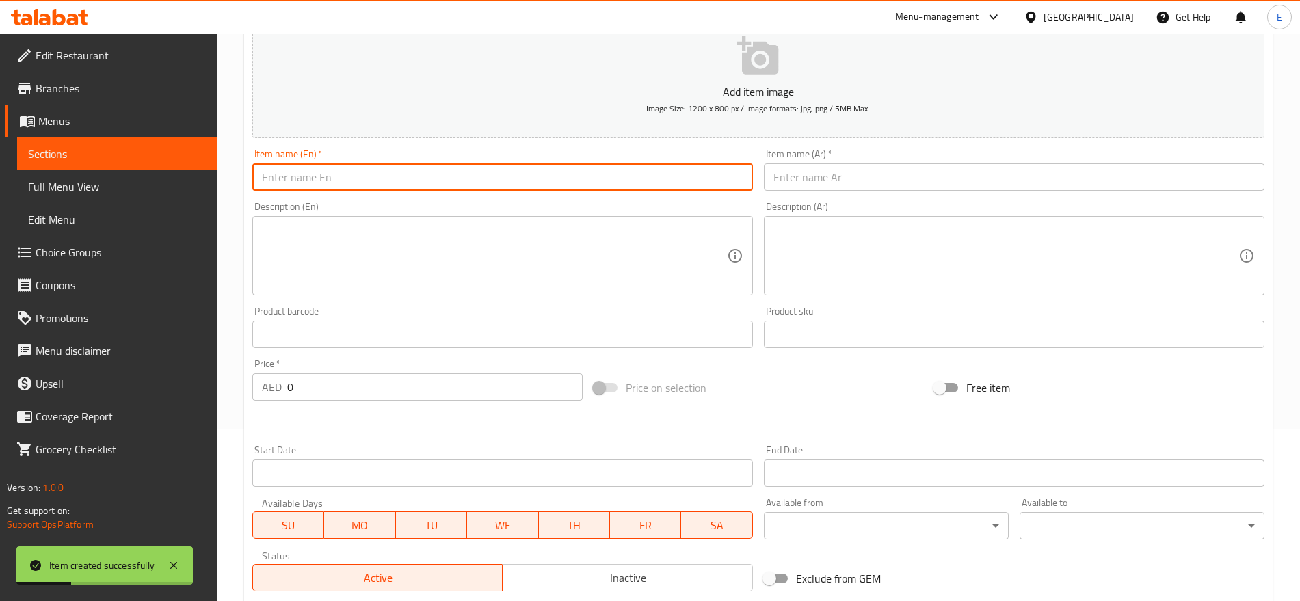
click at [438, 166] on input "text" at bounding box center [502, 176] width 501 height 27
paste input "كلوب زنجر Zinger Club"
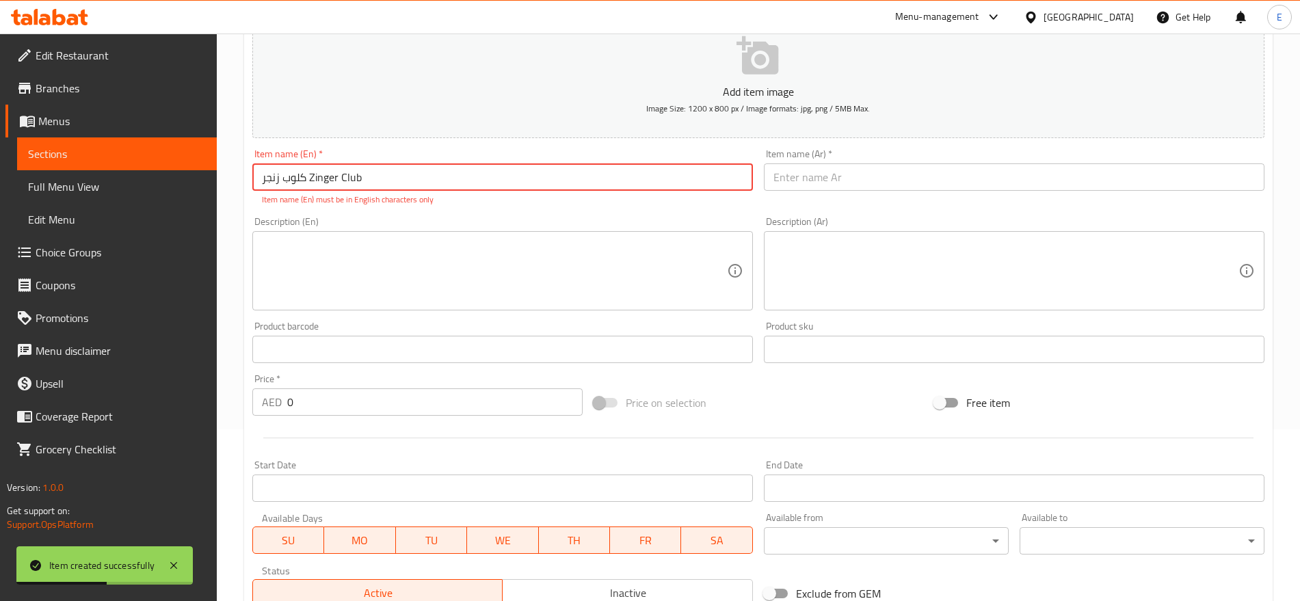
drag, startPoint x: 306, startPoint y: 178, endPoint x: 77, endPoint y: 175, distance: 229.2
click at [77, 175] on div "Edit Restaurant Branches Menus Sections Full Menu View Edit Menu Choice Groups …" at bounding box center [650, 336] width 1300 height 948
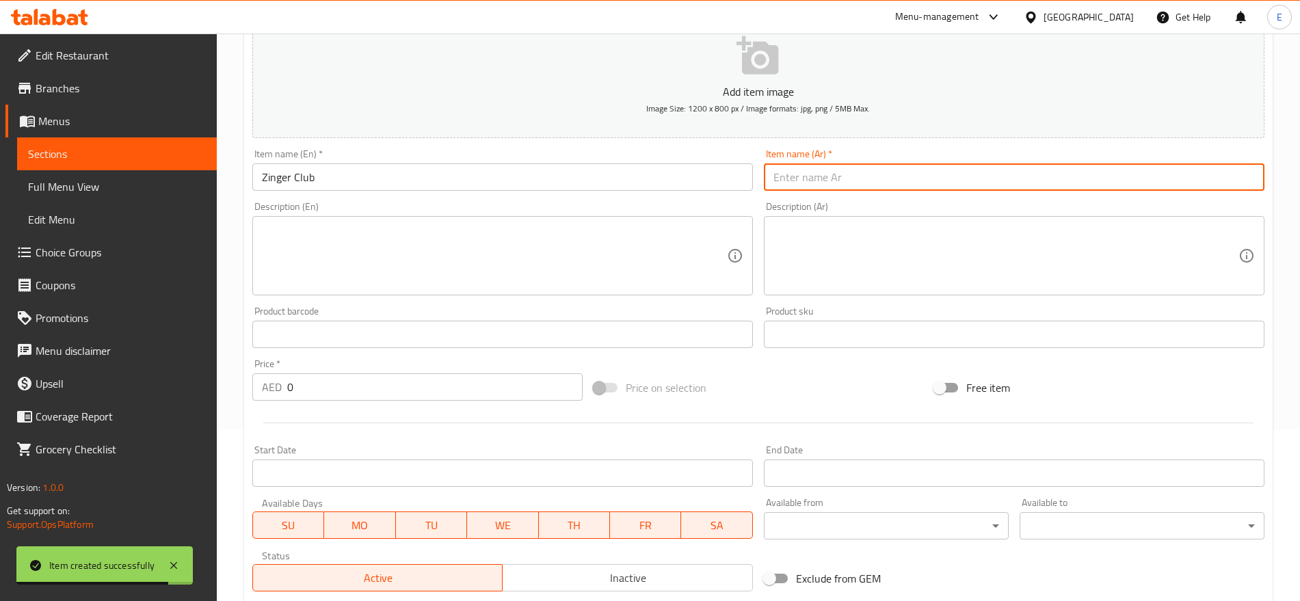
click at [798, 188] on input "text" at bounding box center [1014, 176] width 501 height 27
paste input "كلوب زنجر"
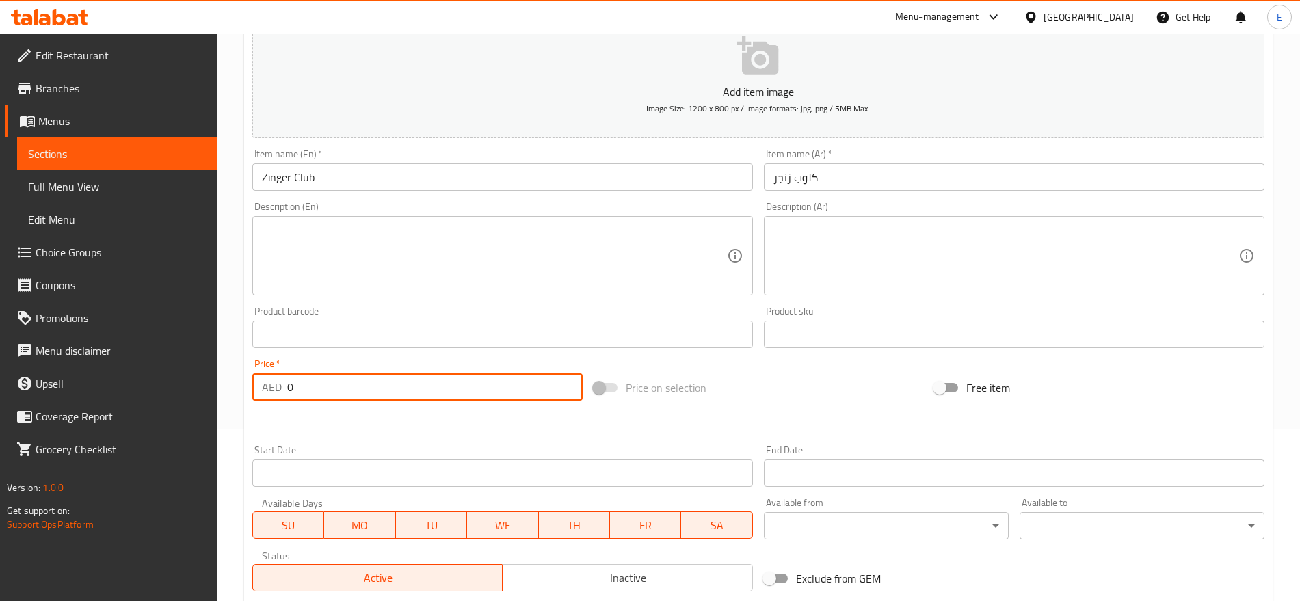
drag, startPoint x: 325, startPoint y: 393, endPoint x: 172, endPoint y: 371, distance: 154.2
click at [172, 371] on div "Edit Restaurant Branches Menus Sections Full Menu View Edit Menu Choice Groups …" at bounding box center [650, 328] width 1300 height 933
paste input "Chi./Mutton Club كلوب دجاج الحم"
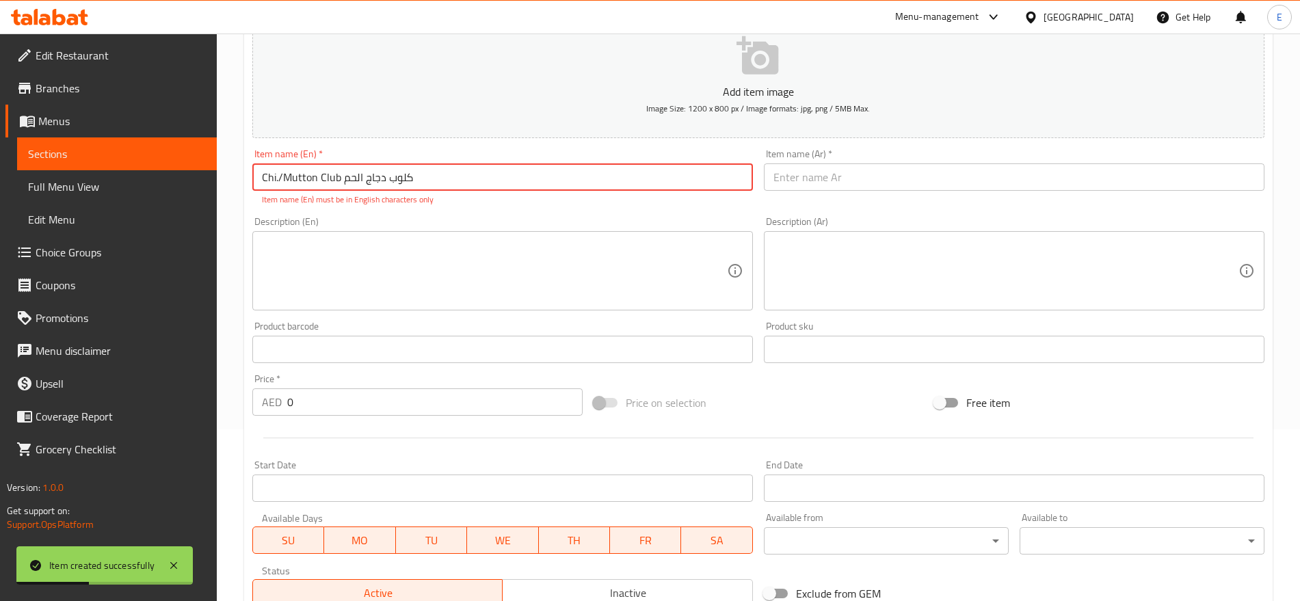
click at [447, 172] on input "Chi./Mutton Club كلوب دجاج الحم" at bounding box center [502, 176] width 501 height 27
drag, startPoint x: 318, startPoint y: 176, endPoint x: 84, endPoint y: 155, distance: 234.8
click at [84, 155] on div "Edit Restaurant Branches Menus Sections Full Menu View Edit Menu Choice Groups …" at bounding box center [650, 336] width 1300 height 948
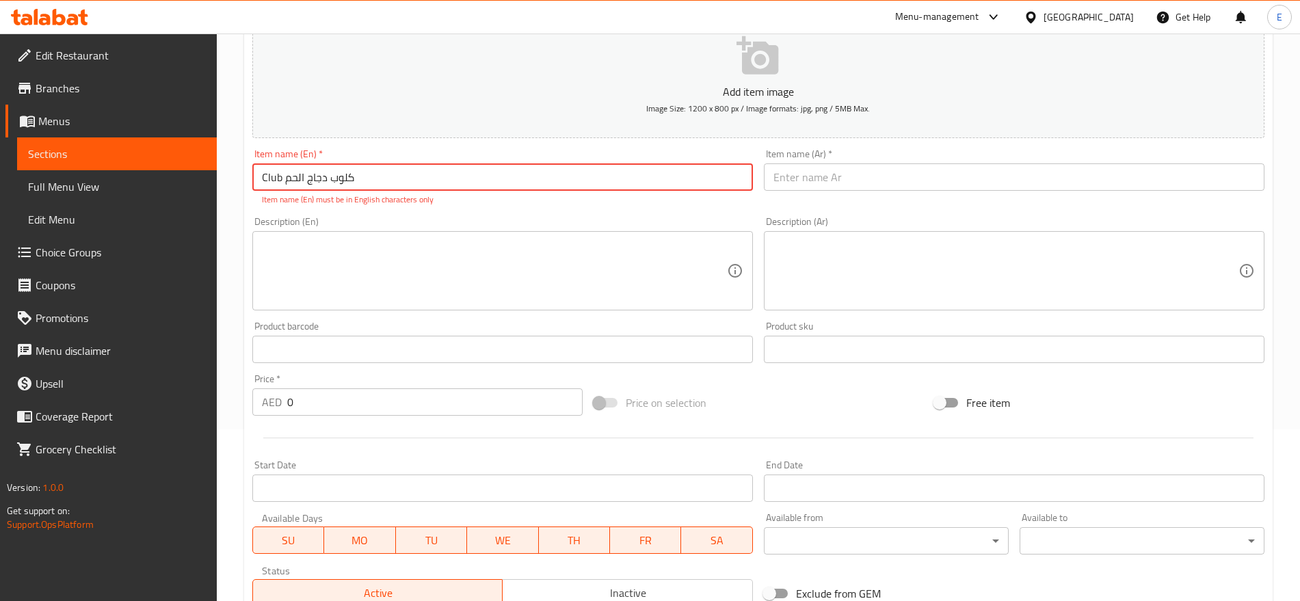
drag, startPoint x: 284, startPoint y: 178, endPoint x: 506, endPoint y: 181, distance: 222.3
click at [506, 181] on input "Club كلوب دجاج الحم" at bounding box center [502, 176] width 501 height 27
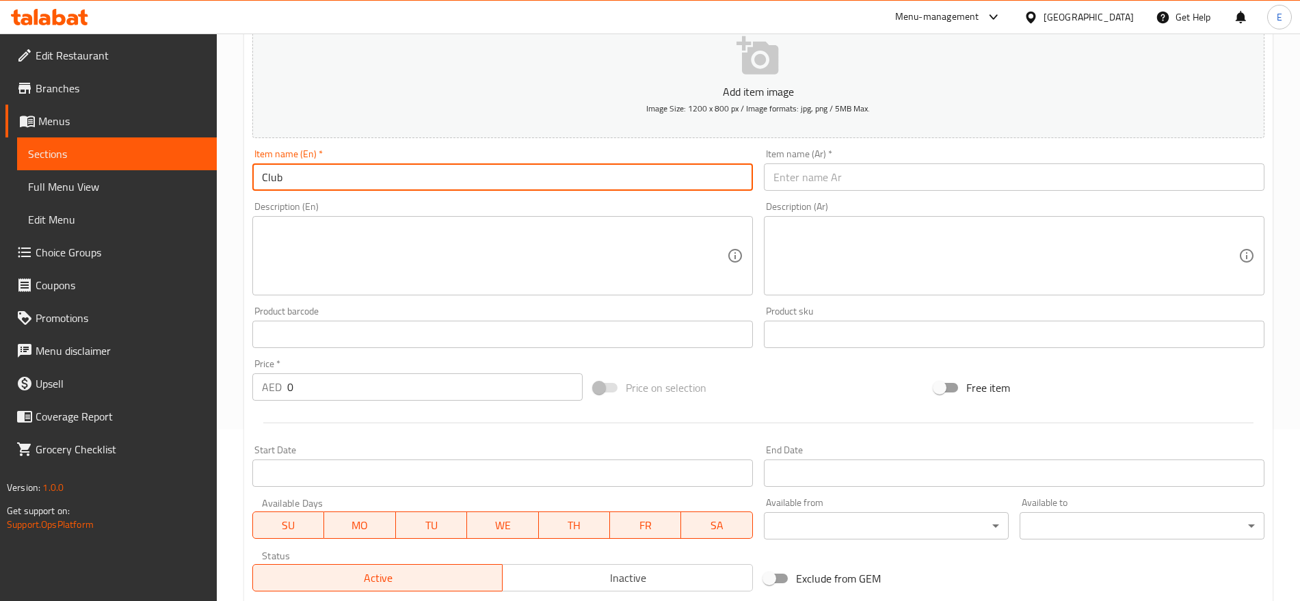
paste input "كلوب دجاج الحم"
click at [853, 182] on input "text" at bounding box center [1014, 176] width 501 height 27
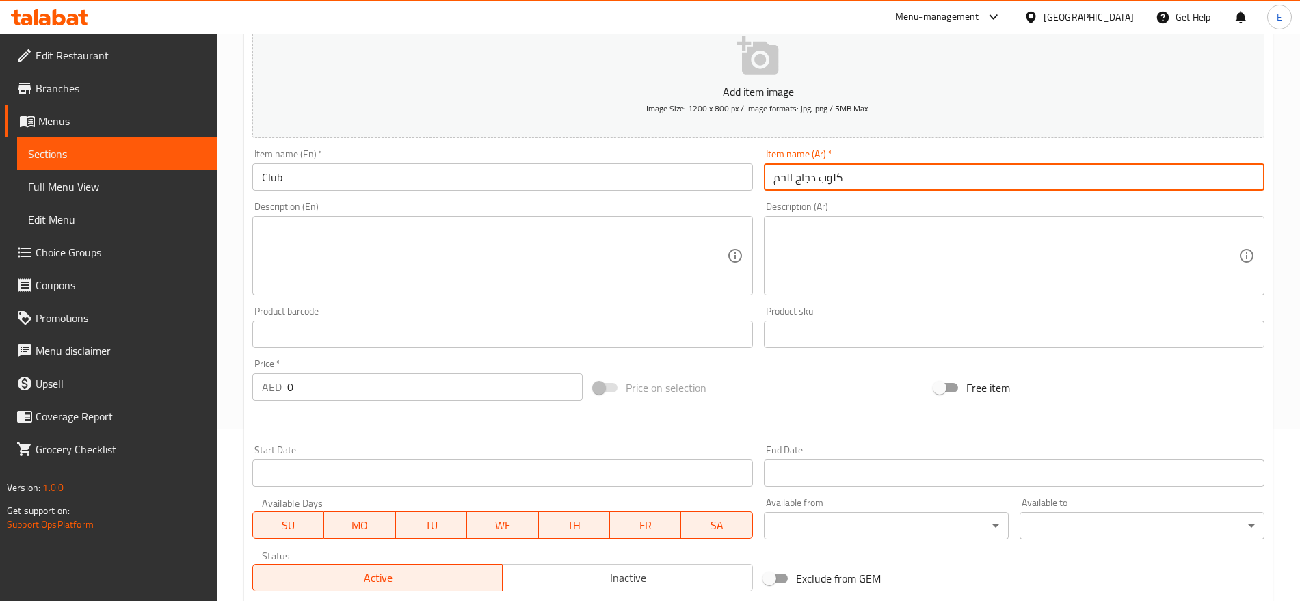
drag, startPoint x: 823, startPoint y: 179, endPoint x: 545, endPoint y: 170, distance: 277.8
click at [545, 170] on div "Add item image Image Size: 1200 x 800 px / Image formats: jpg, png / 5MB Max. I…" at bounding box center [758, 303] width 1023 height 590
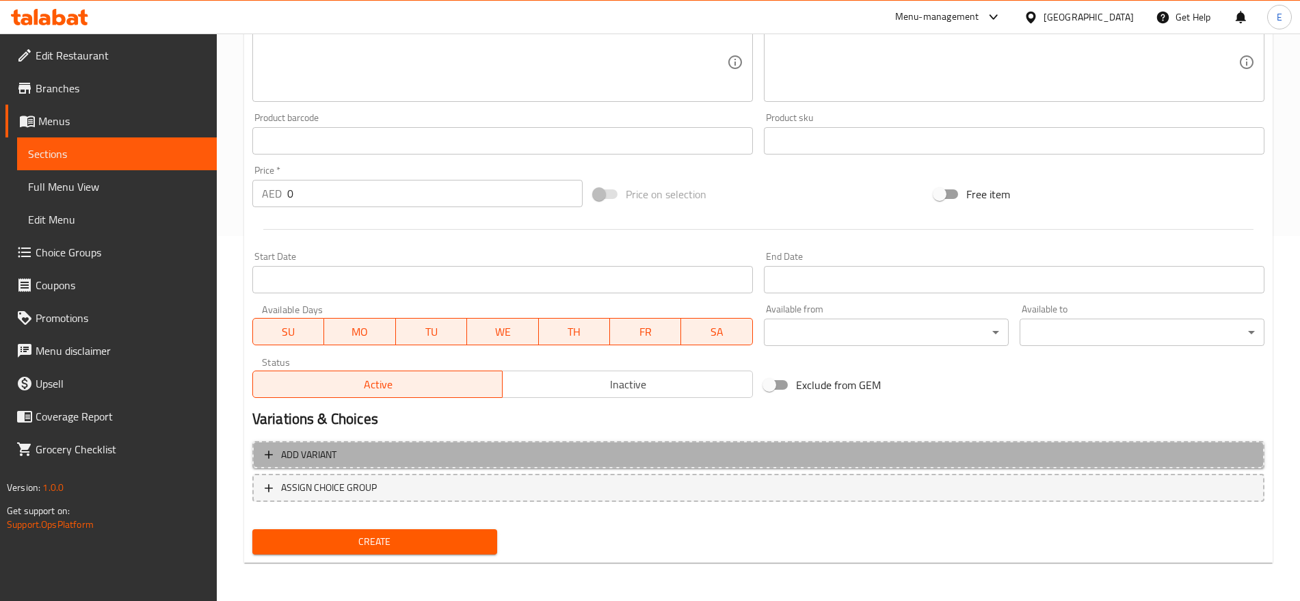
click at [342, 449] on span "Add variant" at bounding box center [759, 455] width 988 height 17
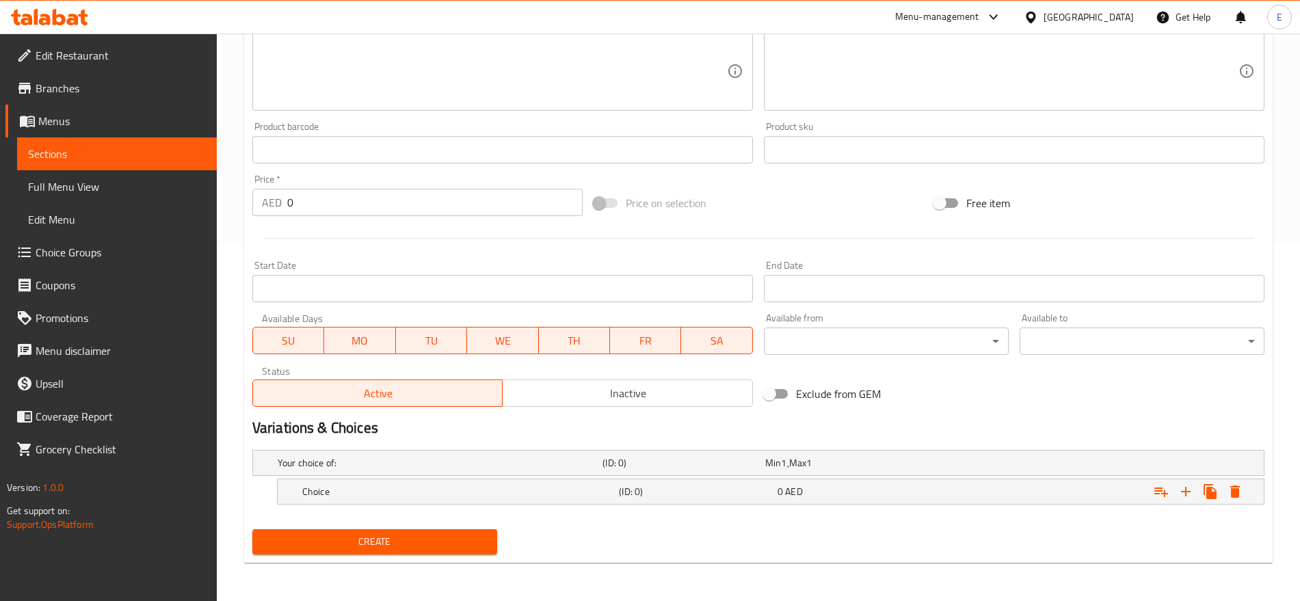
scroll to position [356, 0]
click at [352, 470] on h5 "Choice" at bounding box center [437, 463] width 319 height 14
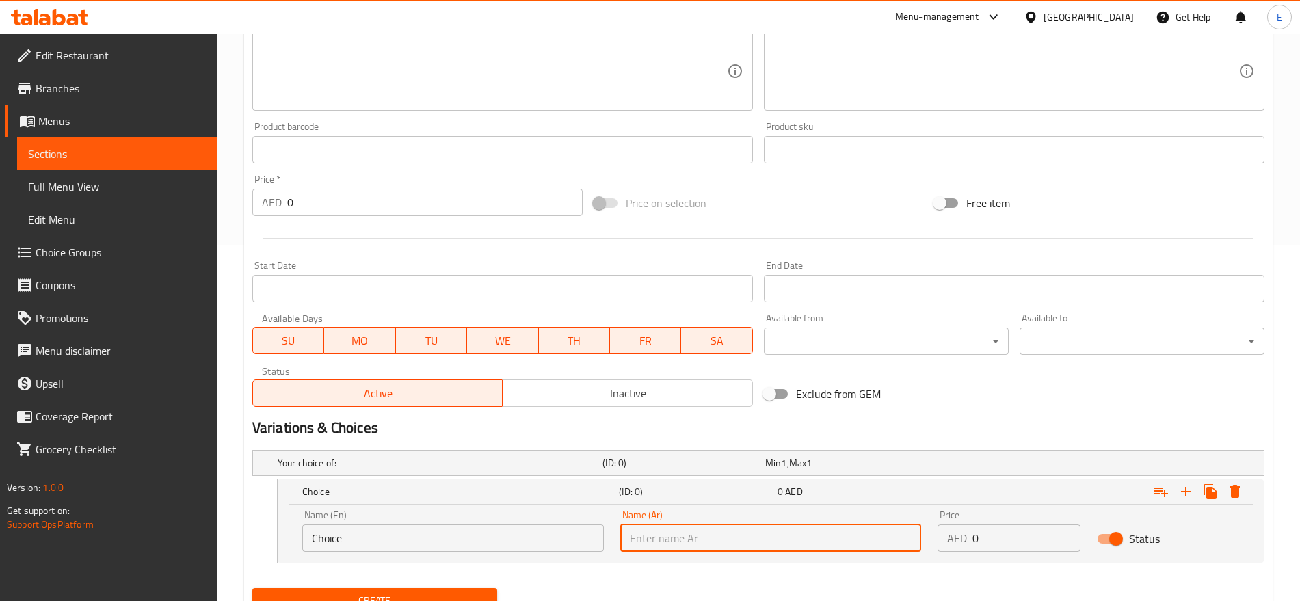
click at [703, 538] on input "text" at bounding box center [771, 538] width 302 height 27
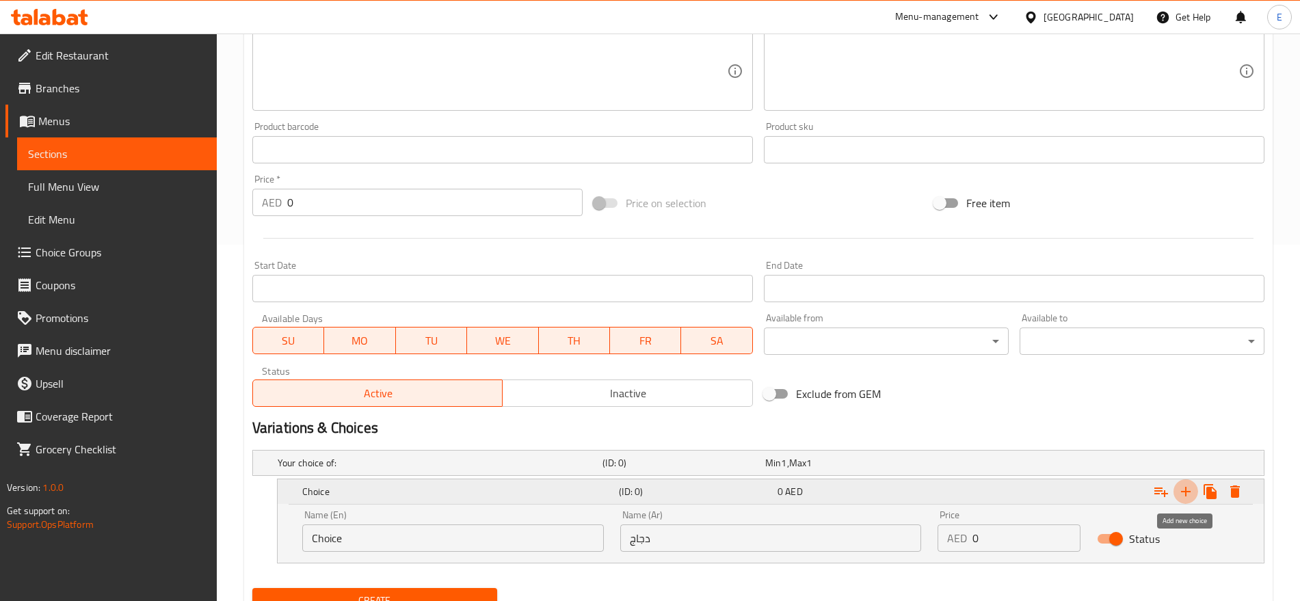
click at [1183, 490] on icon "Expand" at bounding box center [1186, 492] width 10 height 10
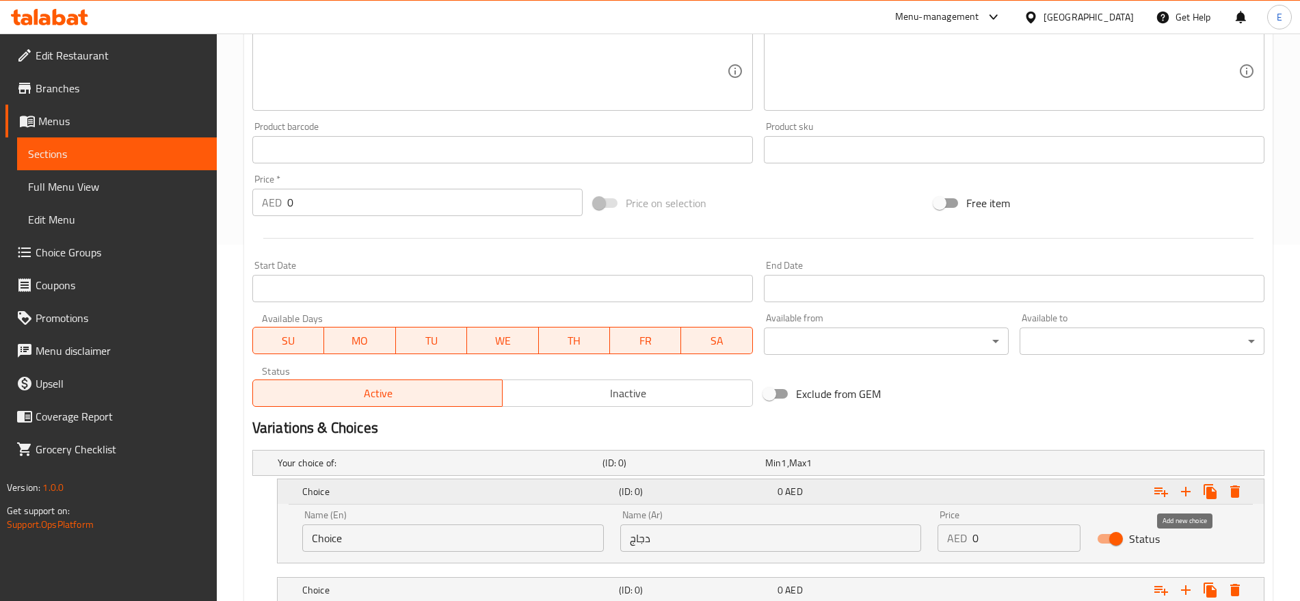
scroll to position [455, 0]
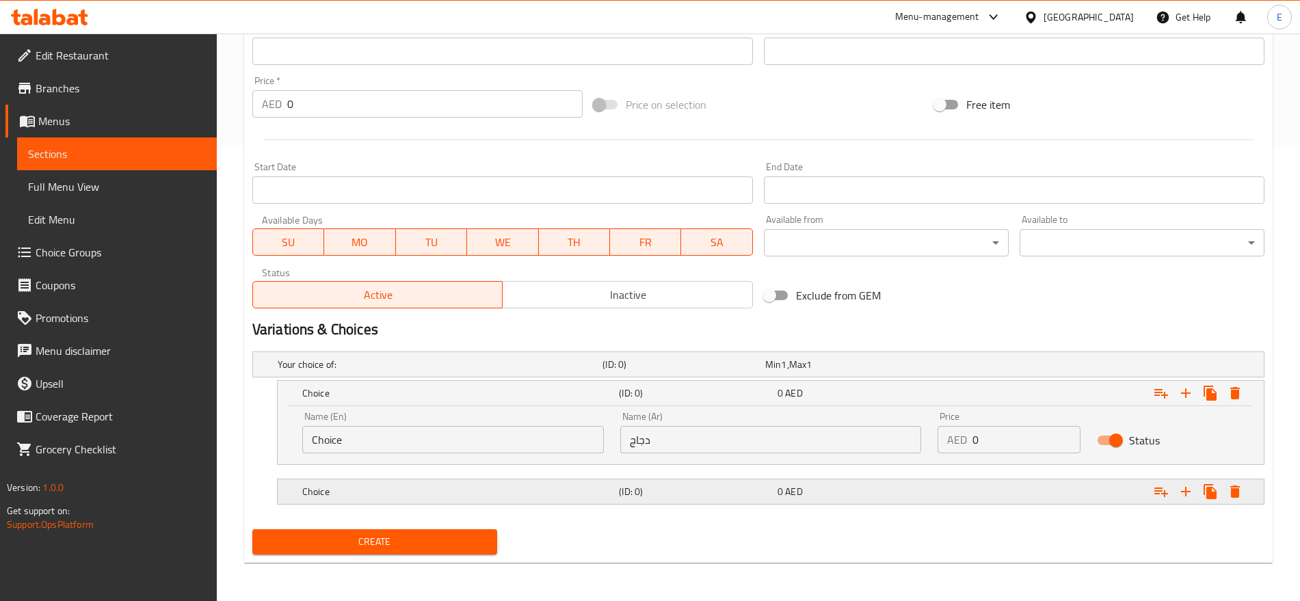
click at [692, 380] on div "Choice (ID: 0) 0 AED" at bounding box center [762, 365] width 975 height 30
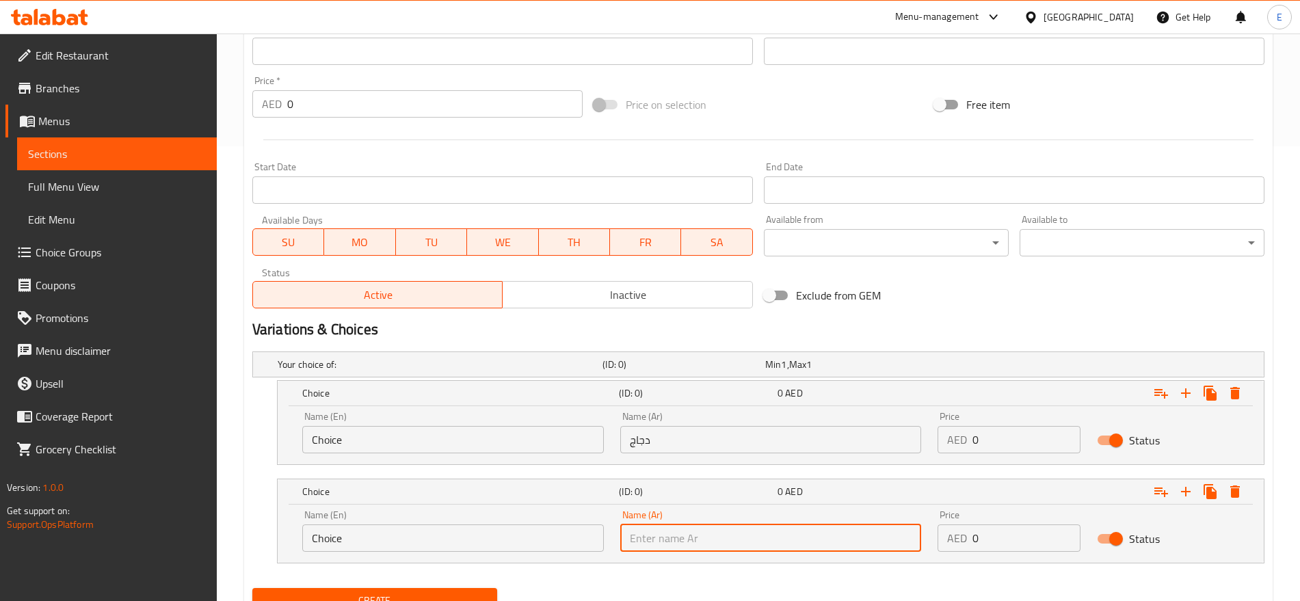
click at [663, 542] on input "text" at bounding box center [771, 538] width 302 height 27
click at [562, 544] on input "Choice" at bounding box center [453, 538] width 302 height 27
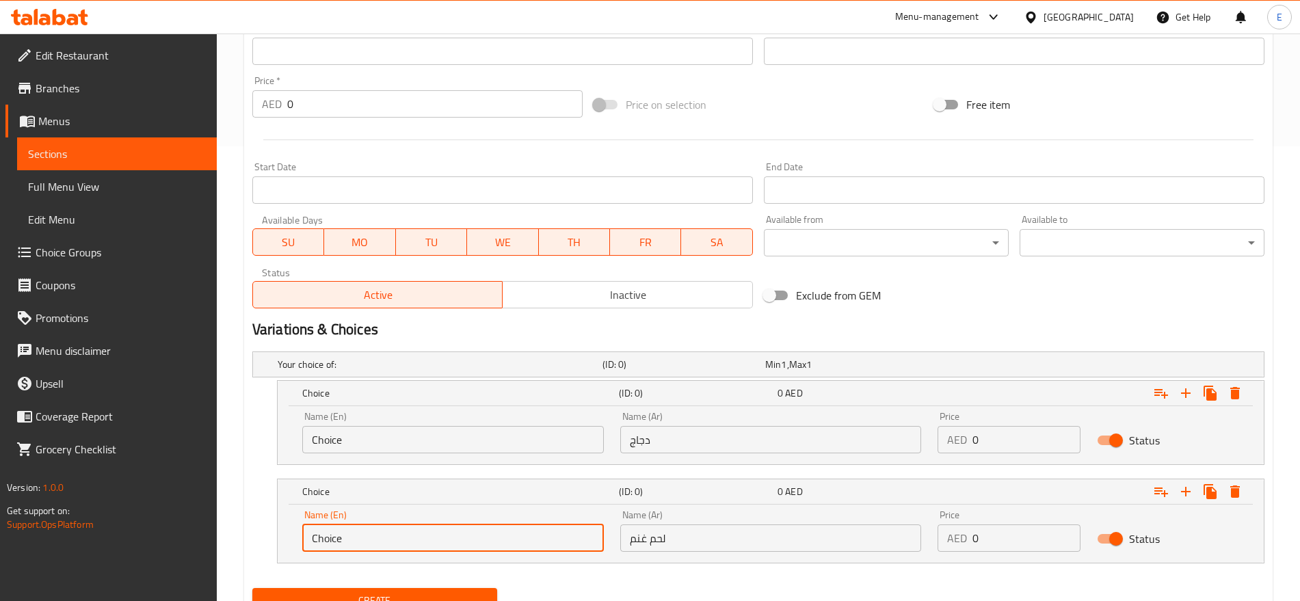
click at [562, 544] on input "Choice" at bounding box center [453, 538] width 302 height 27
click at [744, 534] on input "لحم غنم" at bounding box center [771, 538] width 302 height 27
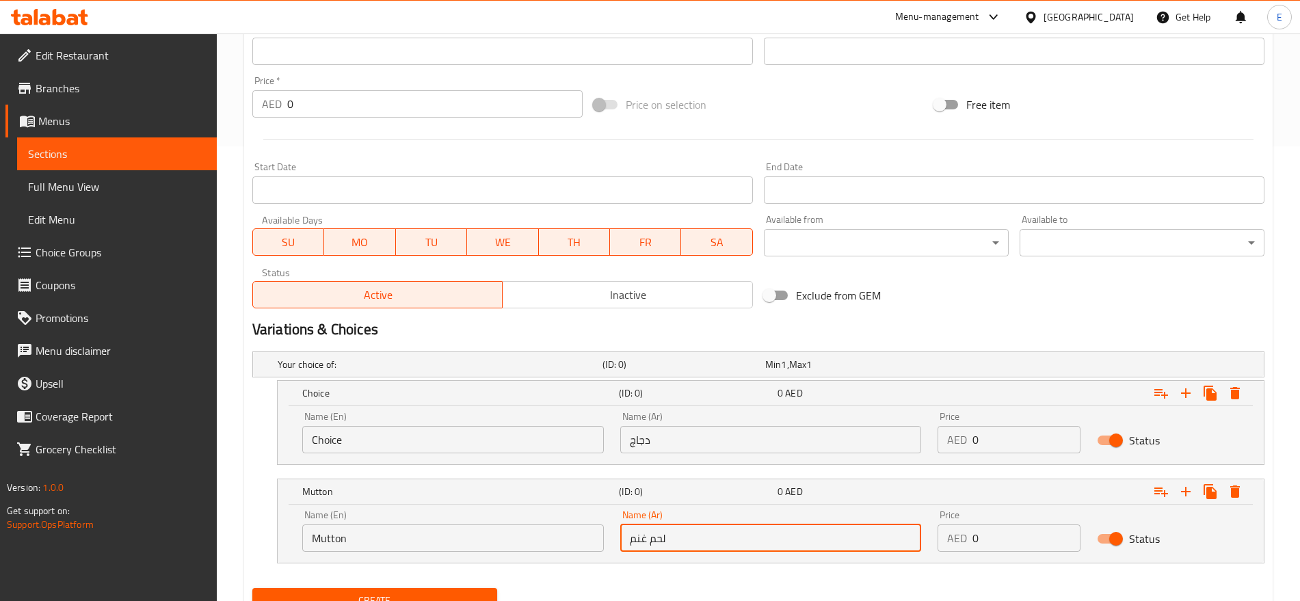
paste input "لضأن"
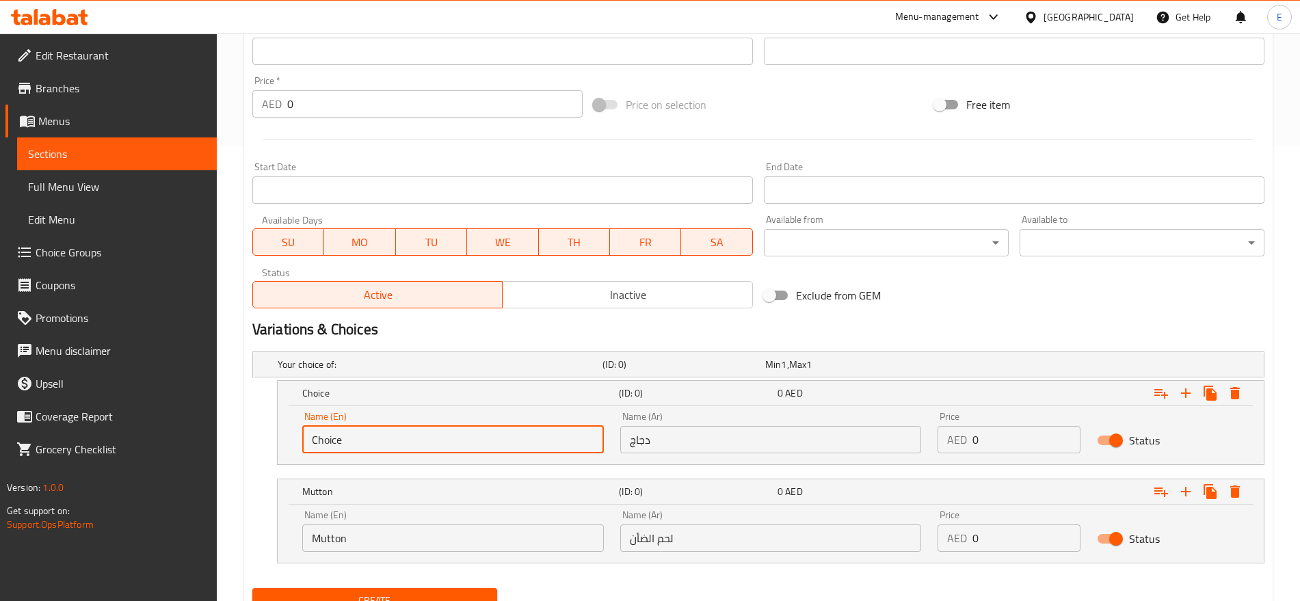
click at [506, 443] on input "Choice" at bounding box center [453, 439] width 302 height 27
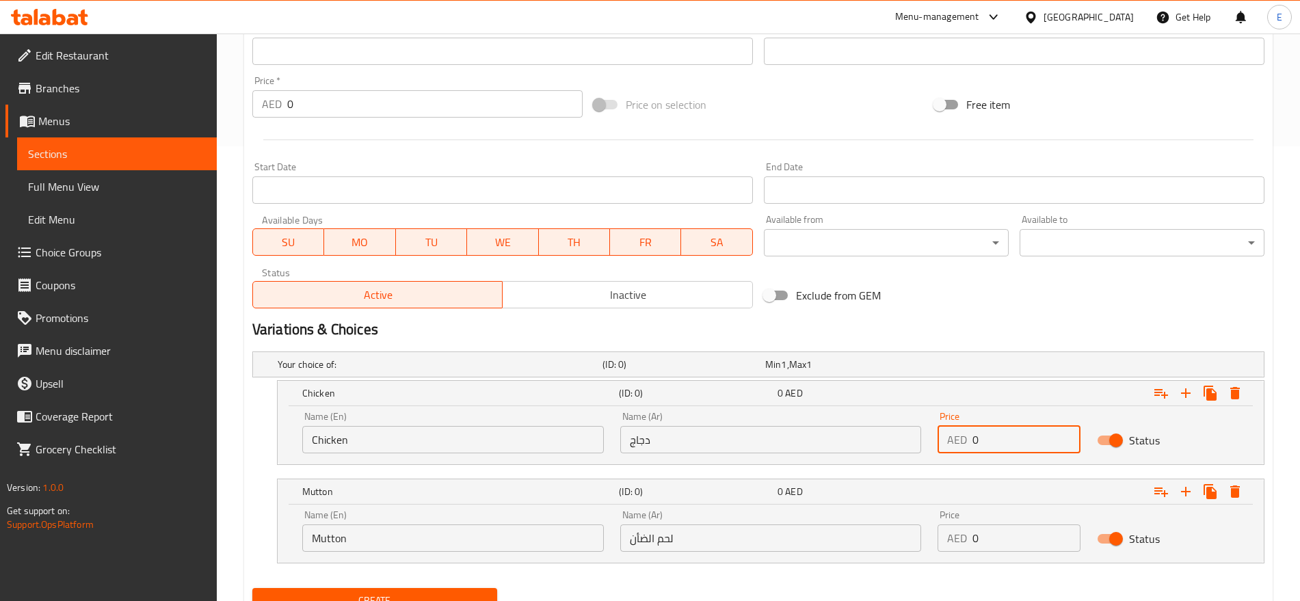
drag, startPoint x: 995, startPoint y: 446, endPoint x: 769, endPoint y: 343, distance: 247.9
click at [769, 343] on div "Add item image Image Size: 1200 x 800 px / Image formats: jpg, png / 5MB Max. I…" at bounding box center [758, 171] width 1023 height 894
drag, startPoint x: 984, startPoint y: 535, endPoint x: 824, endPoint y: 490, distance: 166.3
click at [824, 490] on div "Mutton (ID: 0) 0 AED Name (En) Mutton Name (En) Name (Ar) لحم الضأن Name (Ar) P…" at bounding box center [771, 520] width 986 height 83
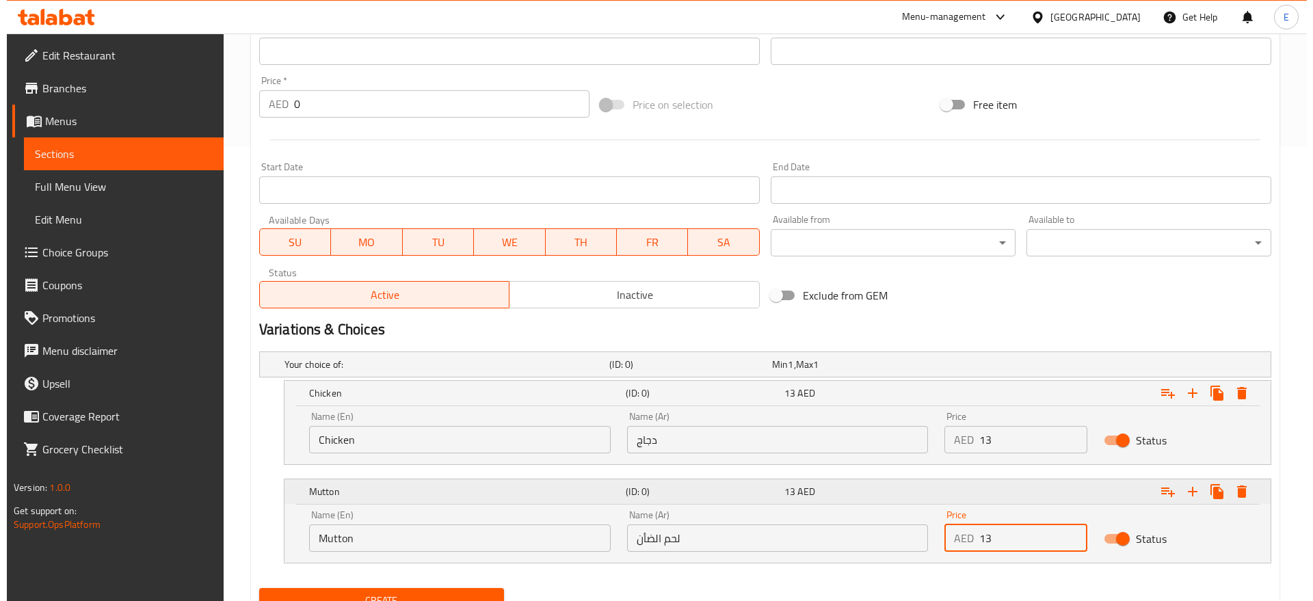
scroll to position [514, 0]
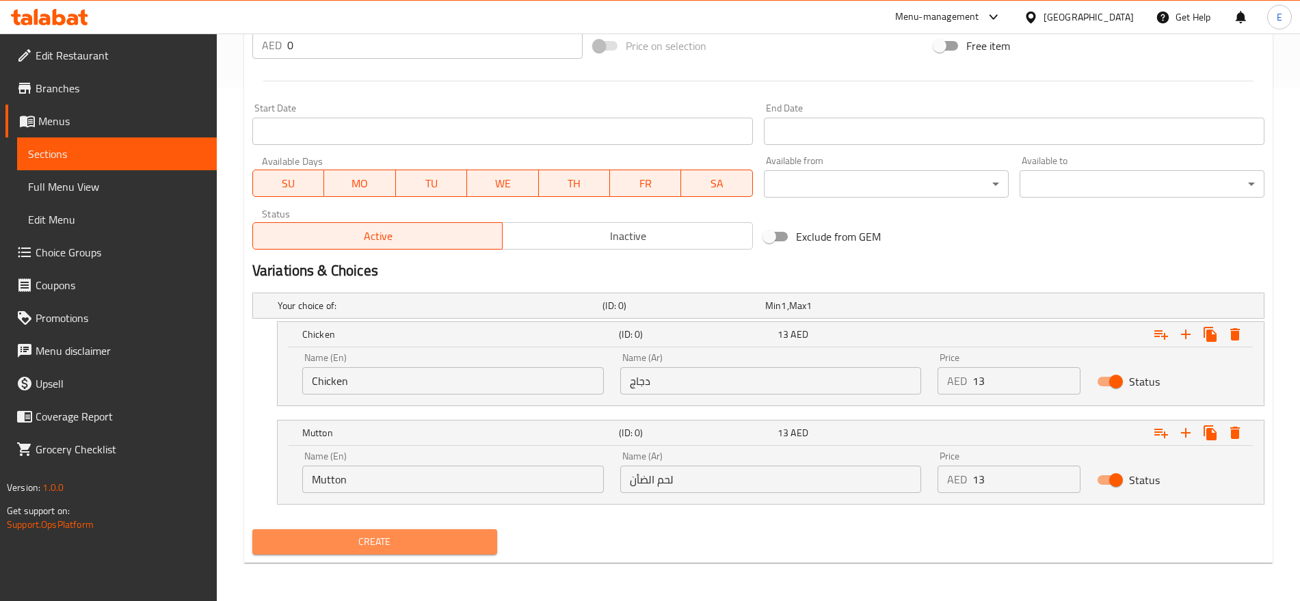
click at [431, 550] on button "Create" at bounding box center [374, 541] width 245 height 25
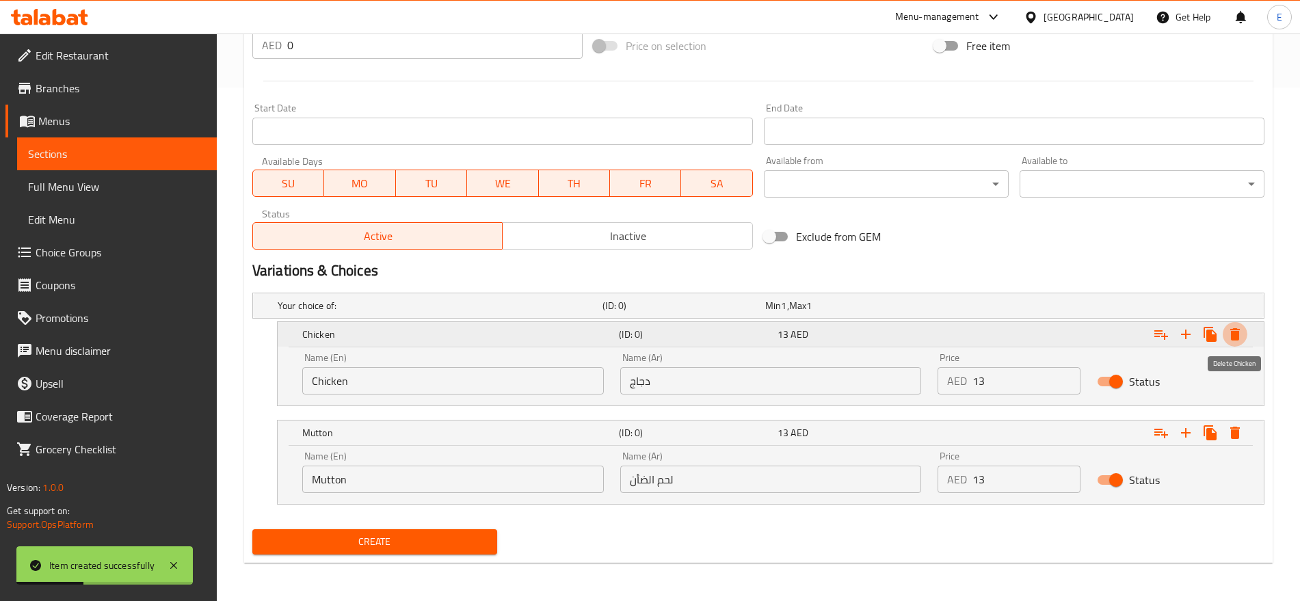
click at [1243, 339] on icon "Expand" at bounding box center [1235, 334] width 16 height 16
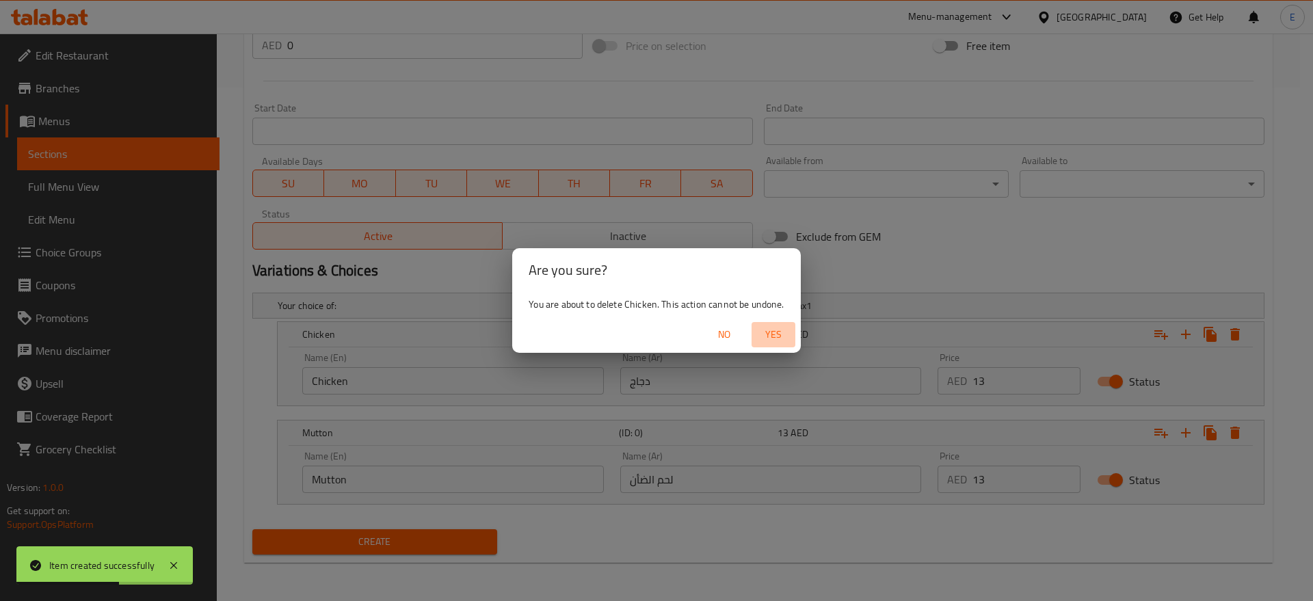
click at [772, 340] on span "Yes" at bounding box center [773, 334] width 33 height 17
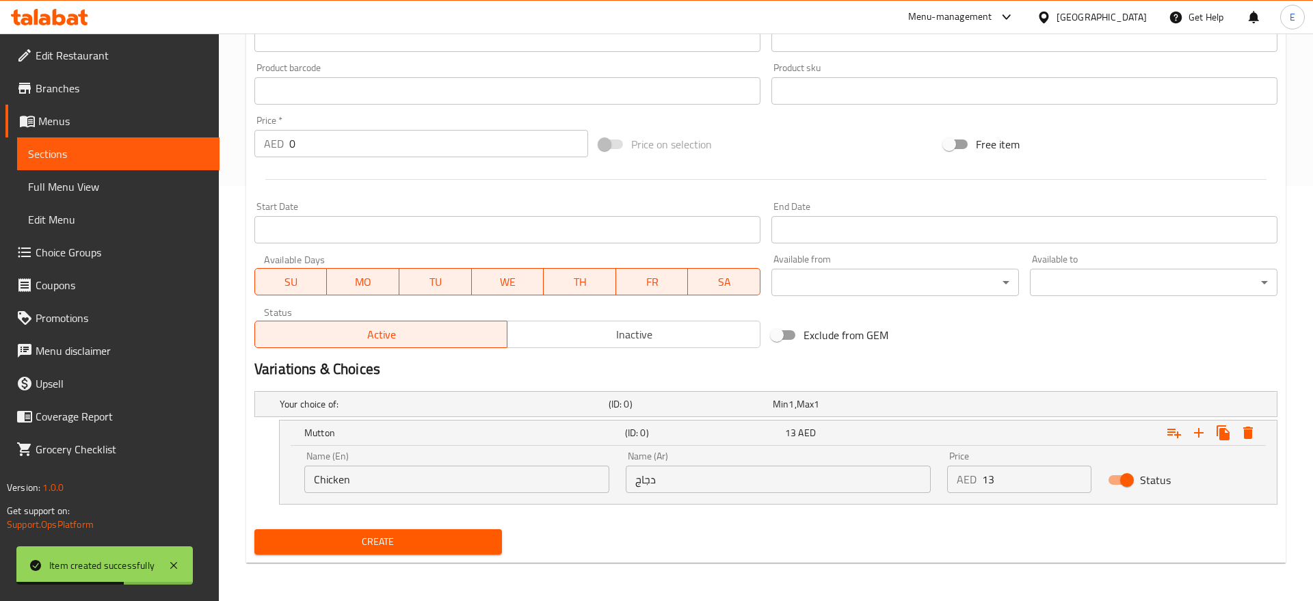
scroll to position [415, 0]
click at [1239, 438] on icon "Expand" at bounding box center [1236, 433] width 10 height 12
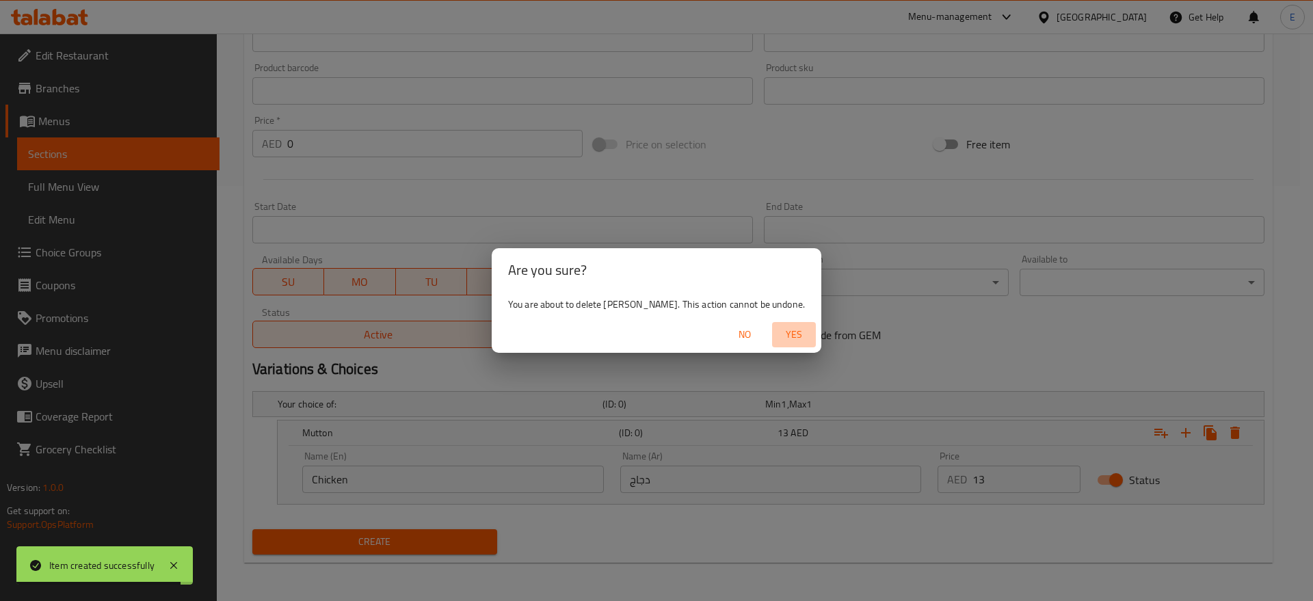
click at [783, 330] on span "Yes" at bounding box center [794, 334] width 33 height 17
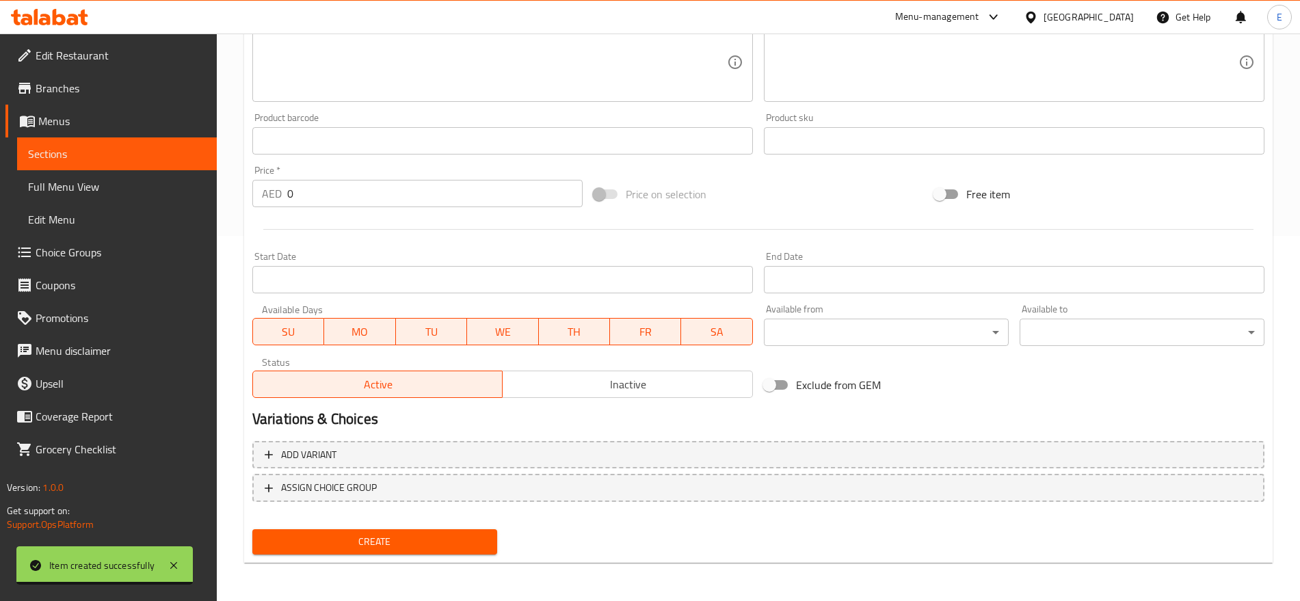
scroll to position [0, 0]
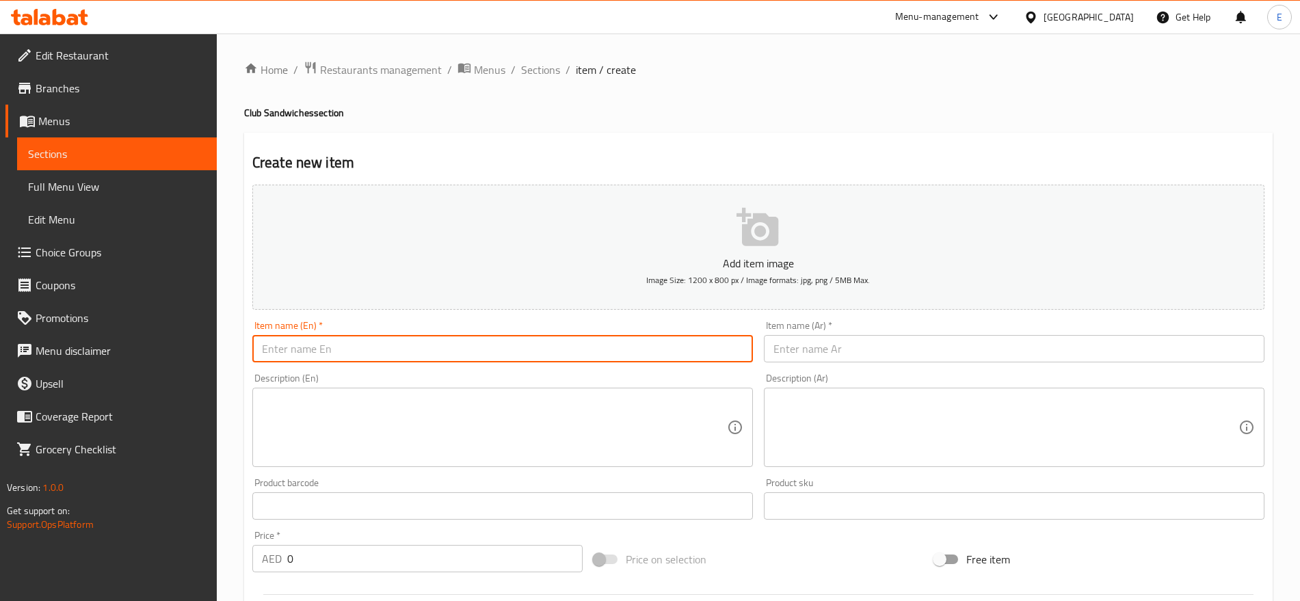
paste input "كلوب كباب Kabab Club"
click at [497, 335] on input "كلوب كباب Kabab Club" at bounding box center [502, 348] width 501 height 27
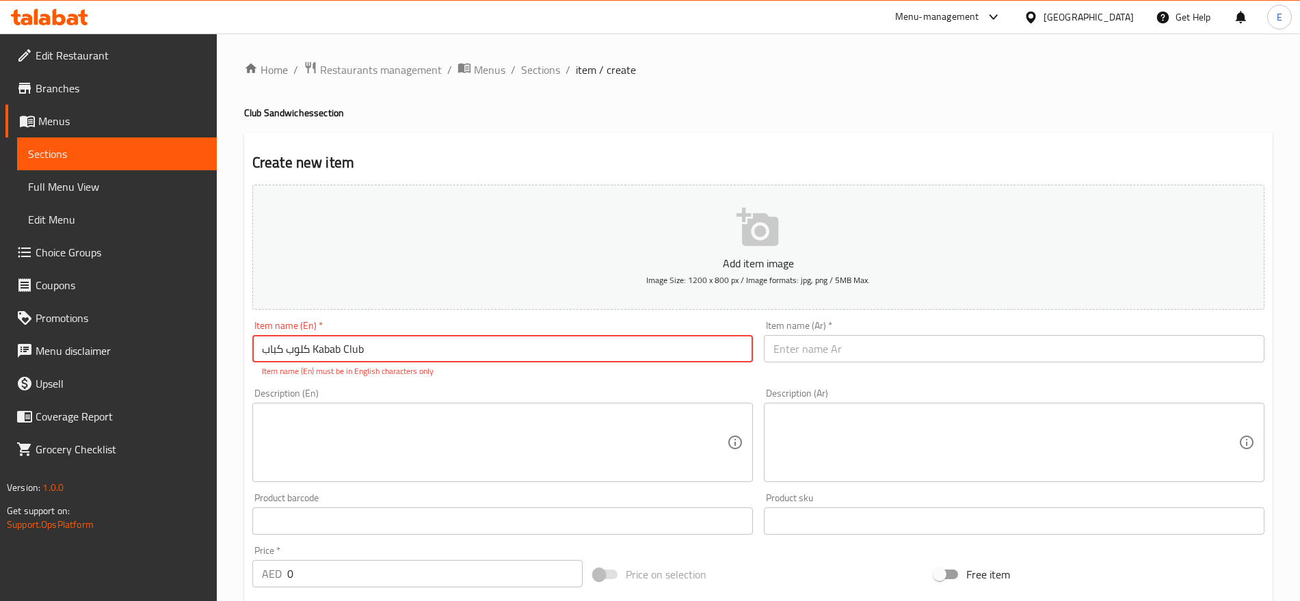
drag, startPoint x: 310, startPoint y: 354, endPoint x: 0, endPoint y: 354, distance: 309.9
click at [0, 354] on div "Edit Restaurant Branches Menus Sections Full Menu View Edit Menu Choice Groups …" at bounding box center [650, 508] width 1300 height 948
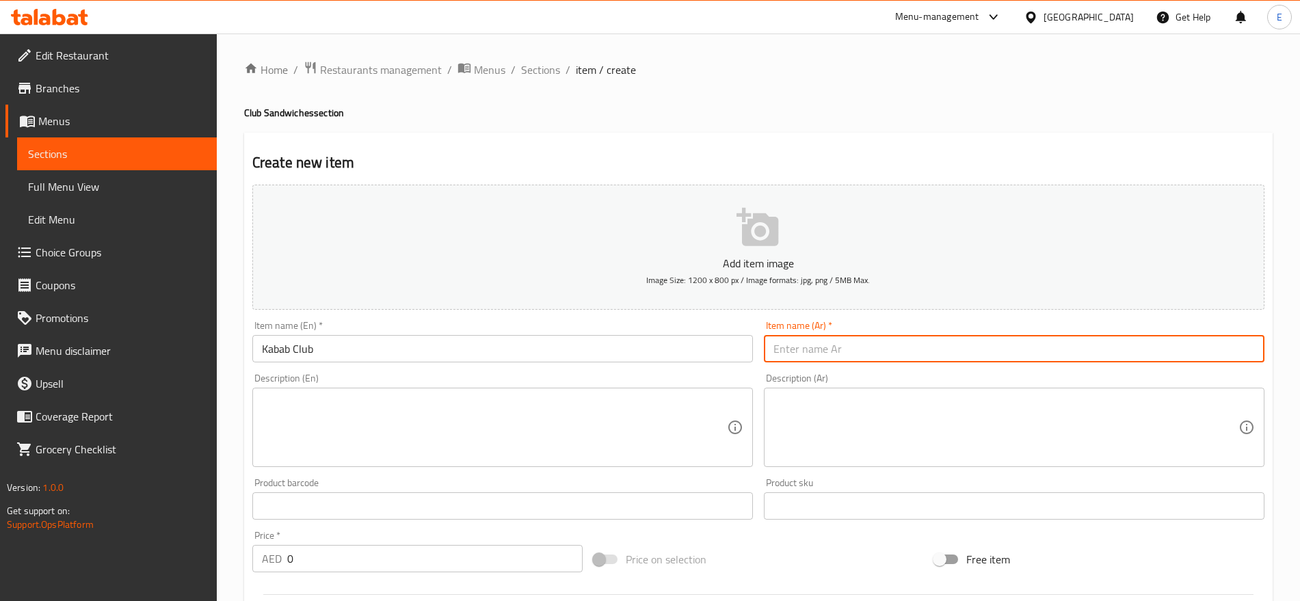
click at [781, 348] on input "text" at bounding box center [1014, 348] width 501 height 27
paste input "كلوب كباب"
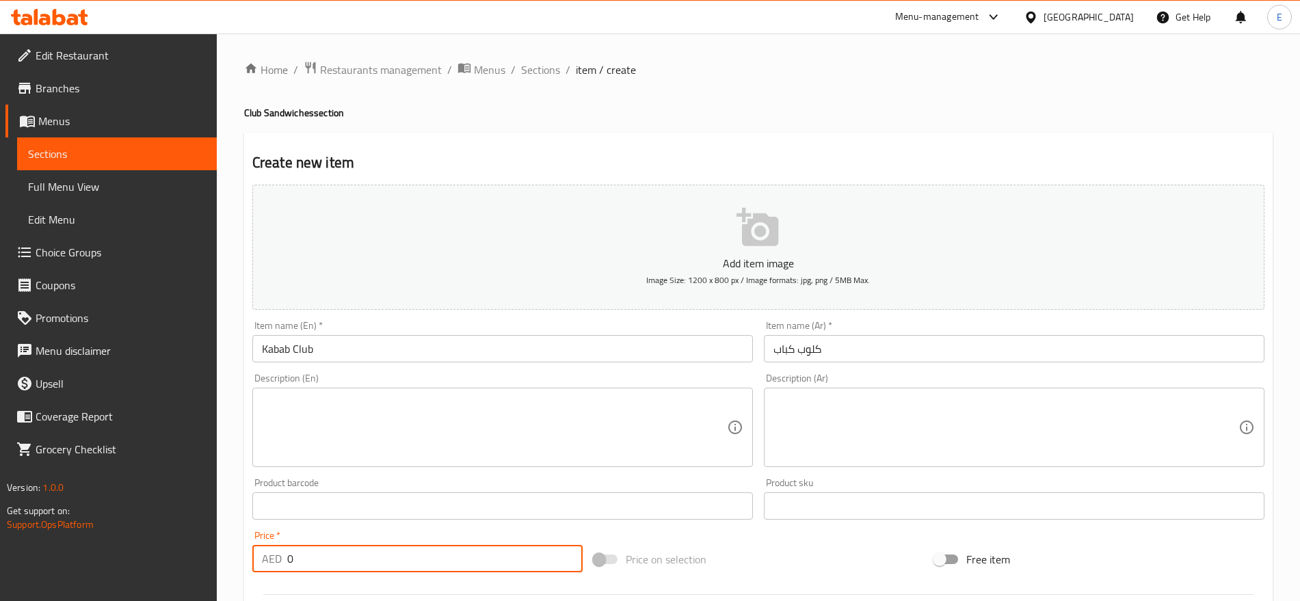
drag, startPoint x: 294, startPoint y: 559, endPoint x: 88, endPoint y: 495, distance: 216.3
click at [88, 495] on div "Edit Restaurant Branches Menus Sections Full Menu View Edit Menu Choice Groups …" at bounding box center [650, 500] width 1300 height 933
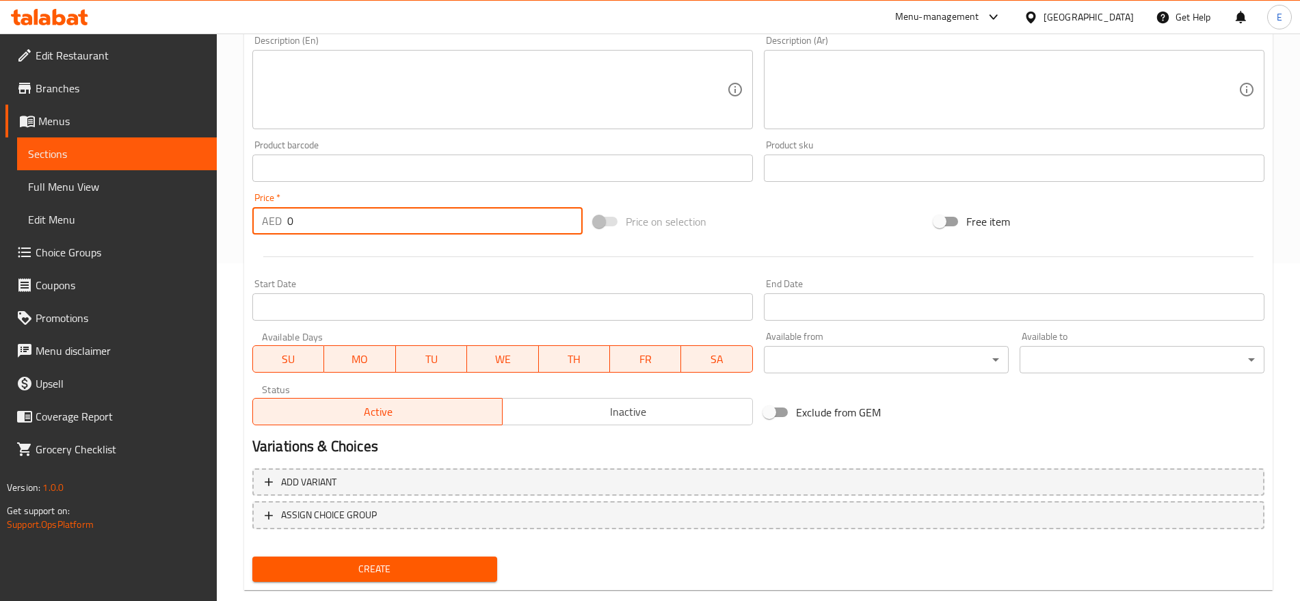
scroll to position [365, 0]
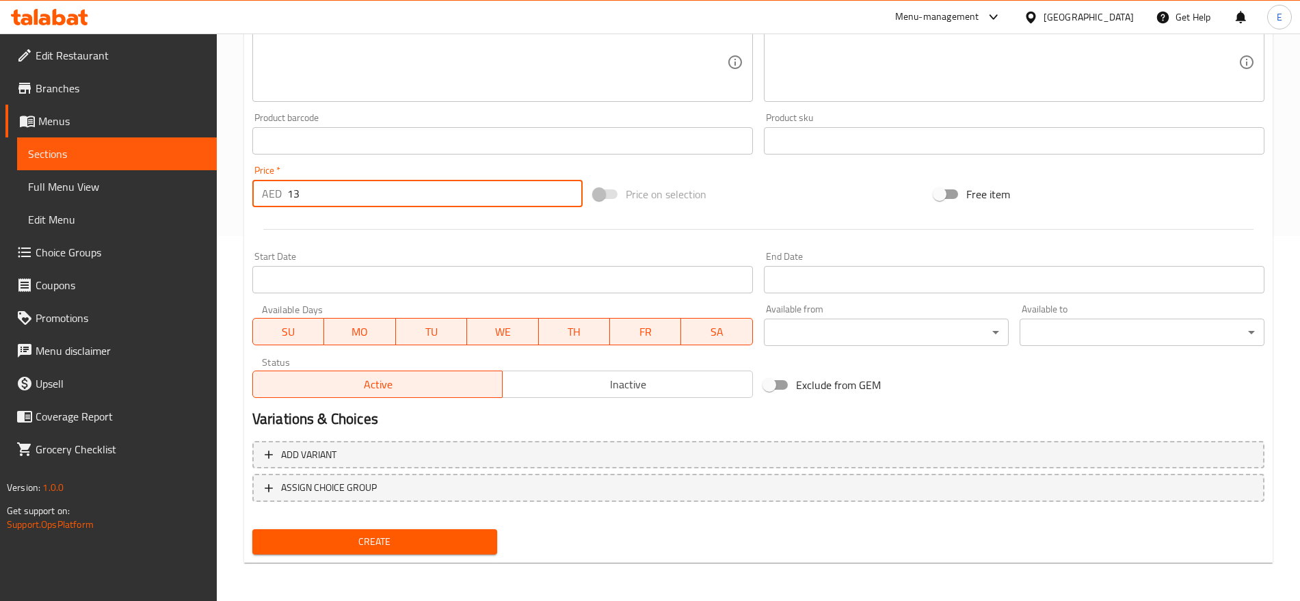
click at [252, 529] on button "Create" at bounding box center [374, 541] width 245 height 25
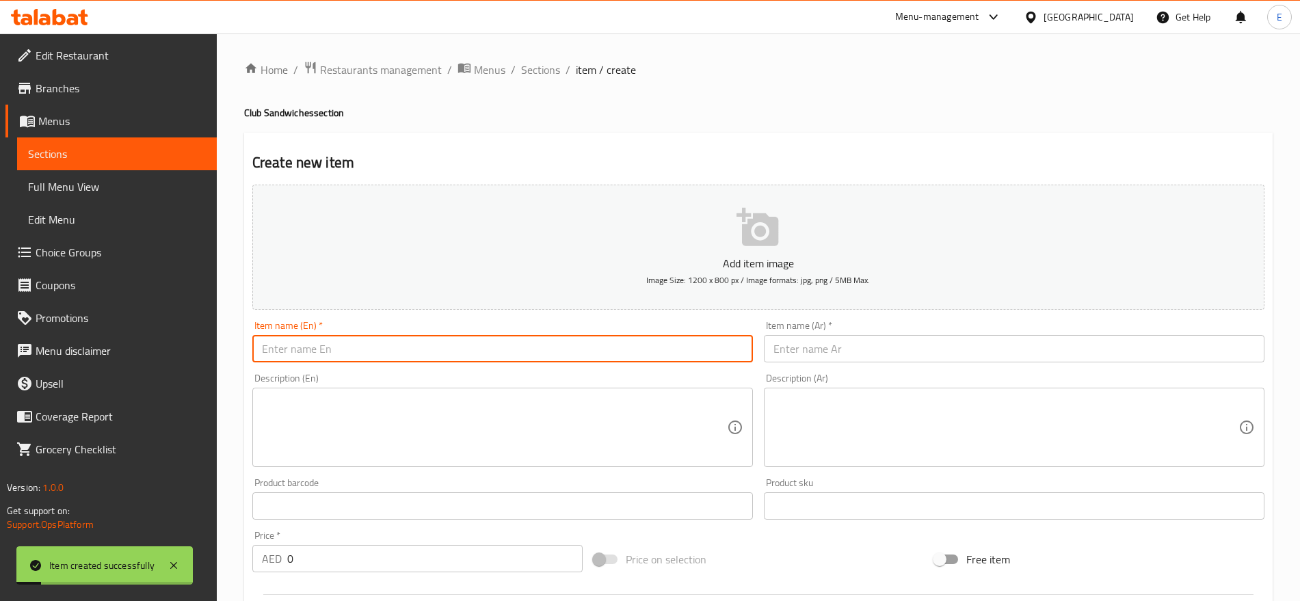
click at [566, 355] on input "text" at bounding box center [502, 348] width 501 height 27
paste input "بطاطا شيتوس Cheetos Fries"
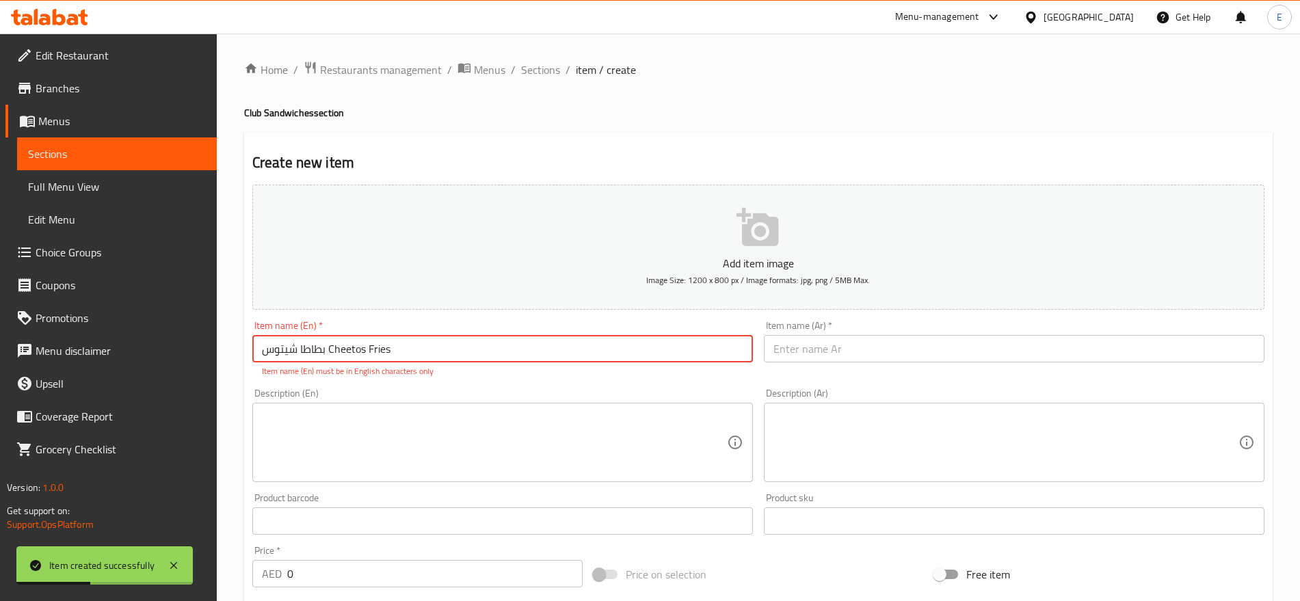
drag, startPoint x: 326, startPoint y: 352, endPoint x: 231, endPoint y: 354, distance: 95.1
click at [231, 354] on div "Home / Restaurants management / Menus / Sections / item / create Club Sandwiche…" at bounding box center [758, 508] width 1083 height 948
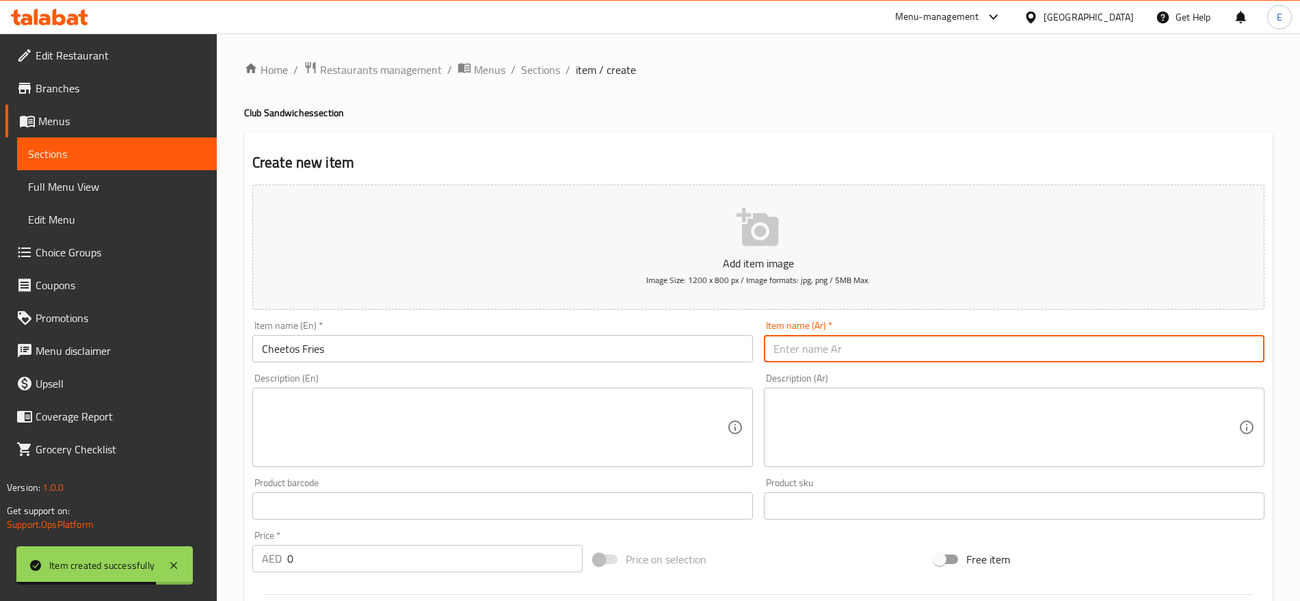
click at [798, 346] on input "text" at bounding box center [1014, 348] width 501 height 27
paste input "بطاطا شيتوس"
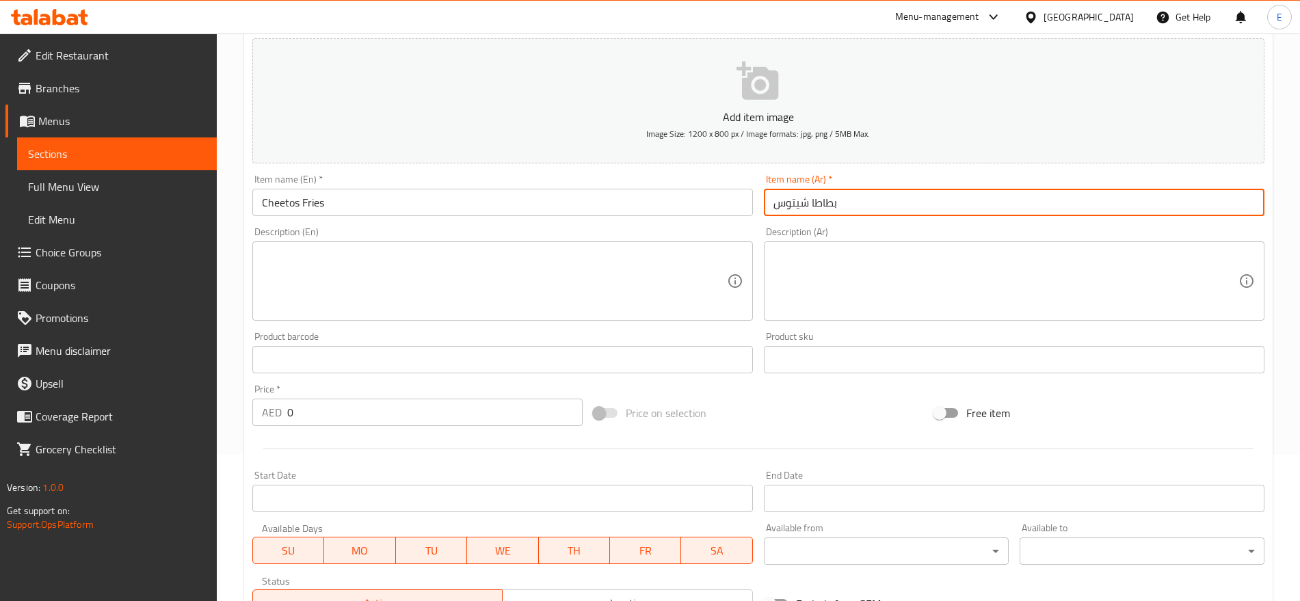
scroll to position [148, 0]
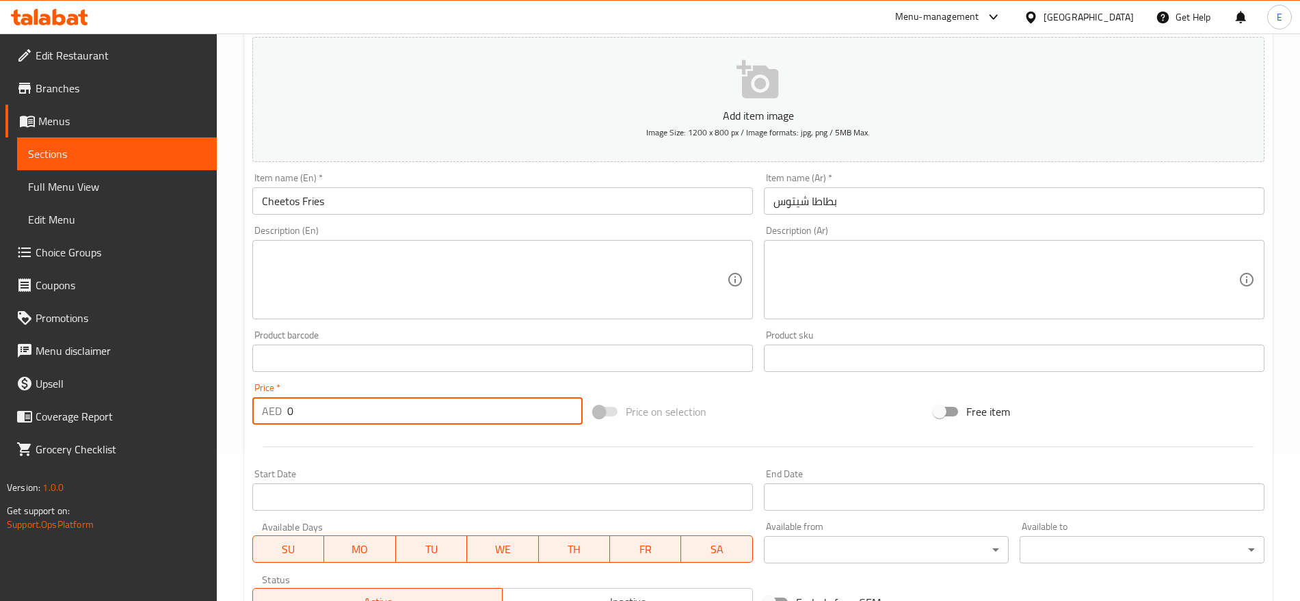
drag, startPoint x: 302, startPoint y: 408, endPoint x: 181, endPoint y: 404, distance: 120.5
click at [181, 404] on div "Edit Restaurant Branches Menus Sections Full Menu View Edit Menu Choice Groups …" at bounding box center [650, 352] width 1300 height 933
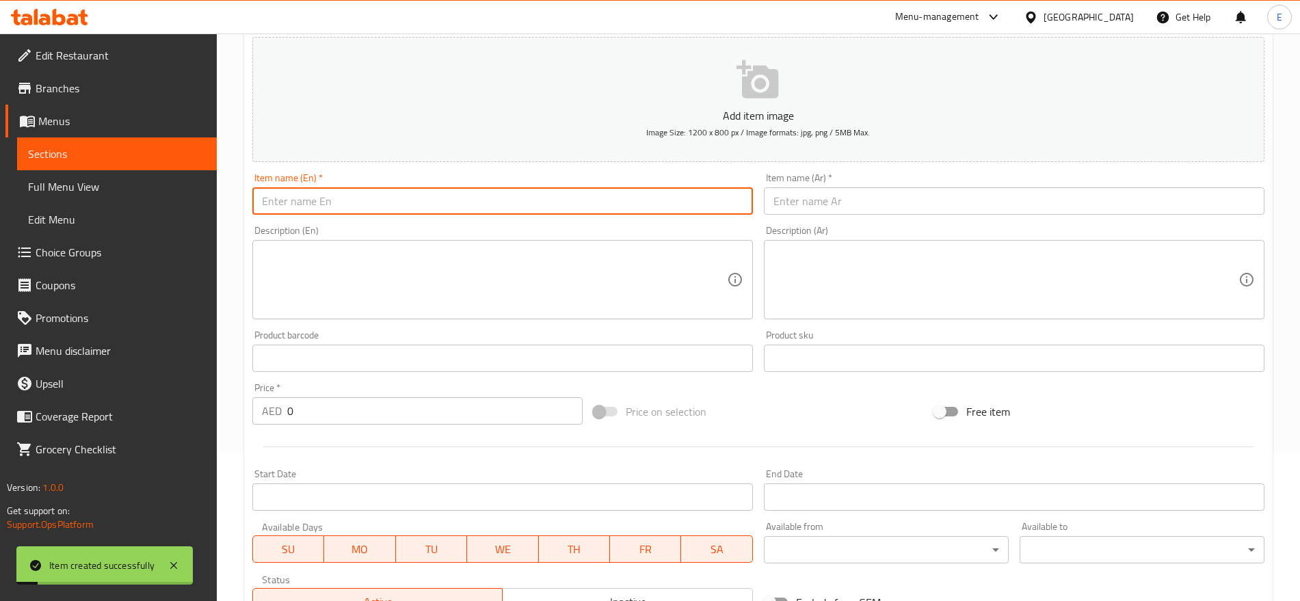
paste input "بطاطا بلجين Cheese Potato"
click at [532, 190] on input "text" at bounding box center [502, 200] width 501 height 27
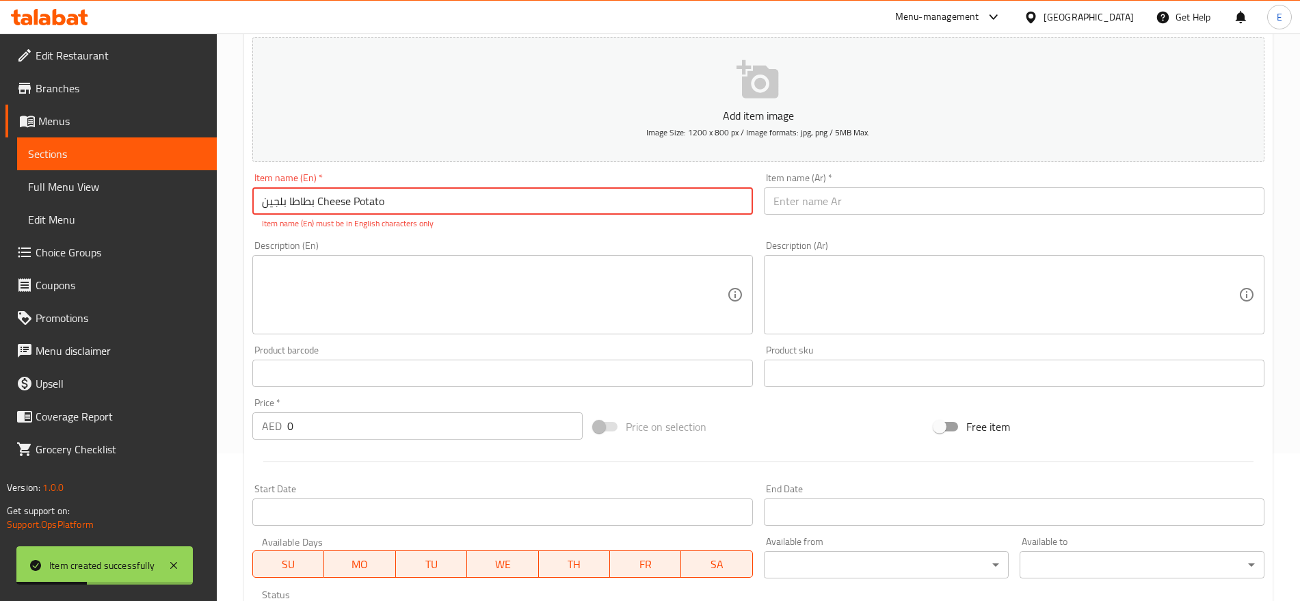
drag, startPoint x: 315, startPoint y: 202, endPoint x: 224, endPoint y: 211, distance: 91.3
click at [224, 211] on div "Home / Restaurants management / Menus / Sections / item / create Club Sandwiche…" at bounding box center [758, 360] width 1083 height 948
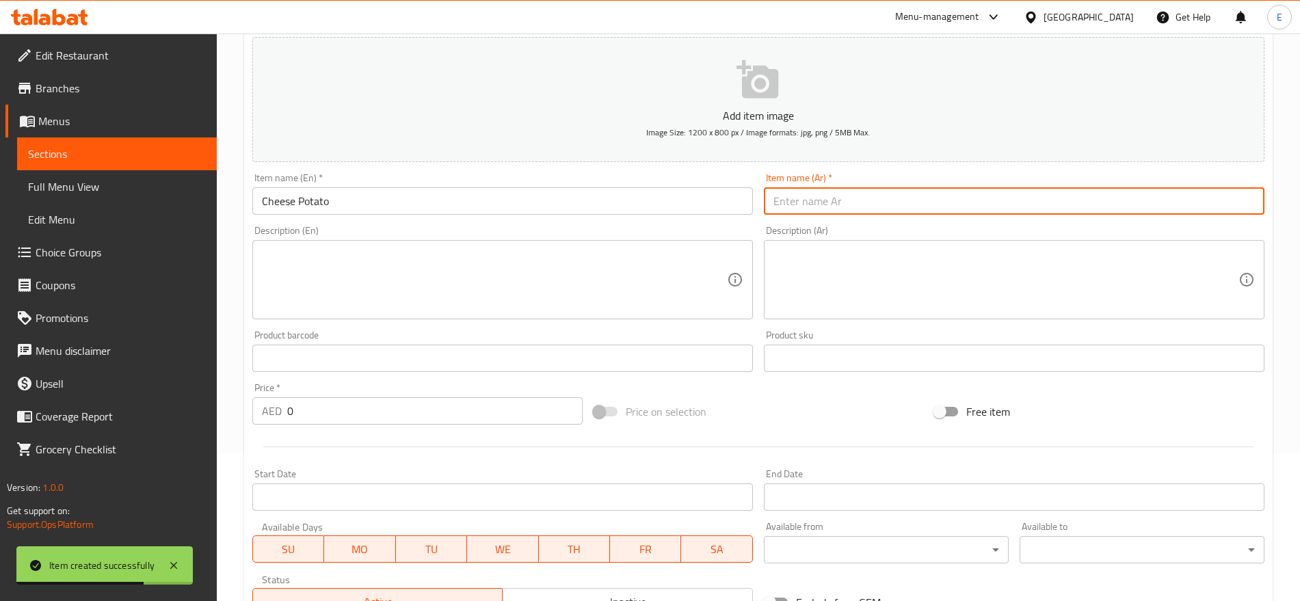
click at [899, 198] on input "text" at bounding box center [1014, 200] width 501 height 27
paste input "بطاطا بلجين"
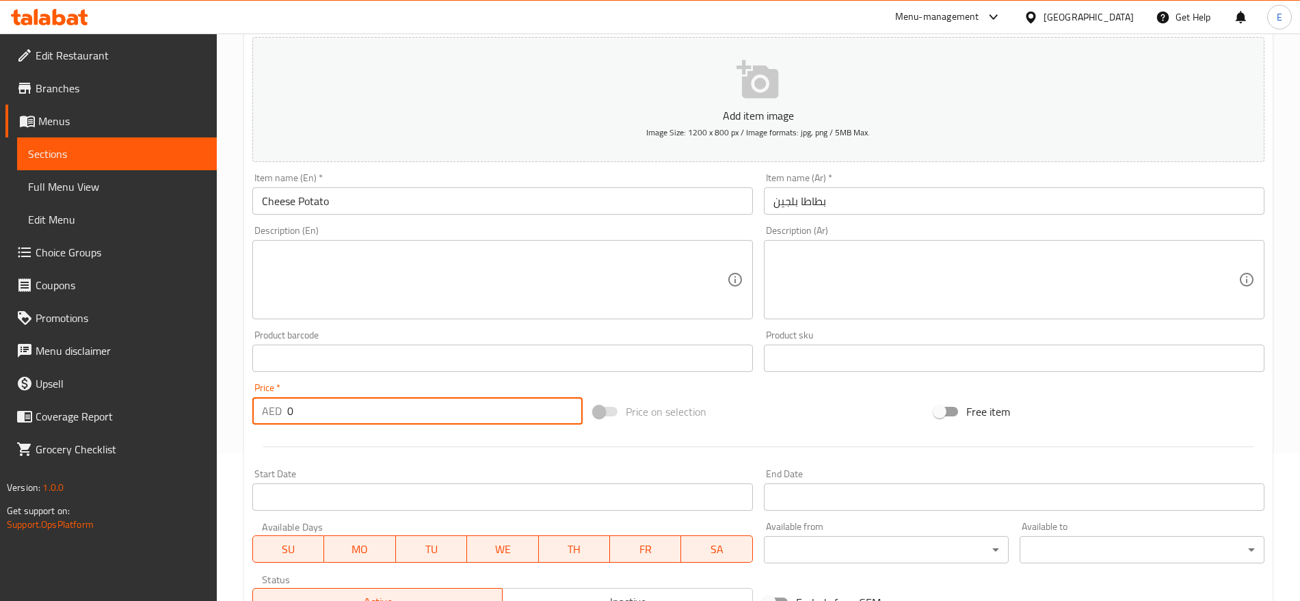
click at [308, 405] on input "0" at bounding box center [434, 410] width 295 height 27
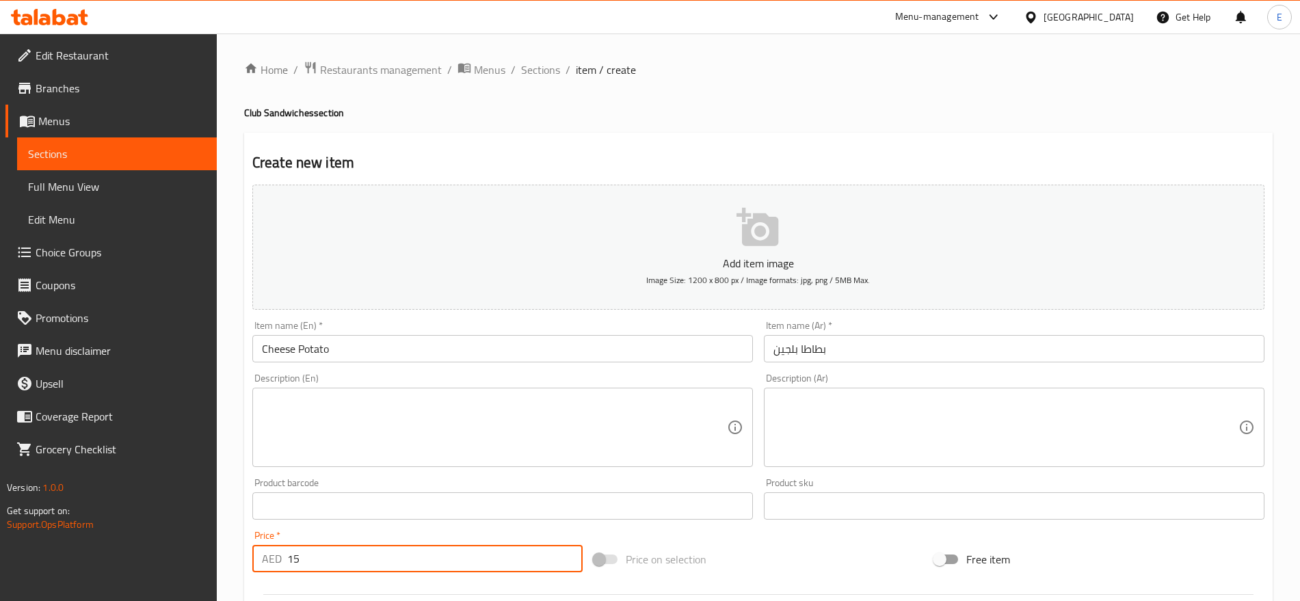
scroll to position [365, 0]
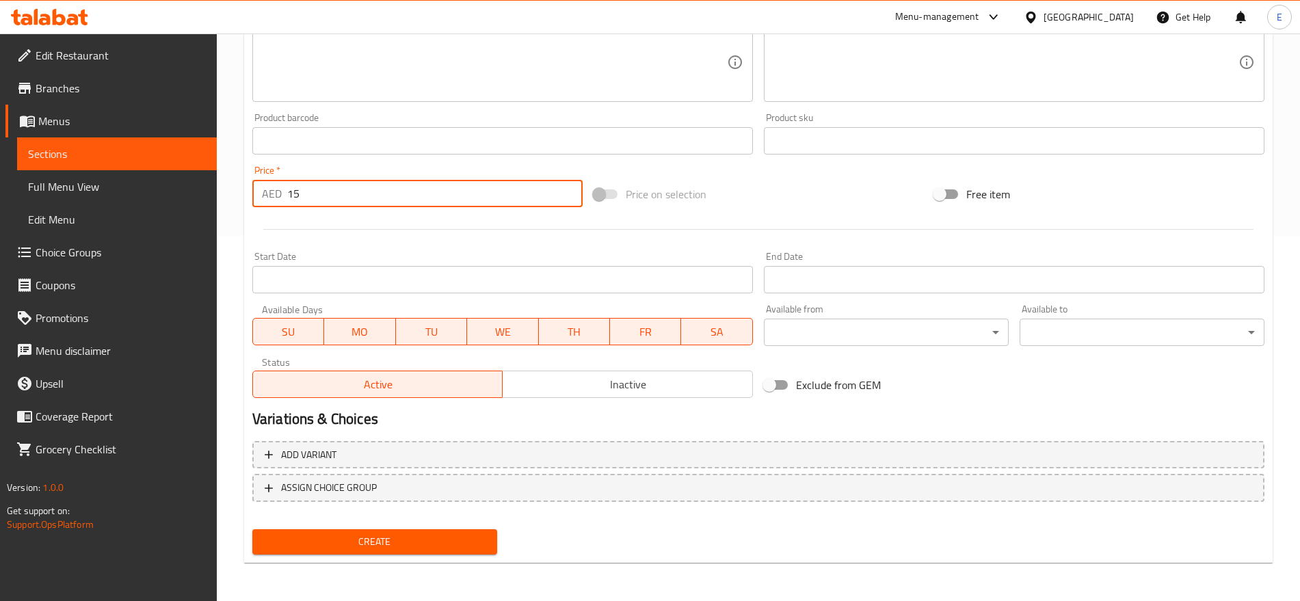
click at [252, 529] on button "Create" at bounding box center [374, 541] width 245 height 25
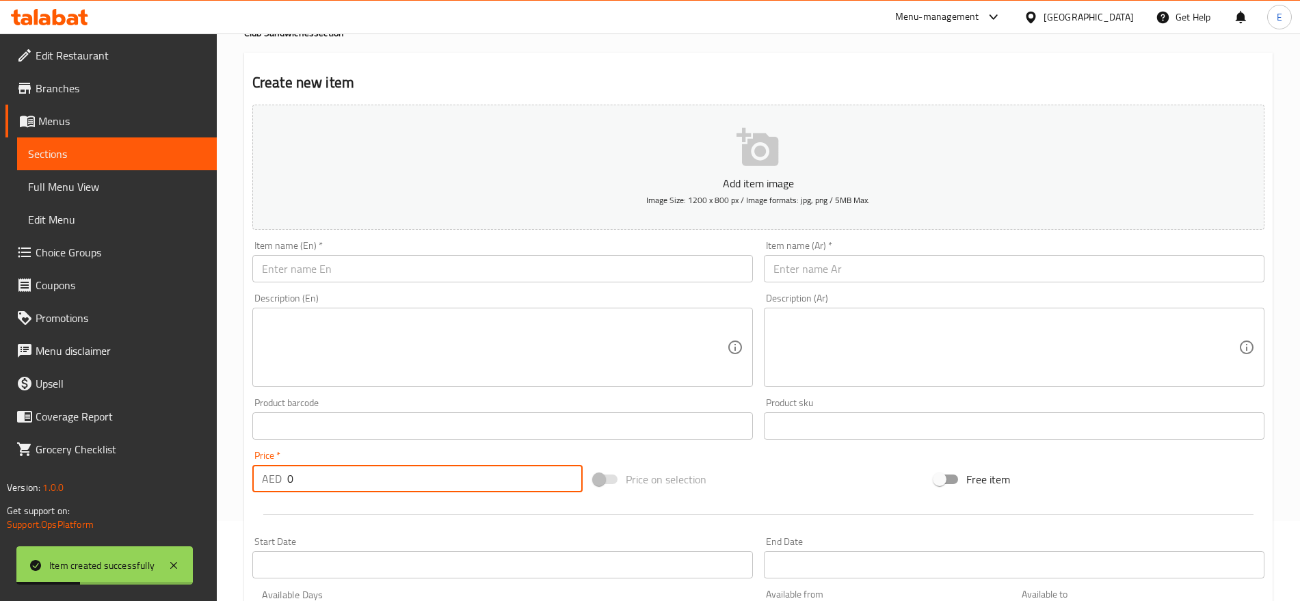
scroll to position [79, 0]
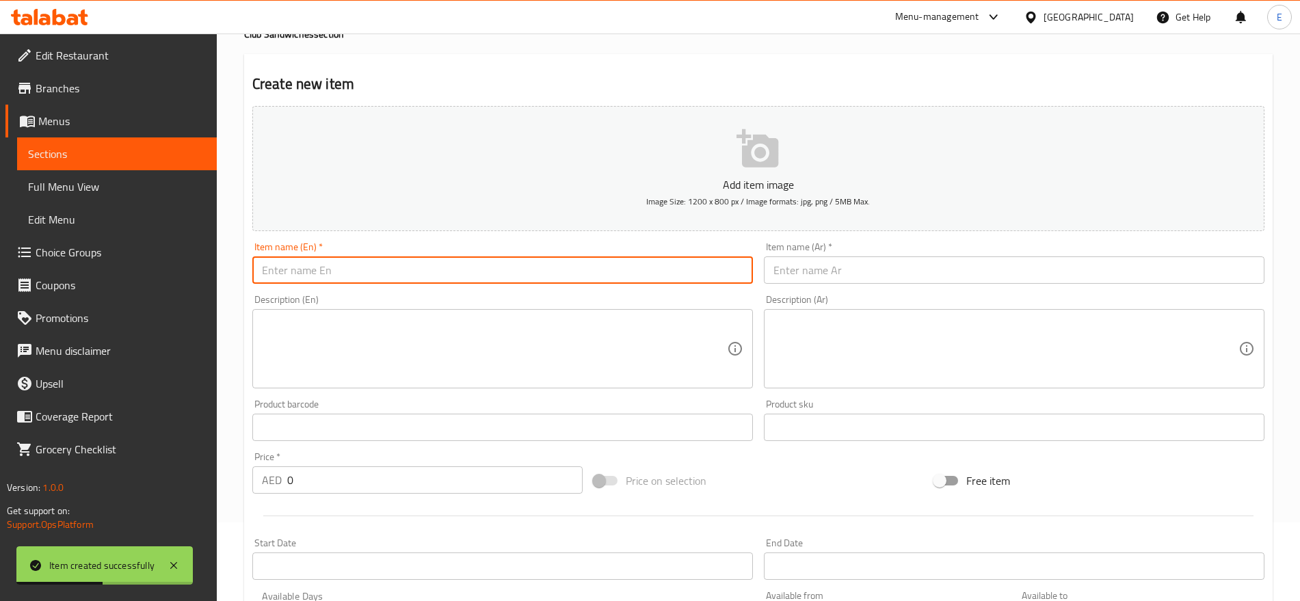
click at [503, 280] on input "text" at bounding box center [502, 270] width 501 height 27
paste input "بطاطا [PERSON_NAME] Cheese Fries"
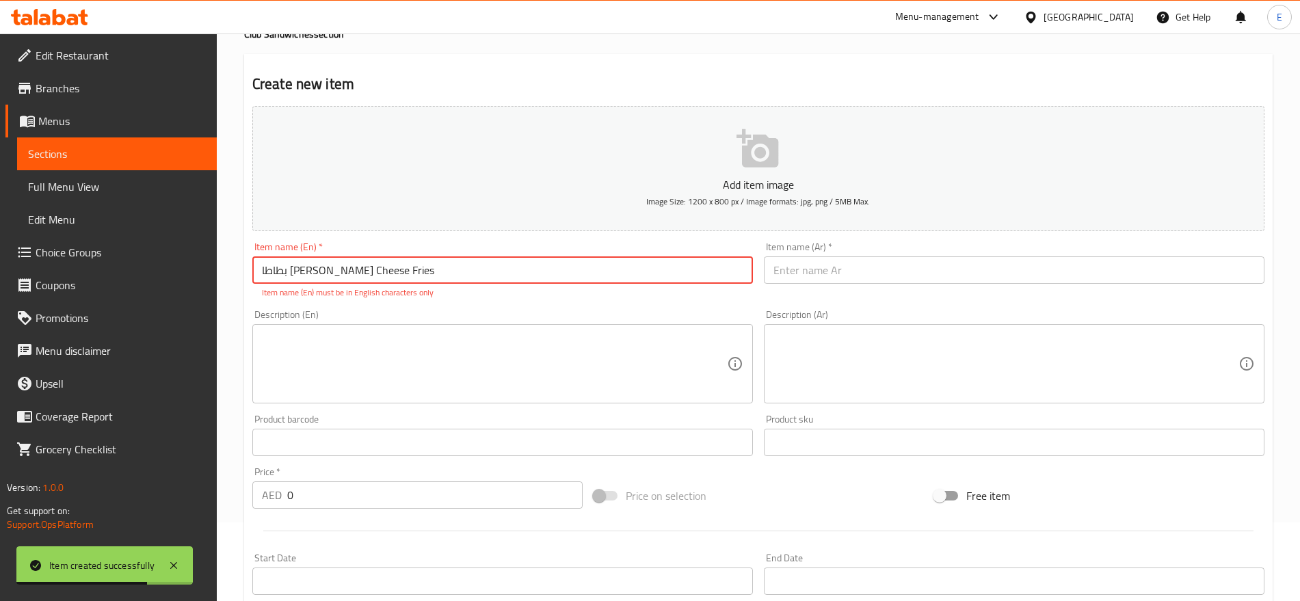
drag, startPoint x: 337, startPoint y: 267, endPoint x: 253, endPoint y: 273, distance: 83.6
click at [253, 273] on input "بطاطا [PERSON_NAME] Cheese Fries" at bounding box center [502, 270] width 501 height 27
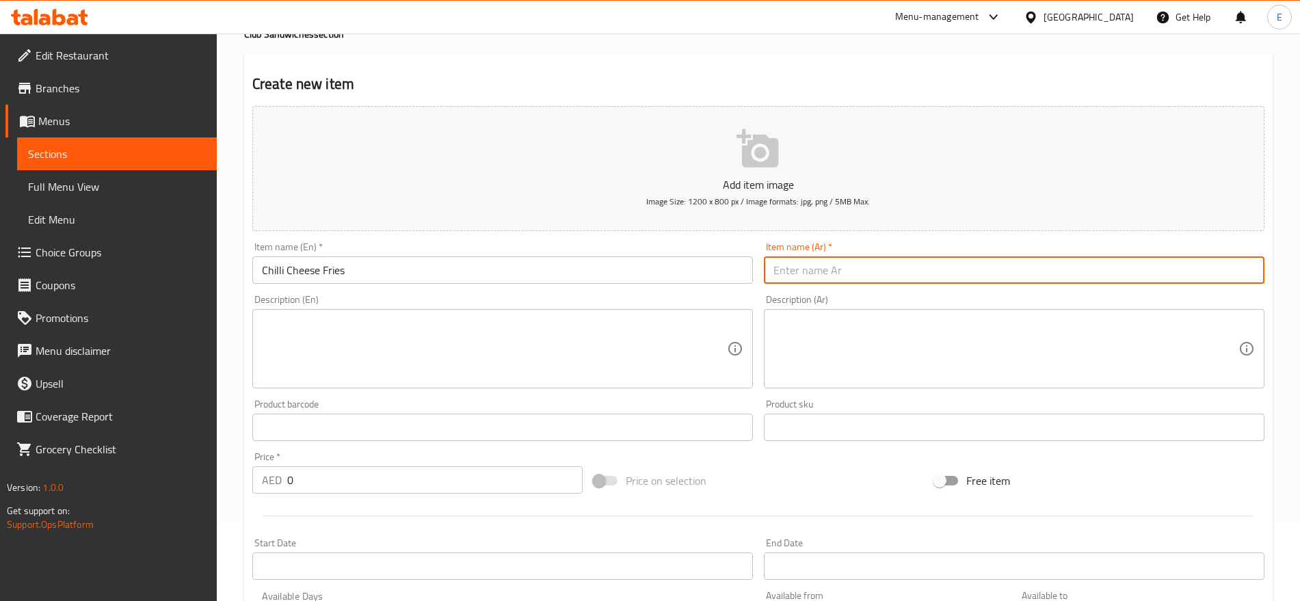
click at [852, 270] on input "text" at bounding box center [1014, 270] width 501 height 27
paste input "بطاطا [PERSON_NAME]"
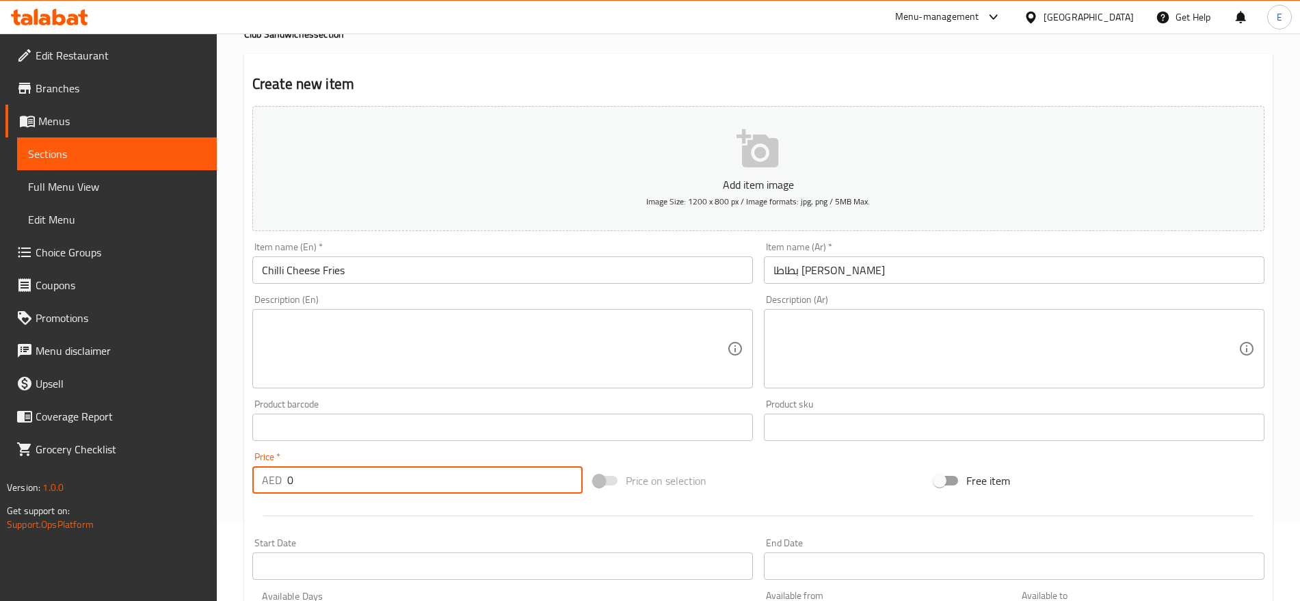
drag, startPoint x: 311, startPoint y: 477, endPoint x: 235, endPoint y: 453, distance: 79.8
click at [235, 453] on div "Home / Restaurants management / Menus / Sections / item / create Club Sandwiche…" at bounding box center [758, 421] width 1083 height 933
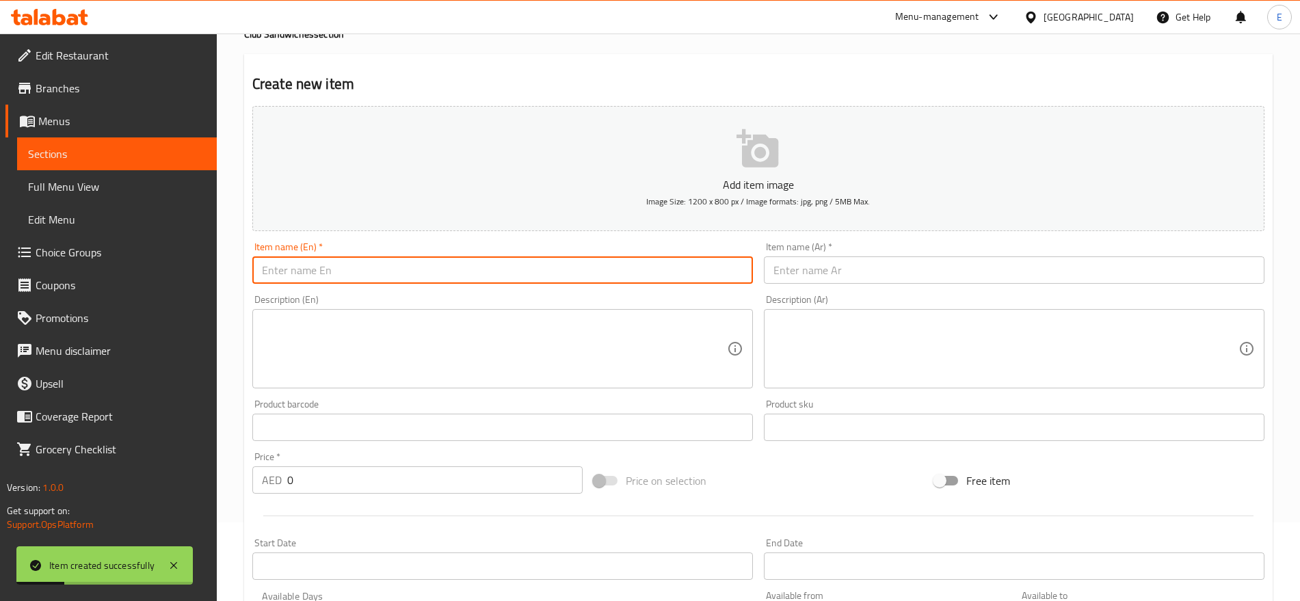
click at [439, 272] on input "text" at bounding box center [502, 270] width 501 height 27
paste input "بطاطا مقلي French Fries"
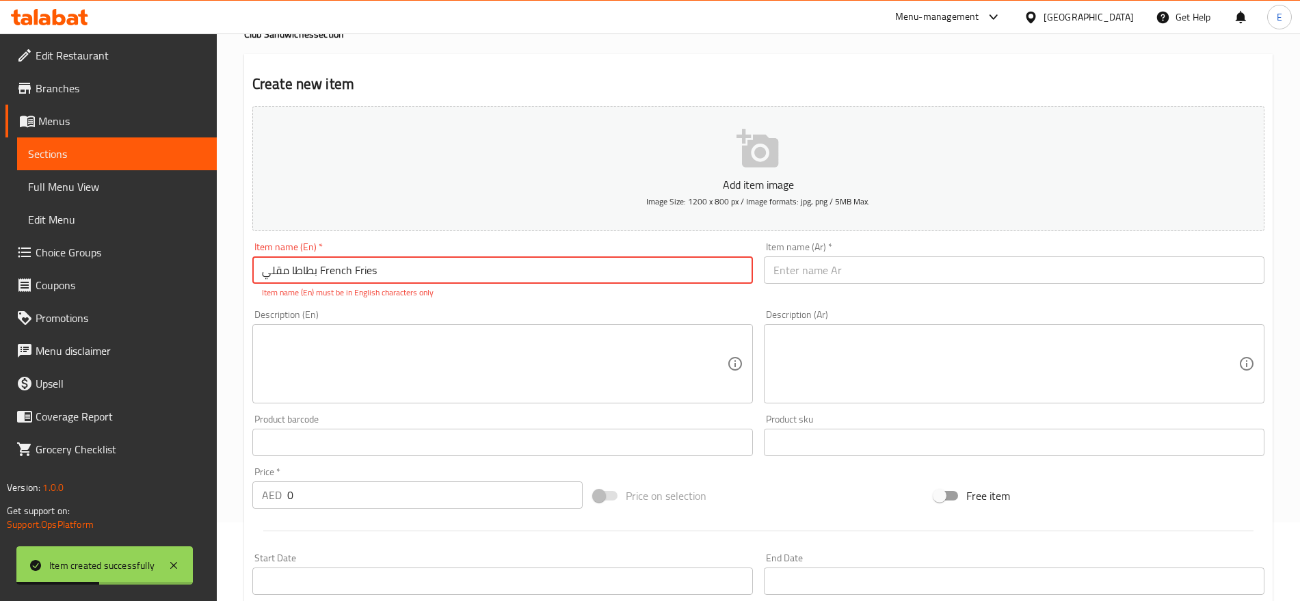
drag, startPoint x: 318, startPoint y: 267, endPoint x: 147, endPoint y: 293, distance: 173.0
click at [147, 293] on div "Edit Restaurant Branches Menus Sections Full Menu View Edit Menu Choice Groups …" at bounding box center [650, 429] width 1300 height 948
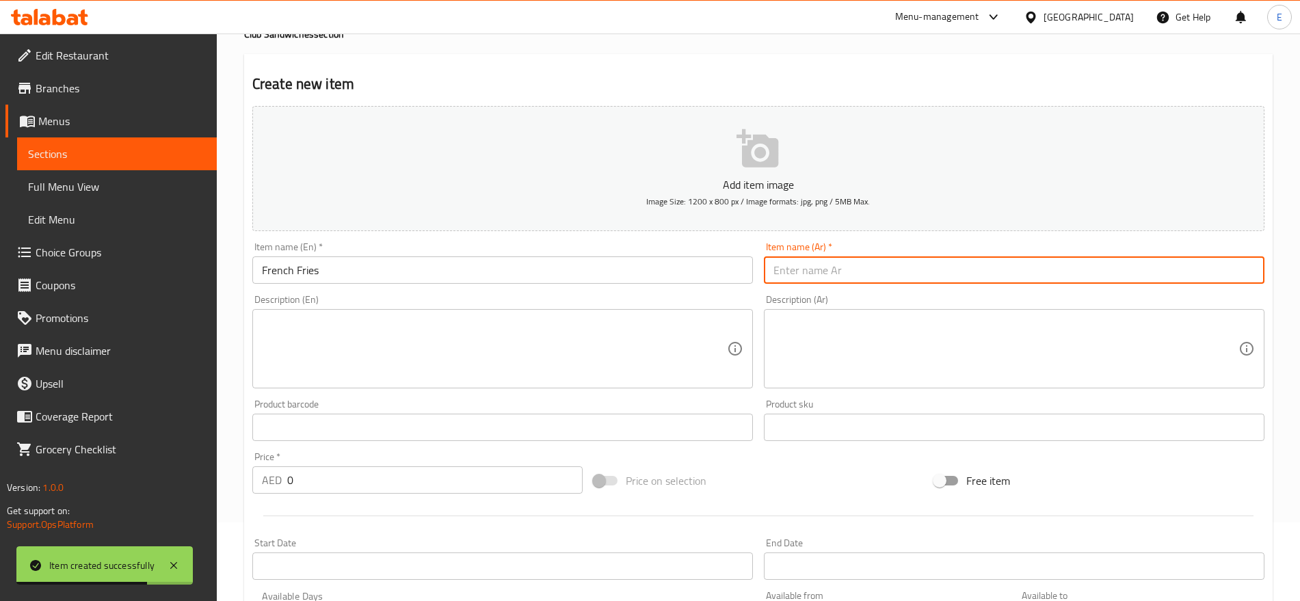
paste input "بطاطا مقلي"
click at [872, 269] on input "text" at bounding box center [1014, 270] width 501 height 27
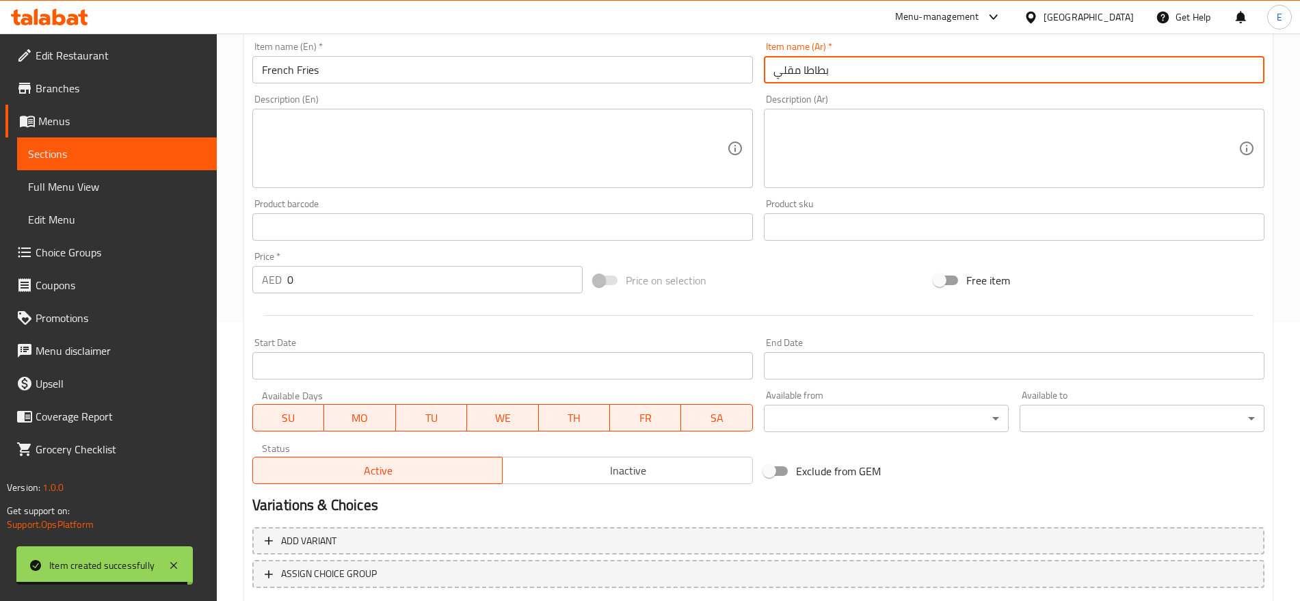
scroll to position [365, 0]
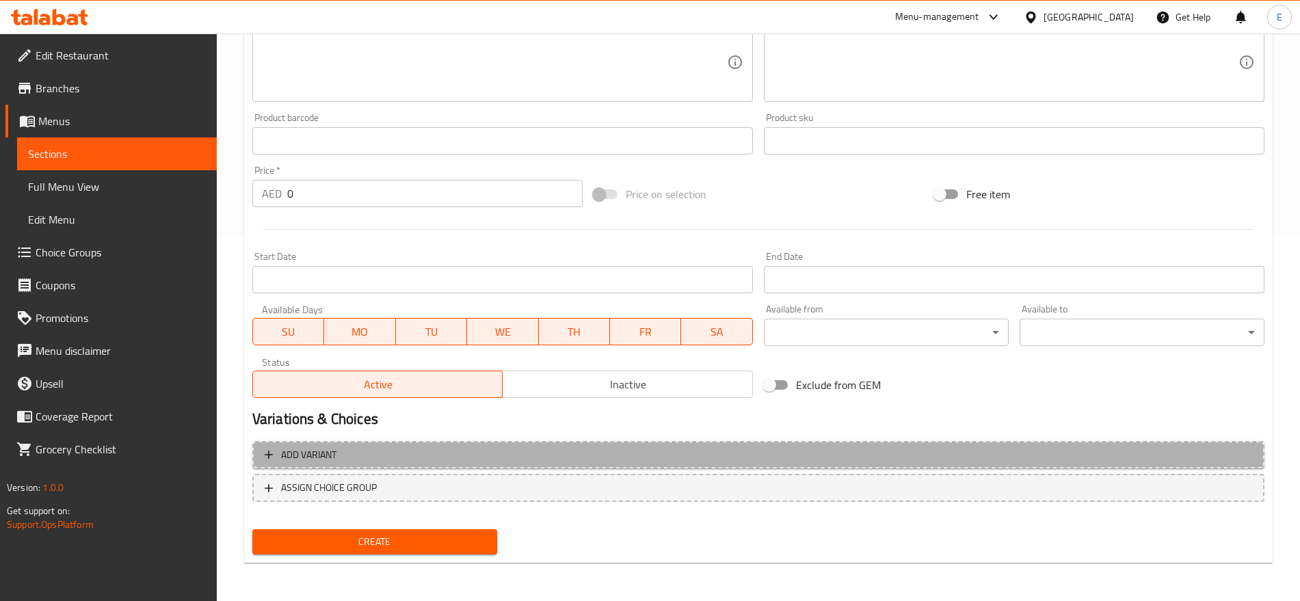
click at [347, 451] on span "Add variant" at bounding box center [759, 455] width 988 height 17
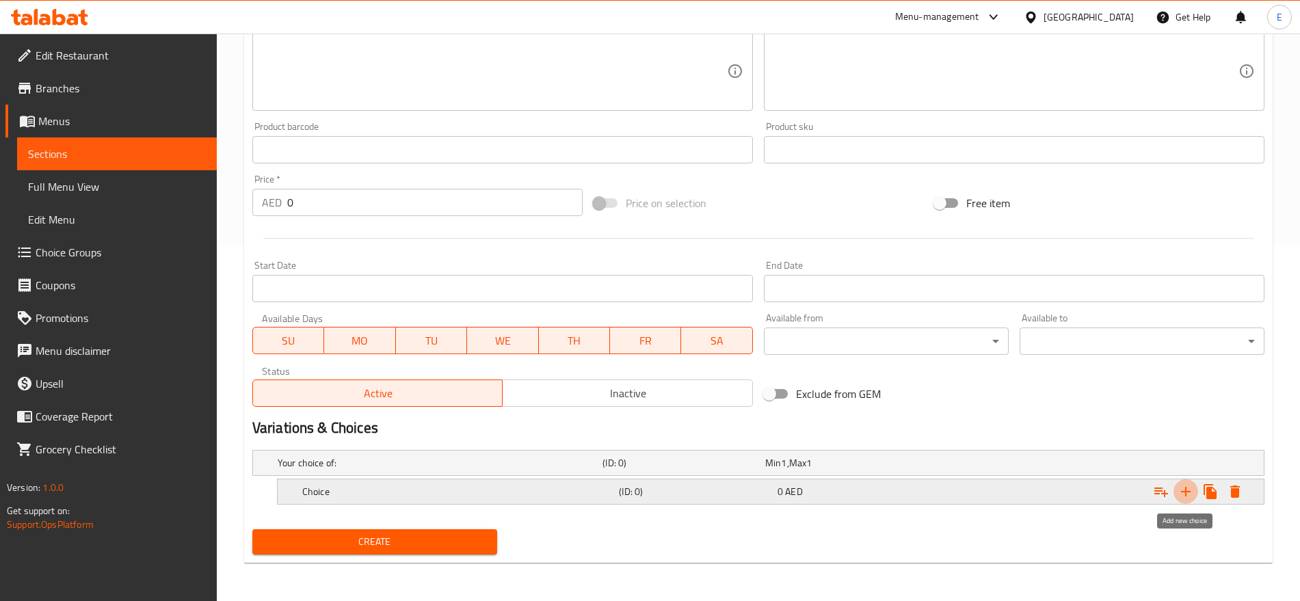
click at [1186, 488] on icon "Expand" at bounding box center [1186, 492] width 10 height 10
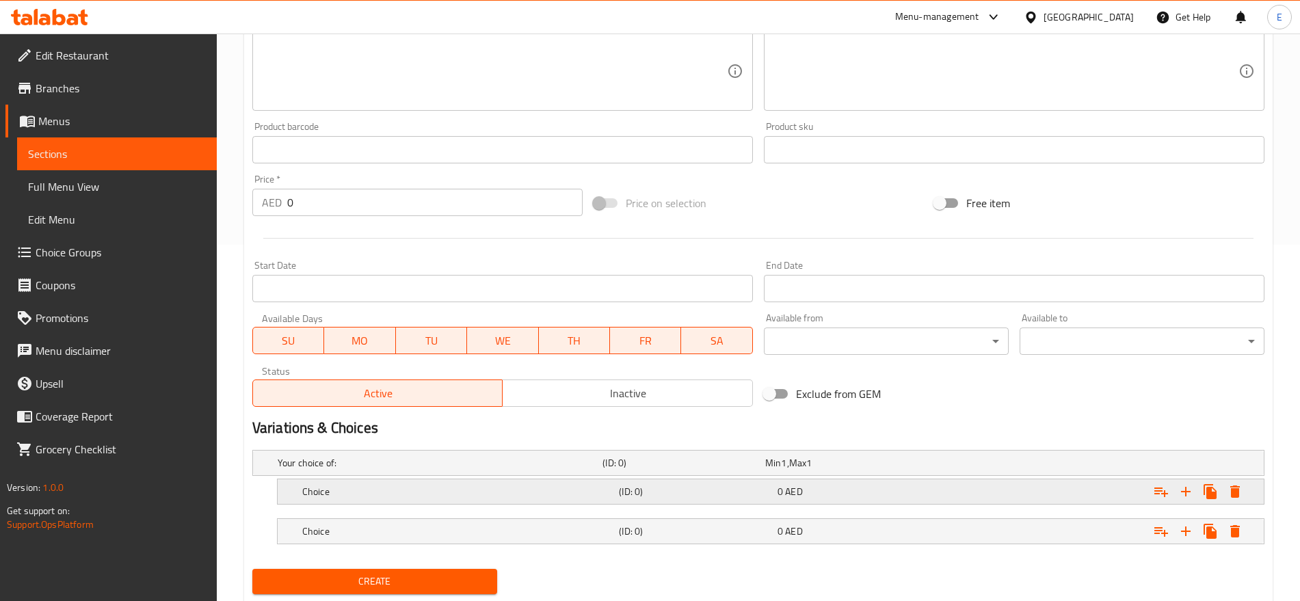
click at [406, 470] on h5 "Choice" at bounding box center [437, 463] width 319 height 14
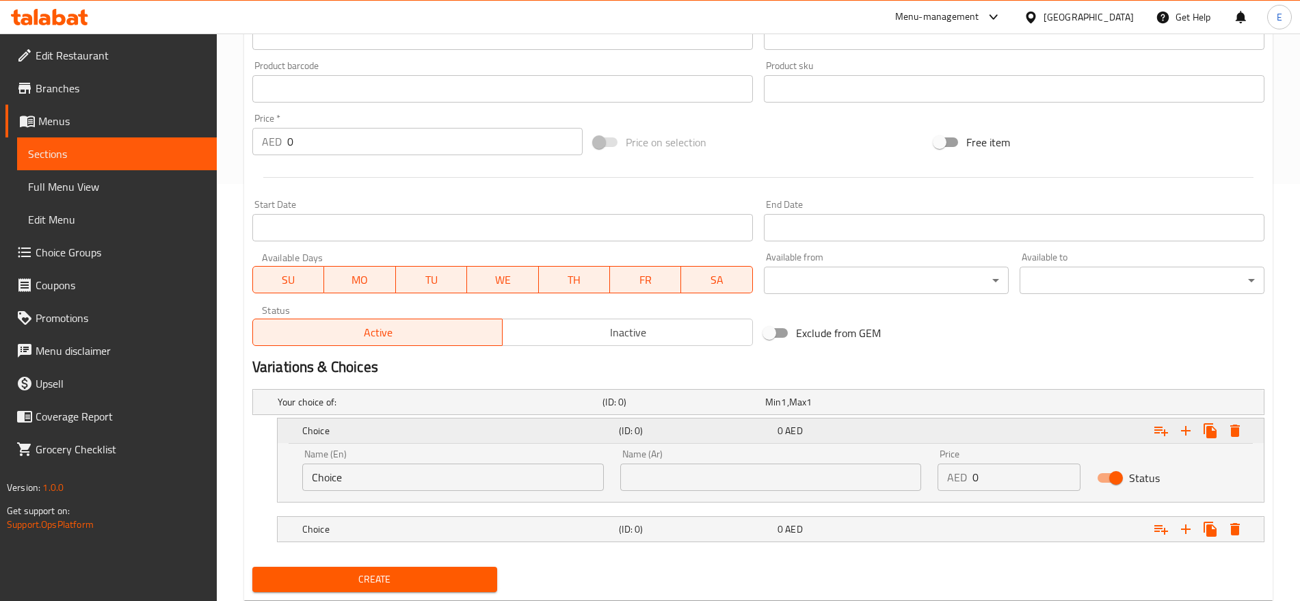
scroll to position [429, 0]
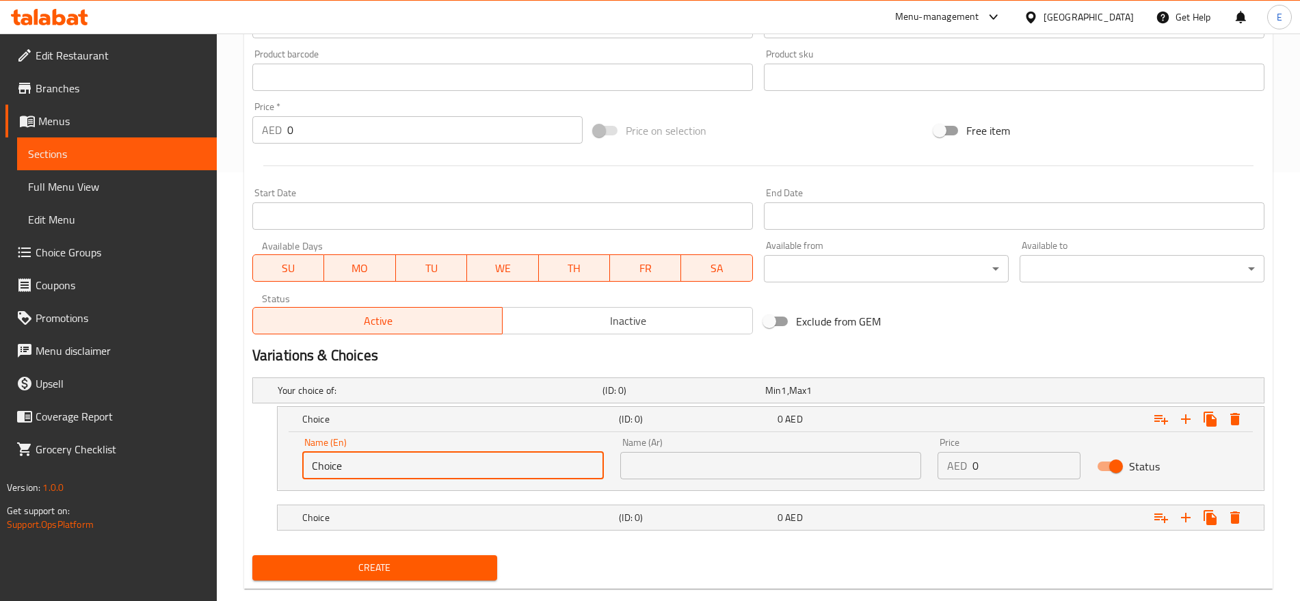
drag, startPoint x: 384, startPoint y: 469, endPoint x: 183, endPoint y: 454, distance: 202.3
click at [183, 454] on div "Edit Restaurant Branches Menus Sections Full Menu View Edit Menu Choice Groups …" at bounding box center [650, 116] width 1300 height 1023
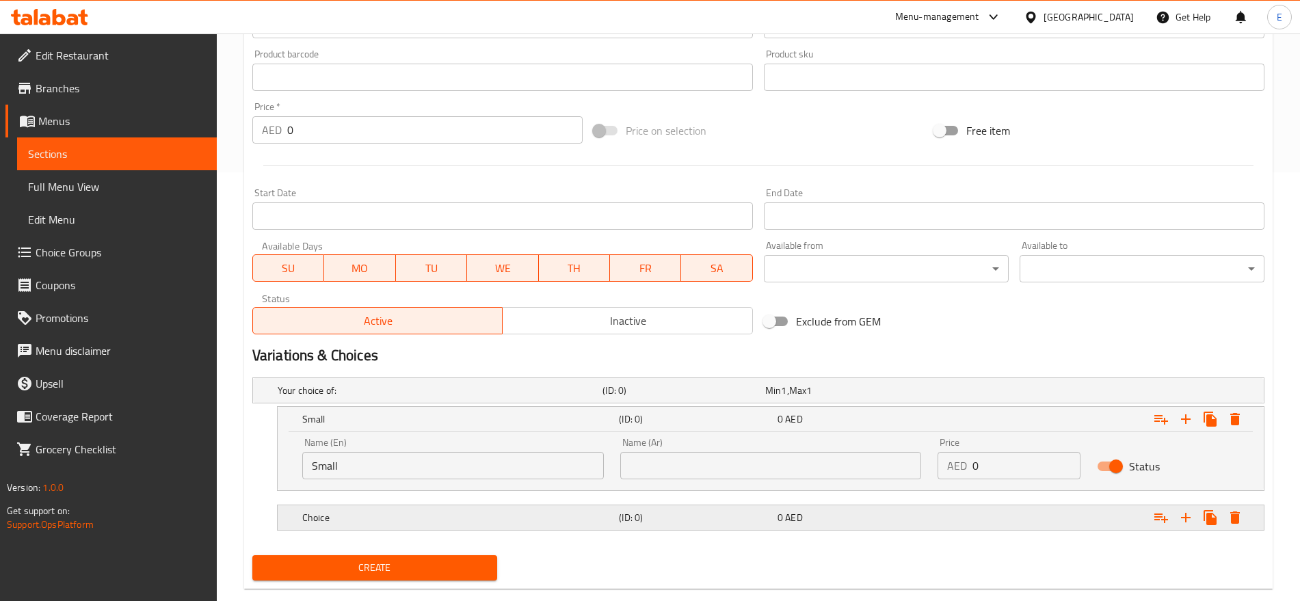
click at [312, 397] on h5 "Choice" at bounding box center [437, 391] width 319 height 14
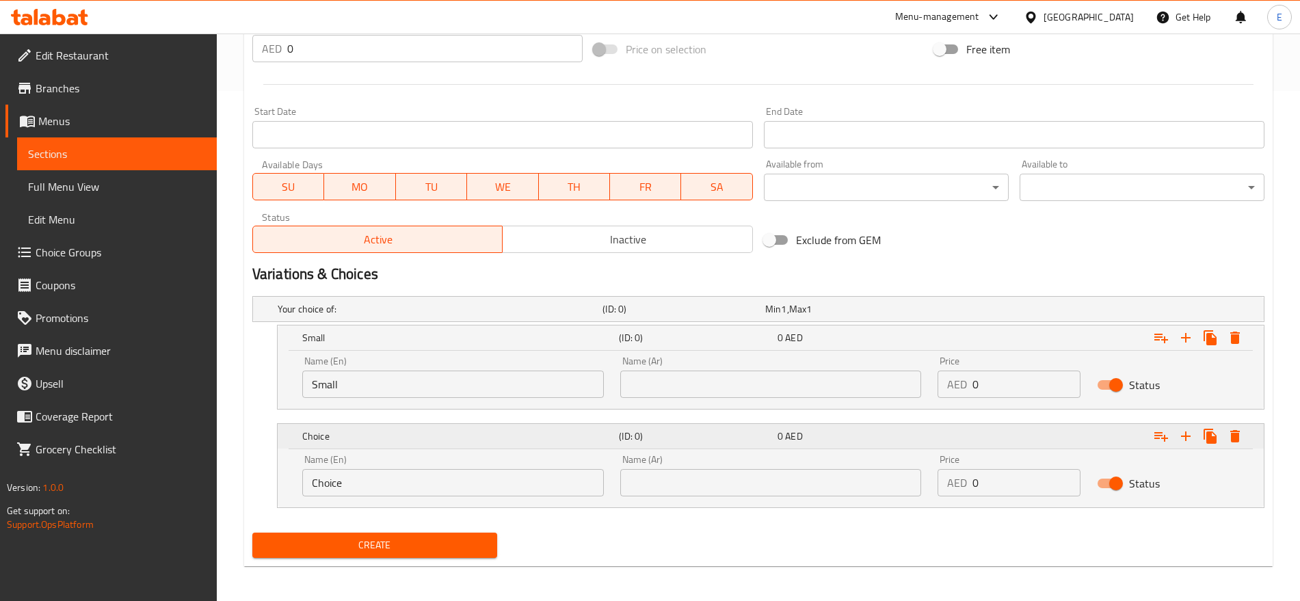
scroll to position [514, 0]
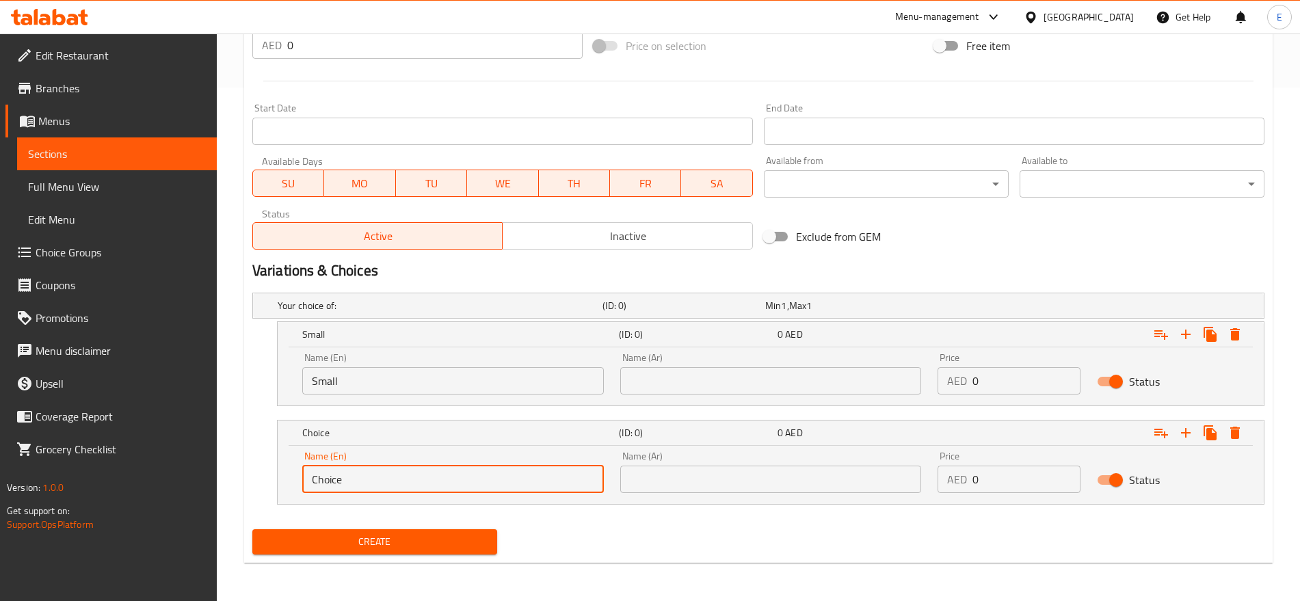
drag, startPoint x: 356, startPoint y: 479, endPoint x: 84, endPoint y: 368, distance: 293.5
click at [84, 368] on div "Edit Restaurant Branches Menus Sections Full Menu View Edit Menu Choice Groups …" at bounding box center [650, 60] width 1300 height 1081
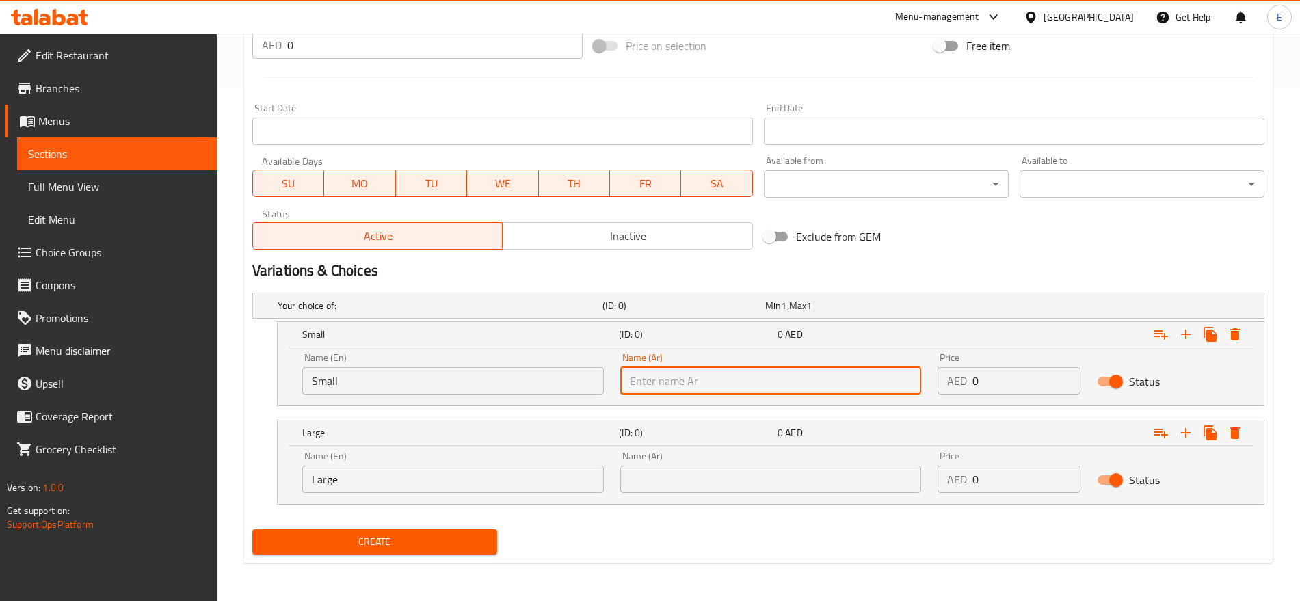
click at [650, 379] on input "text" at bounding box center [771, 380] width 302 height 27
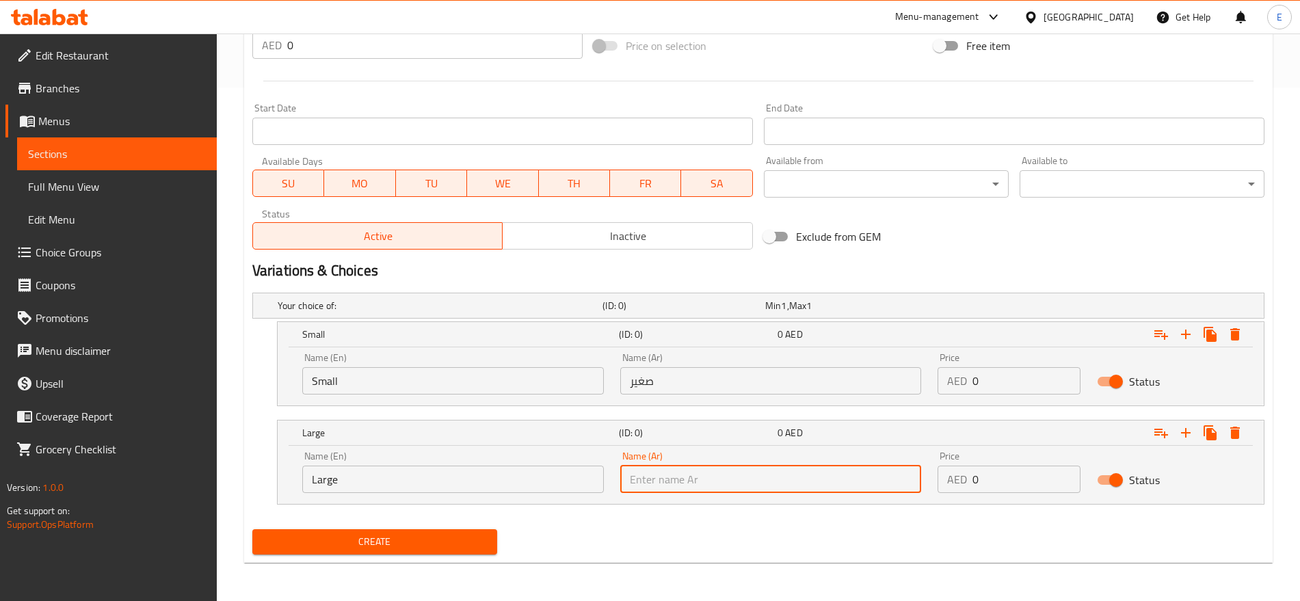
click at [658, 473] on input "text" at bounding box center [771, 479] width 302 height 27
drag, startPoint x: 984, startPoint y: 379, endPoint x: 791, endPoint y: 335, distance: 198.5
click at [791, 335] on div "Small (ID: 0) 0 AED Name (En) Small Name (En) Name (Ar) صغير Name (Ar) Price AE…" at bounding box center [771, 363] width 986 height 83
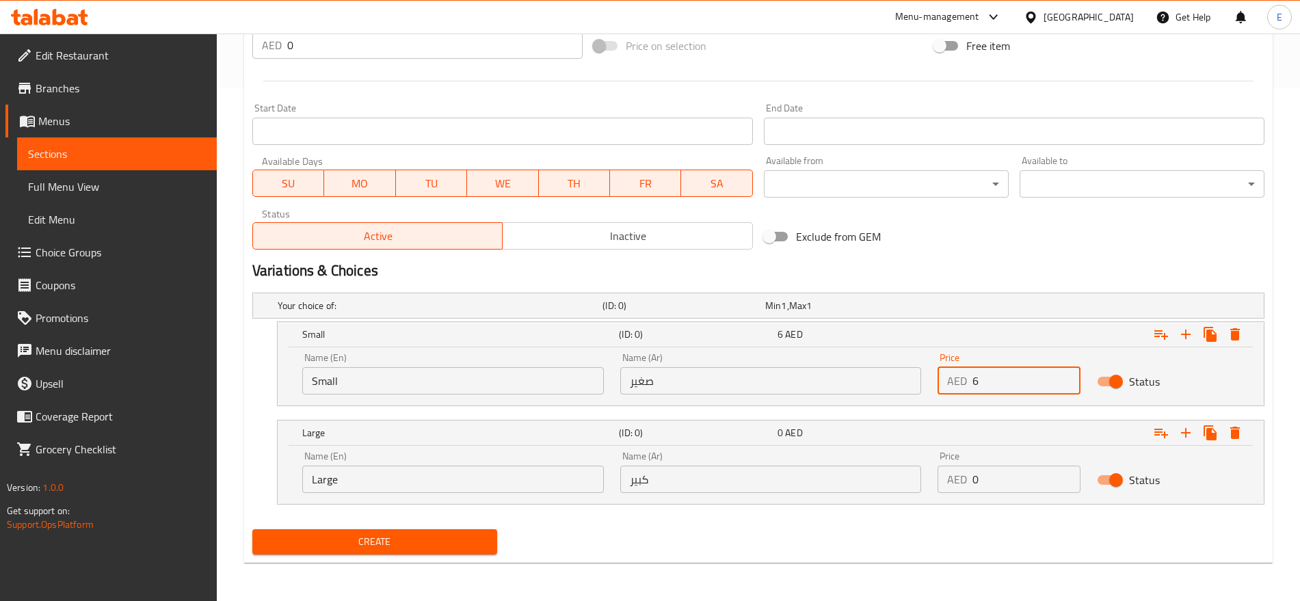
click at [975, 486] on input "0" at bounding box center [1026, 479] width 107 height 27
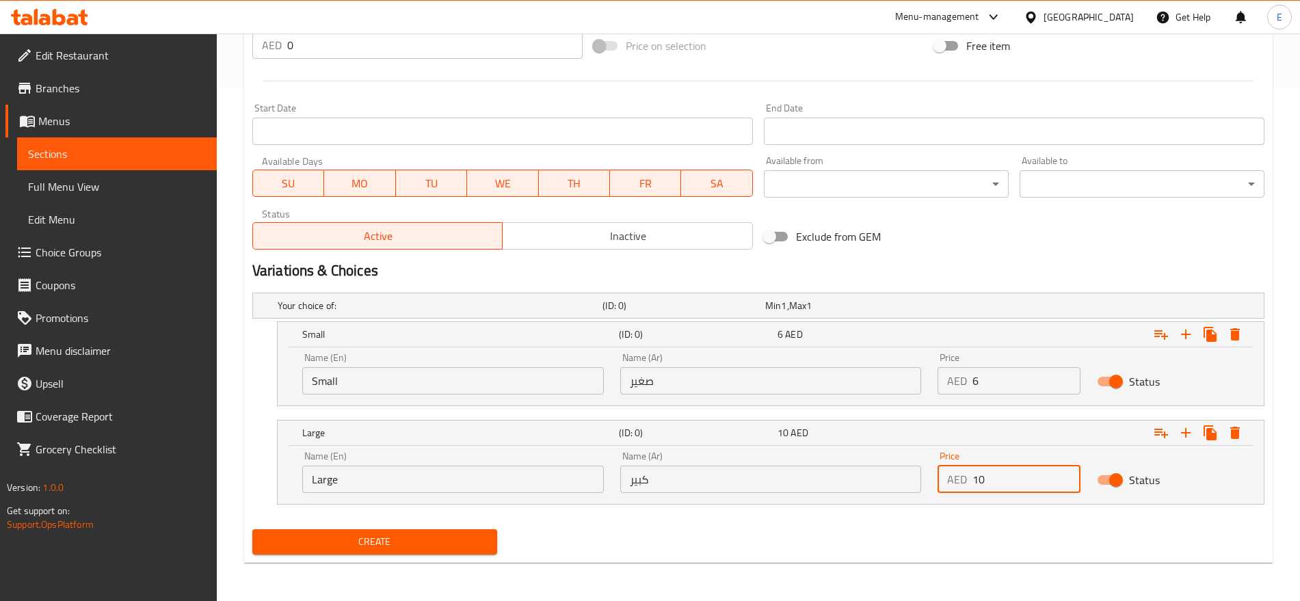
scroll to position [513, 0]
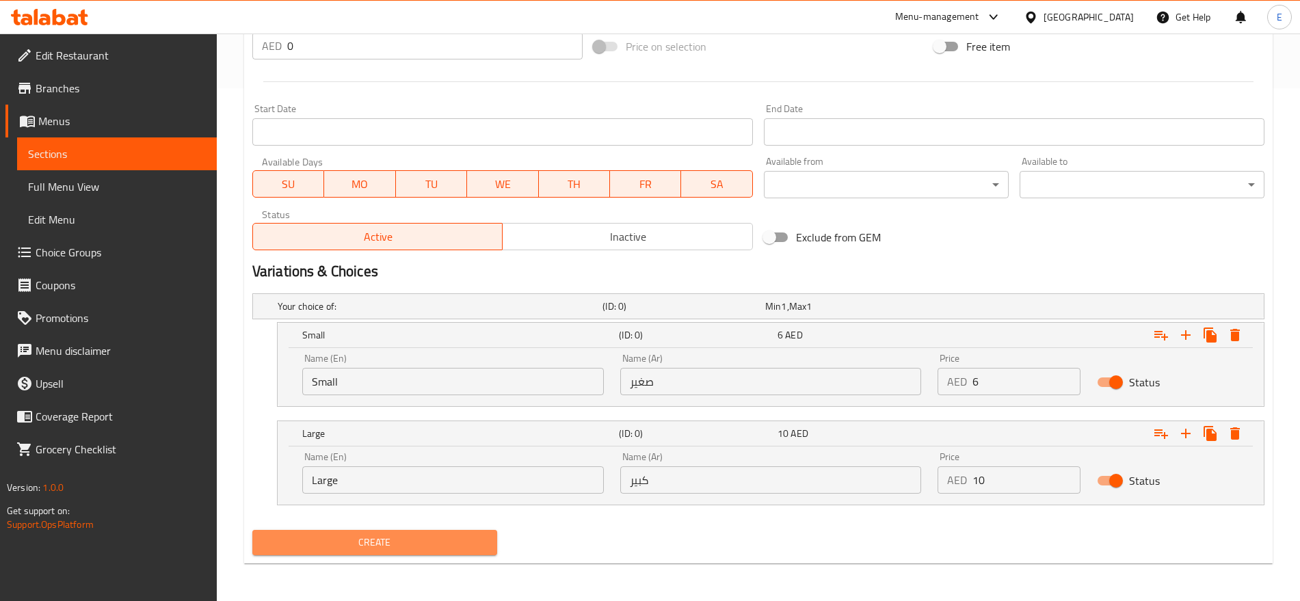
click at [435, 546] on span "Create" at bounding box center [374, 542] width 223 height 17
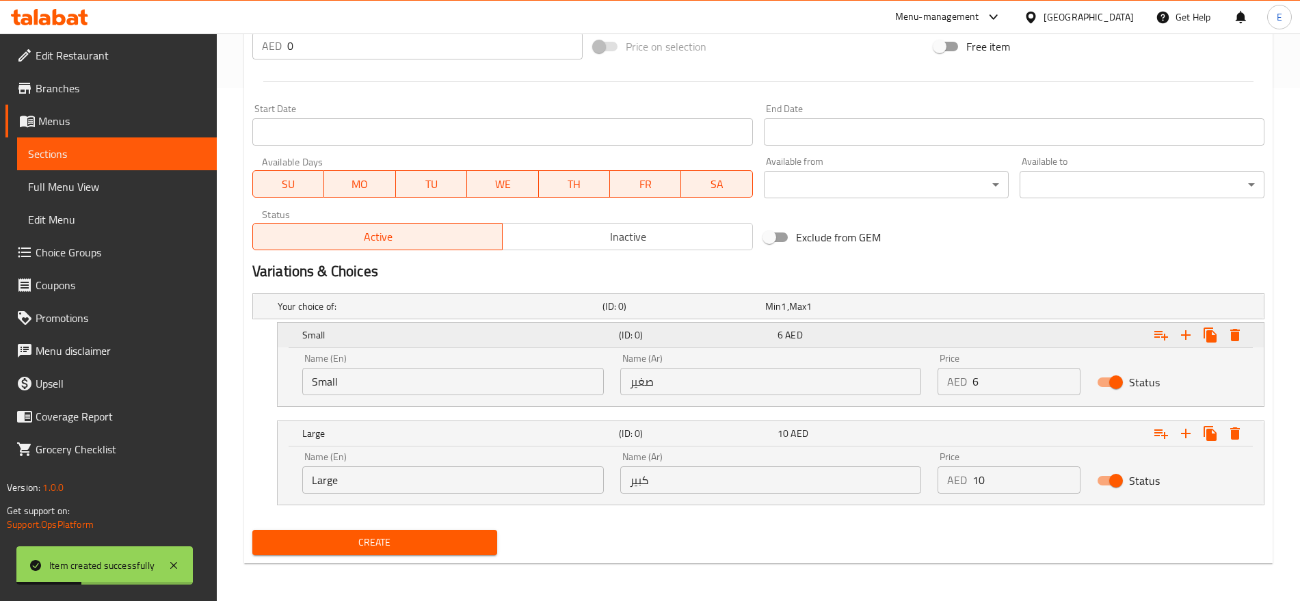
scroll to position [0, 0]
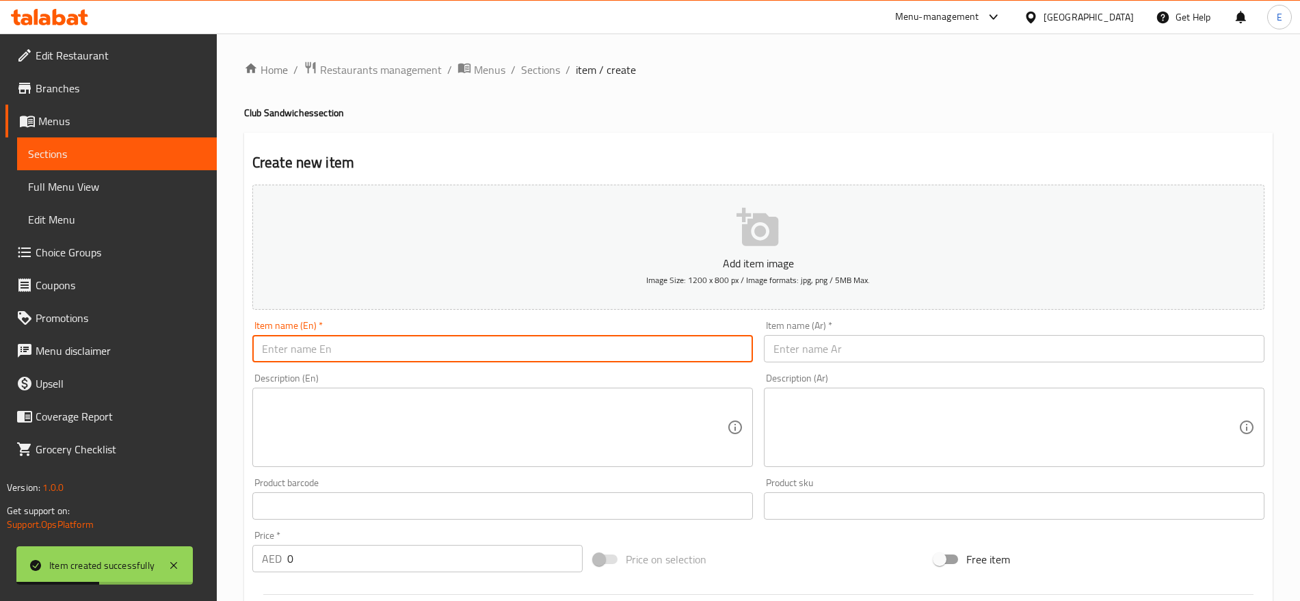
paste input "بطاطا ودجيز Potato Wedges"
click at [402, 339] on input "text" at bounding box center [502, 348] width 501 height 27
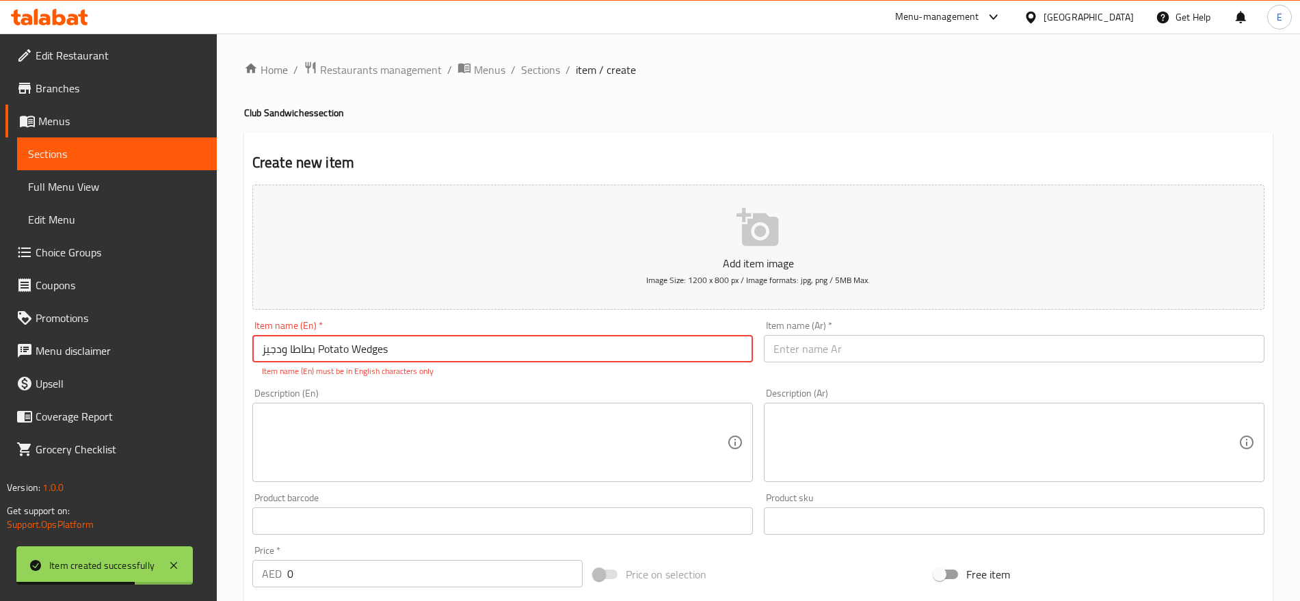
drag, startPoint x: 315, startPoint y: 350, endPoint x: 150, endPoint y: 343, distance: 165.0
click at [150, 343] on div "Edit Restaurant Branches Menus Sections Full Menu View Edit Menu Choice Groups …" at bounding box center [650, 582] width 1300 height 1096
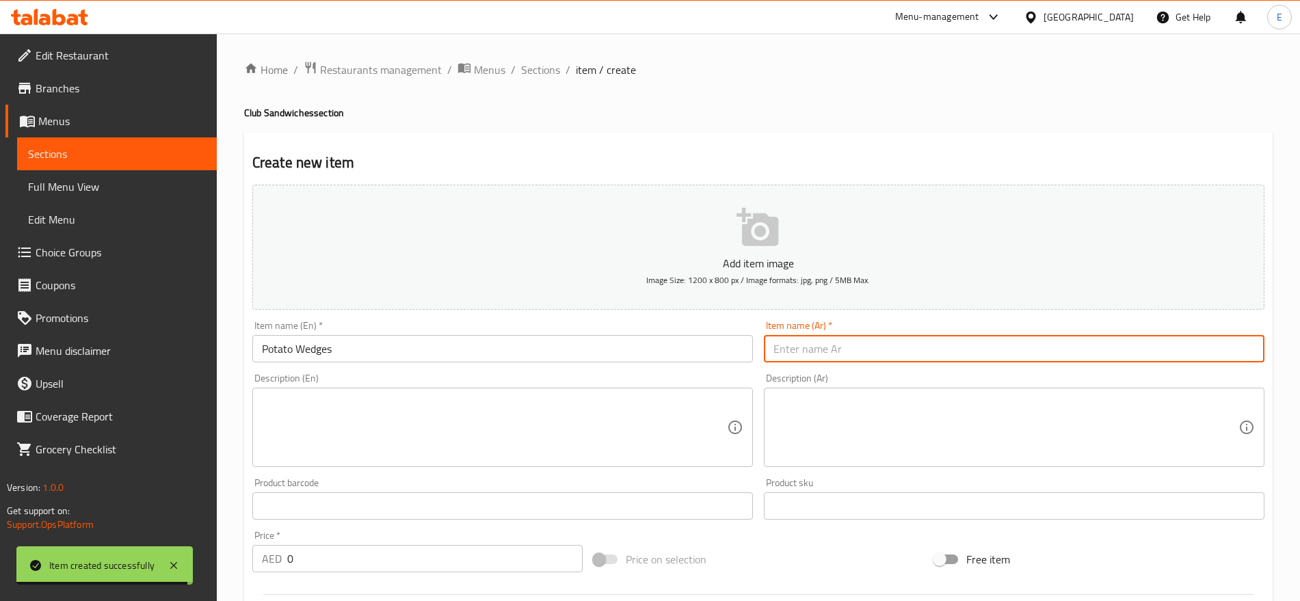
click at [932, 350] on input "text" at bounding box center [1014, 348] width 501 height 27
paste input "بطاطا ودجيز"
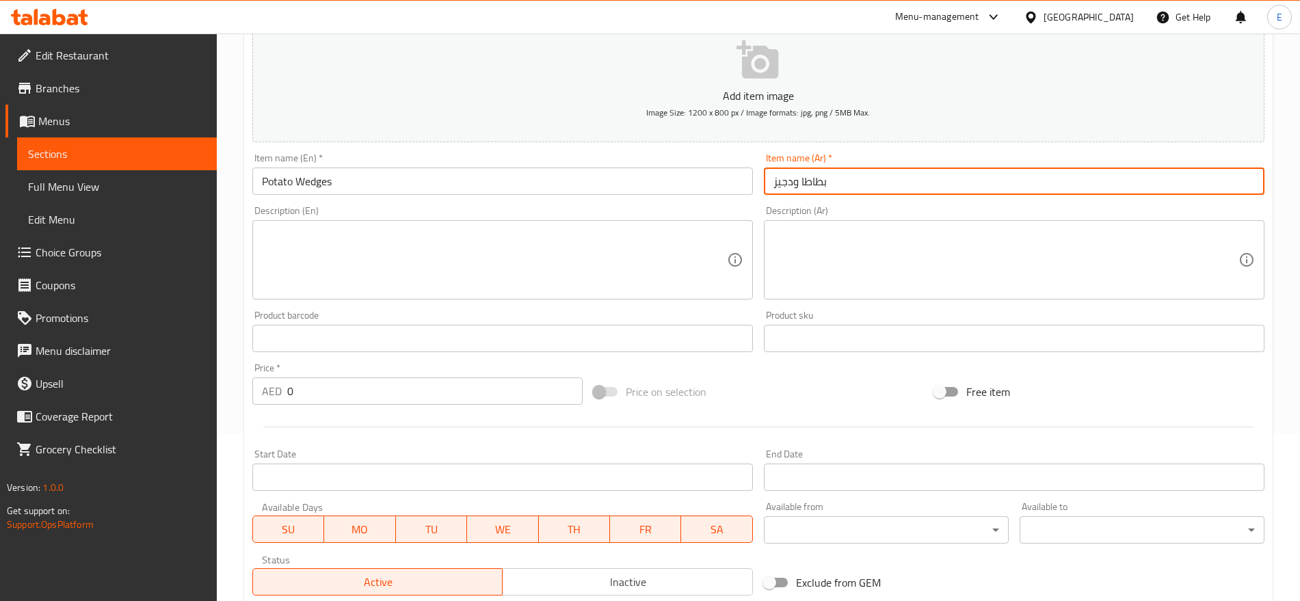
scroll to position [168, 0]
click at [775, 182] on input "بطاطا ودجيز" at bounding box center [1014, 180] width 501 height 27
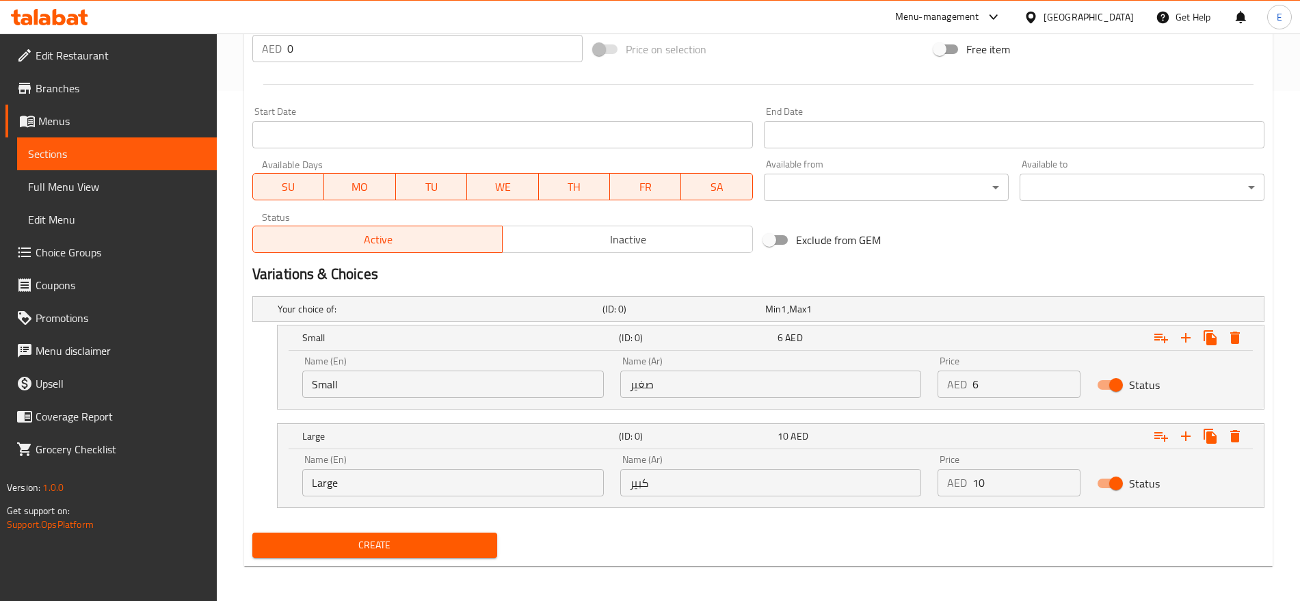
scroll to position [514, 0]
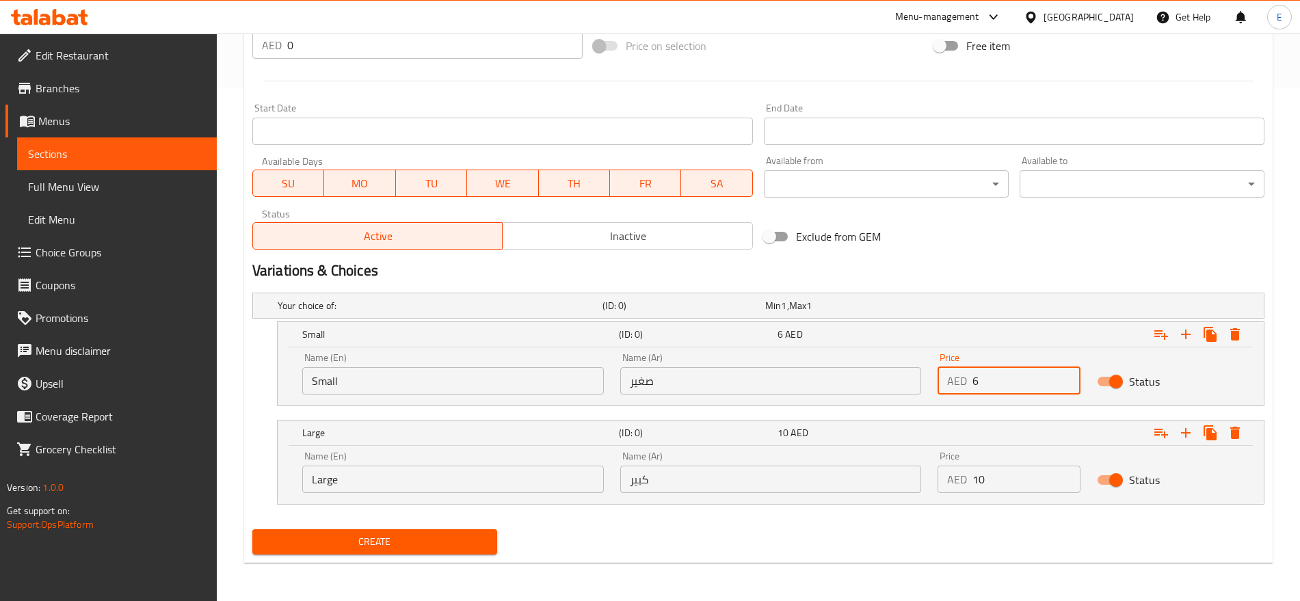
drag, startPoint x: 1007, startPoint y: 385, endPoint x: 830, endPoint y: 389, distance: 177.2
click at [830, 389] on div "Name (En) Small Name (En) Name (Ar) صغير Name (Ar) Price AED 6 Price Status" at bounding box center [771, 374] width 954 height 58
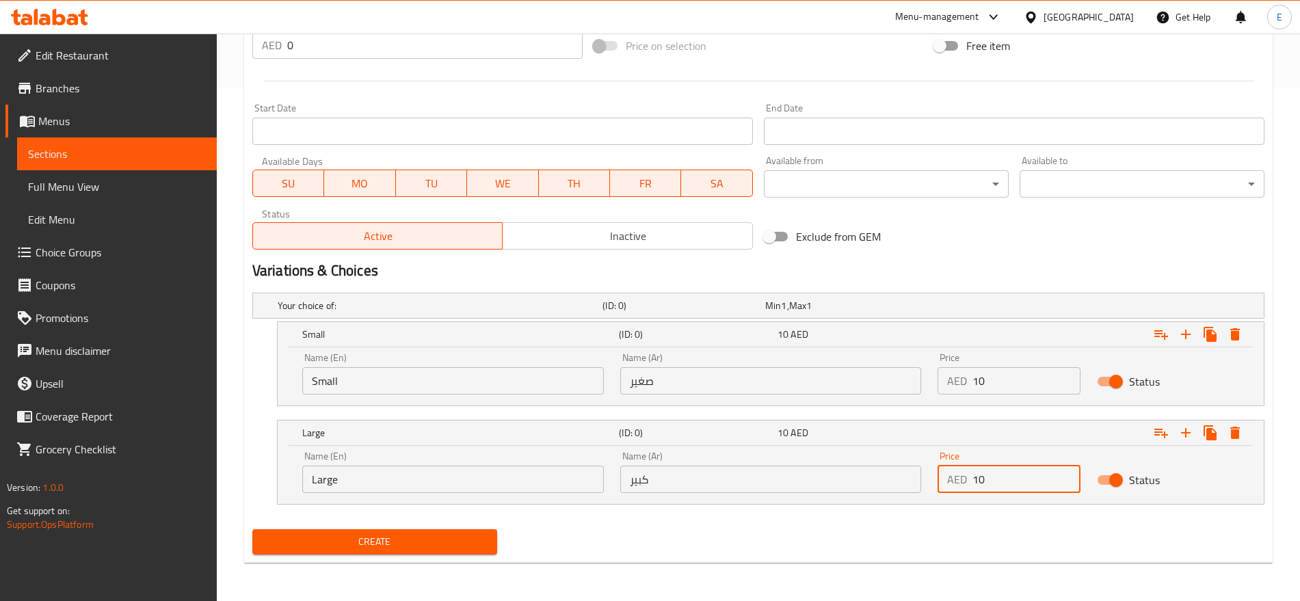
drag, startPoint x: 997, startPoint y: 475, endPoint x: 824, endPoint y: 500, distance: 174.2
click at [824, 500] on div "Name (En) Large Name (En) Name (Ar) كبير Name (Ar) Price AED 10 Price Status" at bounding box center [771, 472] width 954 height 58
drag, startPoint x: 393, startPoint y: 383, endPoint x: 366, endPoint y: 387, distance: 27.0
click at [366, 387] on input "Small" at bounding box center [453, 380] width 302 height 27
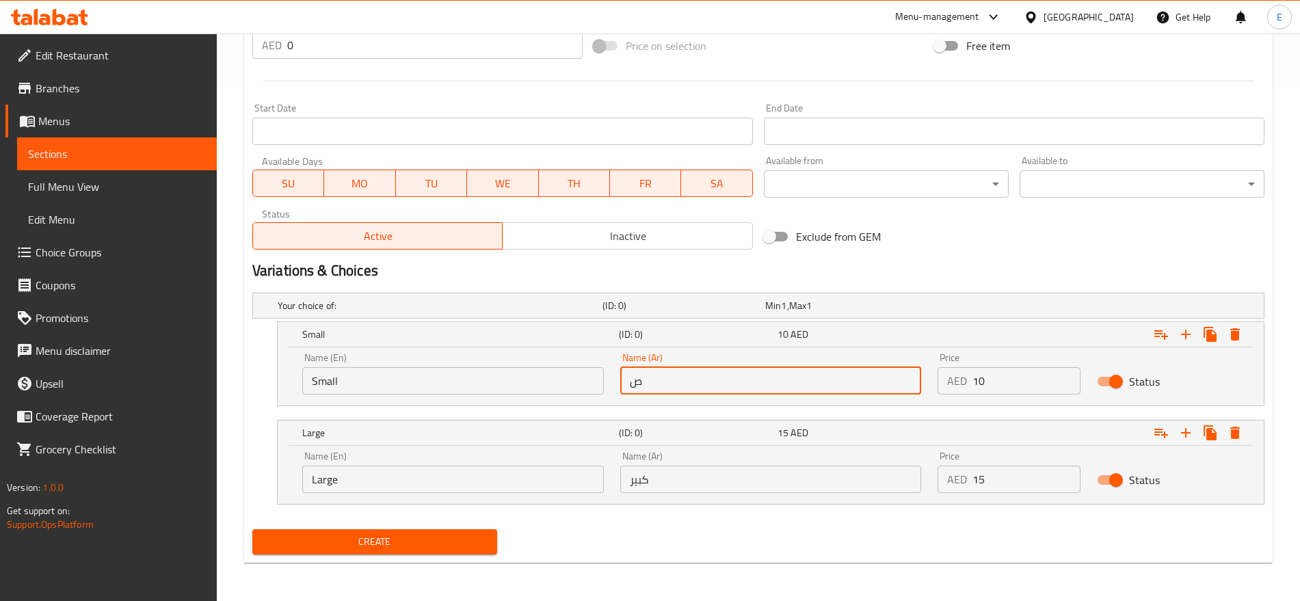
click at [648, 387] on input "ص" at bounding box center [771, 380] width 302 height 27
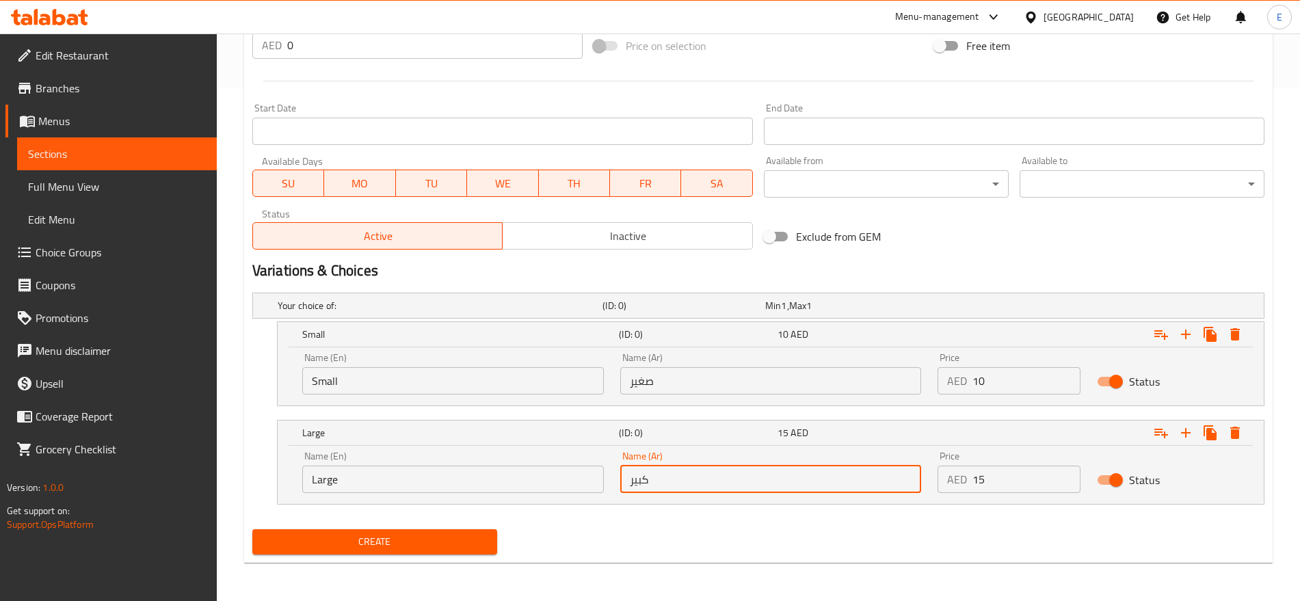
click at [698, 486] on input "كبير" at bounding box center [771, 479] width 302 height 27
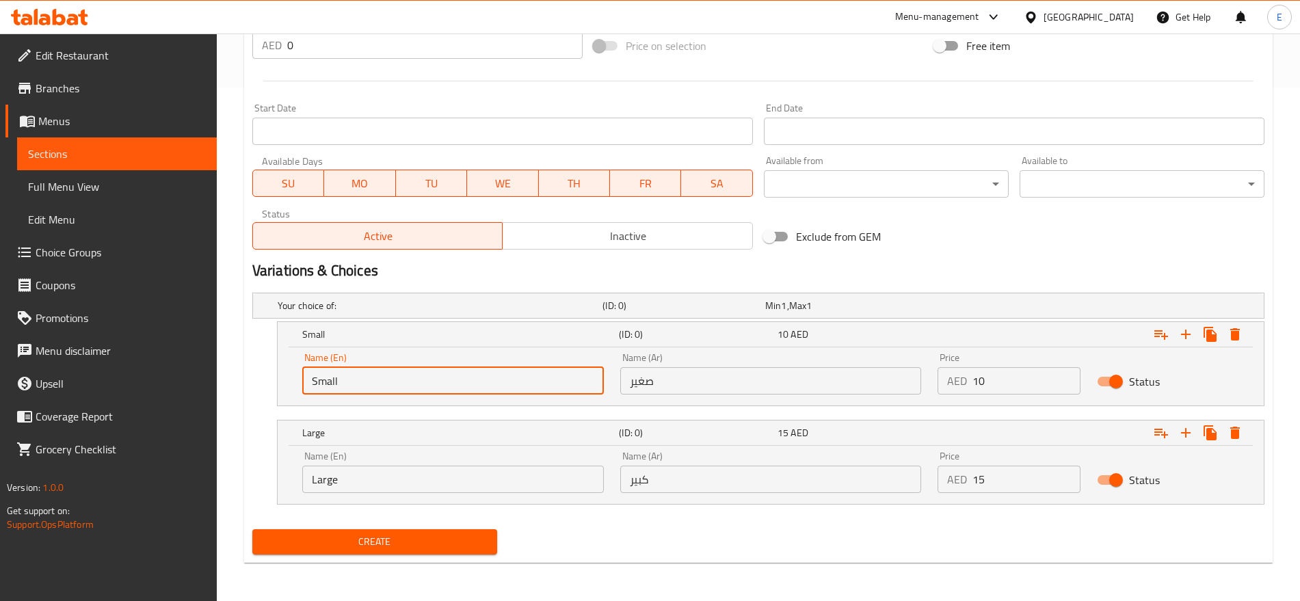
click at [414, 377] on input "Small" at bounding box center [453, 380] width 302 height 27
click at [406, 468] on input "Large" at bounding box center [453, 479] width 302 height 27
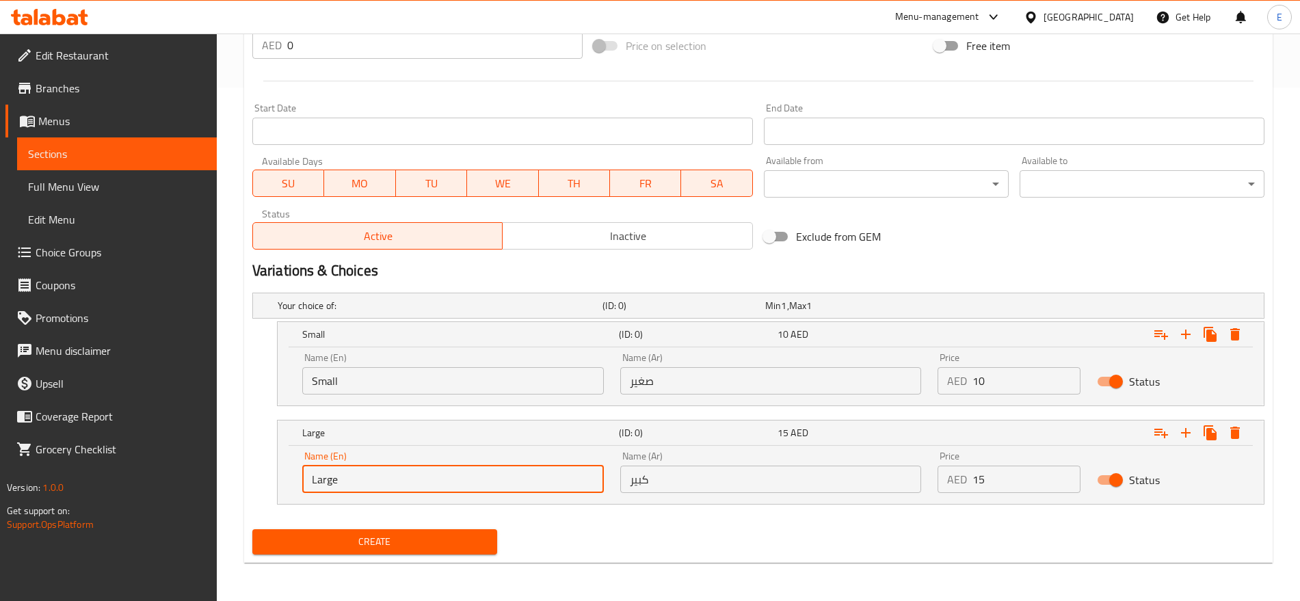
click at [406, 468] on input "Large" at bounding box center [453, 479] width 302 height 27
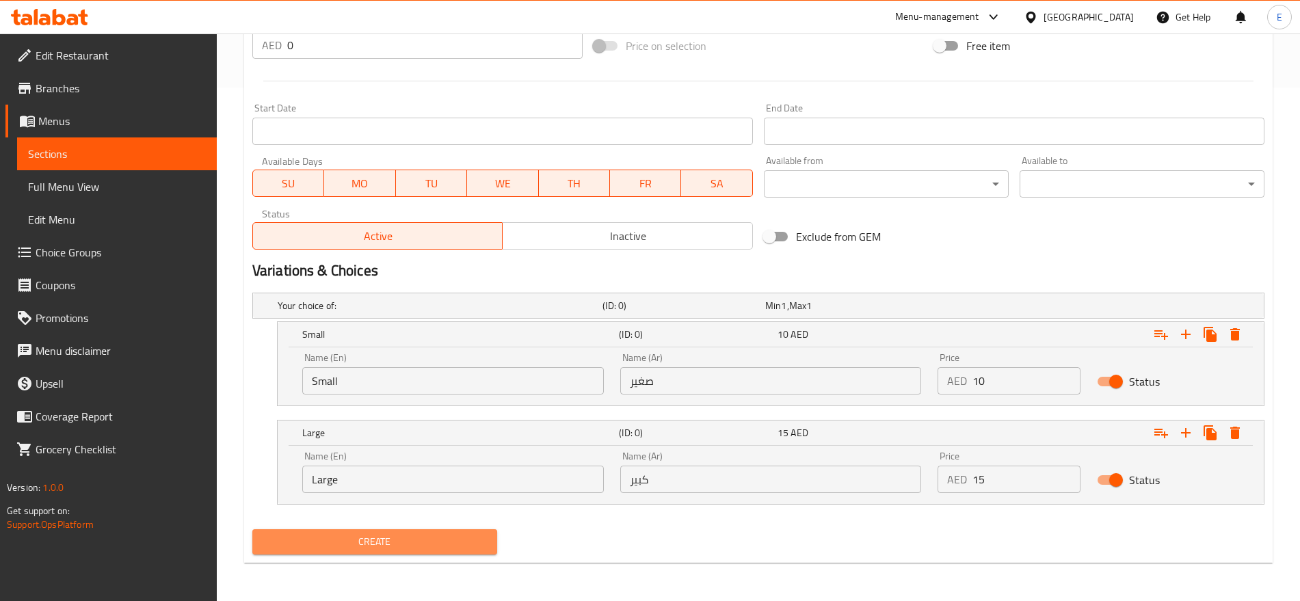
click at [424, 546] on span "Create" at bounding box center [374, 542] width 223 height 17
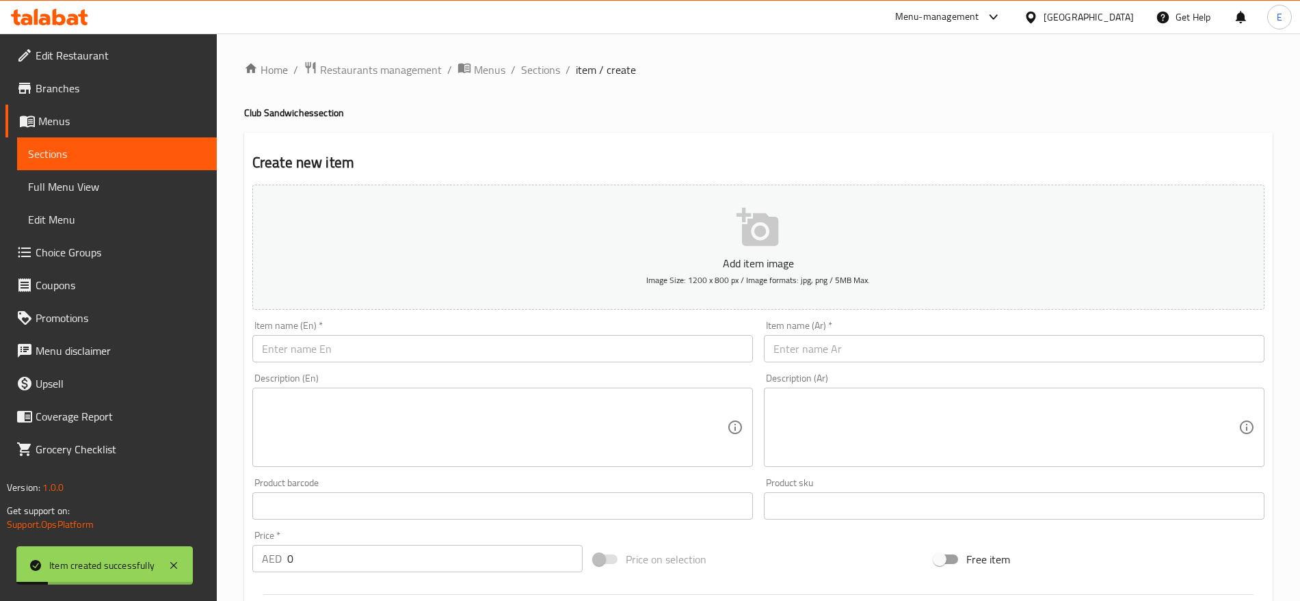
scroll to position [1, 0]
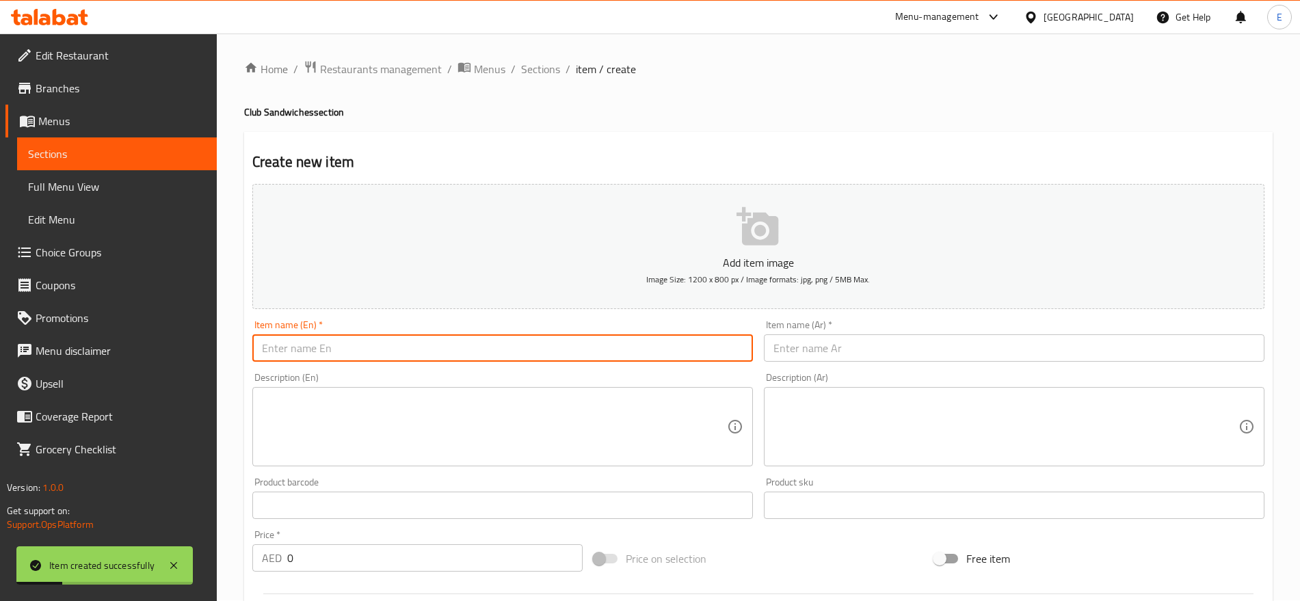
click at [313, 336] on input "text" at bounding box center [502, 347] width 501 height 27
paste input "بطاطانيت Potato Net"
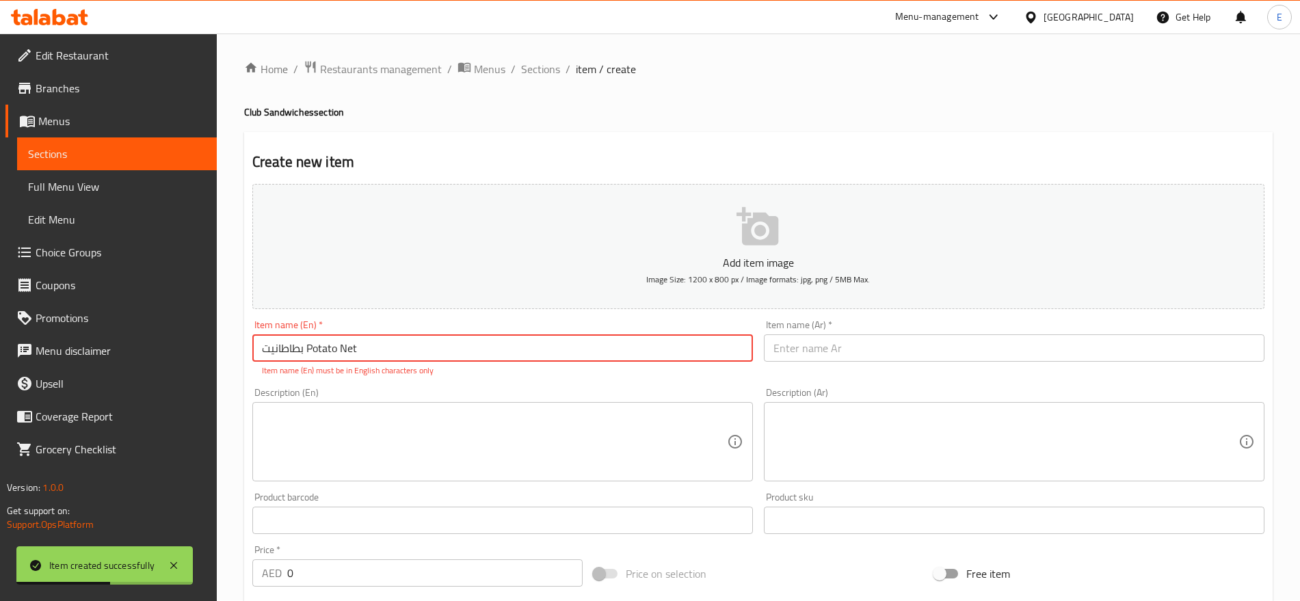
drag, startPoint x: 304, startPoint y: 347, endPoint x: 181, endPoint y: 356, distance: 123.4
click at [181, 356] on div "Edit Restaurant Branches Menus Sections Full Menu View Edit Menu Choice Groups …" at bounding box center [650, 581] width 1300 height 1096
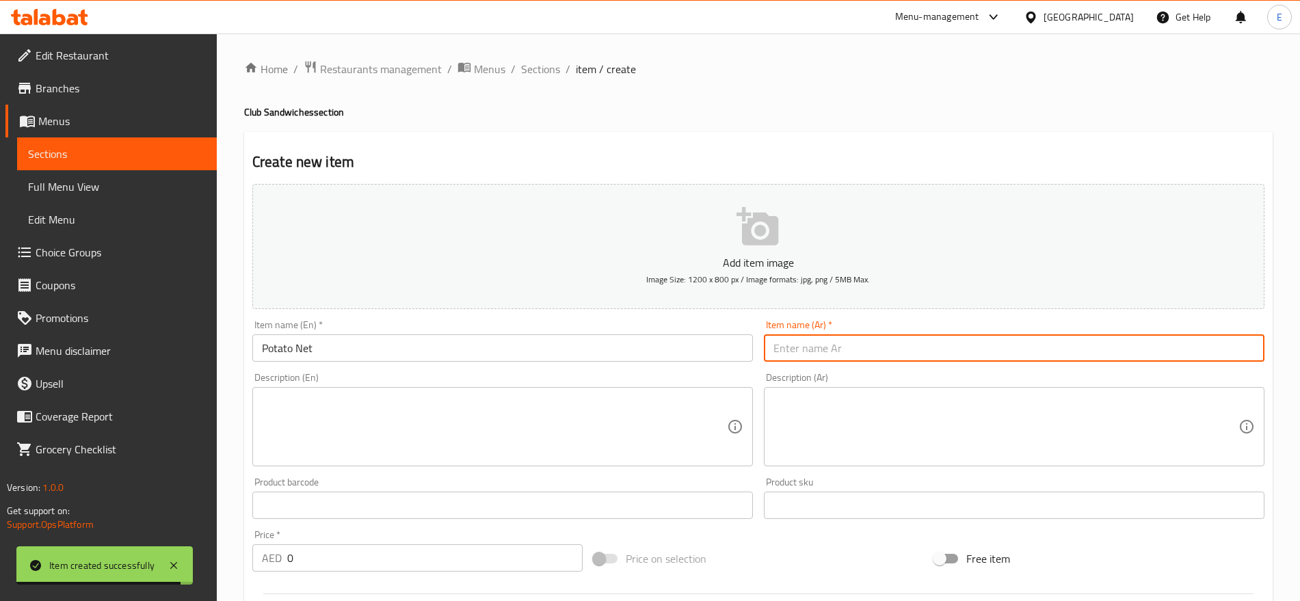
click at [837, 345] on input "text" at bounding box center [1014, 347] width 501 height 27
paste input "بطاطانيت"
click at [790, 351] on input "بطاطا نيت" at bounding box center [1014, 347] width 501 height 27
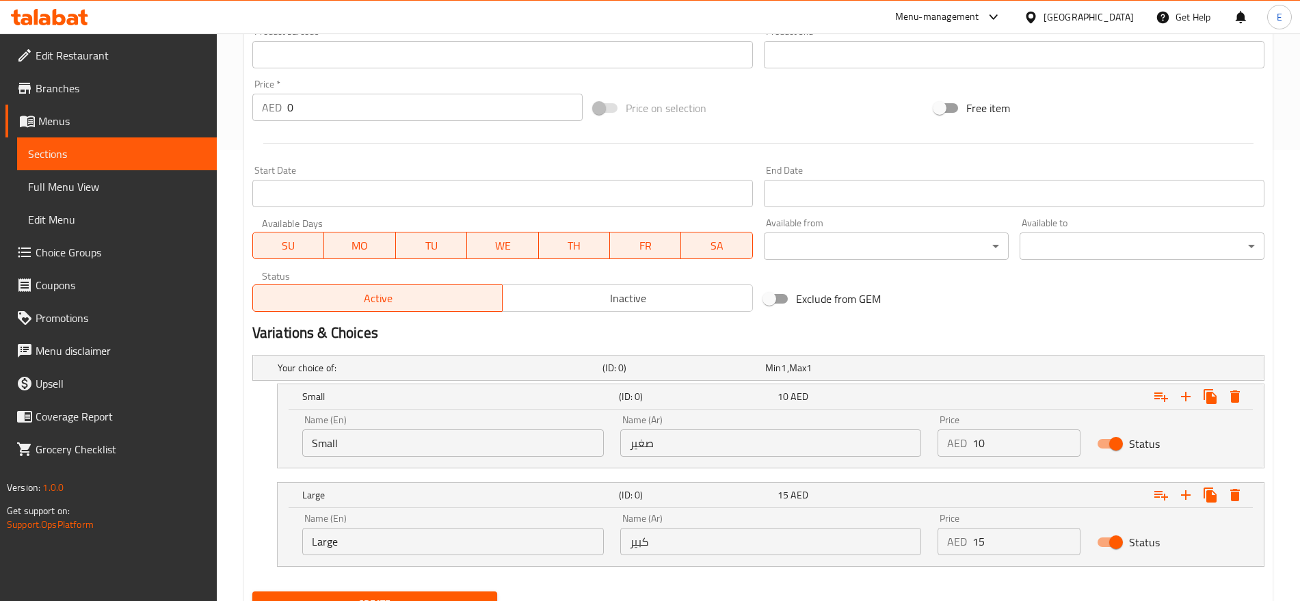
scroll to position [514, 0]
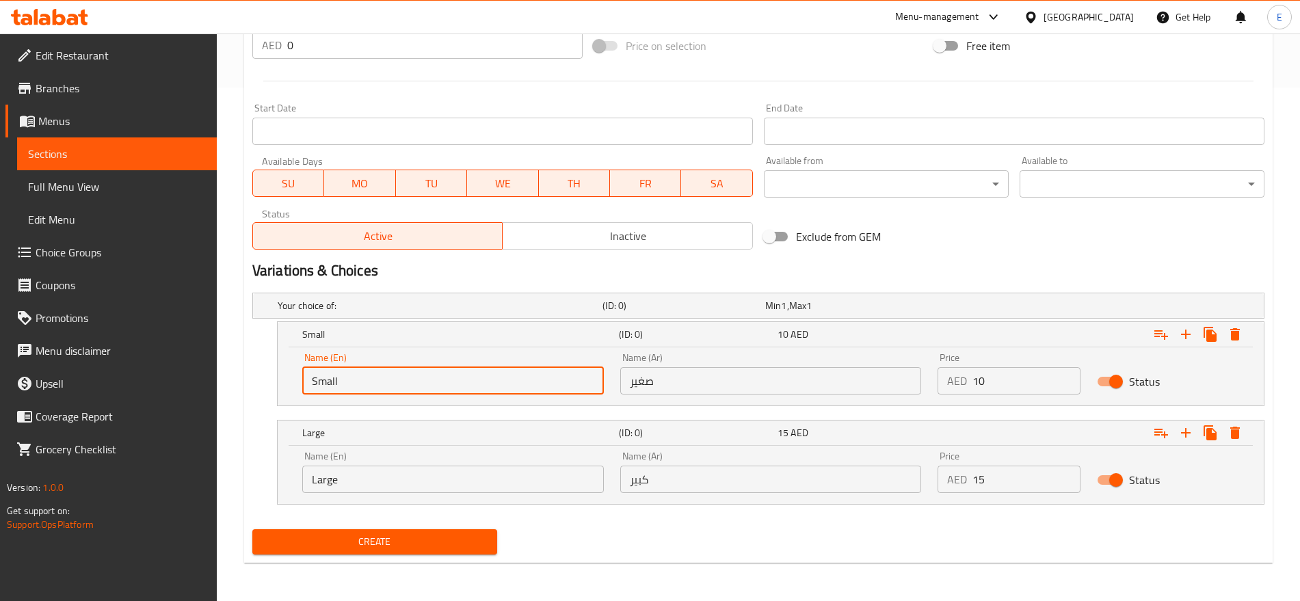
click at [417, 368] on input "Small" at bounding box center [453, 380] width 302 height 27
click at [417, 368] on input "text" at bounding box center [453, 380] width 302 height 27
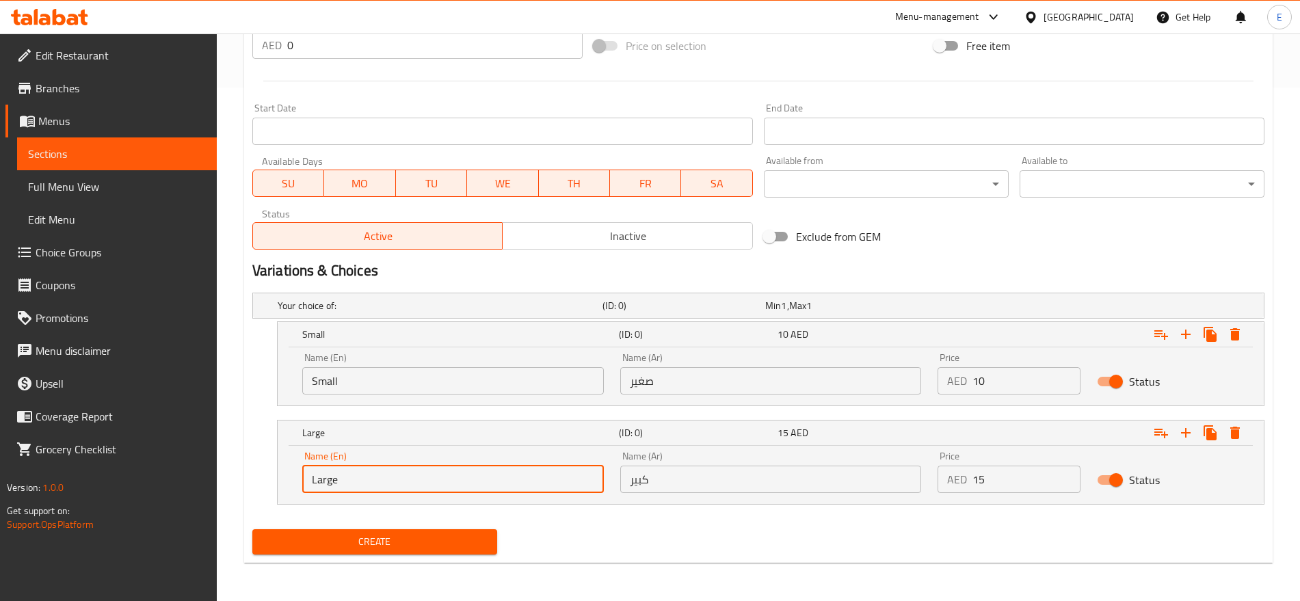
click at [410, 479] on input "Large" at bounding box center [453, 479] width 302 height 27
click at [410, 479] on input "text" at bounding box center [453, 479] width 302 height 27
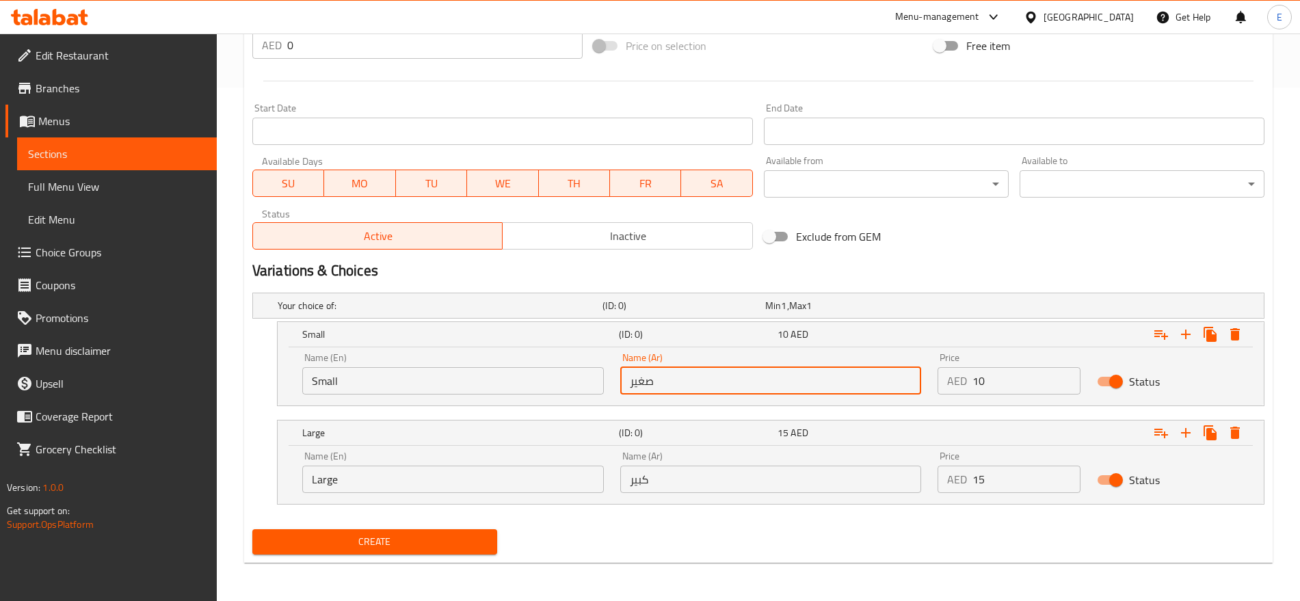
click at [661, 372] on input "صغير" at bounding box center [771, 380] width 302 height 27
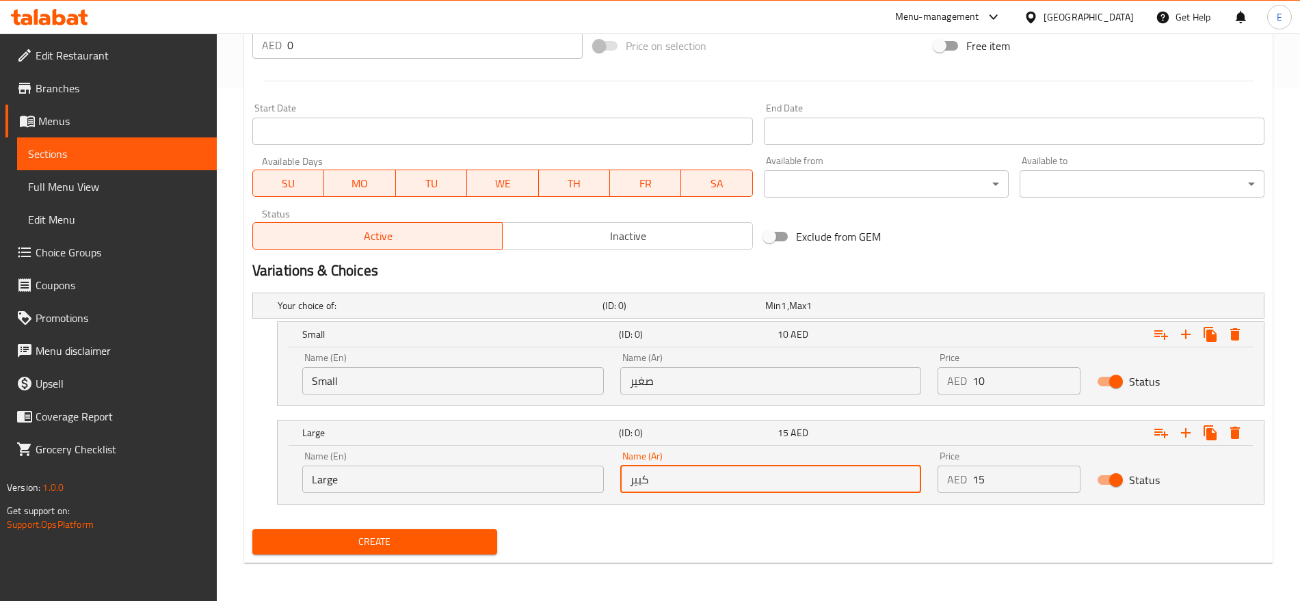
click at [744, 483] on input "كبير" at bounding box center [771, 479] width 302 height 27
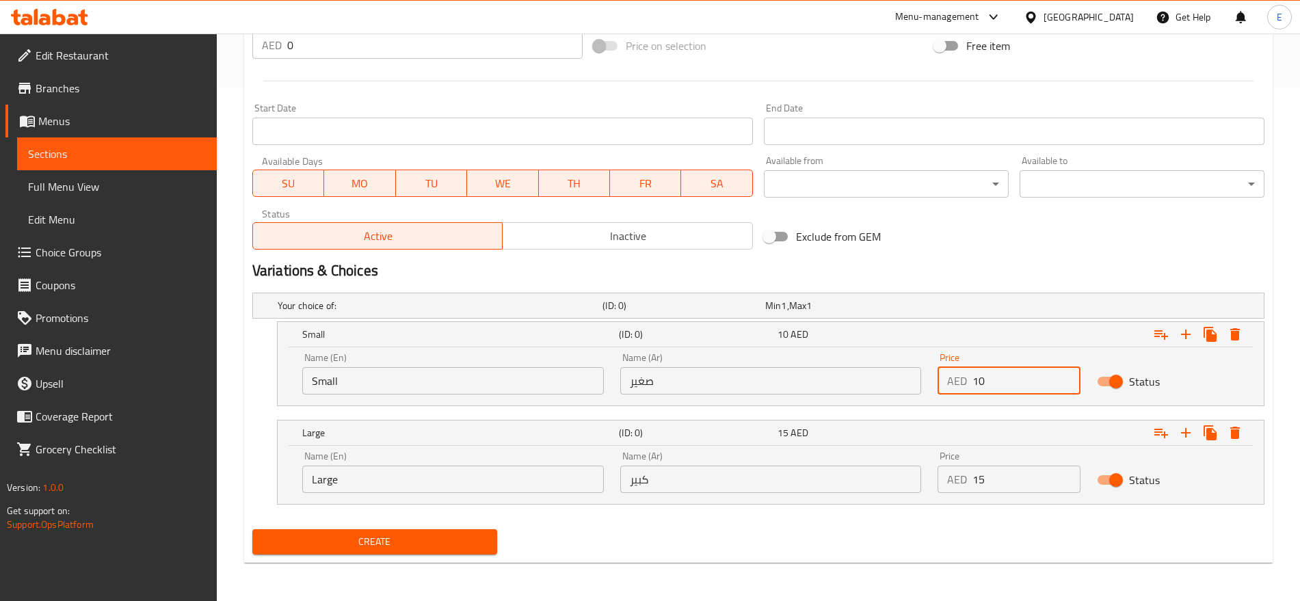
drag, startPoint x: 997, startPoint y: 384, endPoint x: 812, endPoint y: 350, distance: 188.6
click at [812, 350] on div "Name (En) Small Name (En) Name (Ar) صغير Name (Ar) Price AED 10 Price Status" at bounding box center [771, 374] width 954 height 58
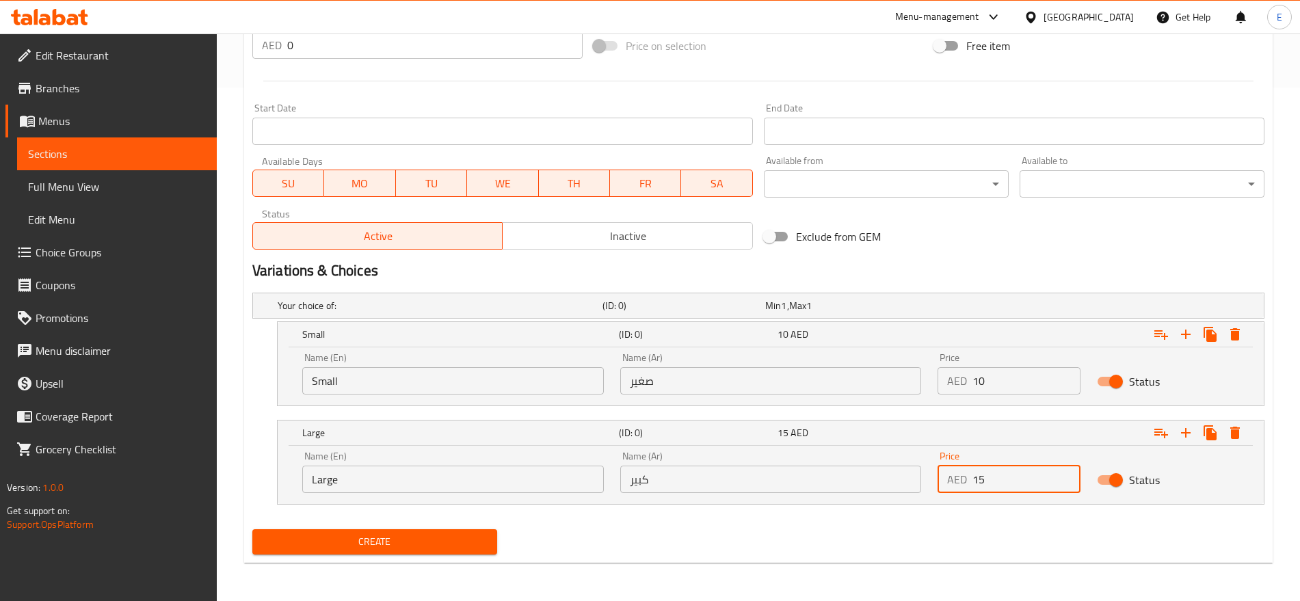
drag, startPoint x: 1010, startPoint y: 471, endPoint x: 873, endPoint y: 463, distance: 137.0
click at [873, 463] on div "Name (En) Large Name (En) Name (Ar) كبير Name (Ar) Price AED 15 Price Status" at bounding box center [771, 472] width 954 height 58
click at [252, 529] on button "Create" at bounding box center [374, 541] width 245 height 25
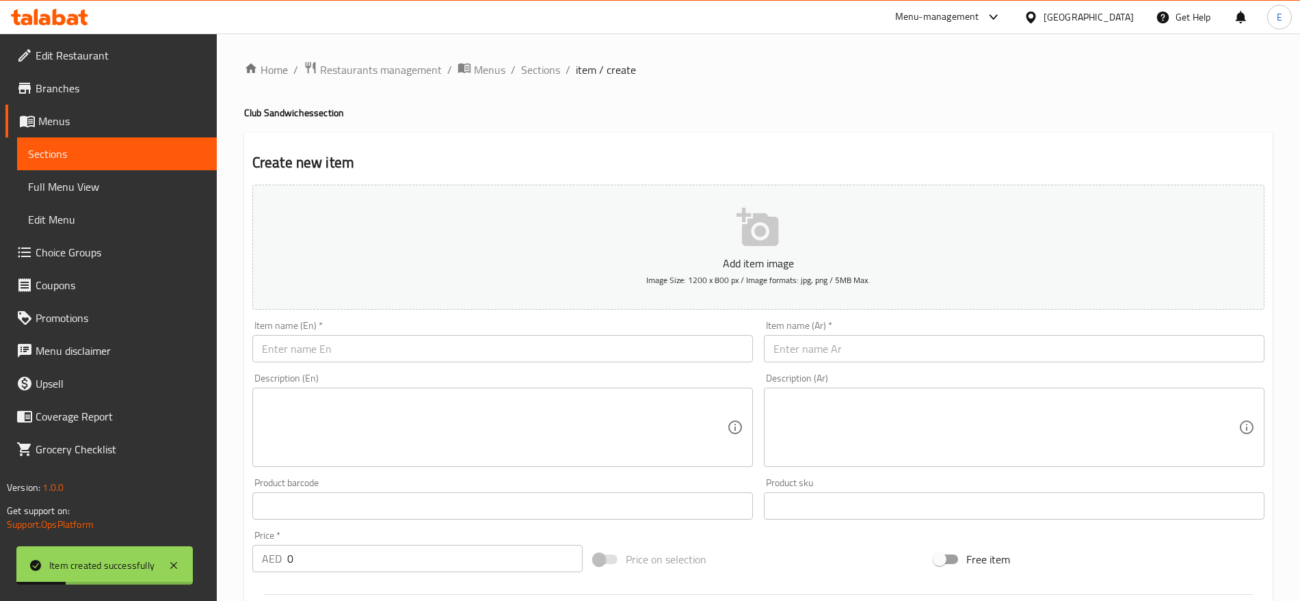
scroll to position [1, 0]
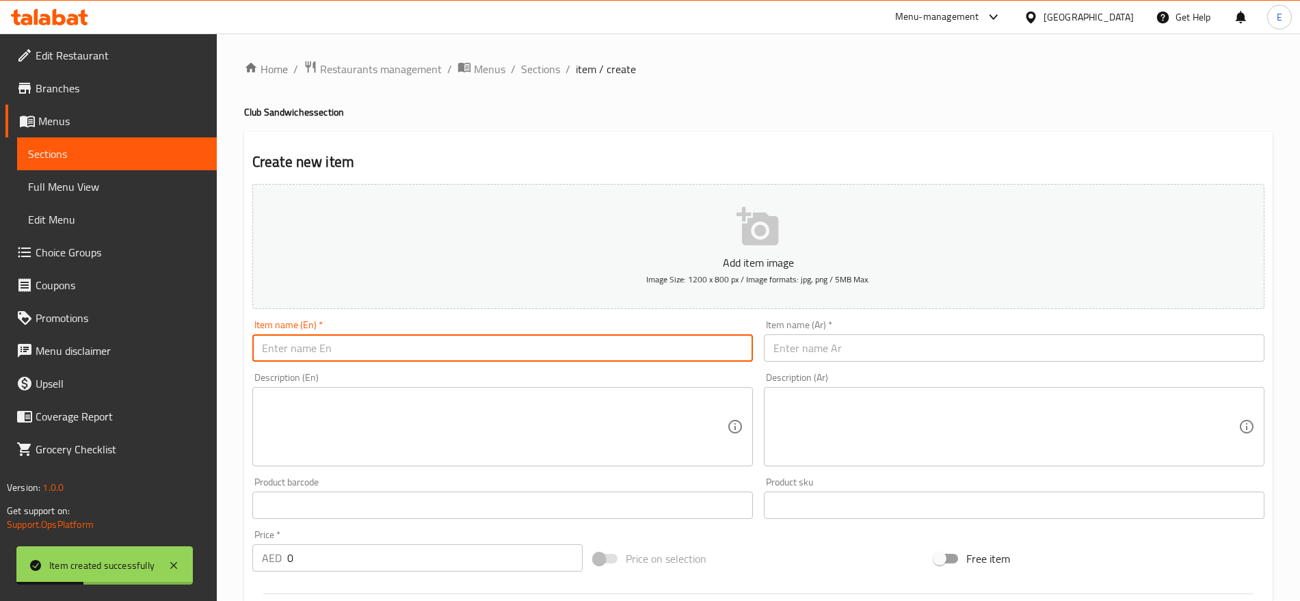
paste input "حلقات بطاطا Potato Ring"
click at [380, 340] on input "text" at bounding box center [502, 347] width 501 height 27
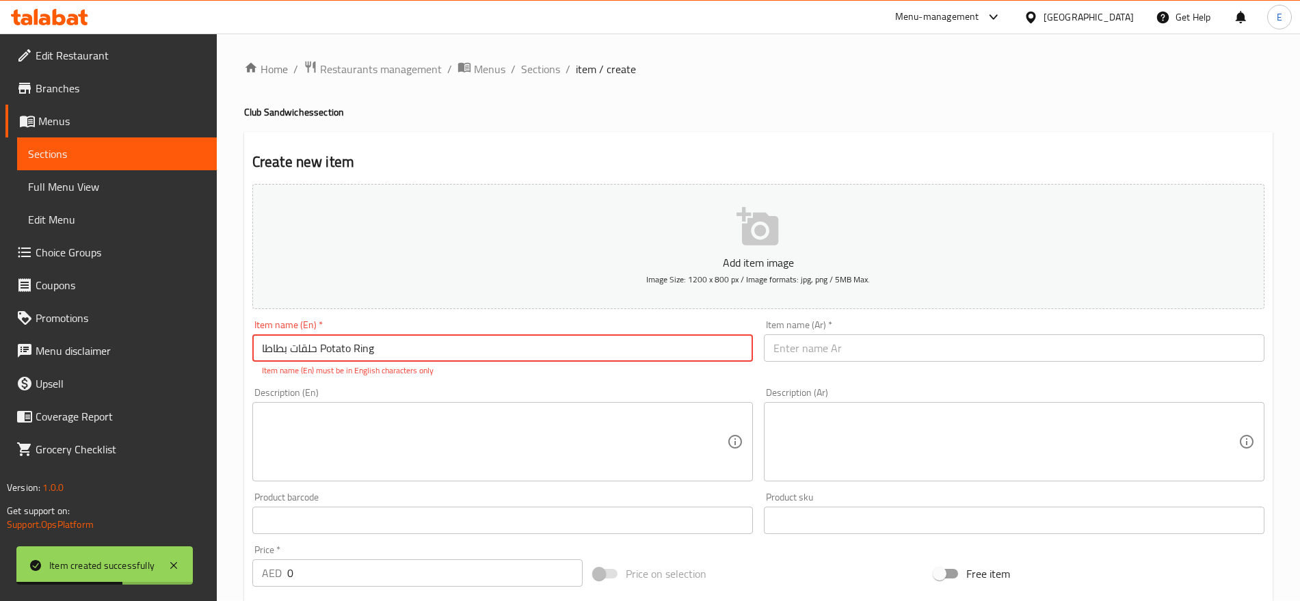
drag, startPoint x: 317, startPoint y: 349, endPoint x: 152, endPoint y: 345, distance: 165.6
click at [152, 345] on div "Edit Restaurant Branches Menus Sections Full Menu View Edit Menu Choice Groups …" at bounding box center [650, 581] width 1300 height 1096
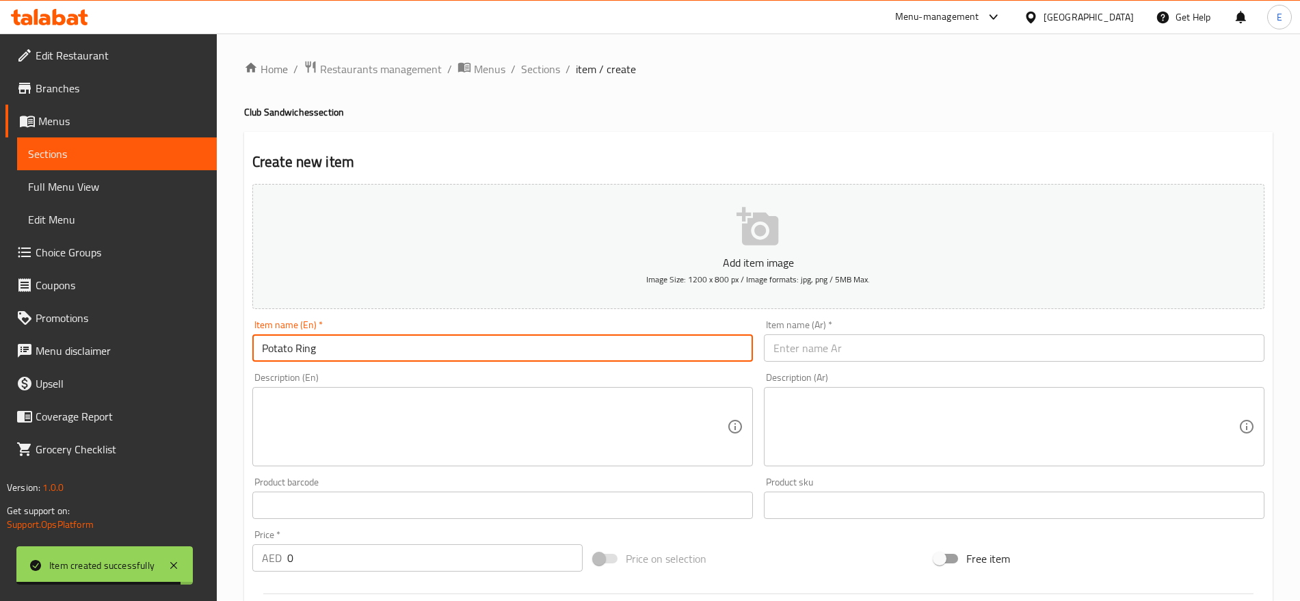
paste input "حلقات بطاطا"
click at [856, 360] on input "text" at bounding box center [1014, 347] width 501 height 27
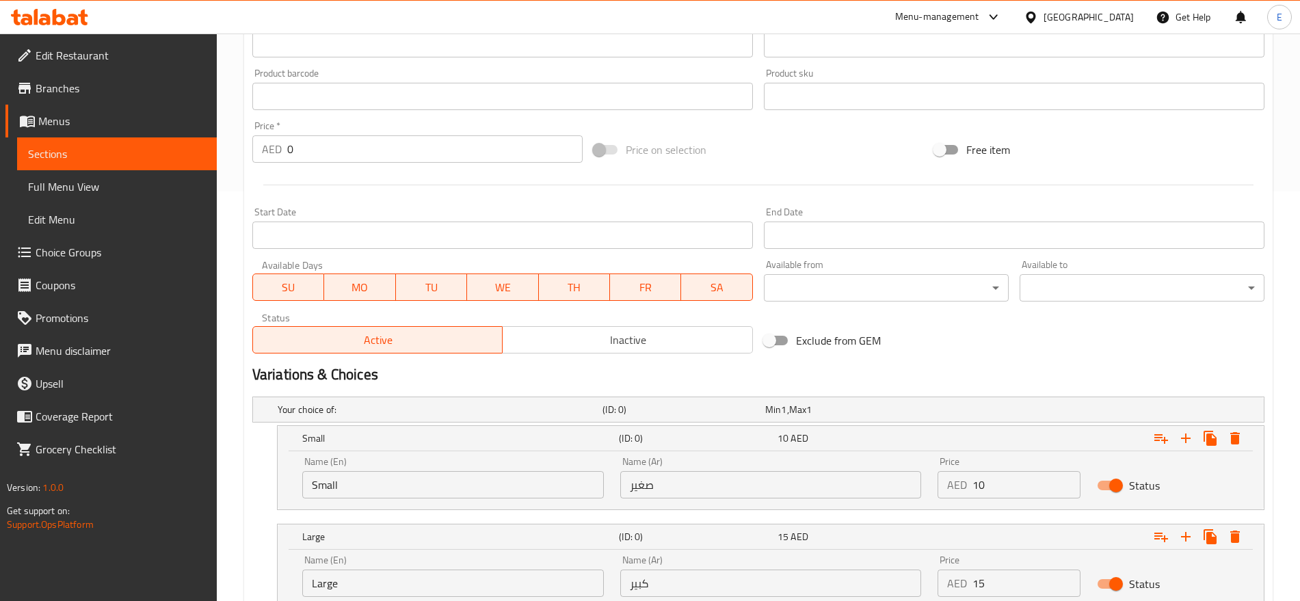
scroll to position [514, 0]
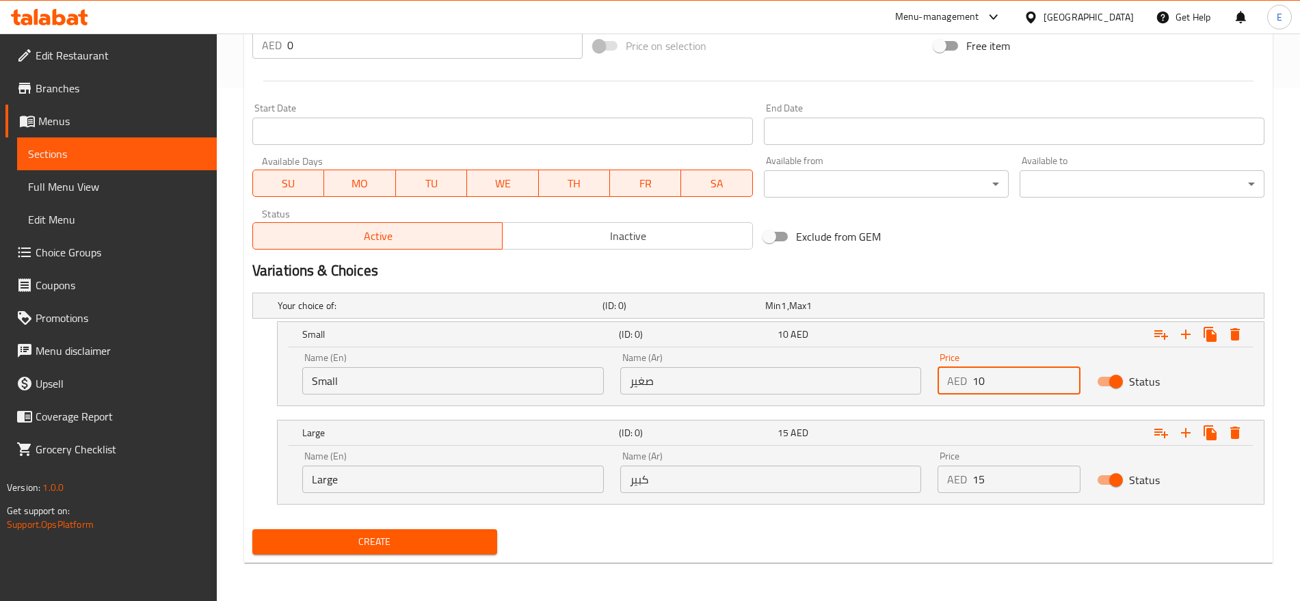
drag, startPoint x: 985, startPoint y: 378, endPoint x: 869, endPoint y: 362, distance: 117.3
click at [869, 362] on div "Name (En) Small Name (En) Name (Ar) صغير Name (Ar) Price AED 10 Price Status" at bounding box center [771, 374] width 954 height 58
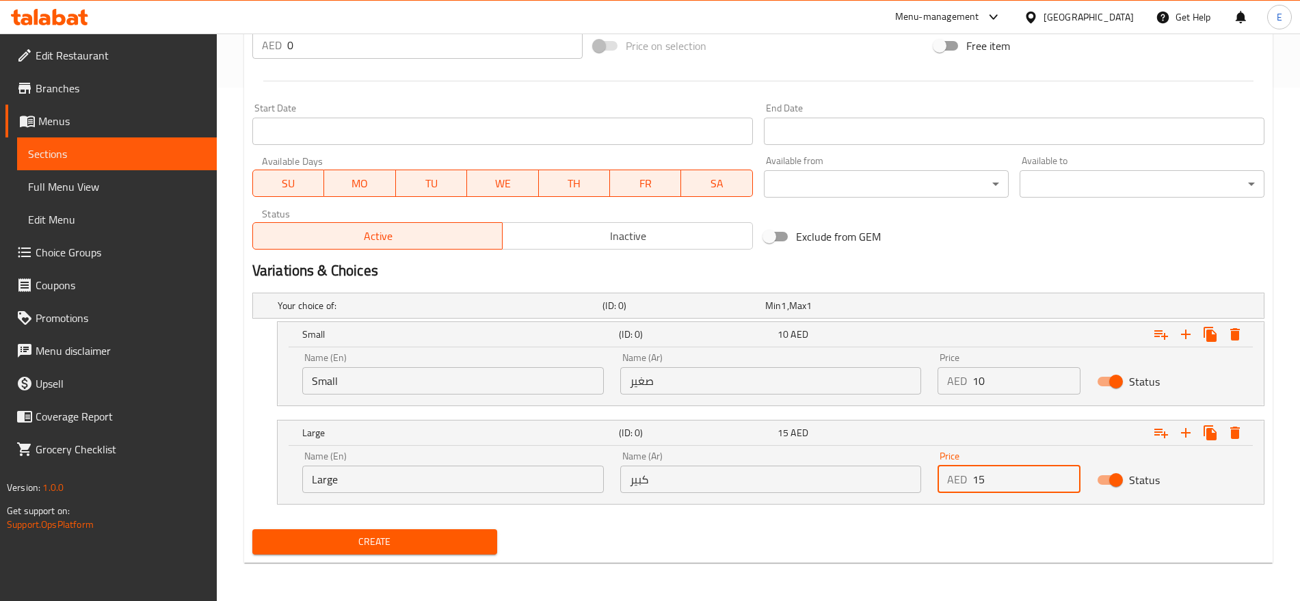
drag, startPoint x: 986, startPoint y: 476, endPoint x: 886, endPoint y: 459, distance: 102.0
click at [886, 459] on div "Name (En) Large Name (En) Name (Ar) كبير Name (Ar) Price AED 15 Price Status" at bounding box center [771, 472] width 954 height 58
click at [356, 379] on input "Small" at bounding box center [453, 380] width 302 height 27
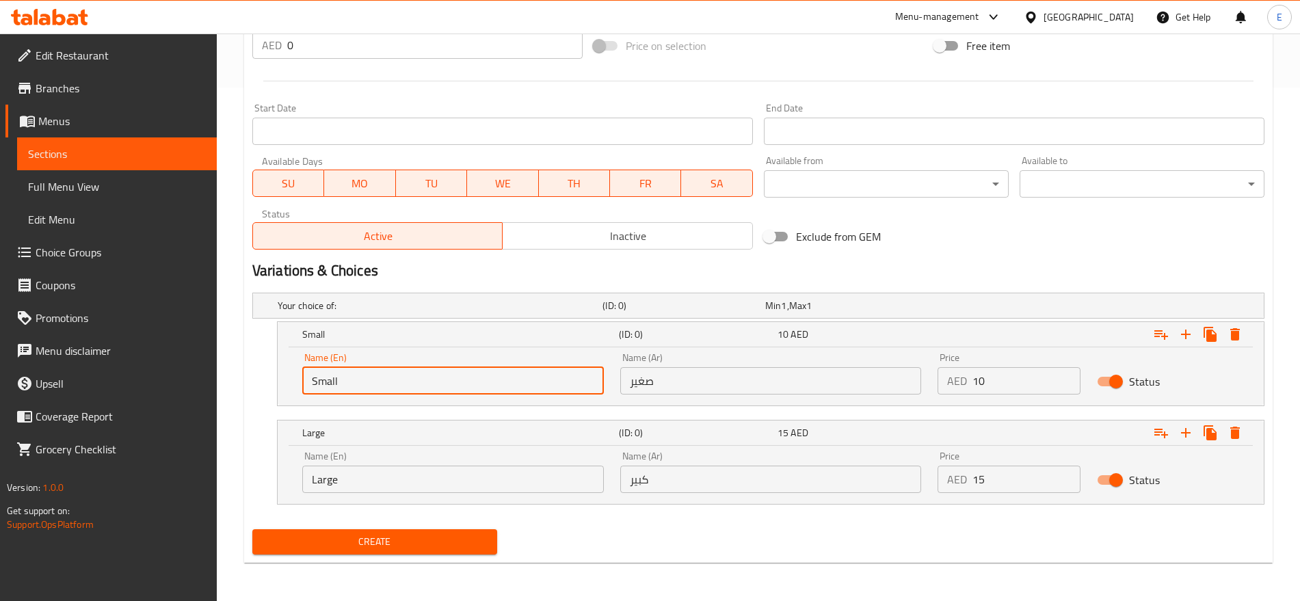
click at [356, 379] on input "Small" at bounding box center [453, 380] width 302 height 27
click at [356, 379] on input "text" at bounding box center [453, 380] width 302 height 27
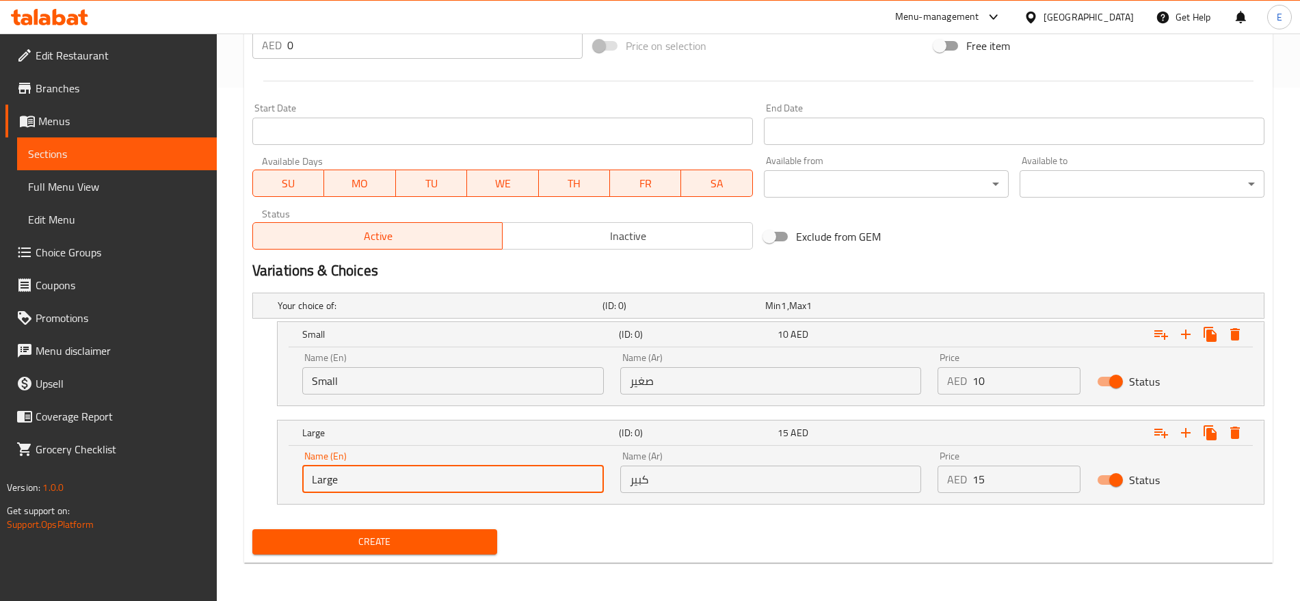
click at [353, 471] on input "Large" at bounding box center [453, 479] width 302 height 27
click at [353, 471] on input "text" at bounding box center [453, 479] width 302 height 27
click at [400, 481] on input "L" at bounding box center [453, 479] width 302 height 27
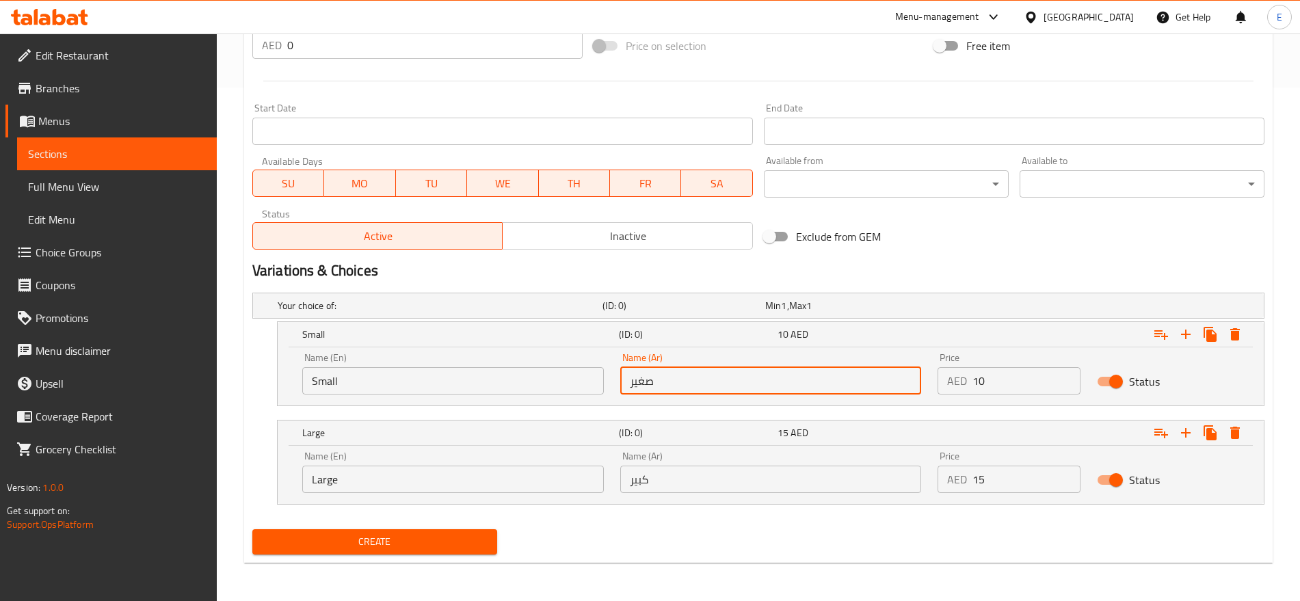
click at [648, 388] on input "صغير" at bounding box center [771, 380] width 302 height 27
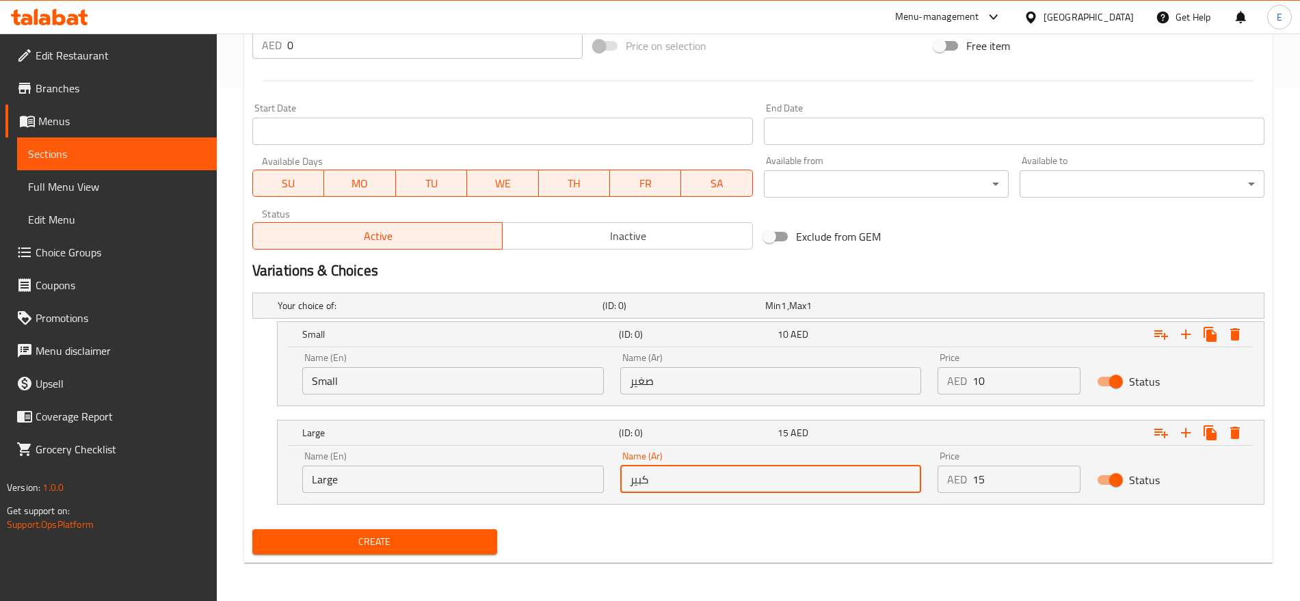
click at [687, 483] on input "كبير" at bounding box center [771, 479] width 302 height 27
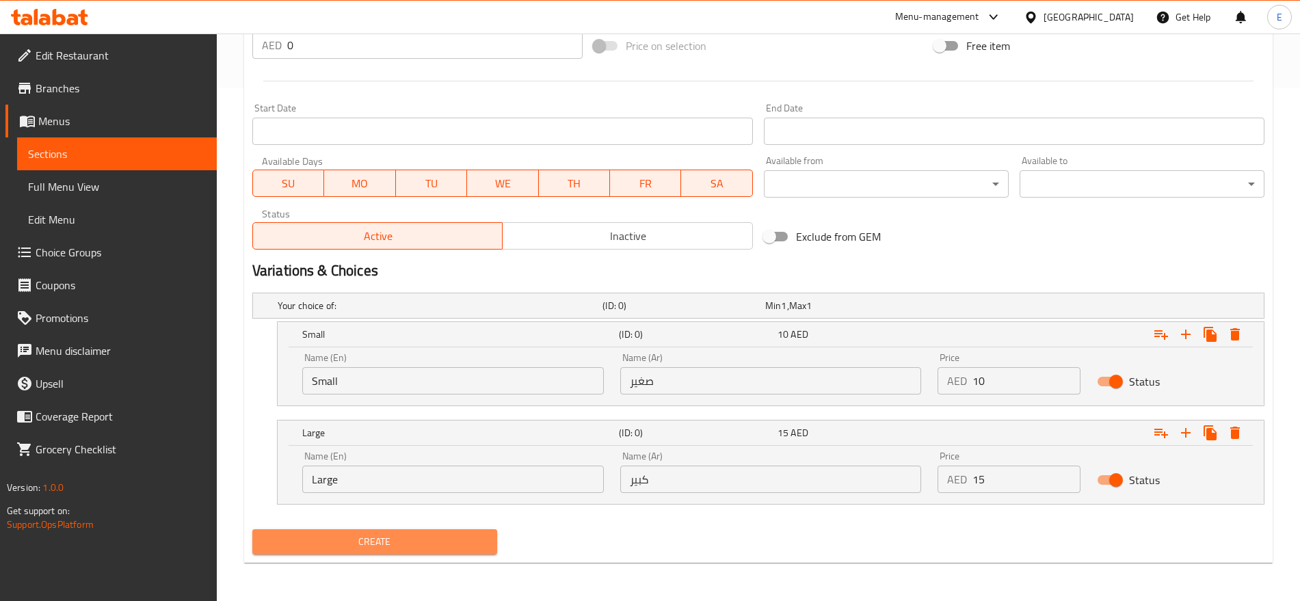
click at [397, 548] on span "Create" at bounding box center [374, 542] width 223 height 17
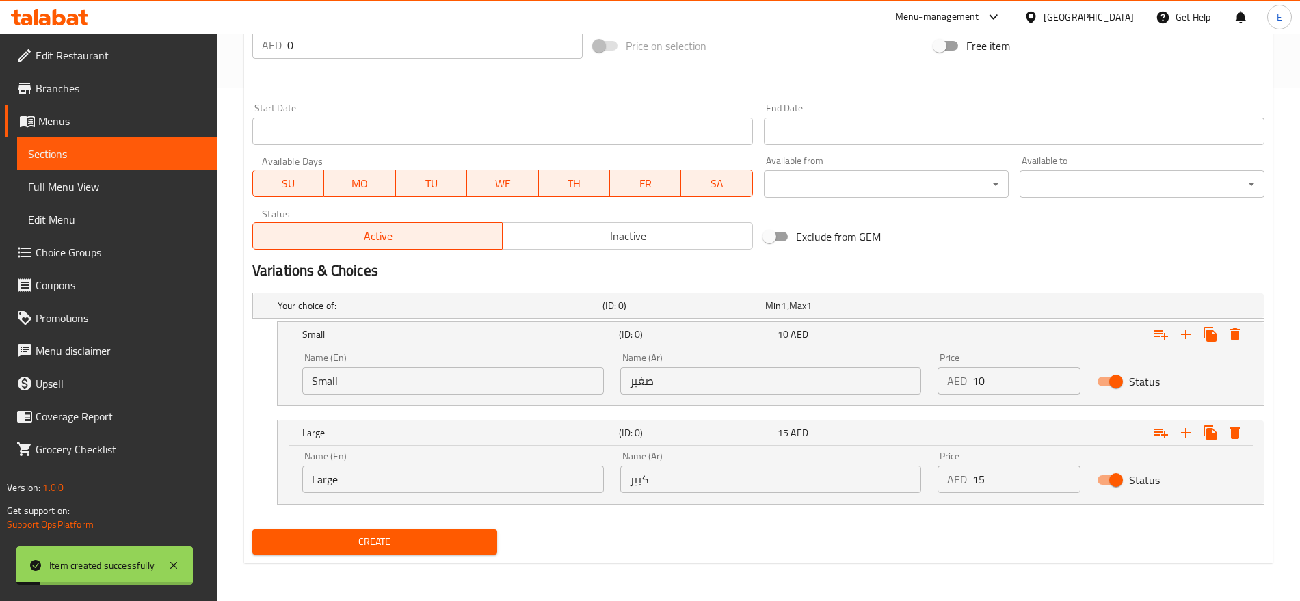
scroll to position [0, 0]
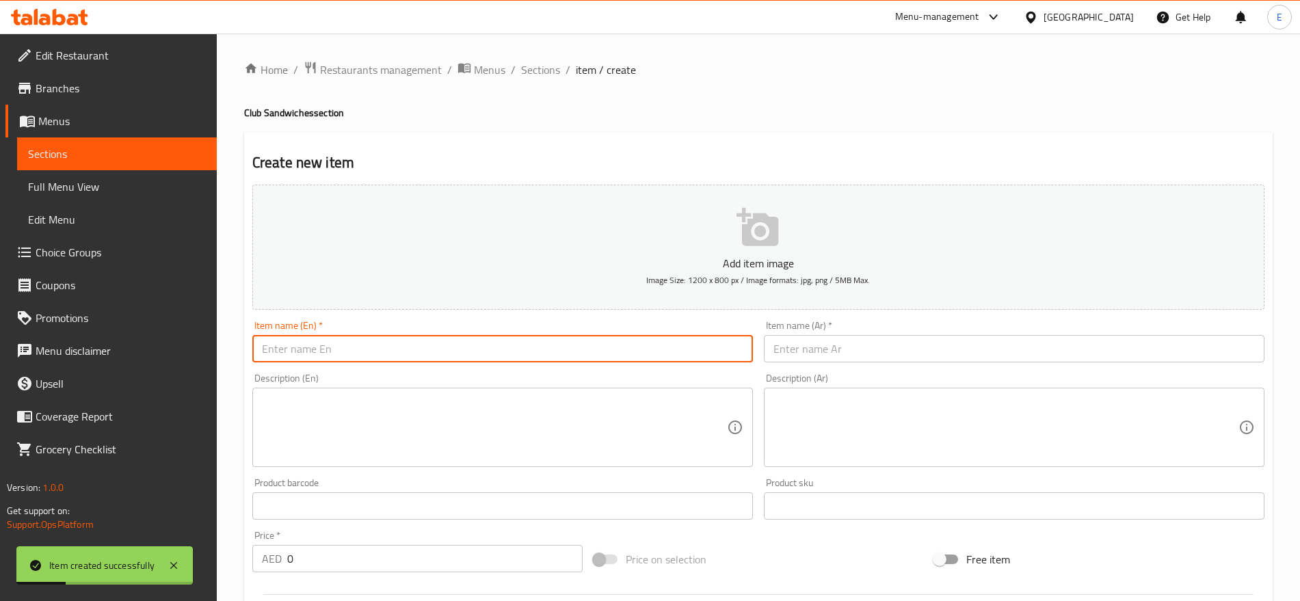
click at [326, 357] on input "text" at bounding box center [502, 348] width 501 height 27
paste input "حلقات بصل Onion Rings"
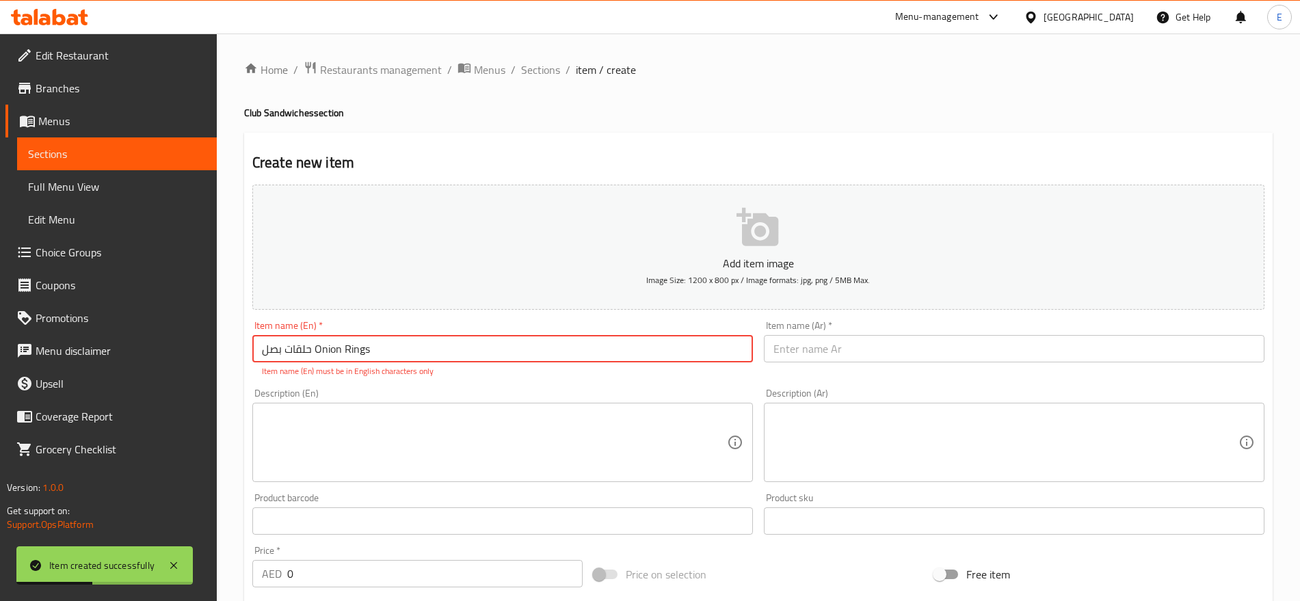
drag, startPoint x: 311, startPoint y: 350, endPoint x: 213, endPoint y: 341, distance: 98.2
click at [213, 341] on div "Edit Restaurant Branches Menus Sections Full Menu View Edit Menu Choice Groups …" at bounding box center [650, 582] width 1300 height 1096
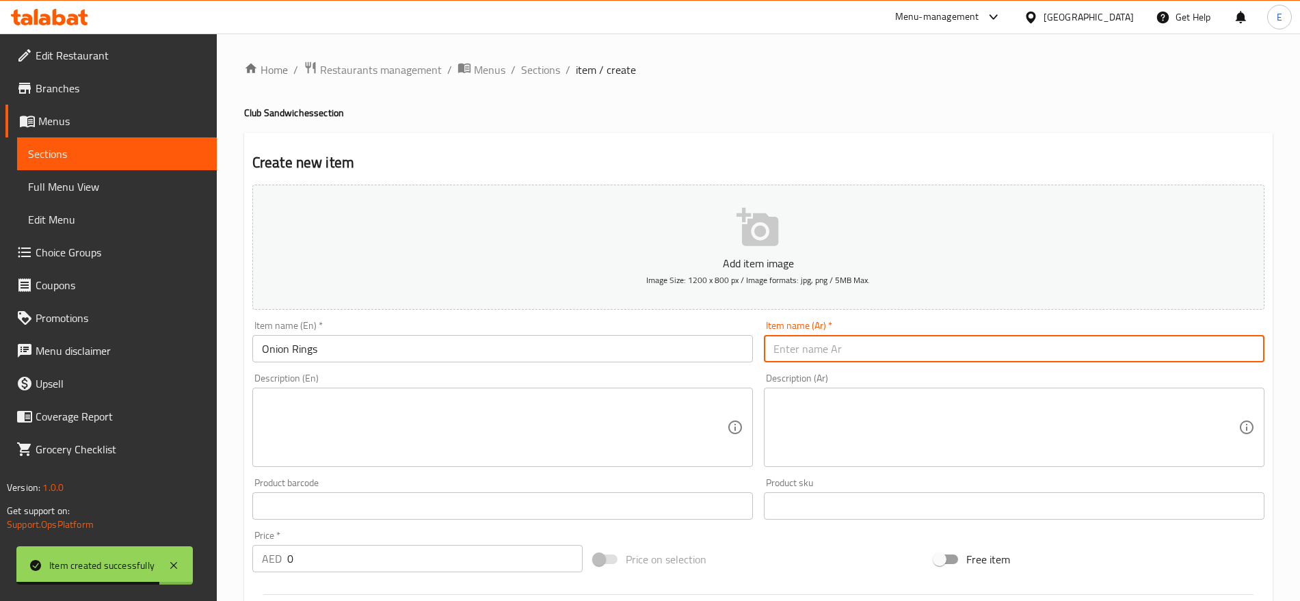
click at [839, 343] on input "text" at bounding box center [1014, 348] width 501 height 27
paste input "حلقات بصل"
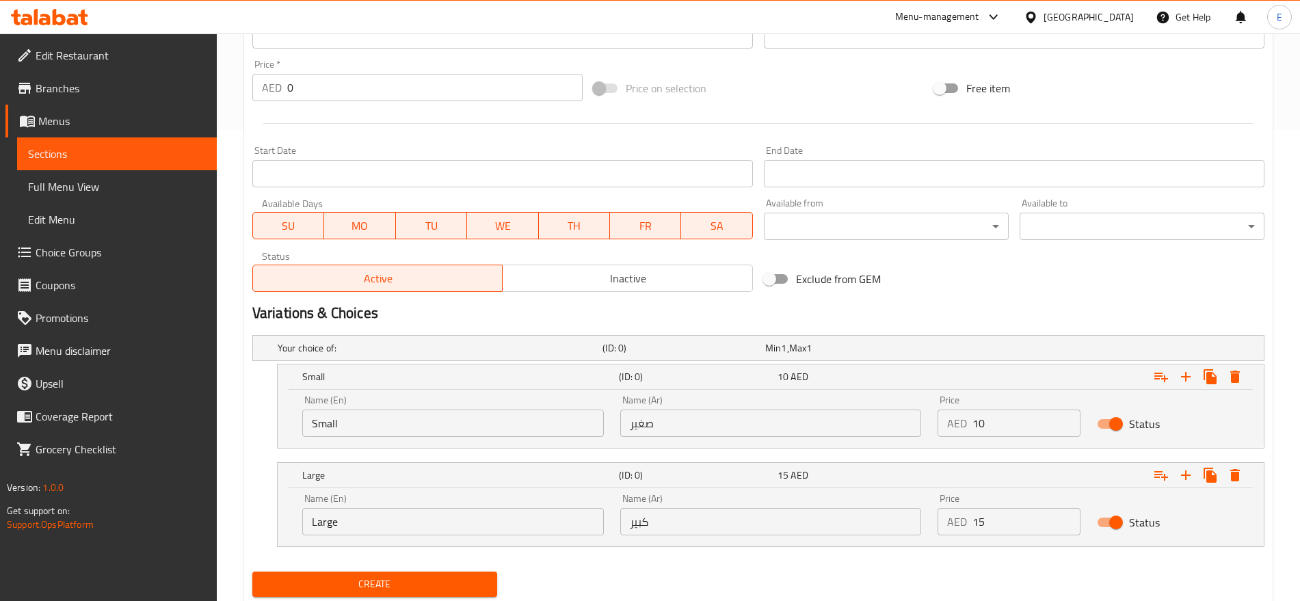
scroll to position [472, 0]
click at [422, 419] on input "Small" at bounding box center [453, 422] width 302 height 27
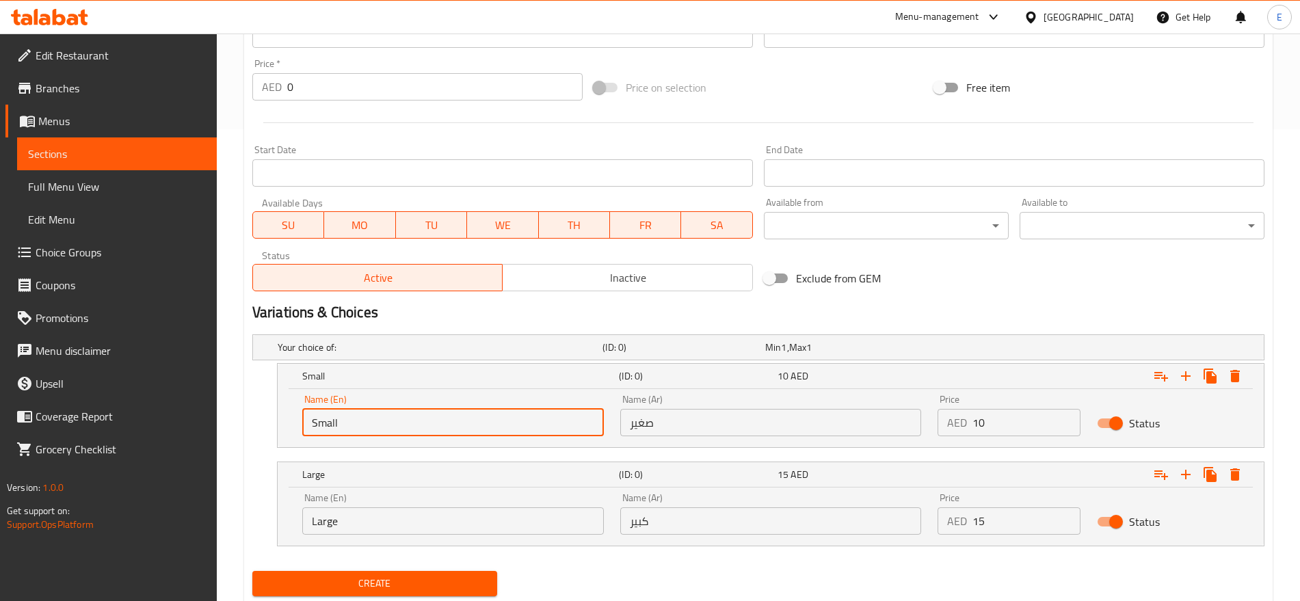
click at [422, 419] on input "Small" at bounding box center [453, 422] width 302 height 27
click at [422, 419] on input "text" at bounding box center [453, 422] width 302 height 27
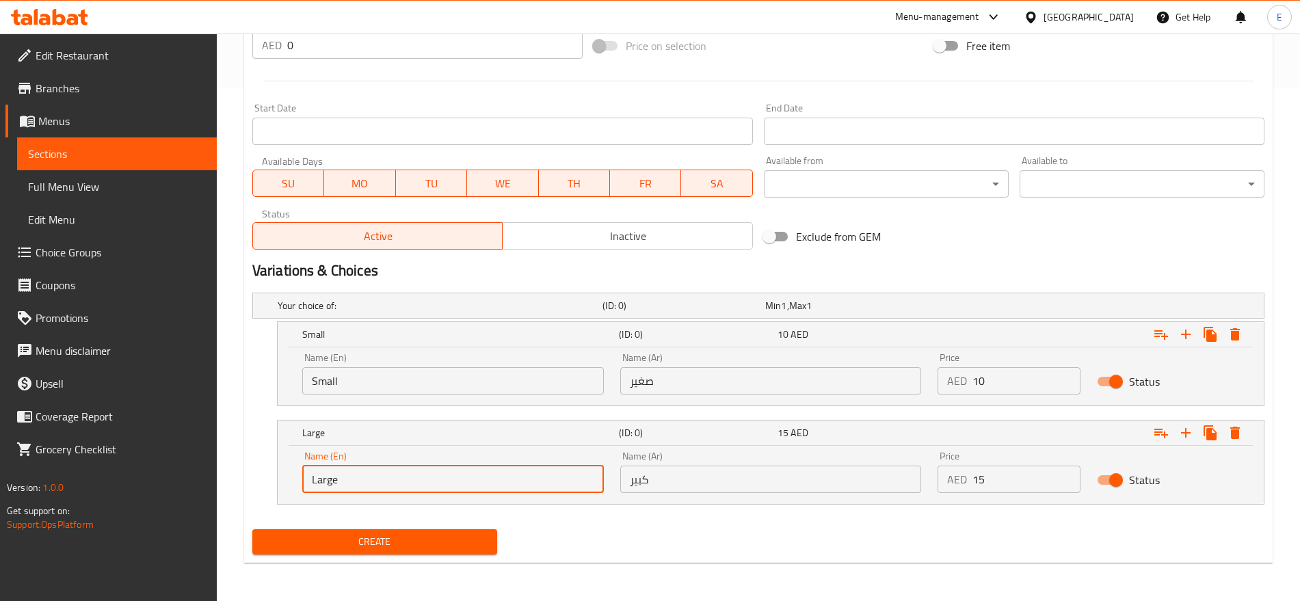
drag, startPoint x: 348, startPoint y: 479, endPoint x: 137, endPoint y: 469, distance: 211.6
click at [137, 469] on div "Edit Restaurant Branches Menus Sections Full Menu View Edit Menu Choice Groups …" at bounding box center [650, 60] width 1300 height 1081
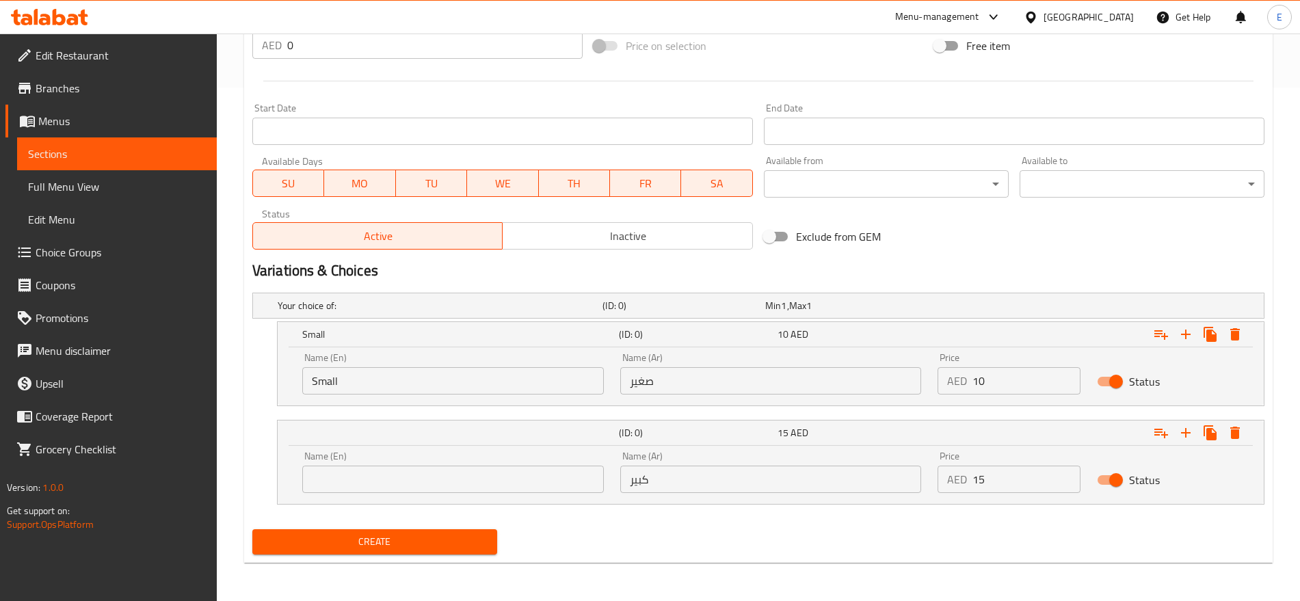
click at [137, 469] on ul "Edit Restaurant Branches Menus Sections Full Menu View Edit Menu Choice Groups …" at bounding box center [103, 253] width 227 height 438
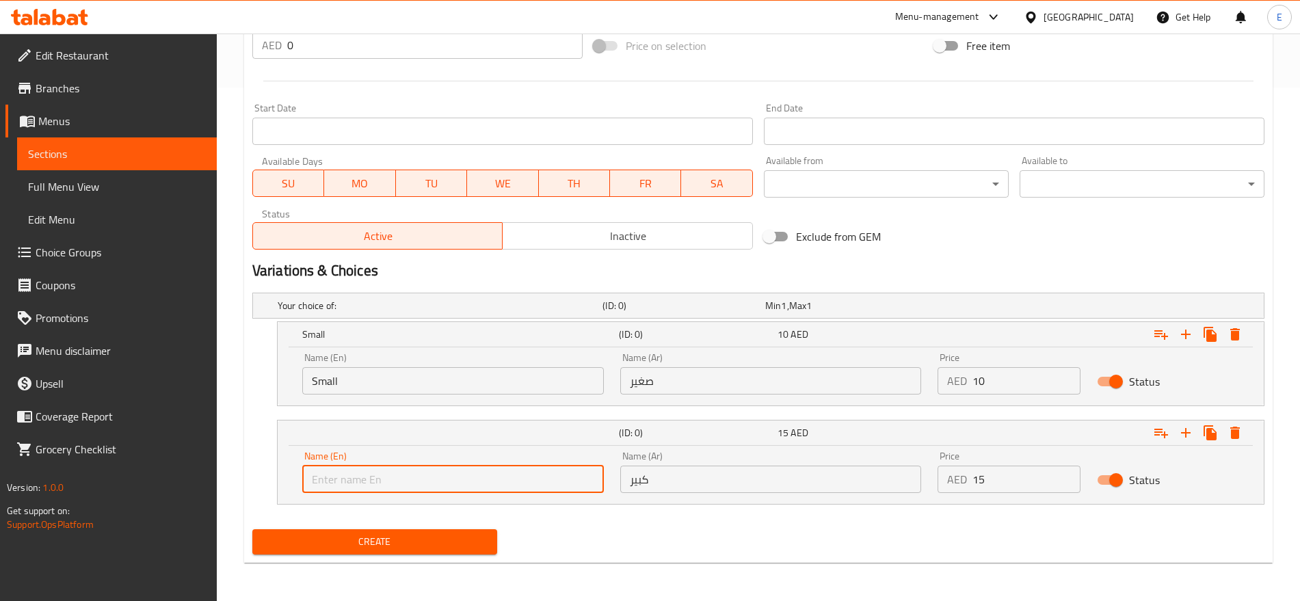
click at [360, 480] on input "text" at bounding box center [453, 479] width 302 height 27
click at [469, 476] on input "L" at bounding box center [453, 479] width 302 height 27
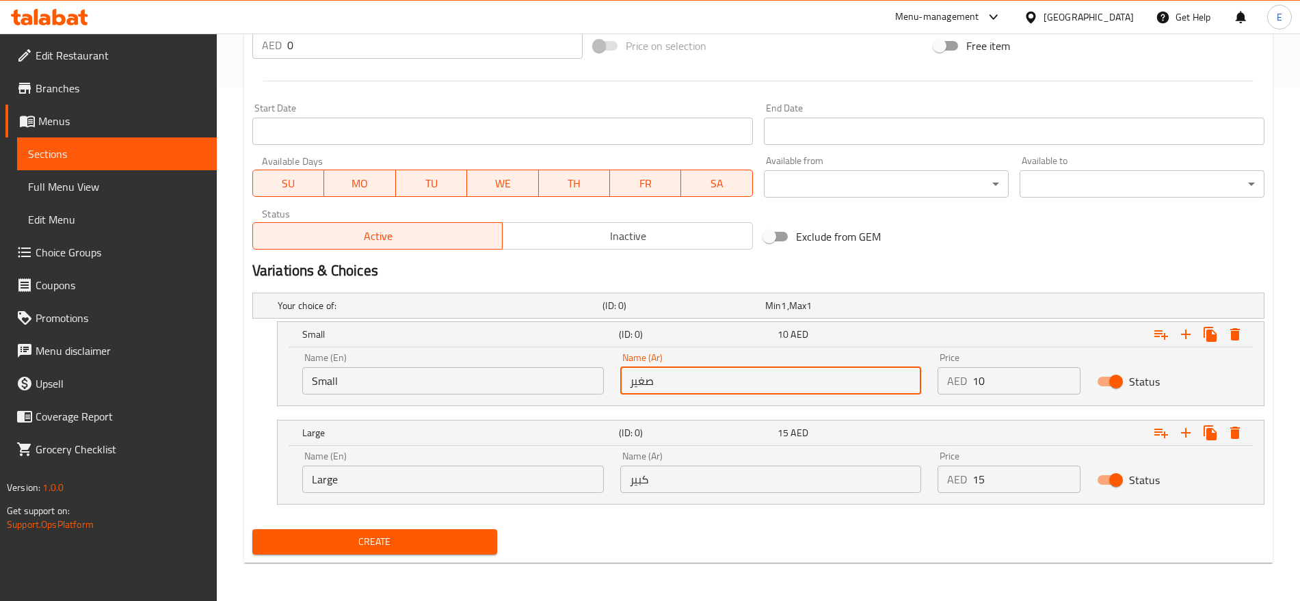
click at [735, 385] on input "صغير" at bounding box center [771, 380] width 302 height 27
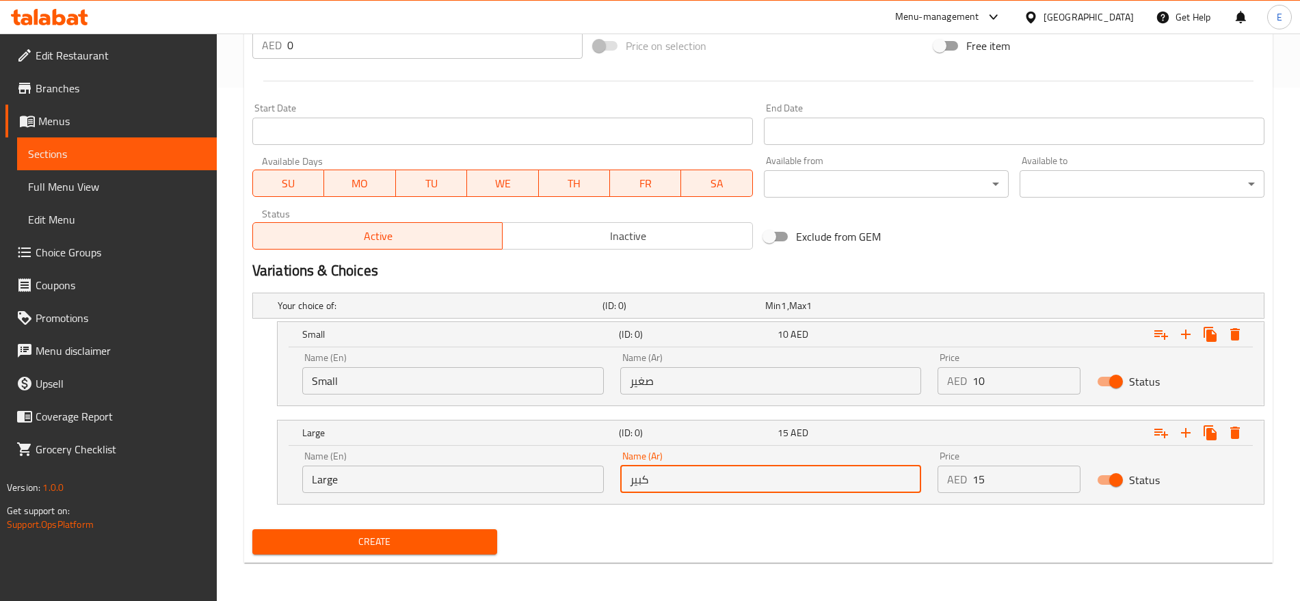
click at [713, 477] on input "كبير" at bounding box center [771, 479] width 302 height 27
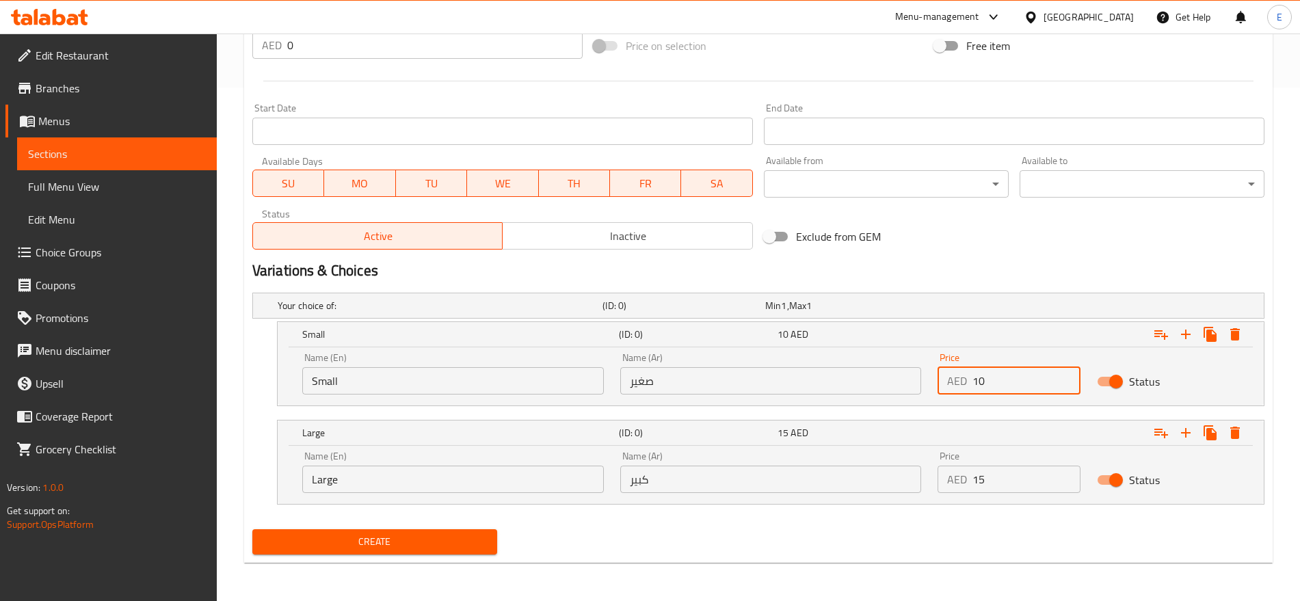
drag, startPoint x: 983, startPoint y: 375, endPoint x: 869, endPoint y: 360, distance: 115.1
click at [869, 360] on div "Name (En) Small Name (En) Name (Ar) صغير Name (Ar) Price AED 10 Price Status" at bounding box center [771, 374] width 954 height 58
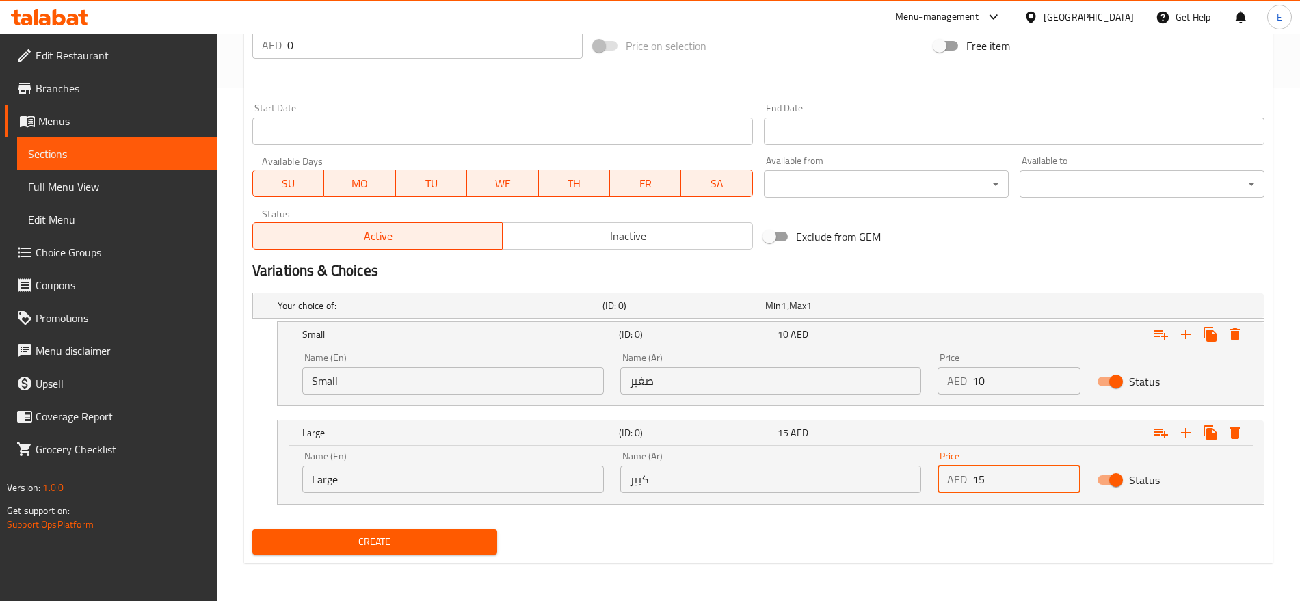
drag, startPoint x: 990, startPoint y: 481, endPoint x: 880, endPoint y: 453, distance: 113.6
click at [880, 453] on div "Name (En) Large Name (En) Name (Ar) كبير Name (Ar) Price AED 15 Price Status" at bounding box center [771, 472] width 954 height 58
click at [415, 527] on div "Create" at bounding box center [375, 542] width 256 height 36
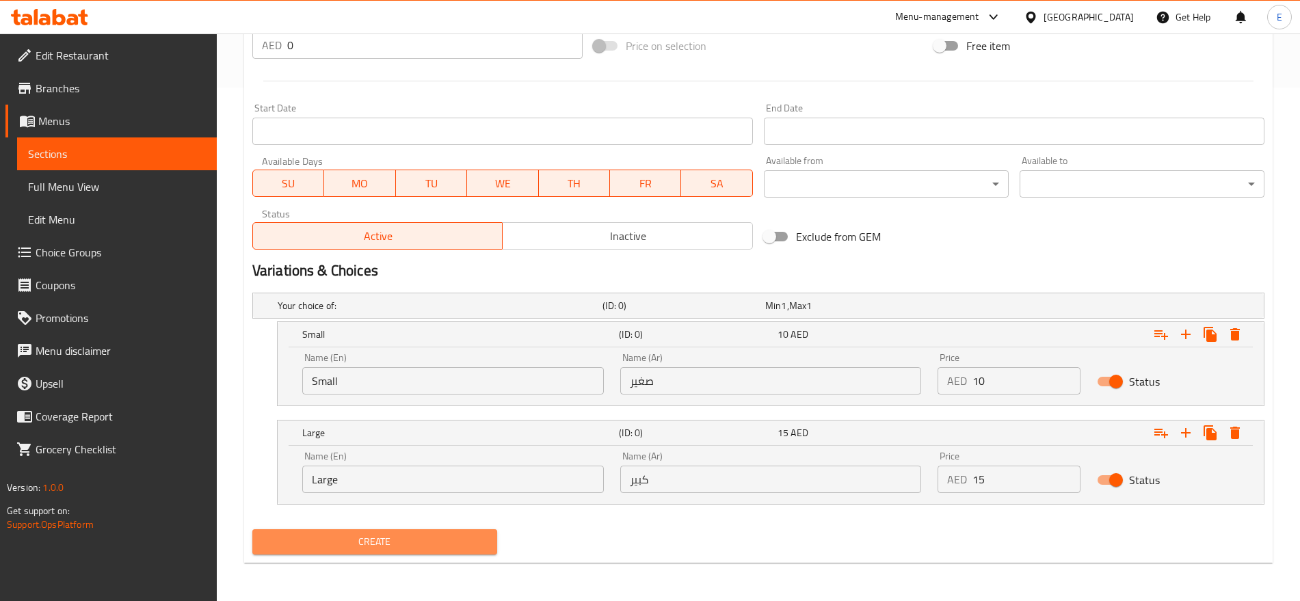
click at [409, 536] on span "Create" at bounding box center [374, 542] width 223 height 17
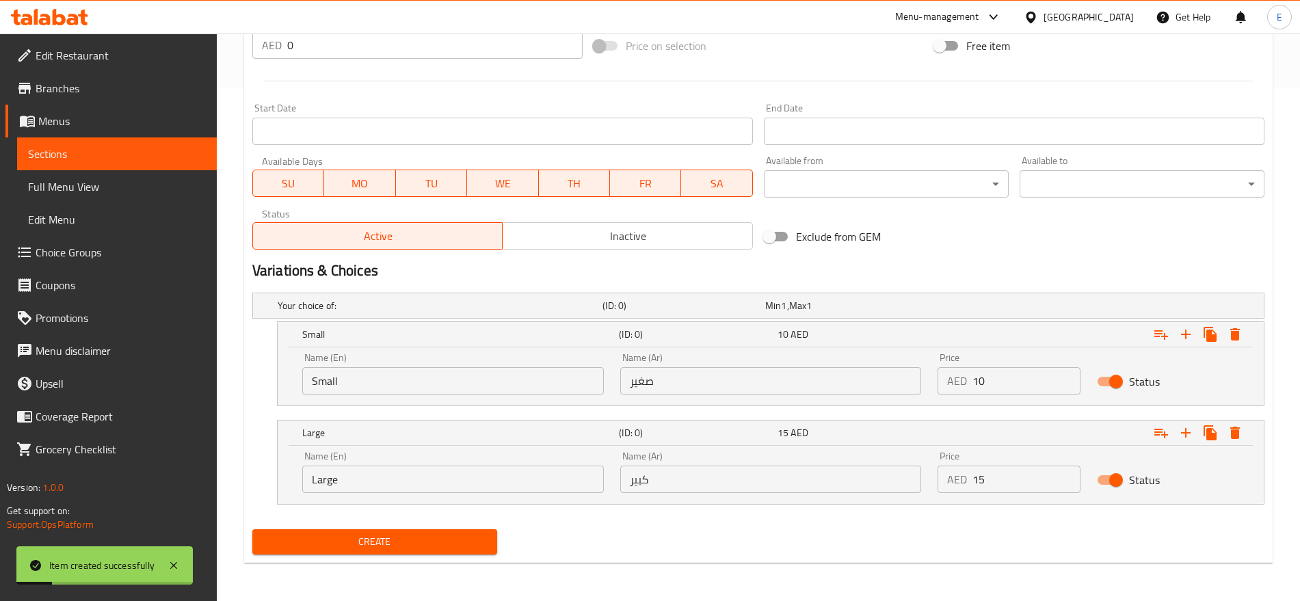
scroll to position [0, 0]
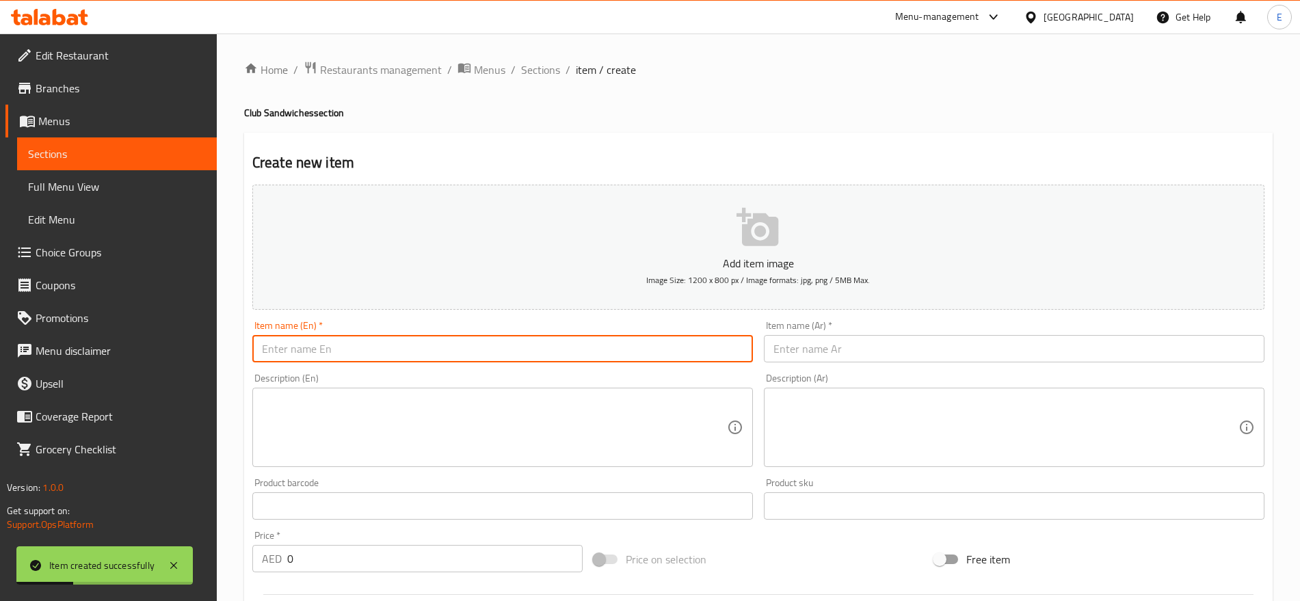
click at [361, 355] on input "text" at bounding box center [502, 348] width 501 height 27
paste input "دجاج نجست Chicken Nuggets"
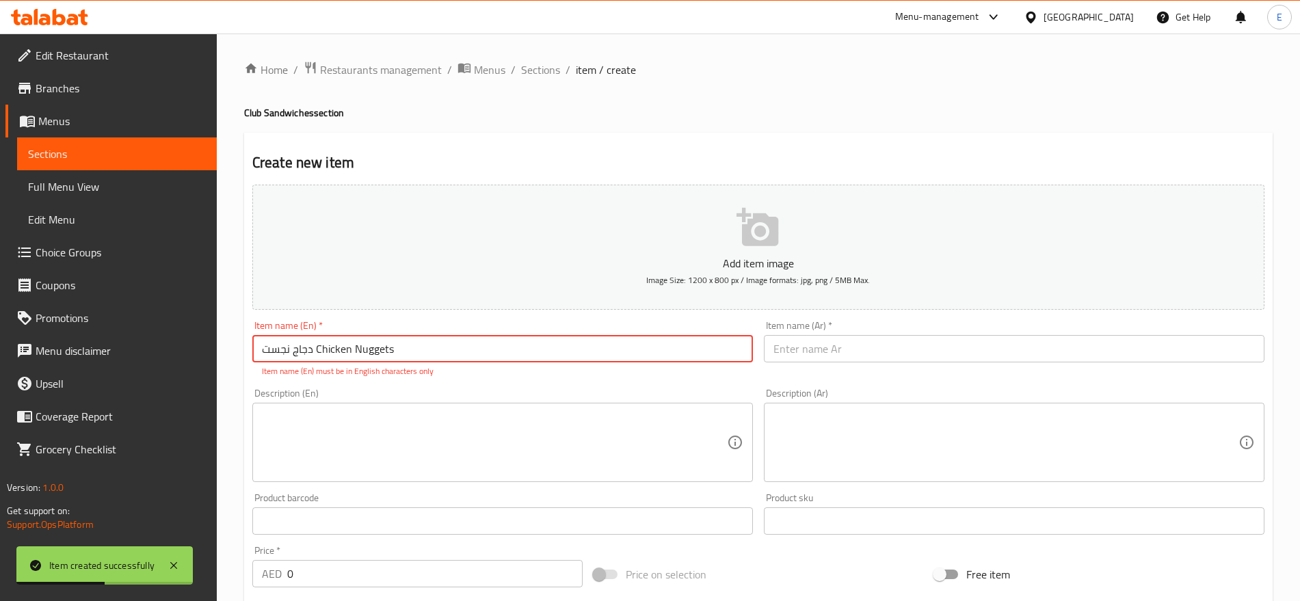
drag, startPoint x: 312, startPoint y: 350, endPoint x: 181, endPoint y: 344, distance: 130.8
click at [181, 344] on div "Edit Restaurant Branches Menus Sections Full Menu View Edit Menu Choice Groups …" at bounding box center [650, 582] width 1300 height 1096
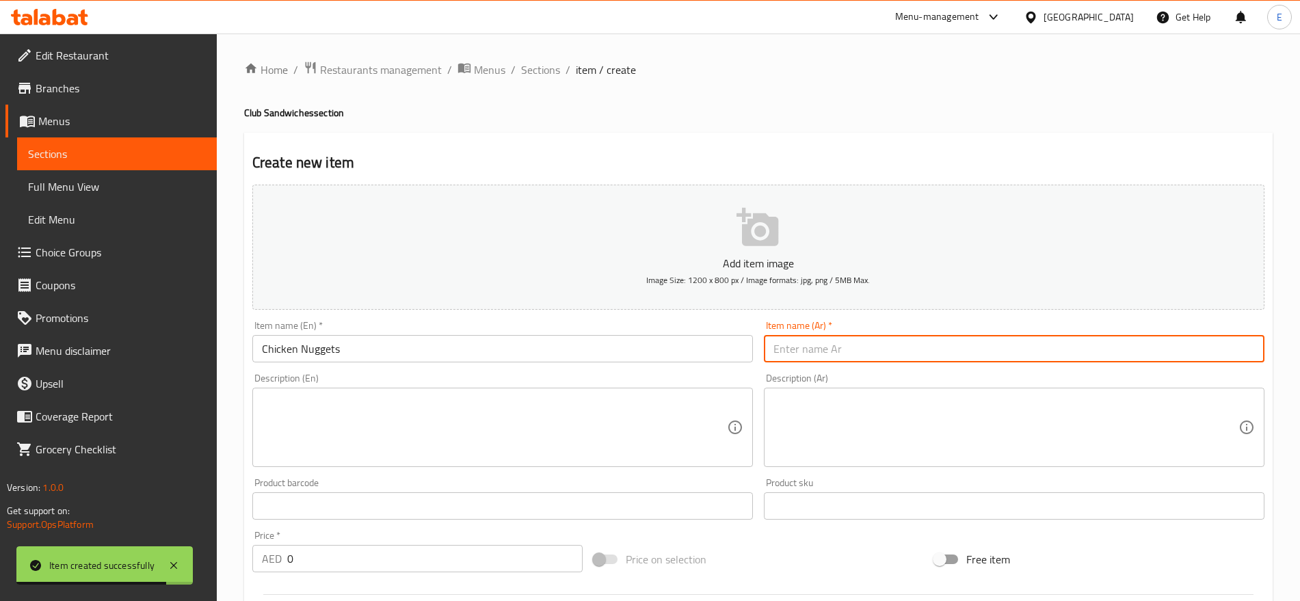
click at [858, 353] on input "text" at bounding box center [1014, 348] width 501 height 27
paste input "دجاج نجست"
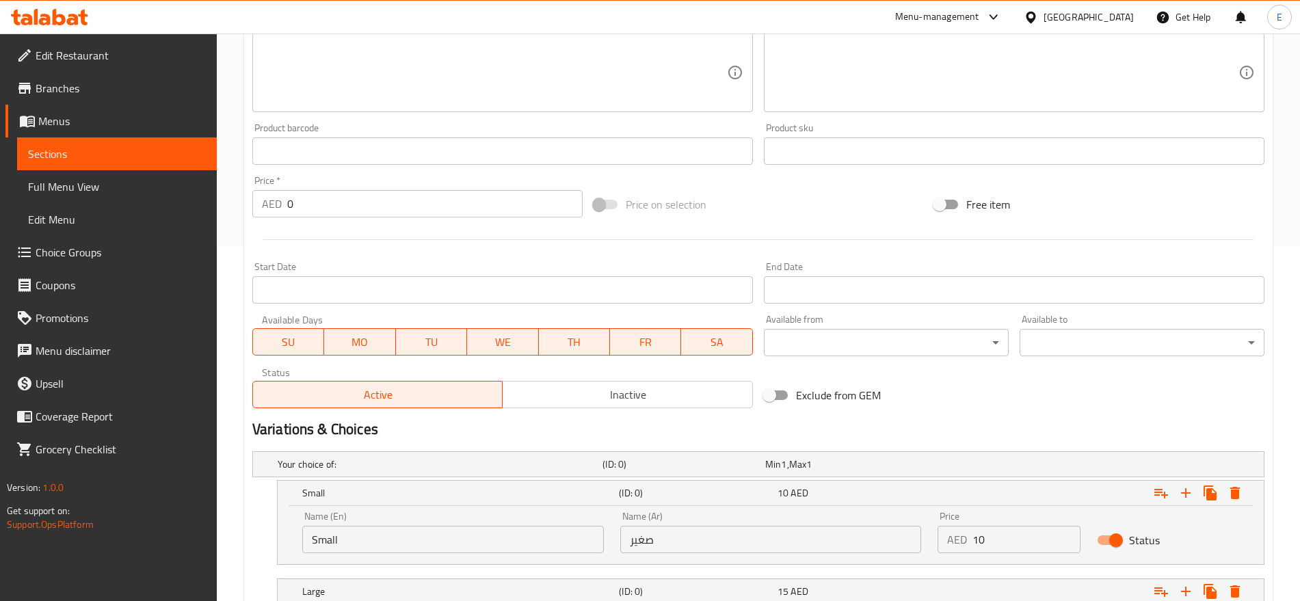
scroll to position [514, 0]
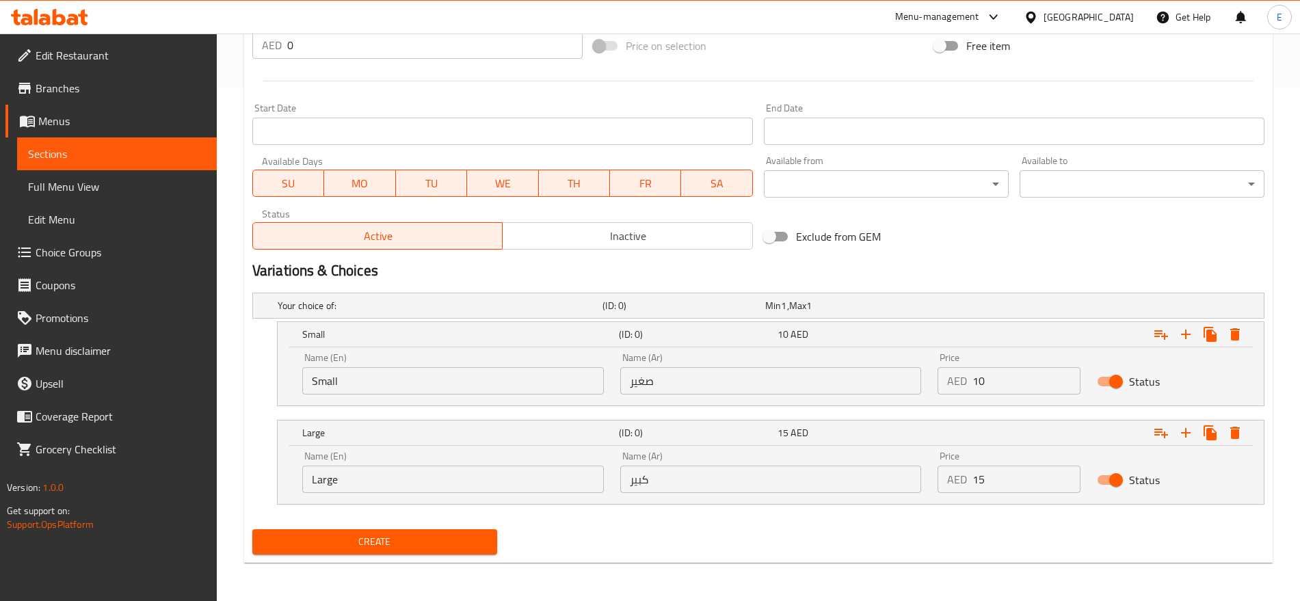
click at [404, 383] on input "Small" at bounding box center [453, 380] width 302 height 27
click at [404, 383] on input "text" at bounding box center [453, 380] width 302 height 27
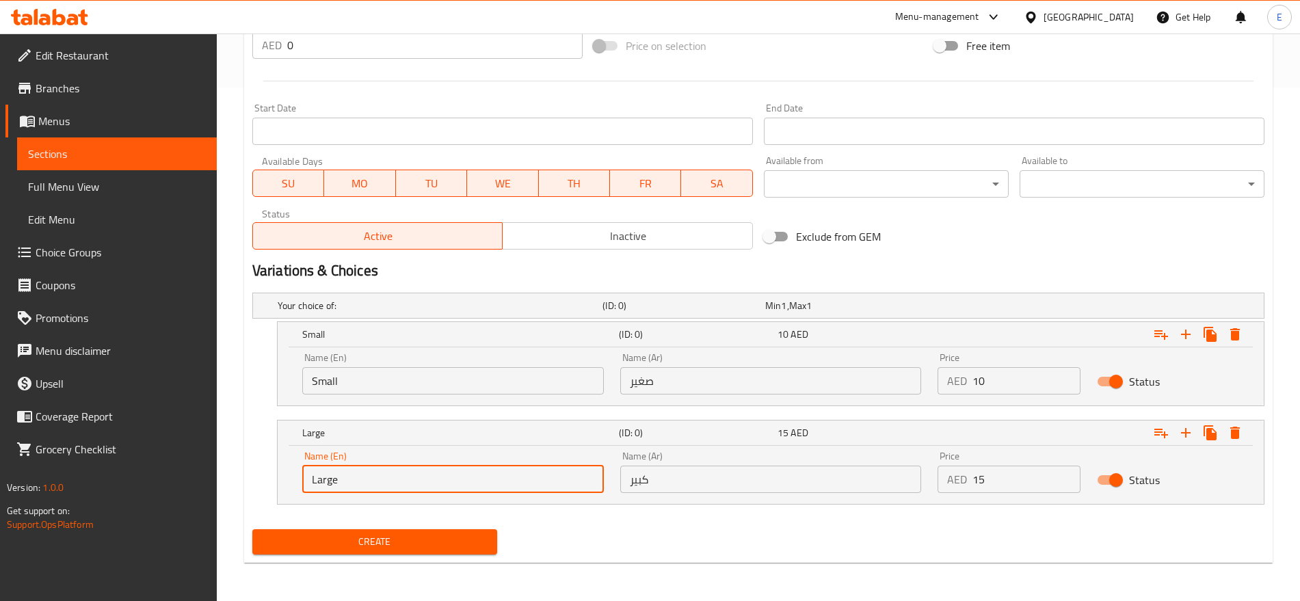
click at [377, 473] on input "Large" at bounding box center [453, 479] width 302 height 27
click at [377, 473] on input "text" at bounding box center [453, 479] width 302 height 27
click at [400, 470] on input "L" at bounding box center [453, 479] width 302 height 27
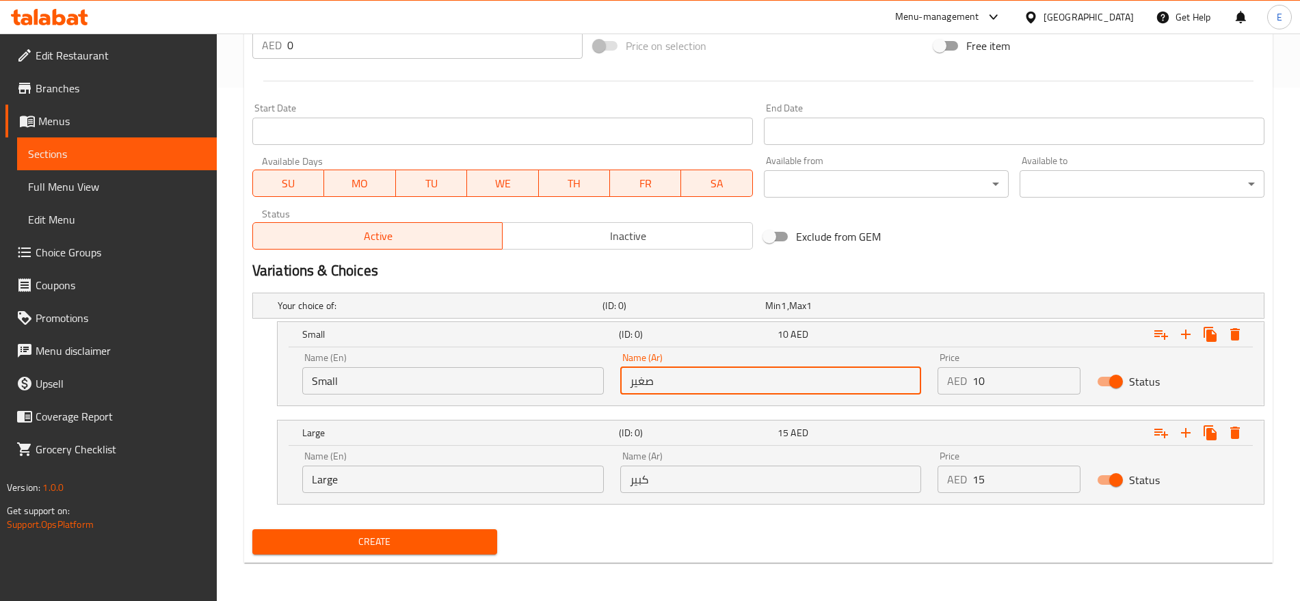
click at [657, 386] on input "صغير" at bounding box center [771, 380] width 302 height 27
click at [708, 472] on input "كبير" at bounding box center [771, 479] width 302 height 27
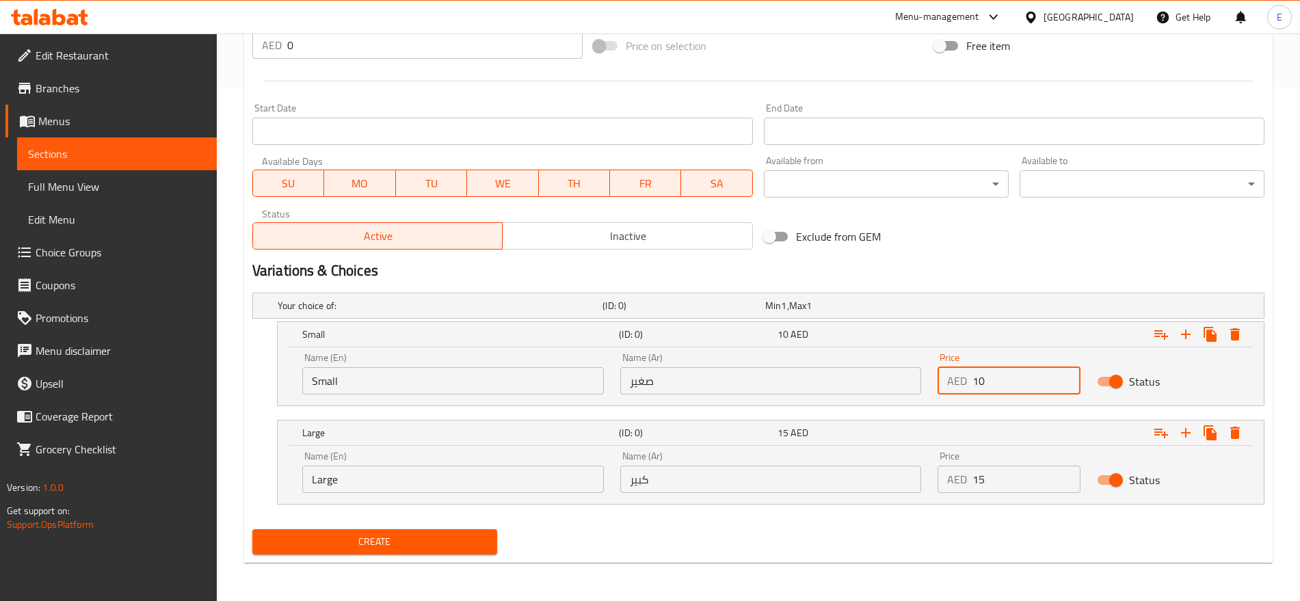
drag, startPoint x: 988, startPoint y: 384, endPoint x: 883, endPoint y: 365, distance: 107.1
click at [883, 365] on div "Name (En) Small Name (En) Name (Ar) صغير Name (Ar) Price AED 10 Price Status" at bounding box center [771, 374] width 954 height 58
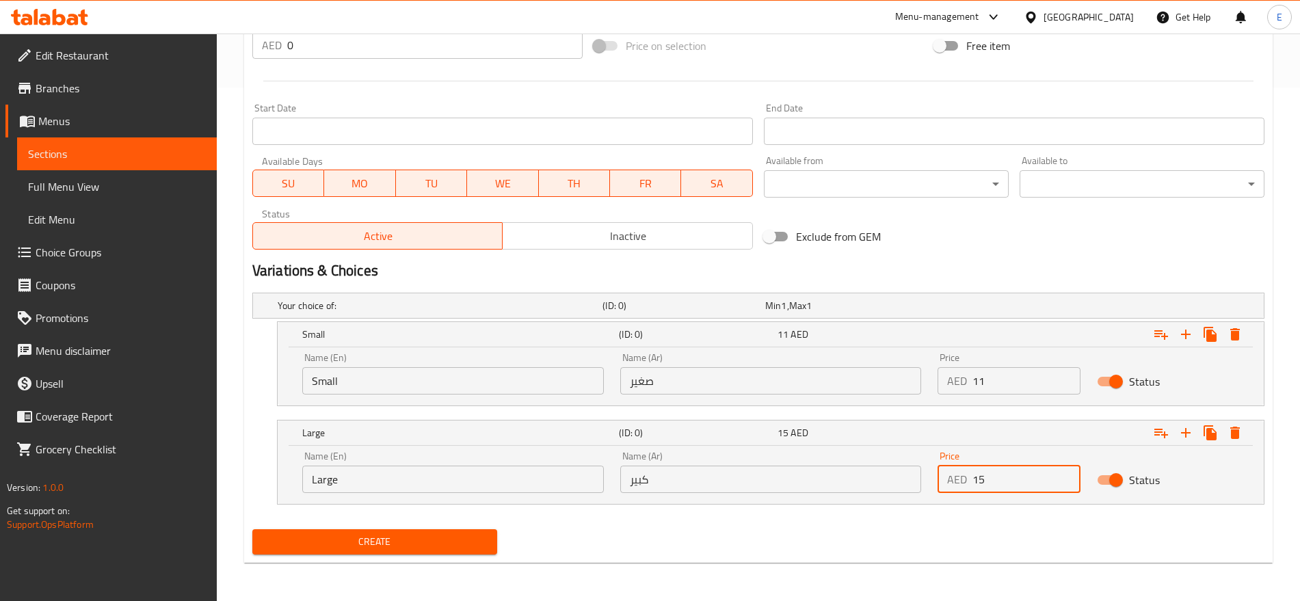
drag, startPoint x: 1002, startPoint y: 474, endPoint x: 881, endPoint y: 462, distance: 121.7
click at [881, 462] on div "Name (En) Large Name (En) Name (Ar) كبير Name (Ar) Price AED 15 Price Status" at bounding box center [771, 472] width 954 height 58
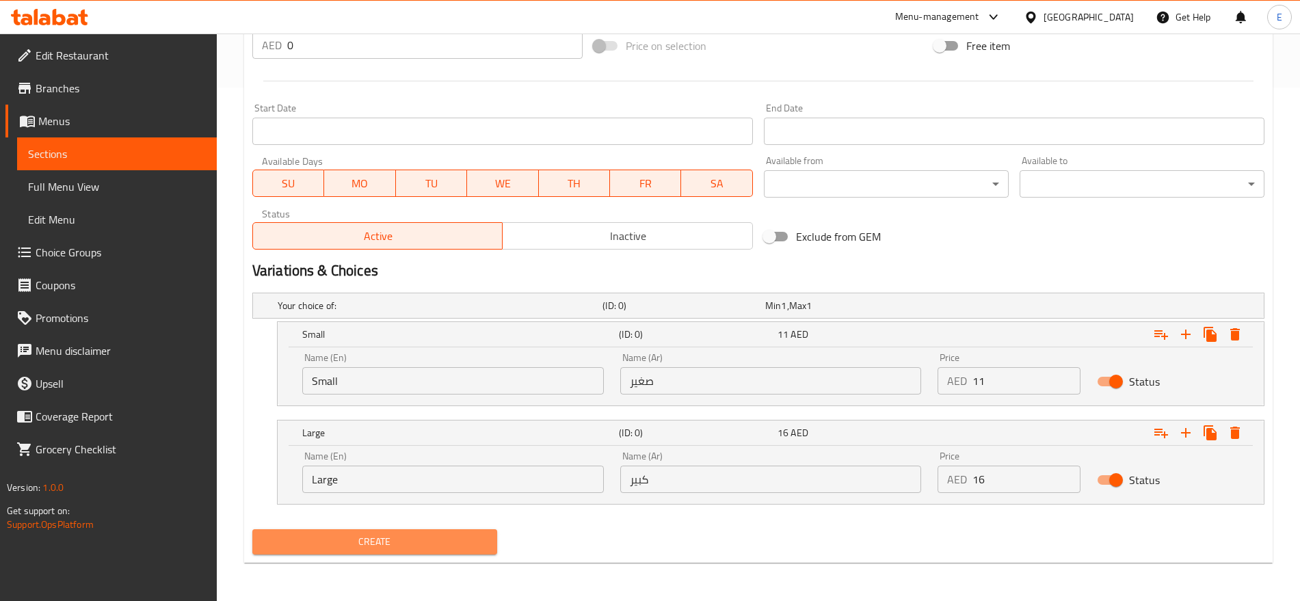
click at [347, 549] on span "Create" at bounding box center [374, 542] width 223 height 17
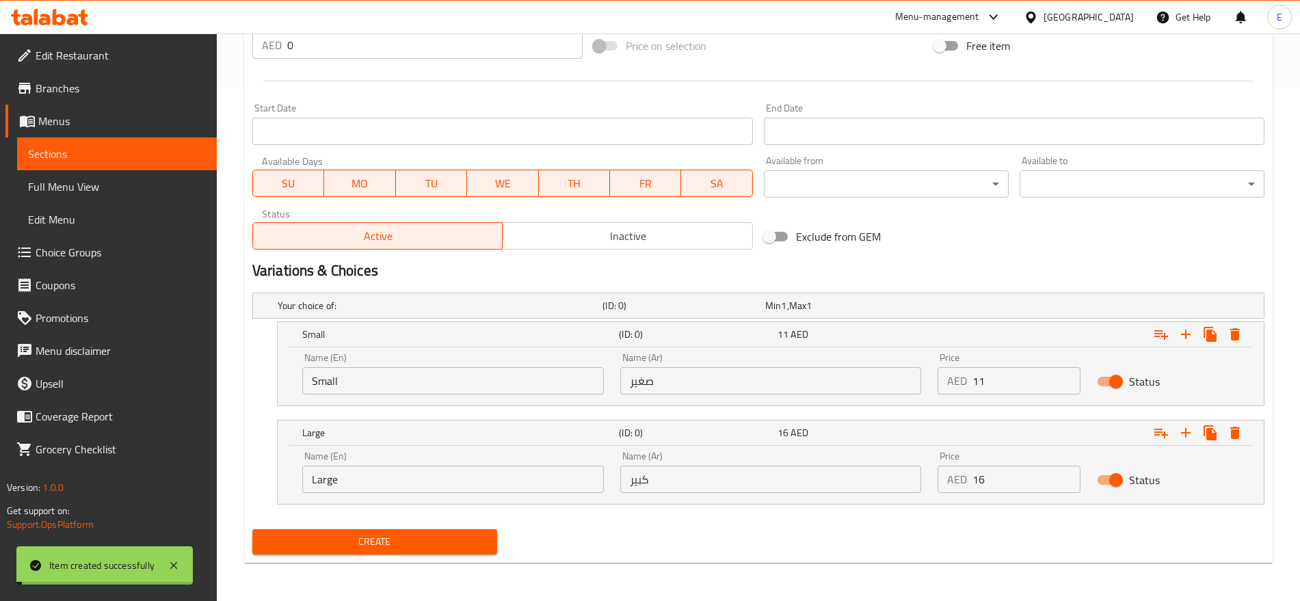
scroll to position [0, 0]
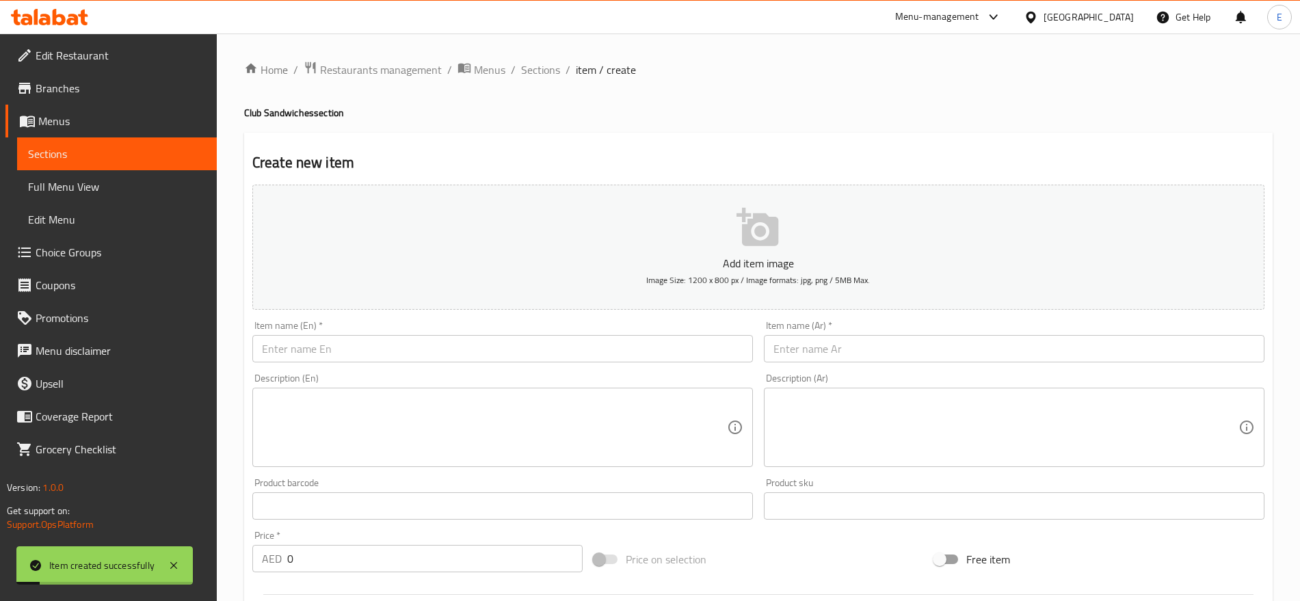
paste input "دجاج بوبكورن Chicken Poporn"
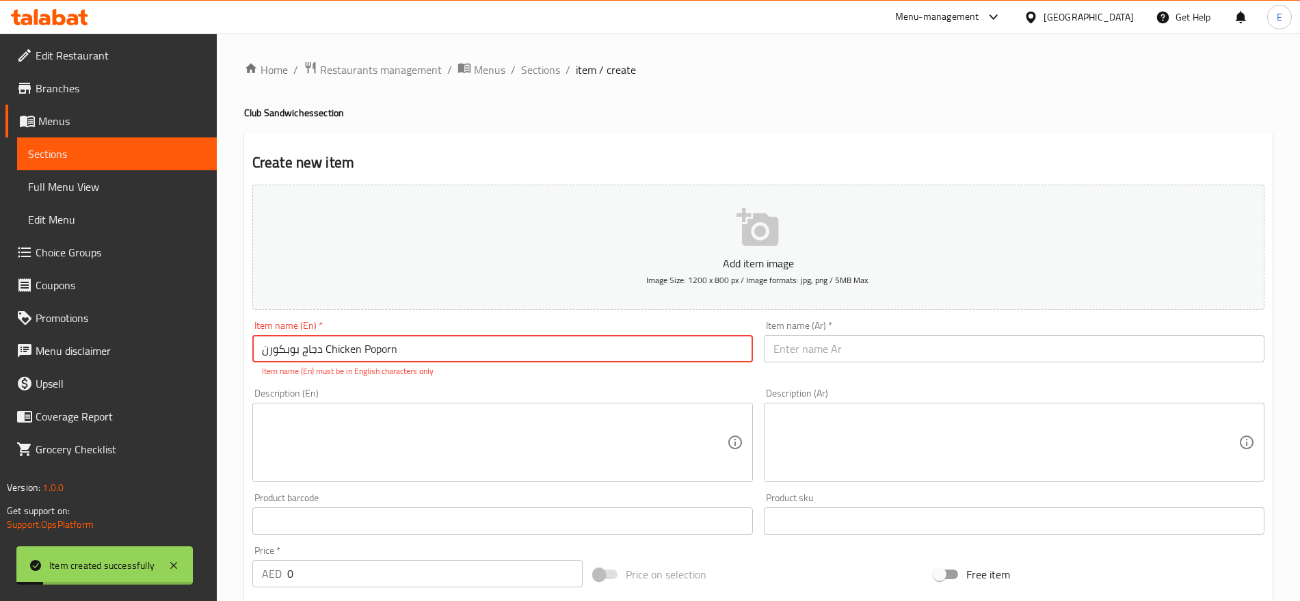
click at [375, 357] on input "دجاج بوبكورن Chicken Poporn" at bounding box center [502, 348] width 501 height 27
drag, startPoint x: 319, startPoint y: 352, endPoint x: 202, endPoint y: 354, distance: 116.3
click at [202, 354] on div "Edit Restaurant Branches Menus Sections Full Menu View Edit Menu Choice Groups …" at bounding box center [650, 582] width 1300 height 1096
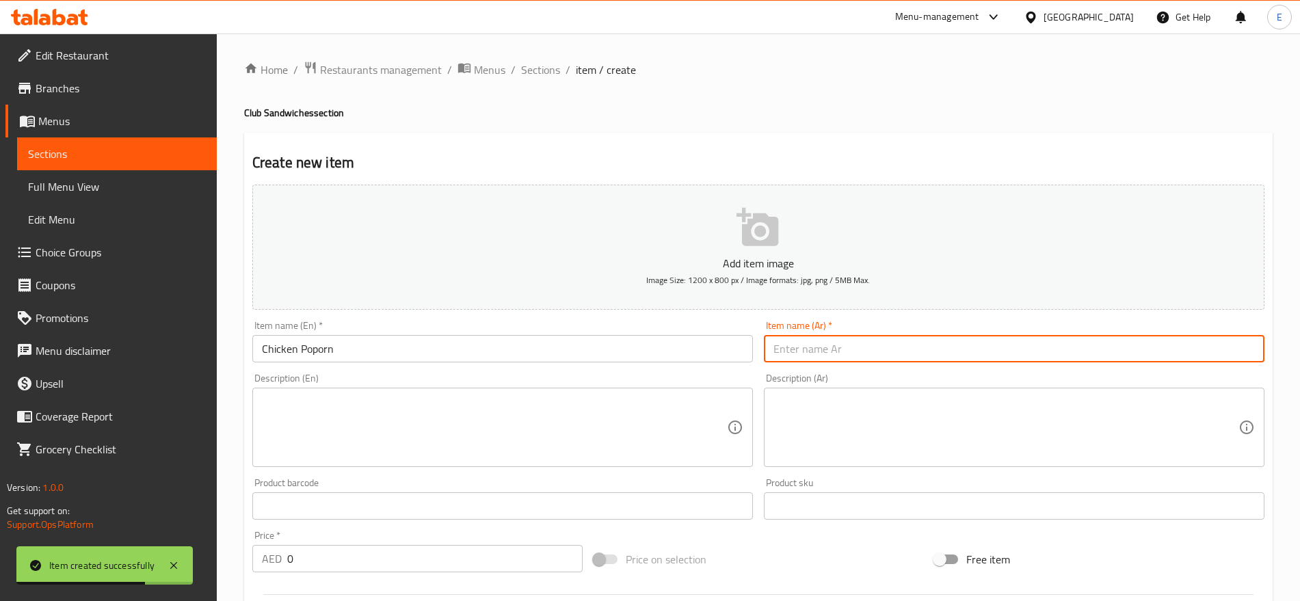
click at [849, 342] on input "text" at bounding box center [1014, 348] width 501 height 27
paste input "دجاج بوبكورن"
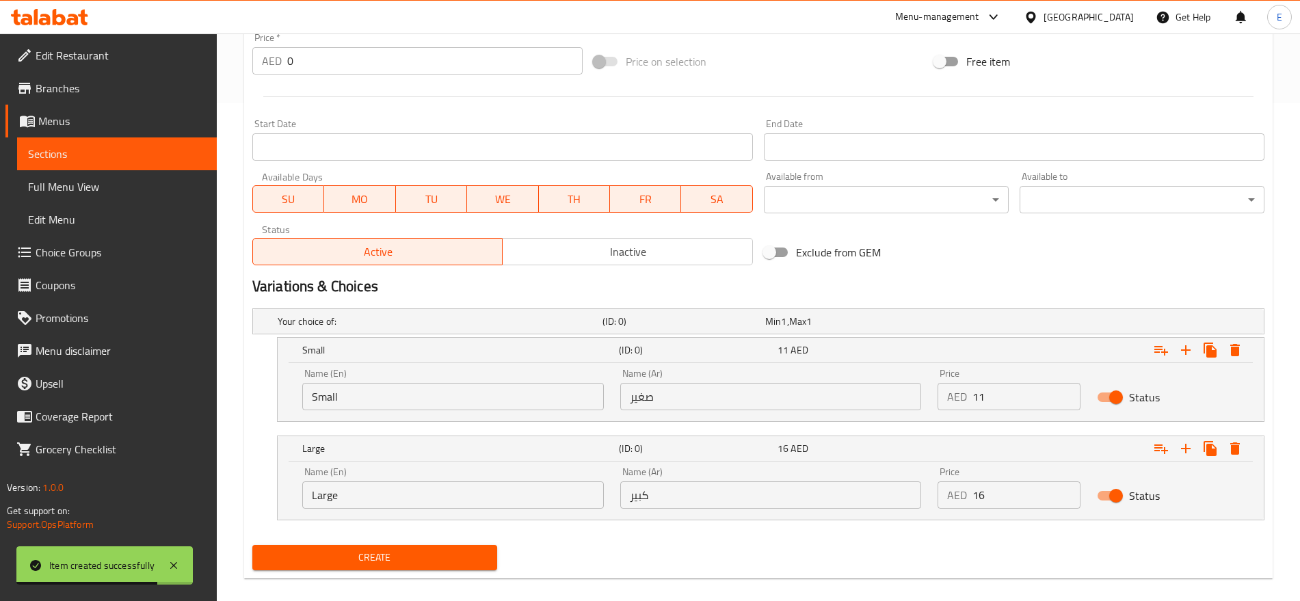
scroll to position [514, 0]
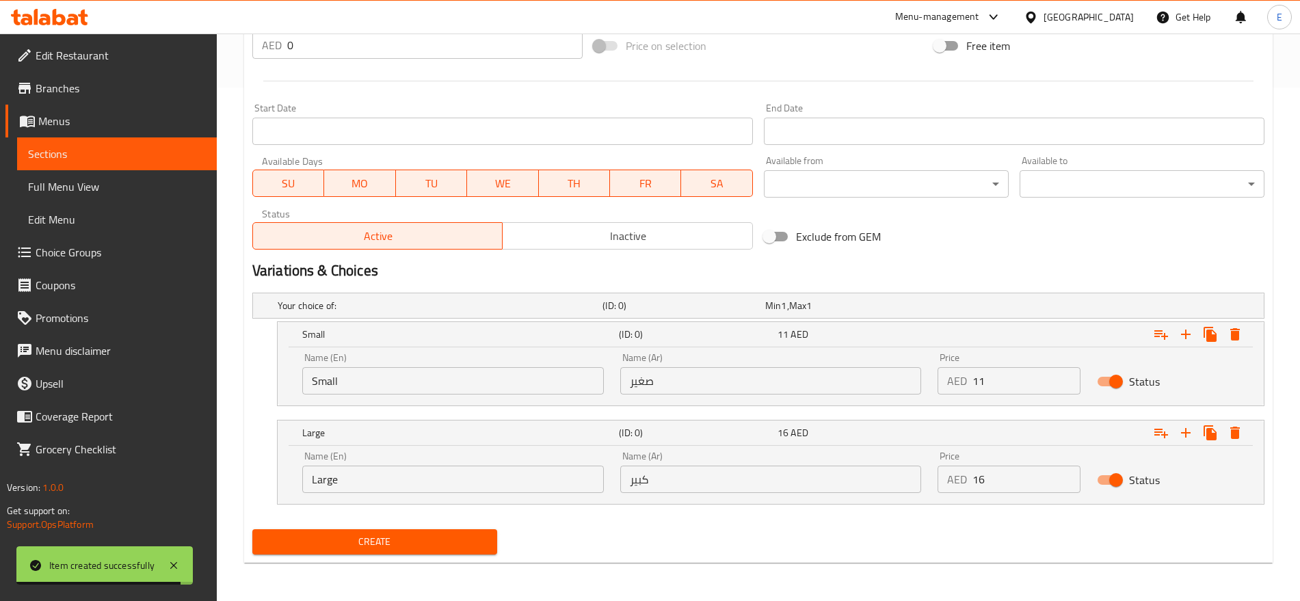
click at [536, 383] on input "Small" at bounding box center [453, 380] width 302 height 27
click at [536, 383] on input "text" at bounding box center [453, 380] width 302 height 27
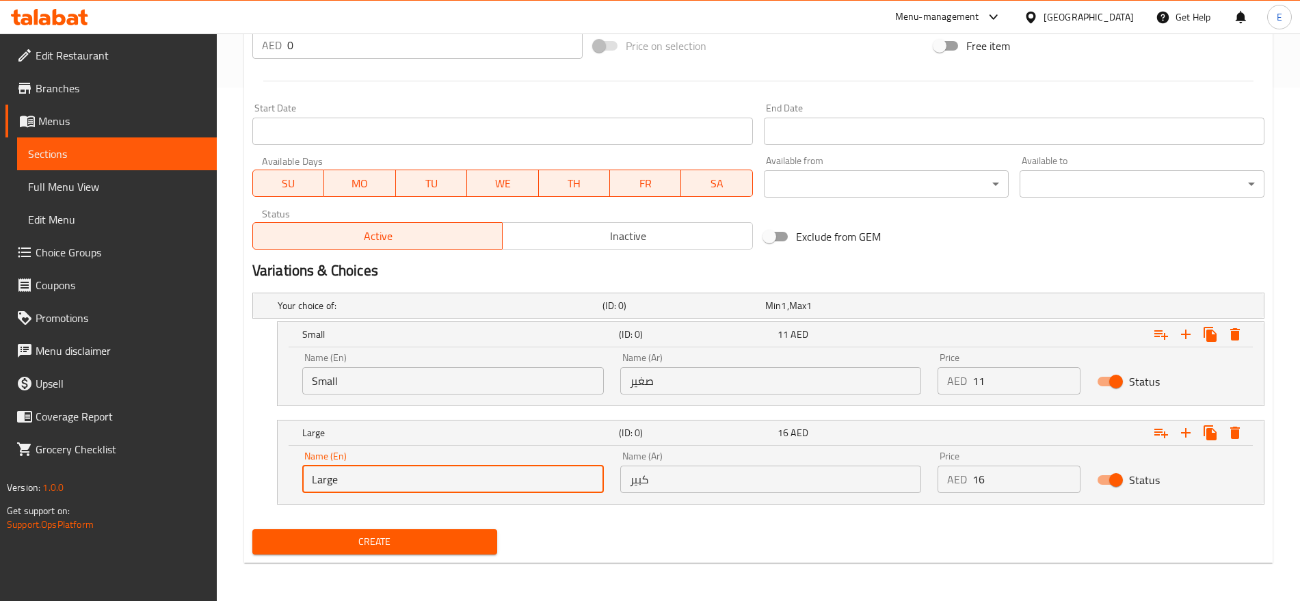
click at [407, 489] on input "Large" at bounding box center [453, 479] width 302 height 27
click at [407, 489] on input "Choice" at bounding box center [453, 479] width 302 height 27
click at [425, 472] on input "text" at bounding box center [453, 479] width 302 height 27
click at [409, 479] on input "L" at bounding box center [453, 479] width 302 height 27
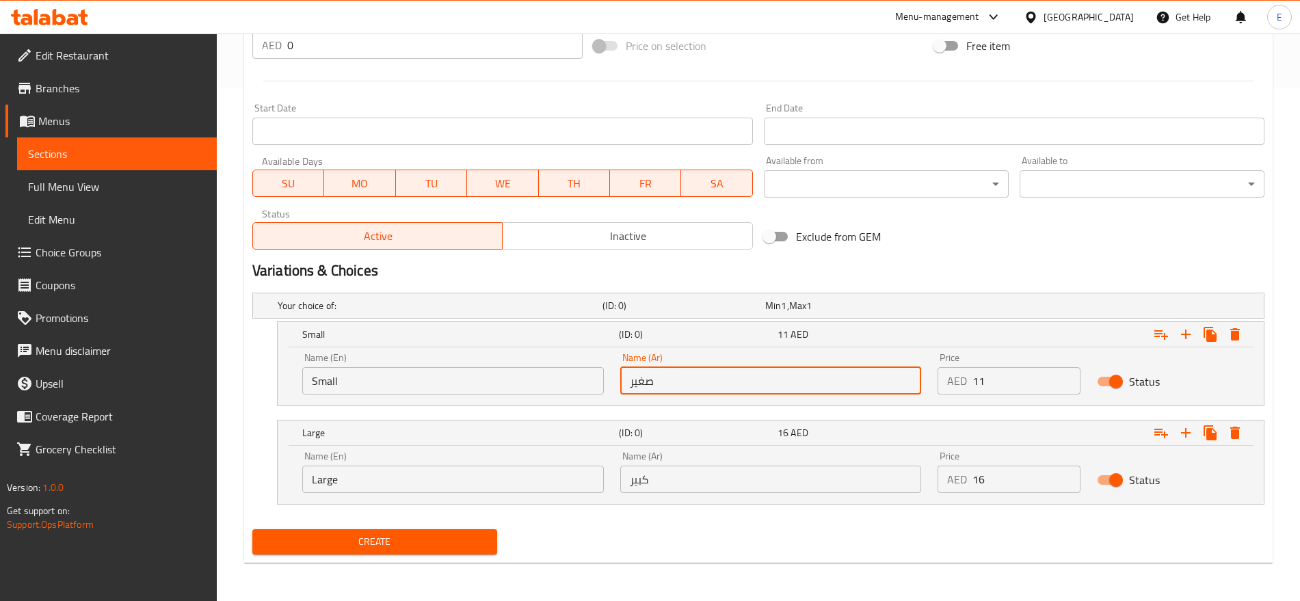
click at [673, 379] on input "صغير" at bounding box center [771, 380] width 302 height 27
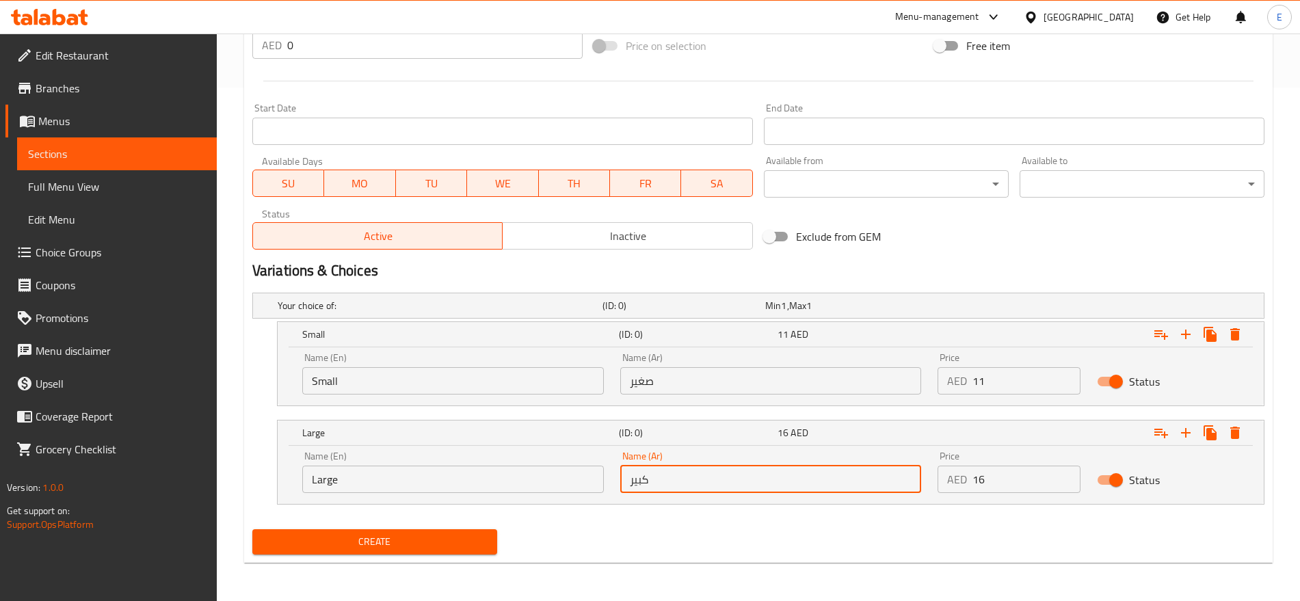
click at [693, 482] on input "كبير" at bounding box center [771, 479] width 302 height 27
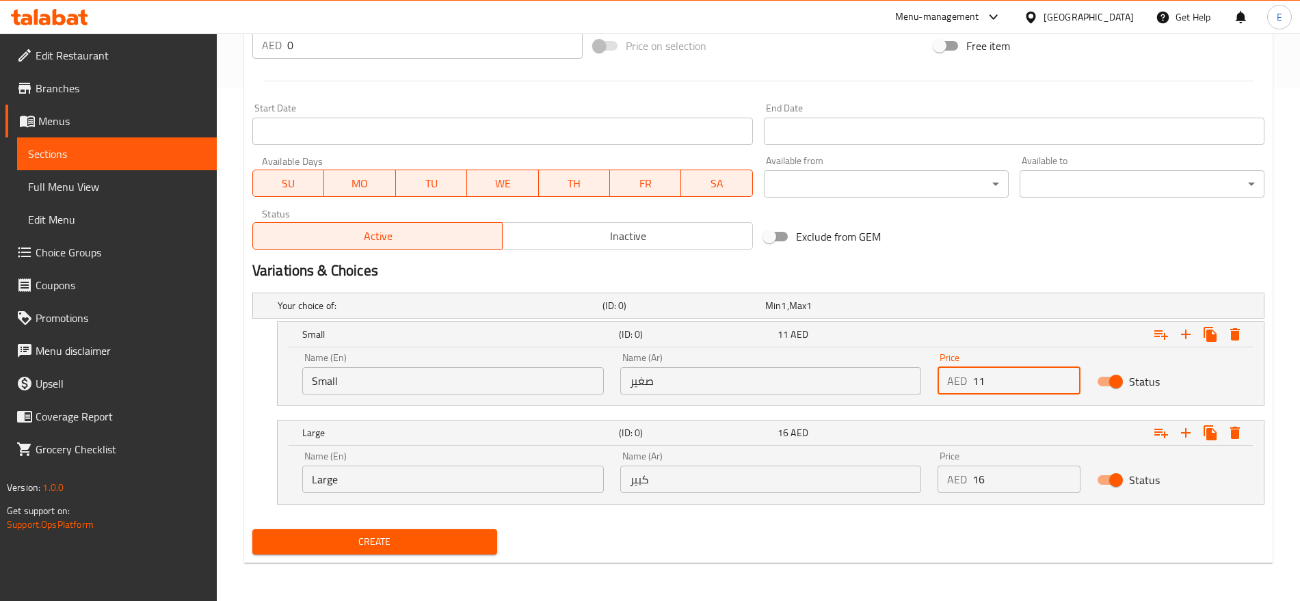
drag, startPoint x: 987, startPoint y: 374, endPoint x: 896, endPoint y: 359, distance: 92.2
click at [896, 359] on div "Name (En) Small Name (En) Name (Ar) صغير Name (Ar) Price AED 11 Price Status" at bounding box center [771, 374] width 954 height 58
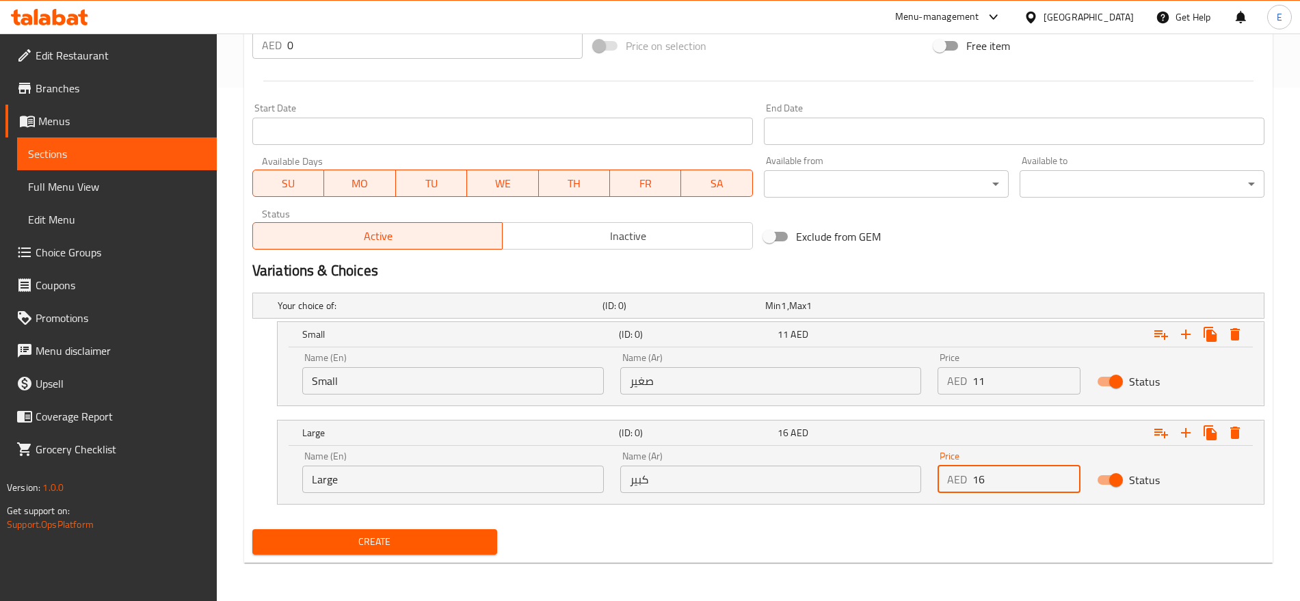
drag, startPoint x: 1000, startPoint y: 473, endPoint x: 902, endPoint y: 454, distance: 100.3
click at [902, 454] on div "Name (En) Large Name (En) Name (Ar) كبير Name (Ar) Price AED 16 Price Status" at bounding box center [771, 472] width 954 height 58
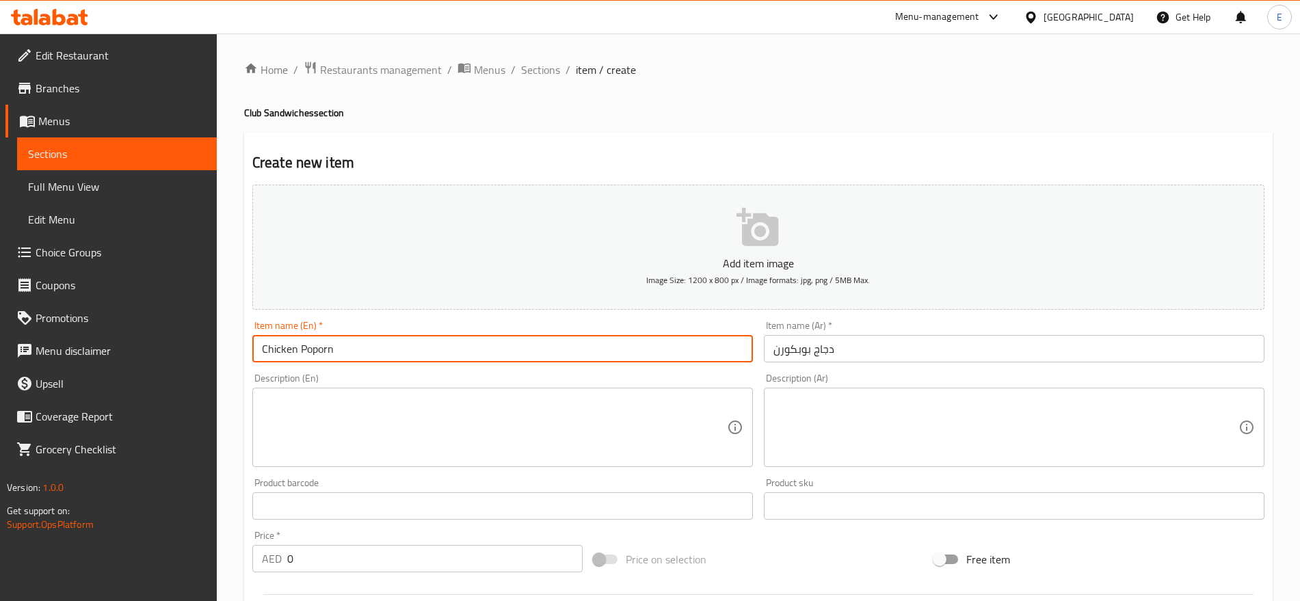
click at [319, 351] on input "Chicken Poporn" at bounding box center [502, 348] width 501 height 27
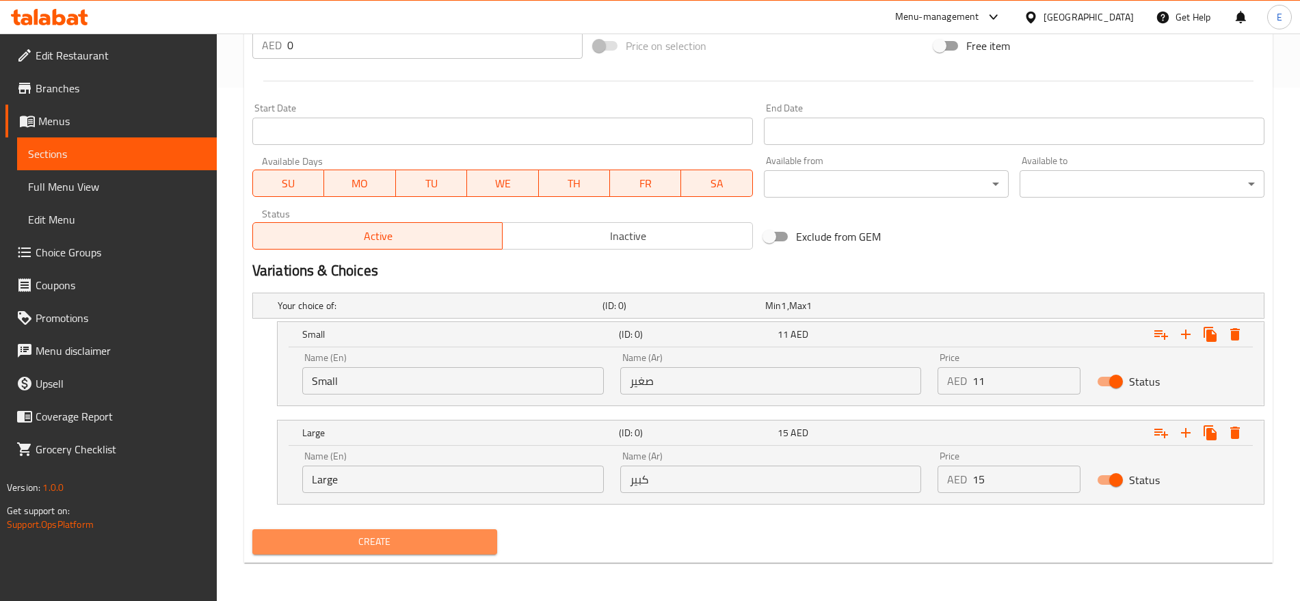
click at [412, 549] on span "Create" at bounding box center [374, 542] width 223 height 17
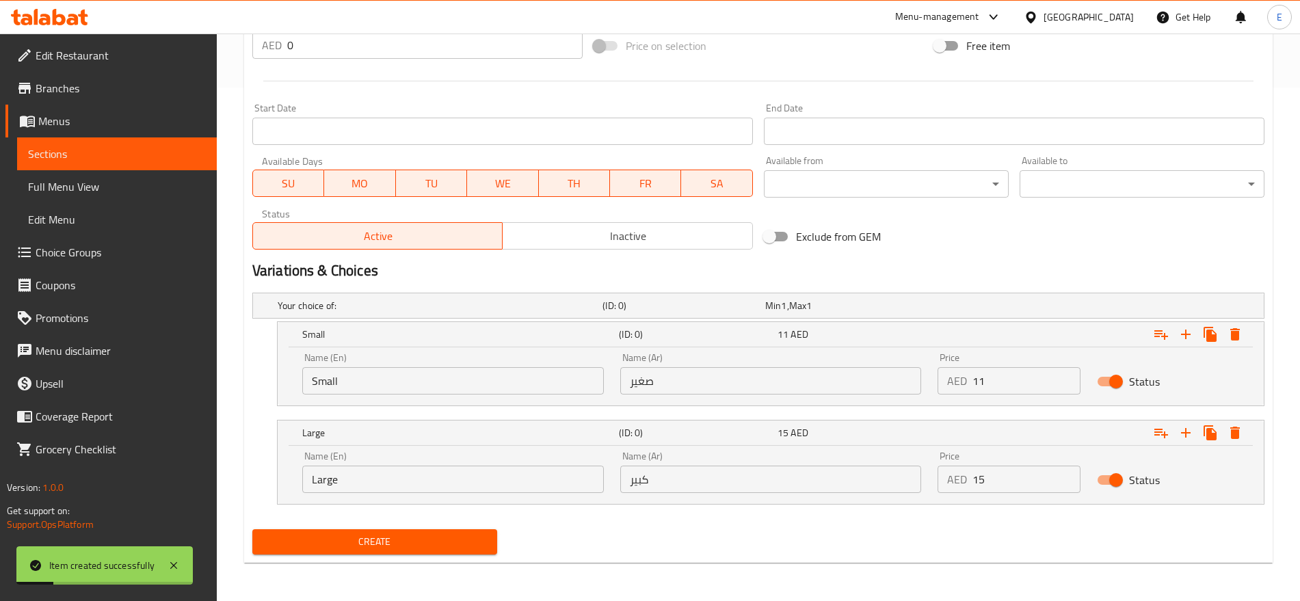
scroll to position [0, 0]
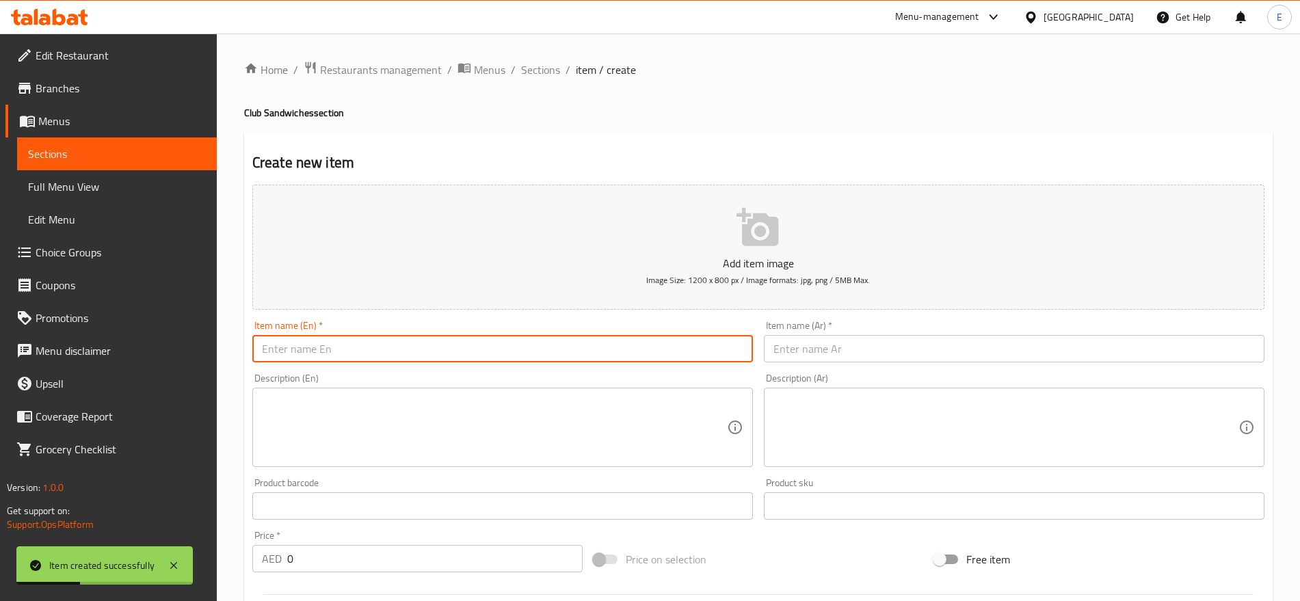
click at [454, 337] on input "text" at bounding box center [502, 348] width 501 height 27
paste input "لحم بوبكورن Beef Poporn"
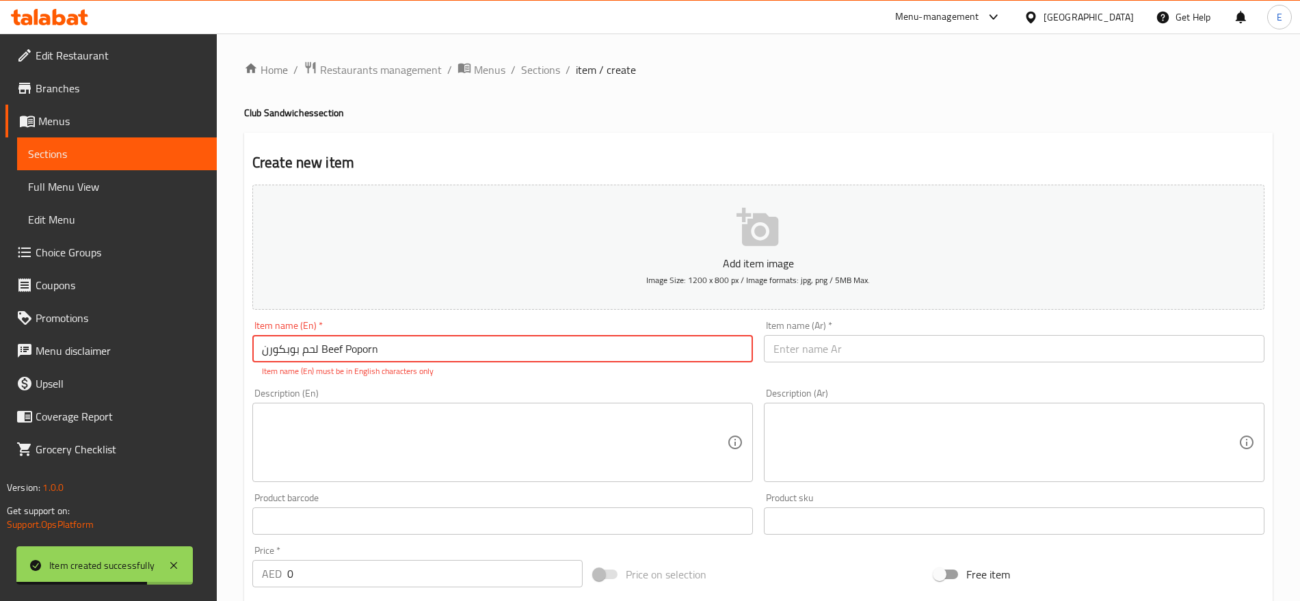
drag, startPoint x: 317, startPoint y: 350, endPoint x: 238, endPoint y: 353, distance: 79.4
click at [238, 353] on div "Home / Restaurants management / Menus / Sections / item / create Club Sandwiche…" at bounding box center [758, 582] width 1083 height 1096
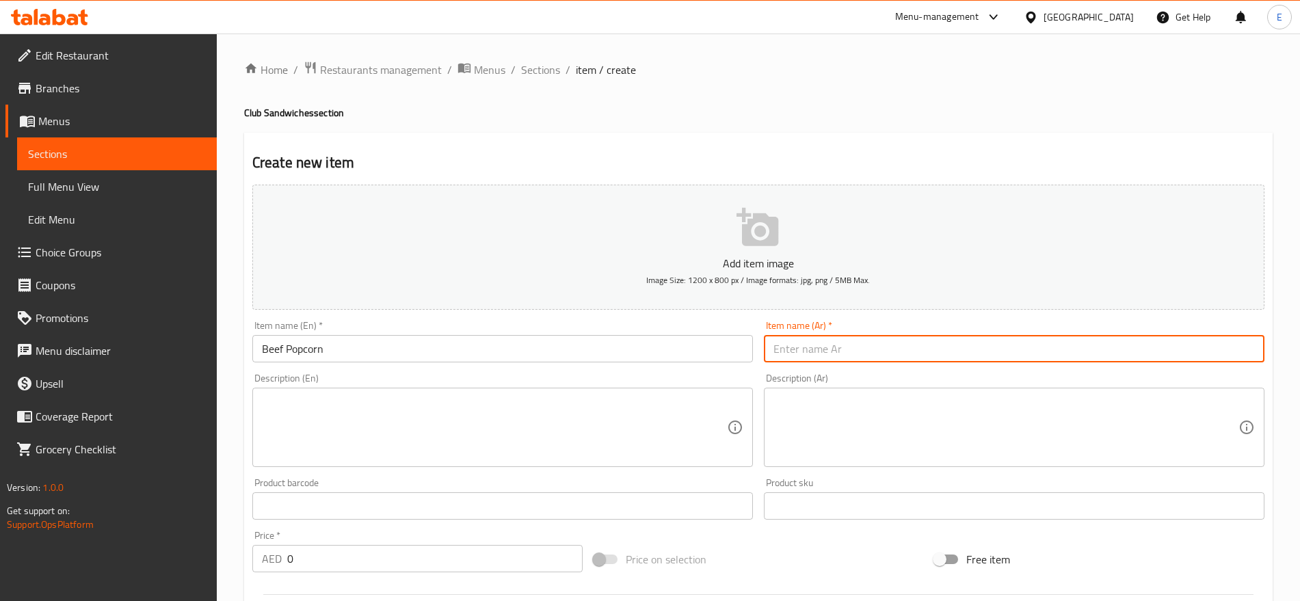
paste input "لحم بوبكورن"
click at [827, 348] on input "لحم بوبكورن" at bounding box center [1014, 348] width 501 height 27
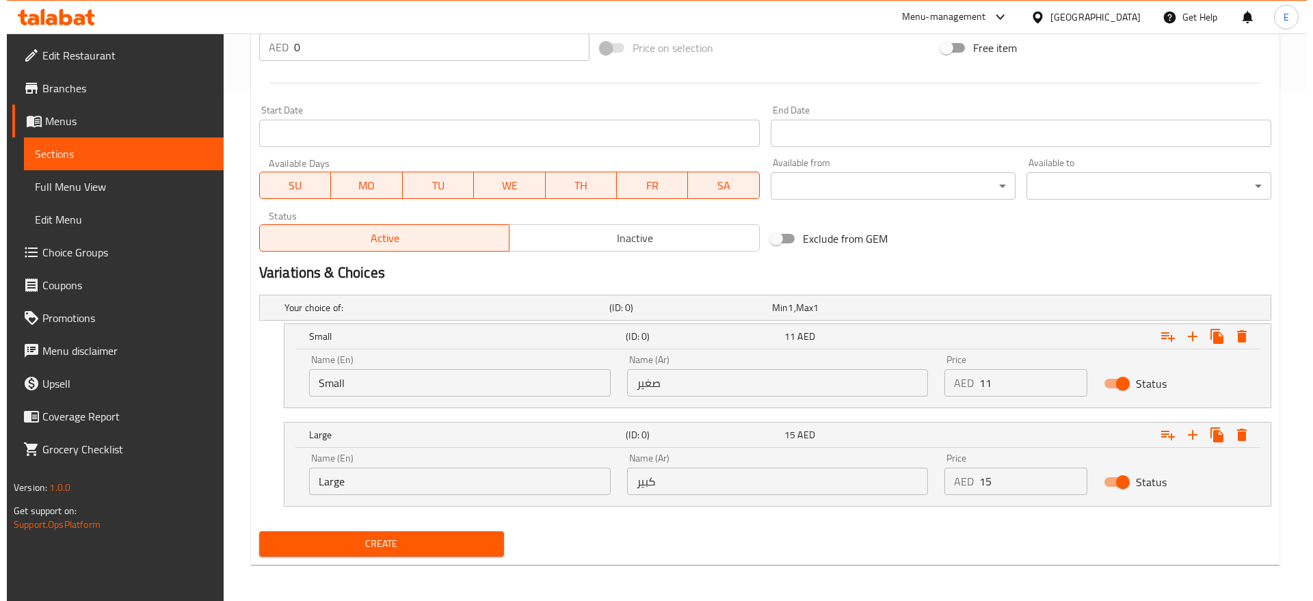
scroll to position [514, 0]
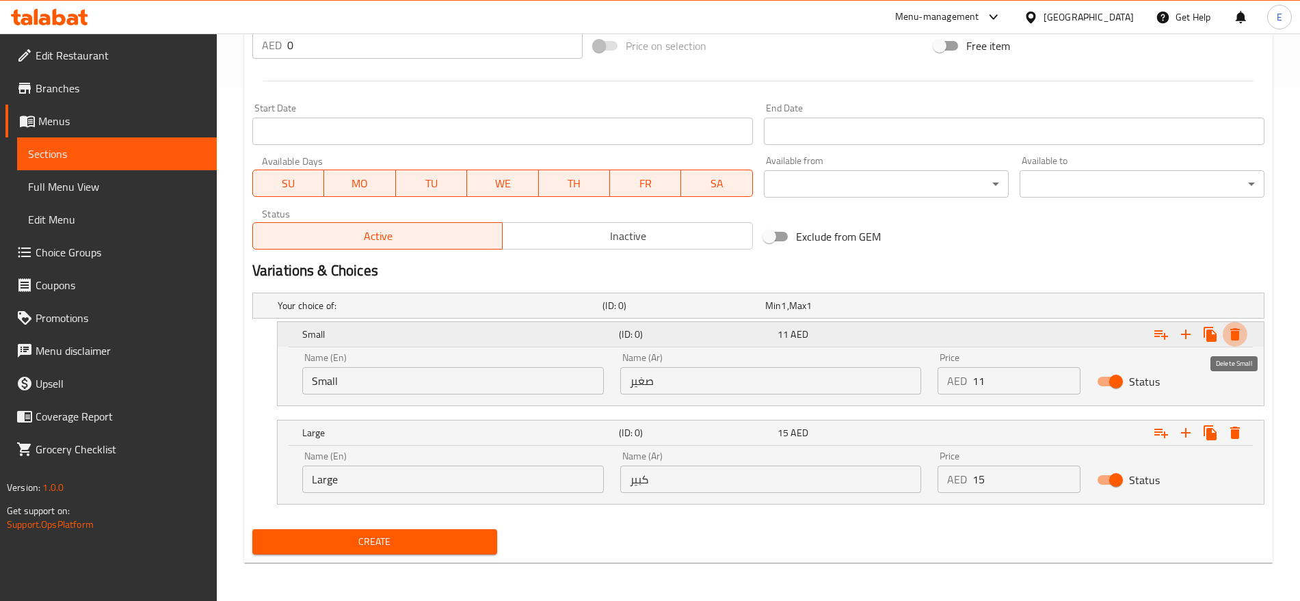
click at [1228, 334] on icon "Expand" at bounding box center [1235, 334] width 16 height 16
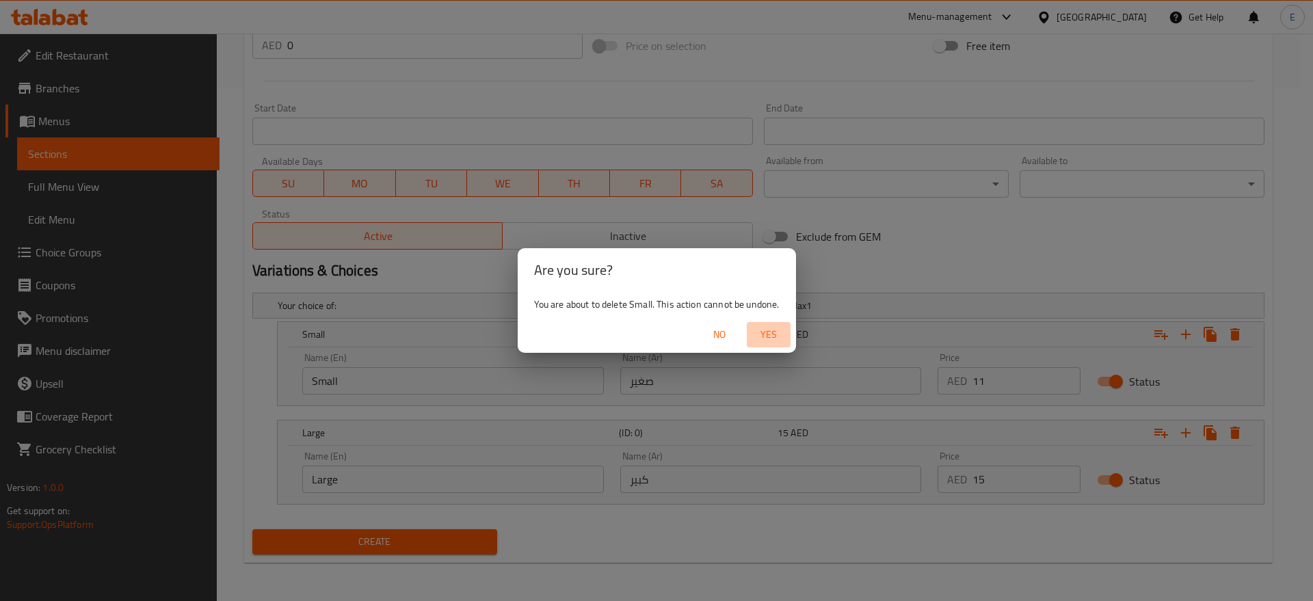
click at [767, 330] on span "Yes" at bounding box center [768, 334] width 33 height 17
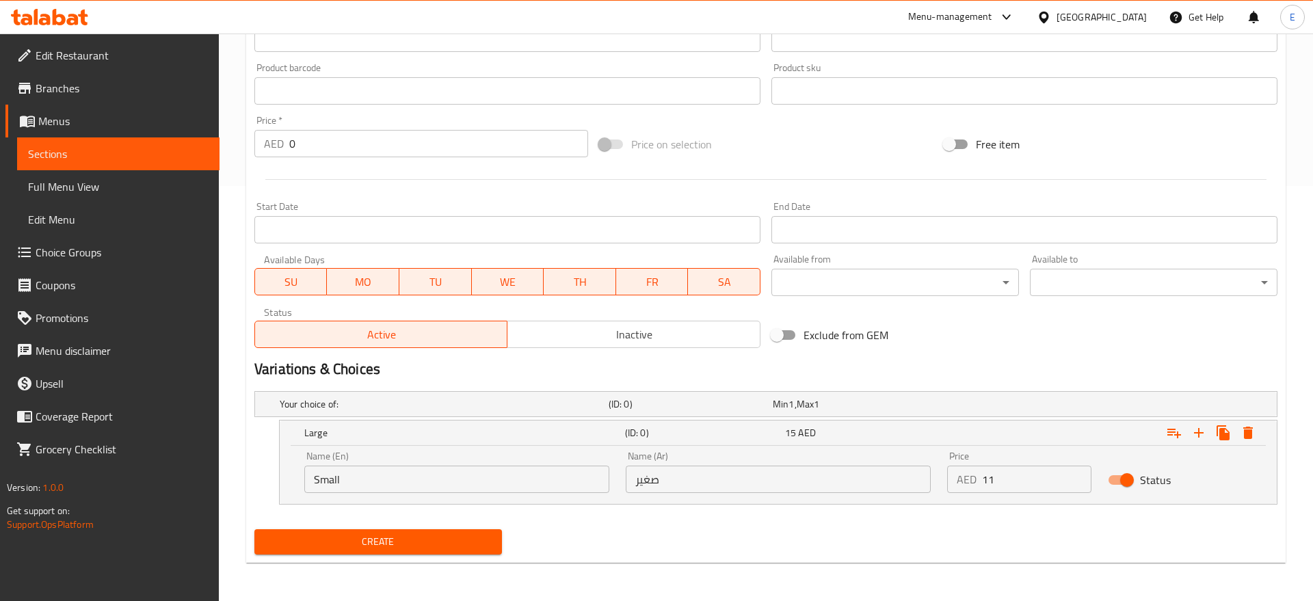
scroll to position [415, 0]
click at [1231, 431] on icon "Expand" at bounding box center [1236, 433] width 10 height 12
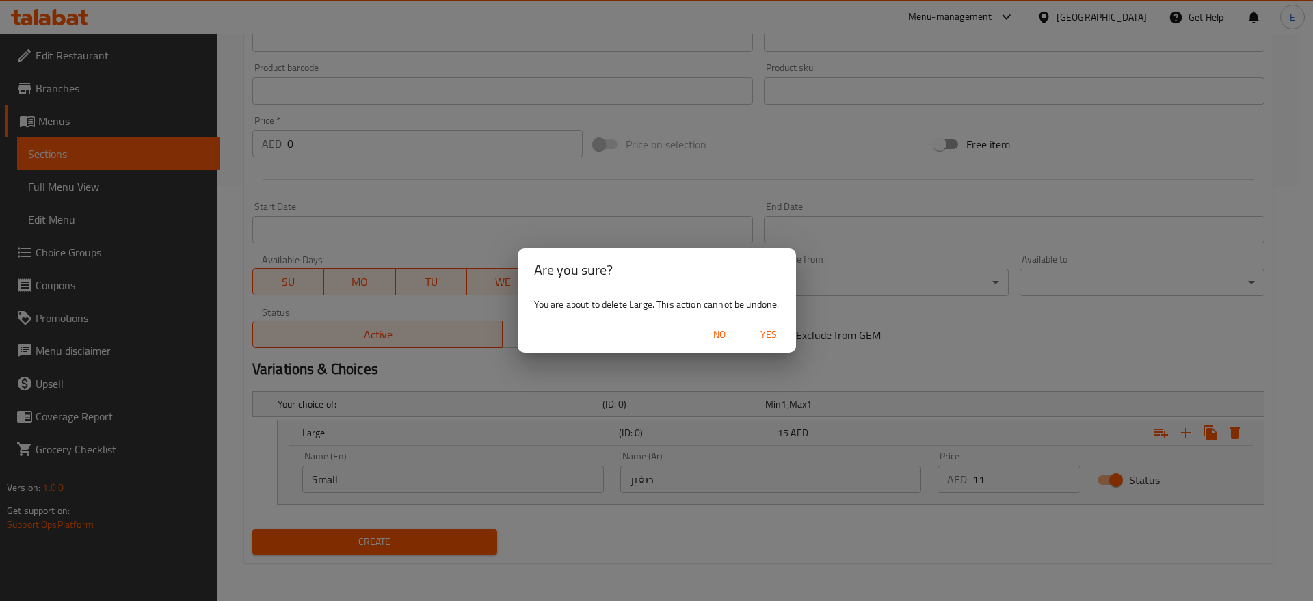
click at [765, 327] on span "Yes" at bounding box center [768, 334] width 33 height 17
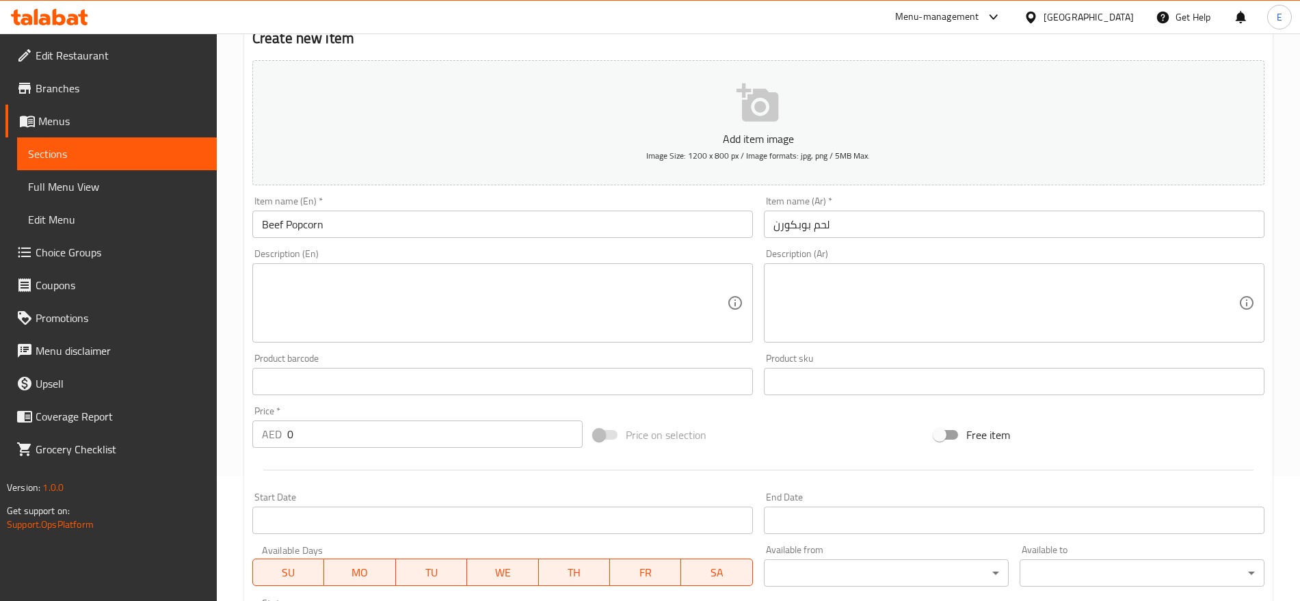
scroll to position [116, 0]
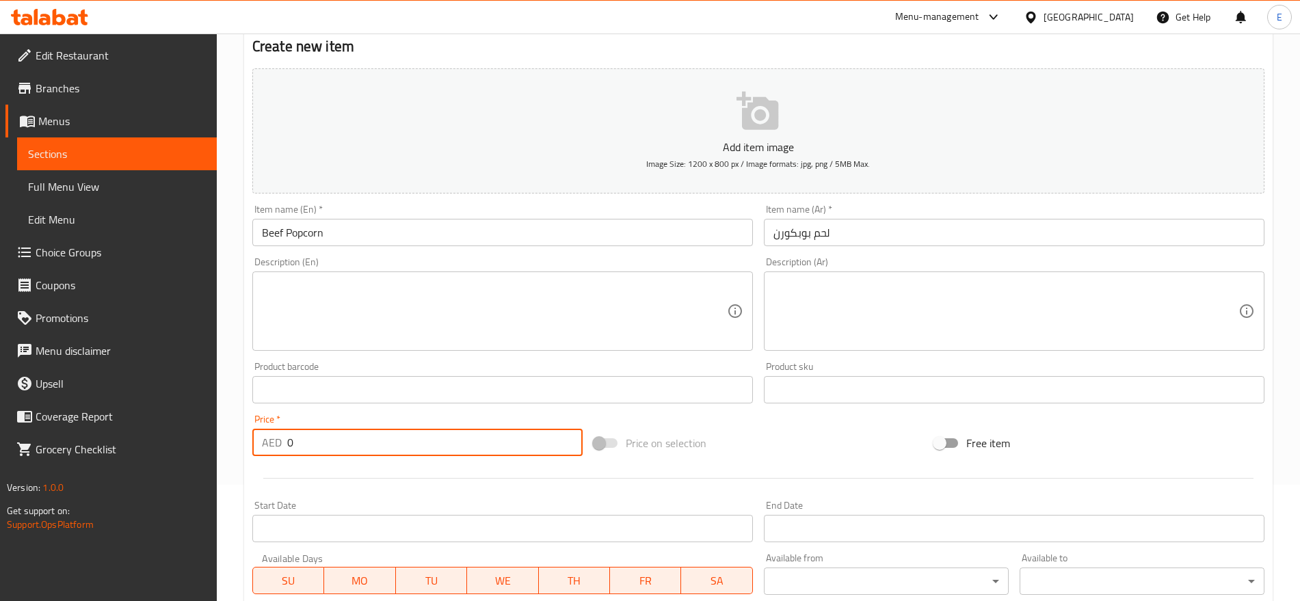
drag, startPoint x: 304, startPoint y: 445, endPoint x: 195, endPoint y: 452, distance: 109.0
click at [195, 452] on div "Edit Restaurant Branches Menus Sections Full Menu View Edit Menu Choice Groups …" at bounding box center [650, 383] width 1300 height 933
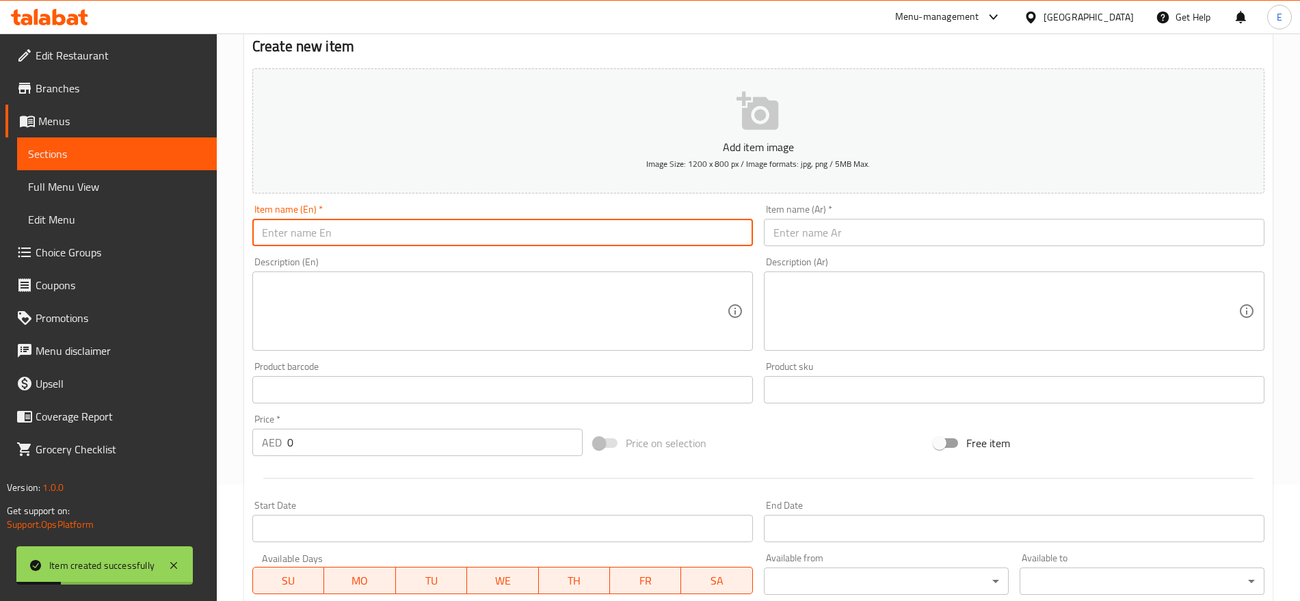
paste input "ديناميت دجاج DYNAMITE CHICKEN"
click at [364, 233] on input "ديناميت دجاج DYNAMITE CHICKEN" at bounding box center [502, 232] width 501 height 27
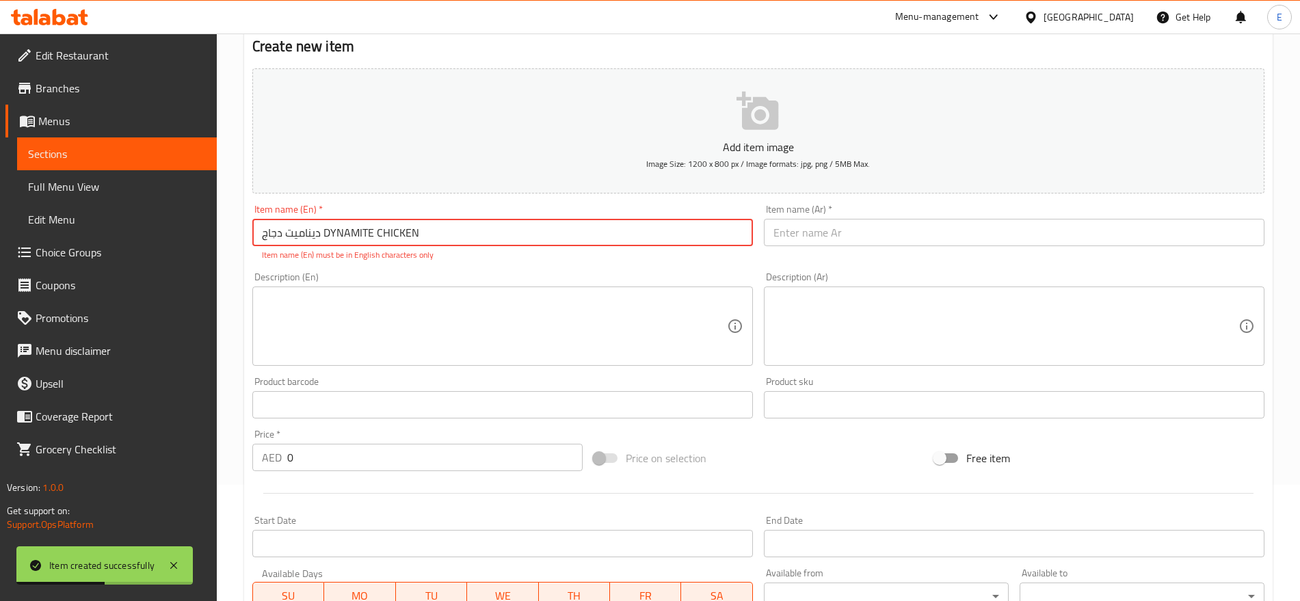
drag, startPoint x: 317, startPoint y: 231, endPoint x: 242, endPoint y: 231, distance: 75.2
click at [242, 231] on div "Home / Restaurants management / Menus / Sections / item / create Club Sandwiche…" at bounding box center [758, 391] width 1083 height 948
click at [319, 232] on input "ديناميت دجاج DYNAMITE CHICKEN" at bounding box center [502, 232] width 501 height 27
click at [319, 234] on input "ديناميت دجاج DYNAMITE CHICKEN" at bounding box center [502, 232] width 501 height 27
drag, startPoint x: 319, startPoint y: 234, endPoint x: 254, endPoint y: 235, distance: 65.7
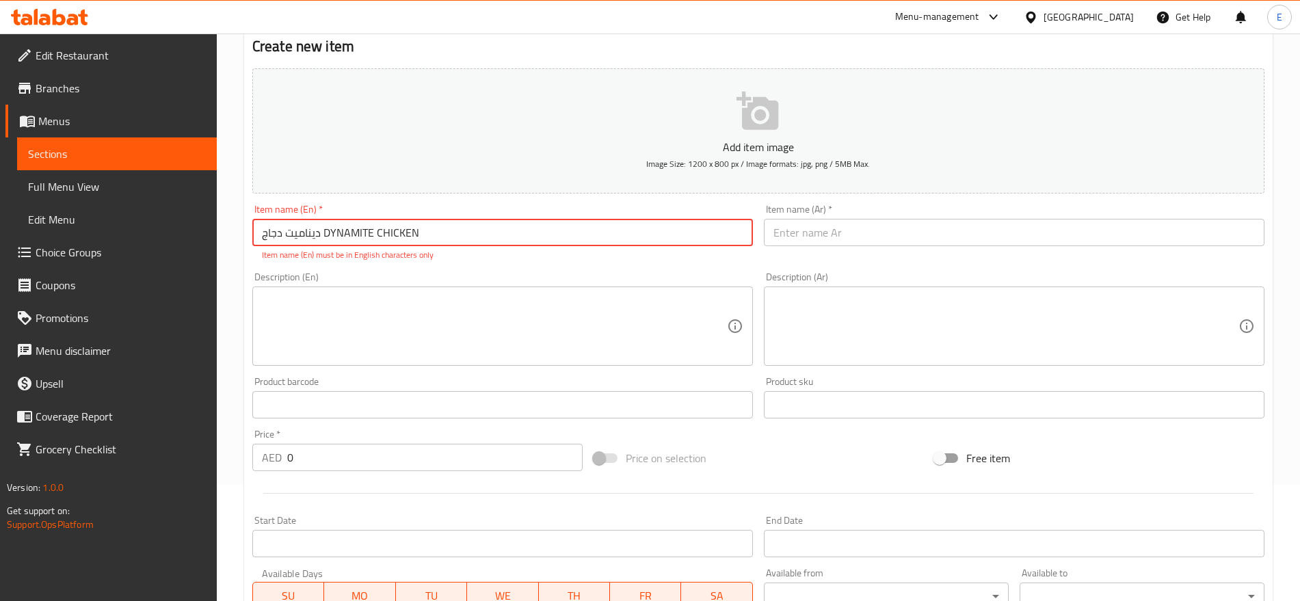
click at [254, 235] on input "ديناميت دجاج DYNAMITE CHICKEN" at bounding box center [502, 232] width 501 height 27
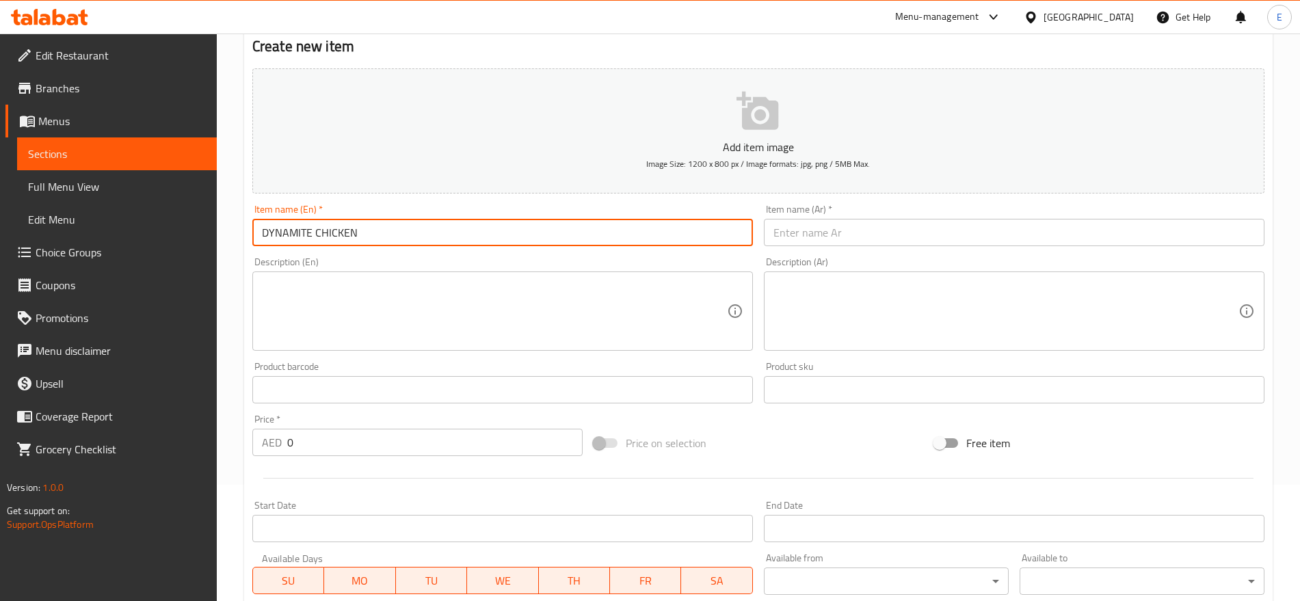
paste input "ديناميت دجاج"
click at [893, 229] on input "text" at bounding box center [1014, 232] width 501 height 27
click at [354, 222] on input "DYNAMITE CHICKEN" at bounding box center [502, 232] width 501 height 27
paste input "ynamite Chicken"
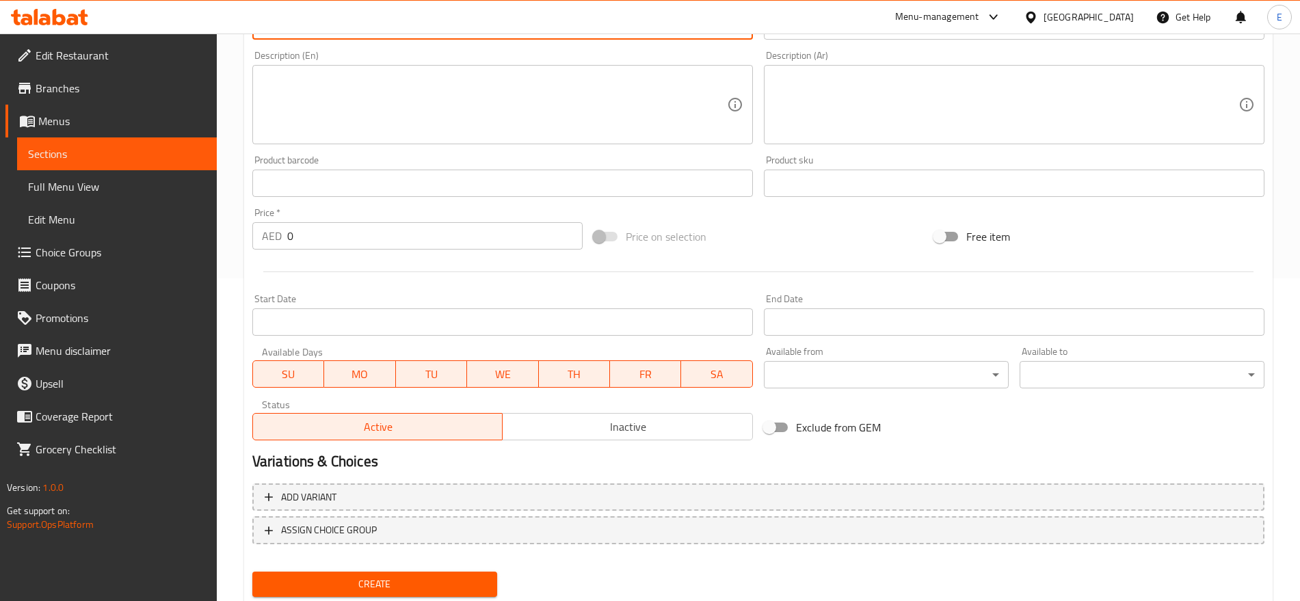
scroll to position [328, 0]
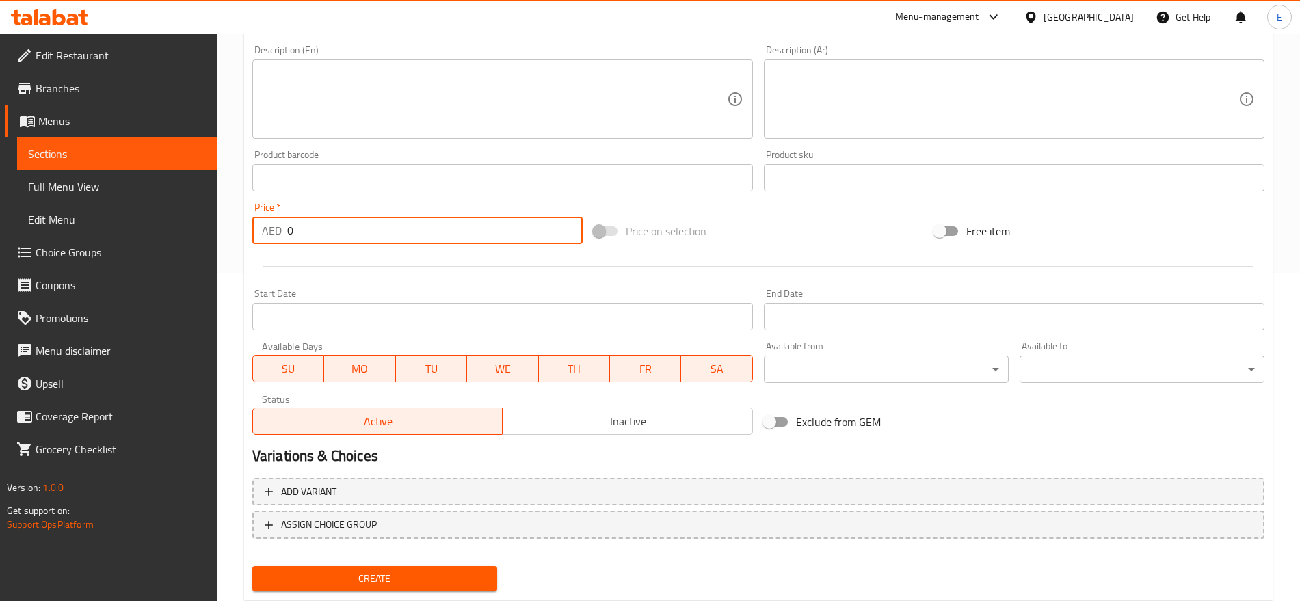
drag, startPoint x: 330, startPoint y: 224, endPoint x: 223, endPoint y: 235, distance: 107.2
click at [223, 235] on div "Home / Restaurants management / Menus / Sections / item / create Club Sandwiche…" at bounding box center [758, 171] width 1083 height 933
click at [252, 566] on button "Create" at bounding box center [374, 578] width 245 height 25
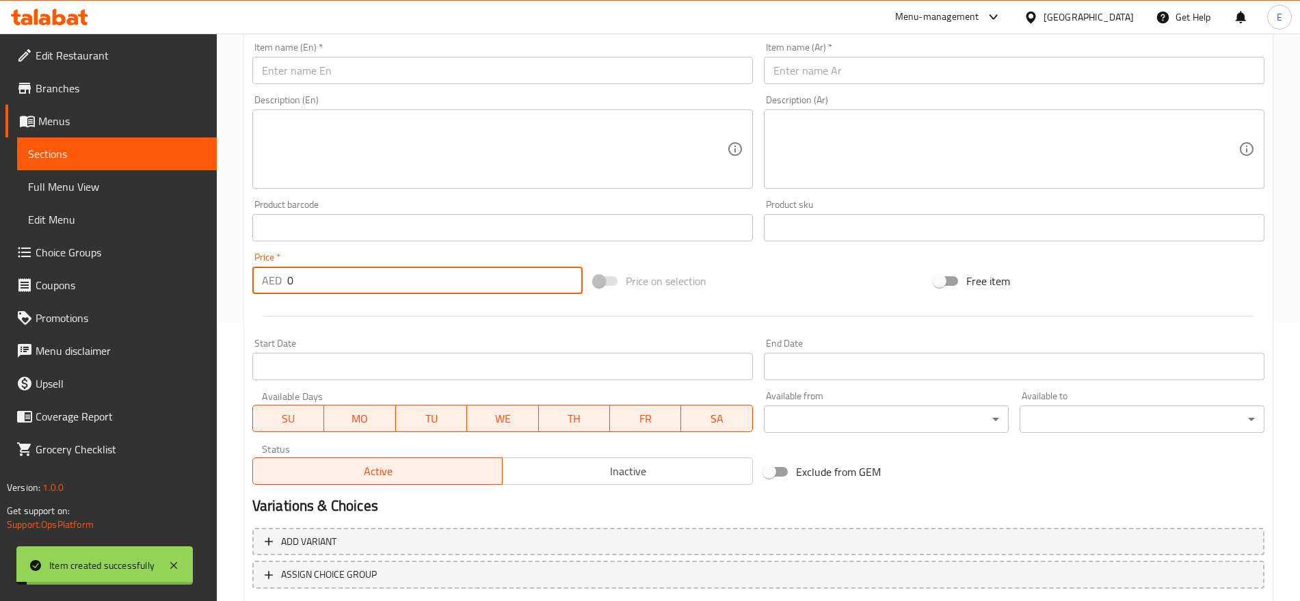
scroll to position [0, 0]
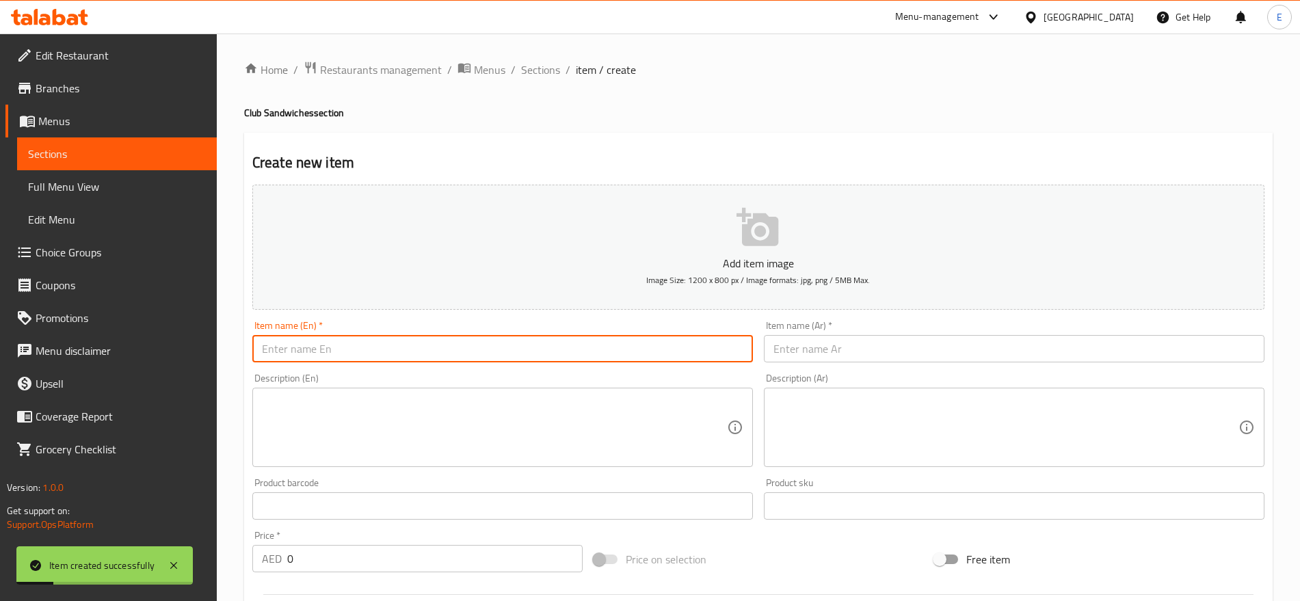
paste input "DYNAMITE PRAWNS"
click at [484, 354] on input "DYNAMITE PRAWNS" at bounding box center [502, 348] width 501 height 27
paste input "ynamite Prawns"
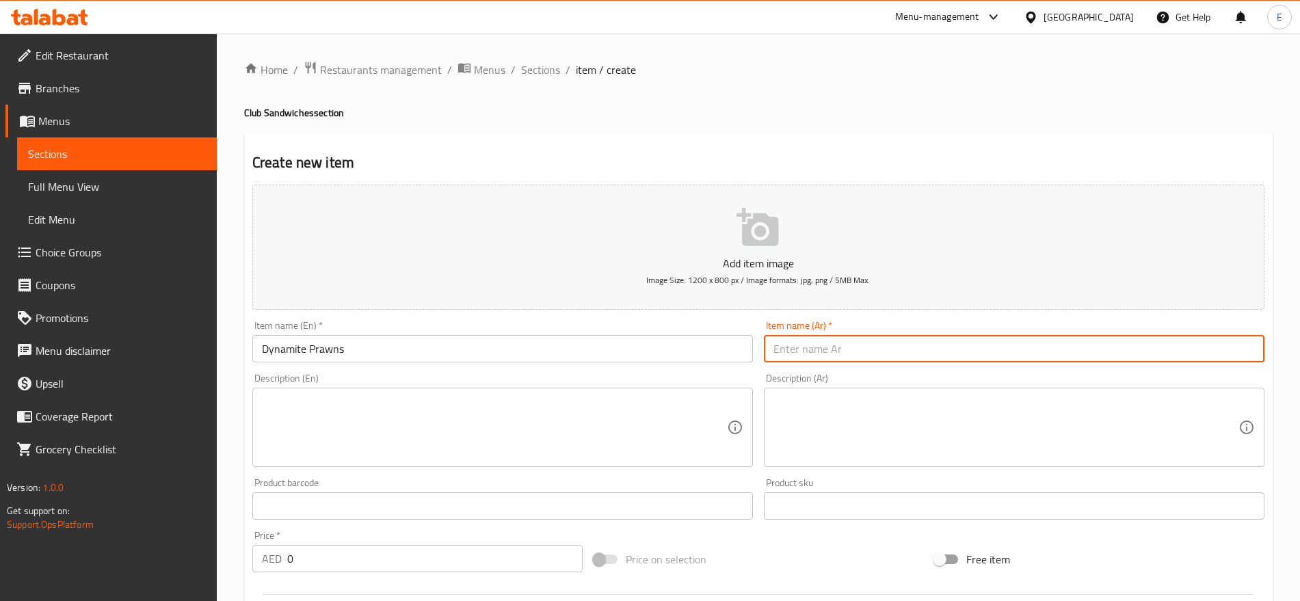
click at [785, 343] on input "text" at bounding box center [1014, 348] width 501 height 27
paste input "روبيان ديناميت"
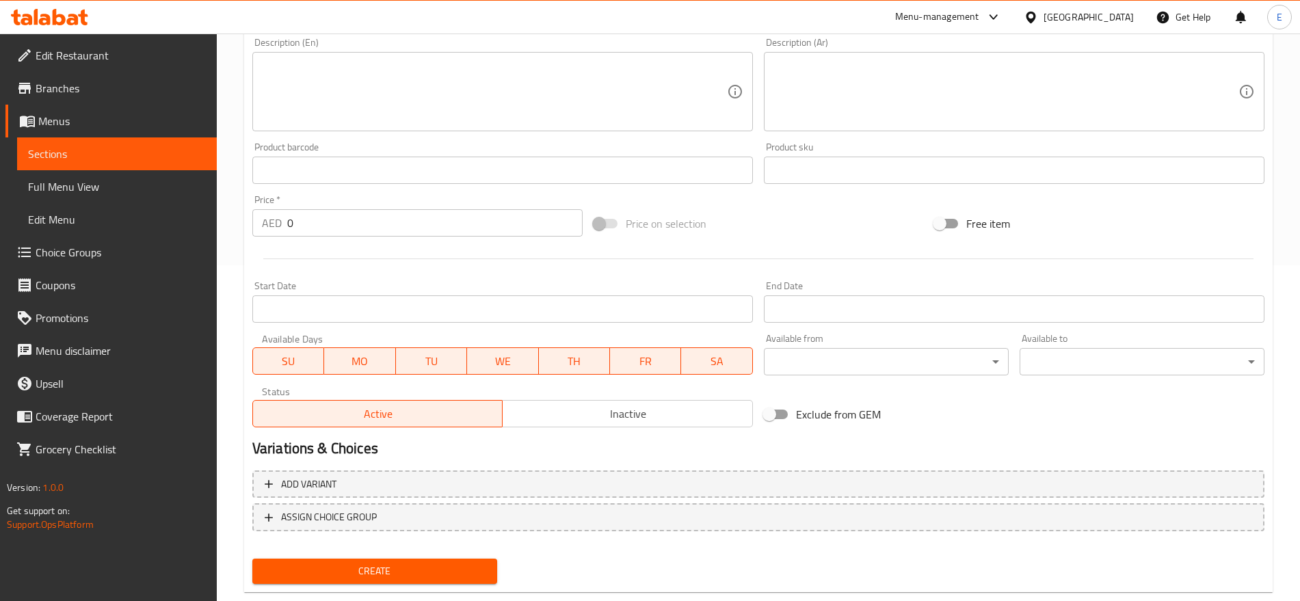
scroll to position [365, 0]
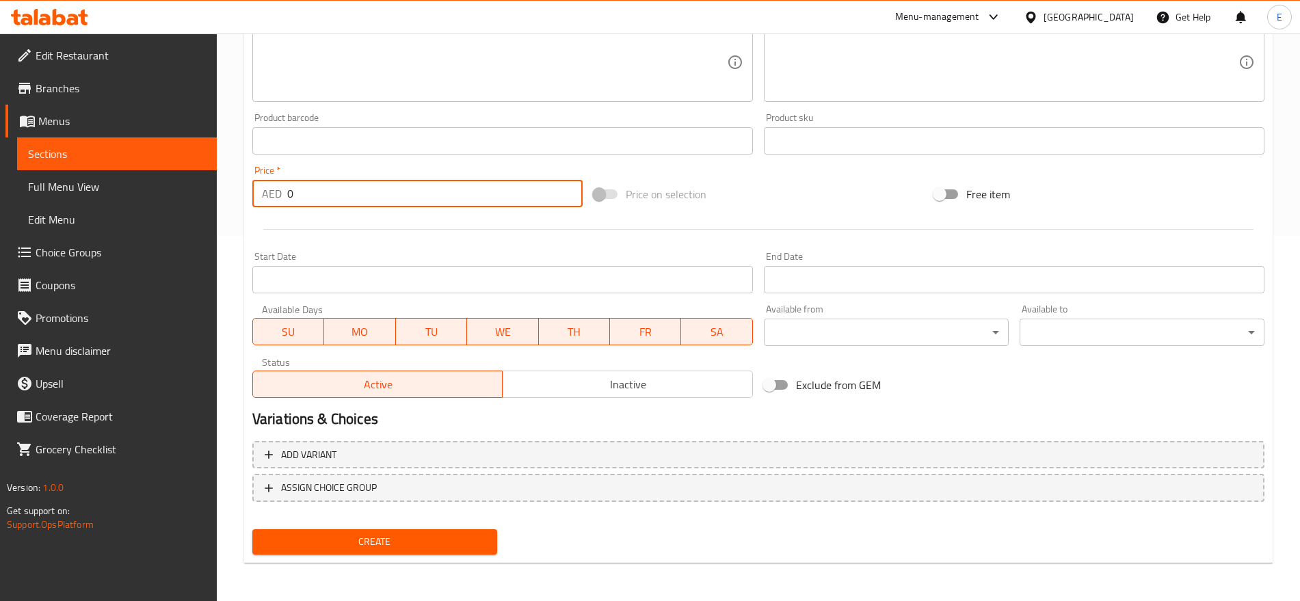
drag, startPoint x: 302, startPoint y: 187, endPoint x: 214, endPoint y: 178, distance: 88.0
click at [214, 178] on div "Edit Restaurant Branches Menus Sections Full Menu View Edit Menu Choice Groups …" at bounding box center [650, 134] width 1300 height 933
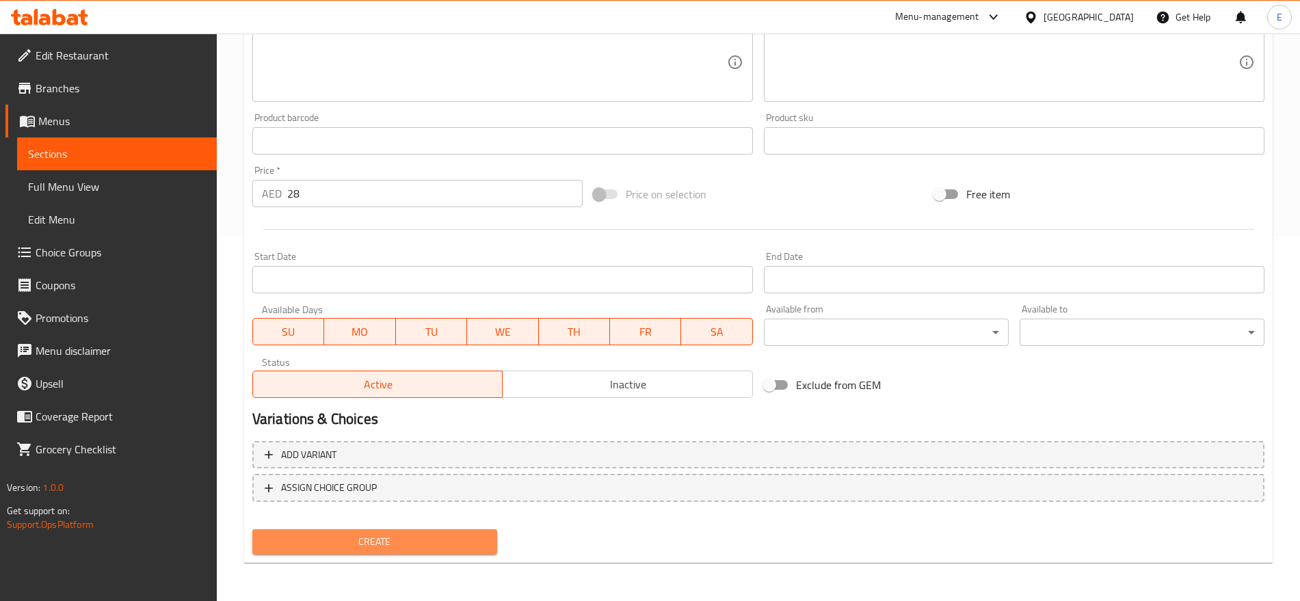
click at [463, 544] on span "Create" at bounding box center [374, 542] width 223 height 17
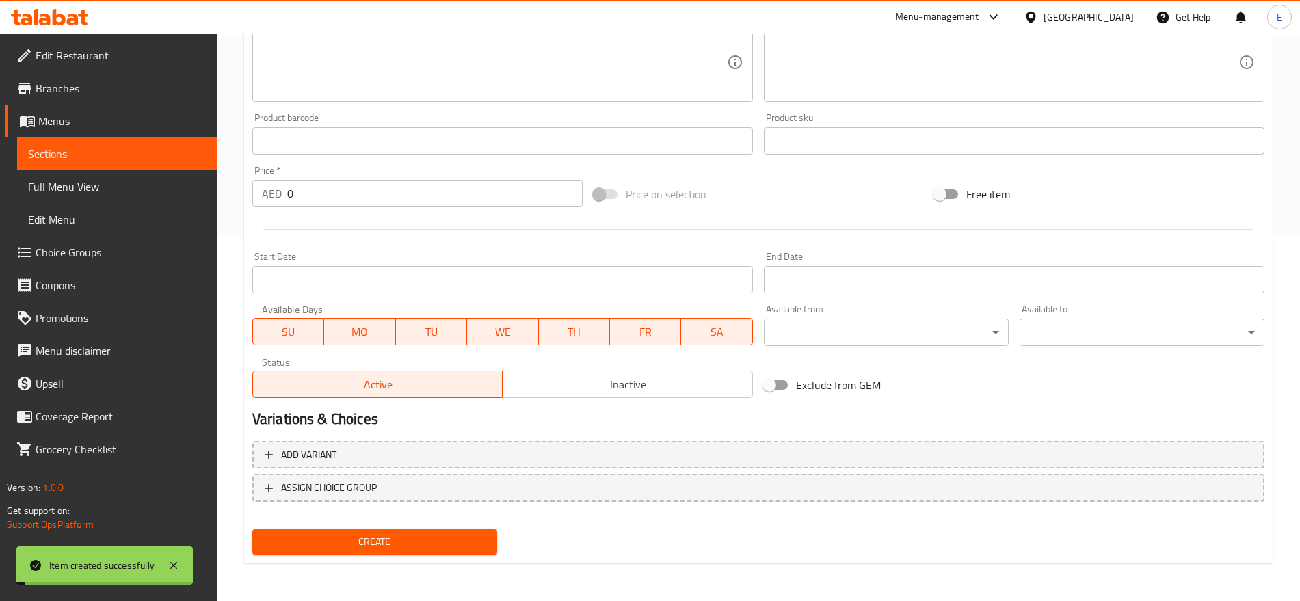
scroll to position [0, 0]
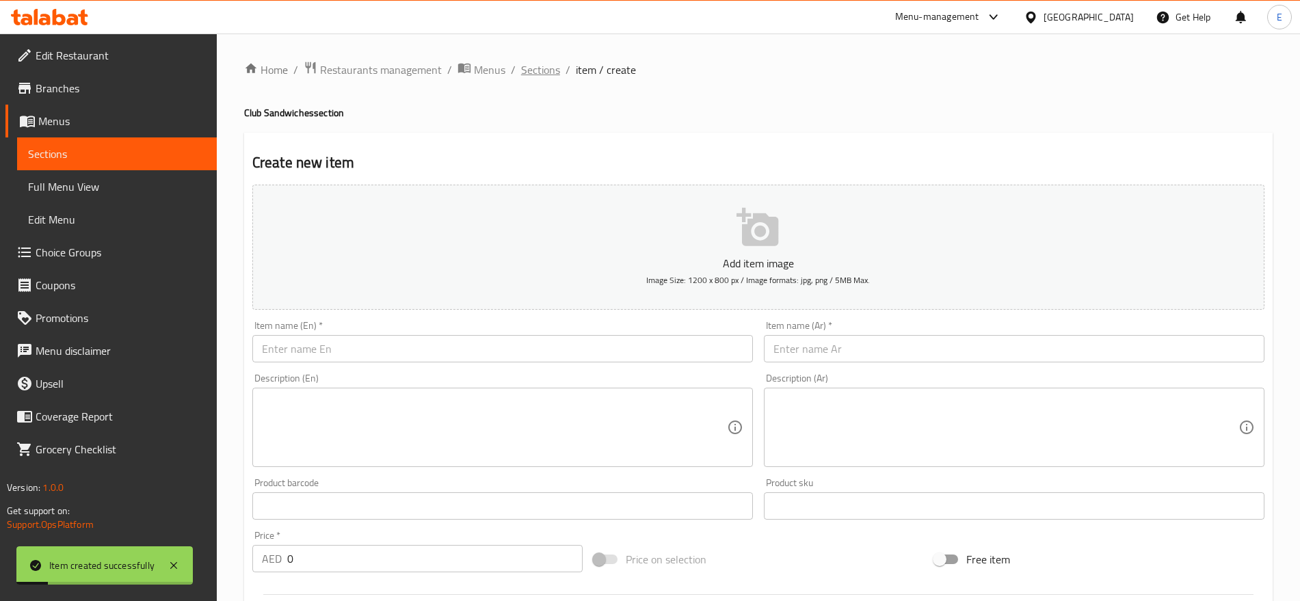
click at [543, 65] on span "Sections" at bounding box center [540, 70] width 39 height 16
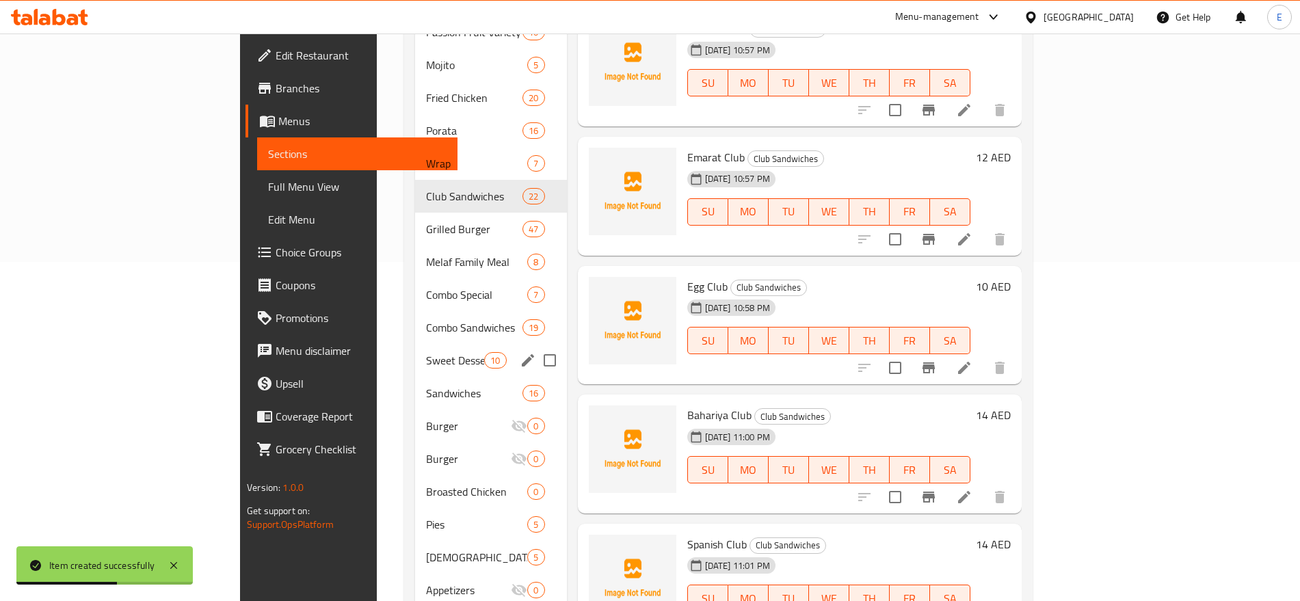
scroll to position [368, 0]
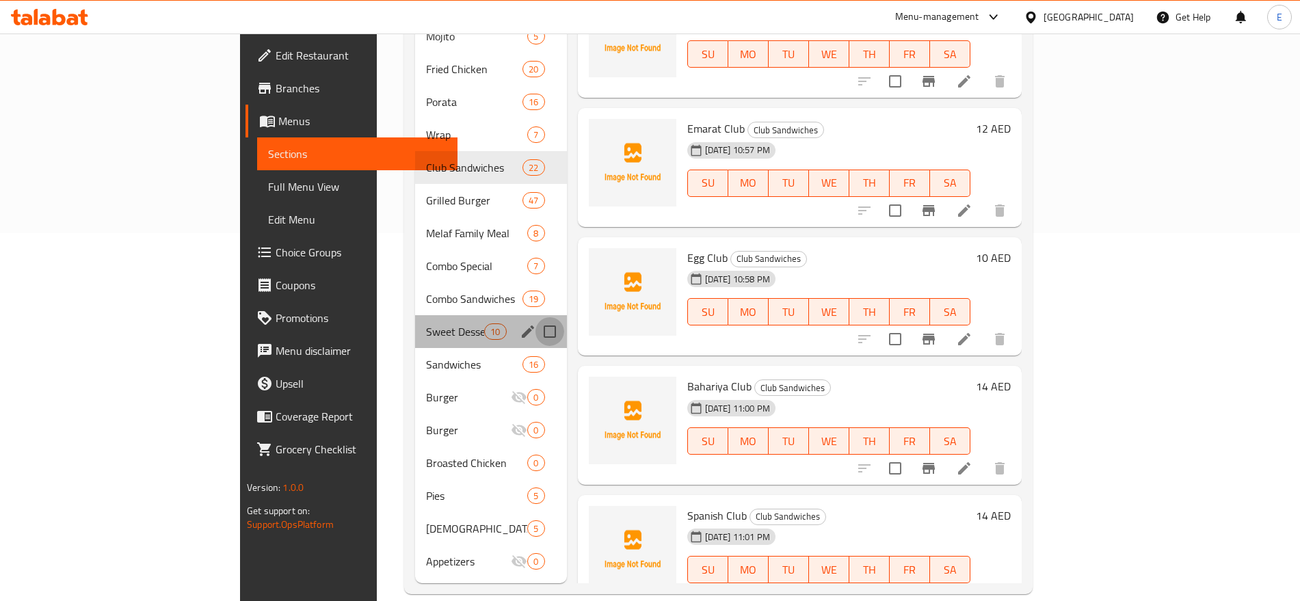
click at [536, 317] on input "Menu sections" at bounding box center [550, 331] width 29 height 29
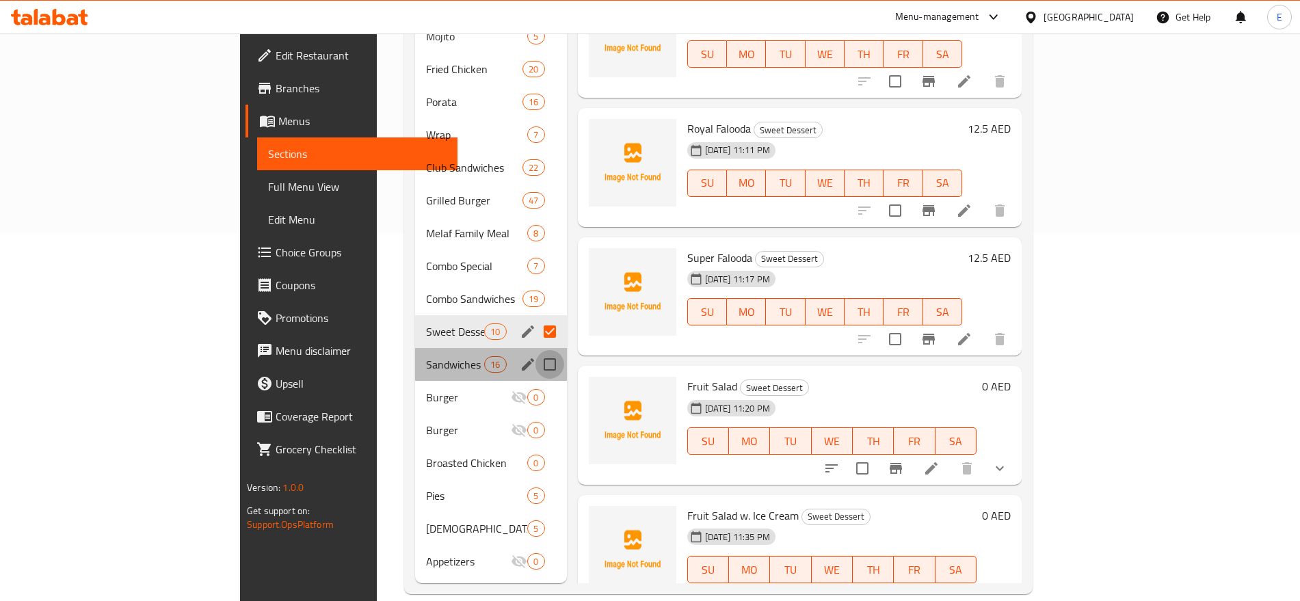
click at [536, 350] on input "Menu sections" at bounding box center [550, 364] width 29 height 29
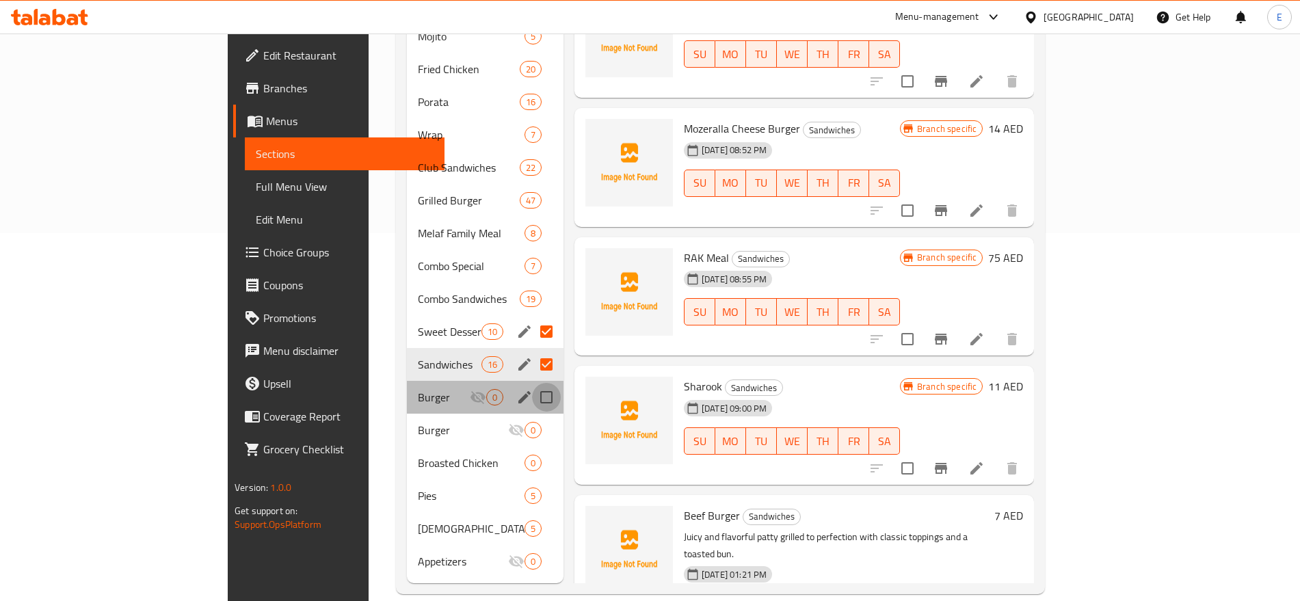
click at [532, 383] on input "Menu sections" at bounding box center [546, 397] width 29 height 29
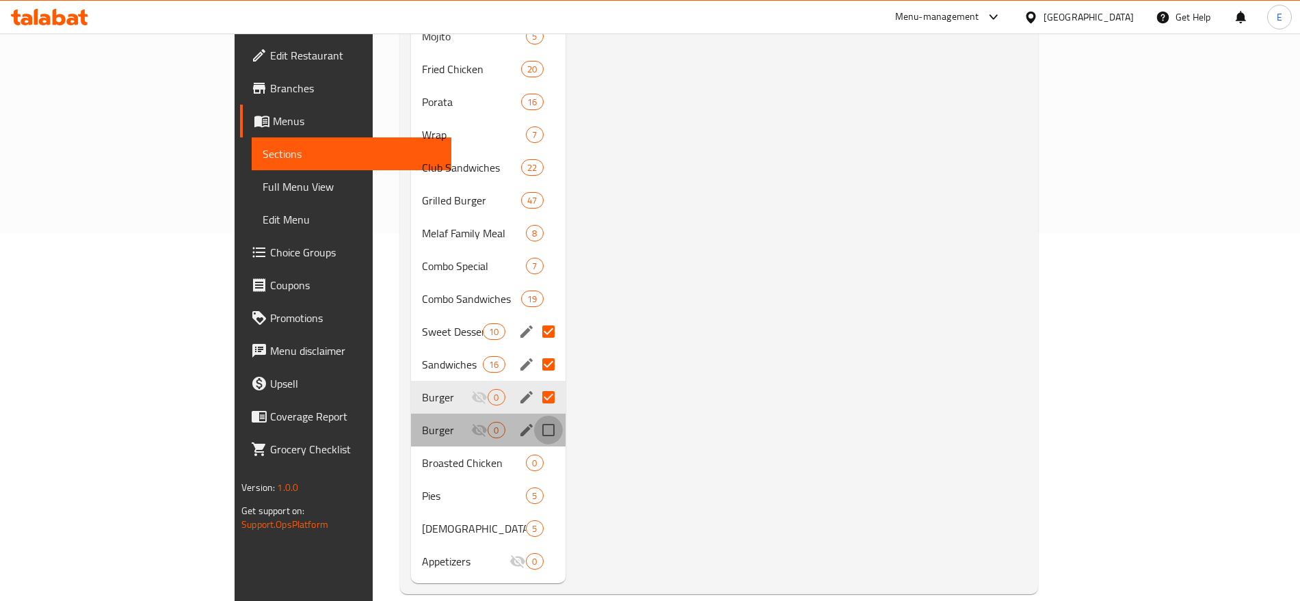
click at [534, 416] on input "Menu sections" at bounding box center [548, 430] width 29 height 29
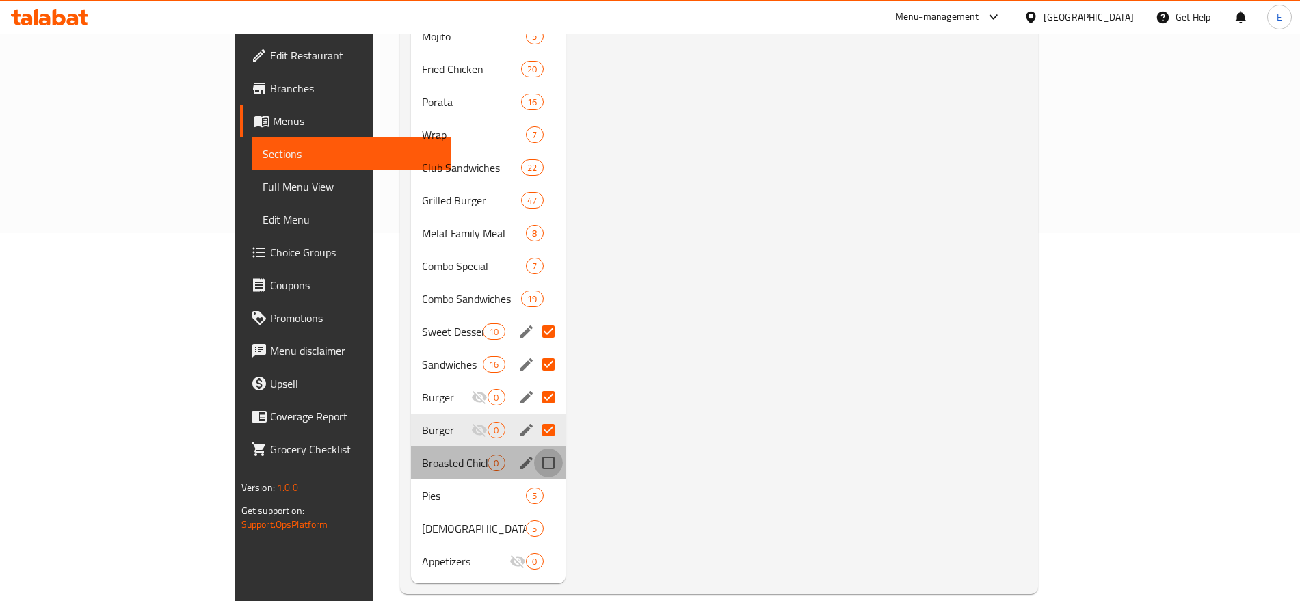
click at [534, 449] on input "Menu sections" at bounding box center [548, 463] width 29 height 29
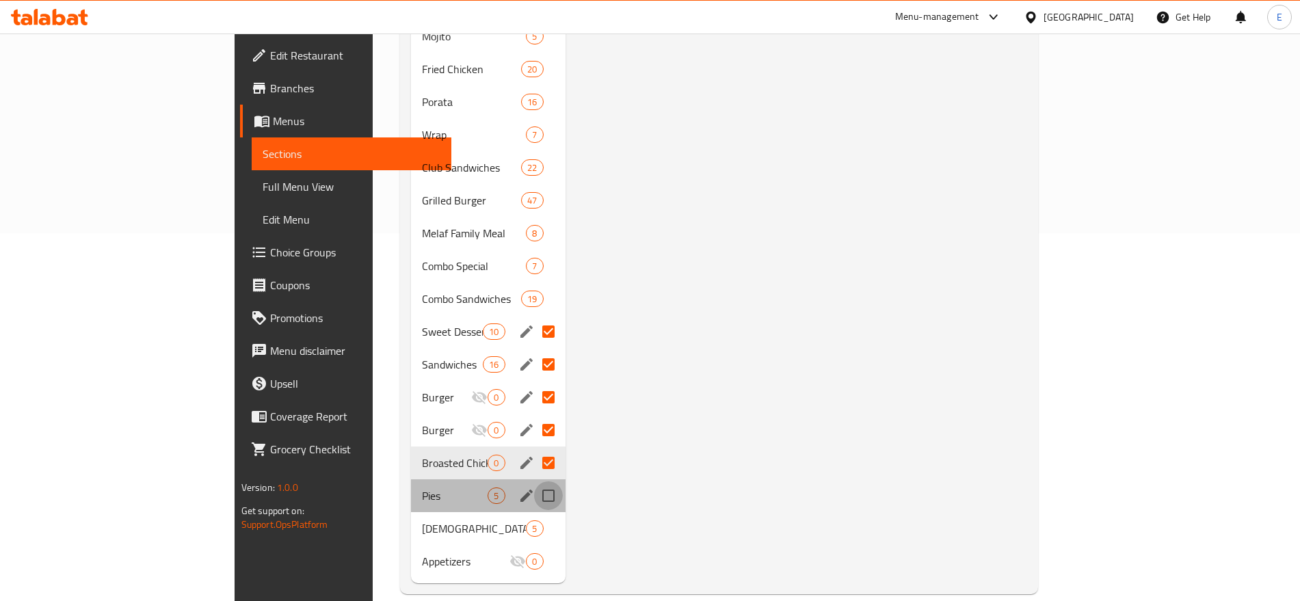
click at [534, 482] on input "Menu sections" at bounding box center [548, 496] width 29 height 29
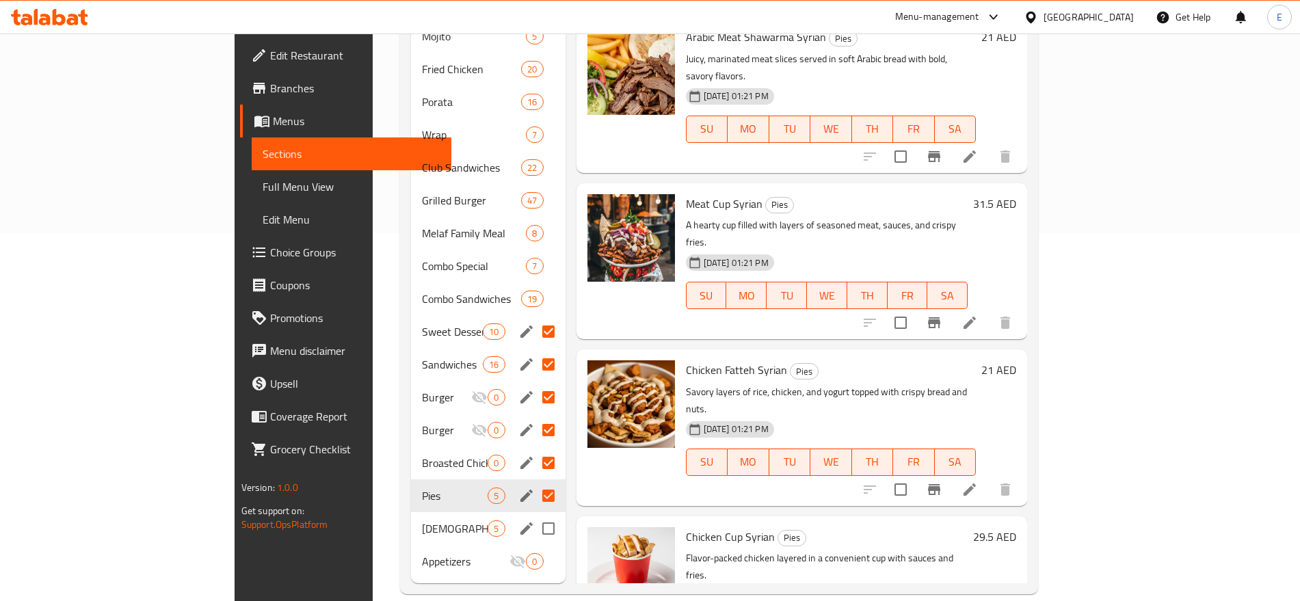
click at [534, 514] on input "Menu sections" at bounding box center [548, 528] width 29 height 29
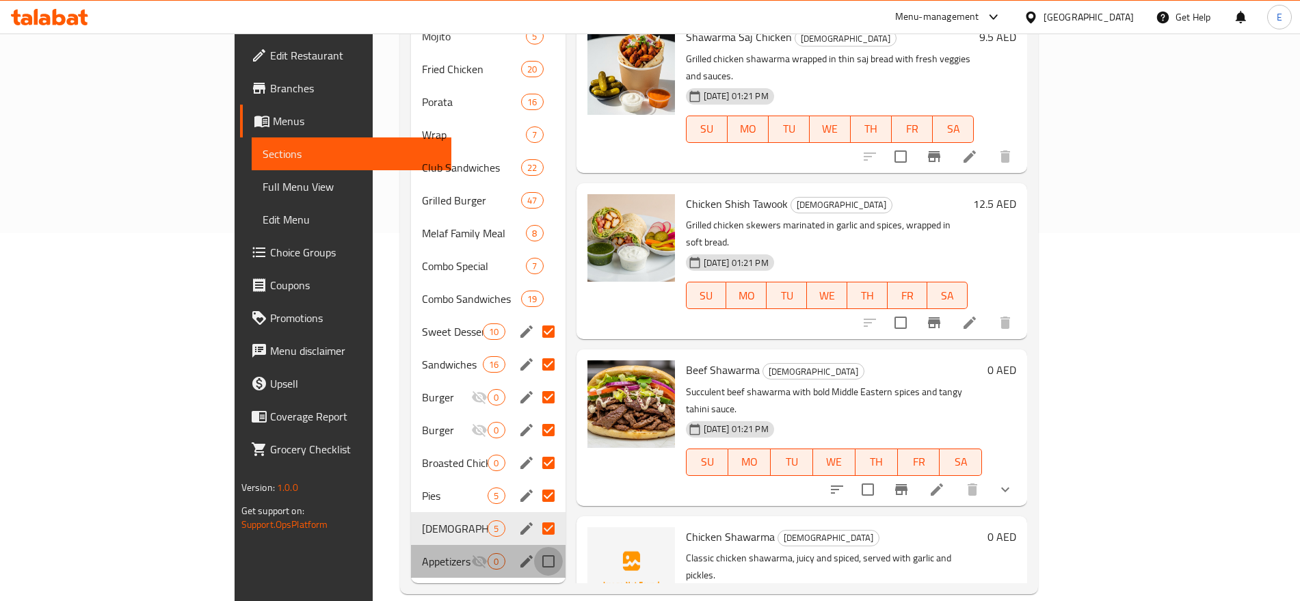
click at [534, 547] on input "Menu sections" at bounding box center [548, 561] width 29 height 29
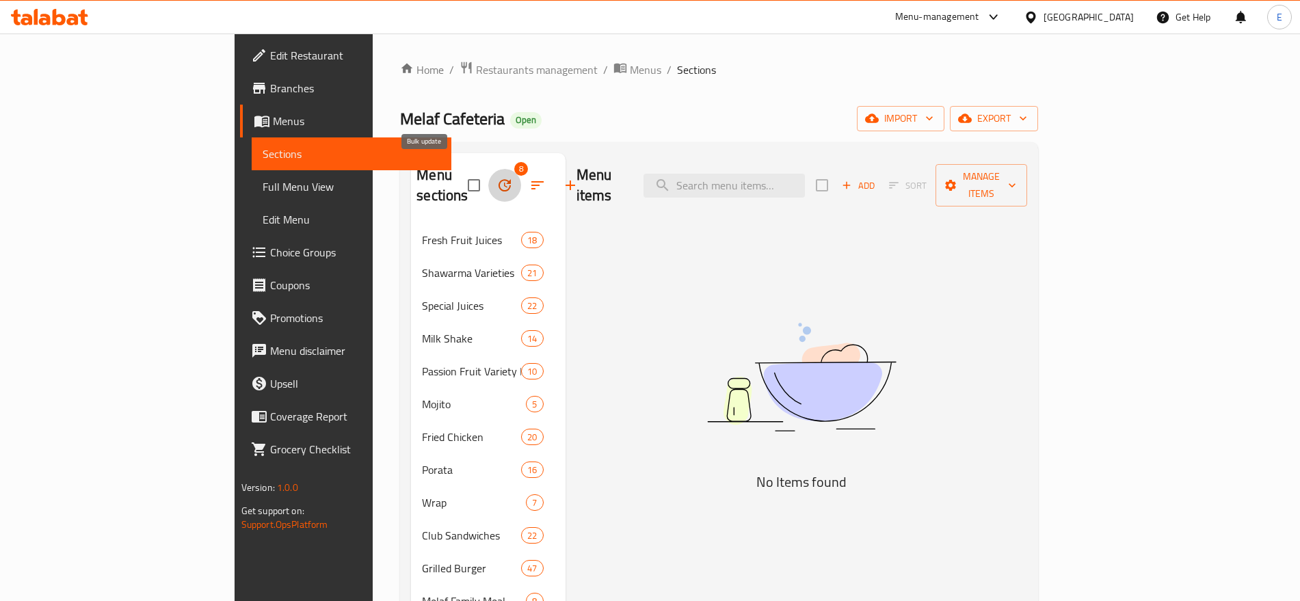
click at [497, 177] on icon "button" at bounding box center [505, 185] width 16 height 16
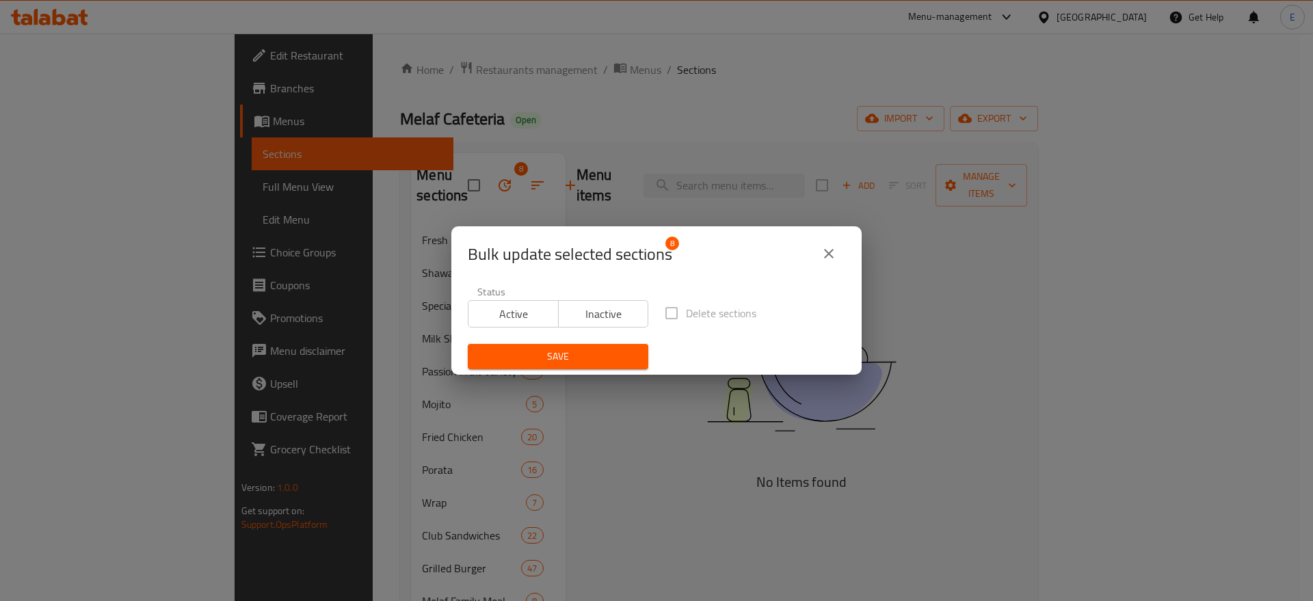
click at [585, 322] on span "Inactive" at bounding box center [603, 314] width 79 height 20
click at [564, 356] on span "Save" at bounding box center [558, 356] width 159 height 17
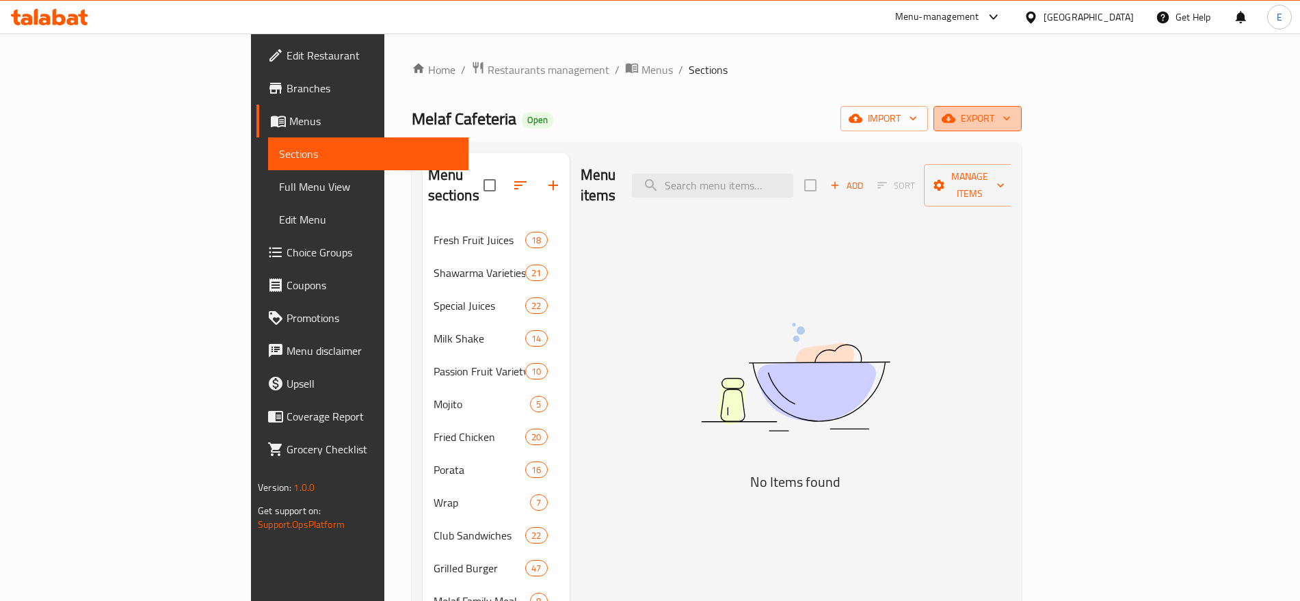
click at [1011, 114] on span "export" at bounding box center [978, 118] width 66 height 17
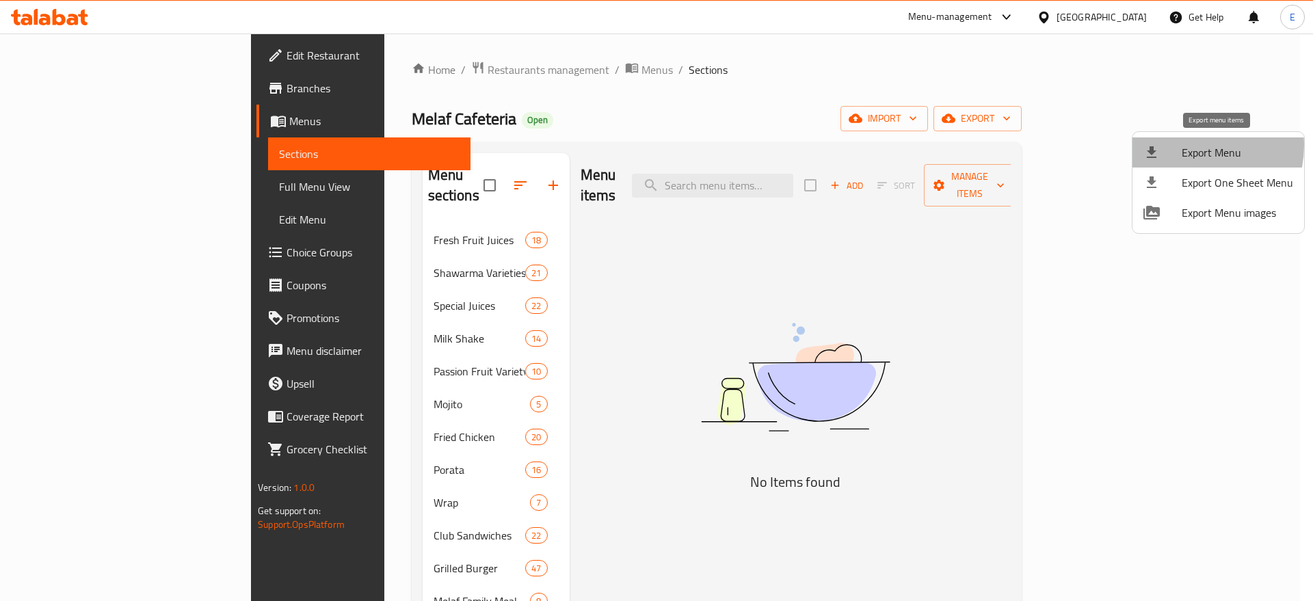
click at [1188, 146] on span "Export Menu" at bounding box center [1237, 152] width 111 height 16
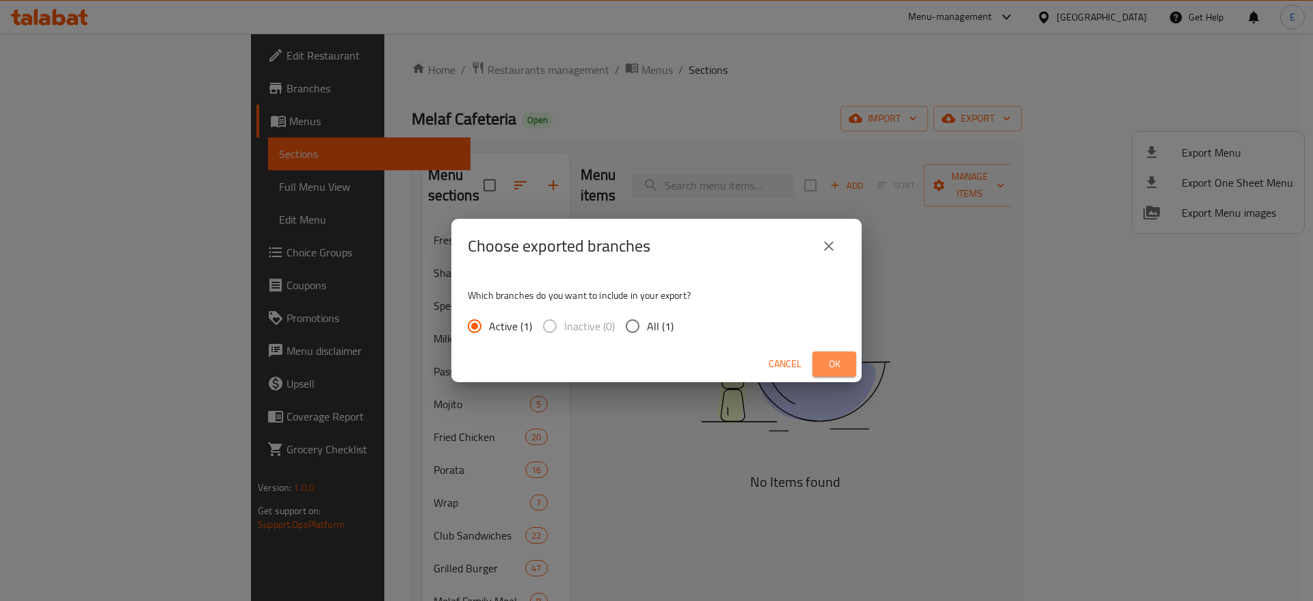
click at [834, 374] on button "Ok" at bounding box center [835, 364] width 44 height 25
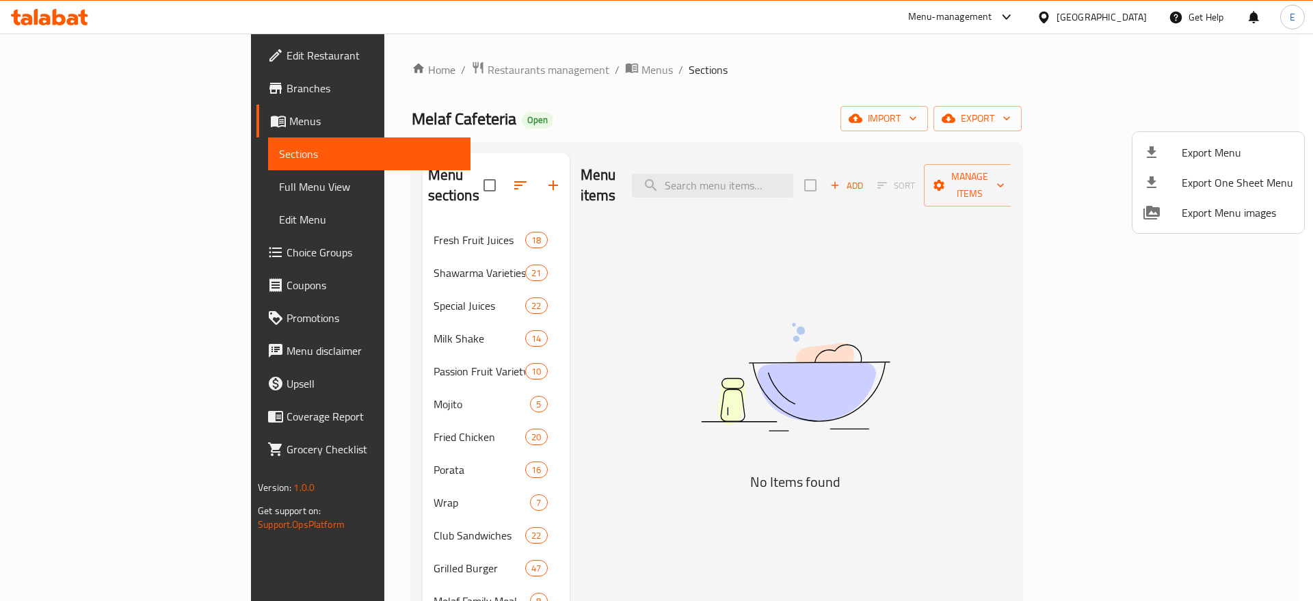
click at [81, 190] on div at bounding box center [656, 300] width 1313 height 601
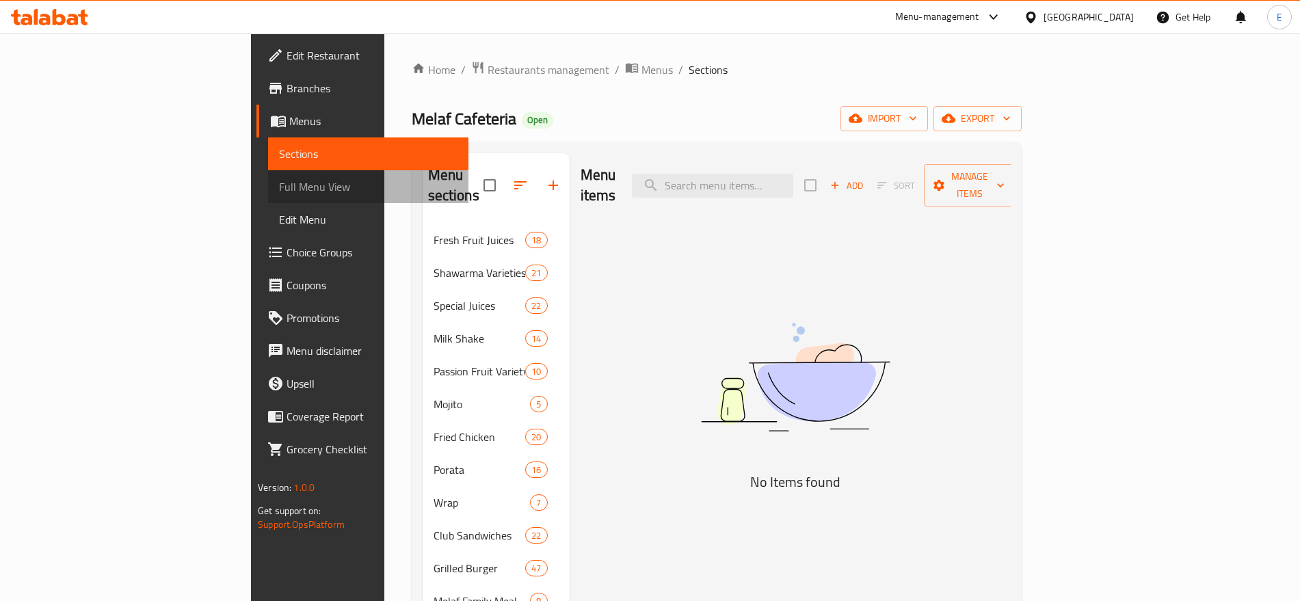
click at [279, 190] on span "Full Menu View" at bounding box center [368, 187] width 178 height 16
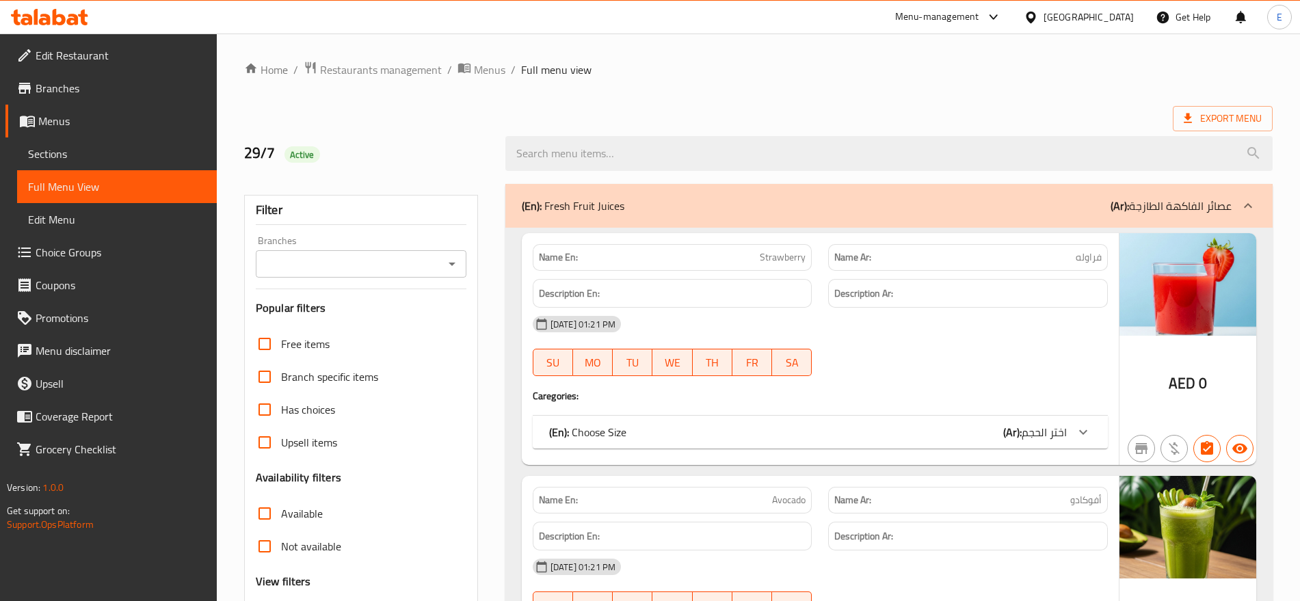
scroll to position [530, 0]
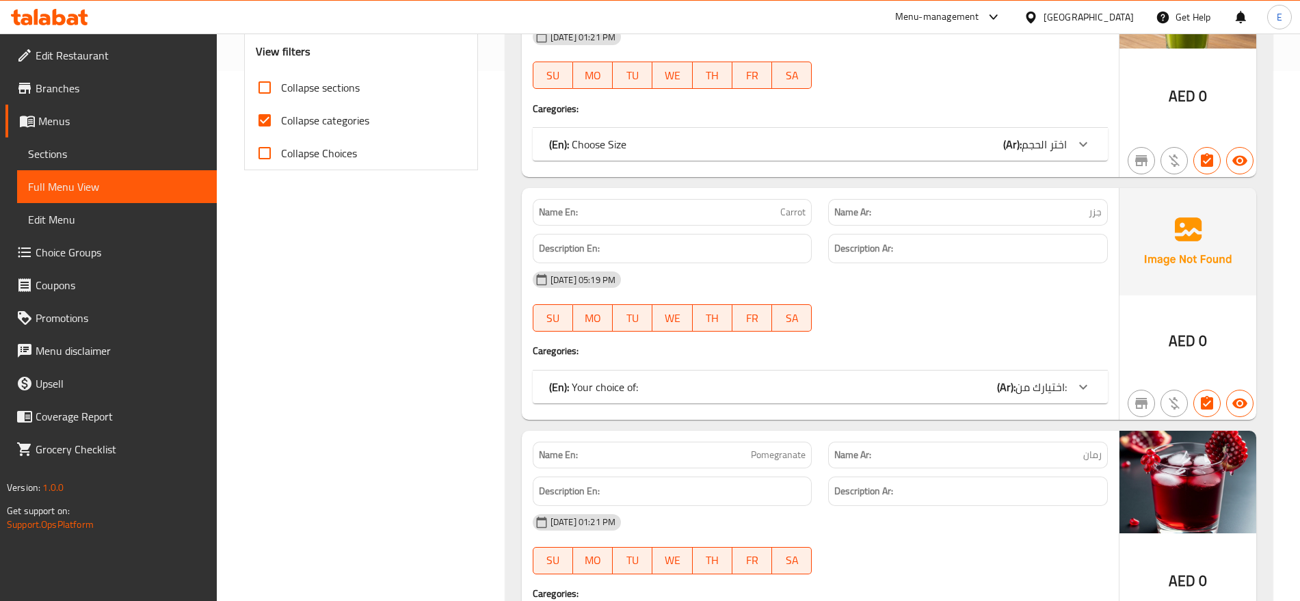
click at [299, 129] on span "Collapse categories" at bounding box center [325, 120] width 88 height 16
click at [281, 129] on input "Collapse categories" at bounding box center [264, 120] width 33 height 33
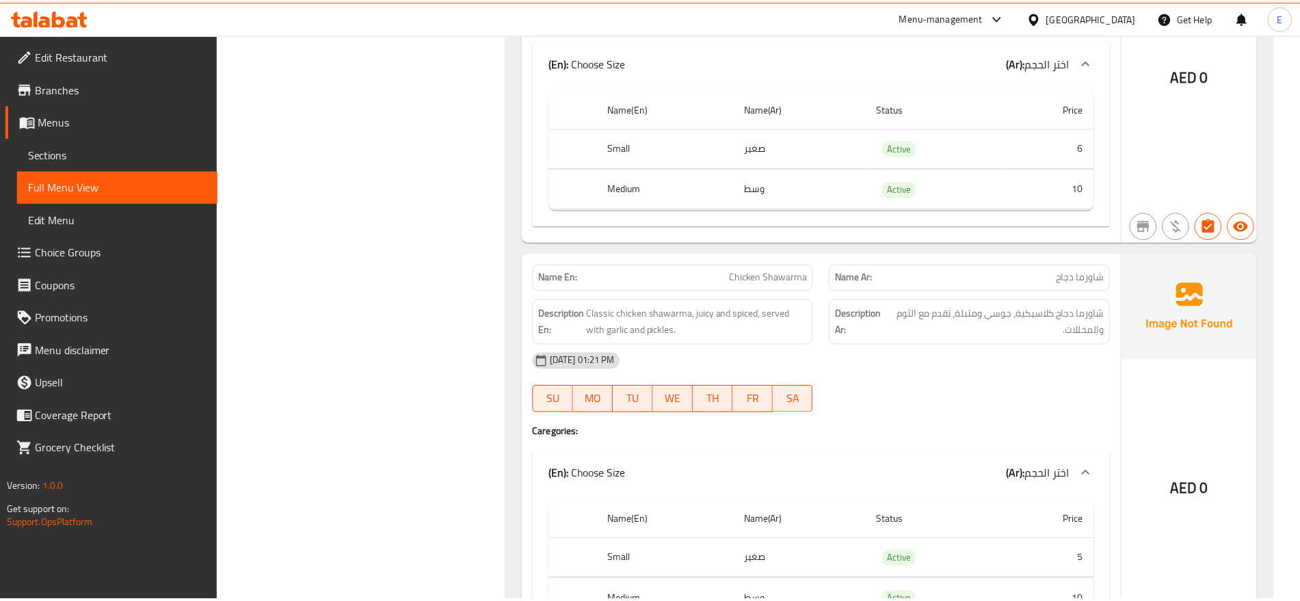
scroll to position [63256, 0]
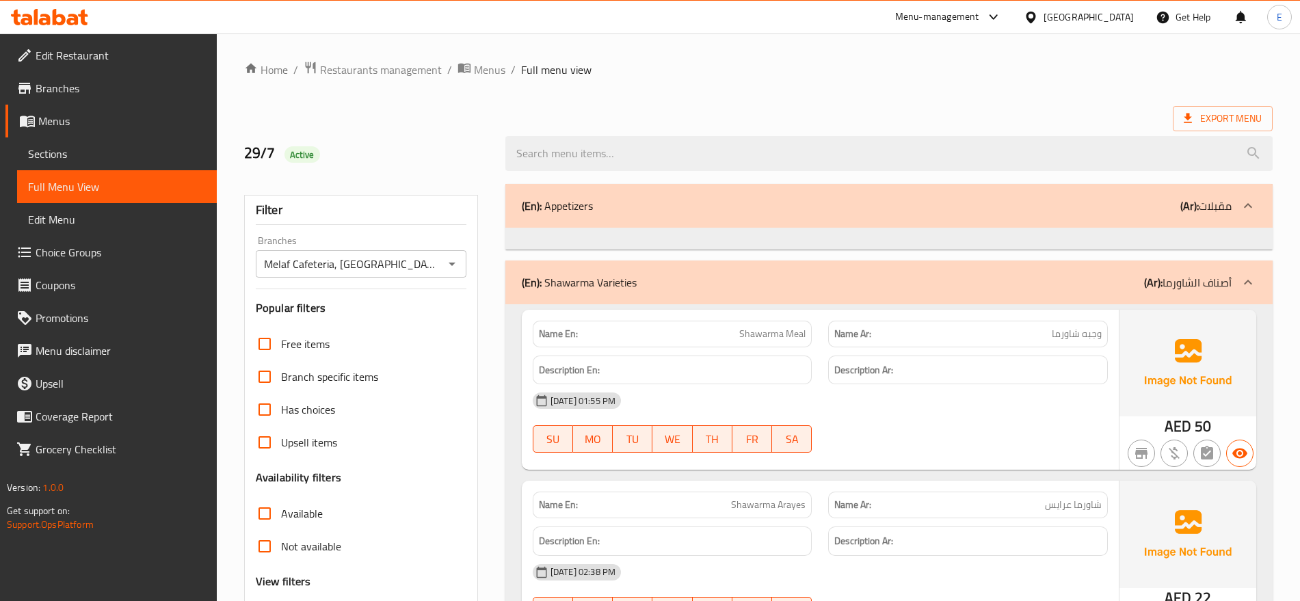
scroll to position [21567, 0]
